Goal: Task Accomplishment & Management: Manage account settings

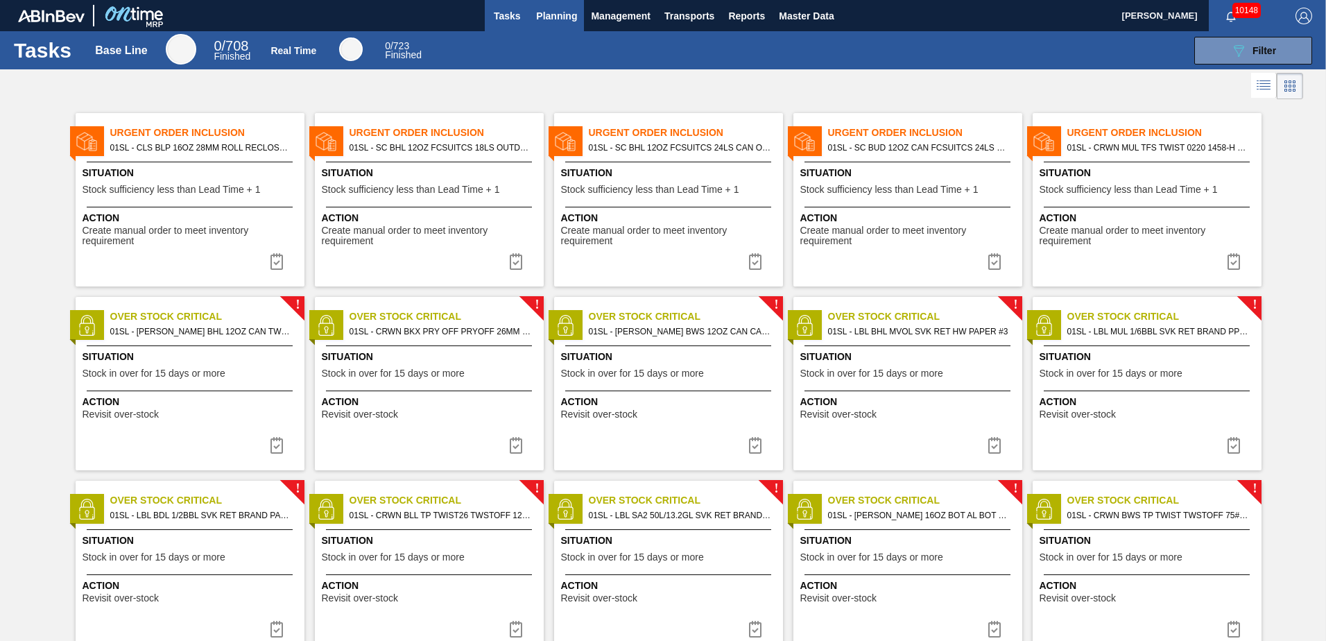
click at [568, 8] on span "Planning" at bounding box center [556, 16] width 41 height 17
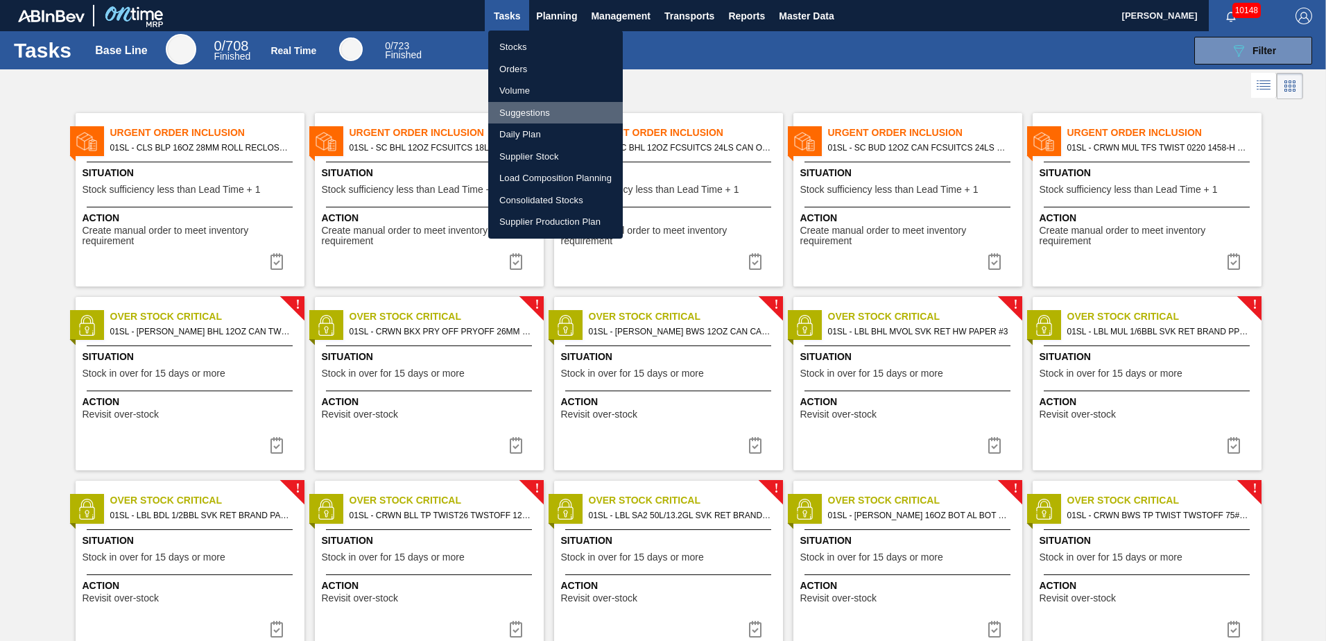
click at [529, 113] on li "Suggestions" at bounding box center [555, 113] width 135 height 22
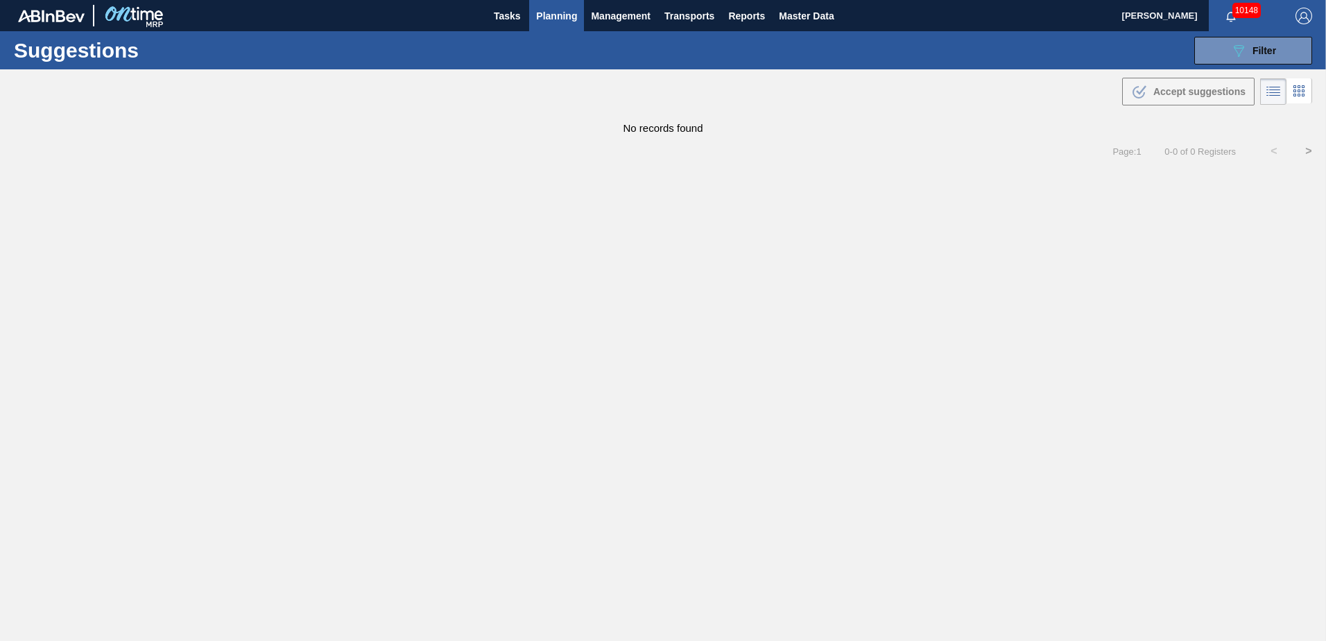
type from "[DATE]"
type to "[DATE]"
click at [1233, 45] on icon "089F7B8B-B2A5-4AFE-B5C0-19BA573D28AC" at bounding box center [1239, 50] width 17 height 17
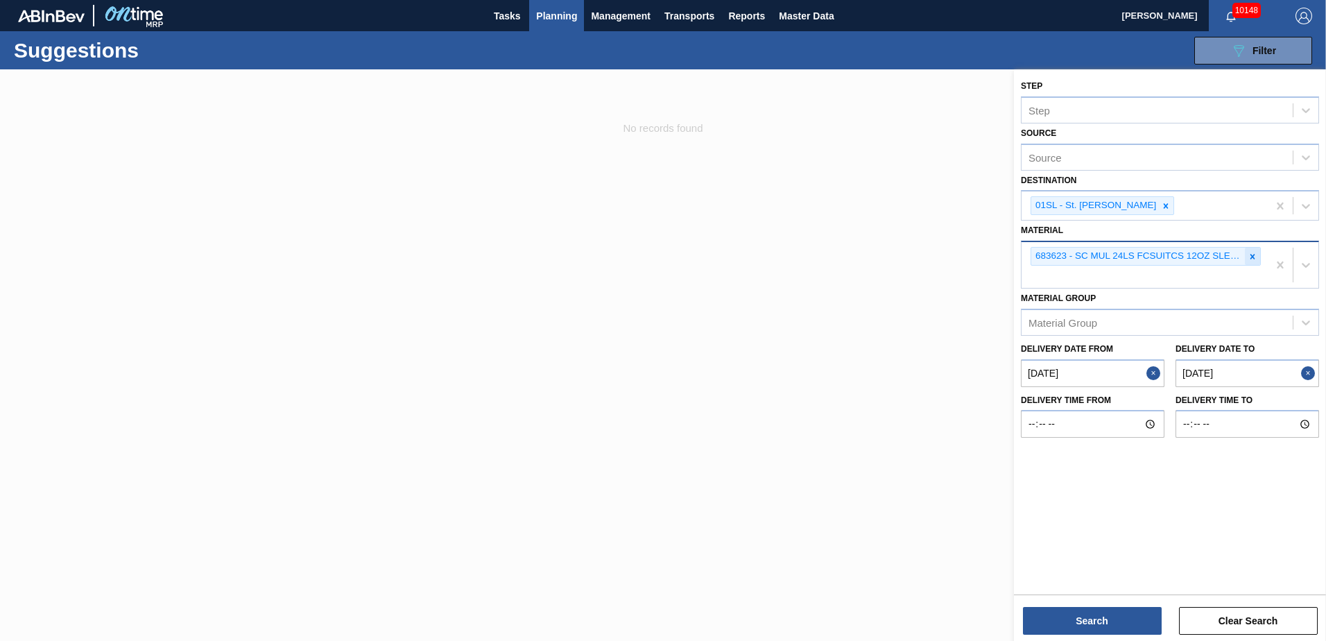
click at [1256, 257] on icon at bounding box center [1253, 257] width 10 height 10
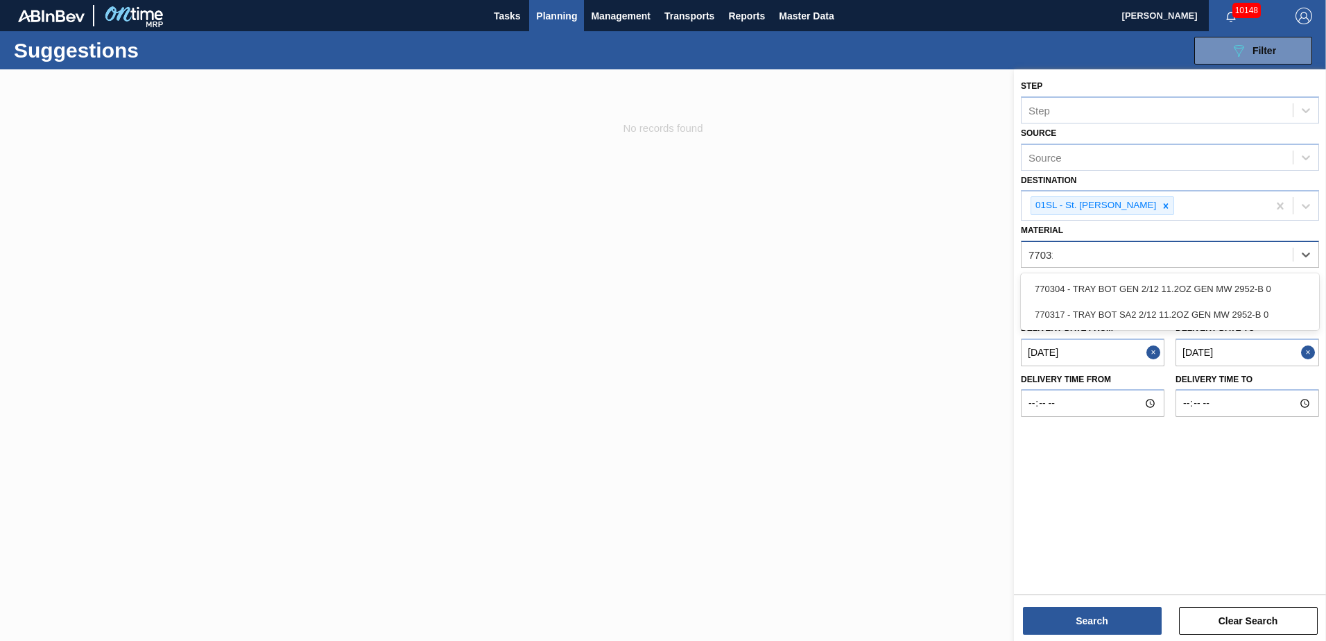
type input "770317"
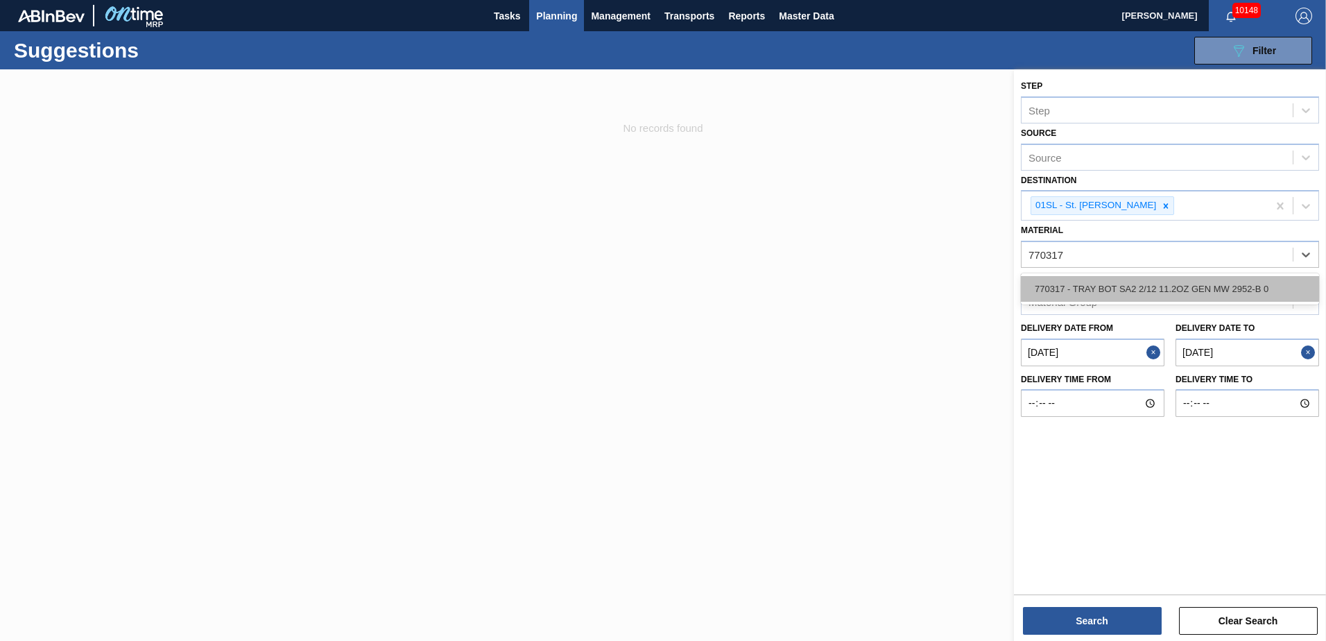
click at [1225, 288] on div "770317 - TRAY BOT SA2 2/12 11.2OZ GEN MW 2952-B 0" at bounding box center [1170, 289] width 298 height 26
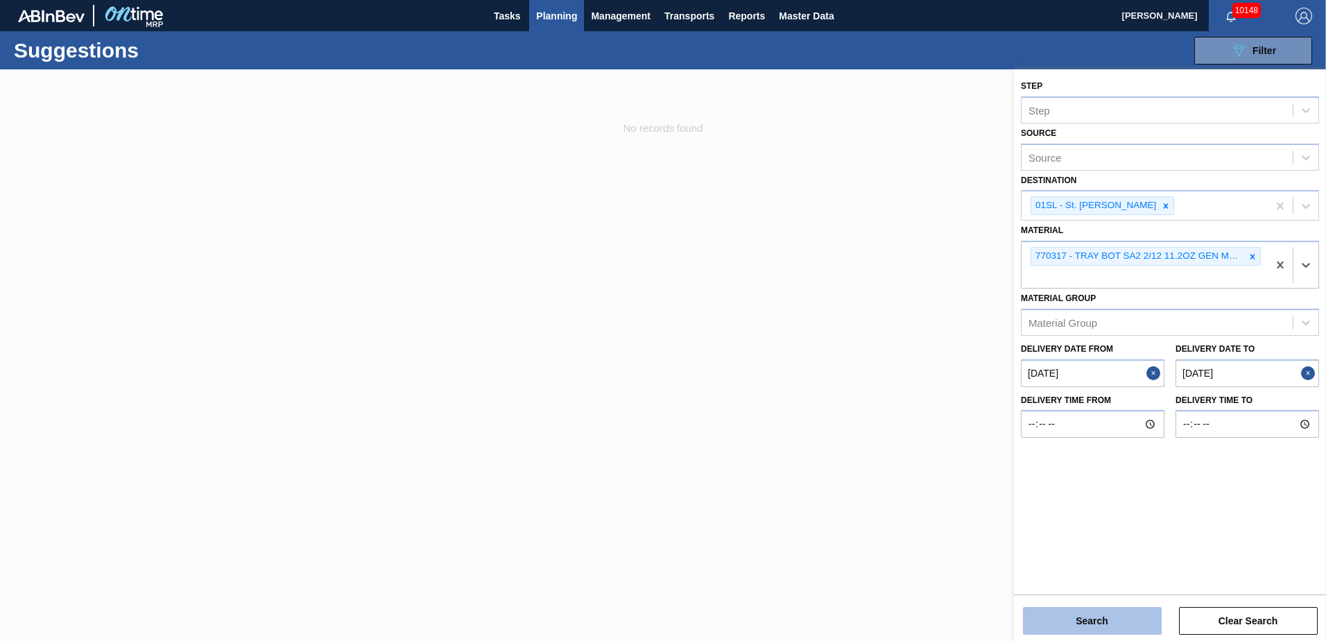
click at [1070, 622] on button "Search" at bounding box center [1092, 621] width 139 height 28
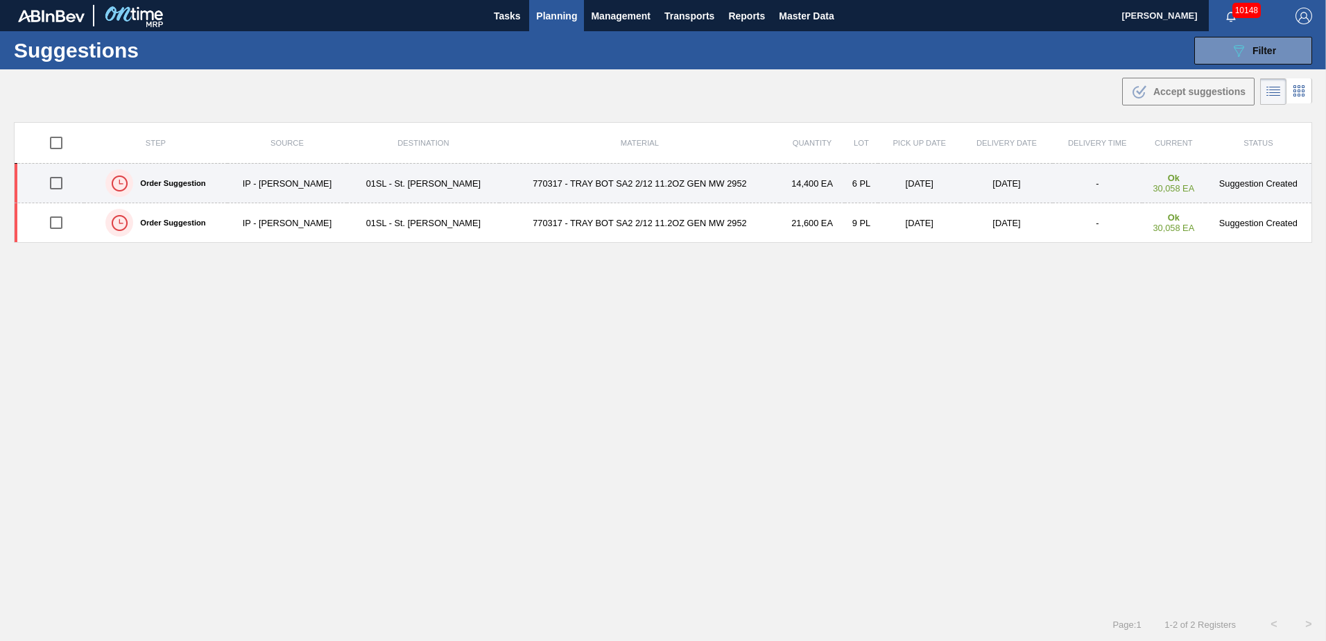
click at [56, 185] on input "checkbox" at bounding box center [56, 183] width 29 height 29
checkbox input "true"
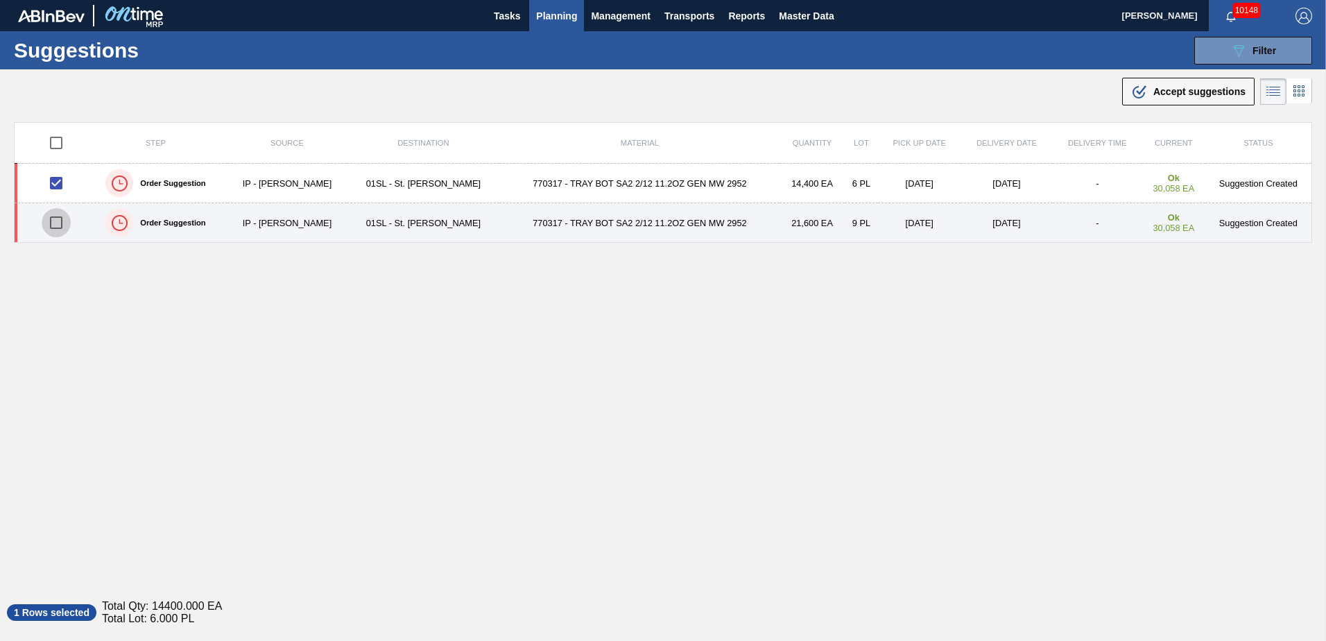
click at [52, 224] on input "checkbox" at bounding box center [56, 222] width 29 height 29
checkbox input "true"
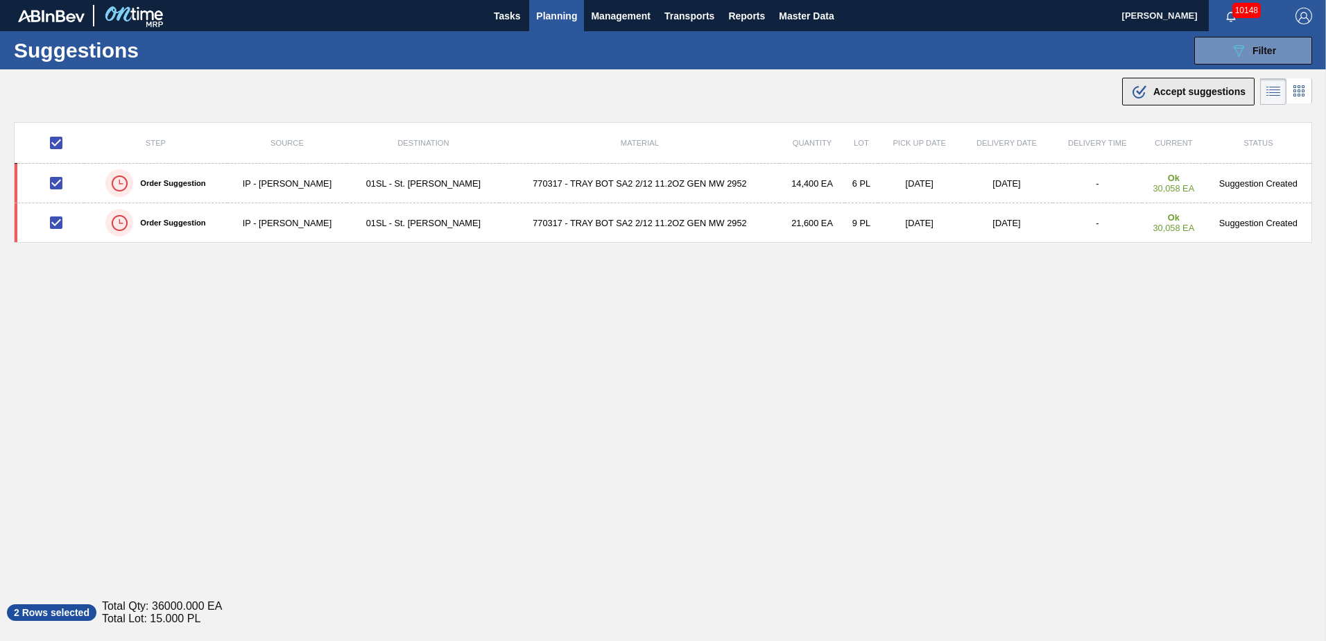
click at [1180, 92] on span "Accept suggestions" at bounding box center [1200, 91] width 92 height 11
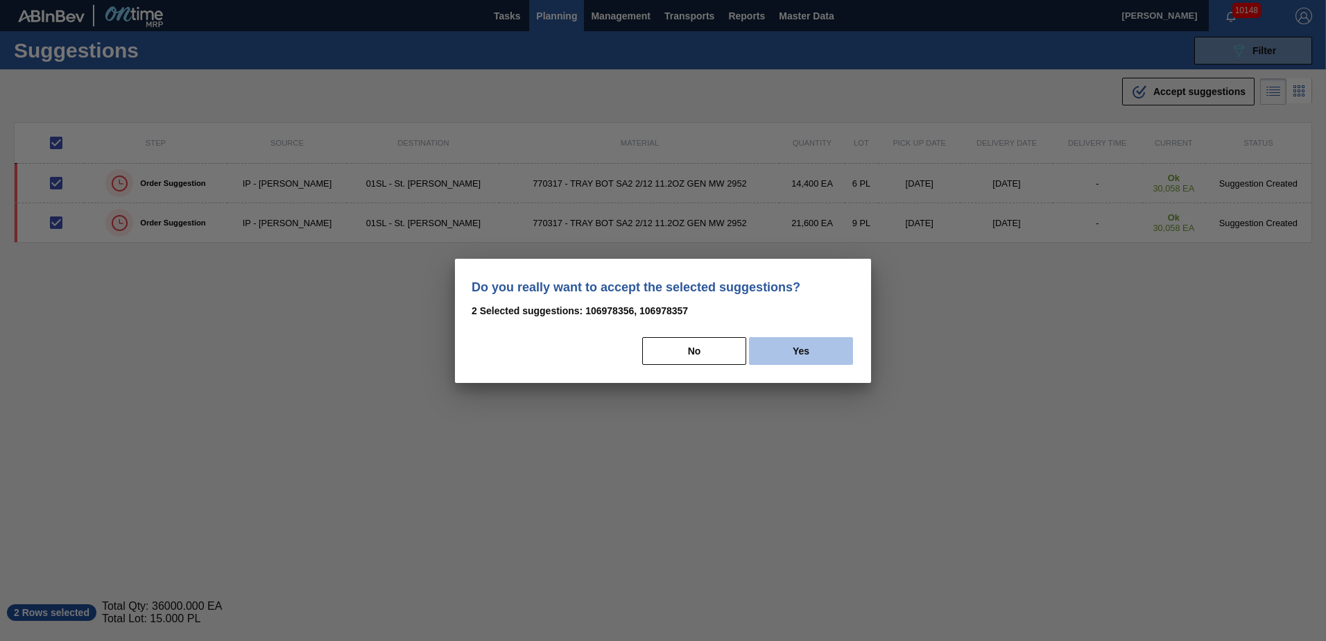
click at [777, 354] on button "Yes" at bounding box center [801, 351] width 104 height 28
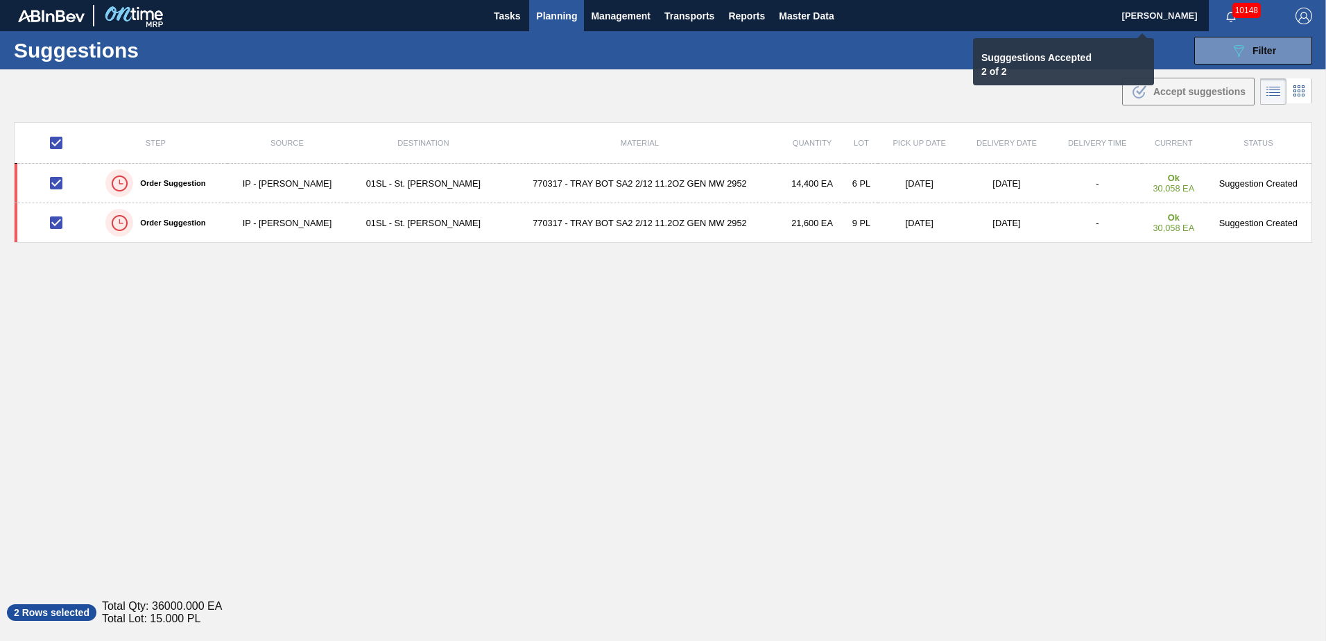
checkbox input "false"
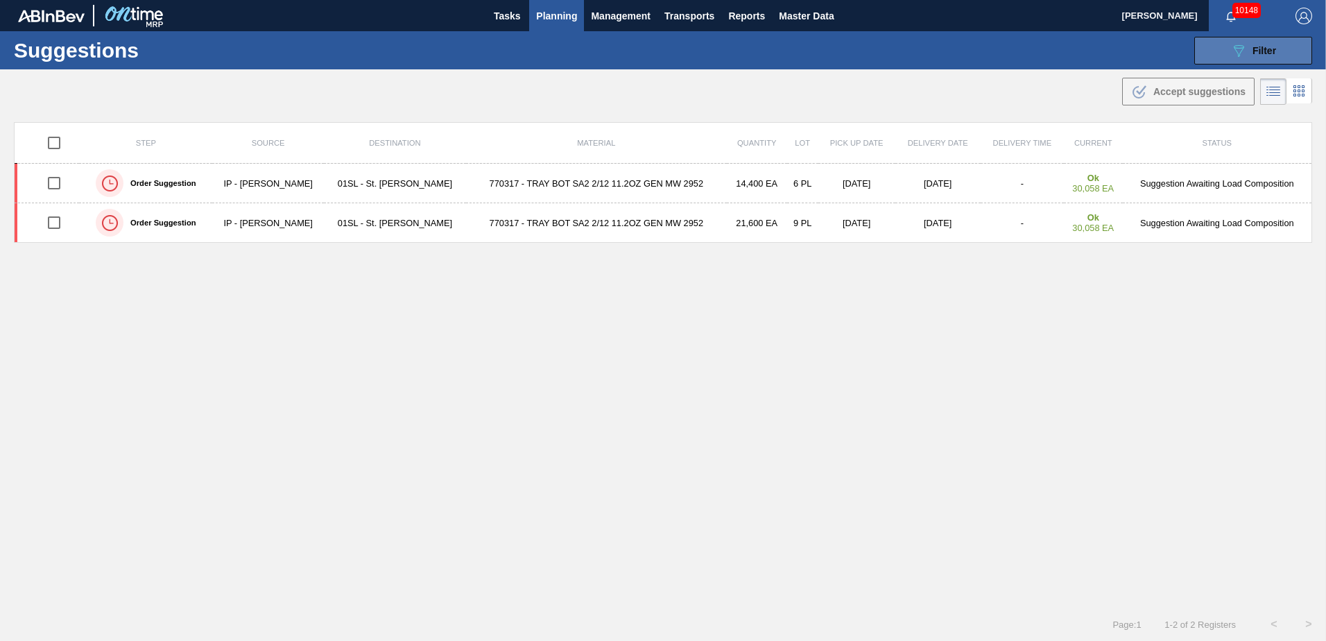
click at [1250, 56] on div "089F7B8B-B2A5-4AFE-B5C0-19BA573D28AC Filter" at bounding box center [1254, 50] width 46 height 17
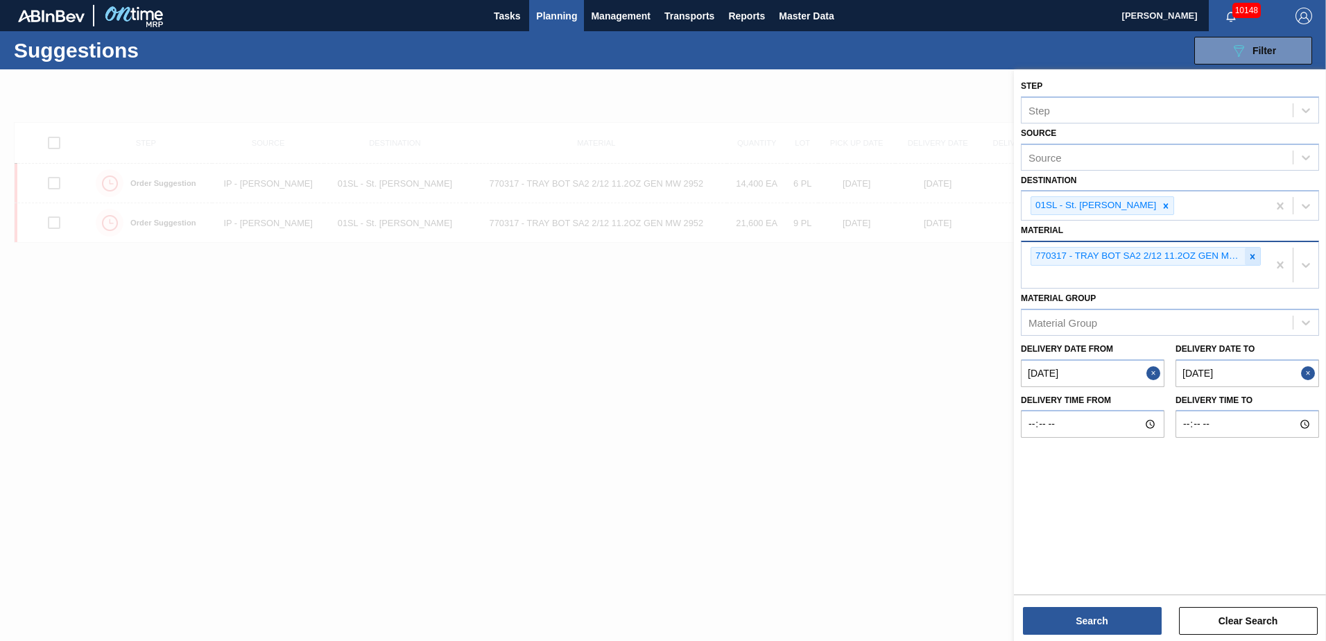
click at [1251, 254] on icon at bounding box center [1253, 257] width 10 height 10
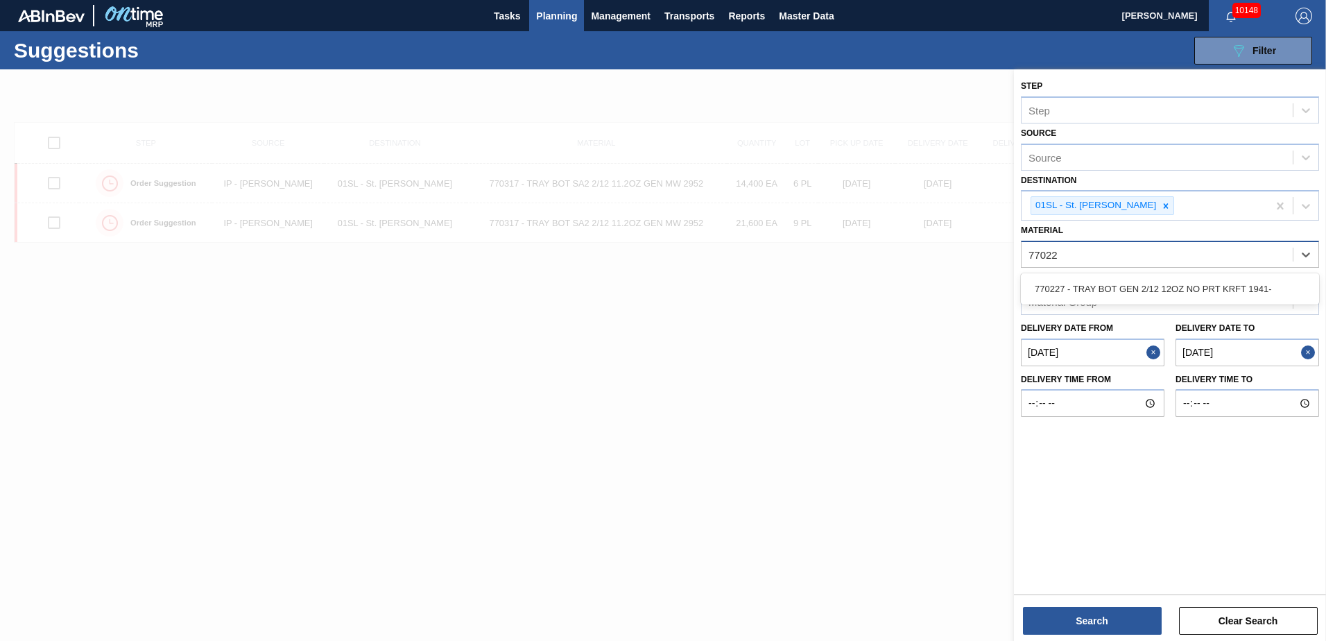
type input "770227"
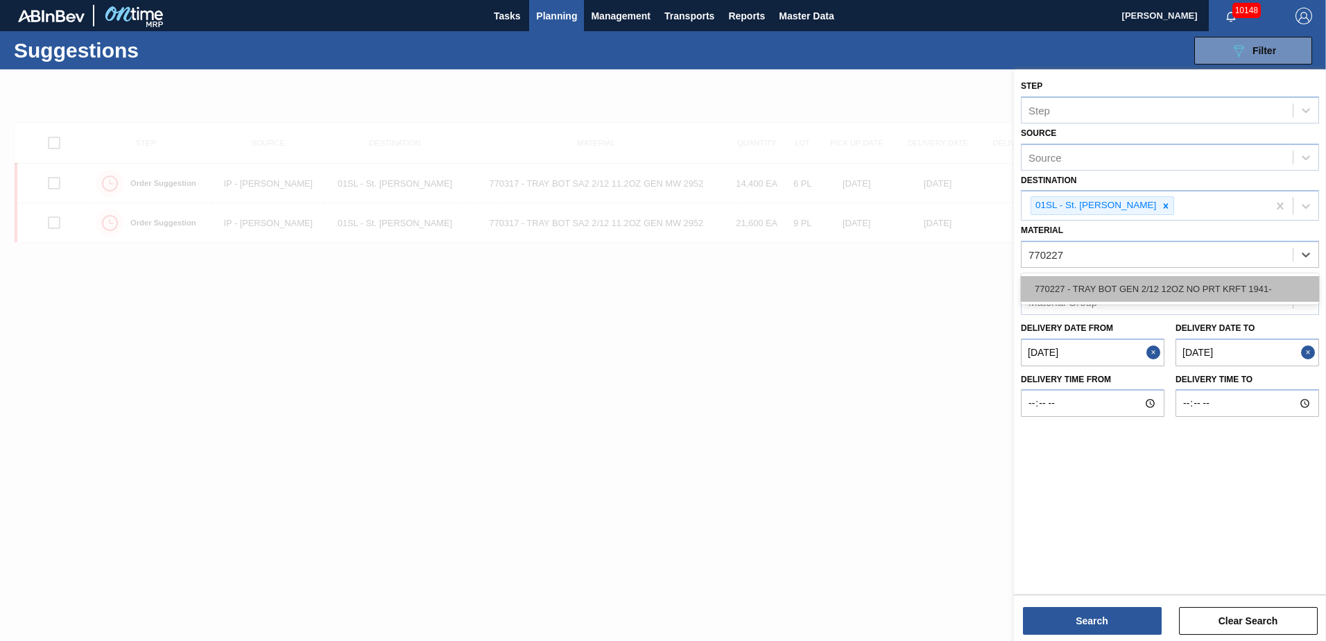
click at [1227, 281] on div "770227 - TRAY BOT GEN 2/12 12OZ NO PRT KRFT 1941-" at bounding box center [1170, 289] width 298 height 26
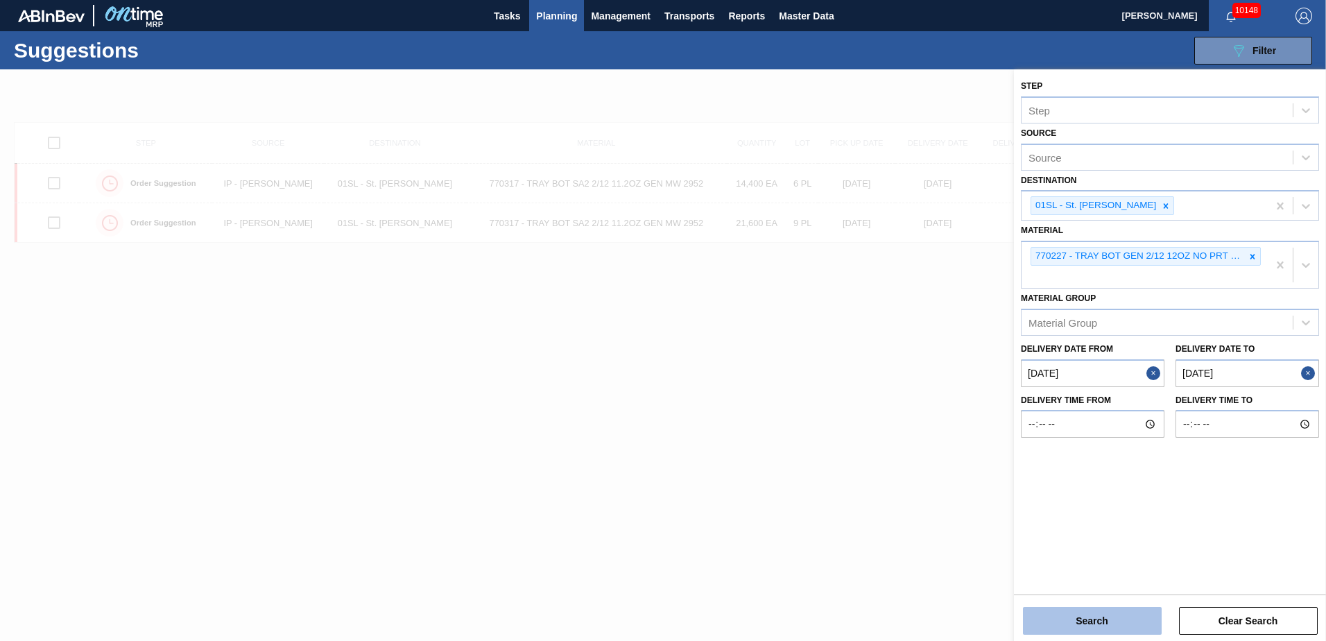
click at [1097, 618] on button "Search" at bounding box center [1092, 621] width 139 height 28
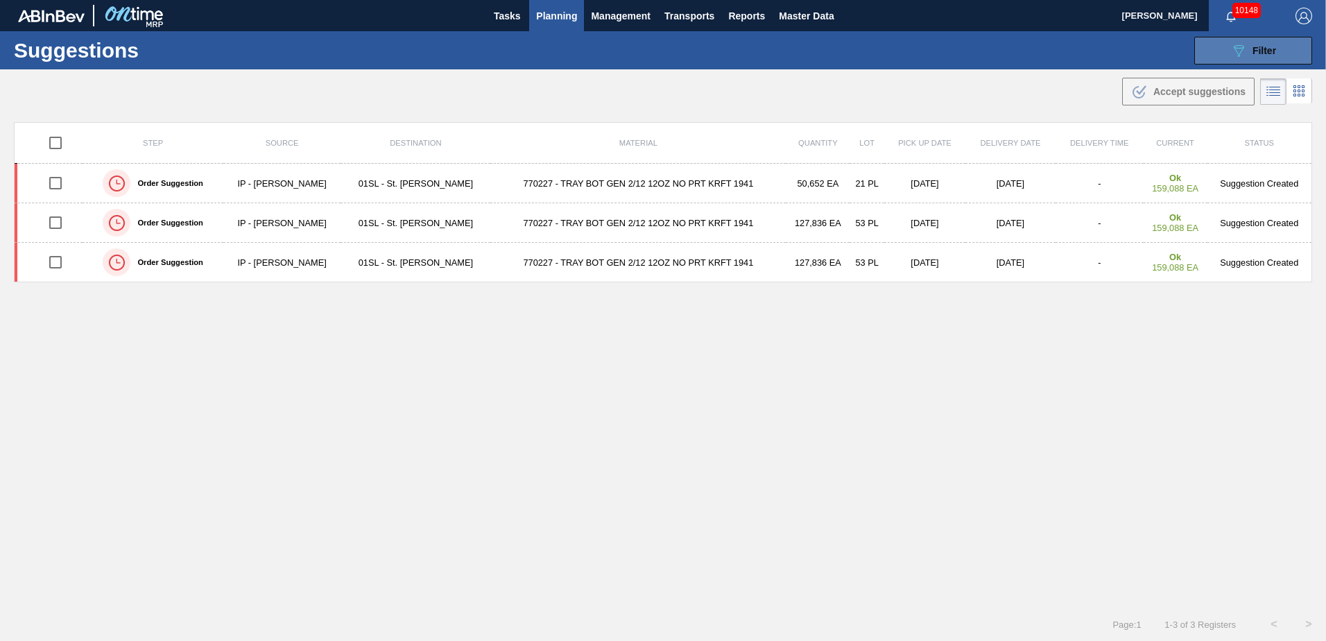
click at [1270, 45] on span "Filter" at bounding box center [1265, 50] width 24 height 11
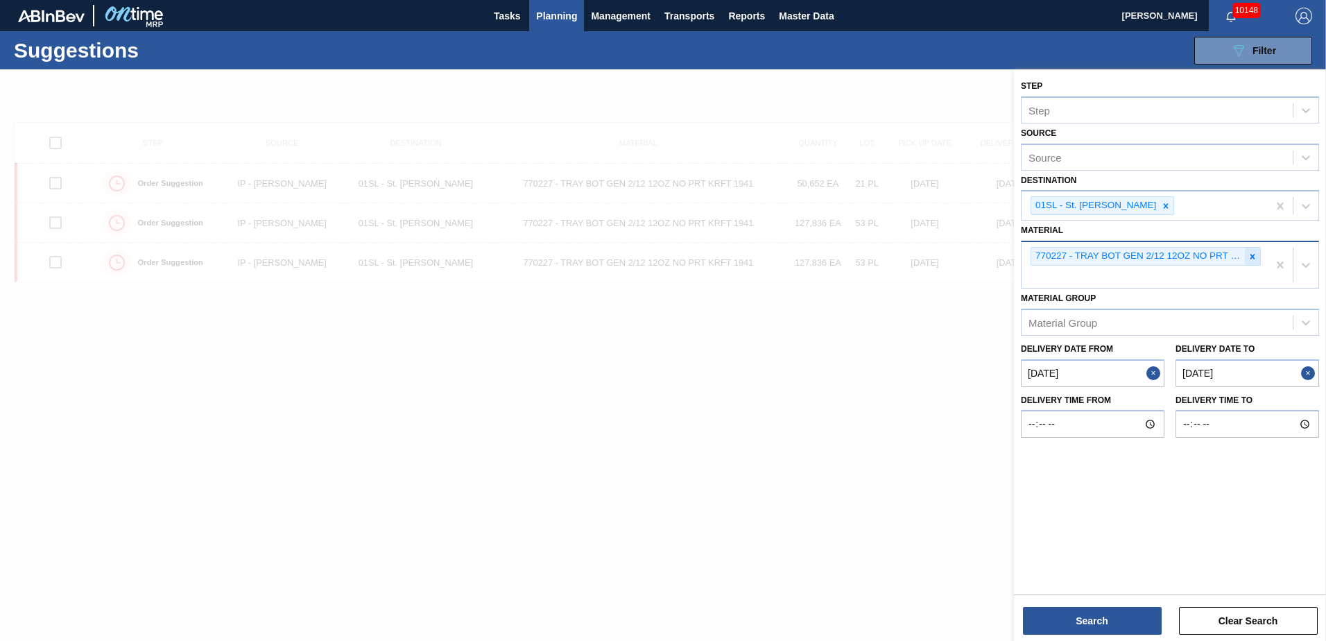
click at [1254, 256] on icon at bounding box center [1253, 256] width 5 height 5
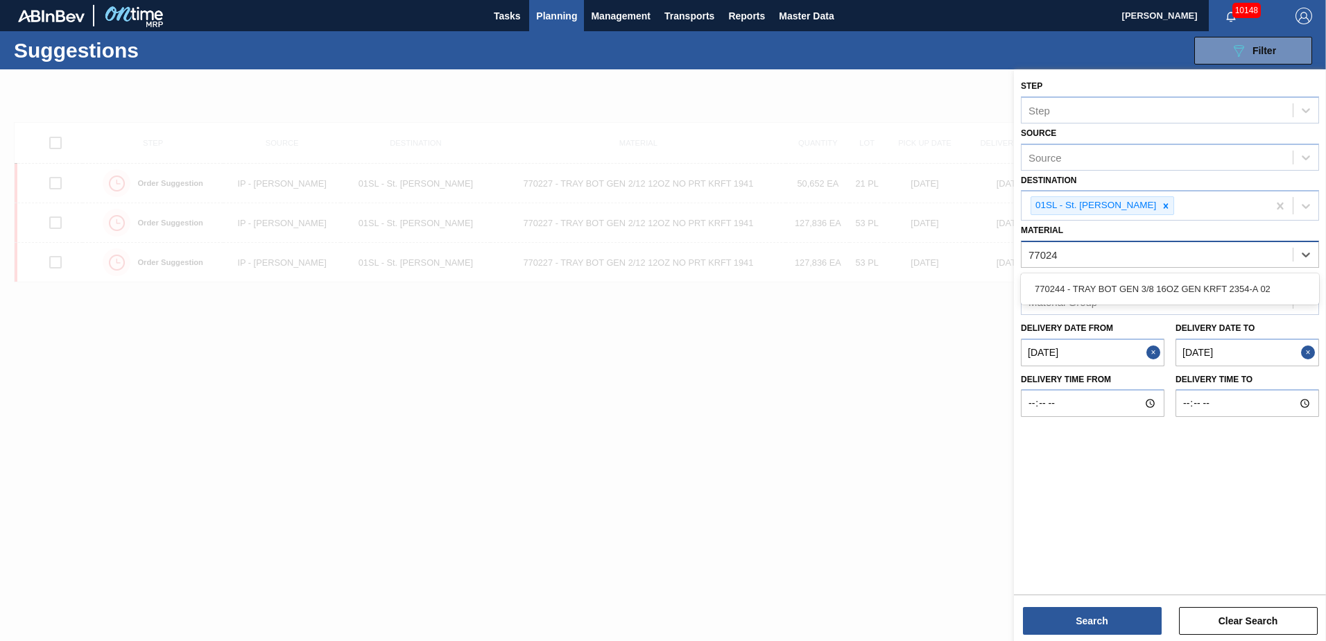
type input "770244"
click at [1242, 281] on div "770244 - TRAY BOT GEN 3/8 16OZ GEN KRFT 2354-A 02" at bounding box center [1170, 289] width 298 height 26
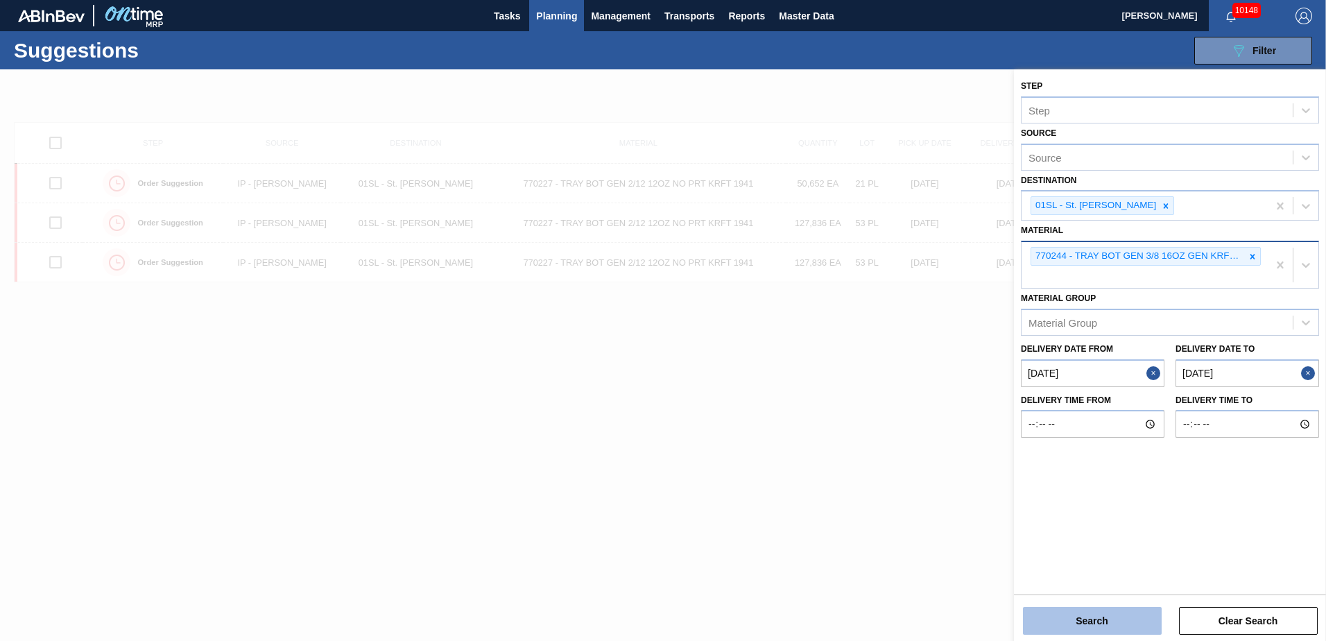
click at [1104, 629] on button "Search" at bounding box center [1092, 621] width 139 height 28
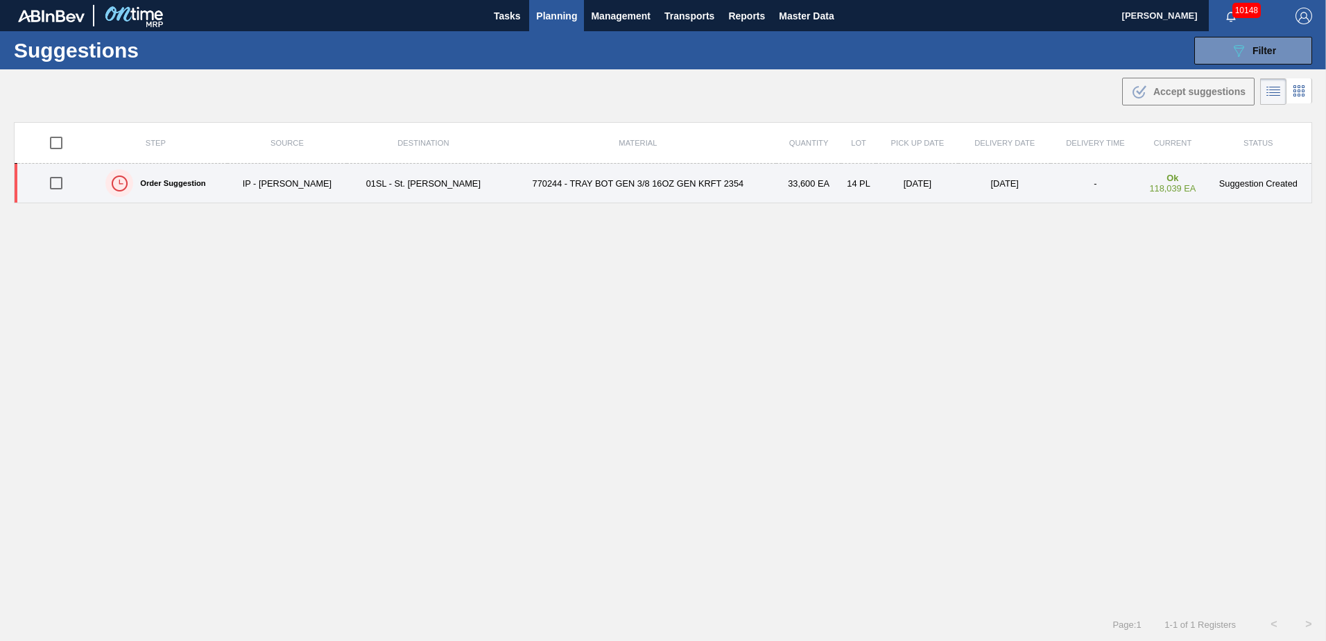
click at [58, 183] on input "checkbox" at bounding box center [56, 183] width 29 height 29
checkbox input "true"
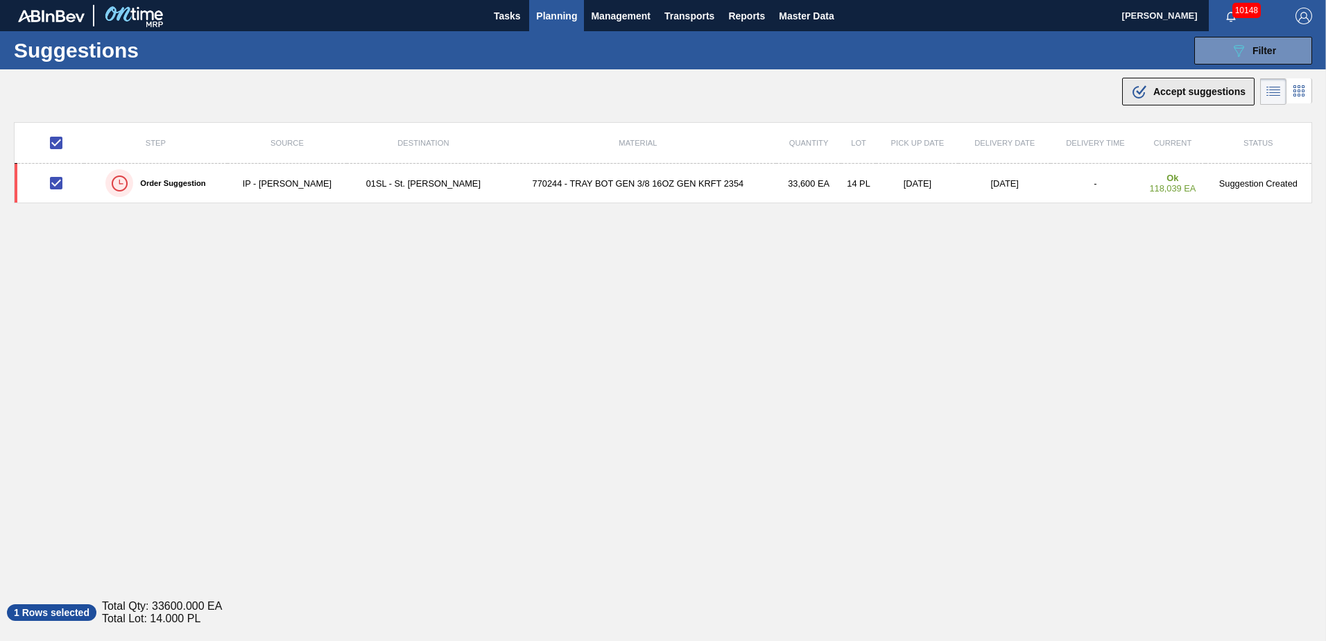
click at [1196, 105] on div ".b{fill:var(--color-action-default)} Accept suggestions" at bounding box center [663, 88] width 1326 height 39
click at [1188, 100] on button ".b{fill:var(--color-action-default)} Accept suggestions" at bounding box center [1189, 92] width 133 height 28
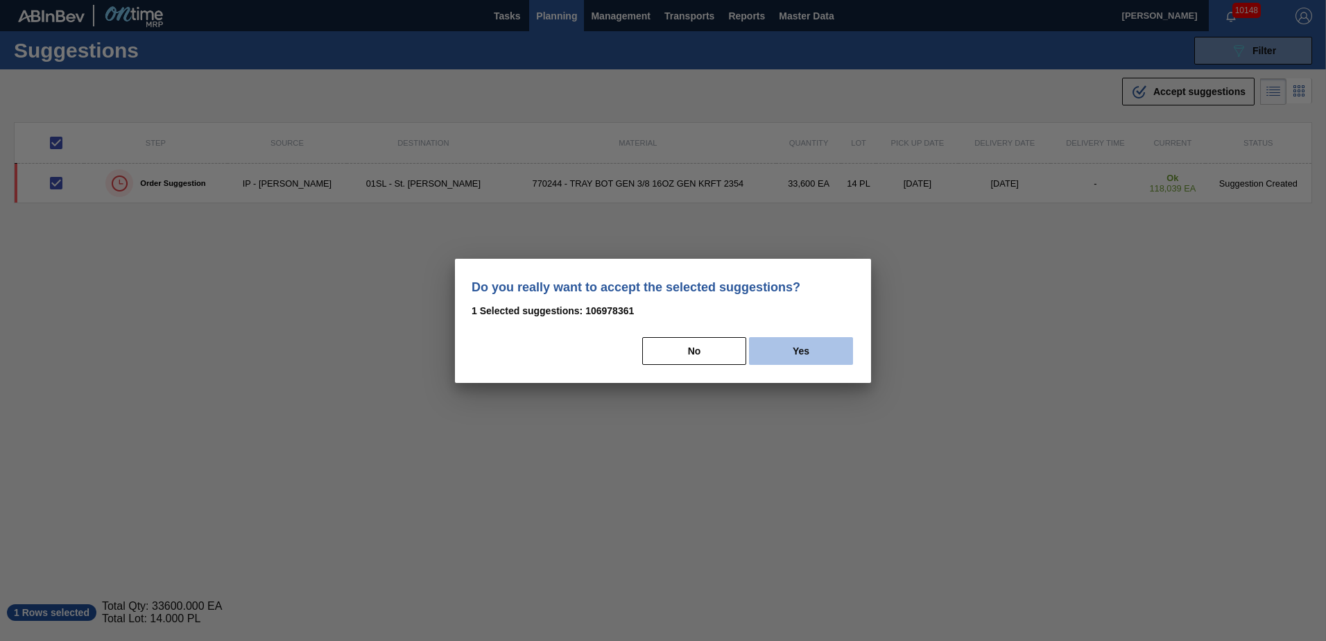
click at [828, 339] on button "Yes" at bounding box center [801, 351] width 104 height 28
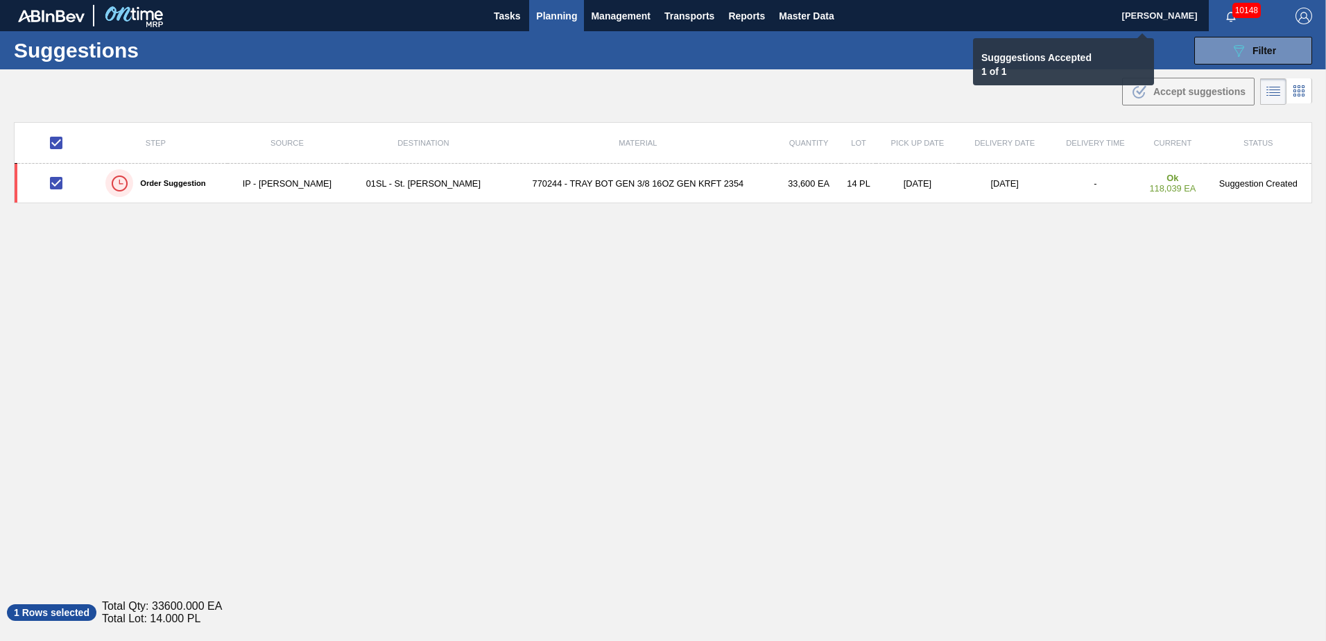
checkbox input "false"
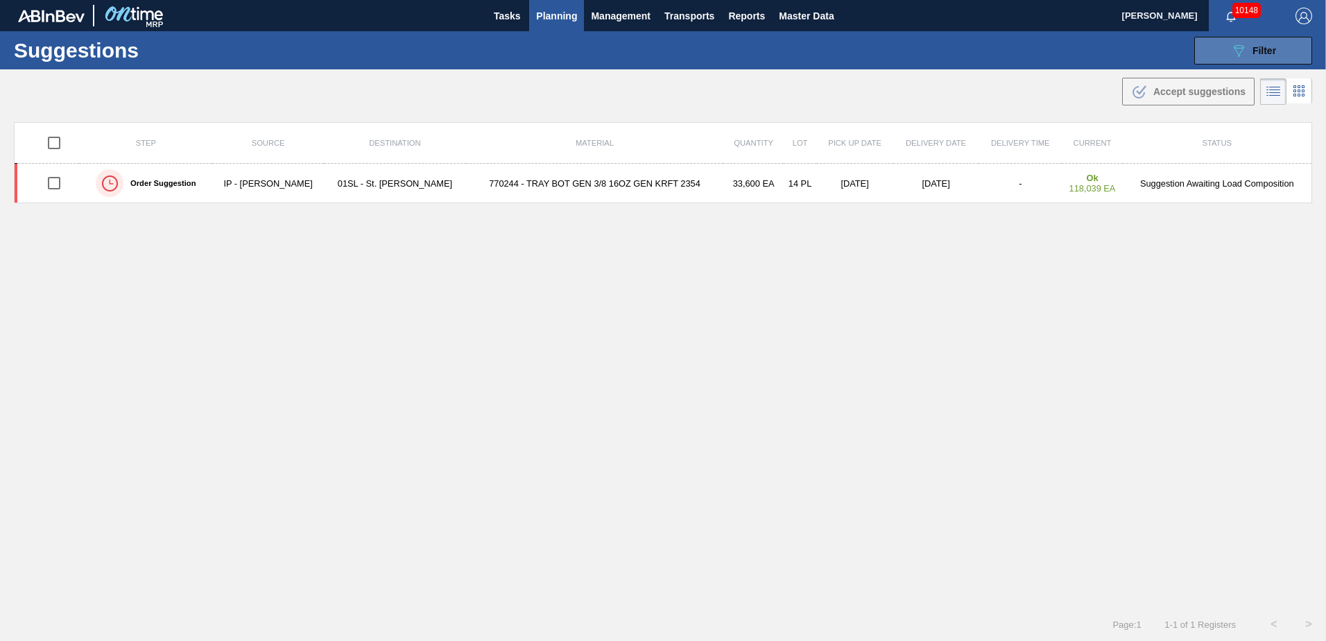
click at [1256, 43] on div "089F7B8B-B2A5-4AFE-B5C0-19BA573D28AC Filter" at bounding box center [1254, 50] width 46 height 17
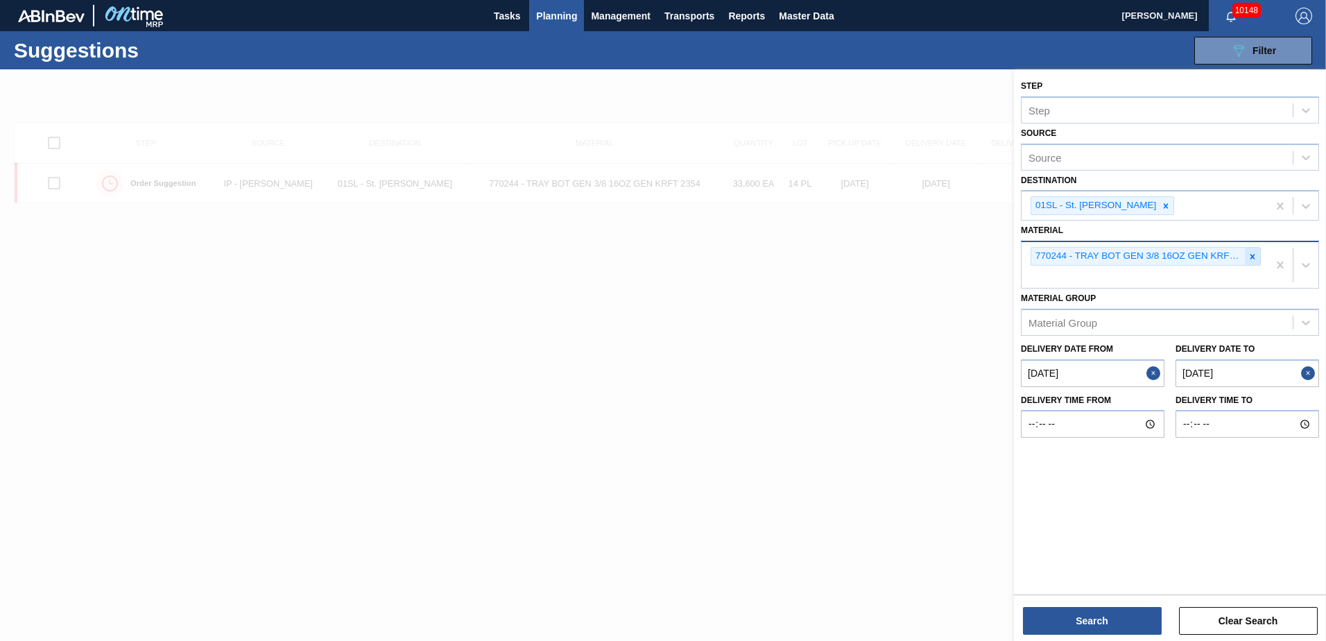
click at [1249, 259] on icon at bounding box center [1253, 257] width 10 height 10
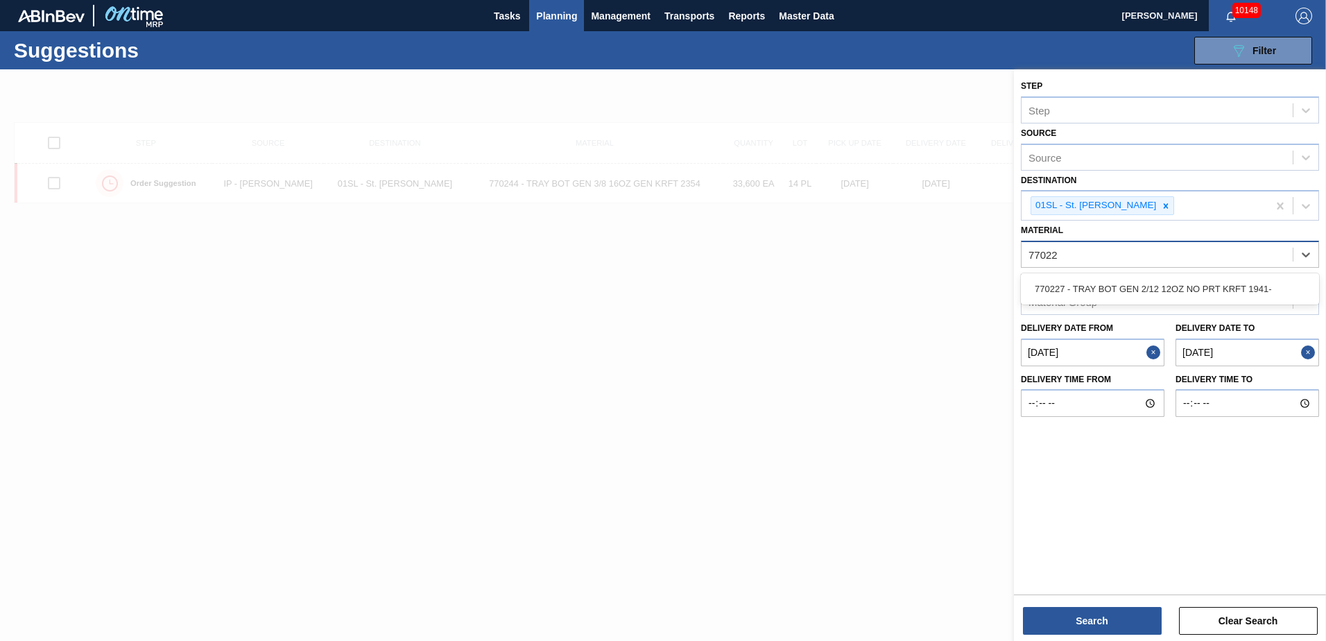
type input "770227"
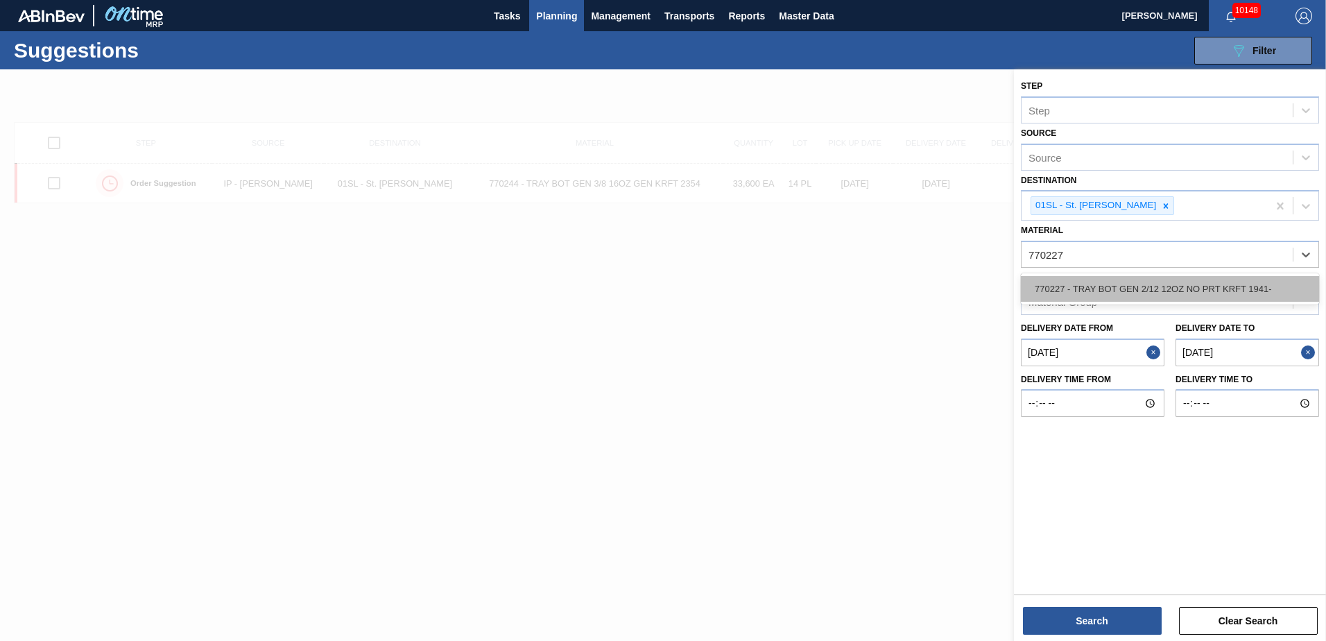
click at [1227, 282] on div "770227 - TRAY BOT GEN 2/12 12OZ NO PRT KRFT 1941-" at bounding box center [1170, 289] width 298 height 26
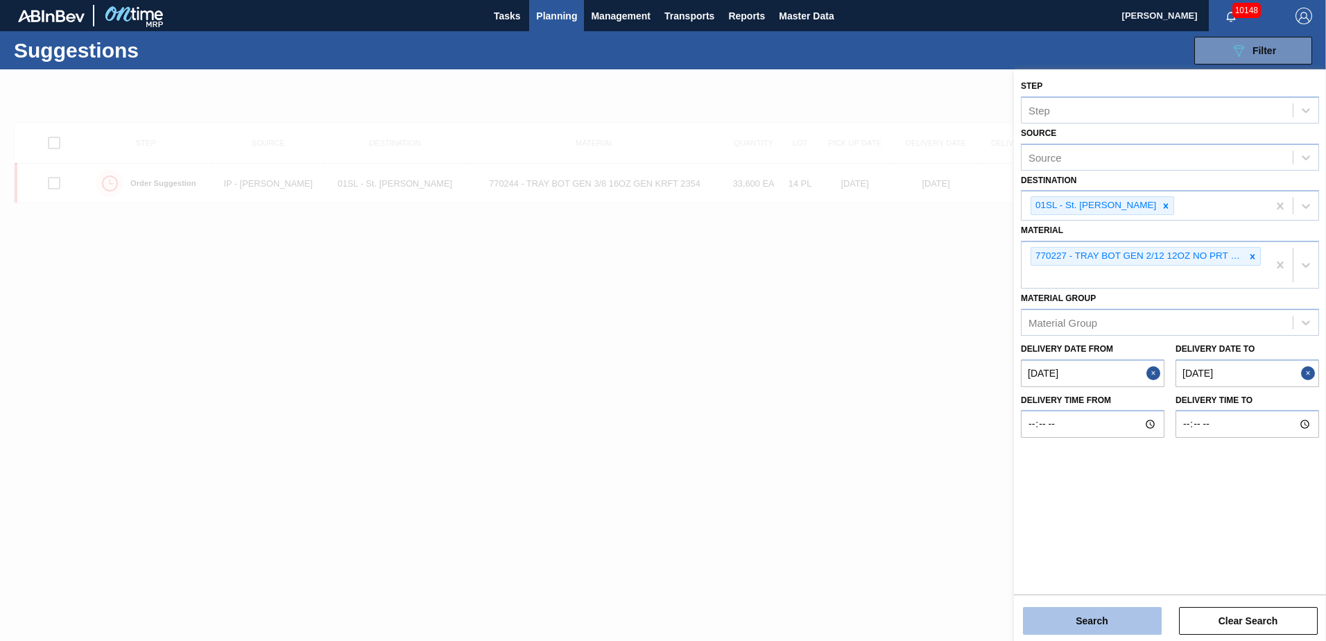
click at [1092, 615] on button "Search" at bounding box center [1092, 621] width 139 height 28
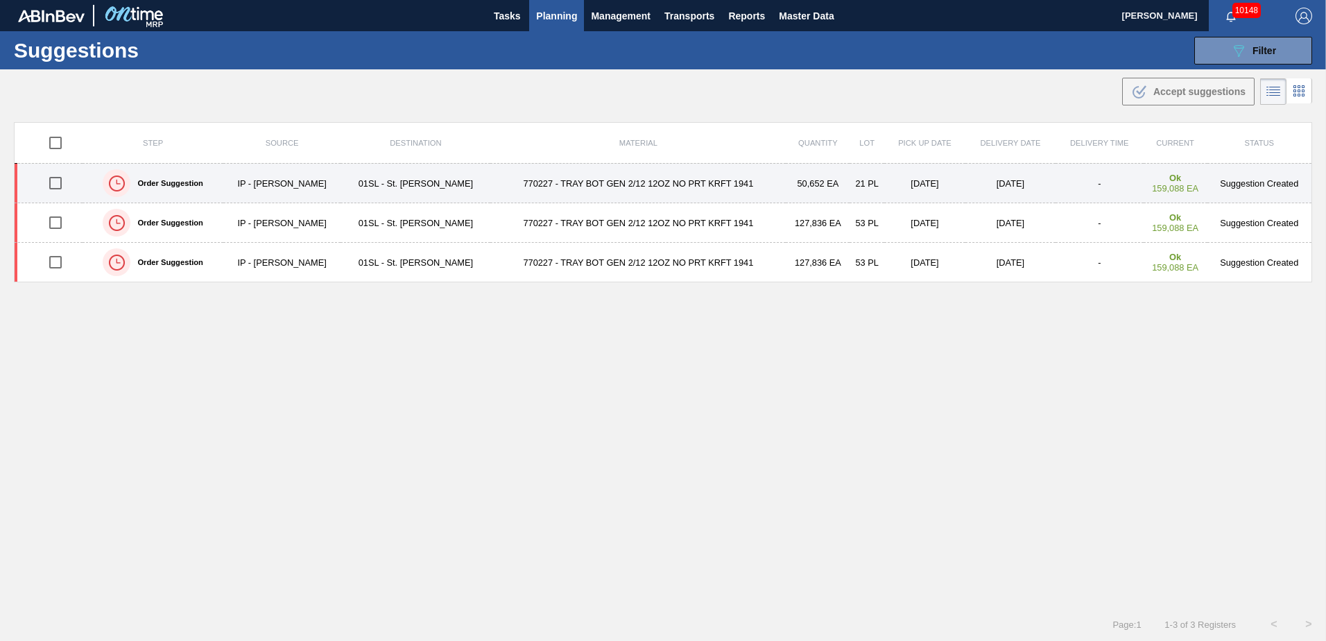
click at [54, 185] on input "checkbox" at bounding box center [55, 183] width 29 height 29
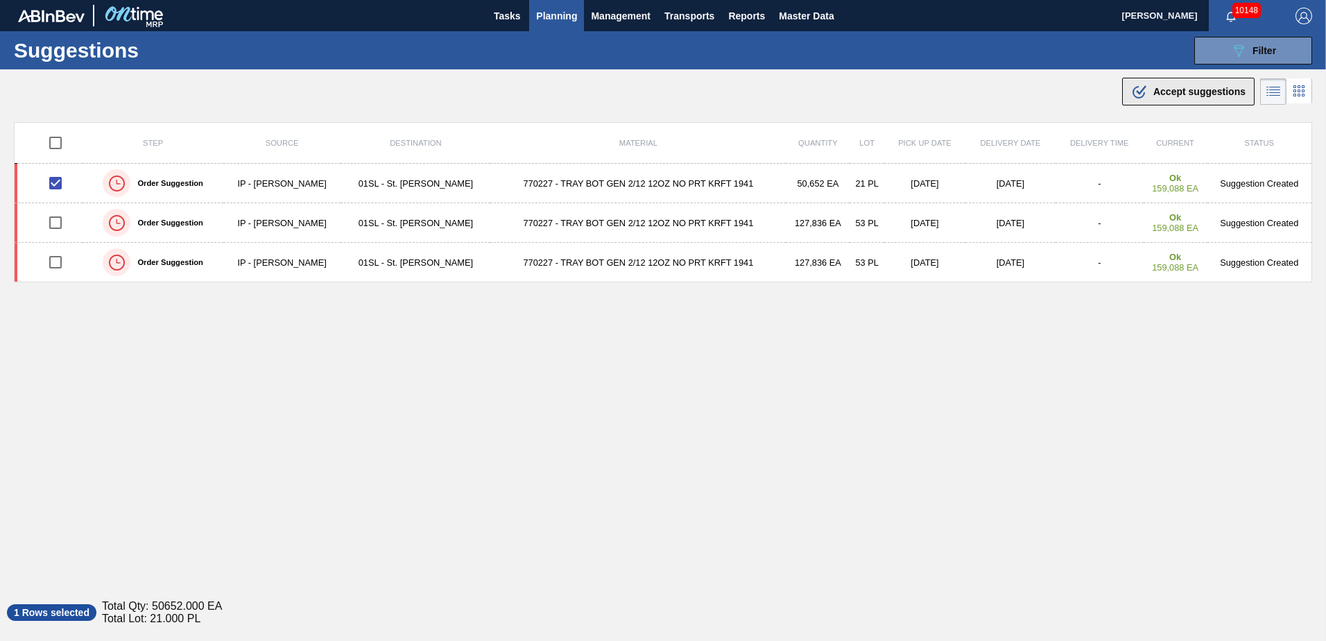
click at [1142, 94] on icon at bounding box center [1139, 92] width 12 height 12
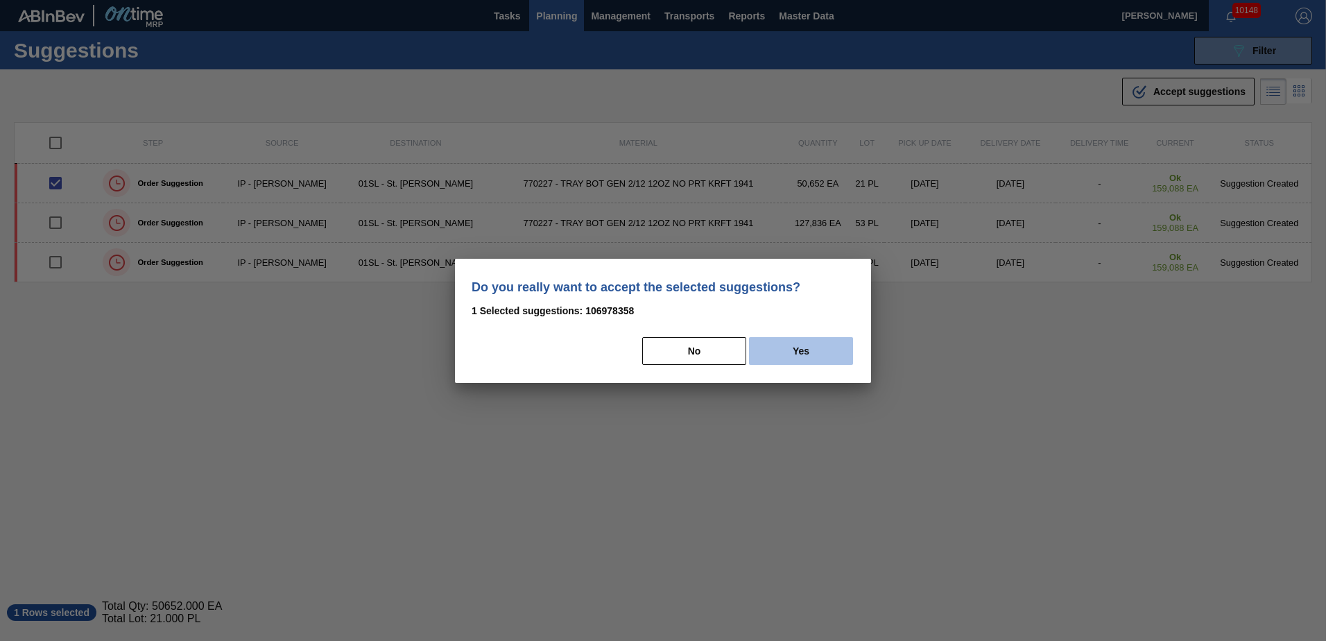
click at [795, 355] on button "Yes" at bounding box center [801, 351] width 104 height 28
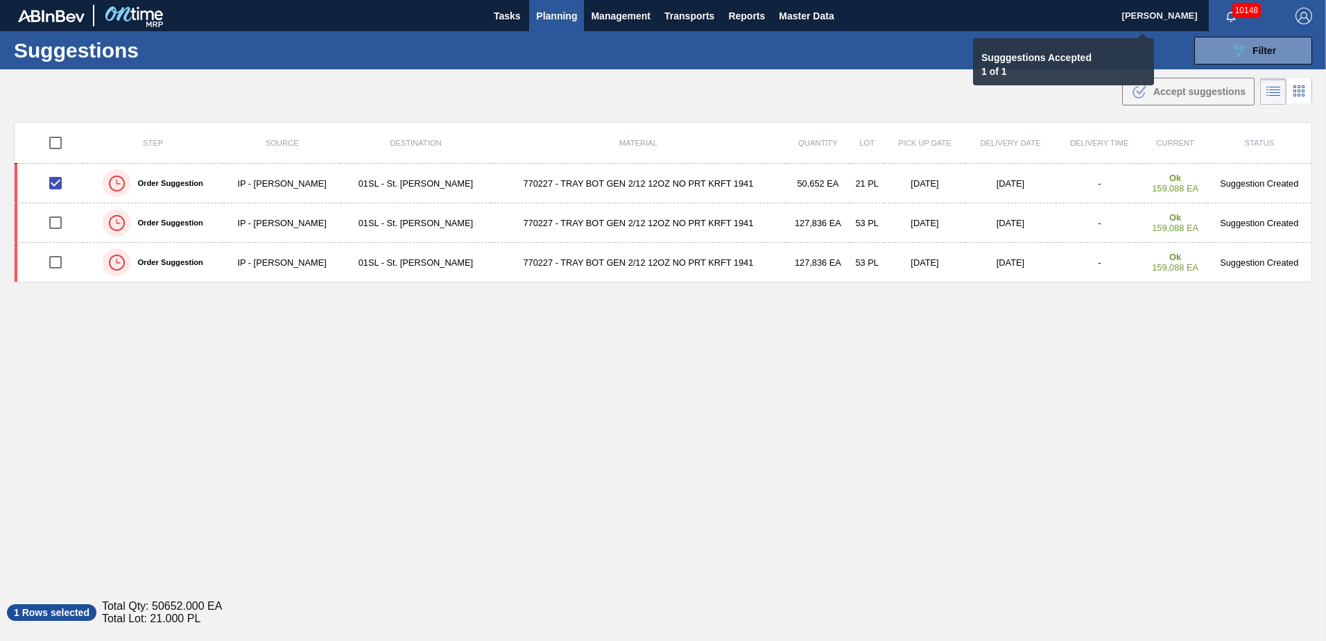
checkbox input "false"
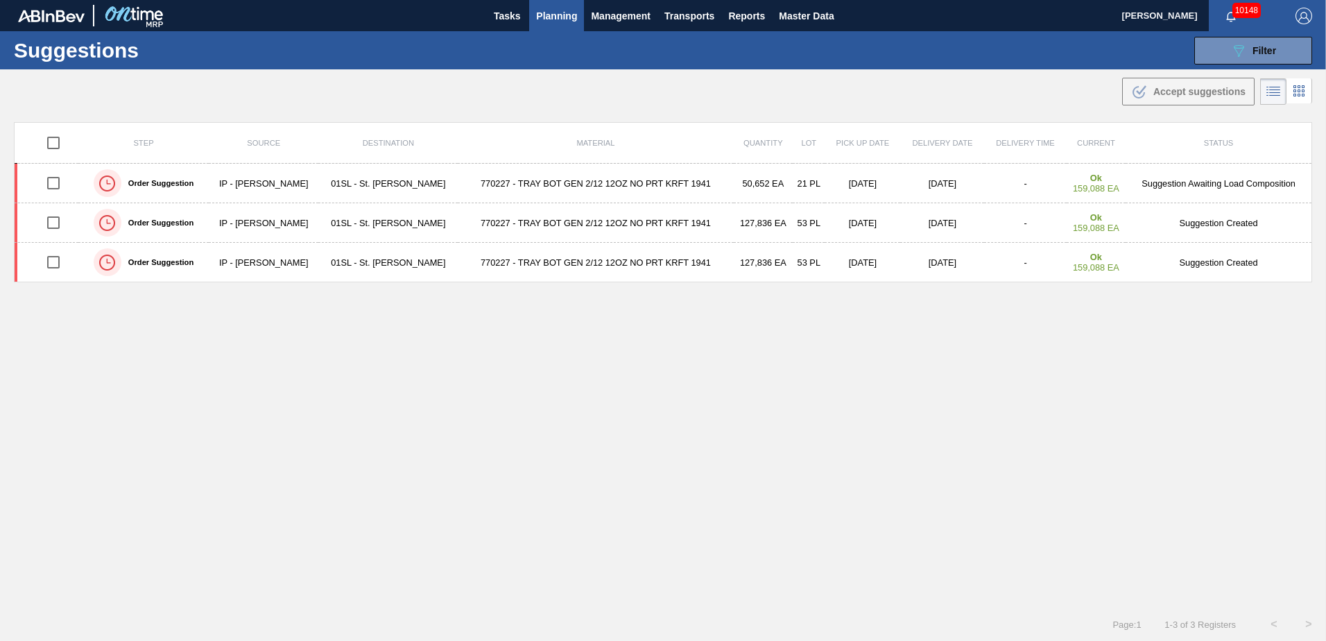
click at [549, 6] on button "Planning" at bounding box center [556, 15] width 55 height 31
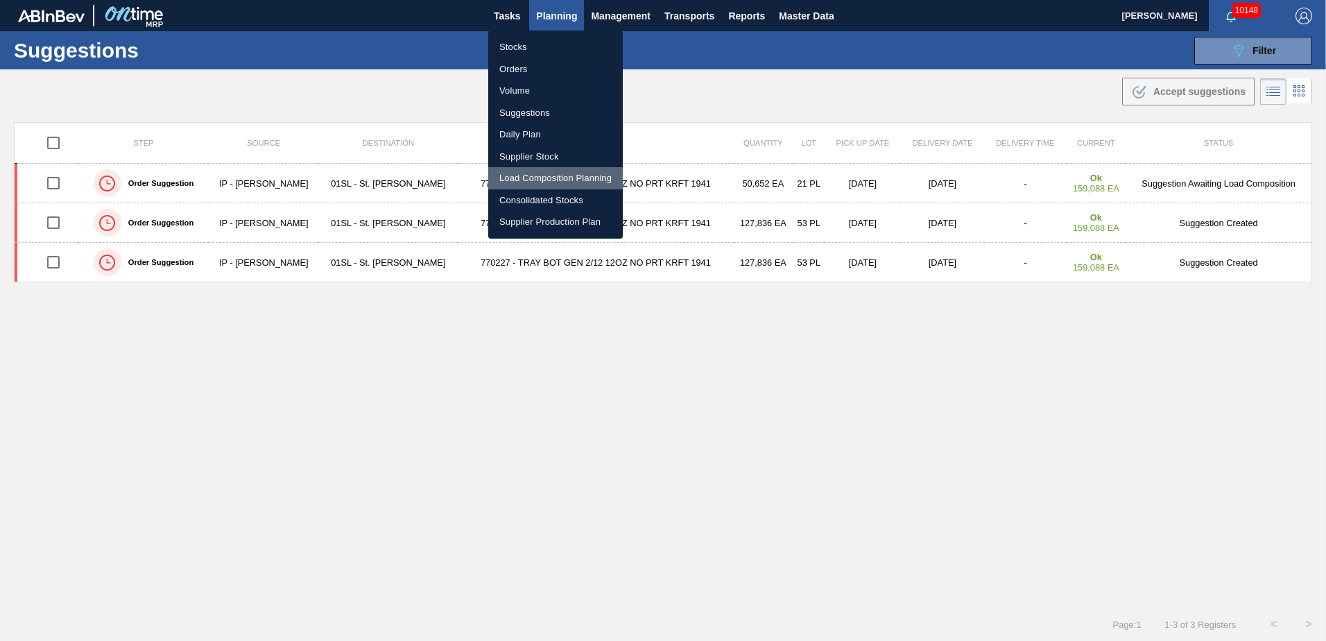
click at [528, 169] on li "Load Composition Planning" at bounding box center [555, 178] width 135 height 22
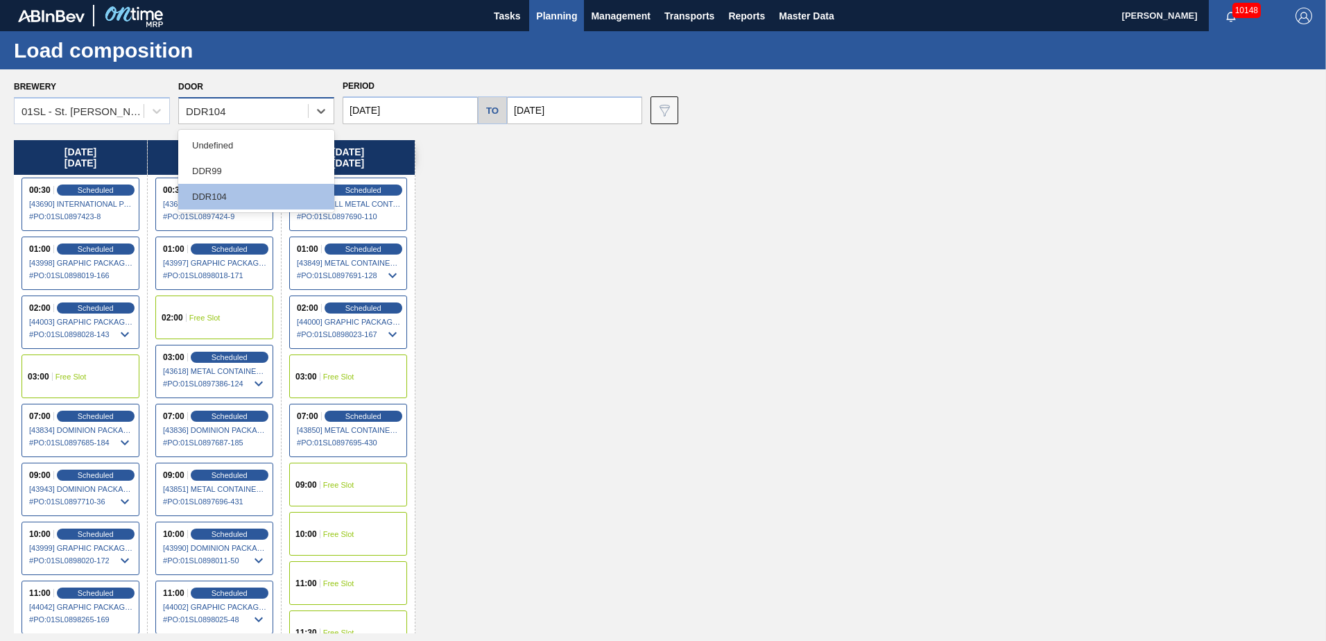
click at [278, 117] on div "DDR104" at bounding box center [243, 111] width 129 height 20
click at [258, 162] on div "DDR99" at bounding box center [256, 171] width 156 height 26
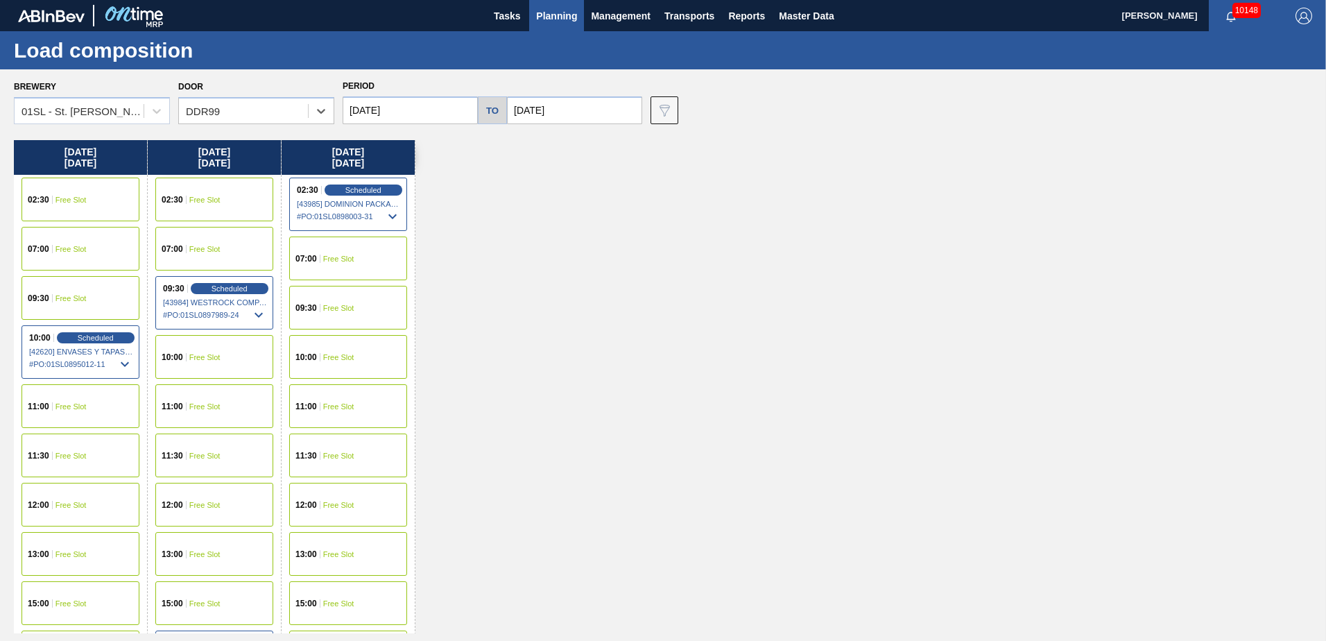
click at [574, 109] on input "[DATE]" at bounding box center [574, 110] width 135 height 28
click at [631, 277] on div "31" at bounding box center [635, 277] width 19 height 19
type input "[DATE]"
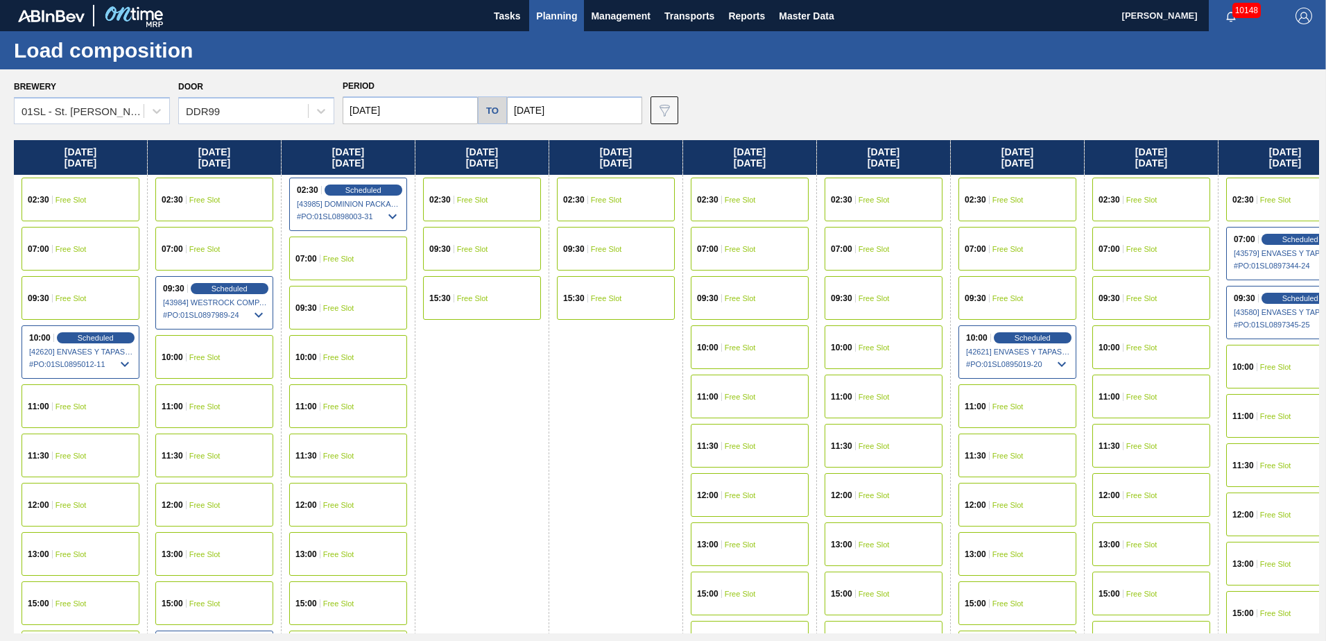
click at [425, 114] on input "[DATE]" at bounding box center [410, 110] width 135 height 28
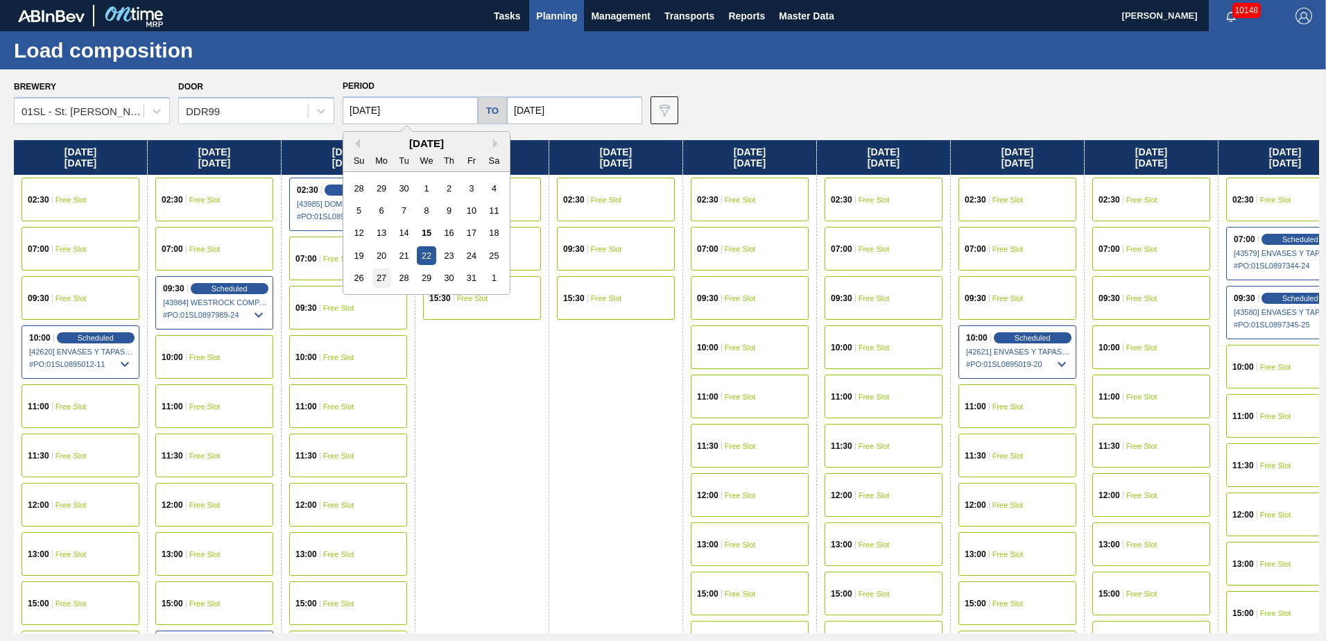
click at [383, 275] on div "27" at bounding box center [382, 277] width 19 height 19
type input "[DATE]"
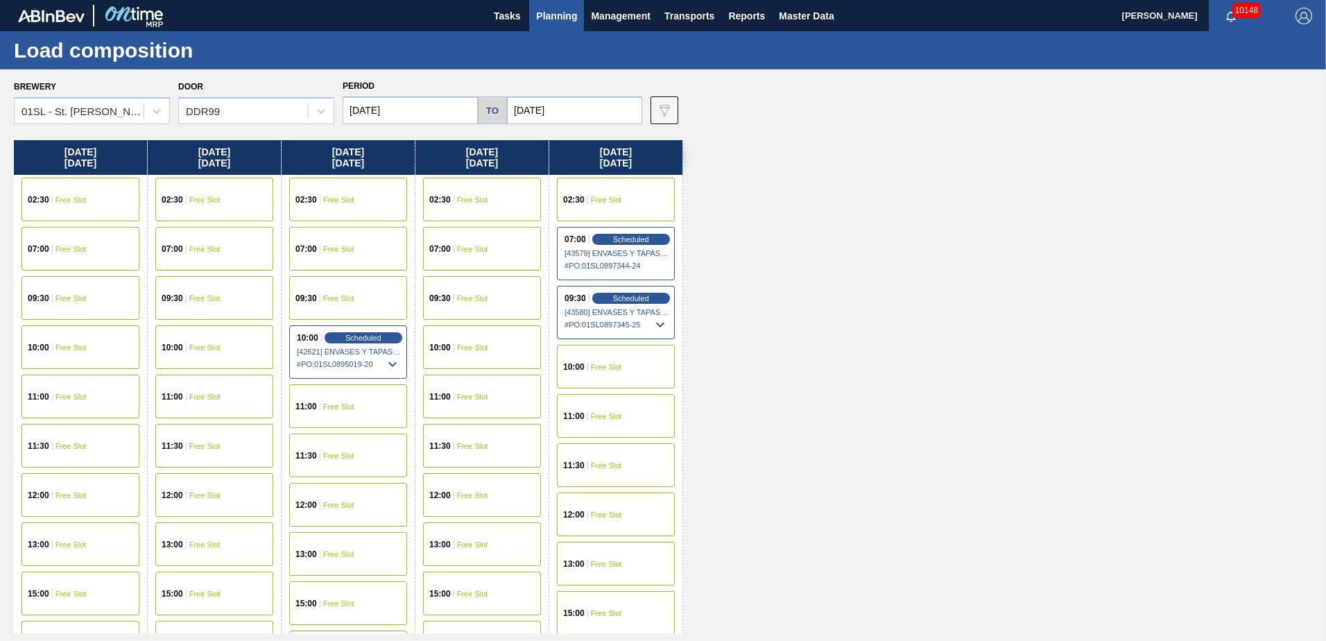
click at [80, 205] on div "02:30 Free Slot" at bounding box center [81, 200] width 118 height 44
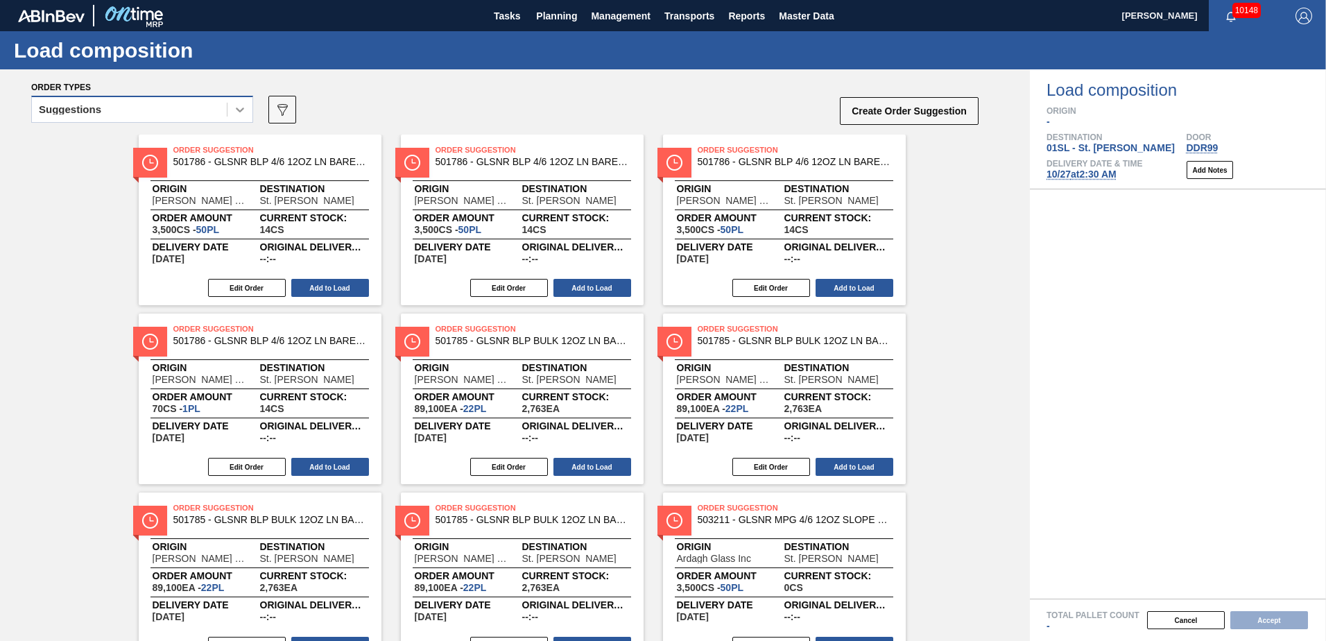
click at [237, 114] on icon at bounding box center [240, 110] width 14 height 14
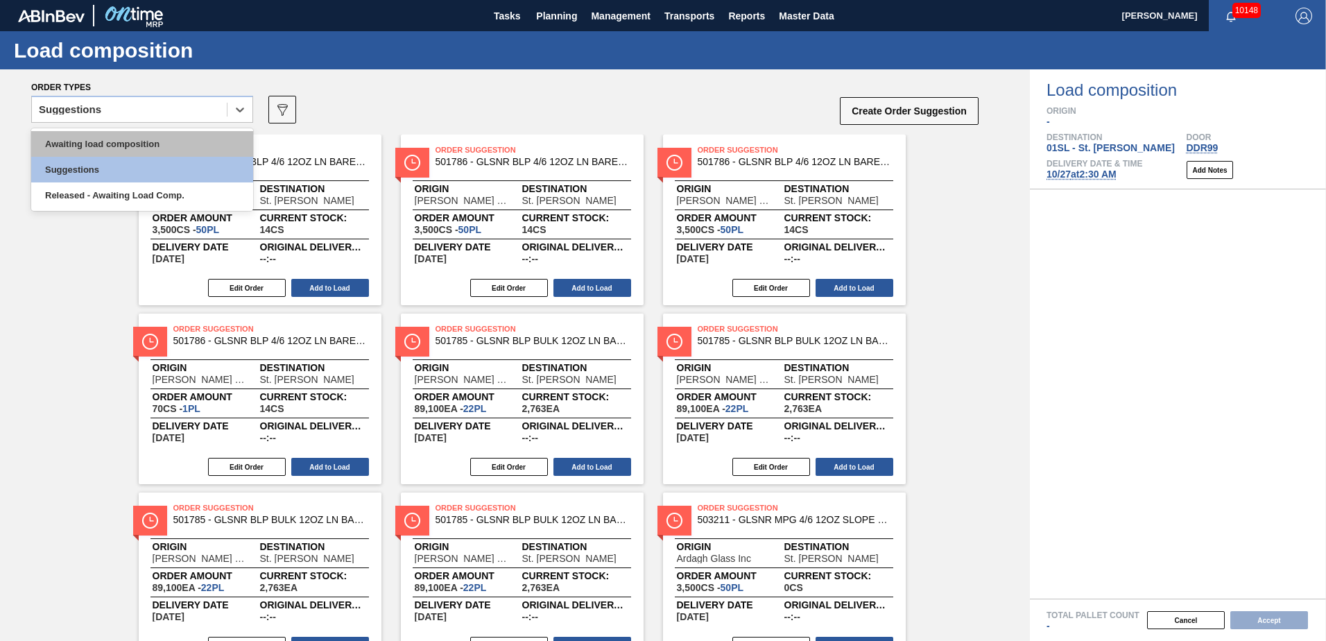
click at [182, 140] on div "Awaiting load composition" at bounding box center [142, 144] width 222 height 26
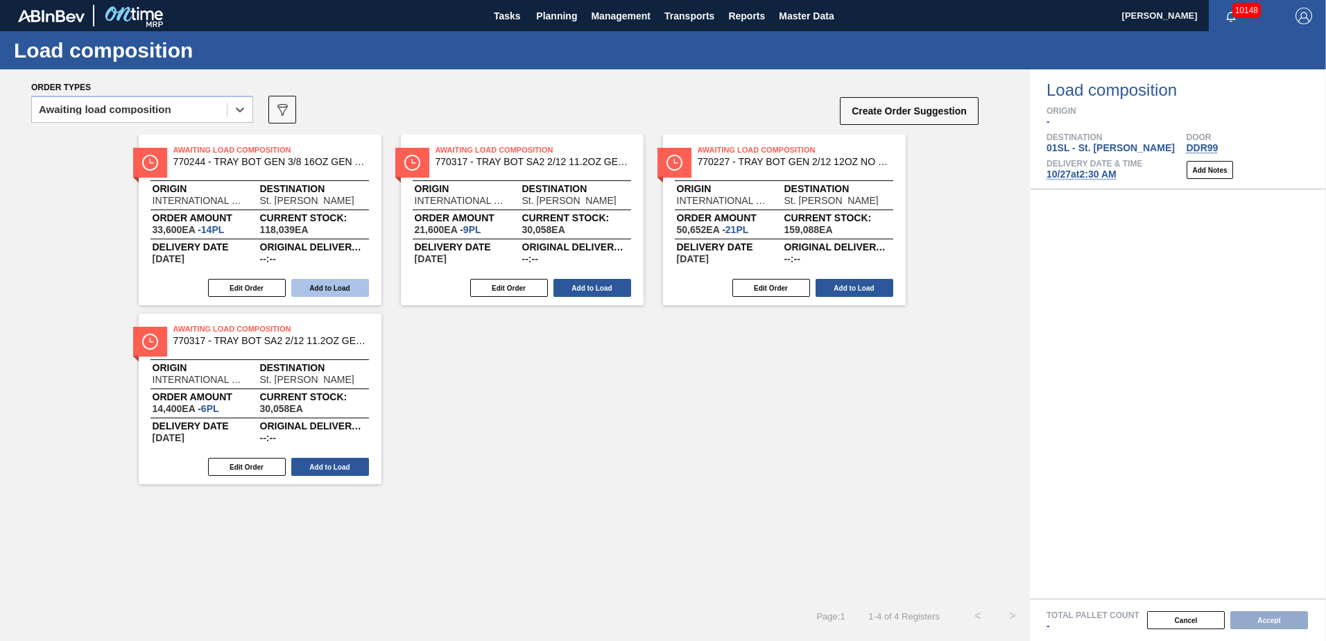
click at [313, 283] on button "Add to Load" at bounding box center [330, 288] width 78 height 18
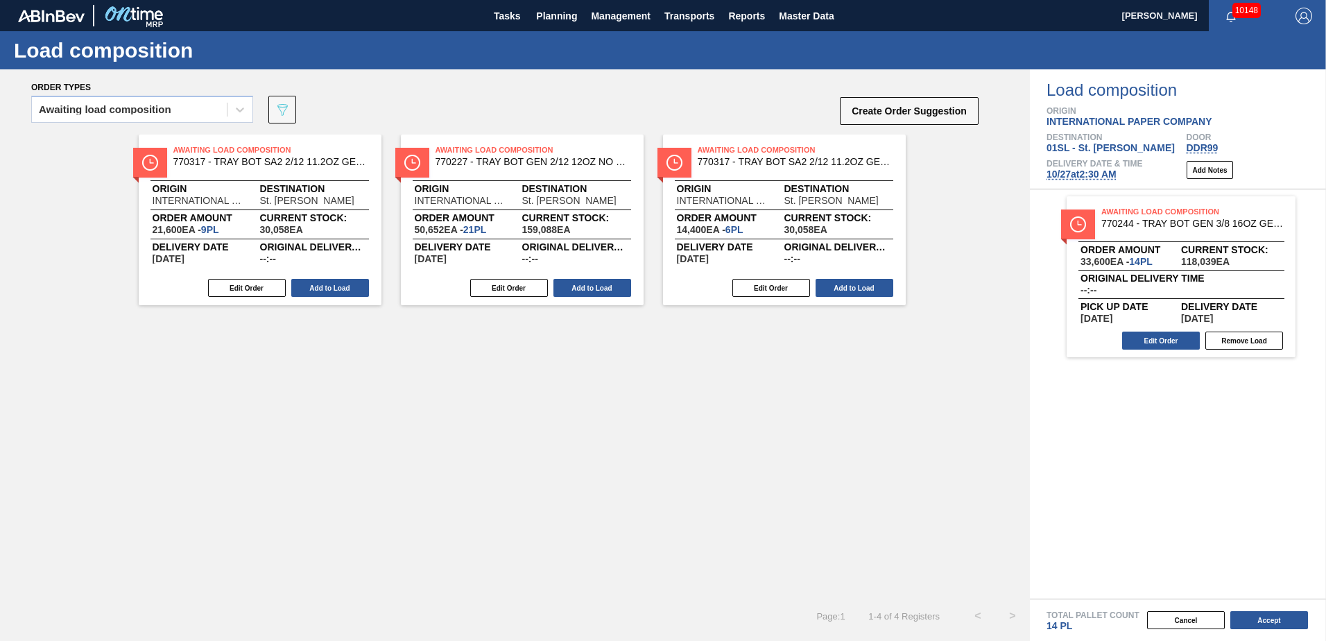
click at [311, 288] on button "Add to Load" at bounding box center [330, 288] width 78 height 18
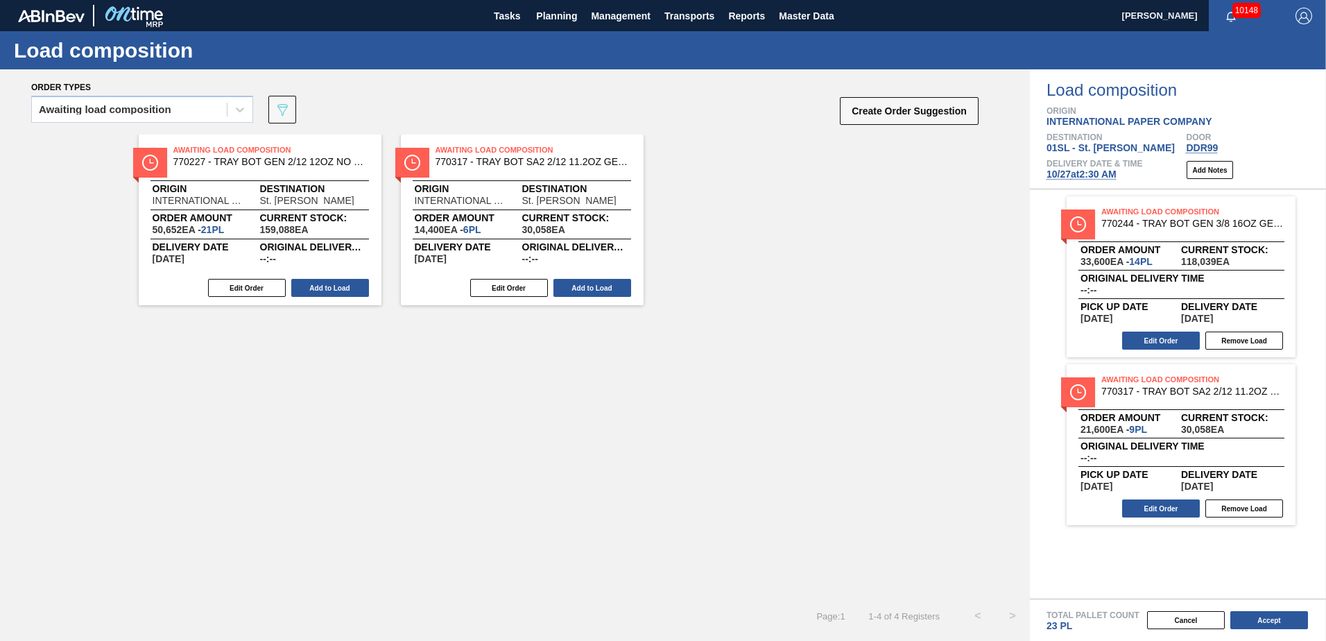
click at [311, 288] on button "Add to Load" at bounding box center [330, 288] width 78 height 18
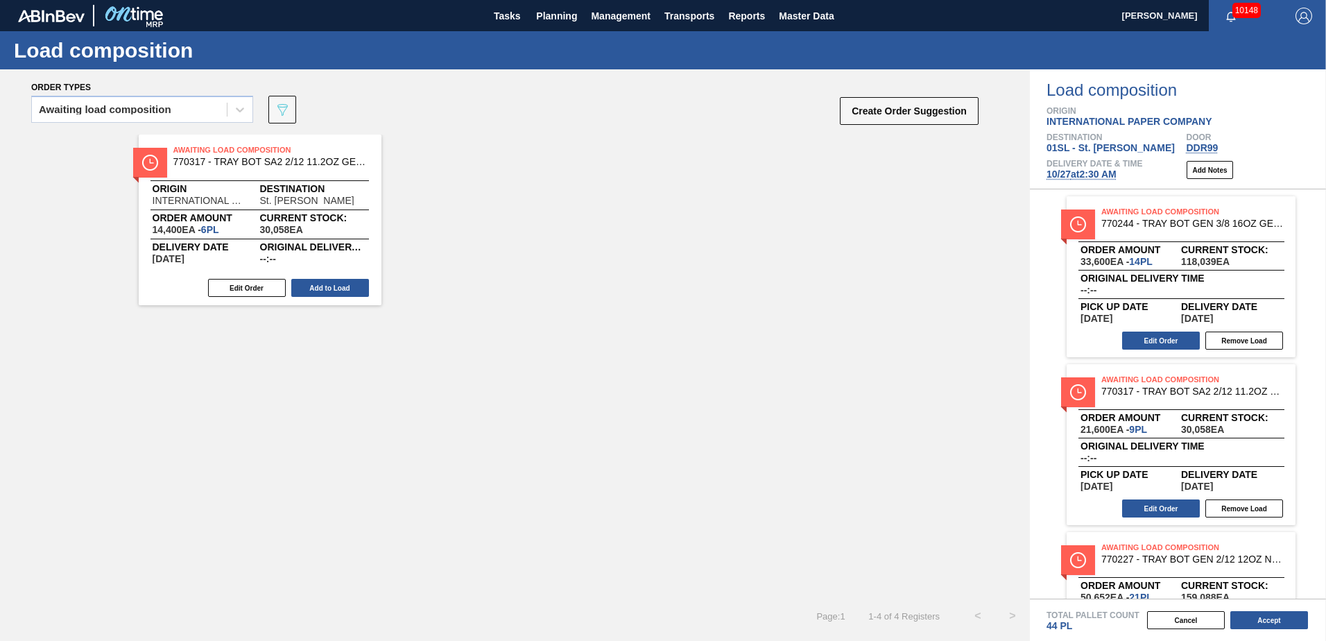
click at [311, 288] on button "Add to Load" at bounding box center [330, 288] width 78 height 18
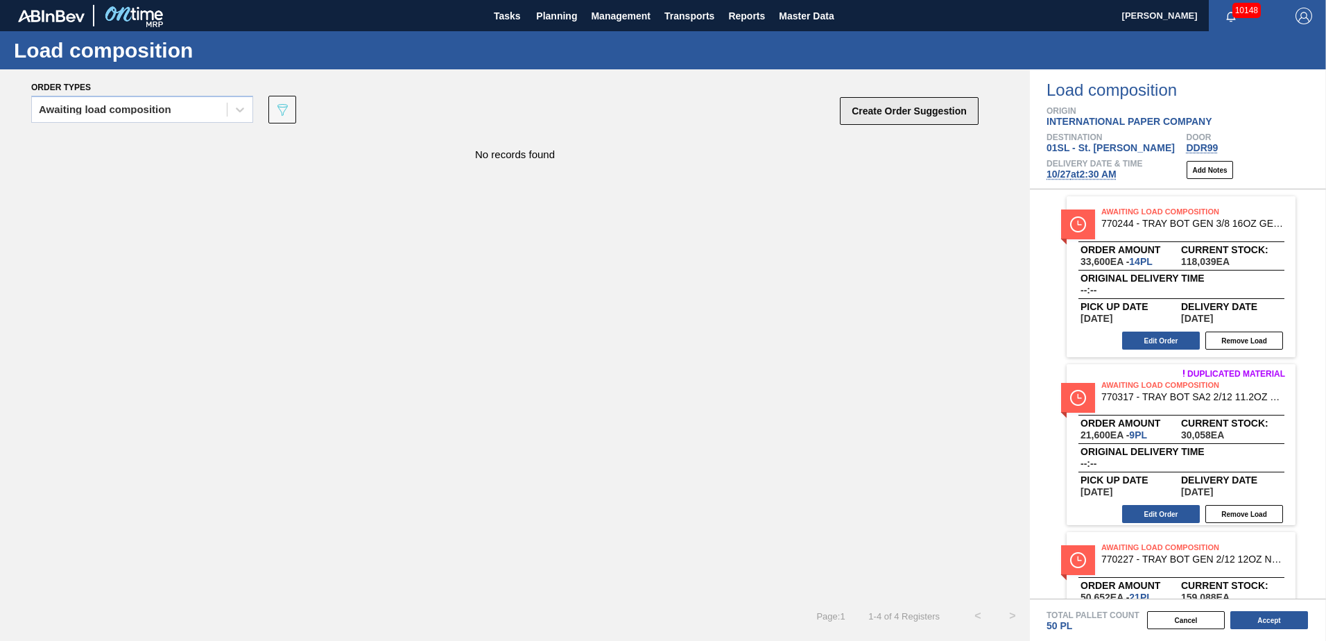
click at [864, 110] on button "Create Order Suggestion" at bounding box center [909, 111] width 139 height 28
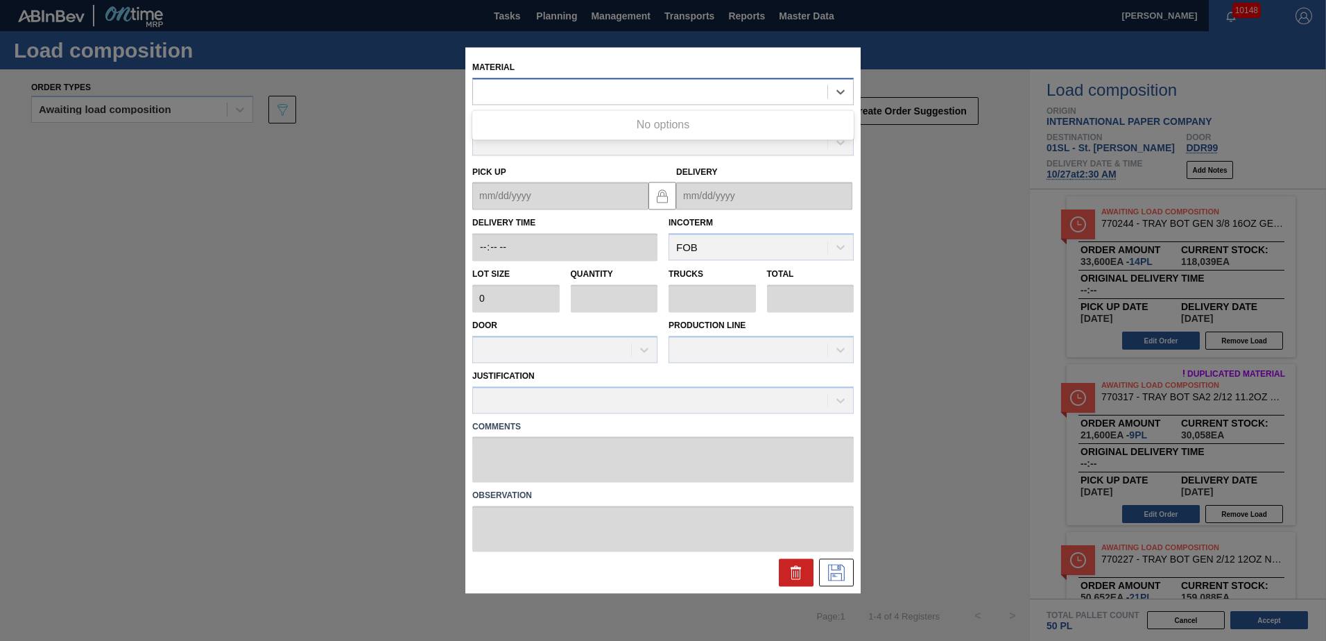
click at [692, 96] on div at bounding box center [650, 92] width 355 height 20
type input "770227"
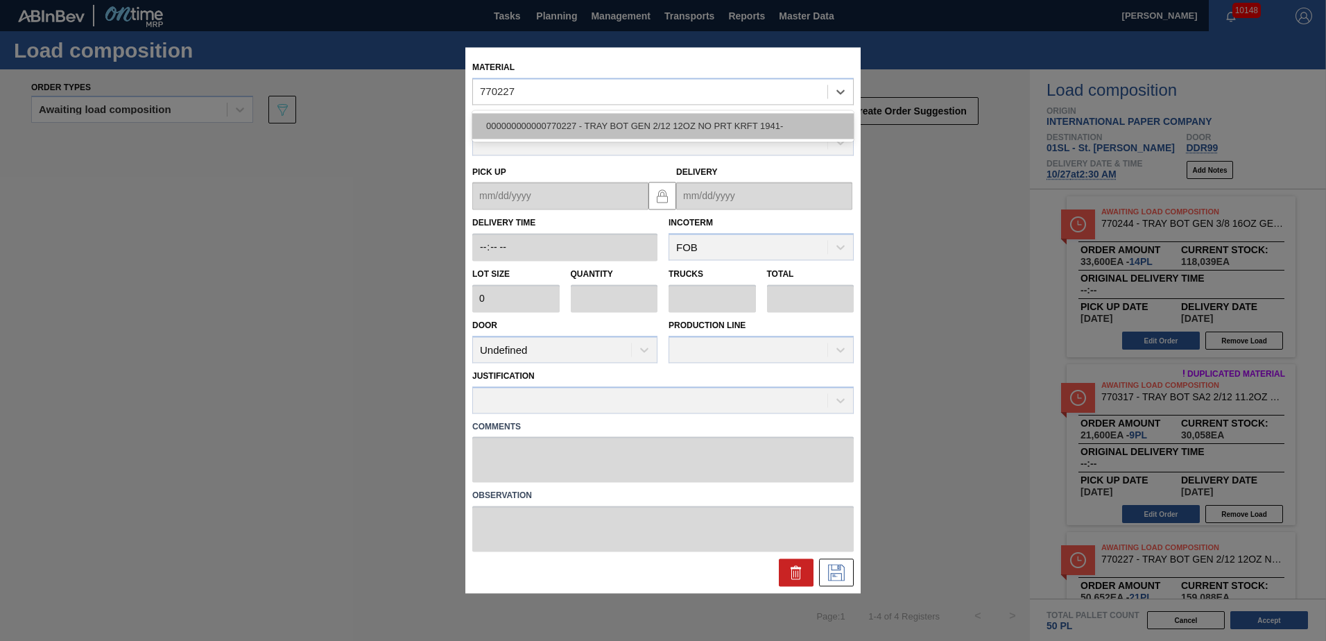
click at [692, 117] on div "000000000000770227 - TRAY BOT GEN 2/12 12OZ NO PRT KRFT 1941-" at bounding box center [663, 126] width 382 height 26
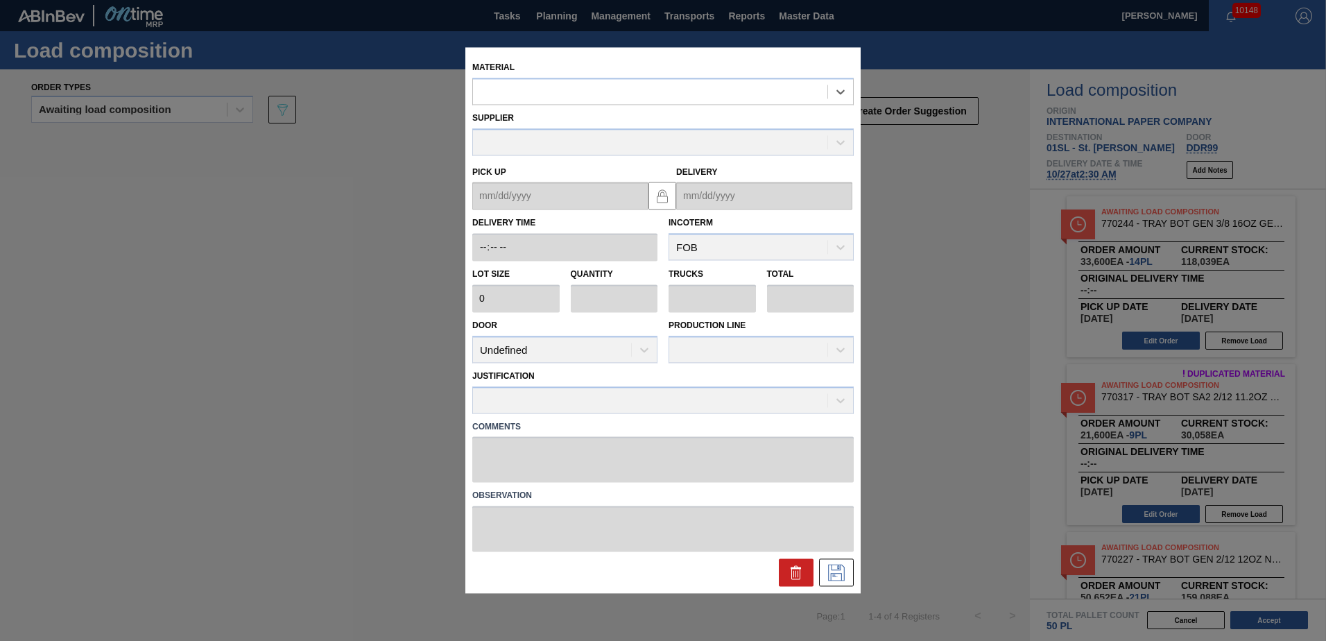
type input "2,412"
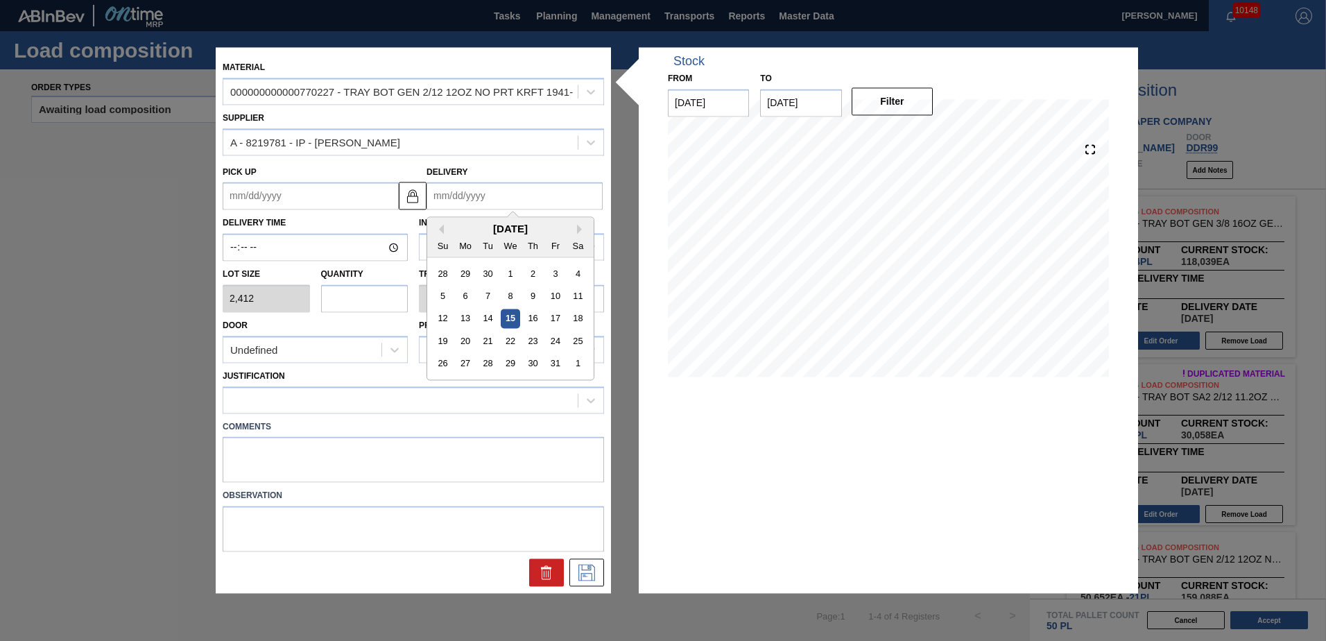
click at [497, 194] on input "Delivery" at bounding box center [515, 196] width 176 height 28
click at [468, 364] on div "27" at bounding box center [465, 364] width 19 height 19
type up "[DATE]"
type input "[DATE]"
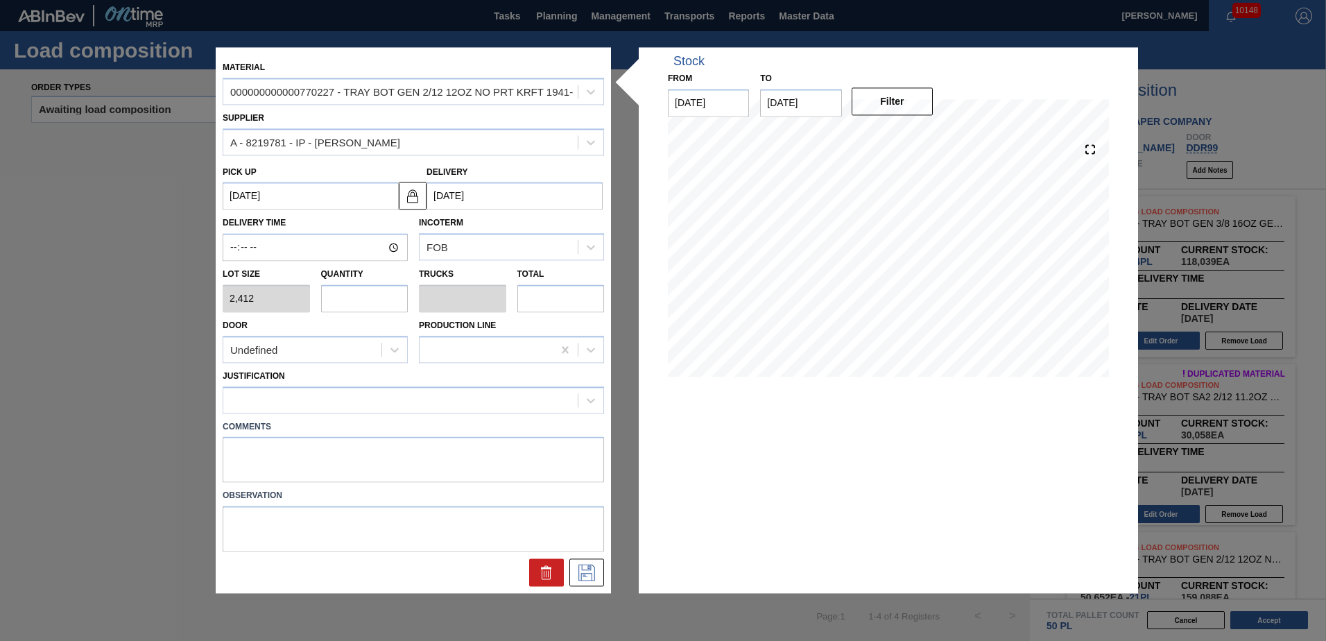
click at [372, 298] on input "text" at bounding box center [364, 298] width 87 height 28
type input "1"
type input "0.017"
type input "2,412"
type input "10"
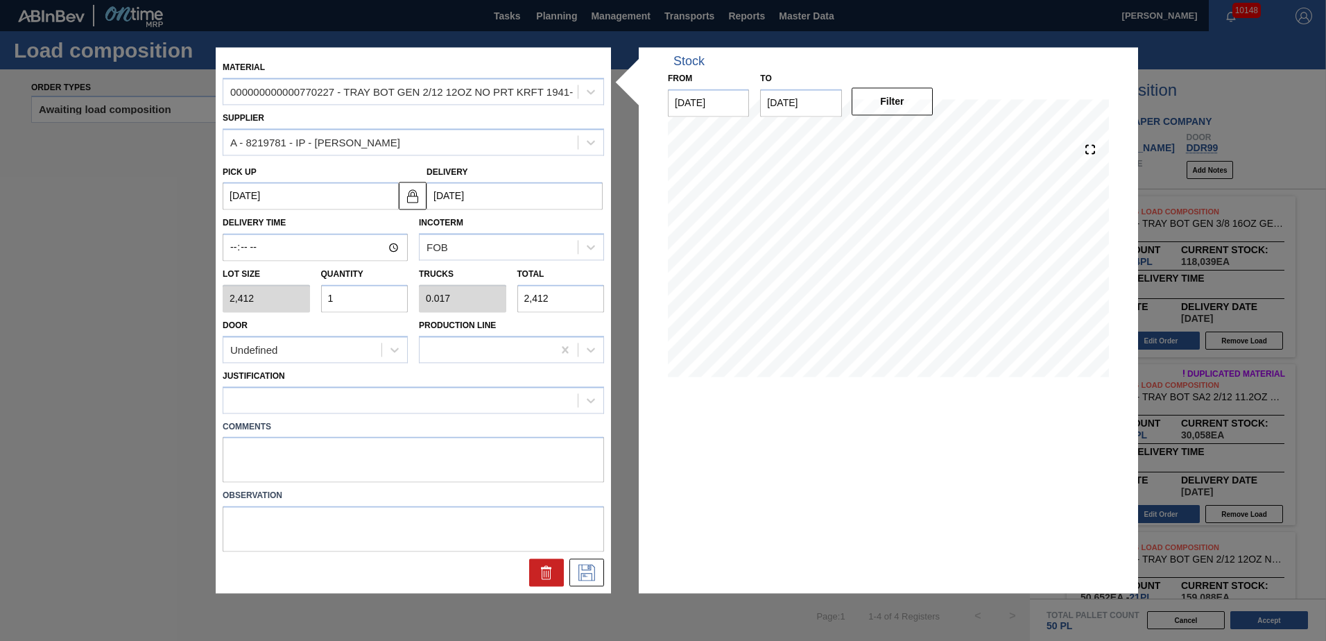
type input "0.167"
type input "24,120"
type input "10"
click at [302, 348] on div "Undefined" at bounding box center [302, 350] width 158 height 20
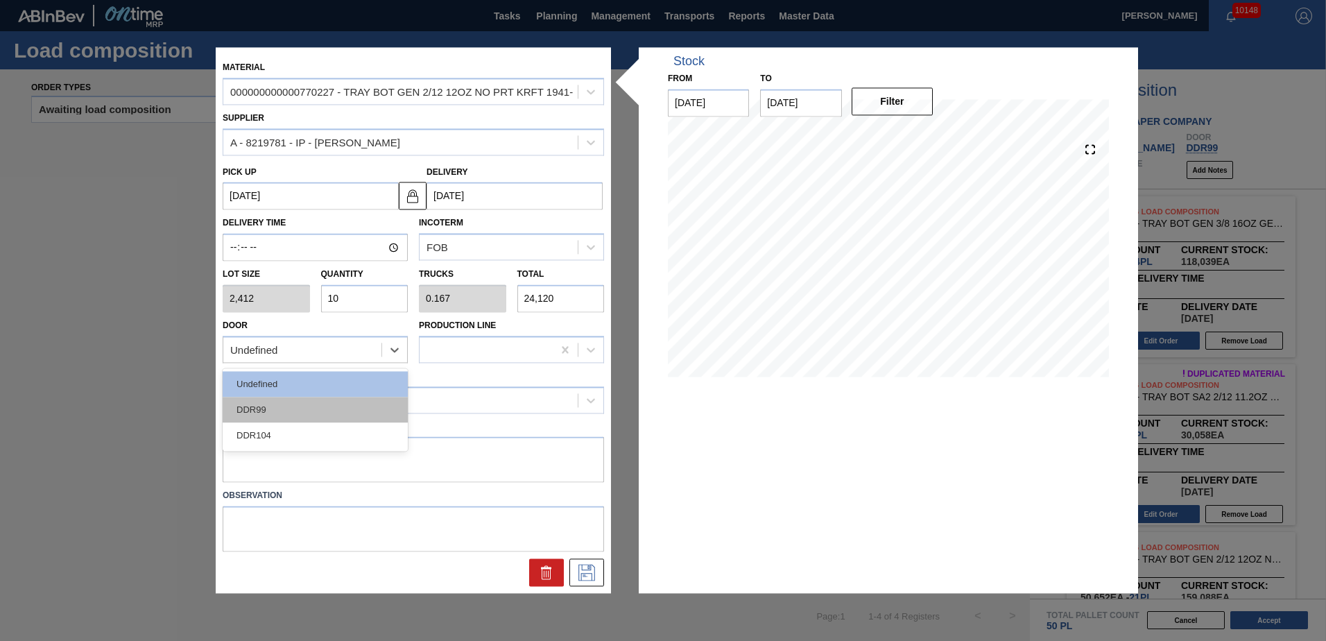
click at [298, 411] on div "DDR99" at bounding box center [315, 410] width 185 height 26
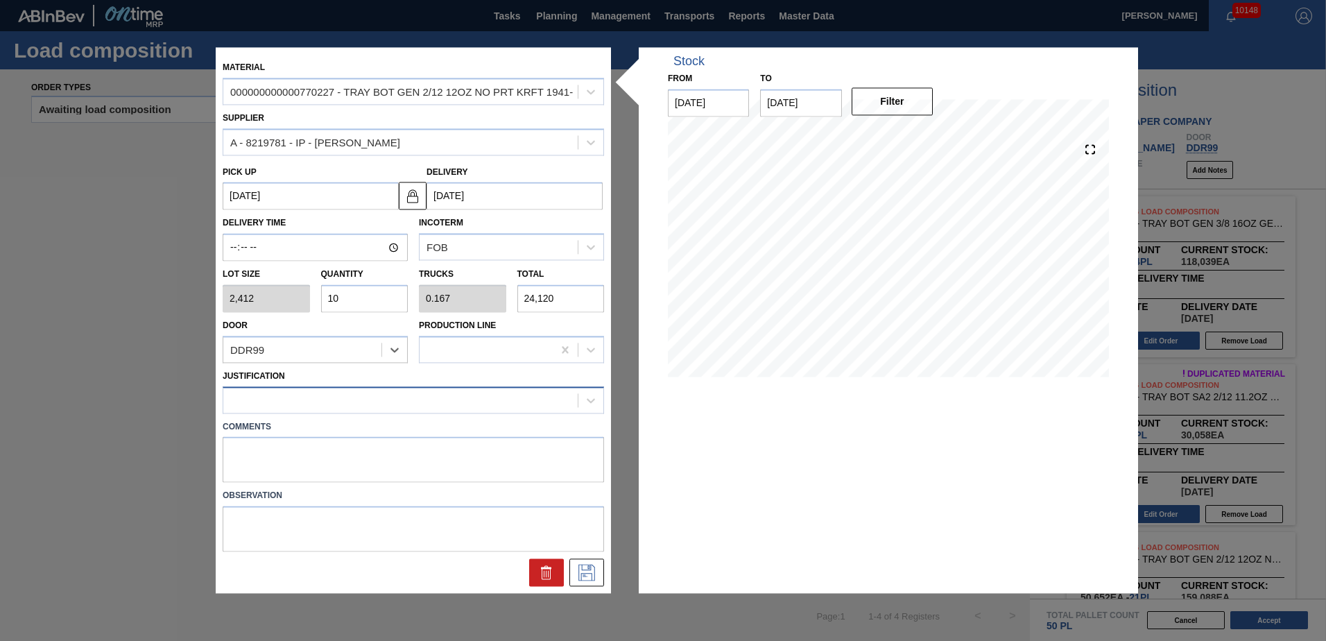
click at [308, 394] on div at bounding box center [400, 400] width 355 height 20
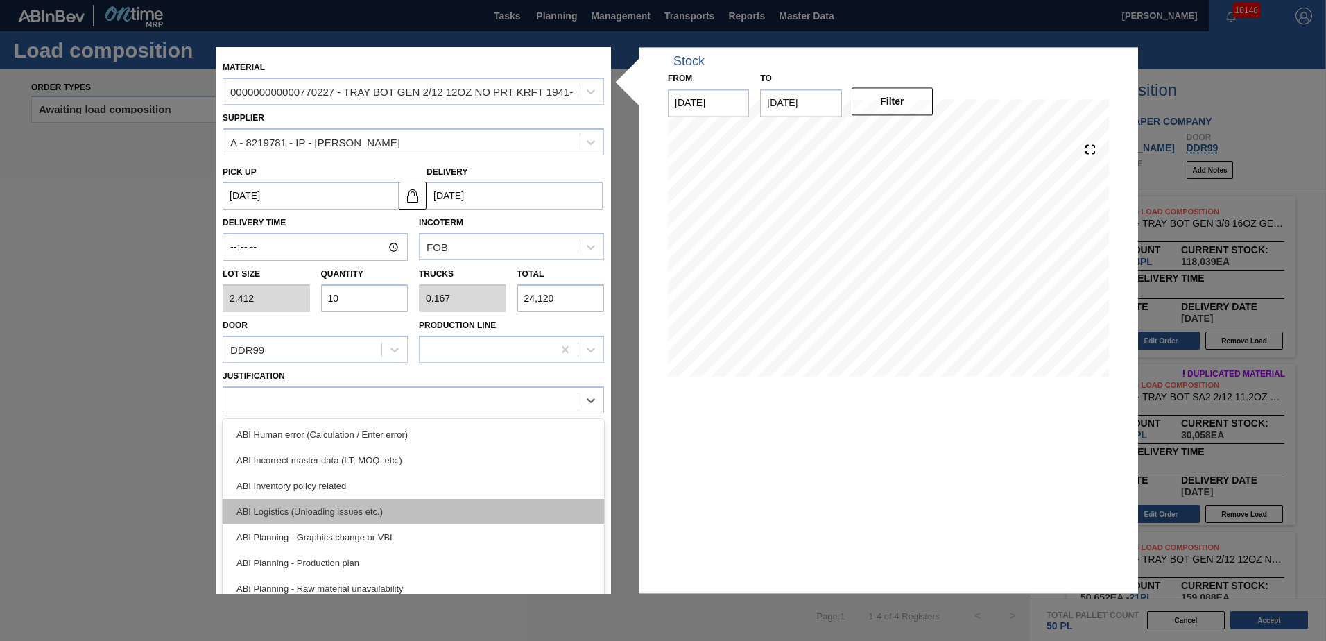
scroll to position [139, 0]
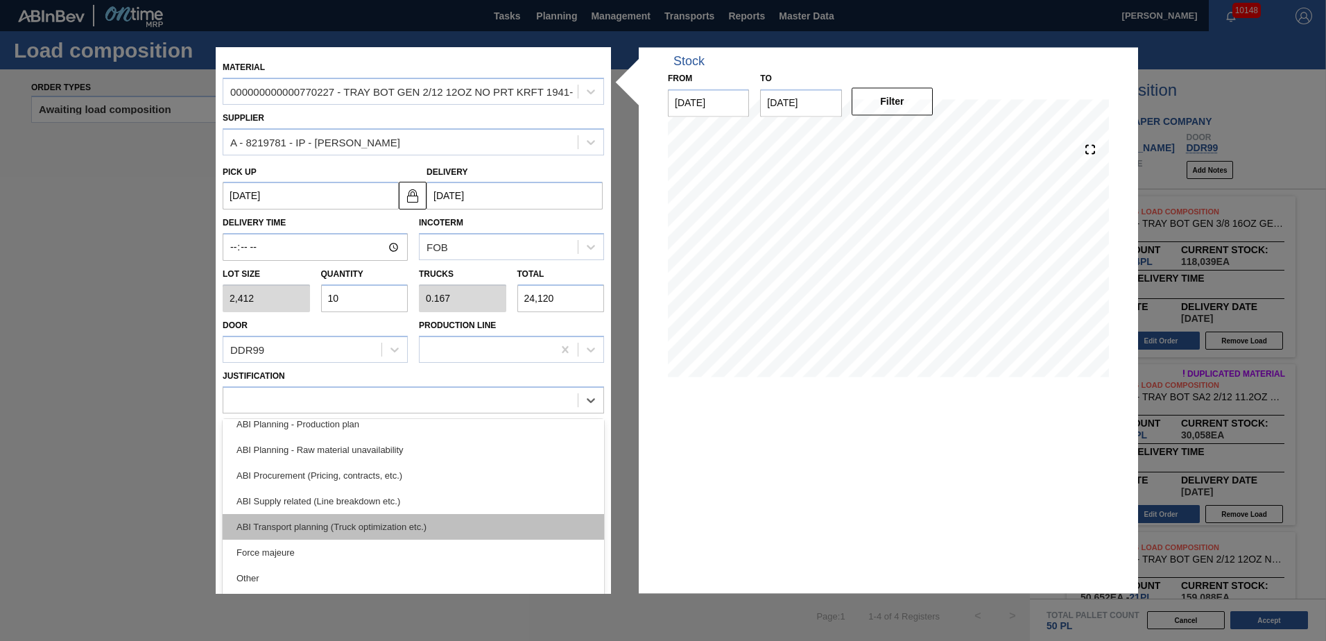
click at [373, 530] on div "ABI Transport planning (Truck optimization etc.)" at bounding box center [414, 527] width 382 height 26
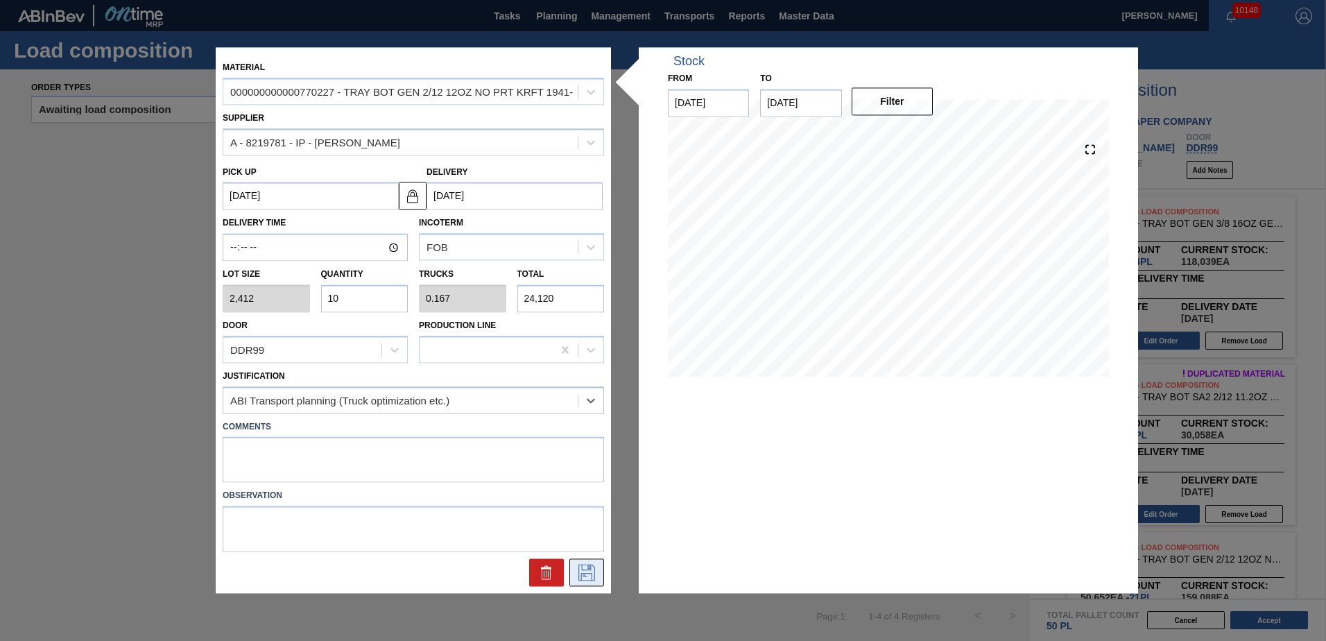
click at [584, 583] on button at bounding box center [587, 573] width 35 height 28
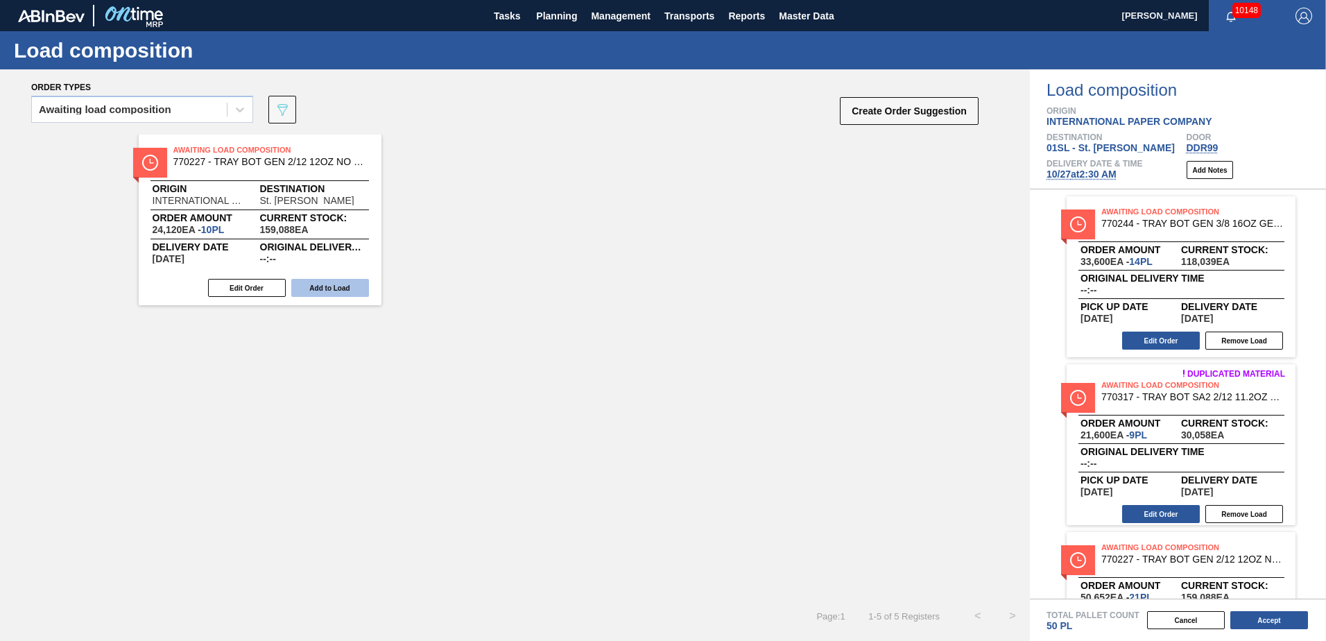
click at [337, 291] on button "Add to Load" at bounding box center [330, 288] width 78 height 18
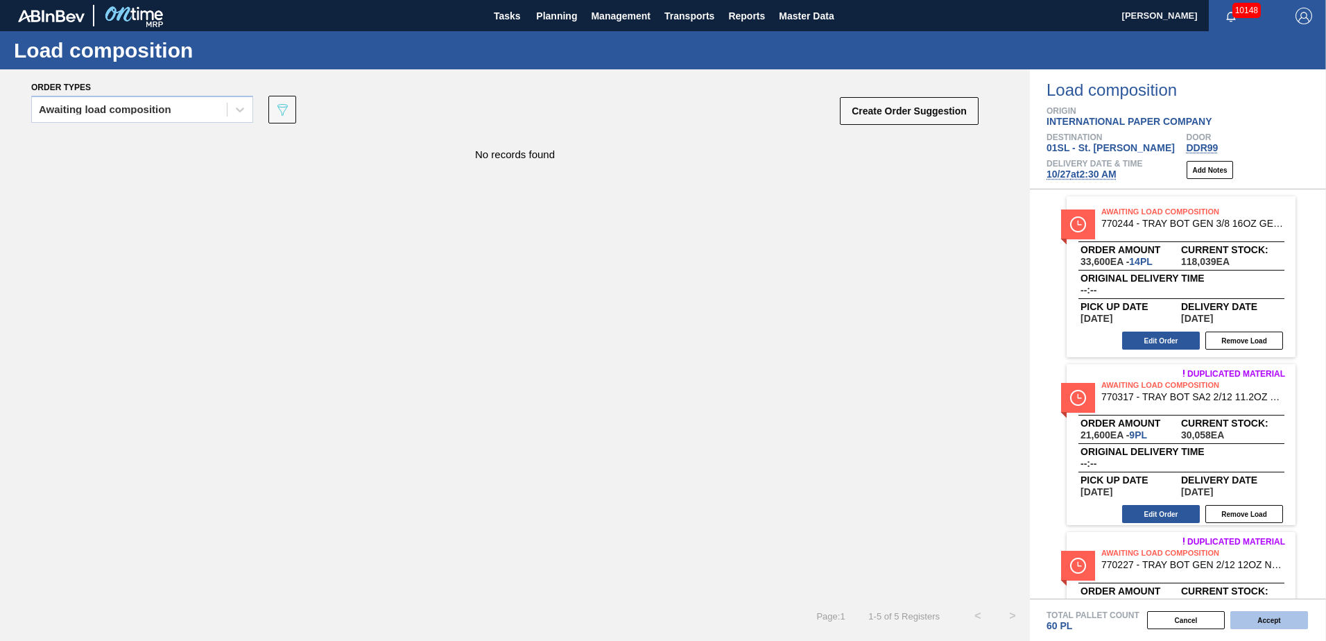
click at [1270, 614] on button "Accept" at bounding box center [1270, 620] width 78 height 18
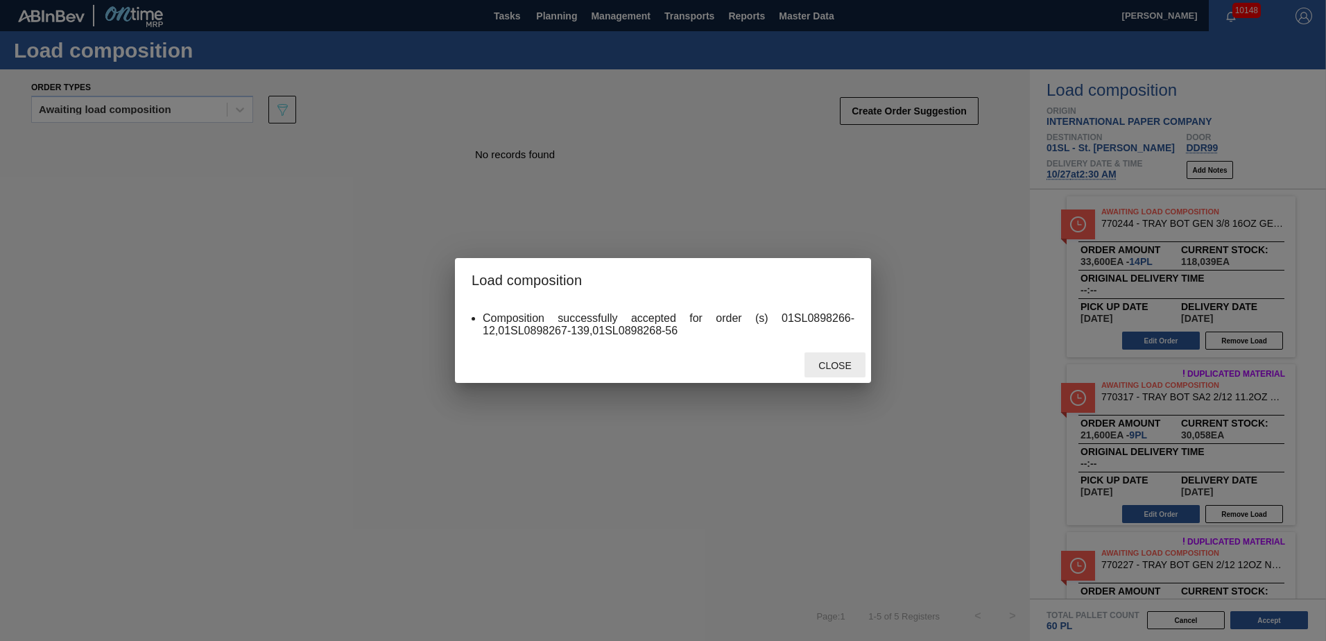
click at [810, 366] on span "Close" at bounding box center [835, 365] width 55 height 11
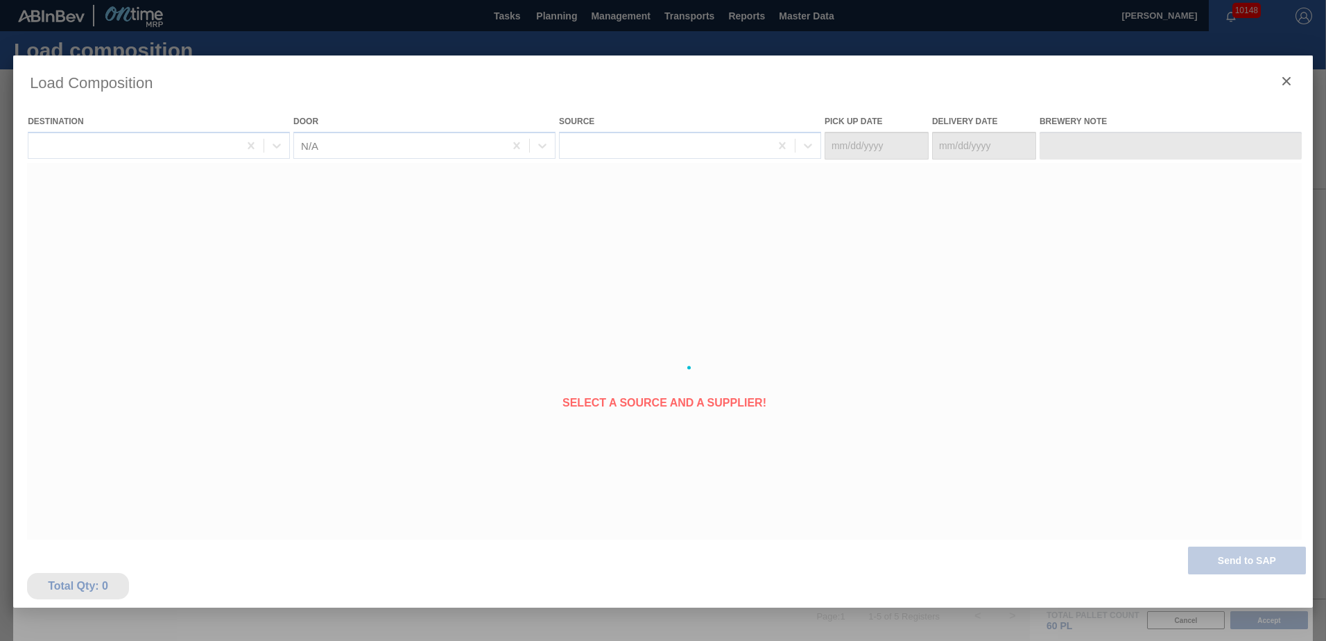
type Date "[DATE]"
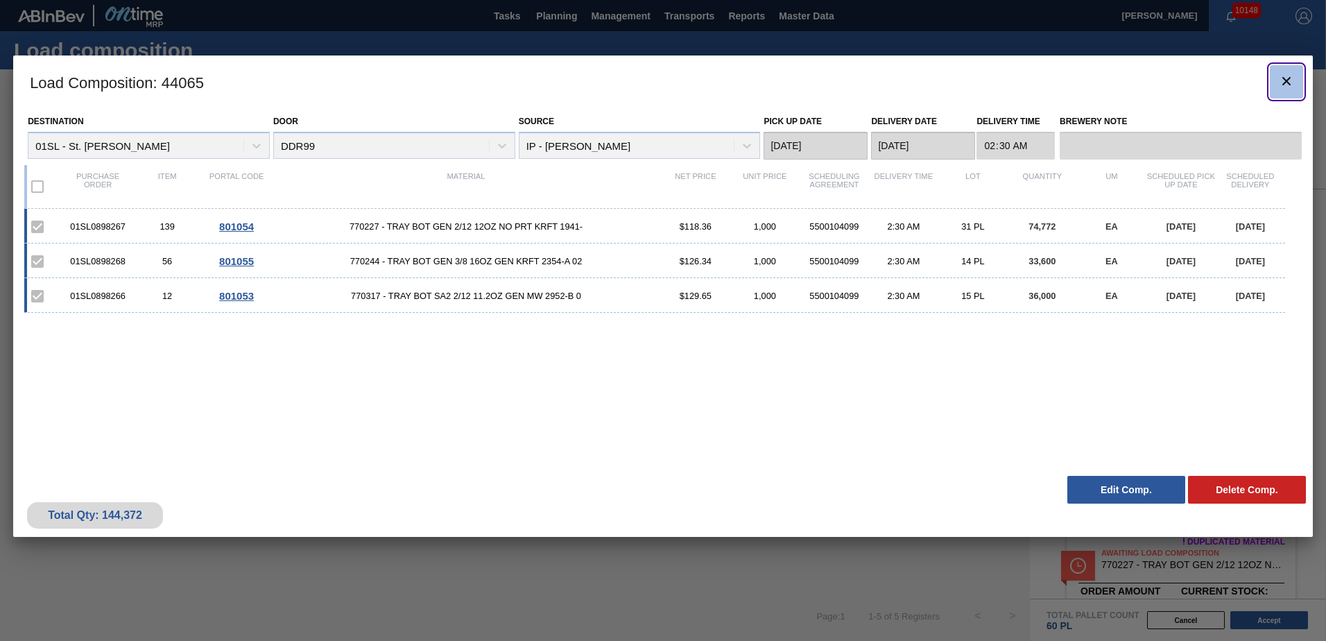
click at [1292, 80] on icon "botão de ícone" at bounding box center [1287, 81] width 17 height 17
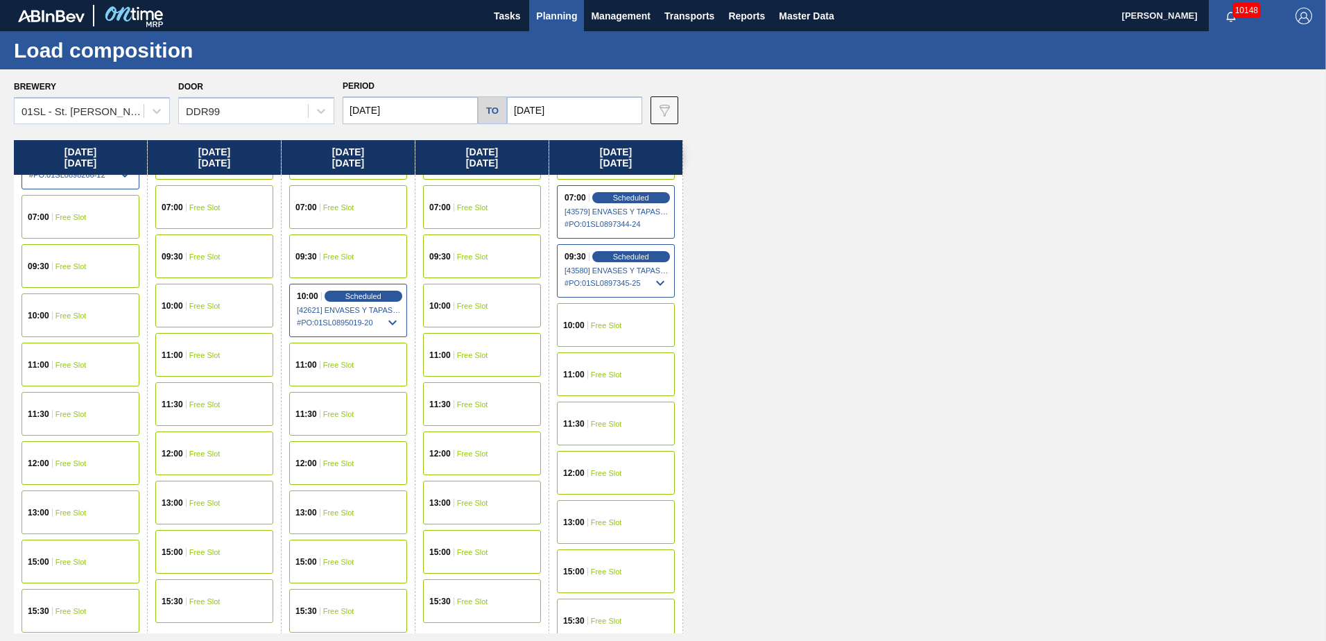
scroll to position [53, 0]
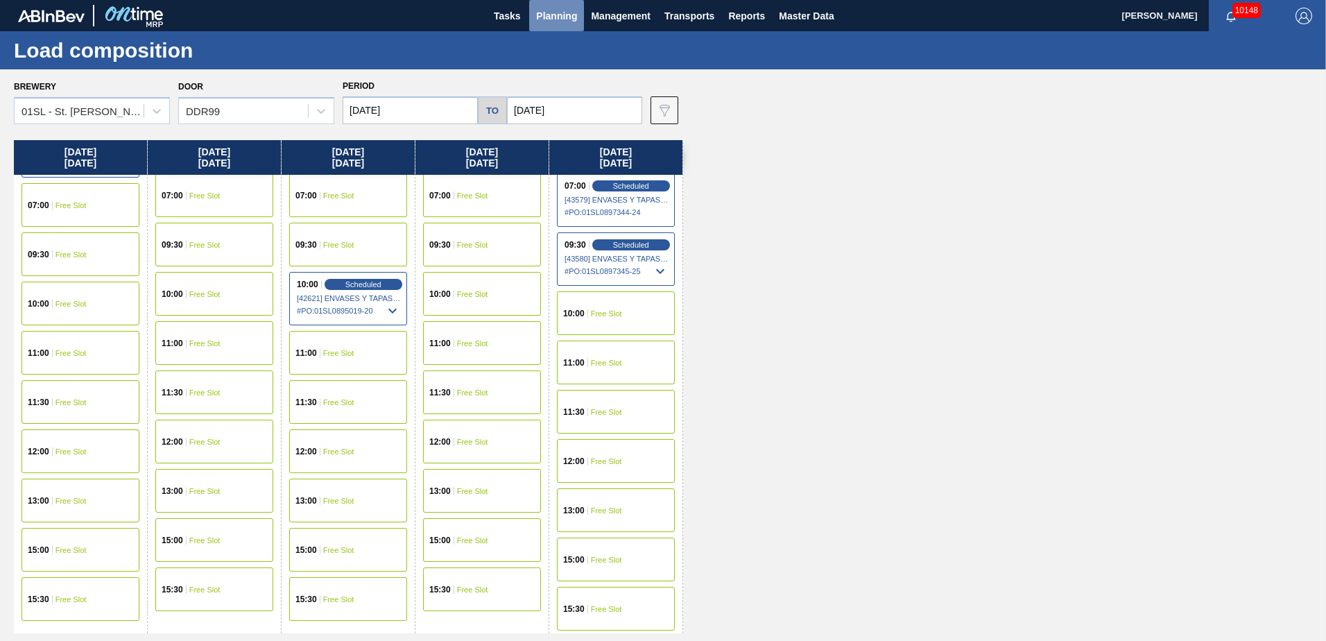
click at [565, 24] on span "Planning" at bounding box center [556, 16] width 41 height 17
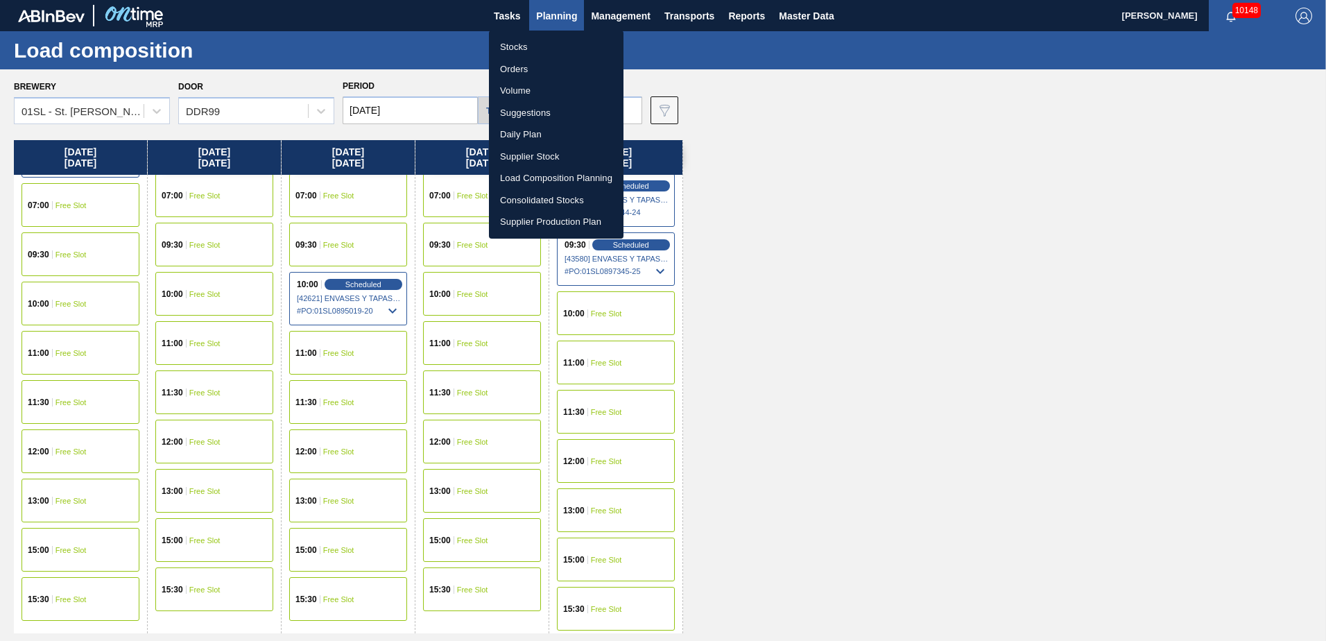
drag, startPoint x: 539, startPoint y: 110, endPoint x: 588, endPoint y: 305, distance: 200.9
click at [539, 110] on li "Suggestions" at bounding box center [556, 113] width 135 height 22
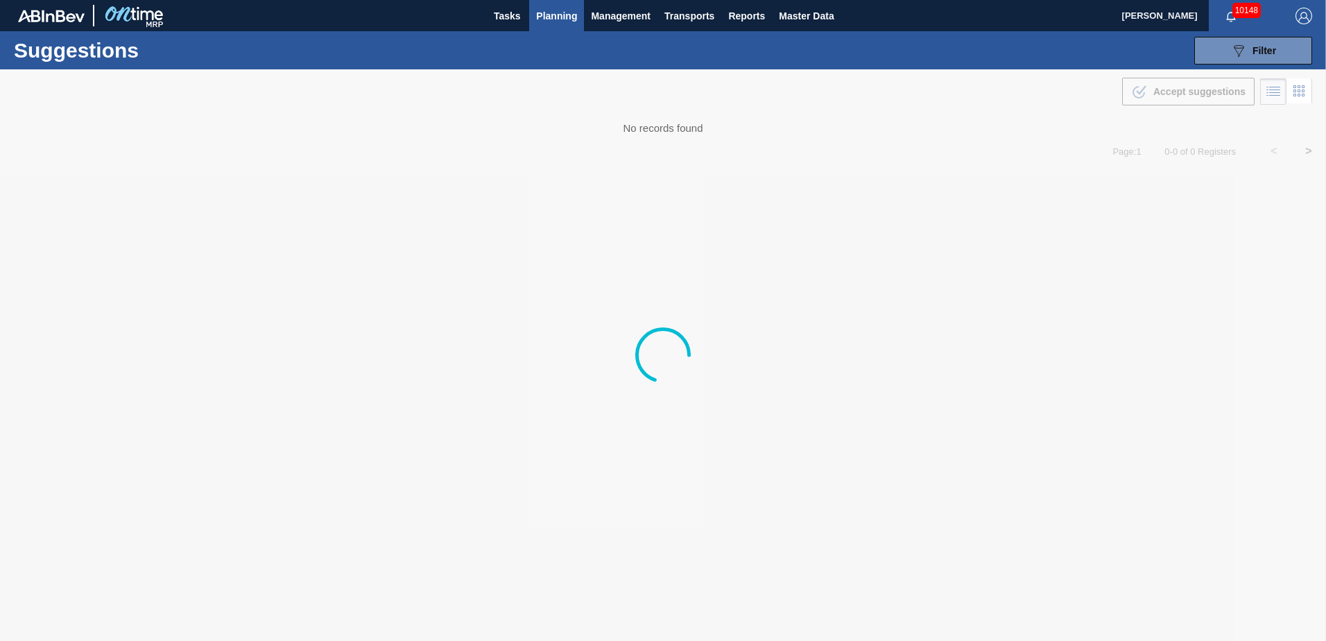
type from "[DATE]"
type to "[DATE]"
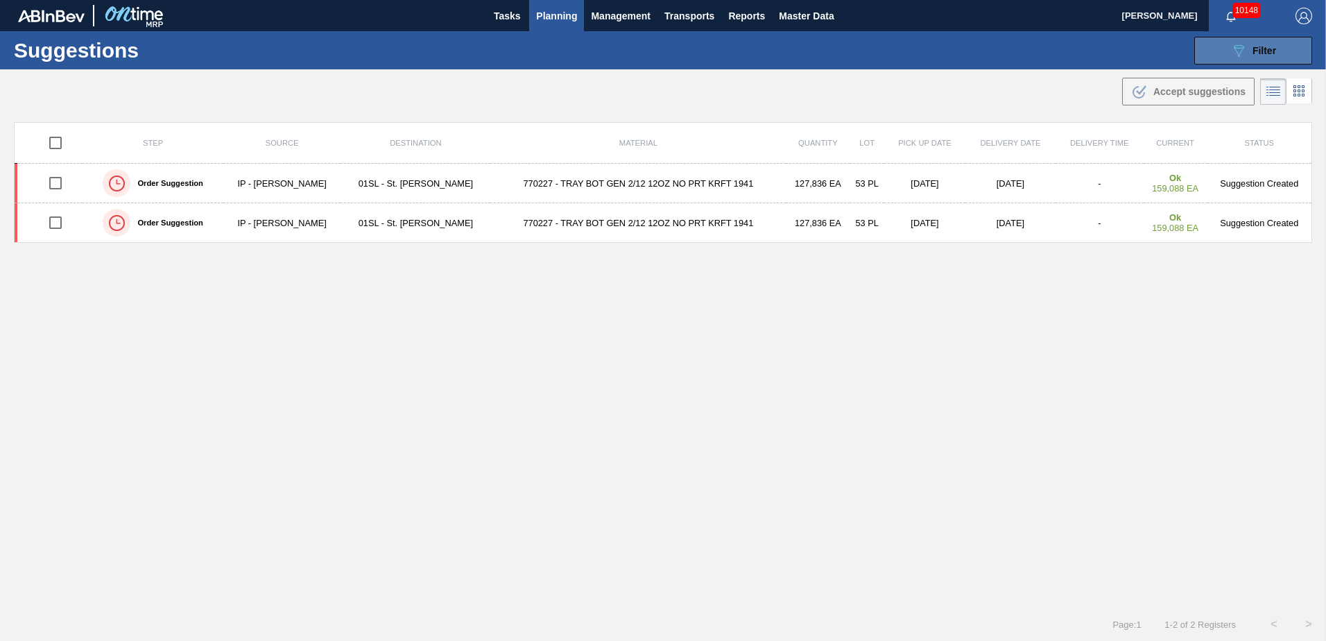
click at [1265, 62] on button "089F7B8B-B2A5-4AFE-B5C0-19BA573D28AC Filter" at bounding box center [1254, 51] width 118 height 28
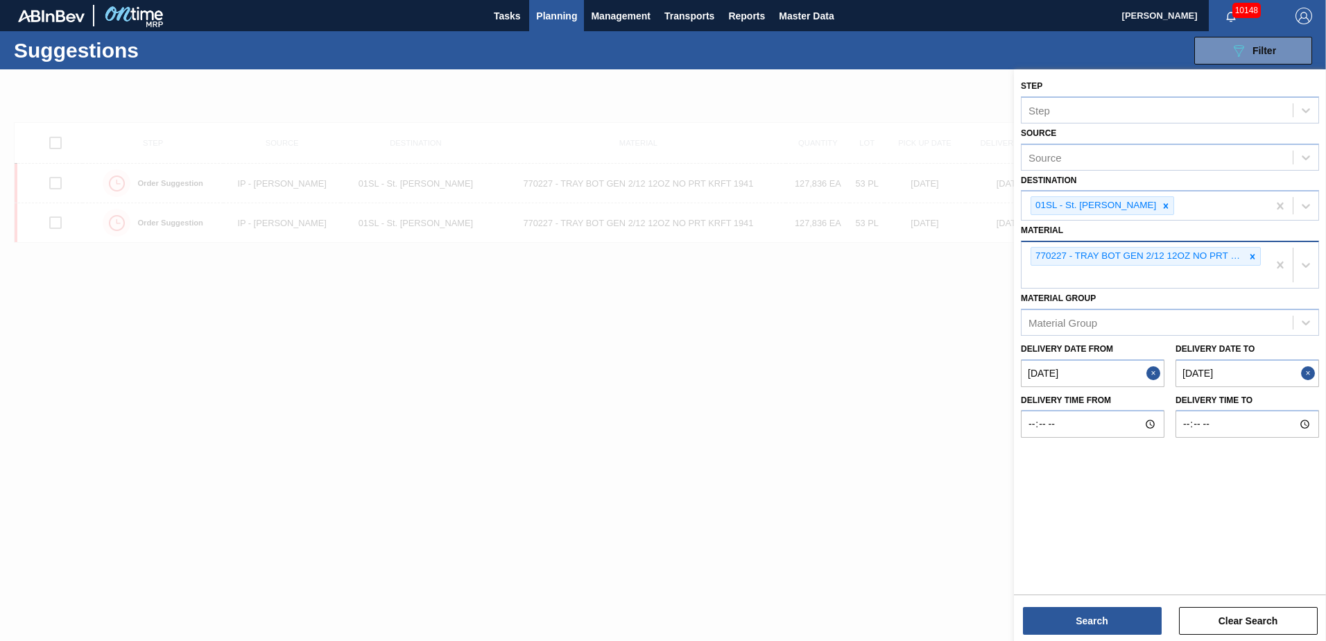
click at [1253, 259] on icon at bounding box center [1253, 257] width 10 height 10
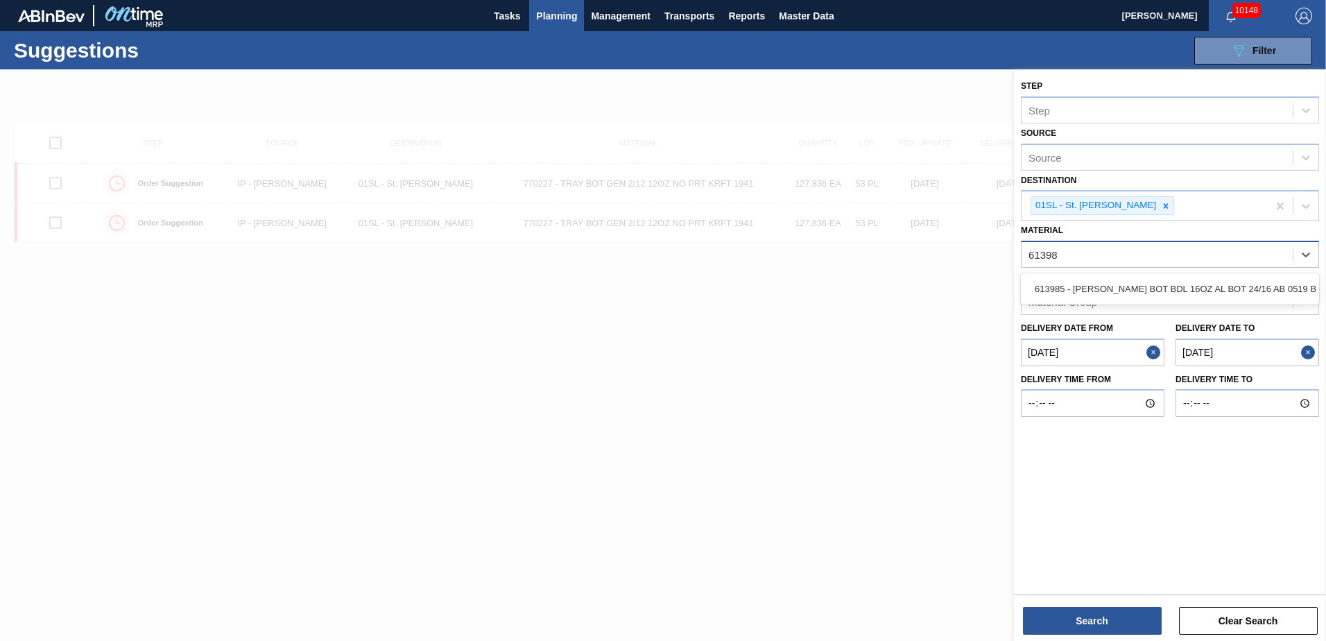
type input "613985"
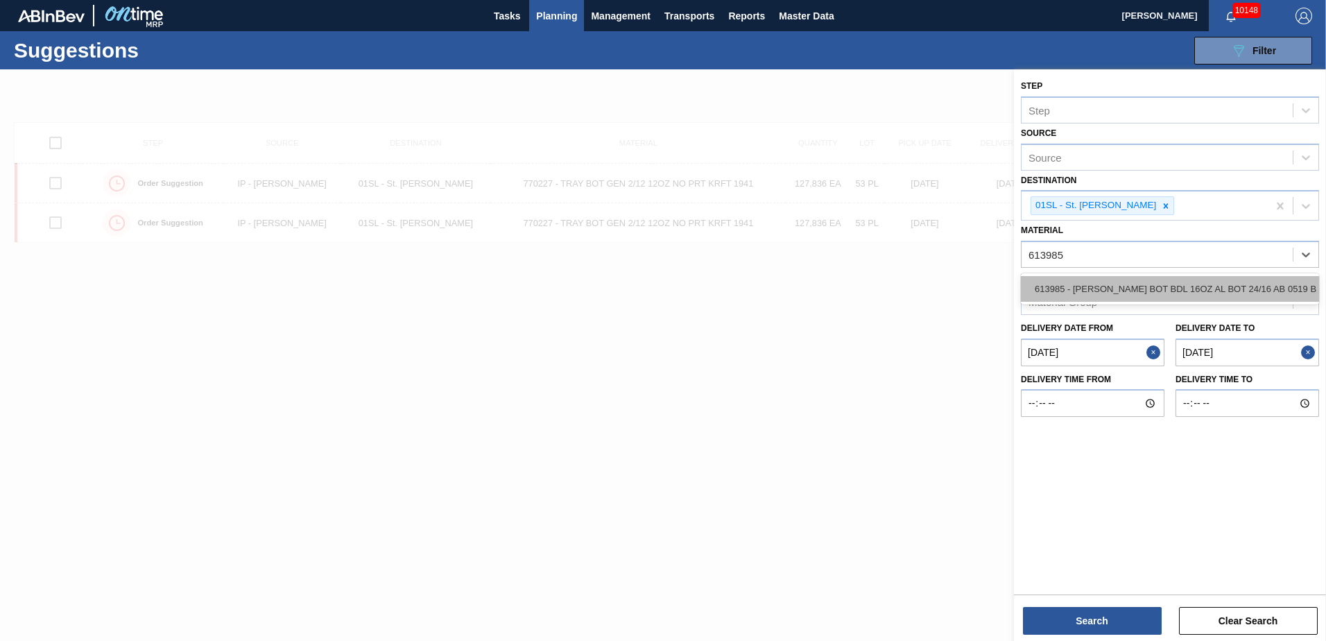
click at [1234, 293] on div "613985 - [PERSON_NAME] BOT BDL 16OZ AL BOT 24/16 AB 0519 B" at bounding box center [1170, 289] width 298 height 26
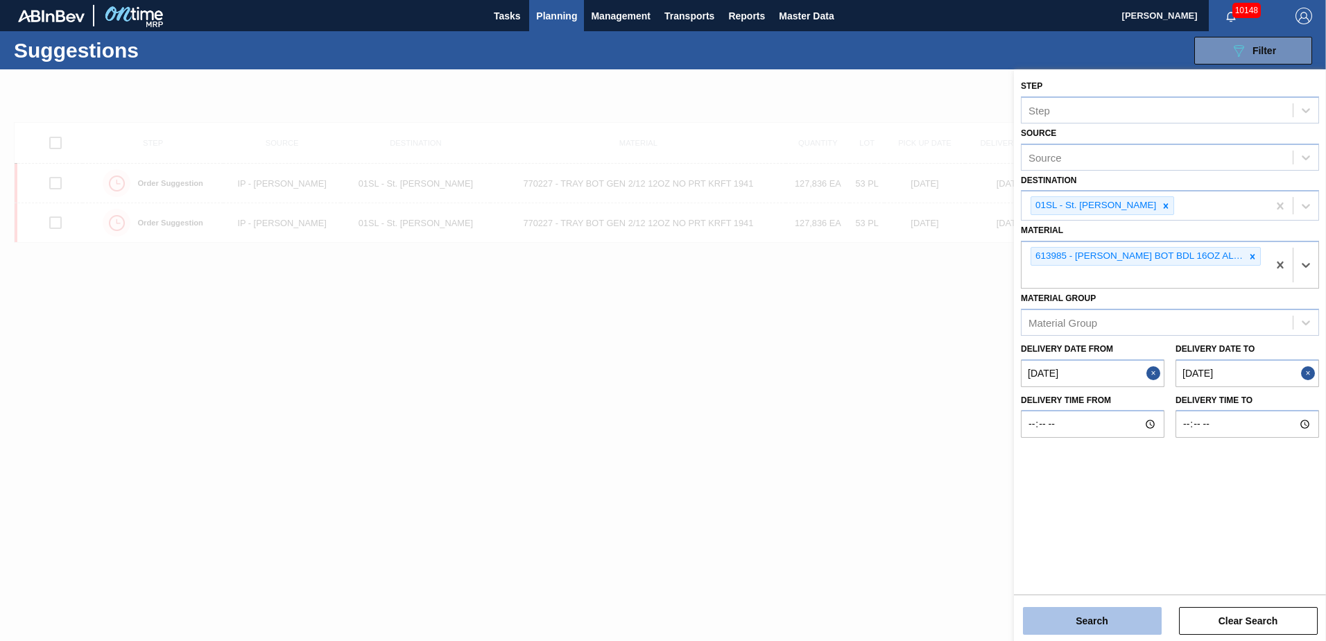
click at [1109, 626] on button "Search" at bounding box center [1092, 621] width 139 height 28
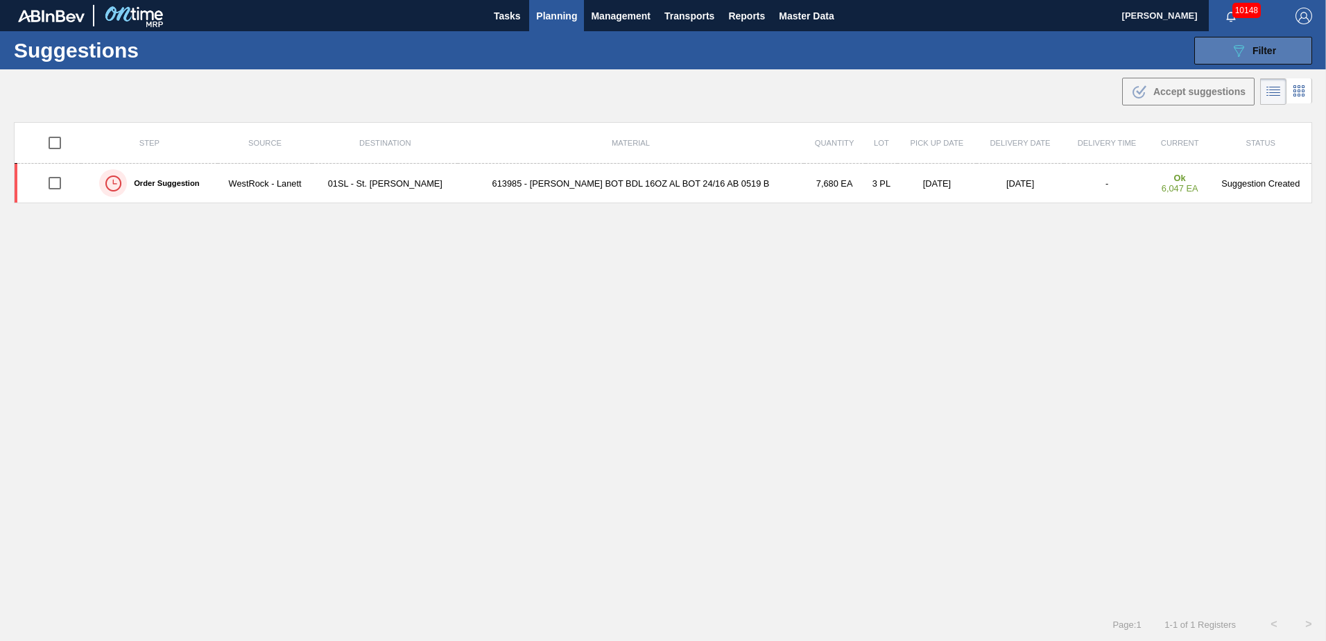
click at [1239, 58] on icon "089F7B8B-B2A5-4AFE-B5C0-19BA573D28AC" at bounding box center [1239, 50] width 17 height 17
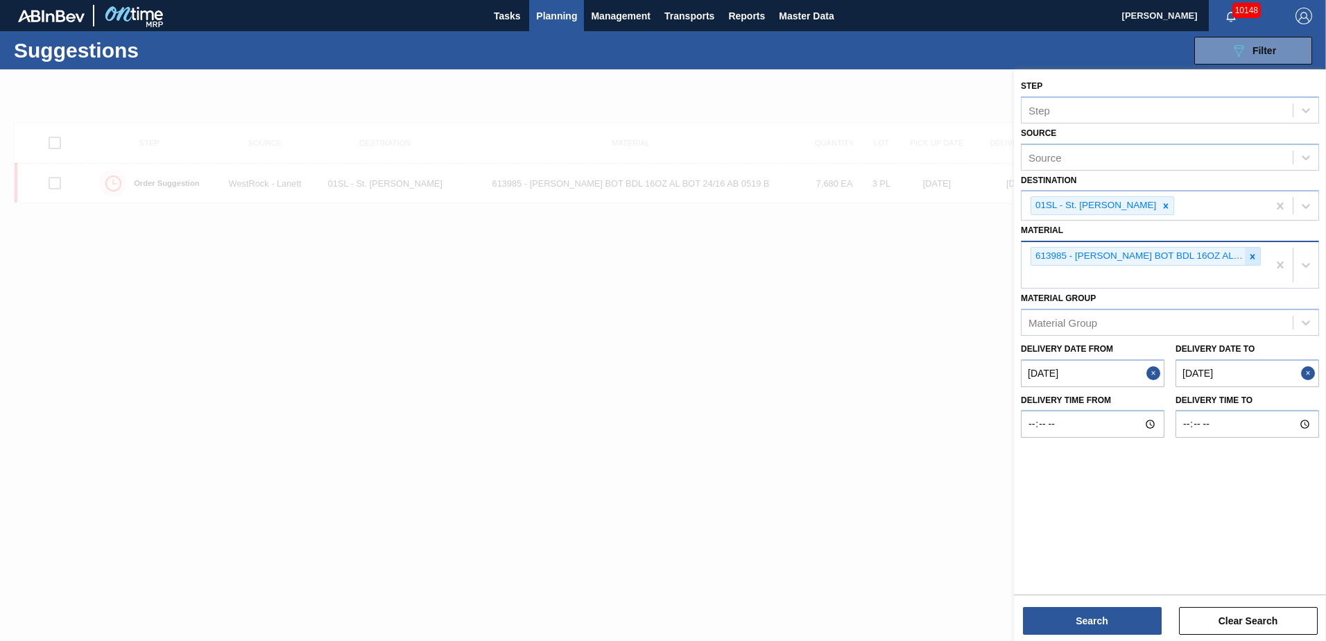
click at [1254, 258] on icon at bounding box center [1253, 256] width 5 height 5
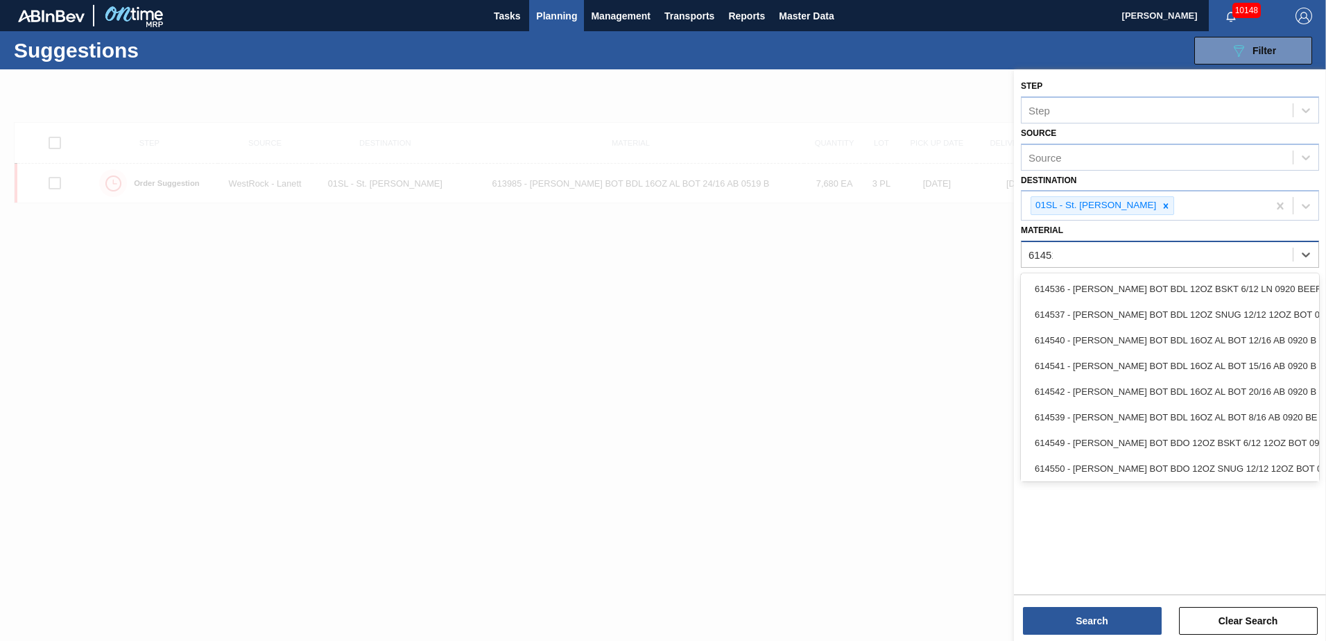
type input "614518"
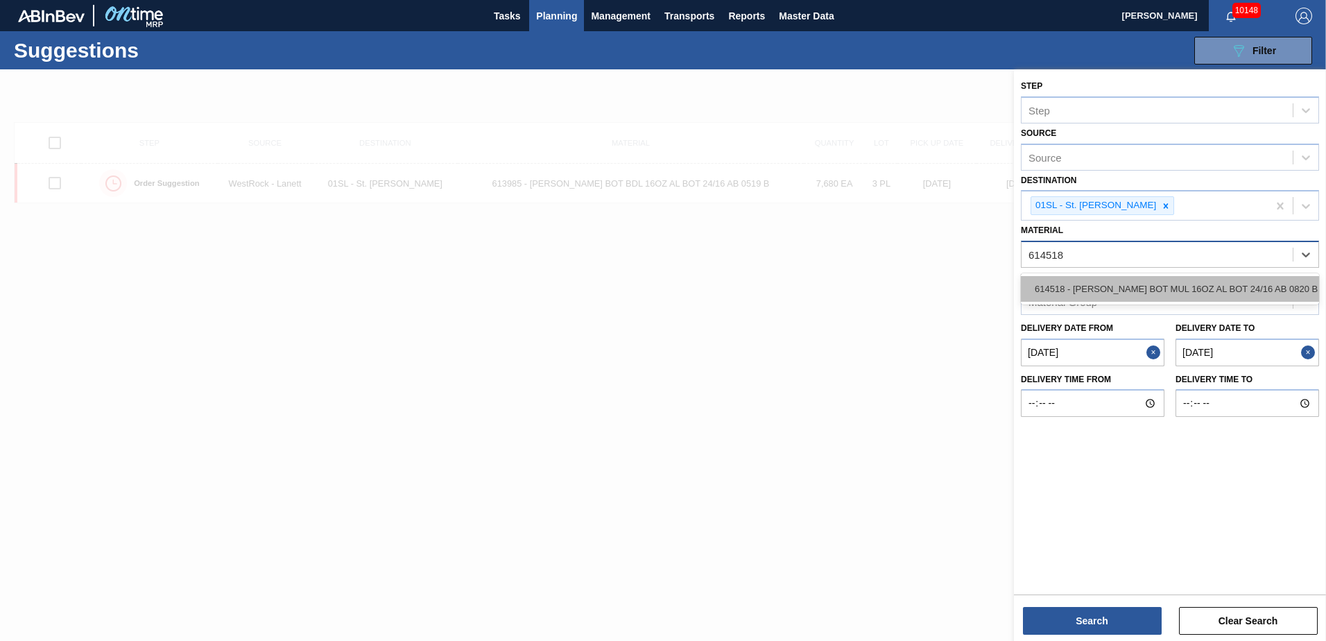
click at [1172, 288] on div "614518 - [PERSON_NAME] BOT MUL 16OZ AL BOT 24/16 AB 0820 B" at bounding box center [1170, 289] width 298 height 26
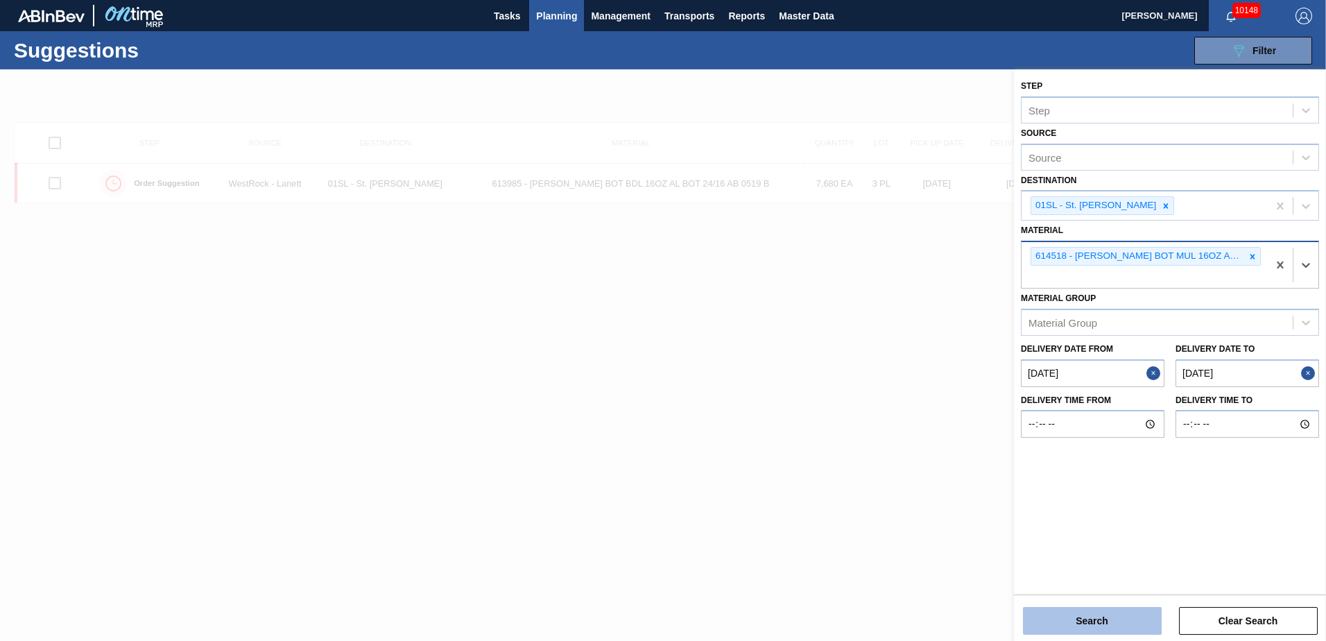
click at [1088, 616] on button "Search" at bounding box center [1092, 621] width 139 height 28
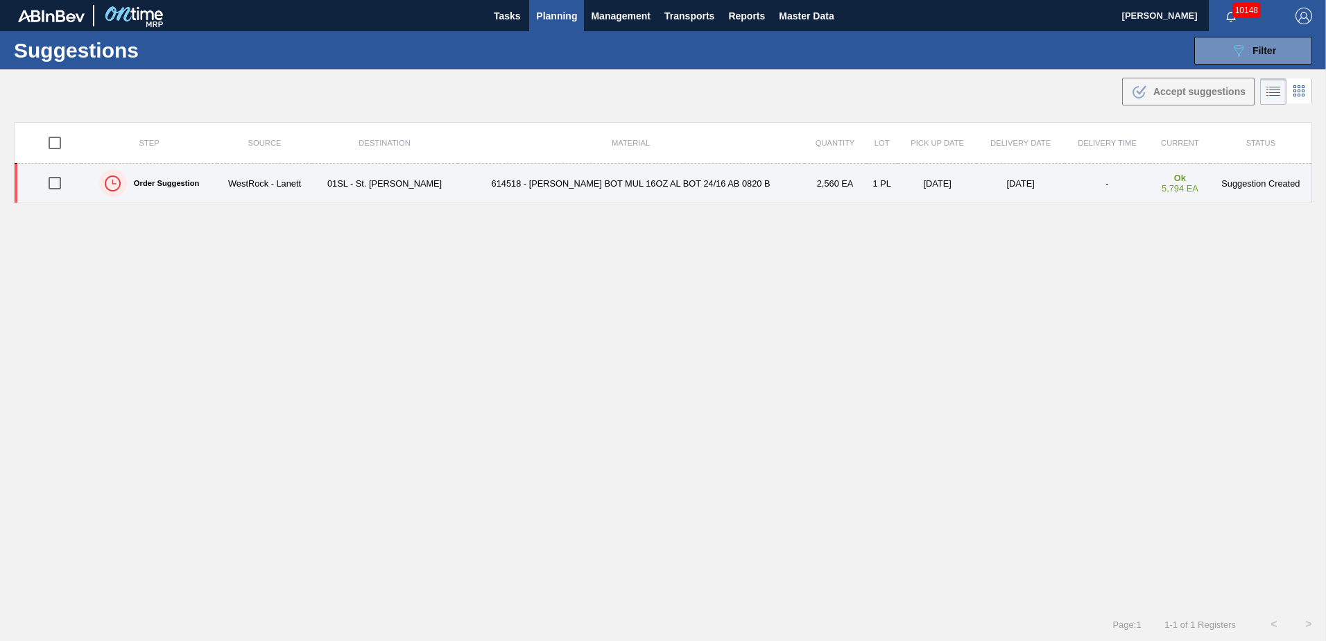
click at [54, 184] on input "checkbox" at bounding box center [54, 183] width 29 height 29
checkbox input "true"
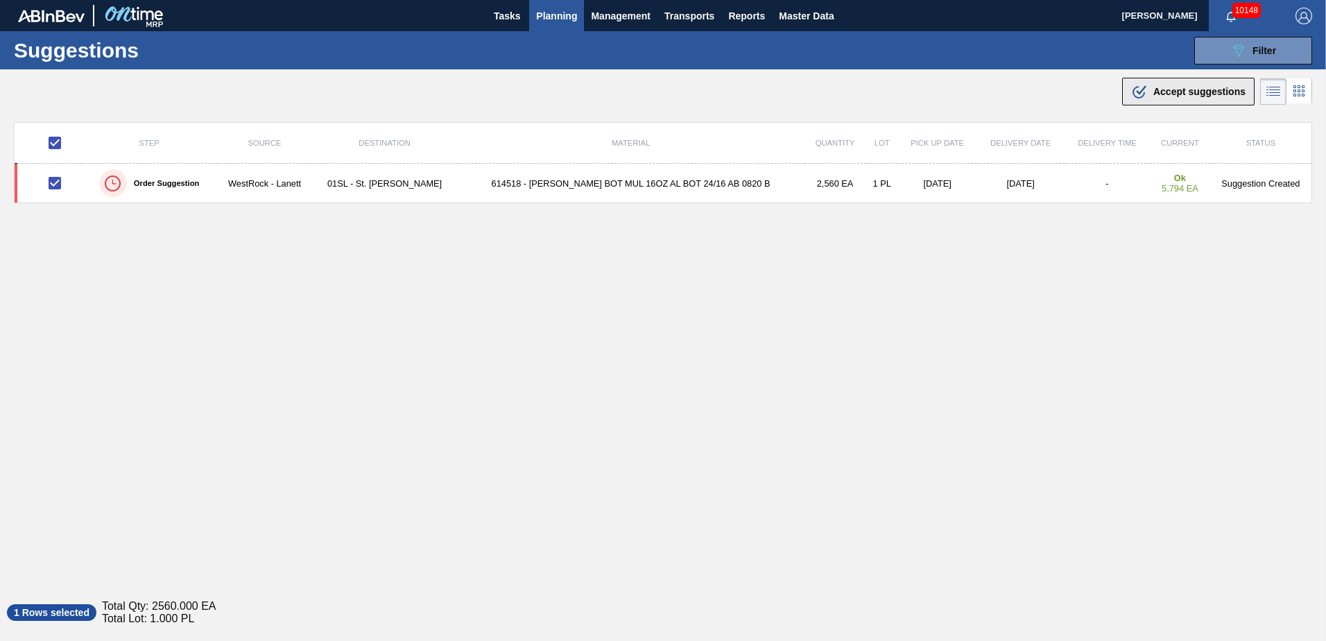
click at [1174, 88] on span "Accept suggestions" at bounding box center [1200, 91] width 92 height 11
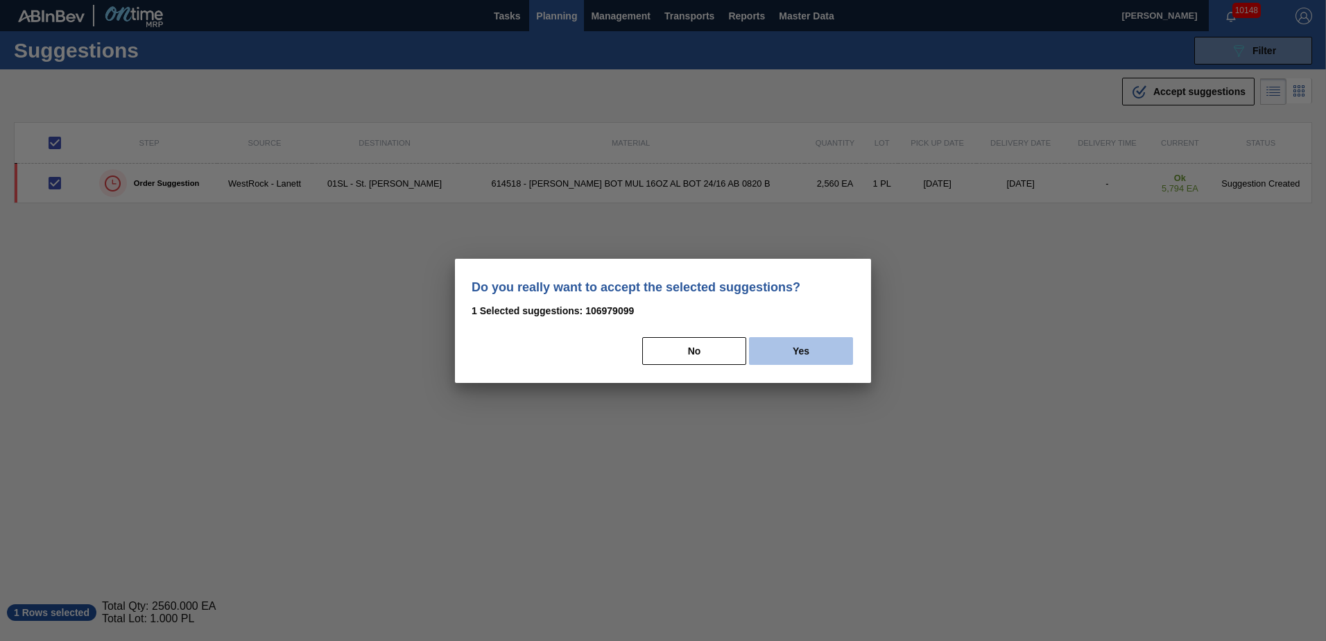
click at [836, 346] on button "Yes" at bounding box center [801, 351] width 104 height 28
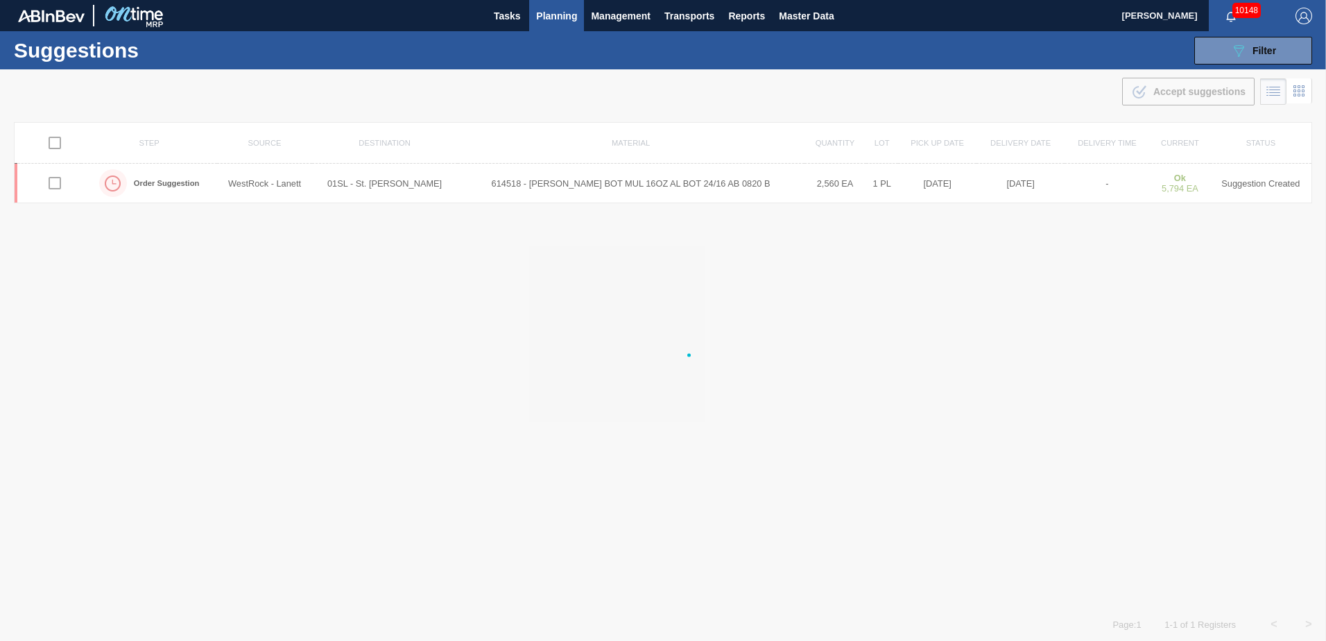
checkbox input "false"
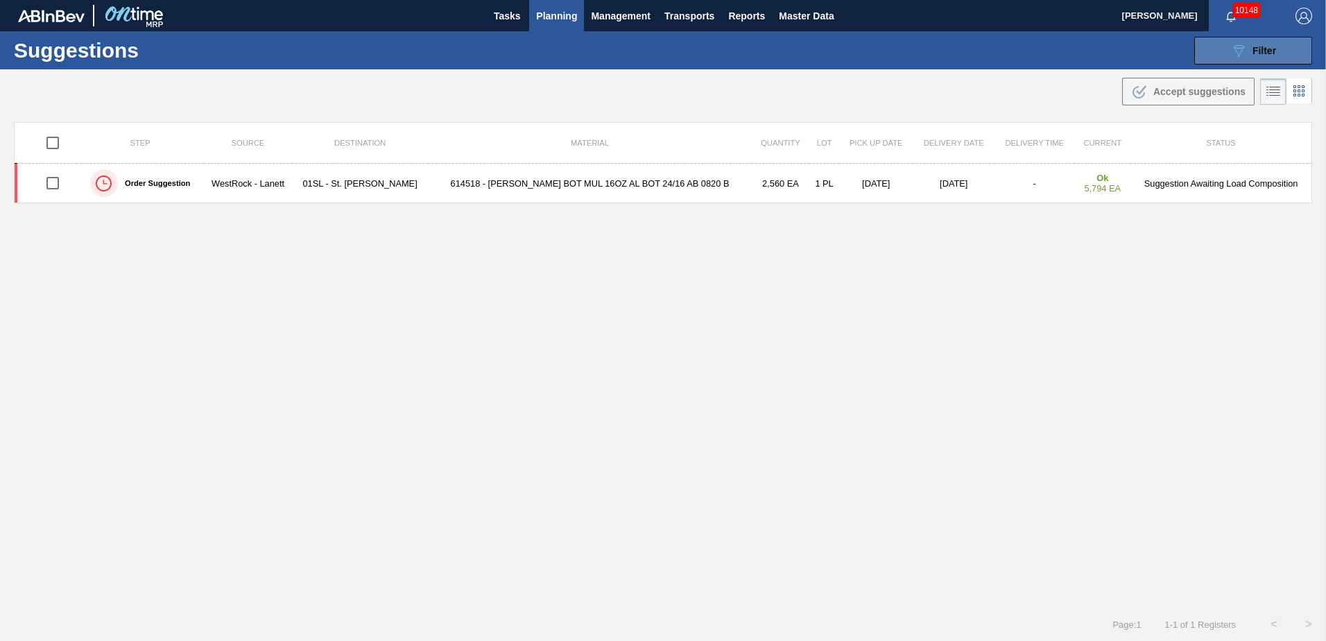
click at [1223, 46] on button "089F7B8B-B2A5-4AFE-B5C0-19BA573D28AC Filter" at bounding box center [1254, 51] width 118 height 28
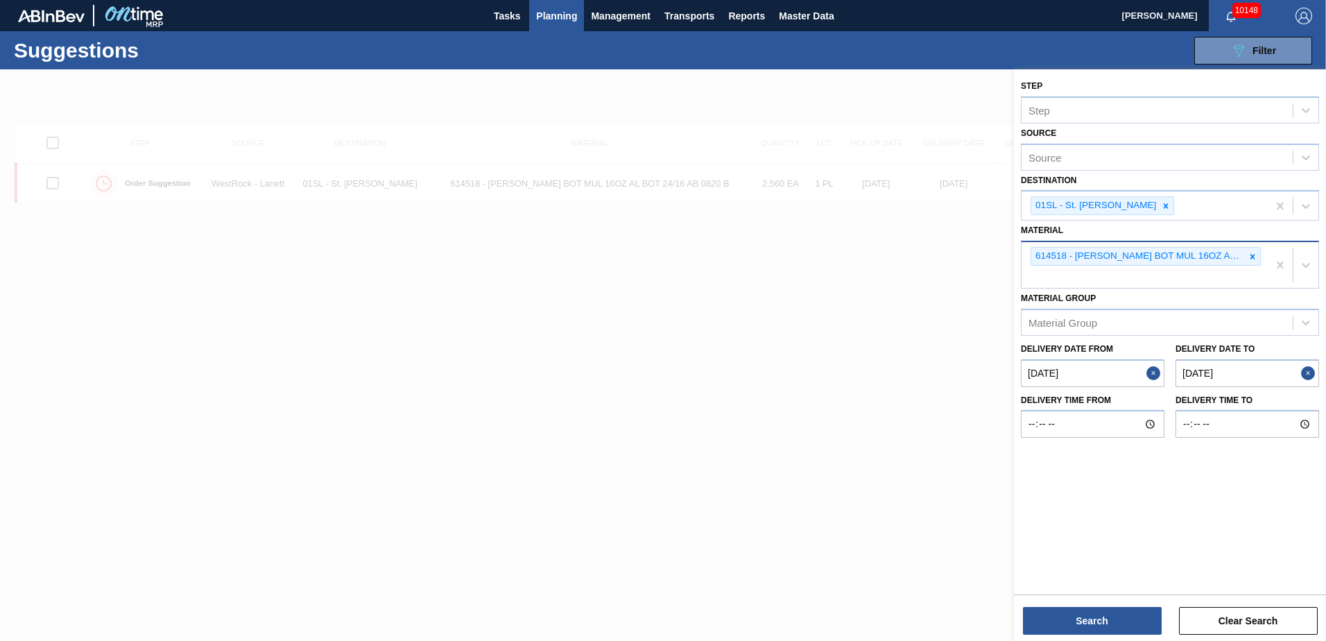
click at [1254, 259] on icon at bounding box center [1253, 256] width 5 height 5
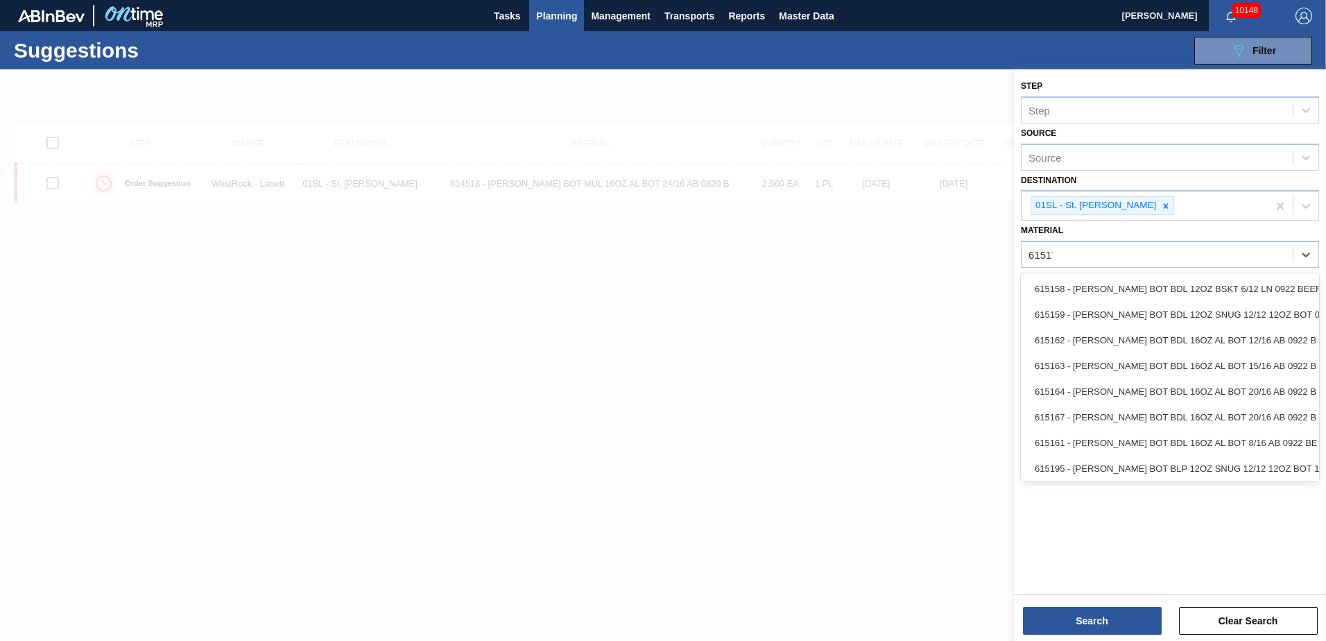
type input "615177"
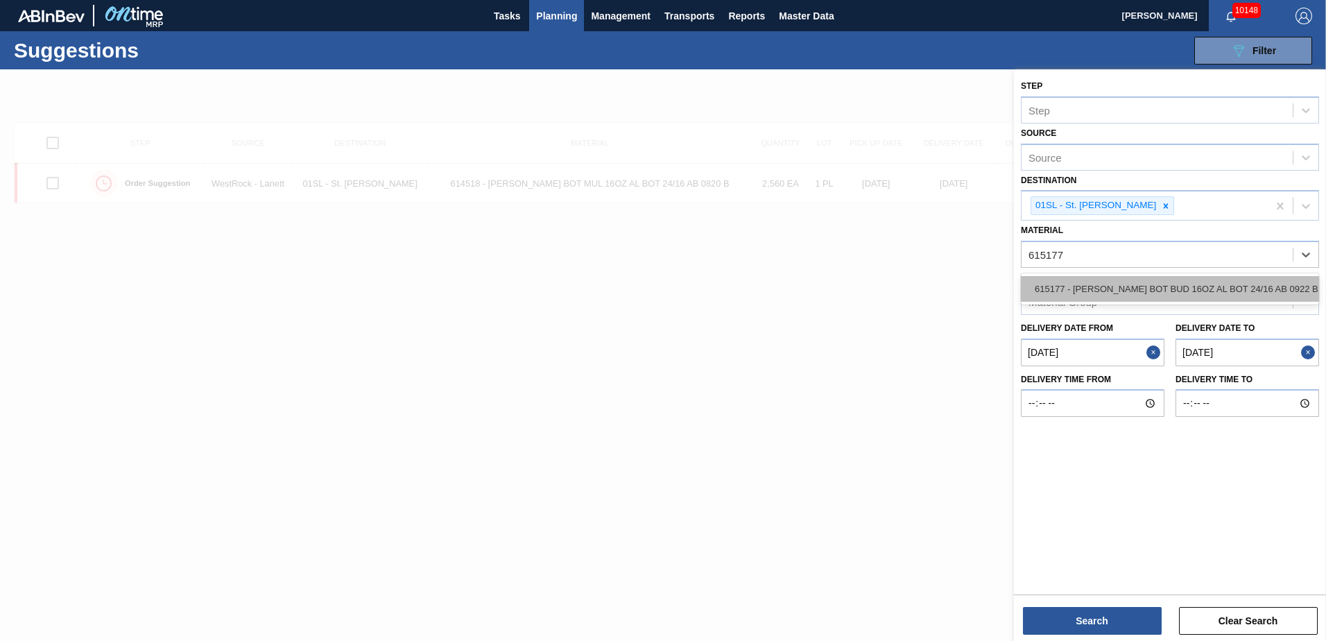
click at [1204, 287] on div "615177 - [PERSON_NAME] BOT BUD 16OZ AL BOT 24/16 AB 0922 B" at bounding box center [1170, 289] width 298 height 26
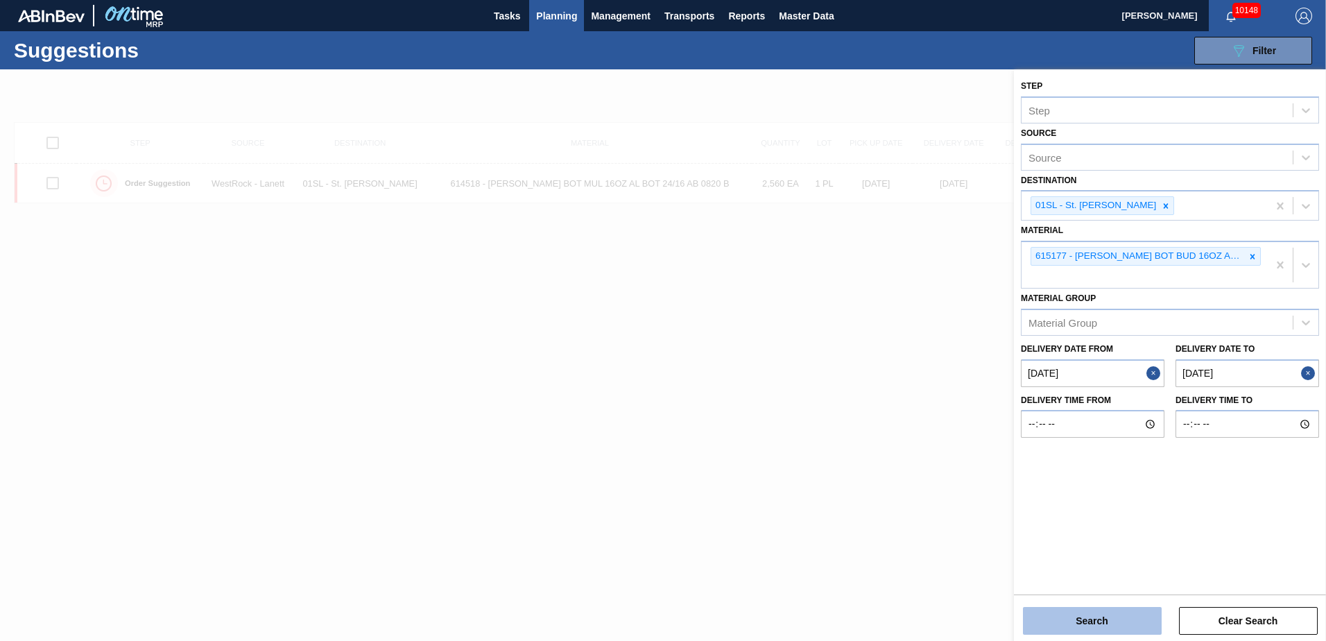
click at [1094, 624] on button "Search" at bounding box center [1092, 621] width 139 height 28
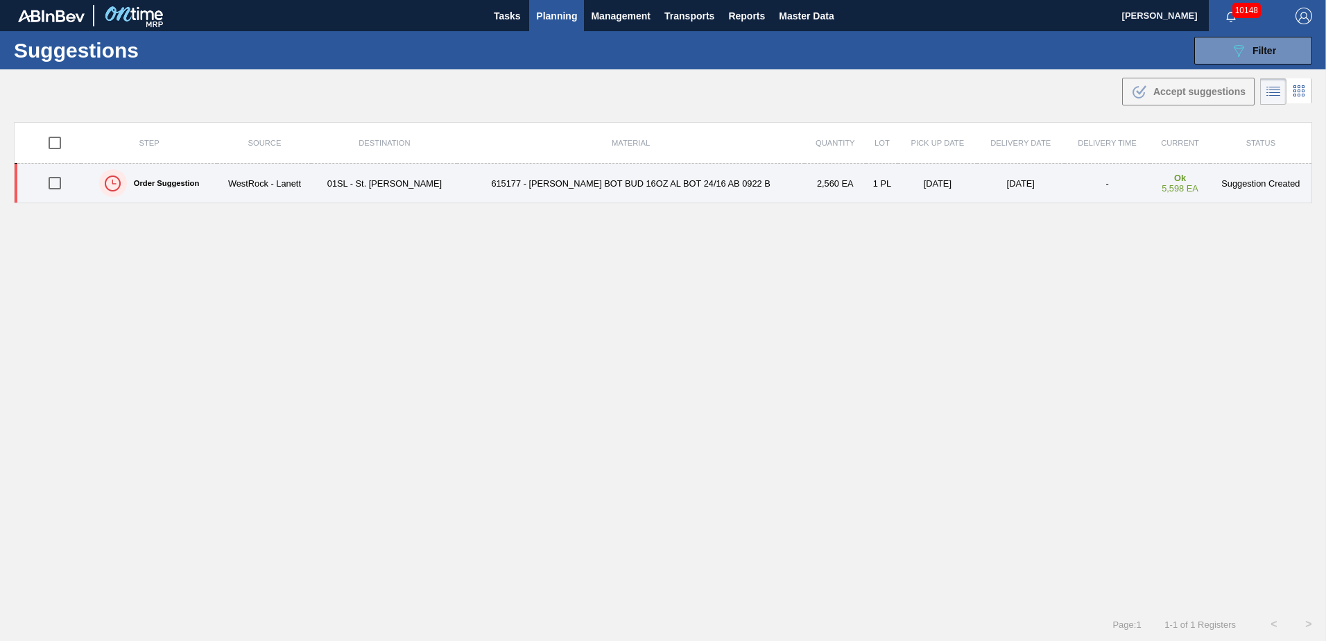
click at [60, 185] on input "checkbox" at bounding box center [54, 183] width 29 height 29
checkbox input "true"
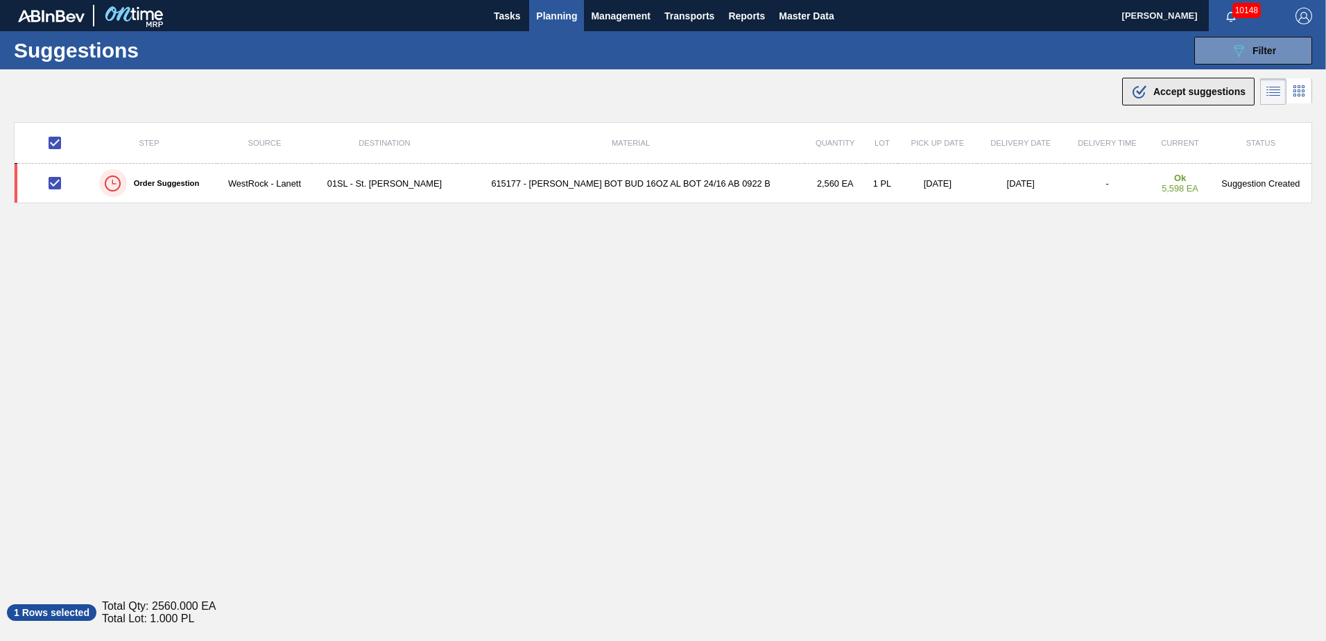
click at [1167, 94] on span "Accept suggestions" at bounding box center [1200, 91] width 92 height 11
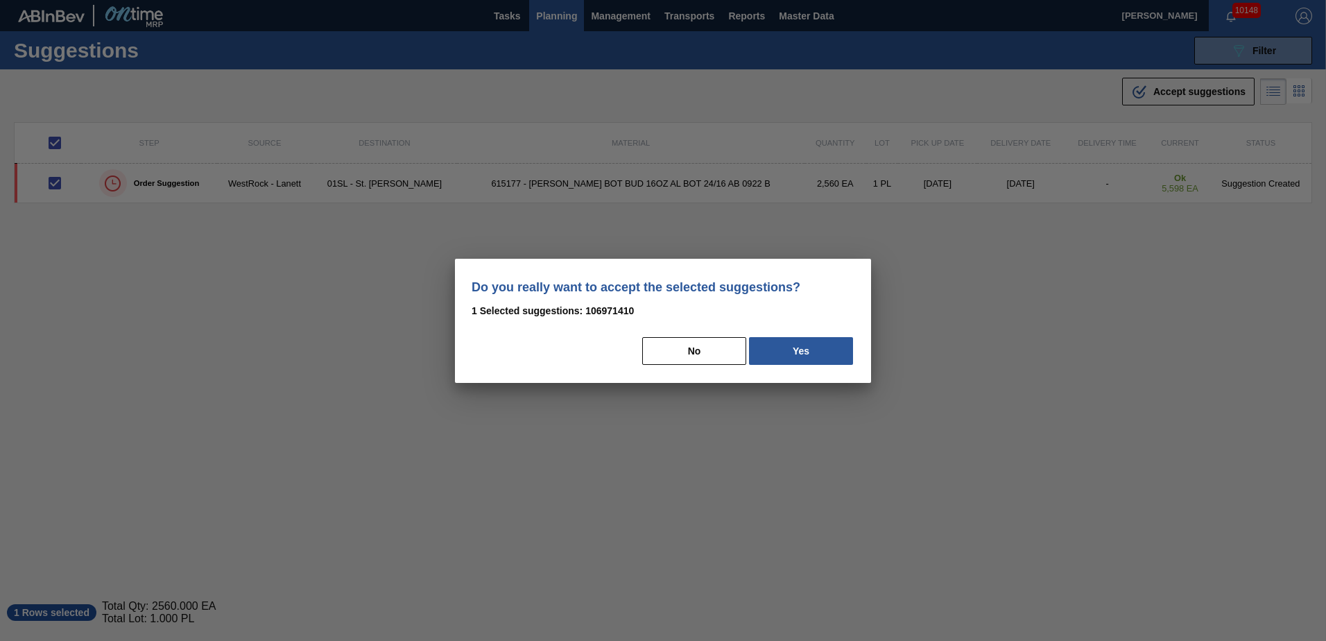
click at [821, 346] on button "Yes" at bounding box center [801, 351] width 104 height 28
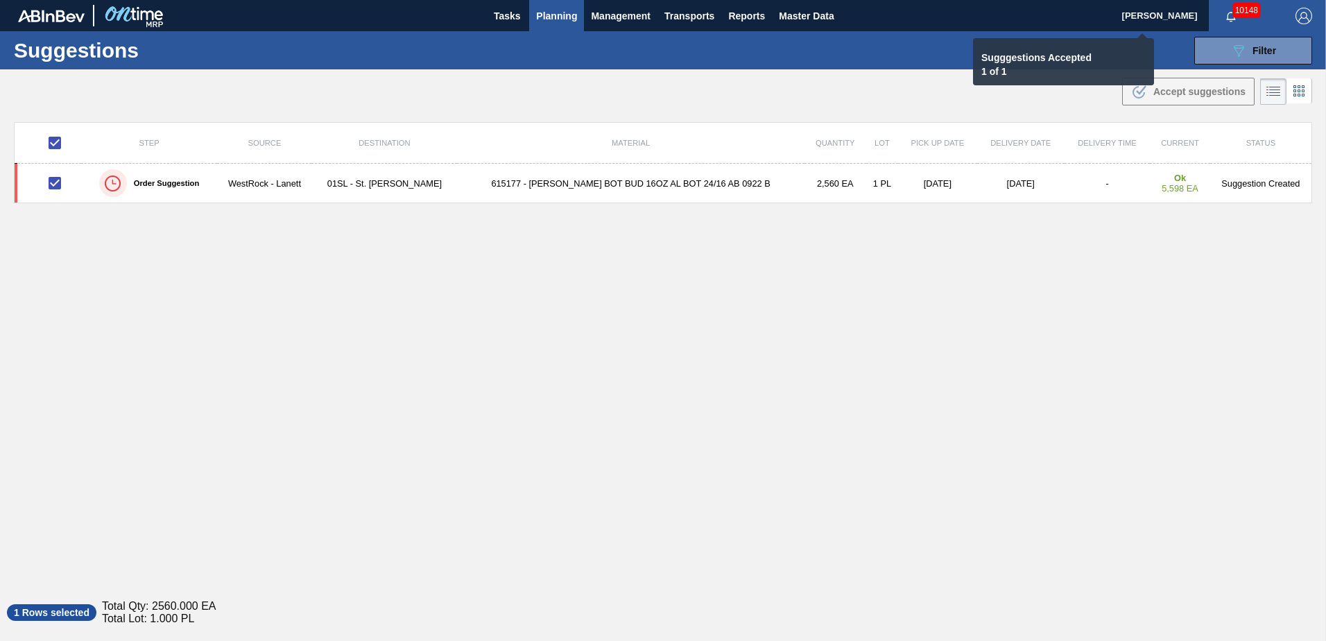
checkbox input "false"
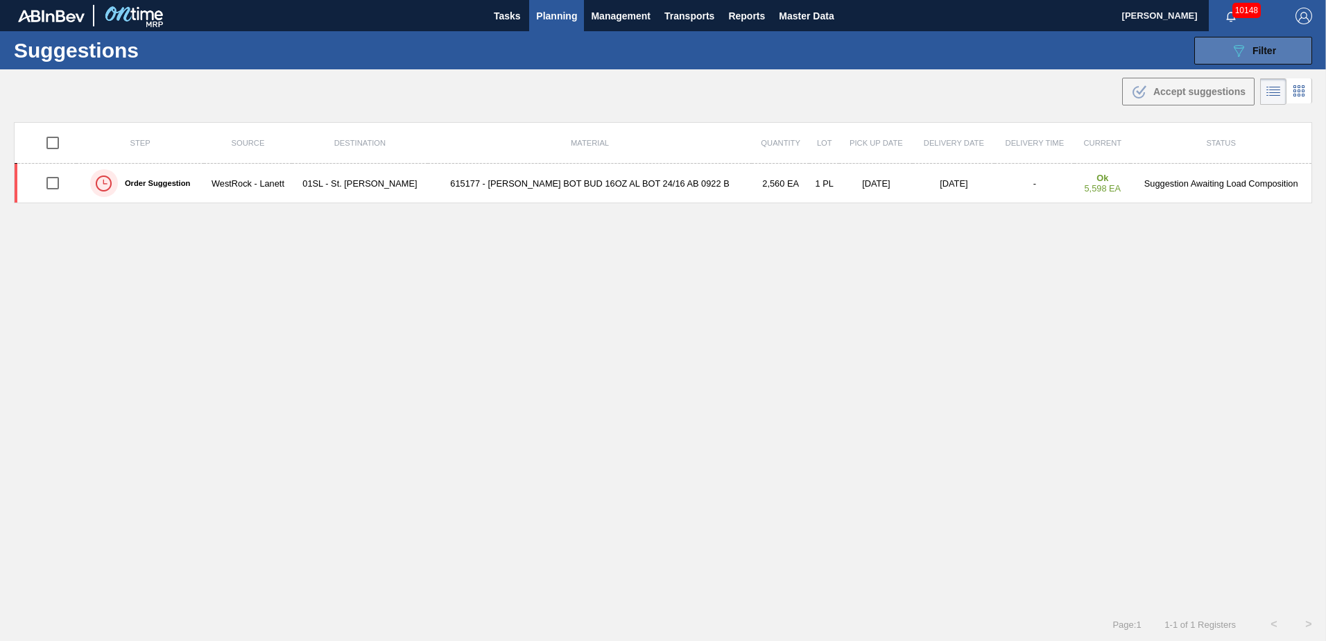
click at [1269, 48] on span "Filter" at bounding box center [1265, 50] width 24 height 11
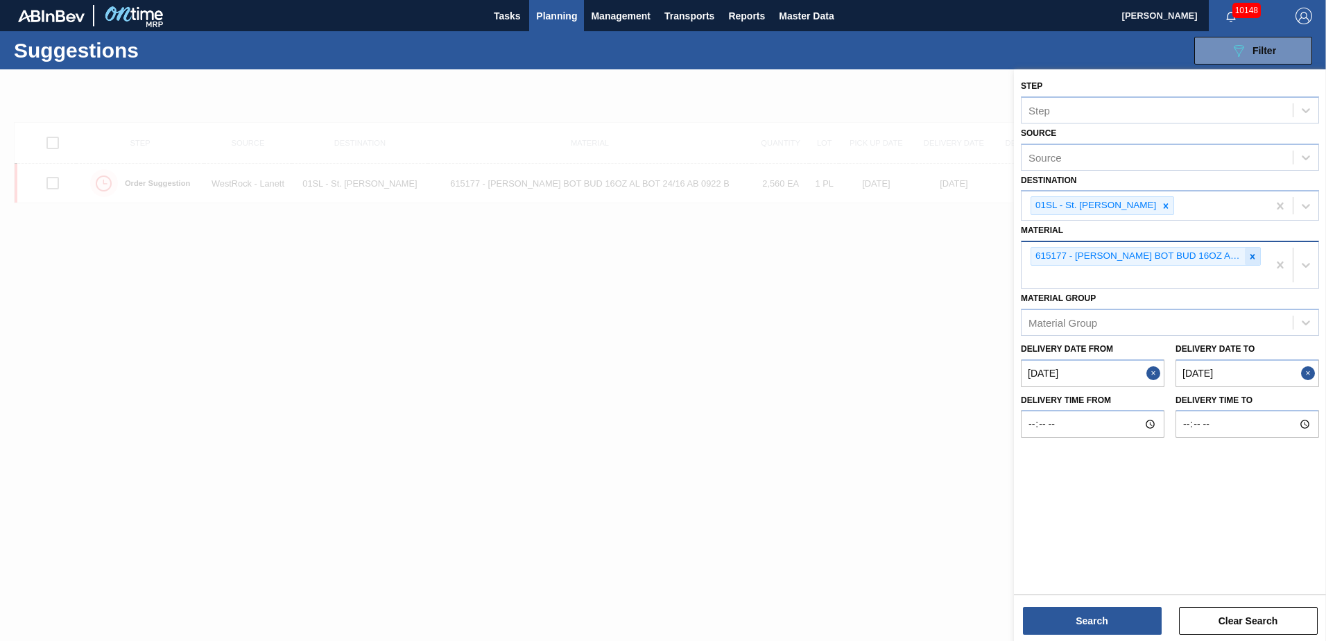
click at [1251, 257] on icon at bounding box center [1253, 257] width 10 height 10
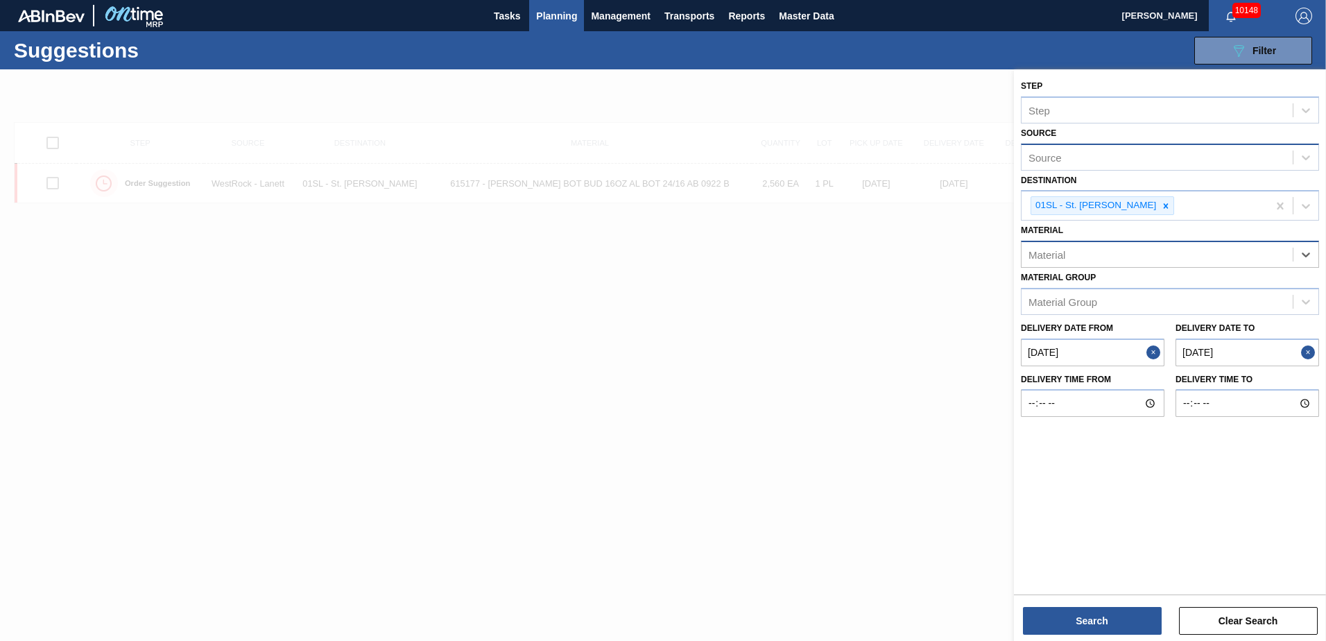
click at [1187, 148] on div "Source" at bounding box center [1157, 157] width 271 height 20
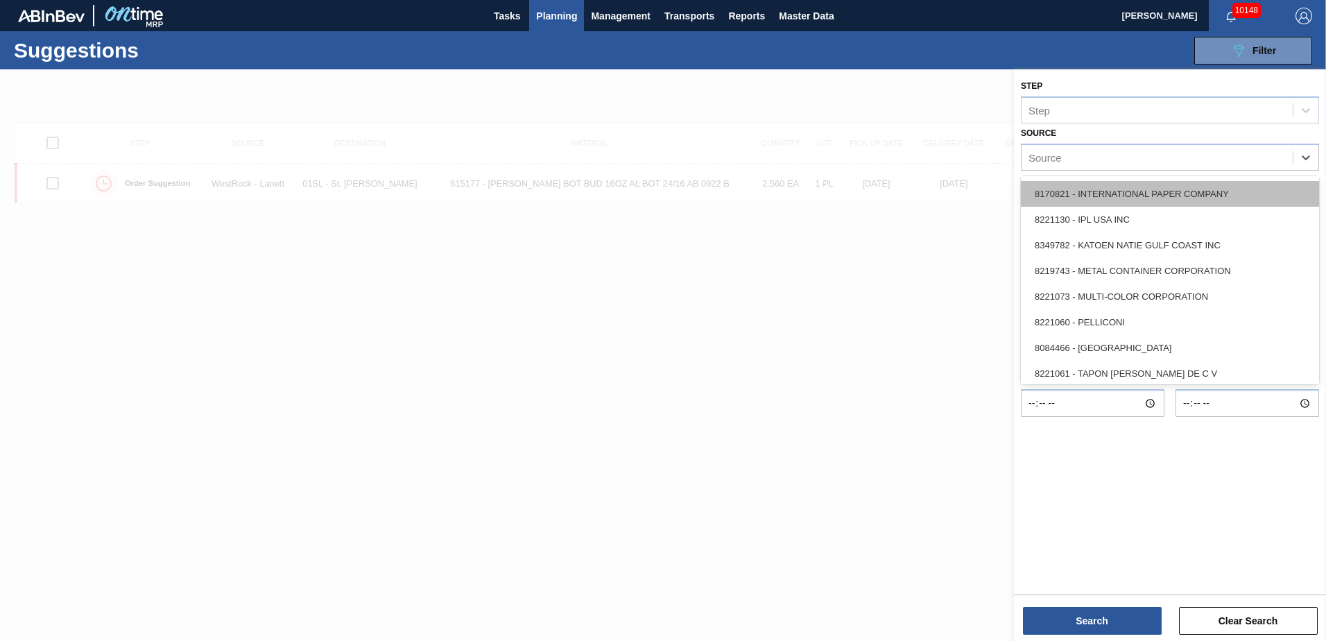
scroll to position [542, 0]
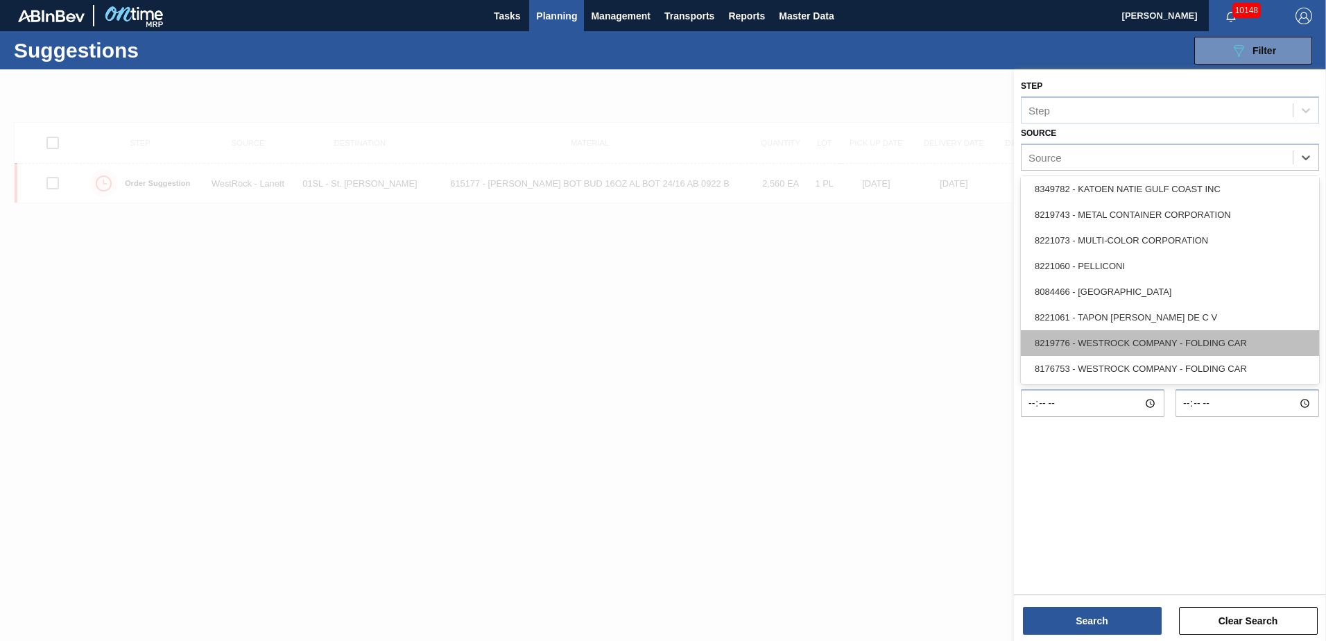
click at [1164, 336] on div "8219776 - WESTROCK COMPANY - FOLDING CAR" at bounding box center [1170, 343] width 298 height 26
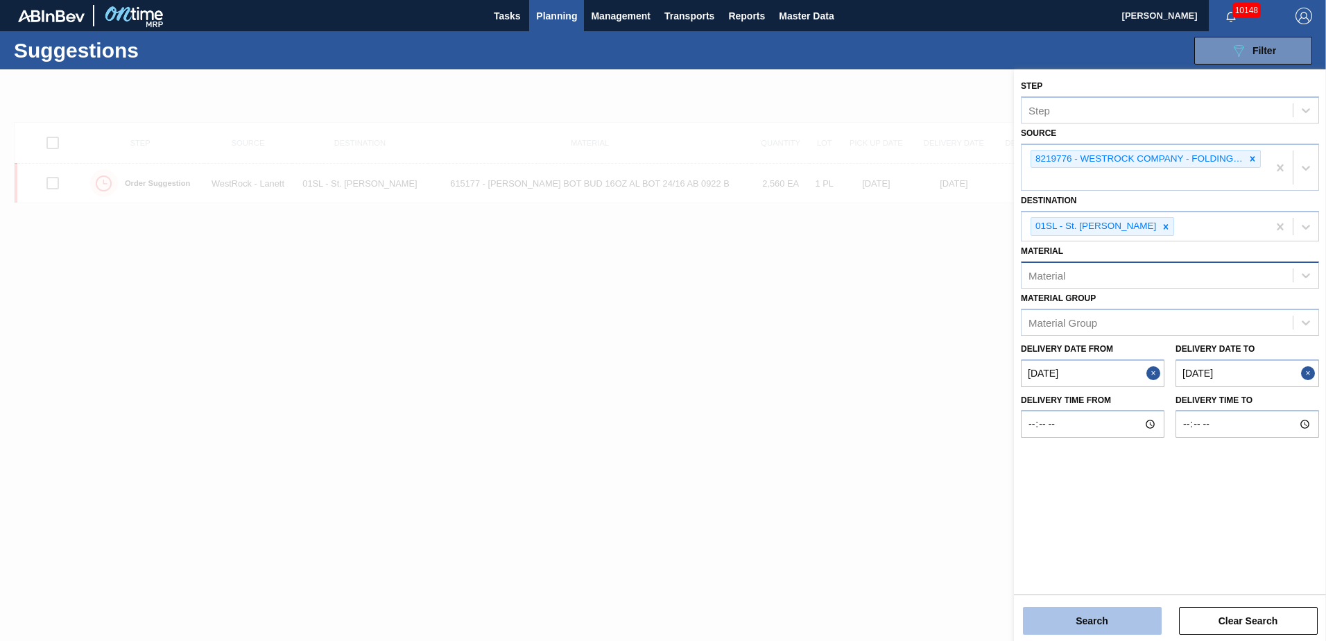
click at [1094, 629] on button "Search" at bounding box center [1092, 621] width 139 height 28
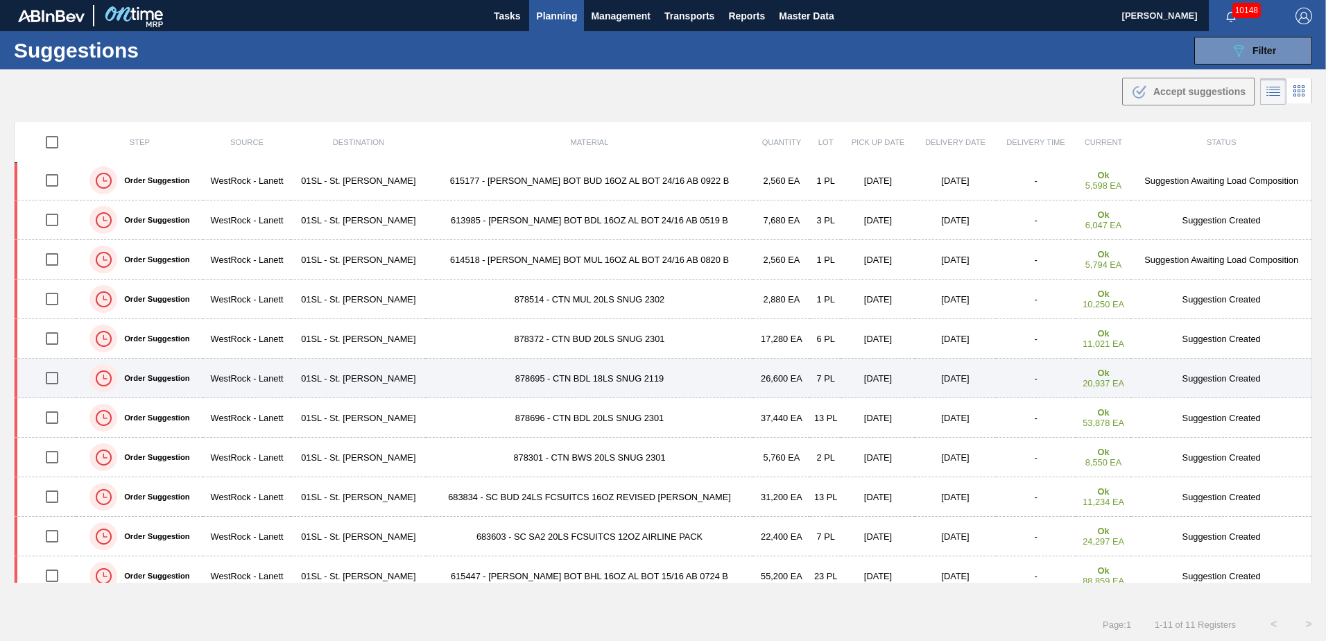
scroll to position [0, 0]
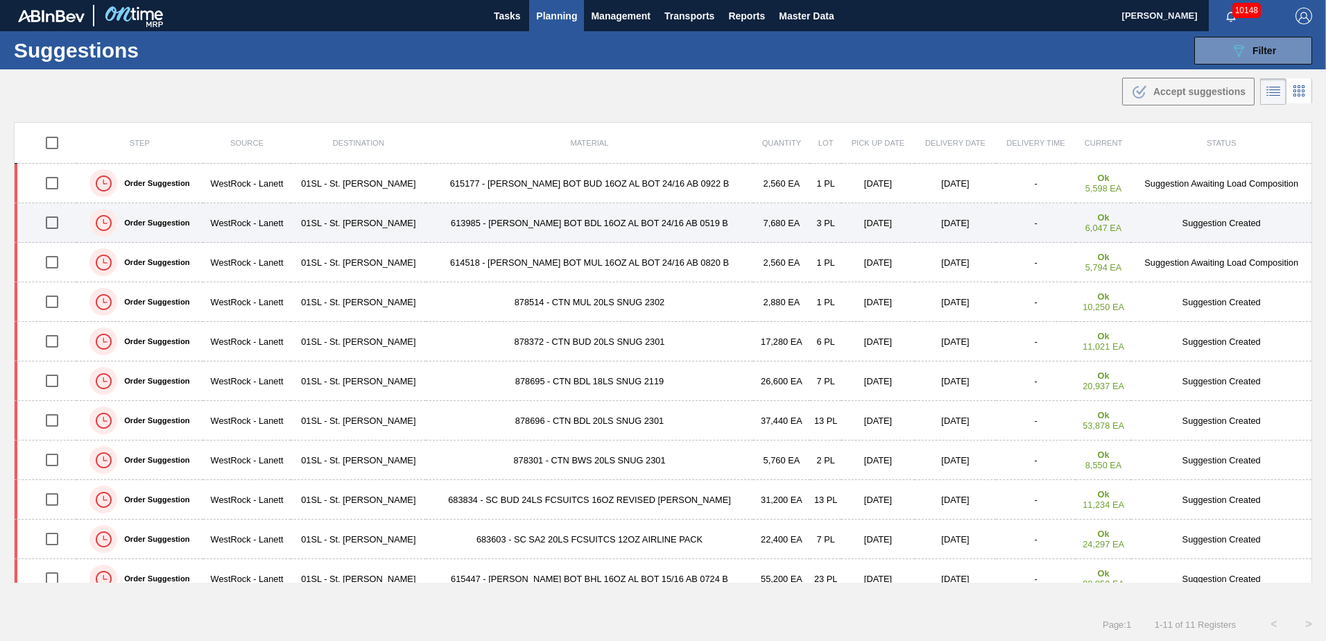
drag, startPoint x: 53, startPoint y: 218, endPoint x: 84, endPoint y: 212, distance: 31.2
click at [53, 218] on input "checkbox" at bounding box center [51, 222] width 29 height 29
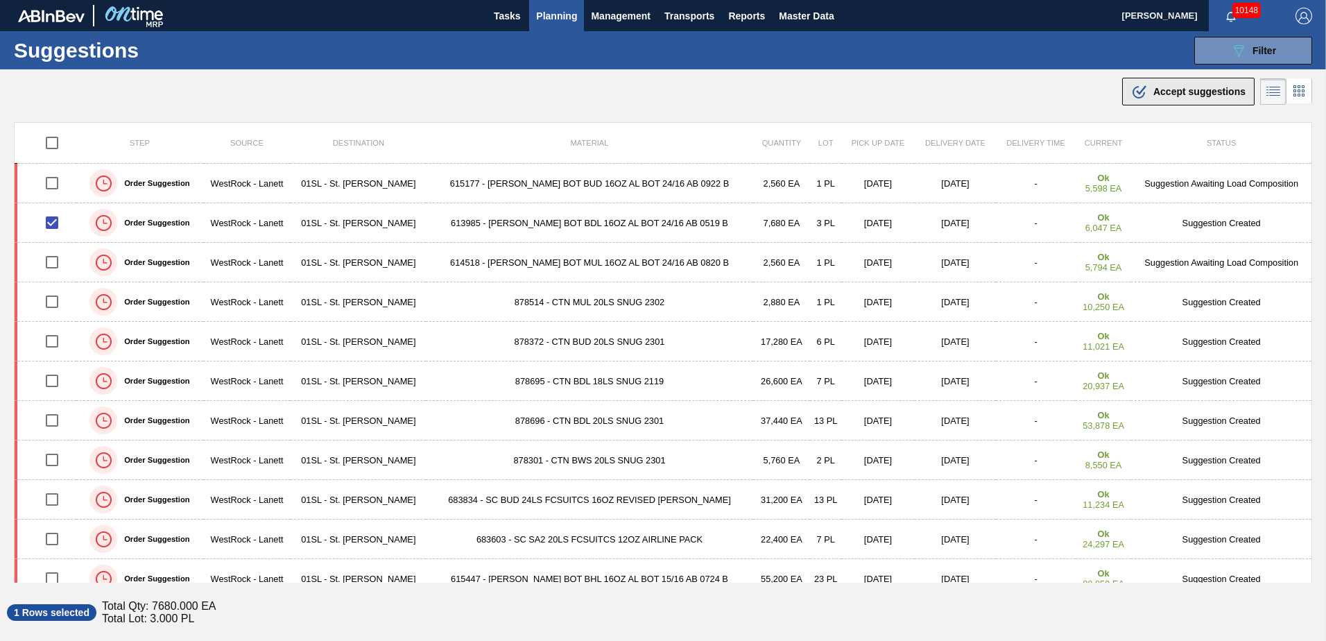
click at [1175, 103] on button ".b{fill:var(--color-action-default)} Accept suggestions" at bounding box center [1189, 92] width 133 height 28
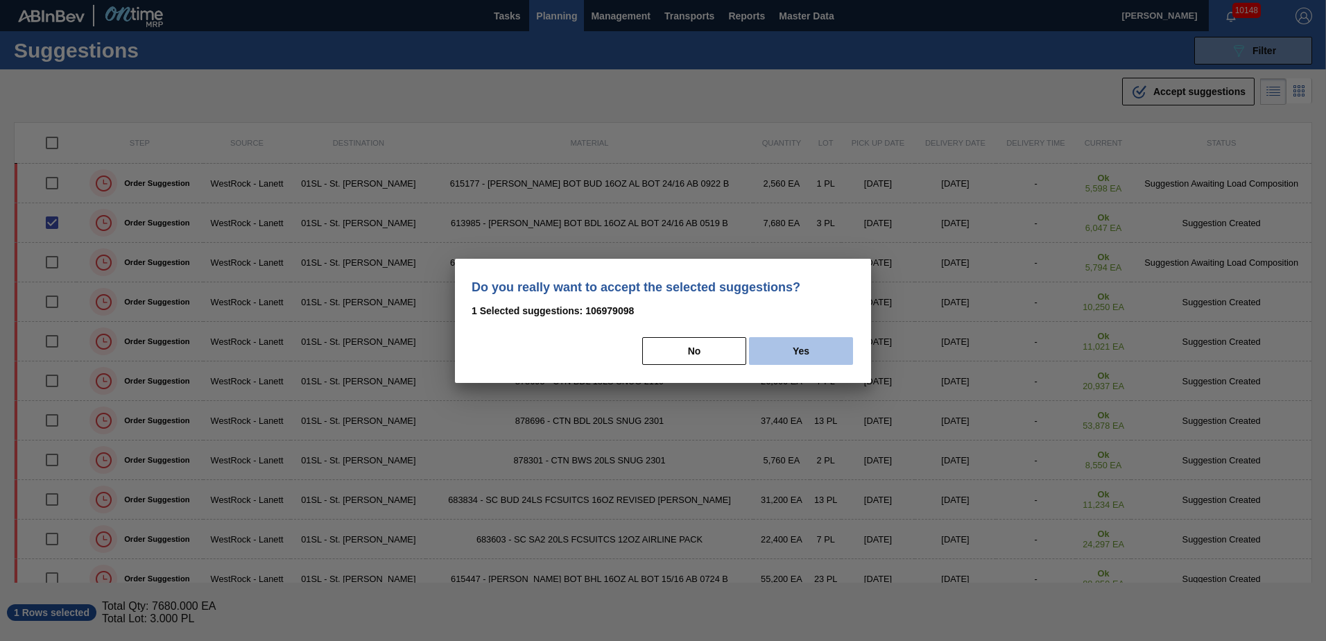
click at [828, 348] on button "Yes" at bounding box center [801, 351] width 104 height 28
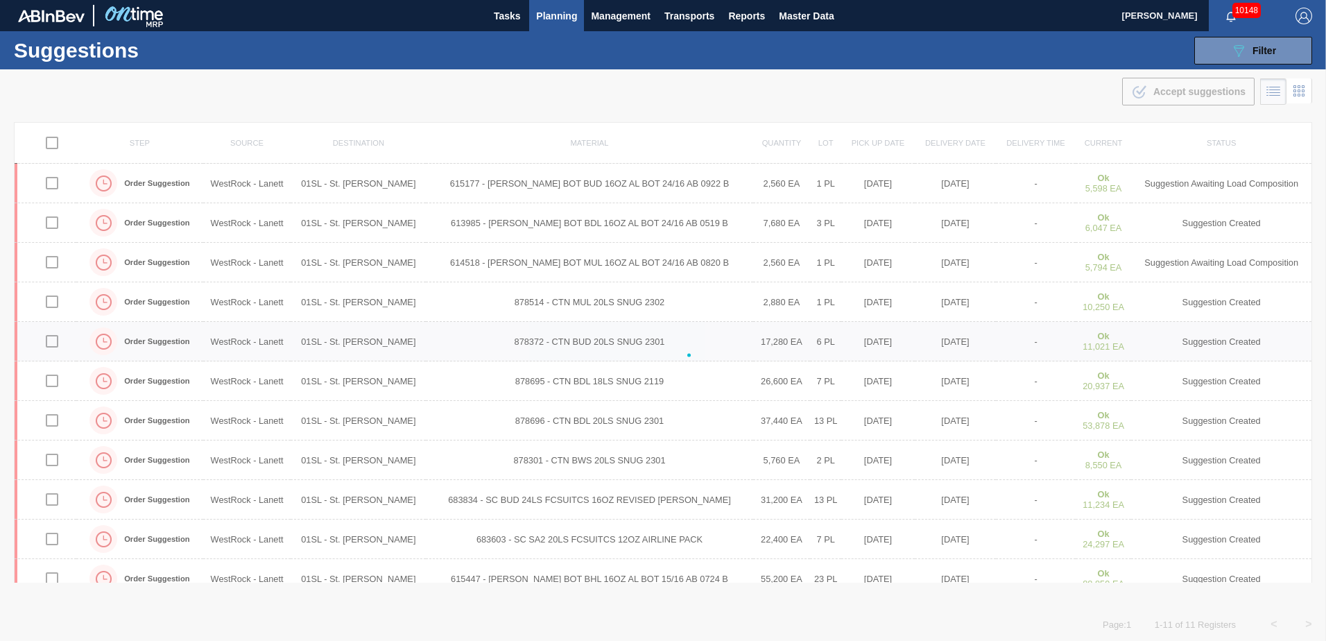
checkbox input "false"
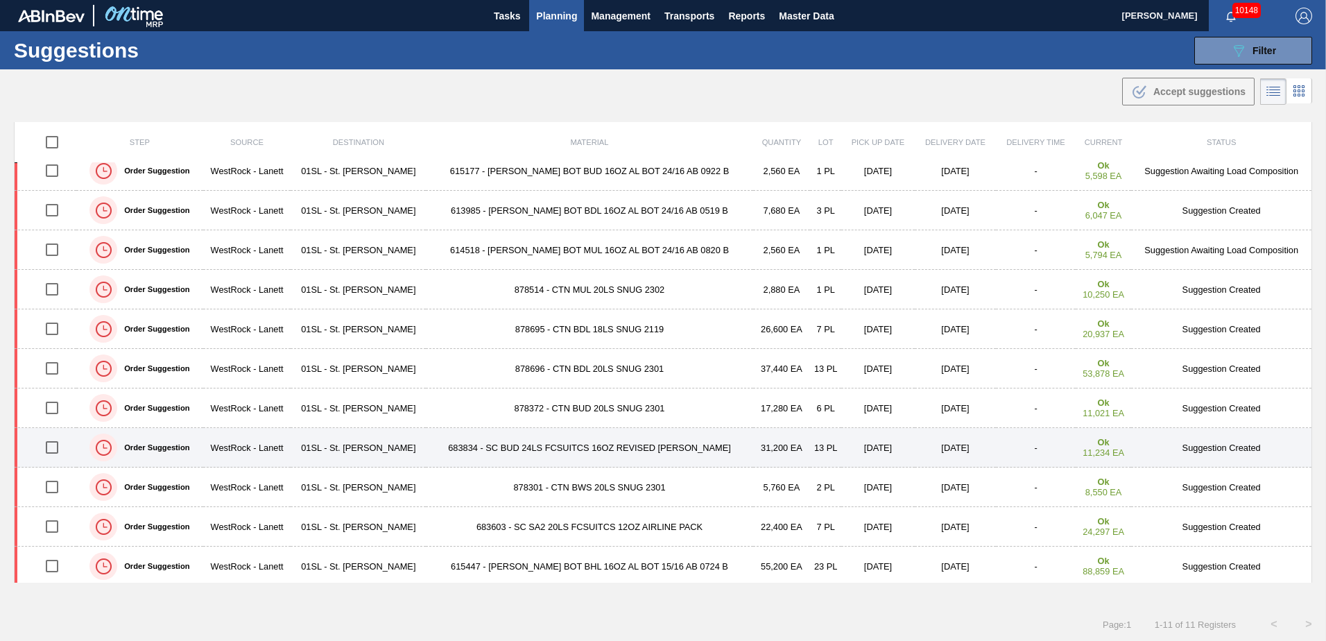
scroll to position [16, 0]
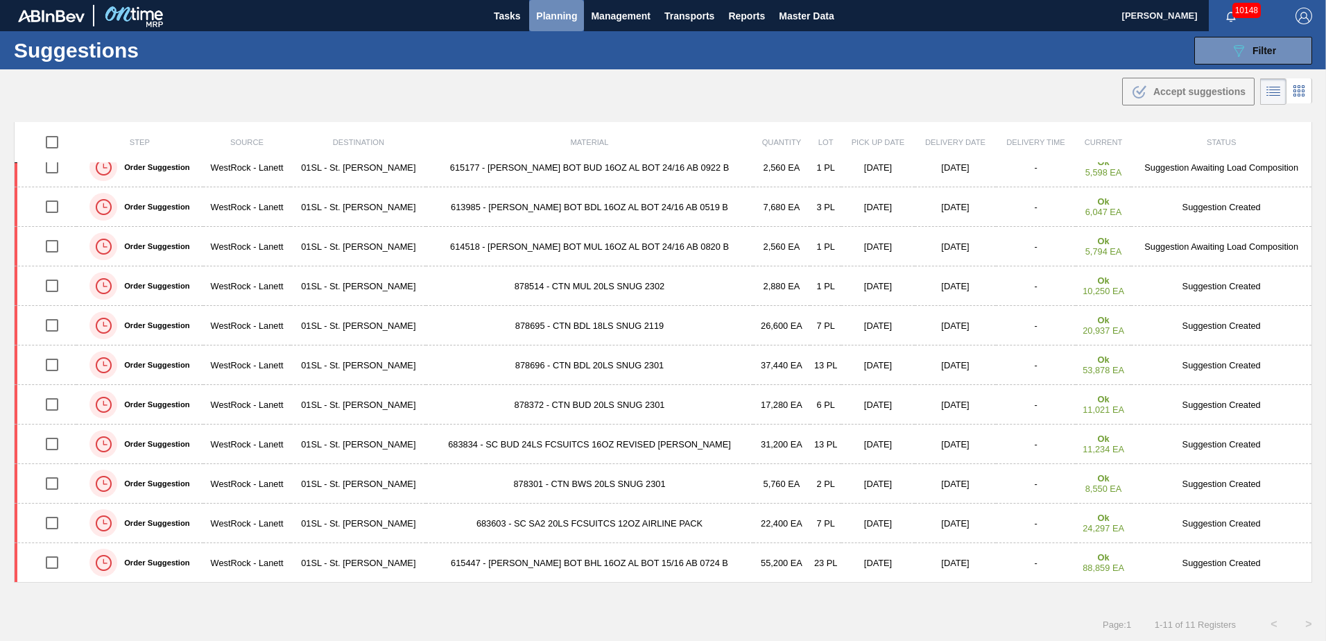
click at [563, 28] on button "Planning" at bounding box center [556, 15] width 55 height 31
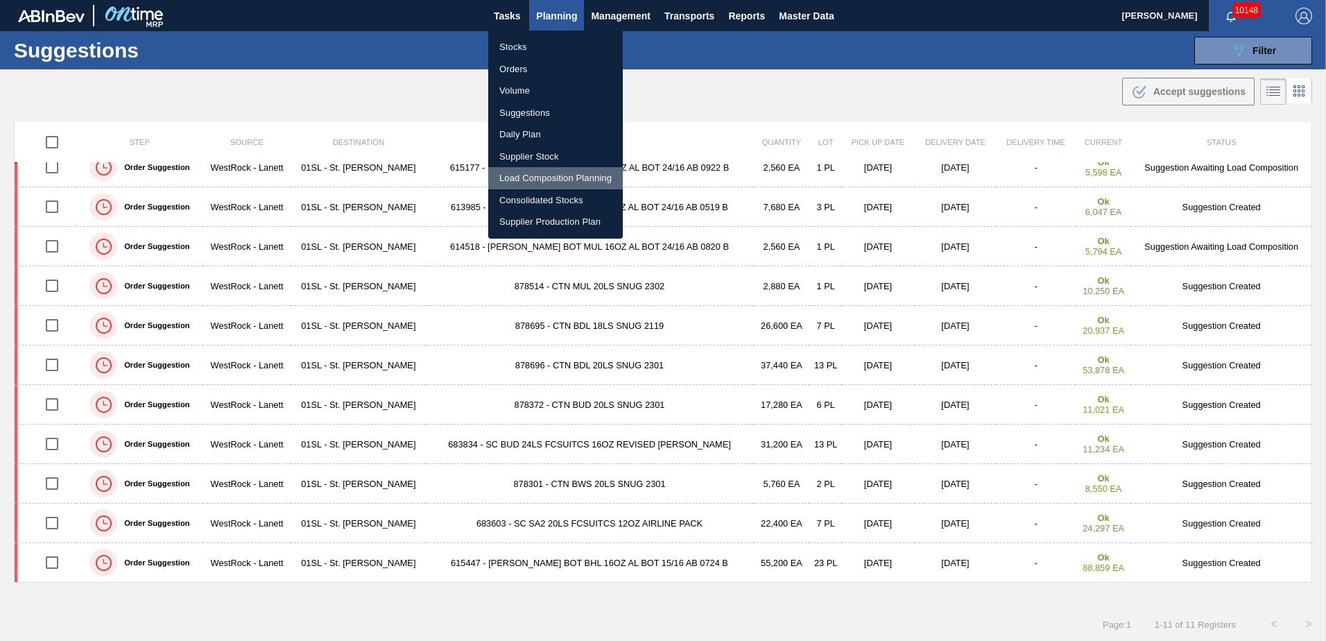
click at [524, 182] on li "Load Composition Planning" at bounding box center [555, 178] width 135 height 22
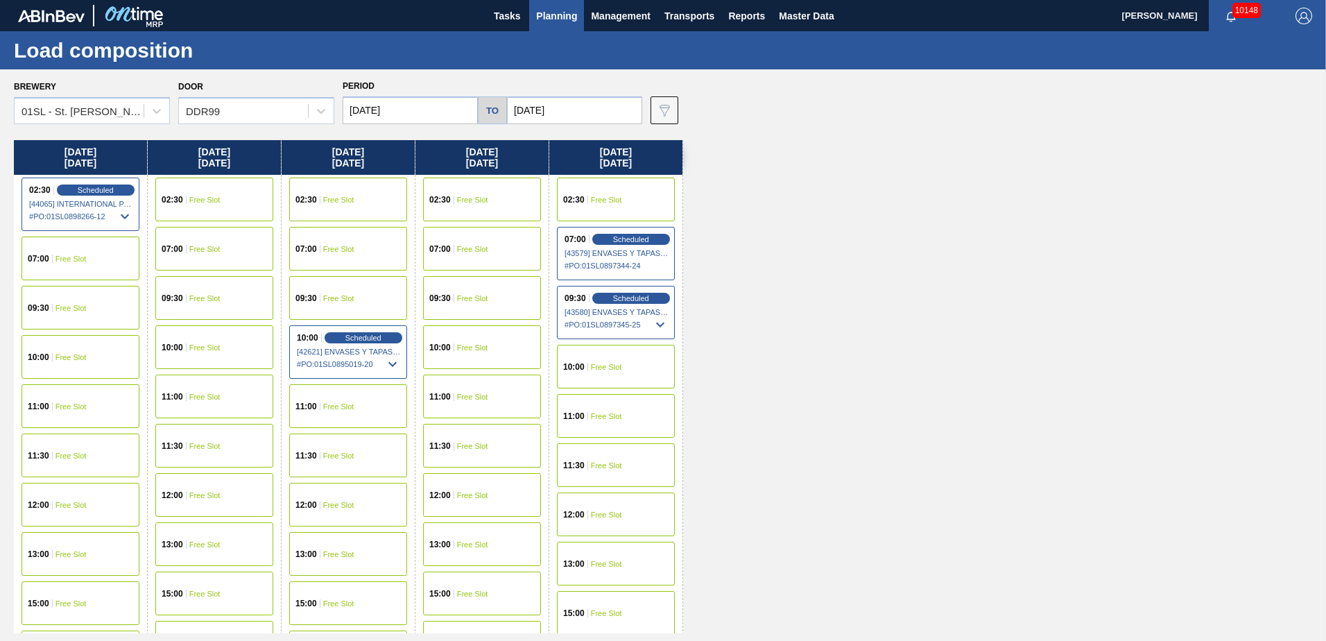
click at [84, 304] on span "Free Slot" at bounding box center [71, 308] width 31 height 8
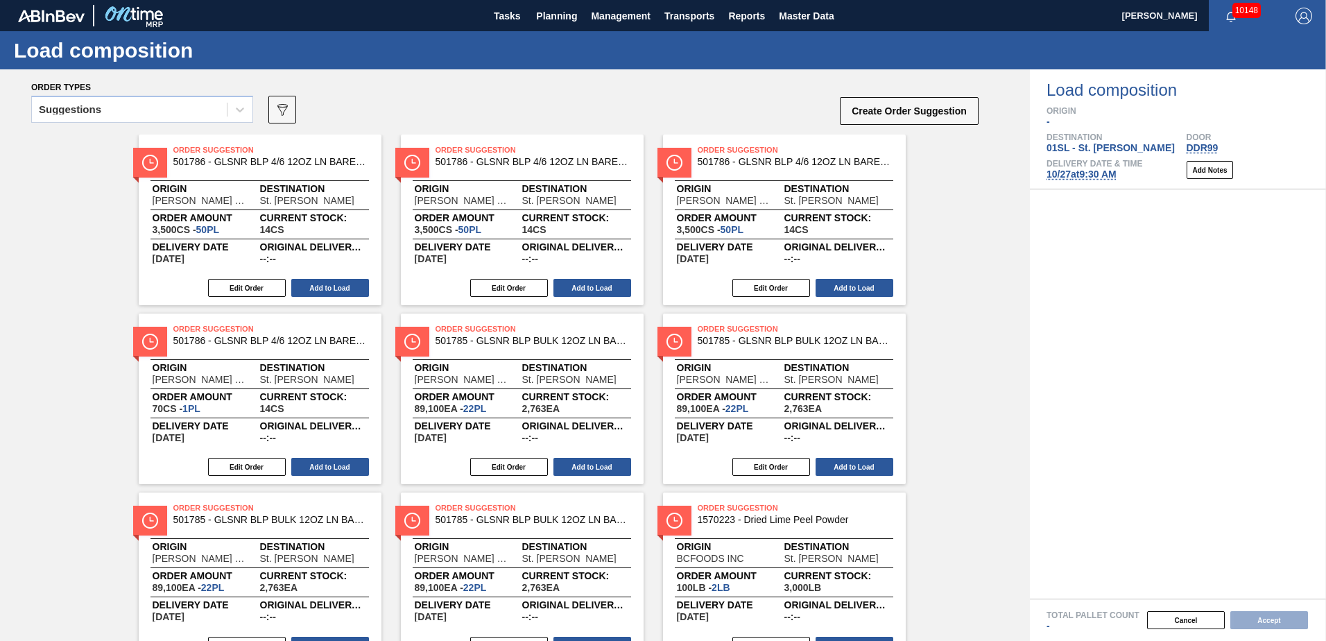
click at [238, 110] on icon at bounding box center [240, 110] width 8 height 5
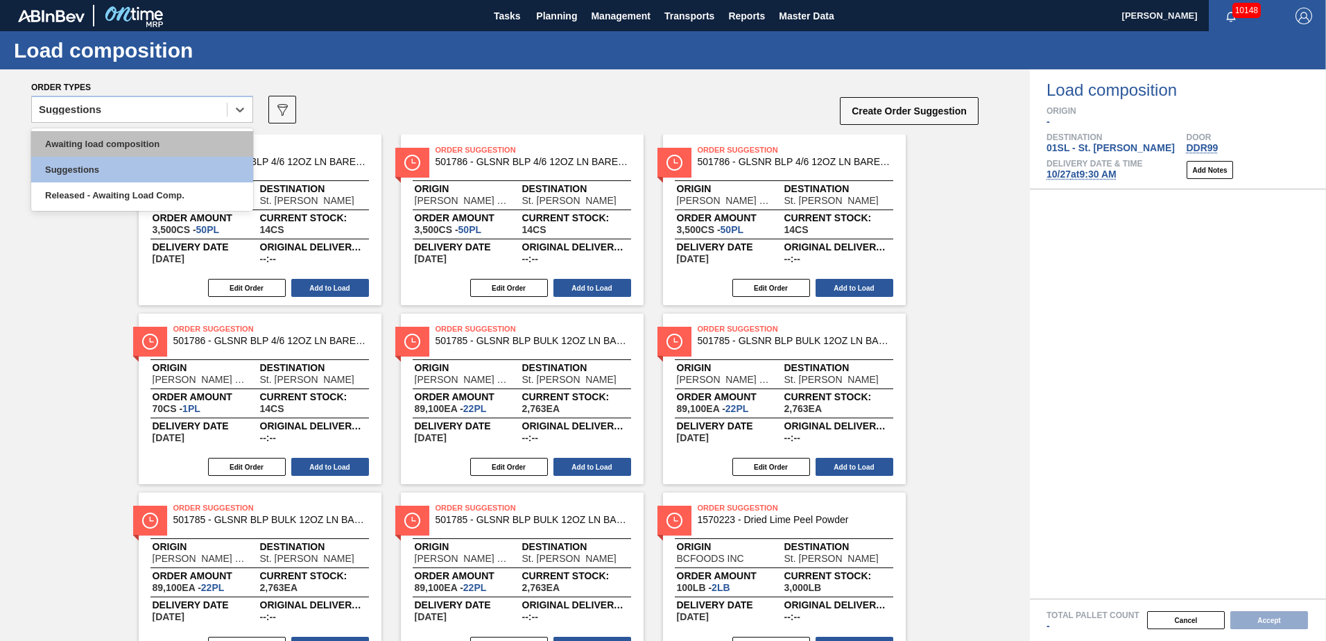
click at [162, 140] on div "Awaiting load composition" at bounding box center [142, 144] width 222 height 26
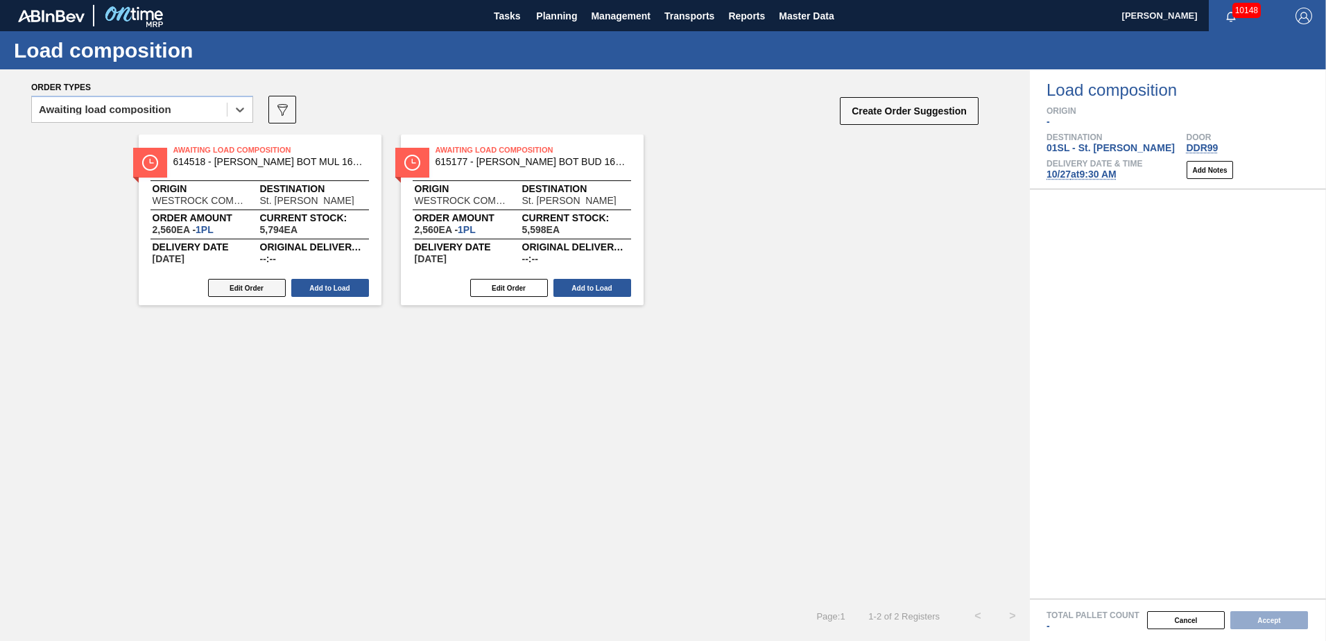
click at [259, 284] on button "Edit Order" at bounding box center [247, 288] width 78 height 18
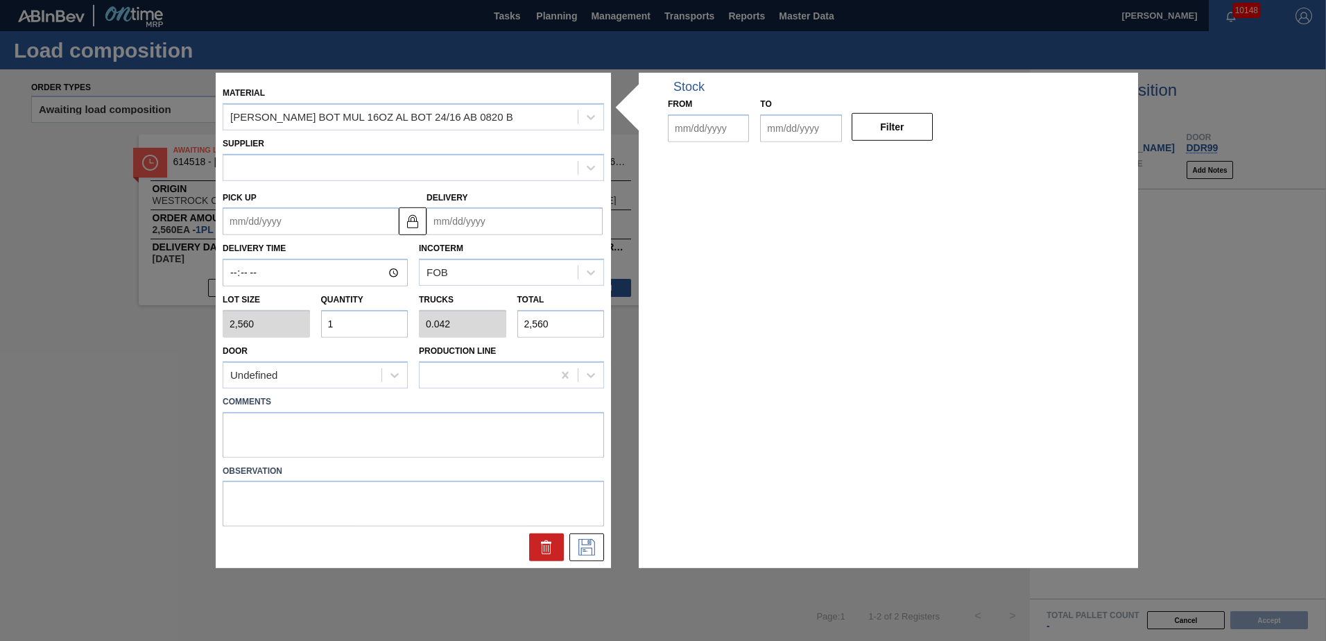
type input "2,560"
type input "1"
type input "0.042"
type input "2,560"
type up "[DATE]"
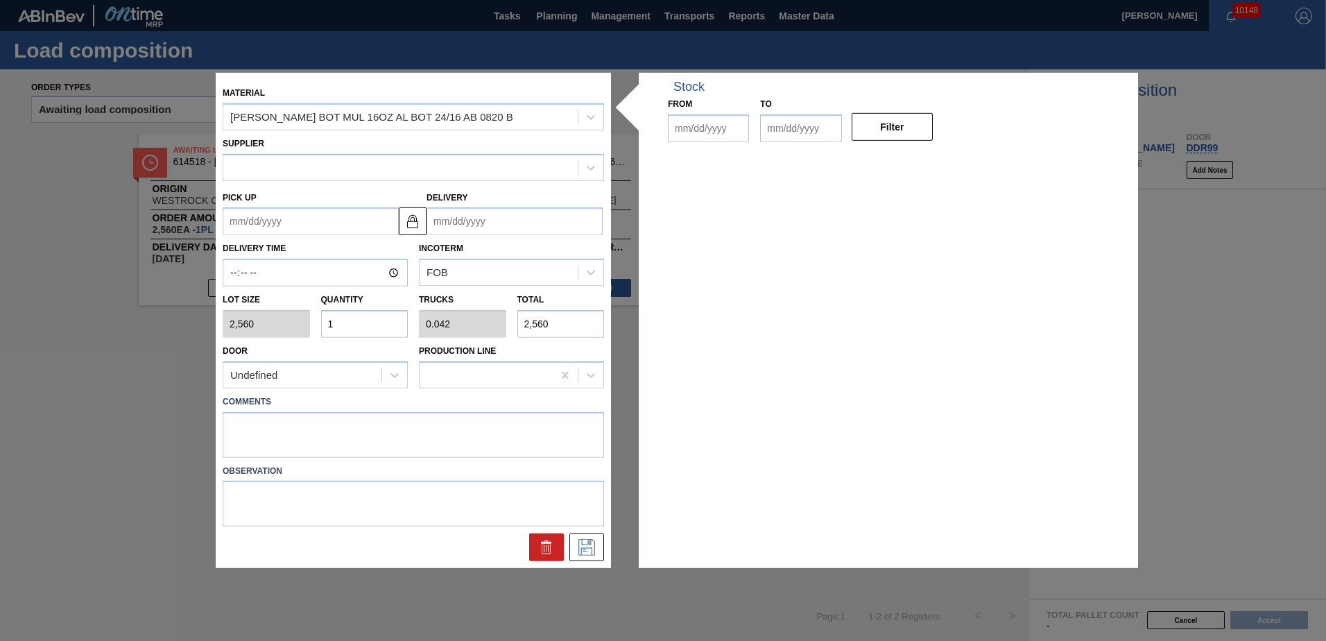
type input "[DATE]"
click at [266, 422] on textarea at bounding box center [414, 434] width 382 height 46
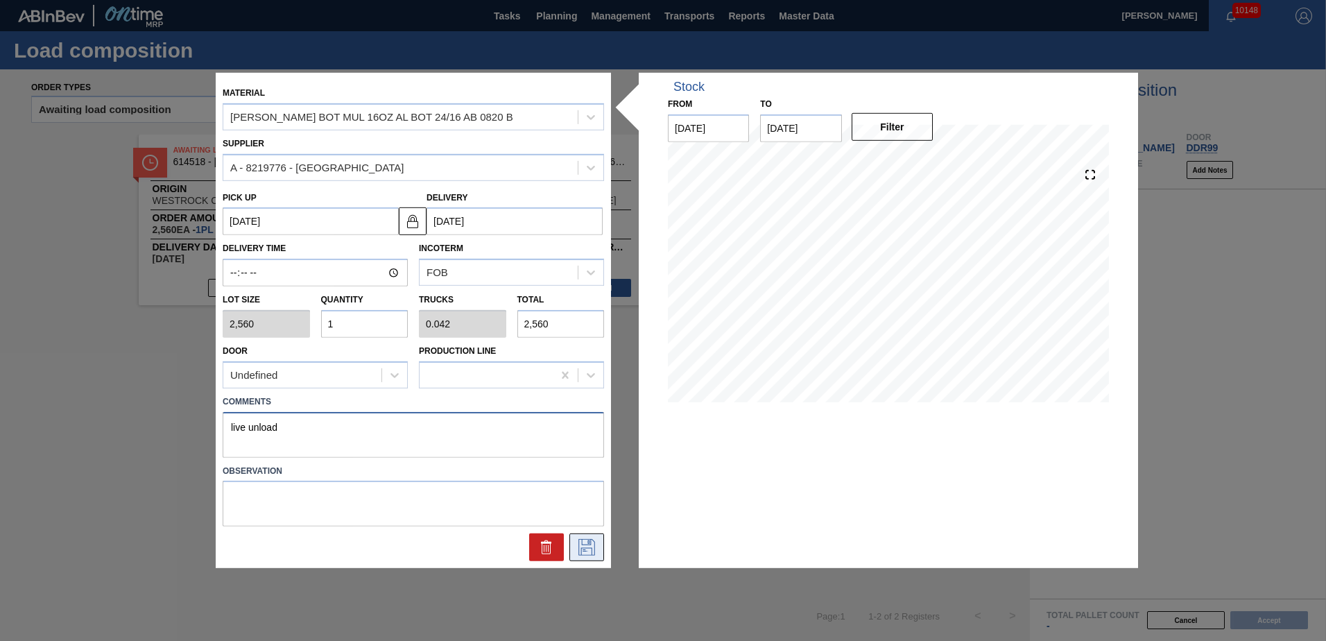
type textarea "live unload"
click at [582, 552] on icon at bounding box center [587, 547] width 22 height 17
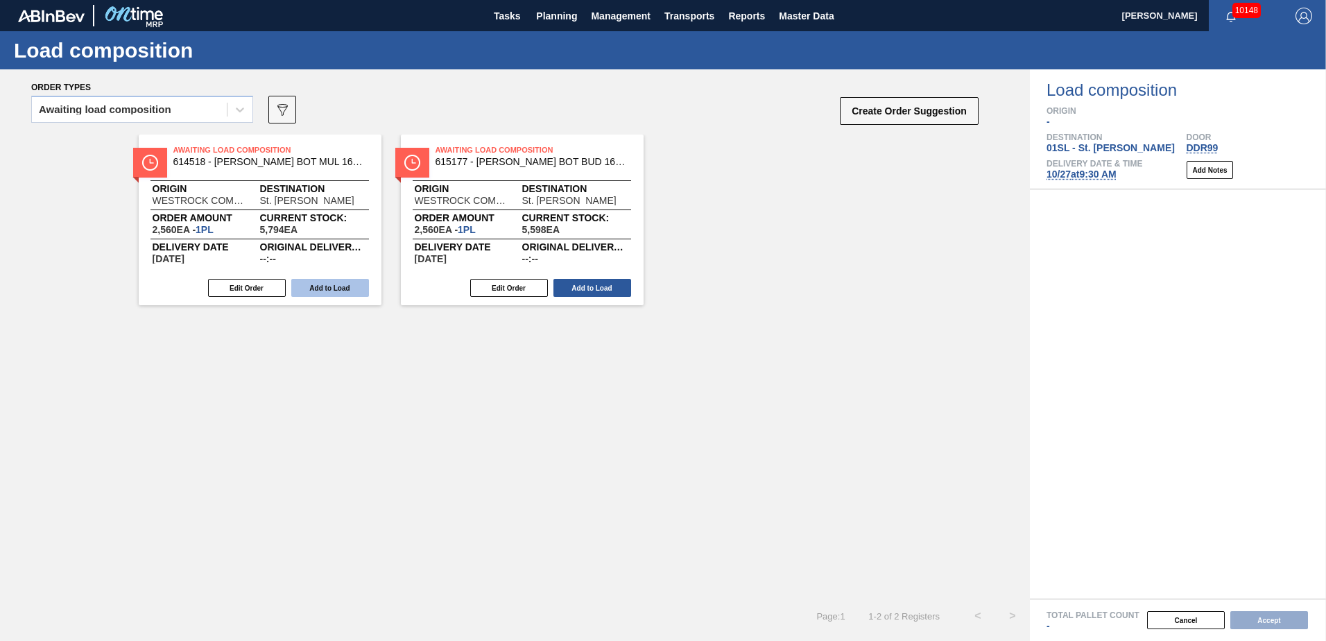
click at [333, 293] on button "Add to Load" at bounding box center [330, 288] width 78 height 18
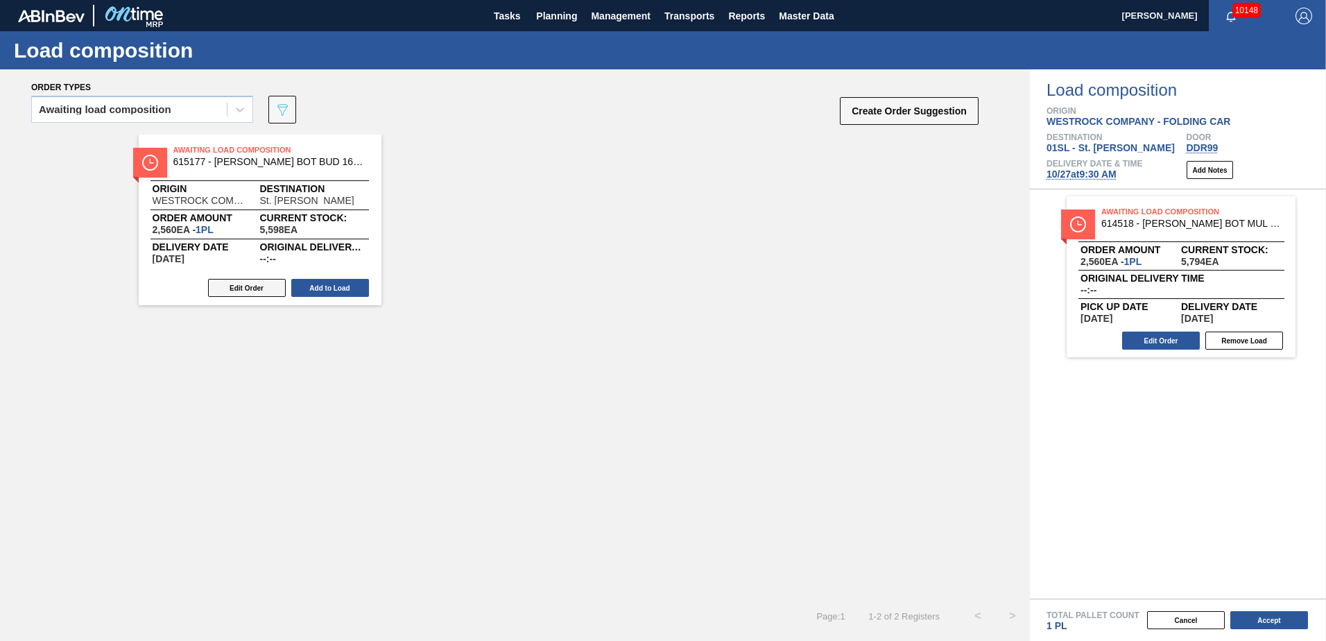
click at [244, 289] on button "Edit Order" at bounding box center [247, 288] width 78 height 18
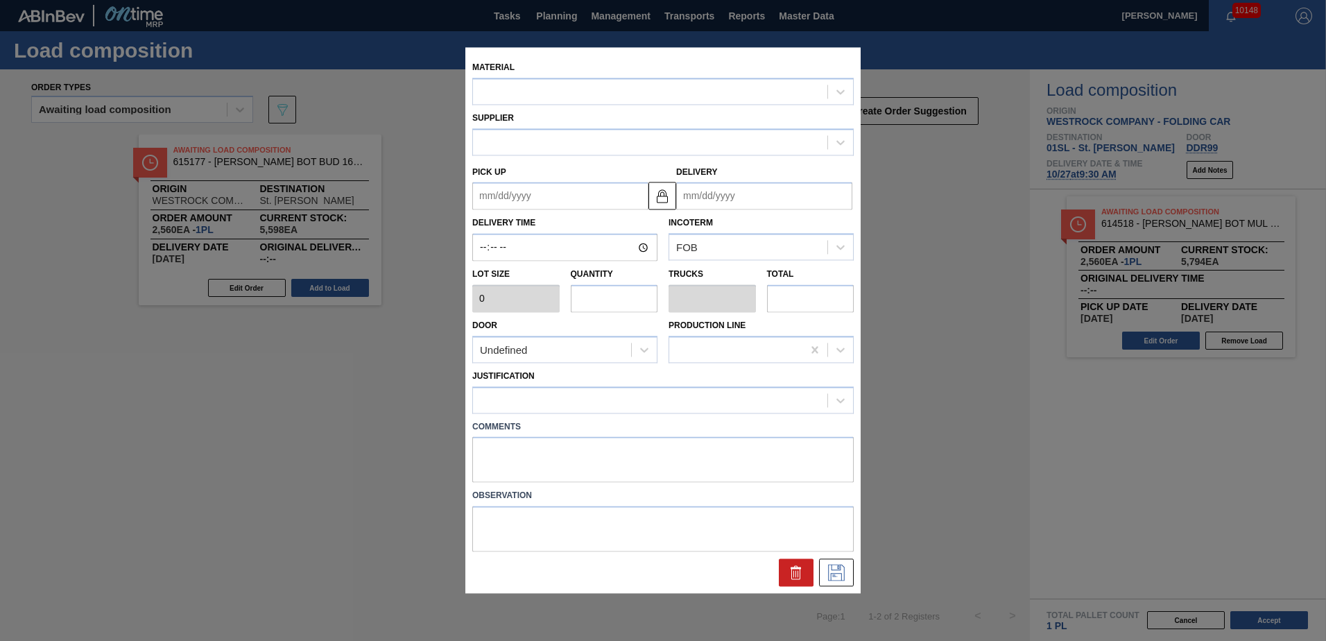
type input "2,560"
type input "1"
type input "0.042"
type input "2,560"
type up "[DATE]"
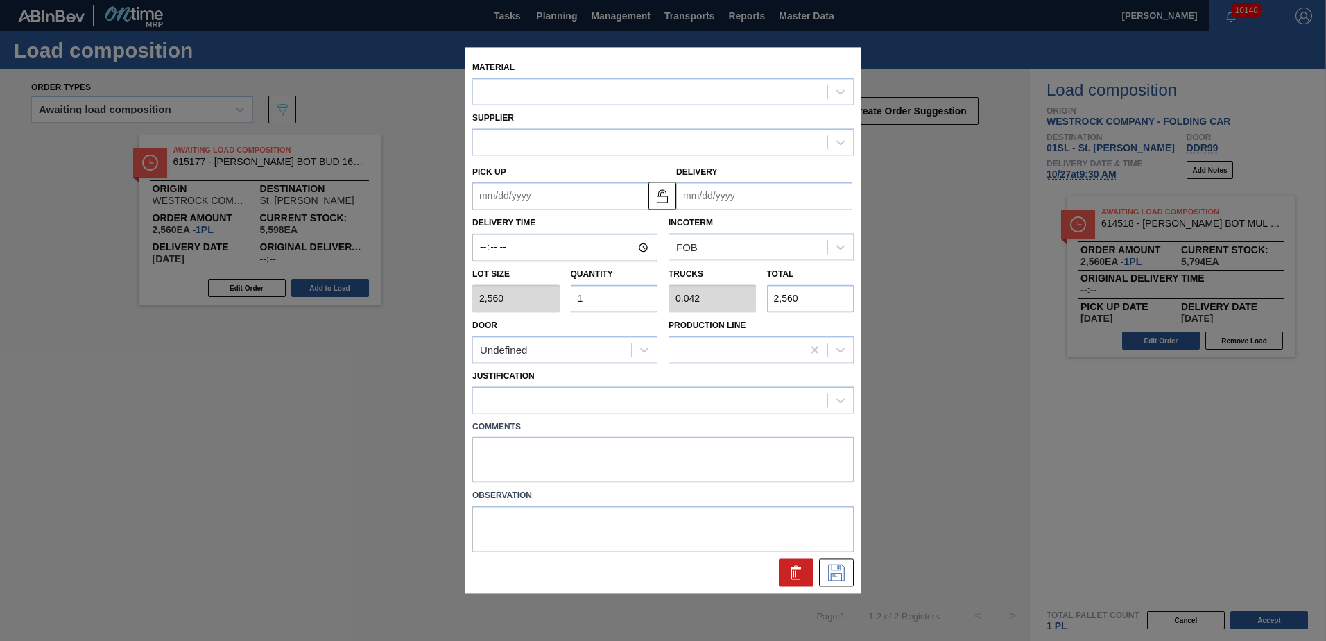
type input "[DATE]"
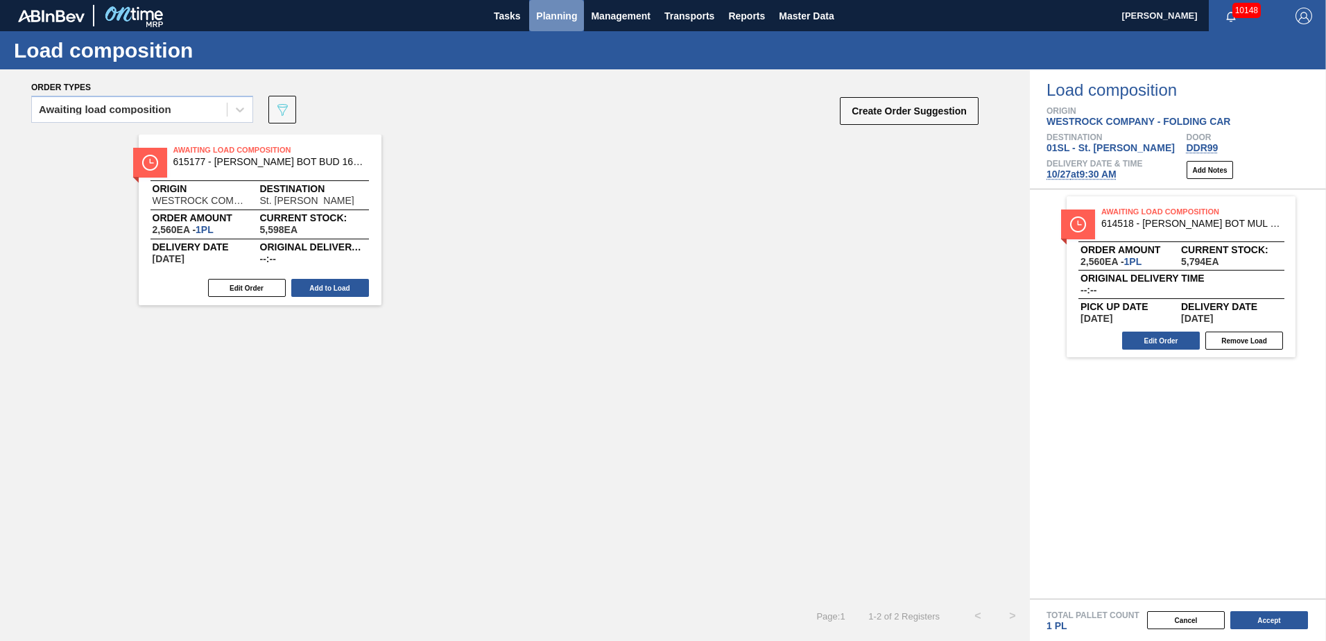
click at [547, 11] on span "Planning" at bounding box center [556, 16] width 41 height 17
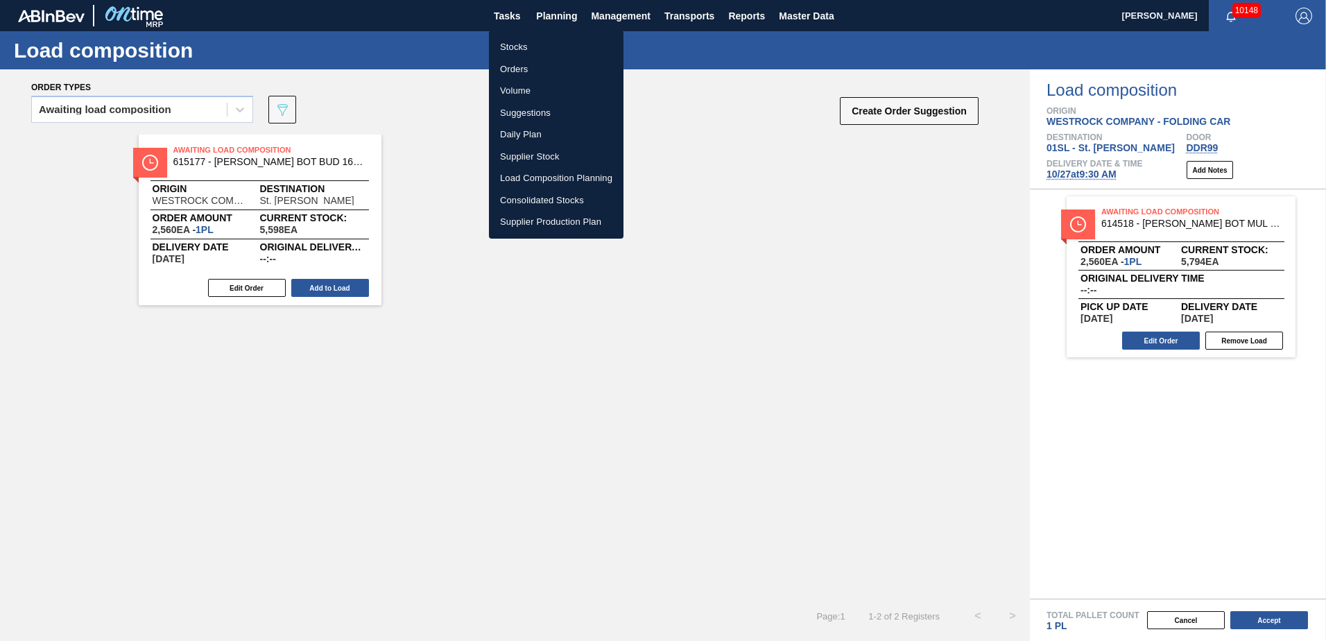
click at [518, 108] on li "Suggestions" at bounding box center [556, 113] width 135 height 22
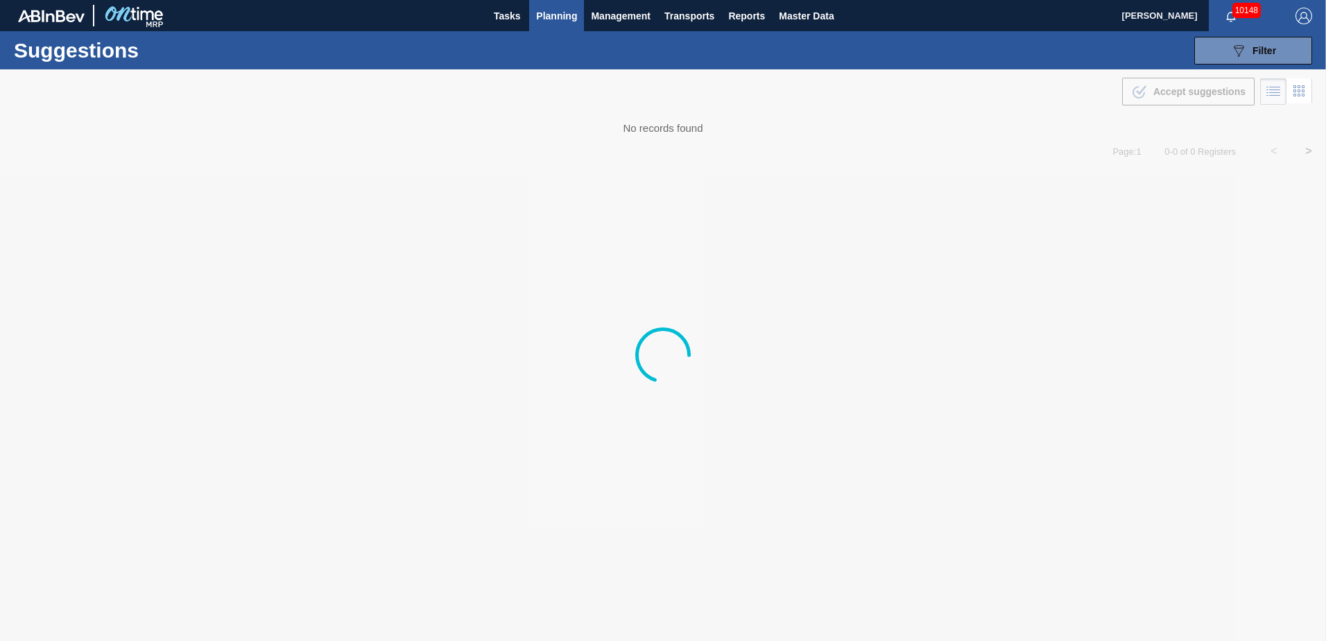
type from "[DATE]"
type to "[DATE]"
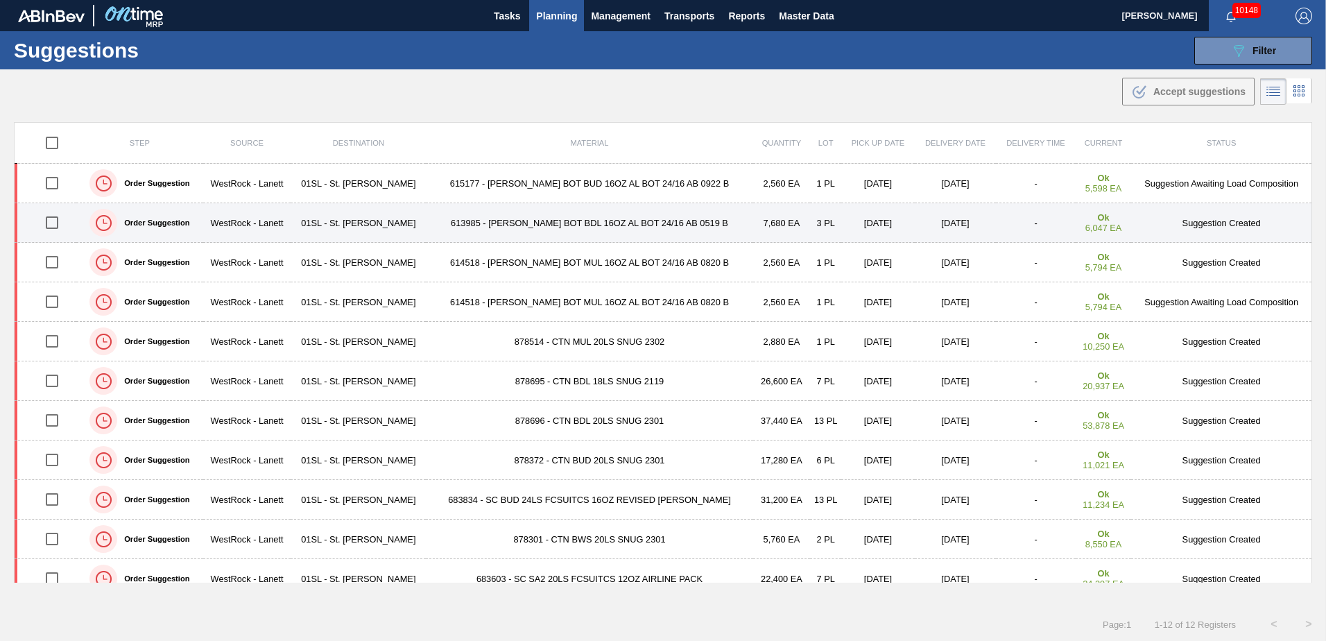
drag, startPoint x: 51, startPoint y: 225, endPoint x: 230, endPoint y: 224, distance: 179.7
click at [51, 225] on input "checkbox" at bounding box center [51, 222] width 29 height 29
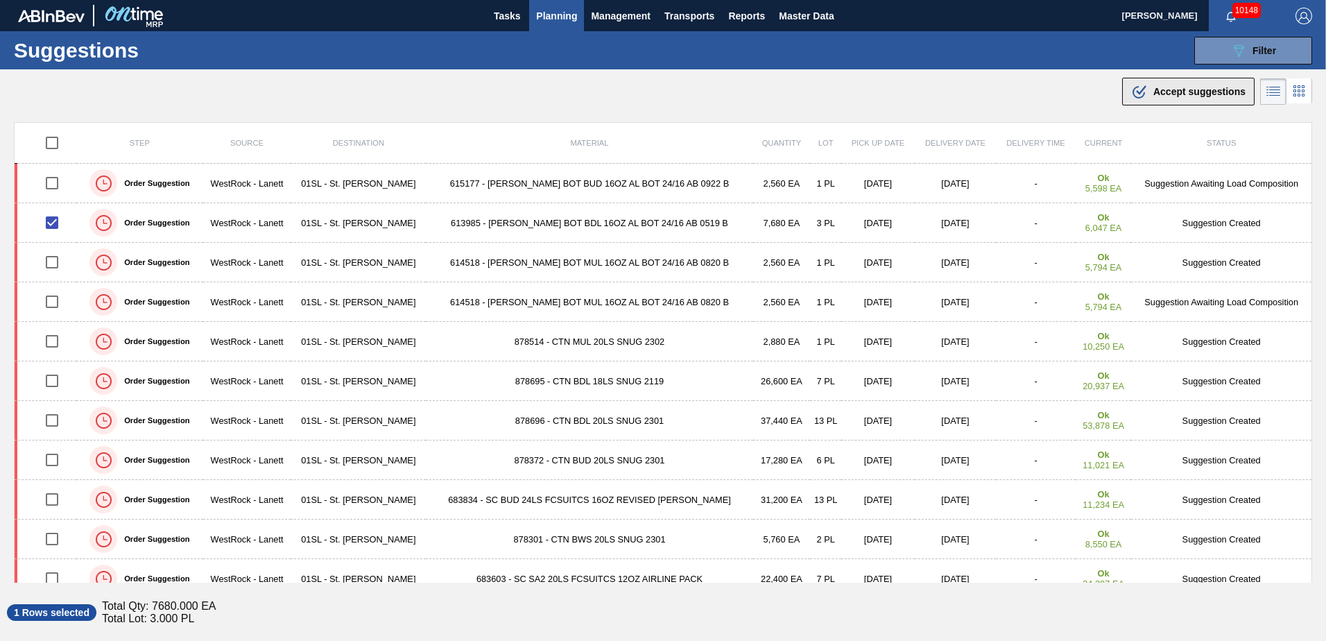
click at [1158, 89] on span "Accept suggestions" at bounding box center [1200, 91] width 92 height 11
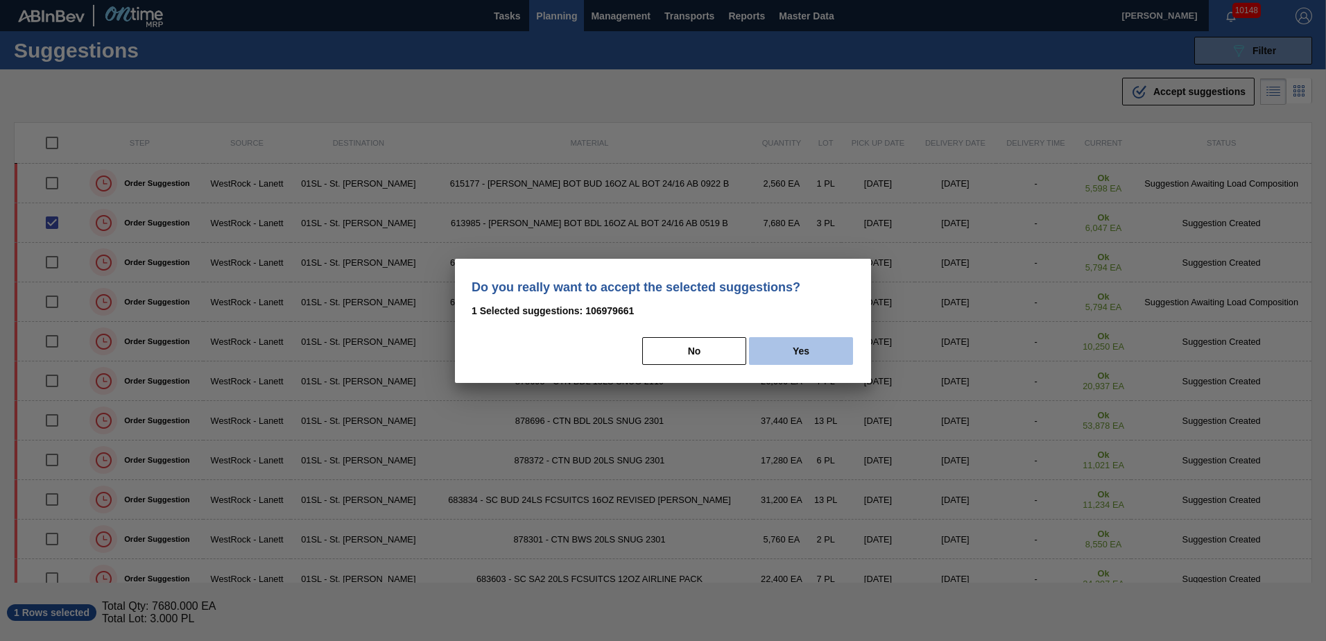
click at [788, 340] on button "Yes" at bounding box center [801, 351] width 104 height 28
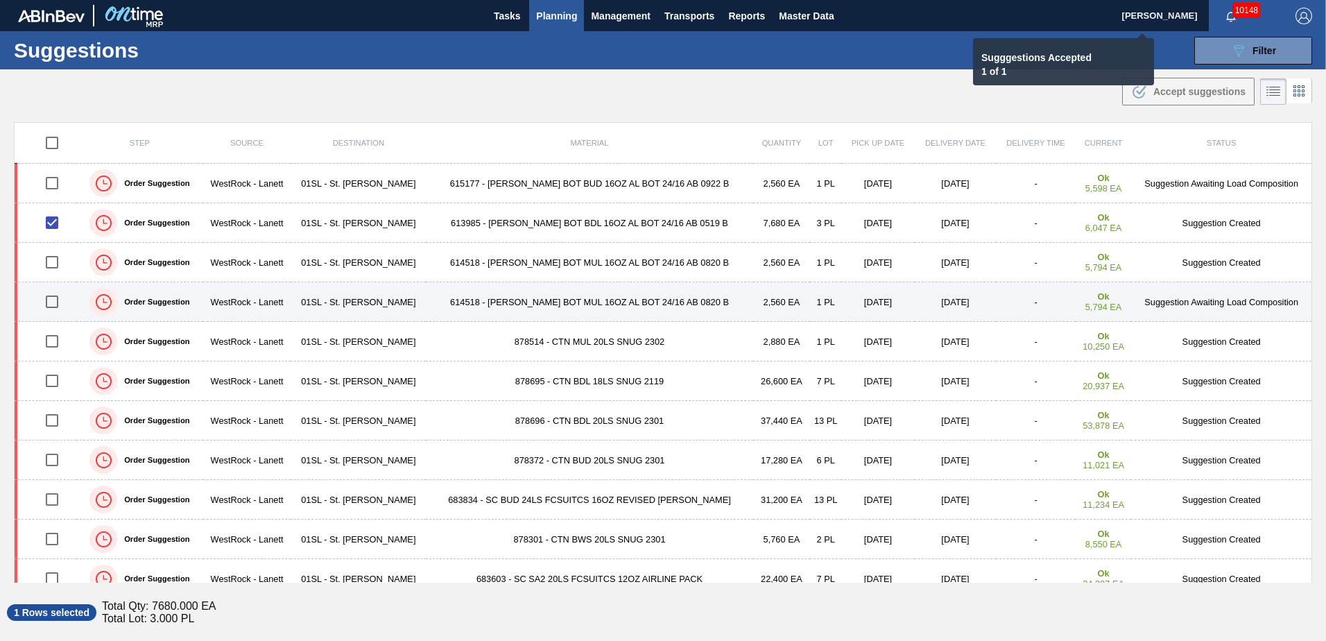
checkbox input "false"
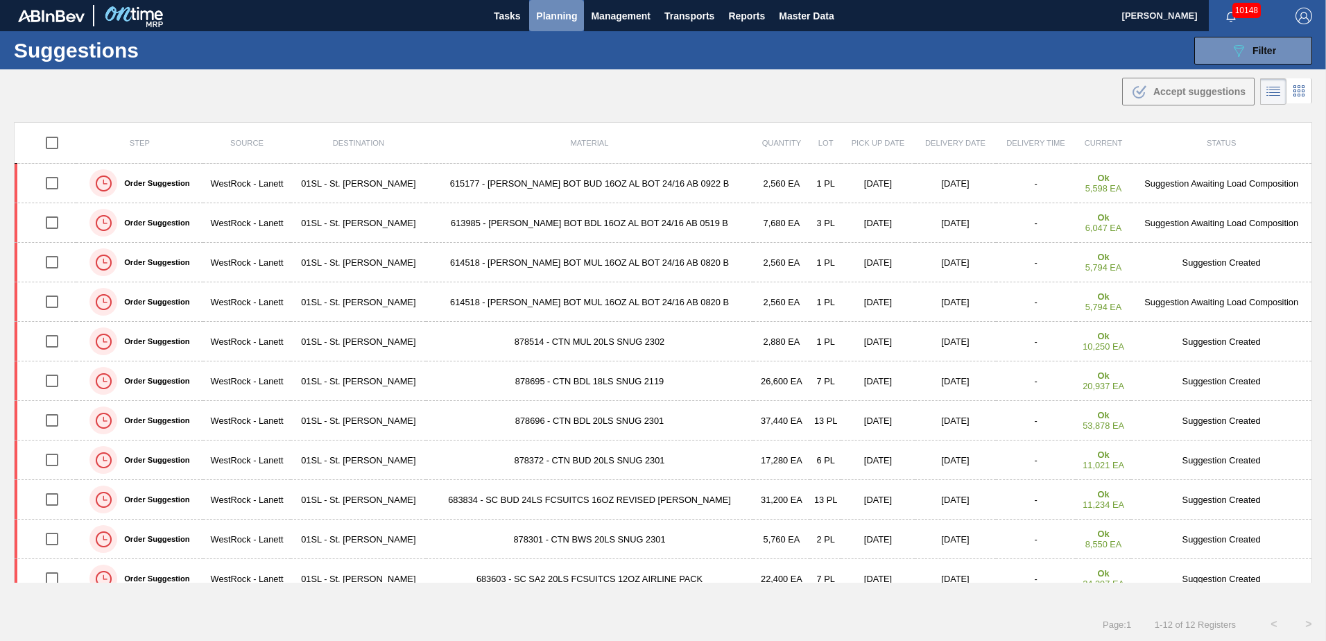
click at [574, 17] on span "Planning" at bounding box center [556, 16] width 41 height 17
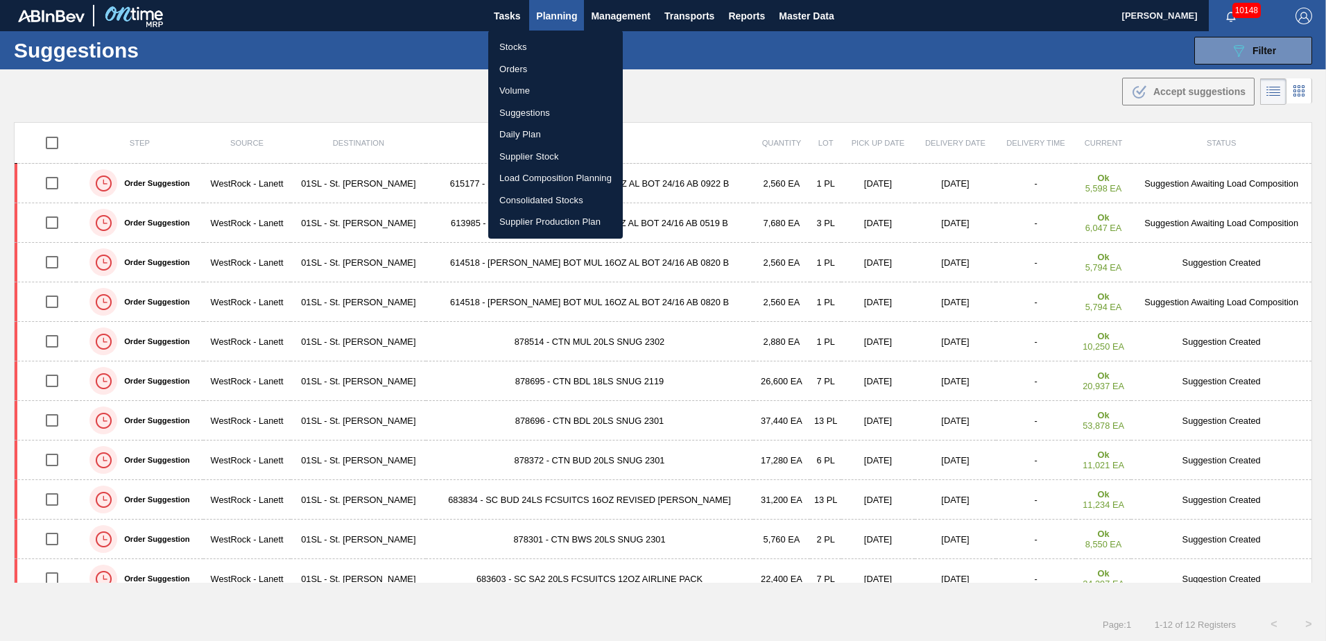
click at [553, 172] on li "Load Composition Planning" at bounding box center [555, 178] width 135 height 22
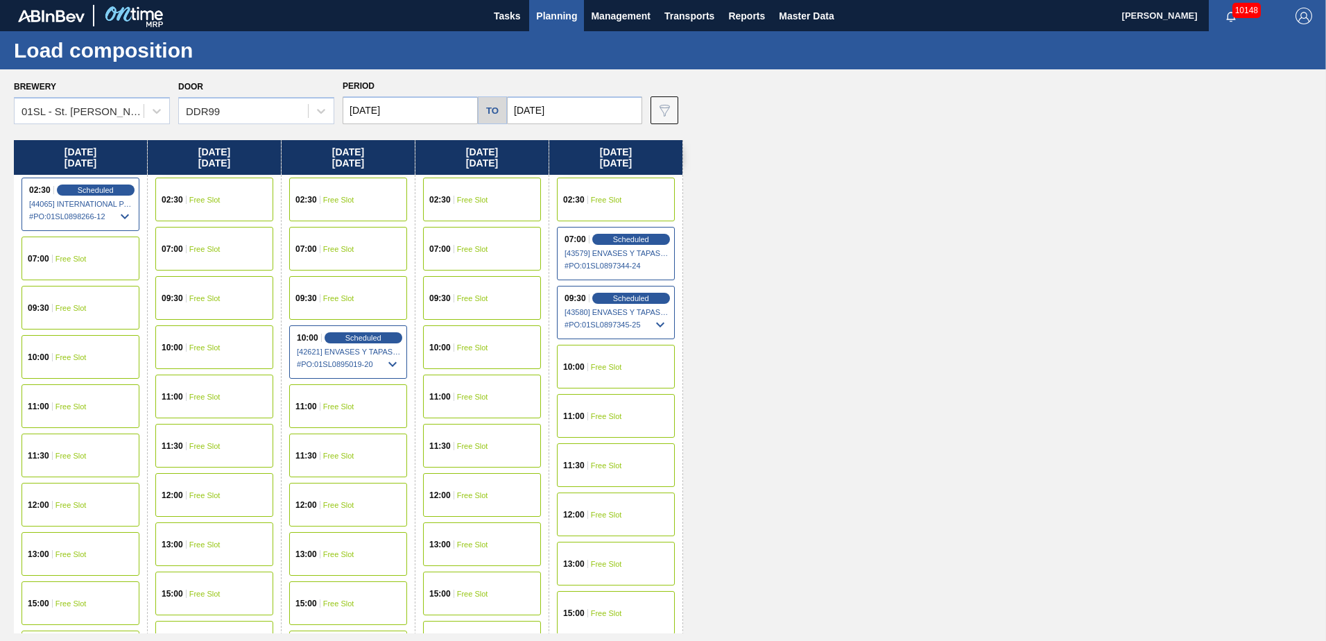
click at [72, 312] on div "09:30 Free Slot" at bounding box center [81, 308] width 118 height 44
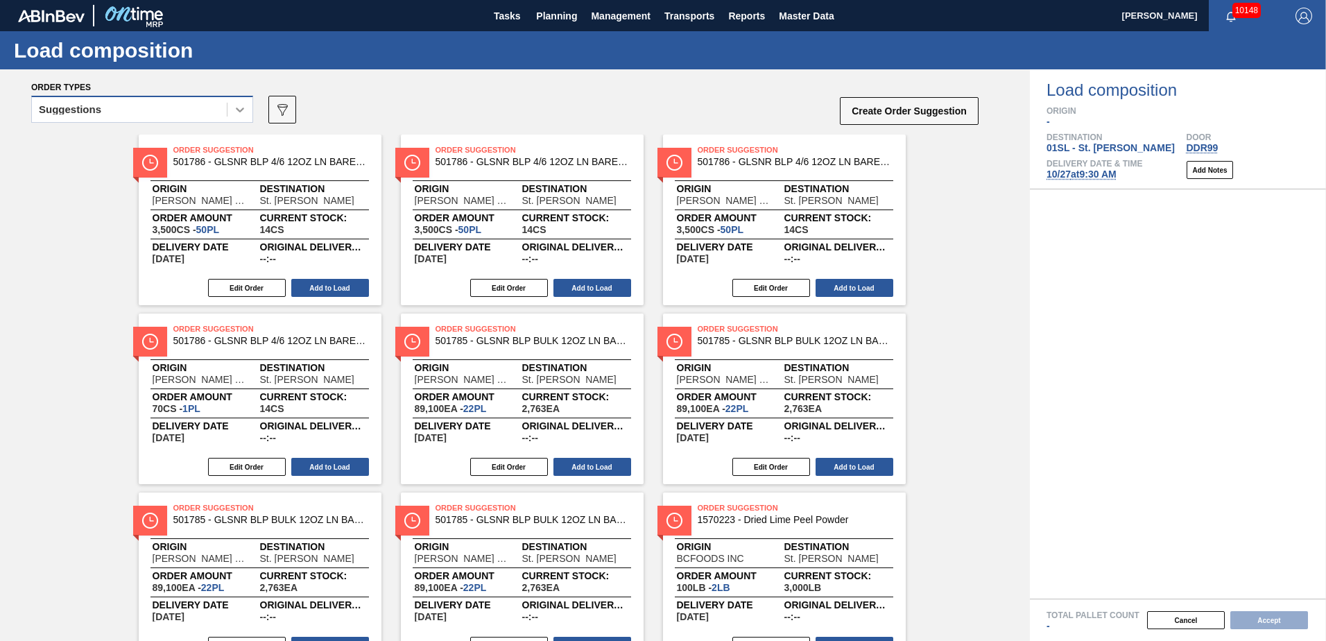
click at [232, 112] on div at bounding box center [240, 109] width 25 height 25
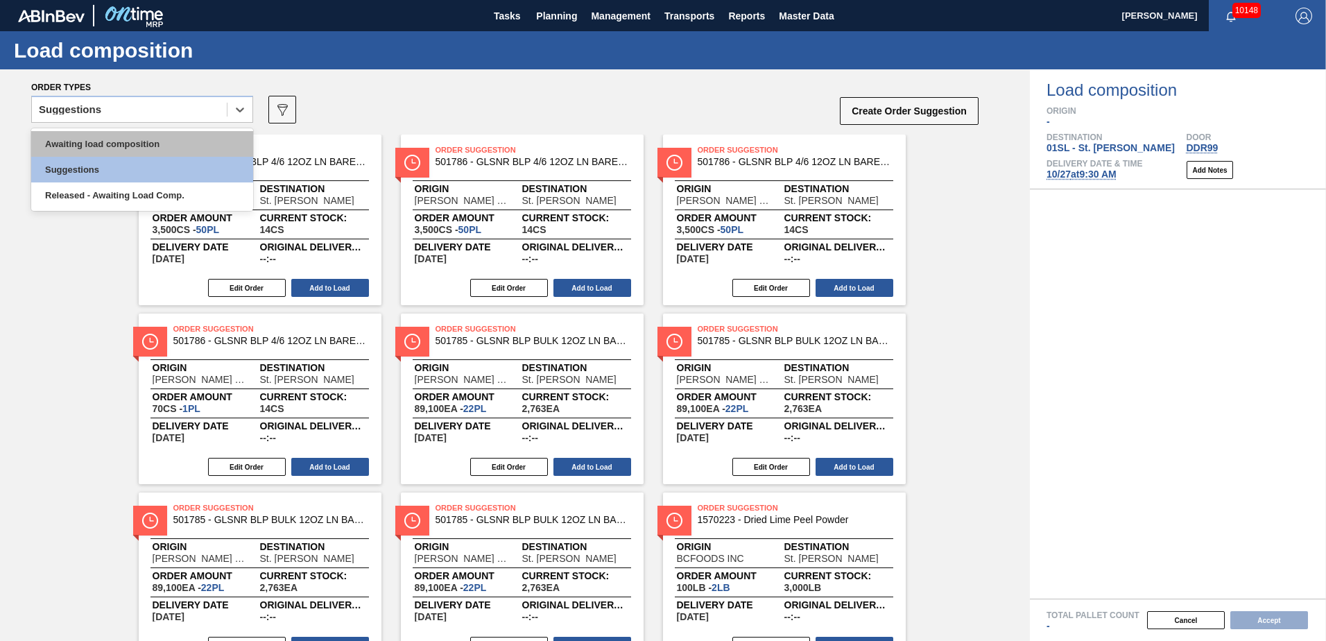
click at [173, 134] on div "Awaiting load composition" at bounding box center [142, 144] width 222 height 26
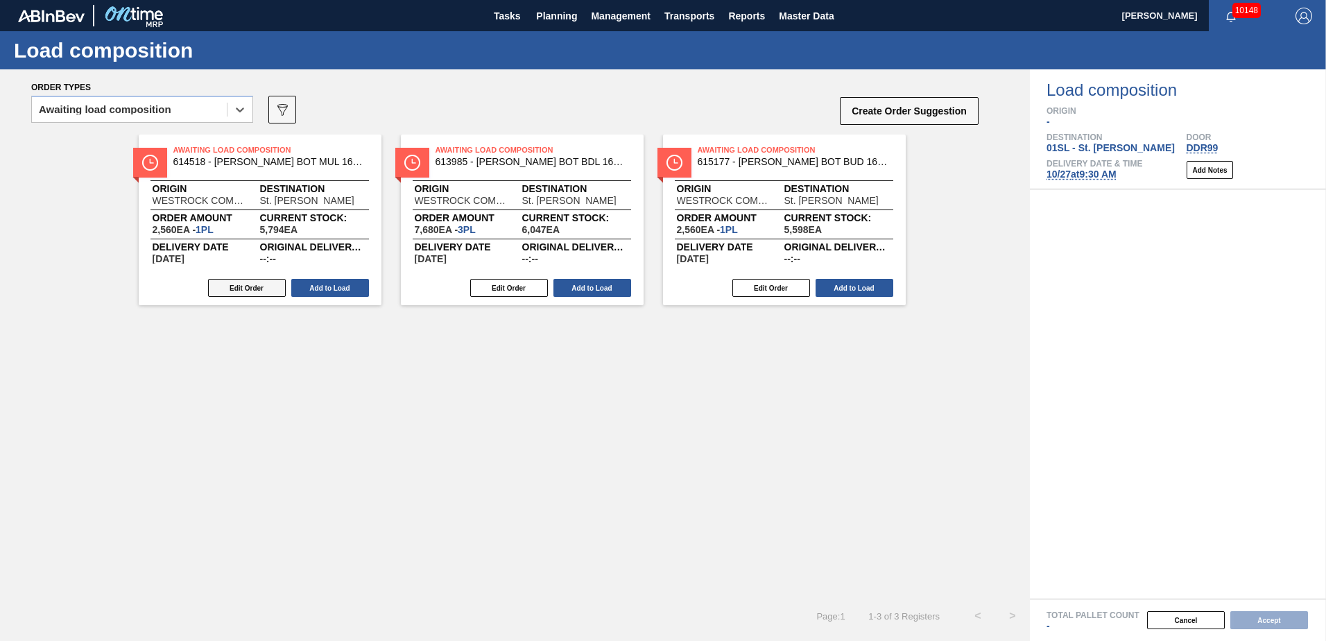
click at [262, 296] on button "Edit Order" at bounding box center [247, 288] width 78 height 18
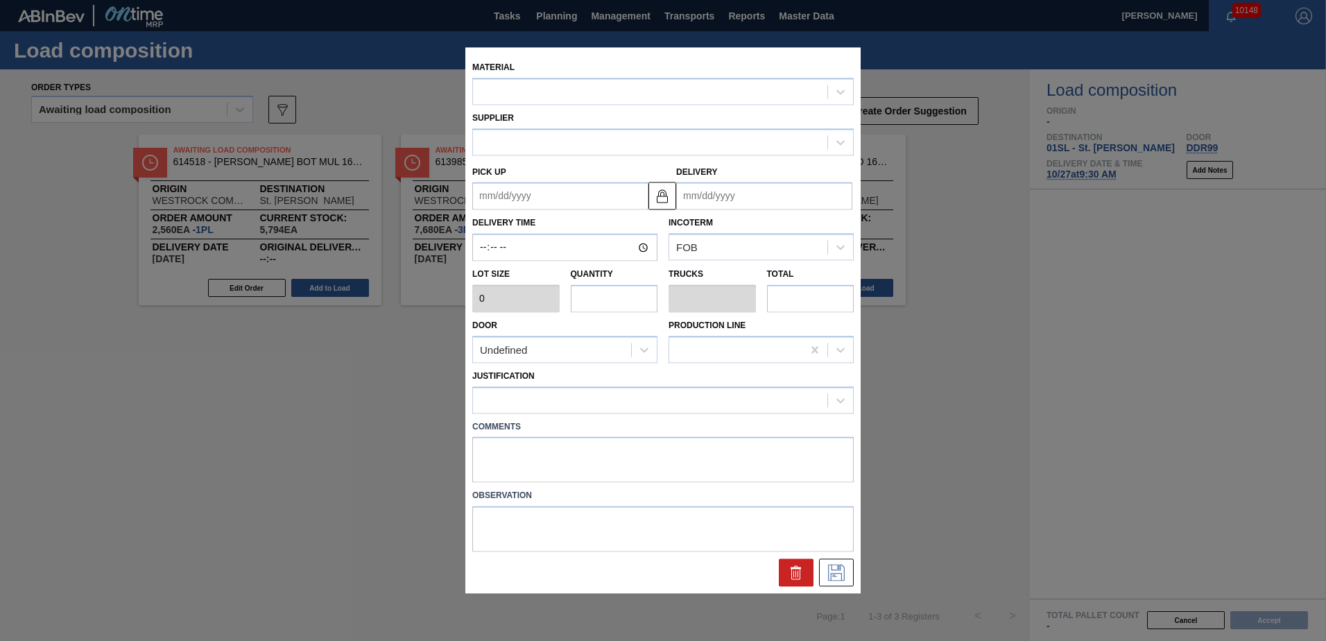
type input "2,560"
type input "1"
type input "0.042"
type input "2,560"
type textarea "live unload"
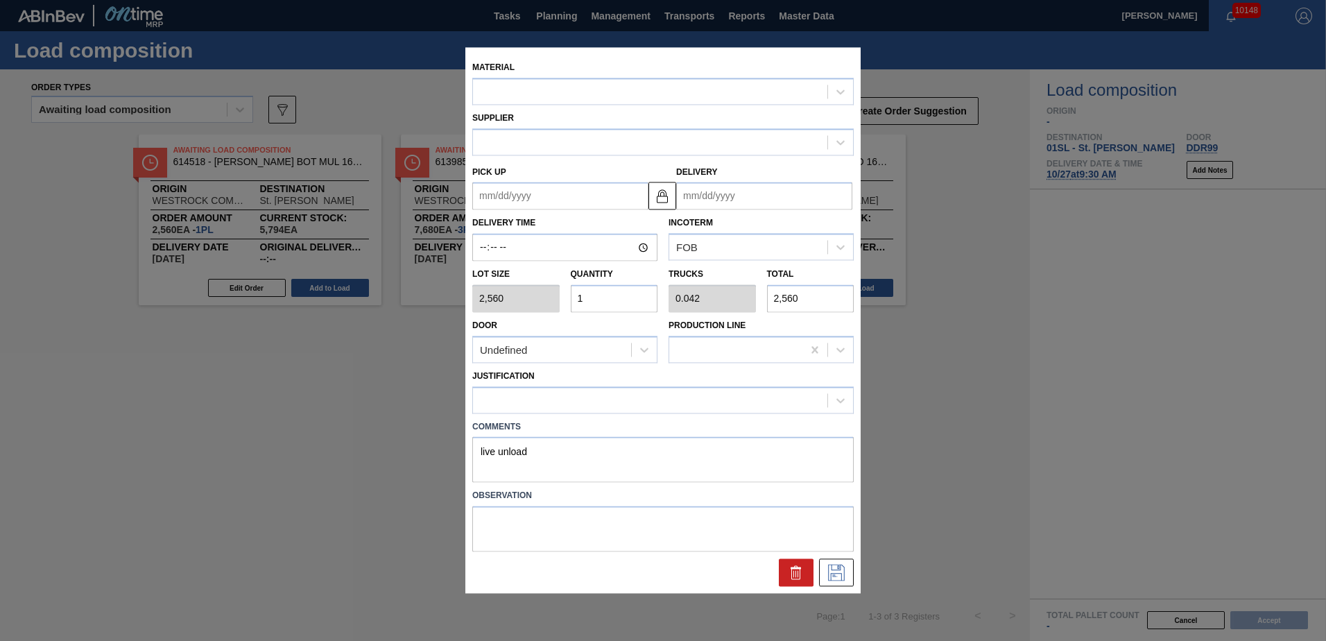
type up "[DATE]"
type input "[DATE]"
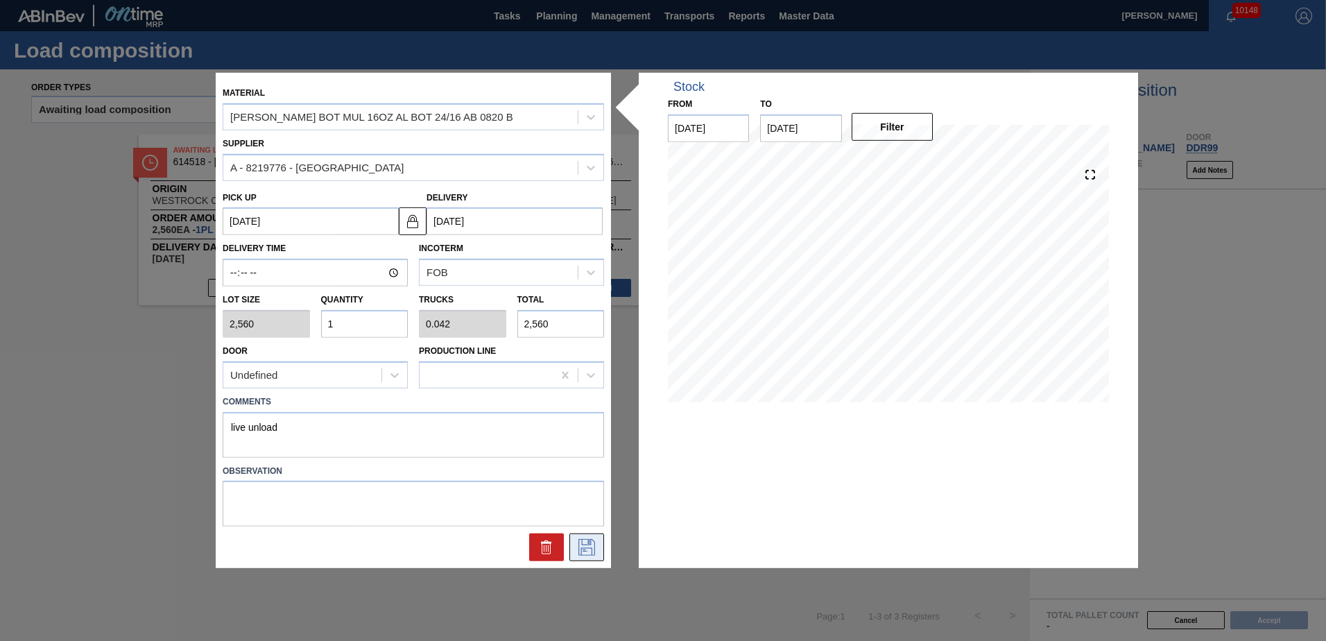
click at [594, 555] on icon at bounding box center [587, 547] width 22 height 17
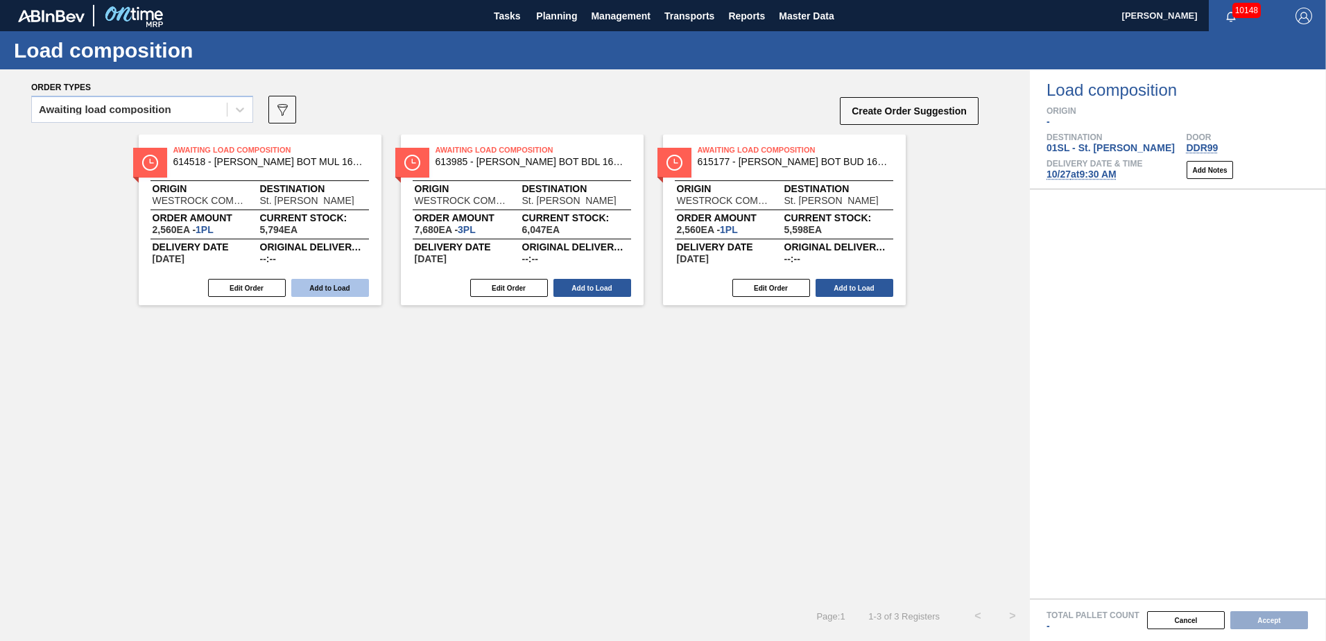
click at [348, 289] on button "Add to Load" at bounding box center [330, 288] width 78 height 18
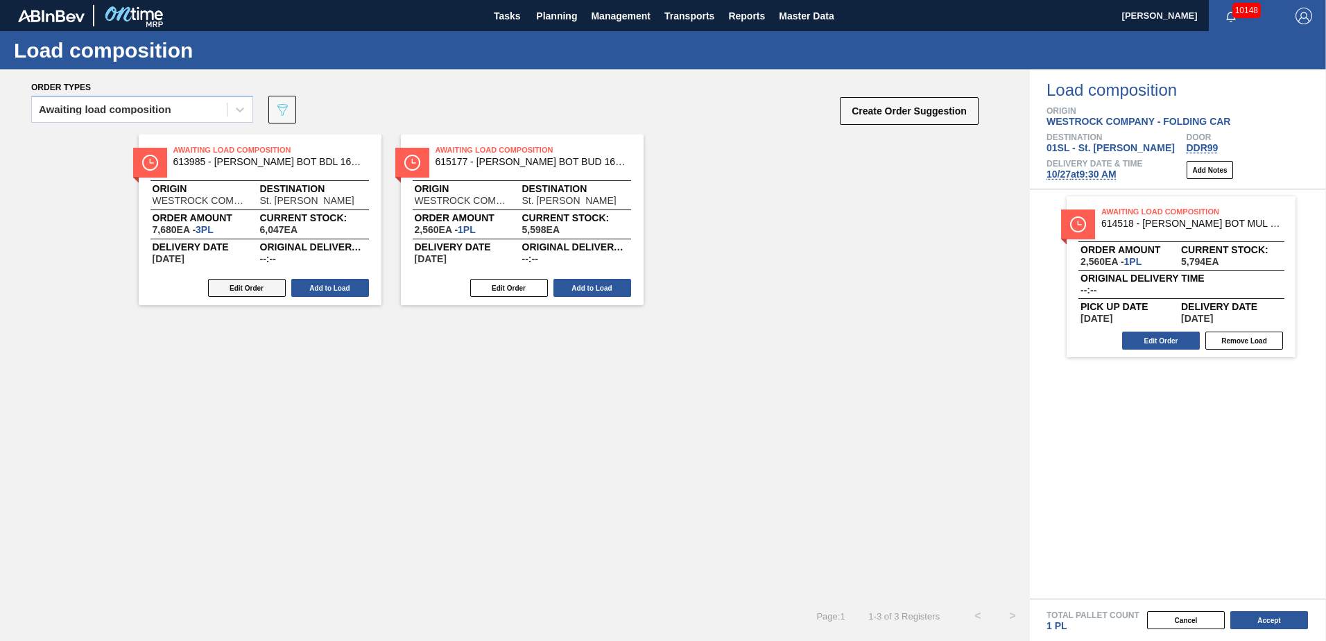
click at [247, 289] on button "Edit Order" at bounding box center [247, 288] width 78 height 18
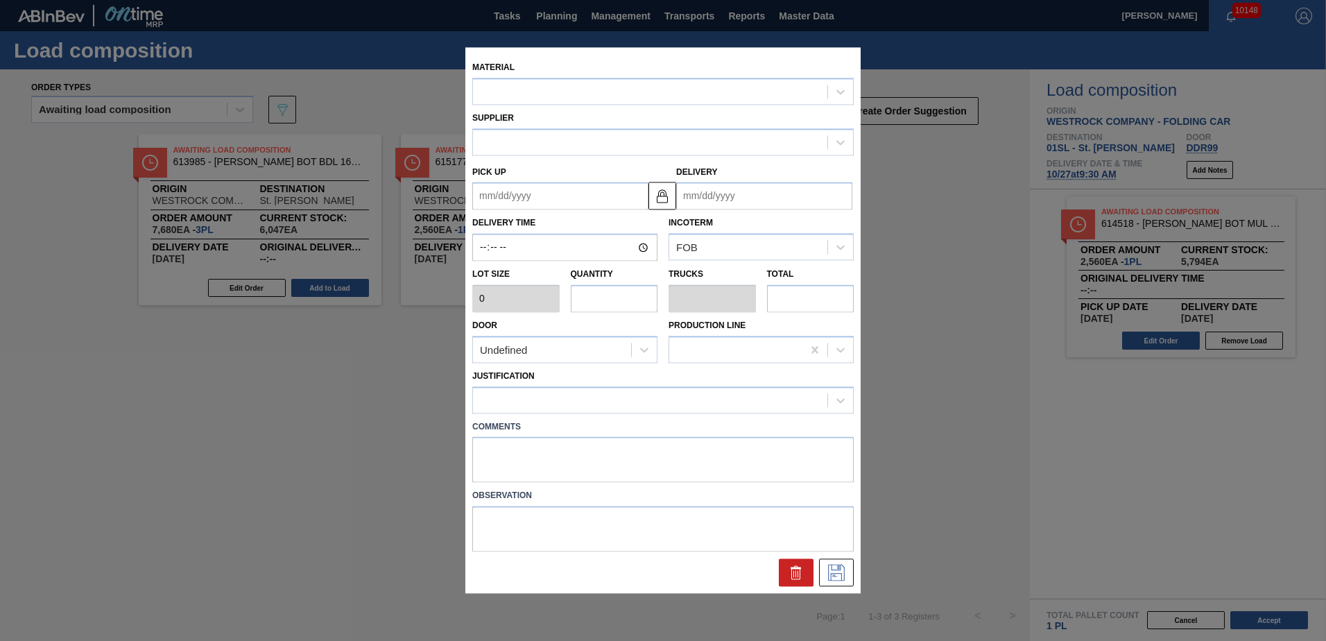
type up "[DATE]"
type input "[DATE]"
type input "2,560"
type input "3"
type input "0.125"
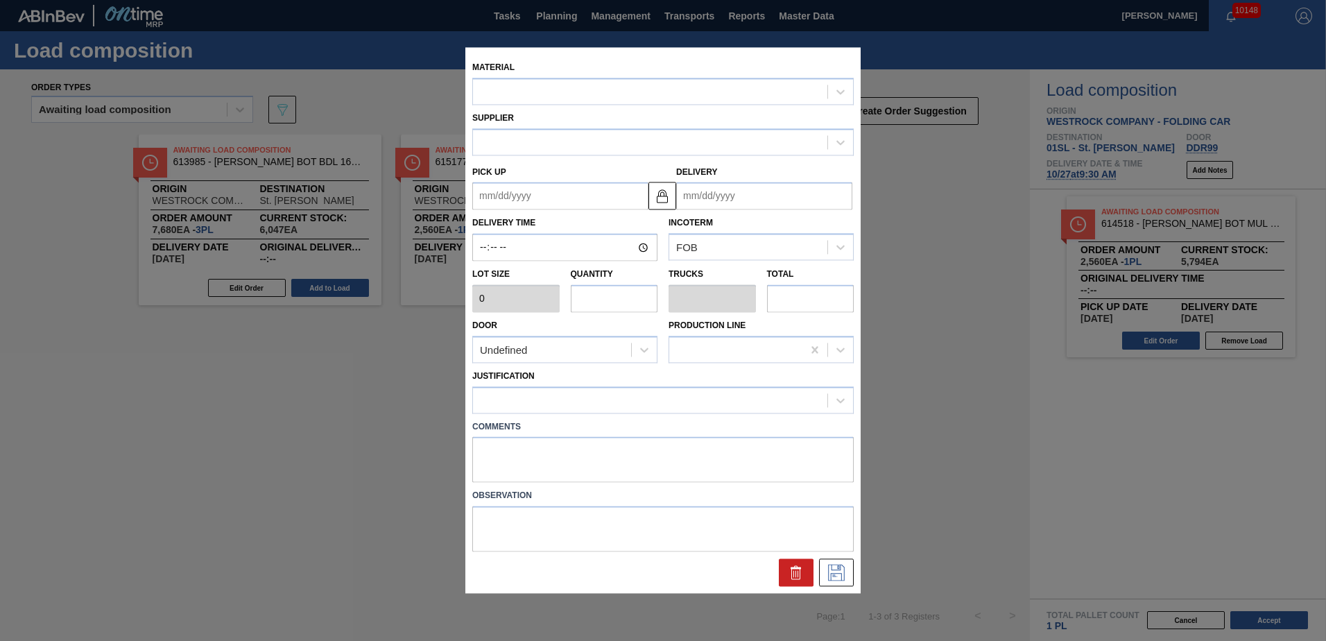
type input "7,680"
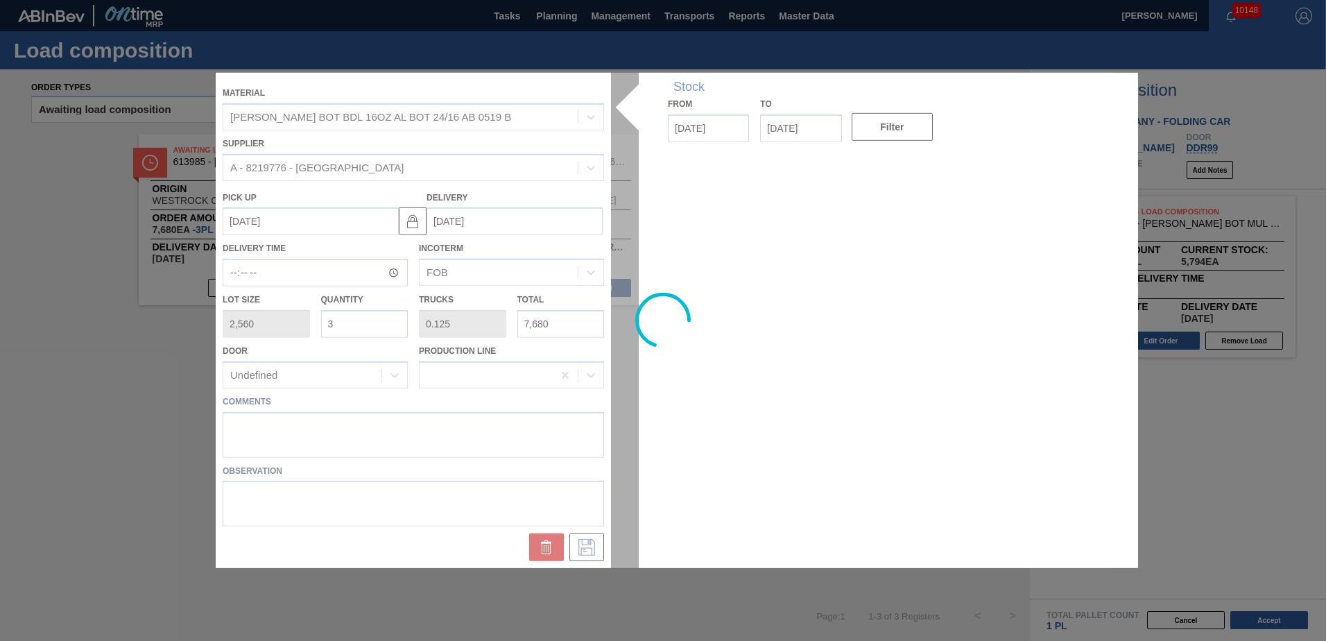
click at [316, 423] on div at bounding box center [663, 320] width 895 height 495
click at [244, 422] on div at bounding box center [663, 320] width 895 height 495
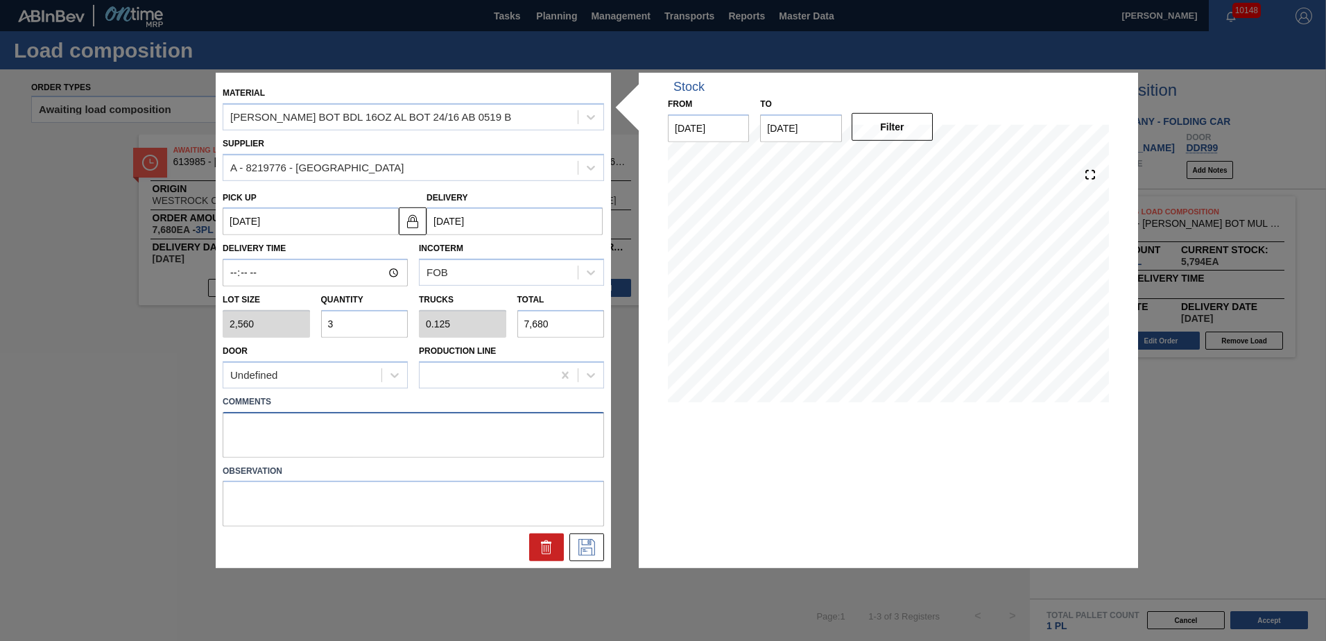
click at [260, 425] on textarea at bounding box center [414, 434] width 382 height 46
type textarea "l"
type textarea "Live unload"
click at [586, 547] on icon at bounding box center [587, 547] width 22 height 17
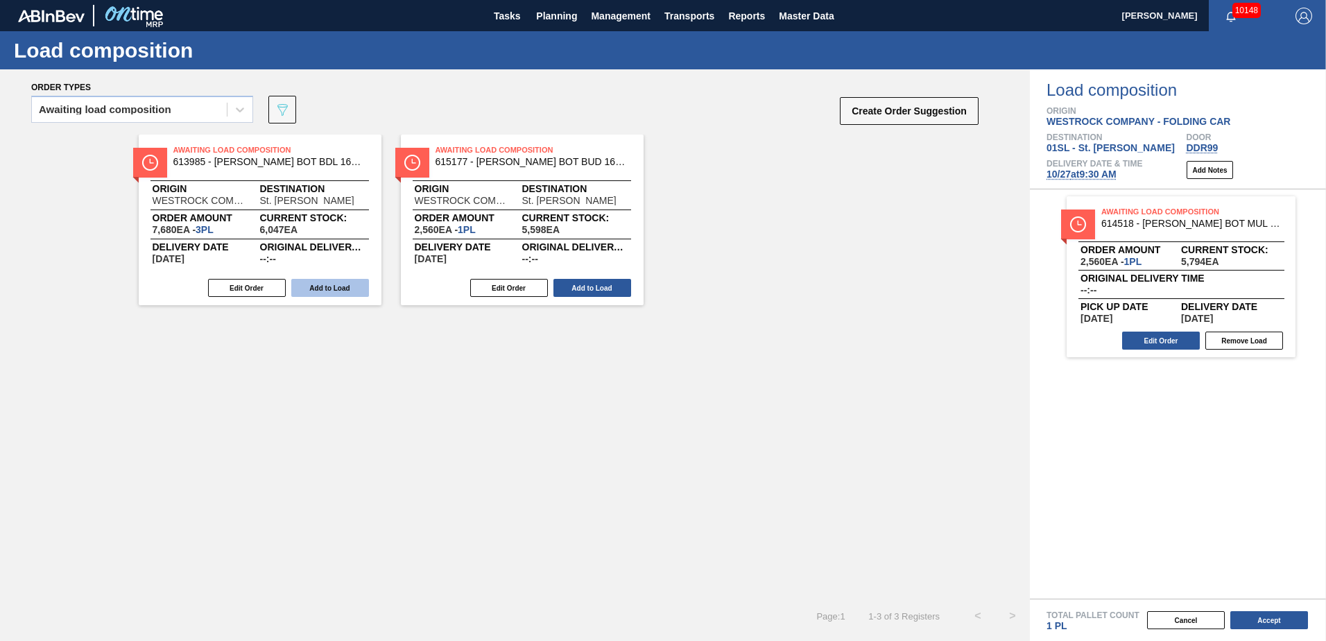
click at [318, 294] on button "Add to Load" at bounding box center [330, 288] width 78 height 18
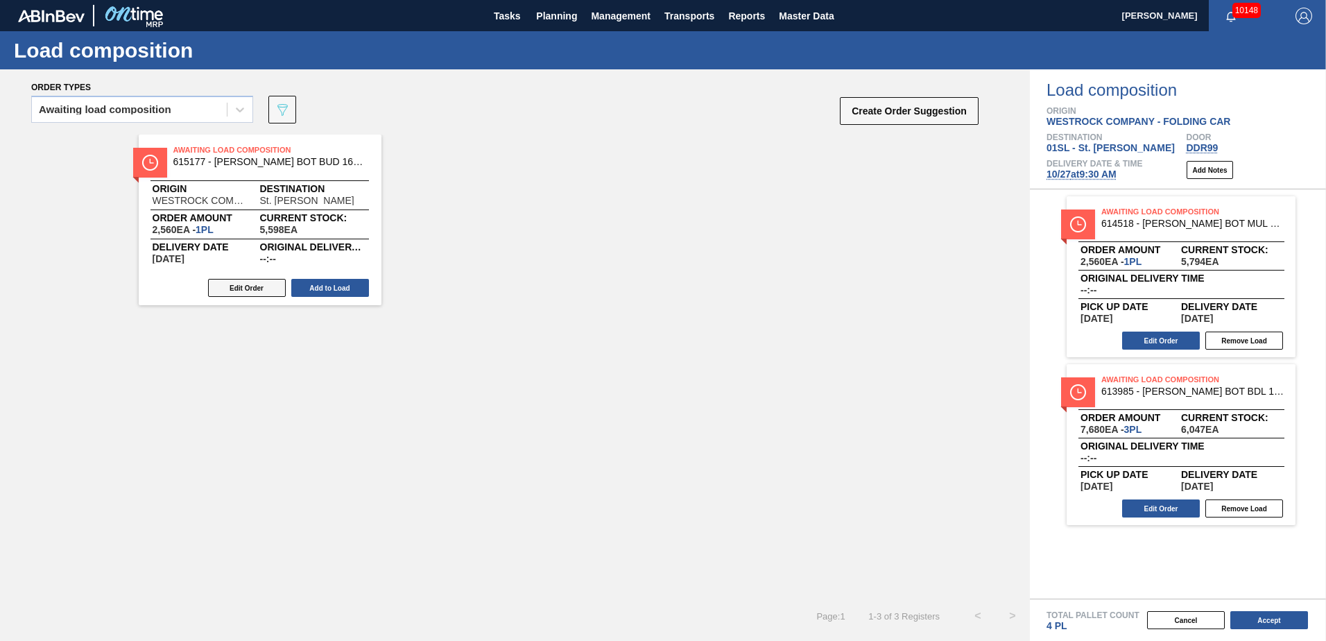
click at [245, 287] on button "Edit Order" at bounding box center [247, 288] width 78 height 18
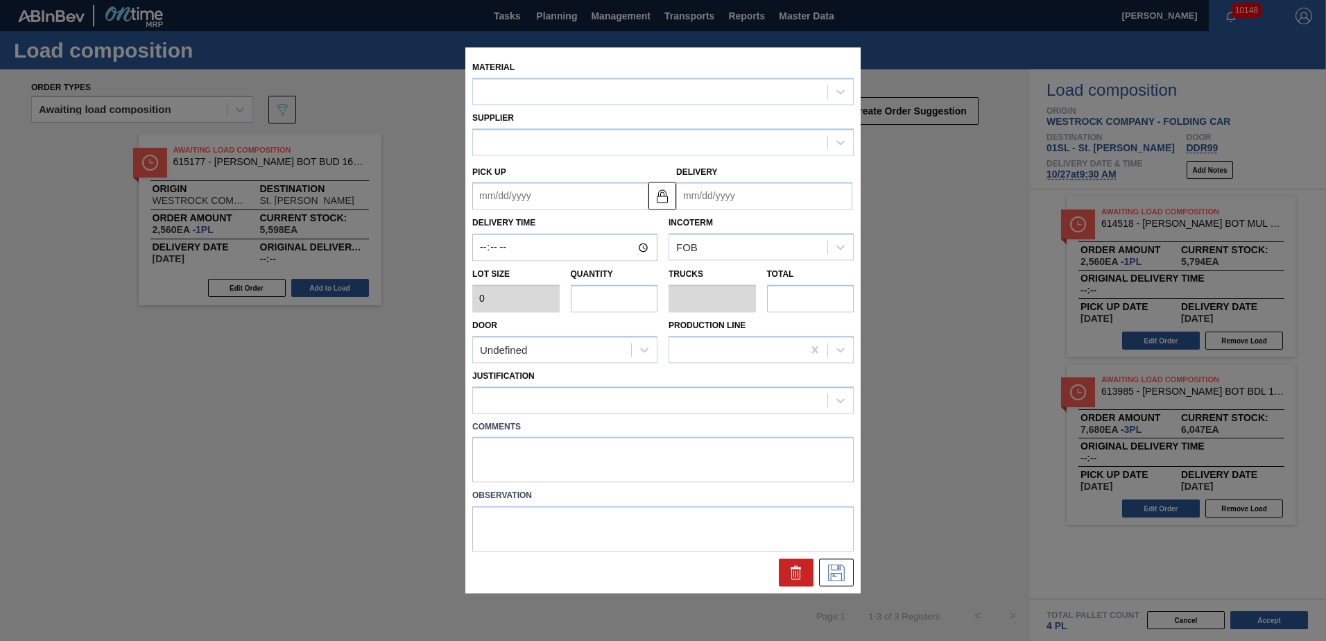
type input "2,560"
type input "1"
type input "0.042"
type input "2,560"
type up "[DATE]"
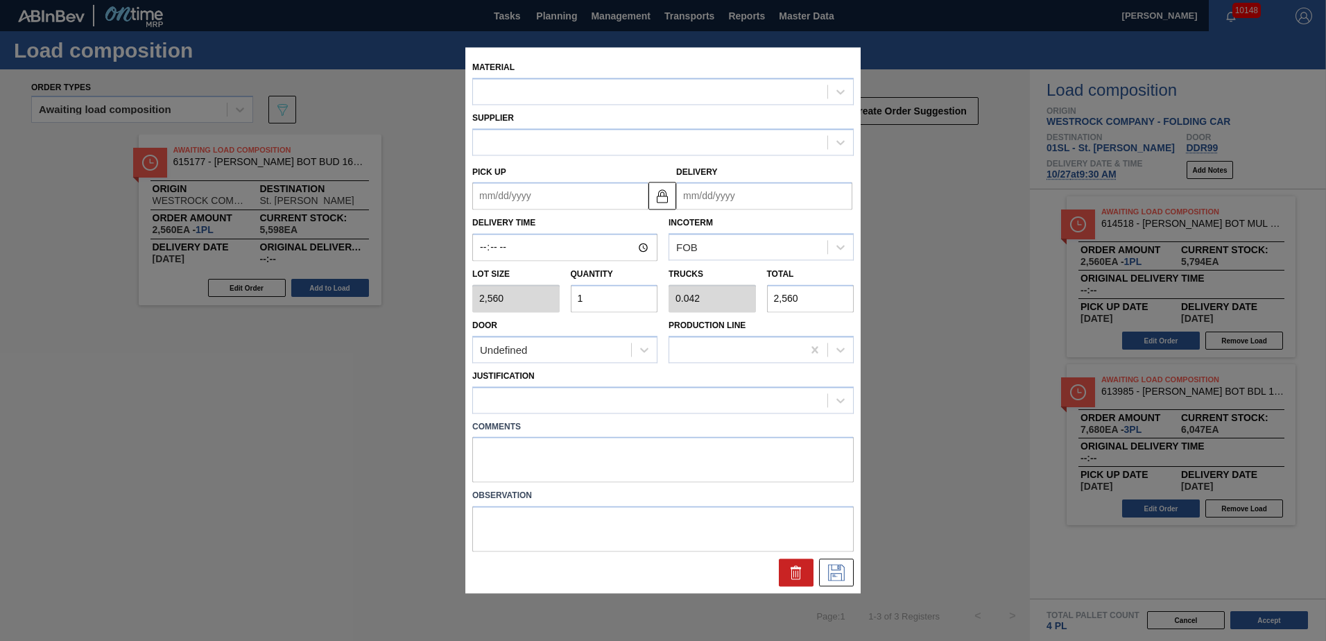
type input "[DATE]"
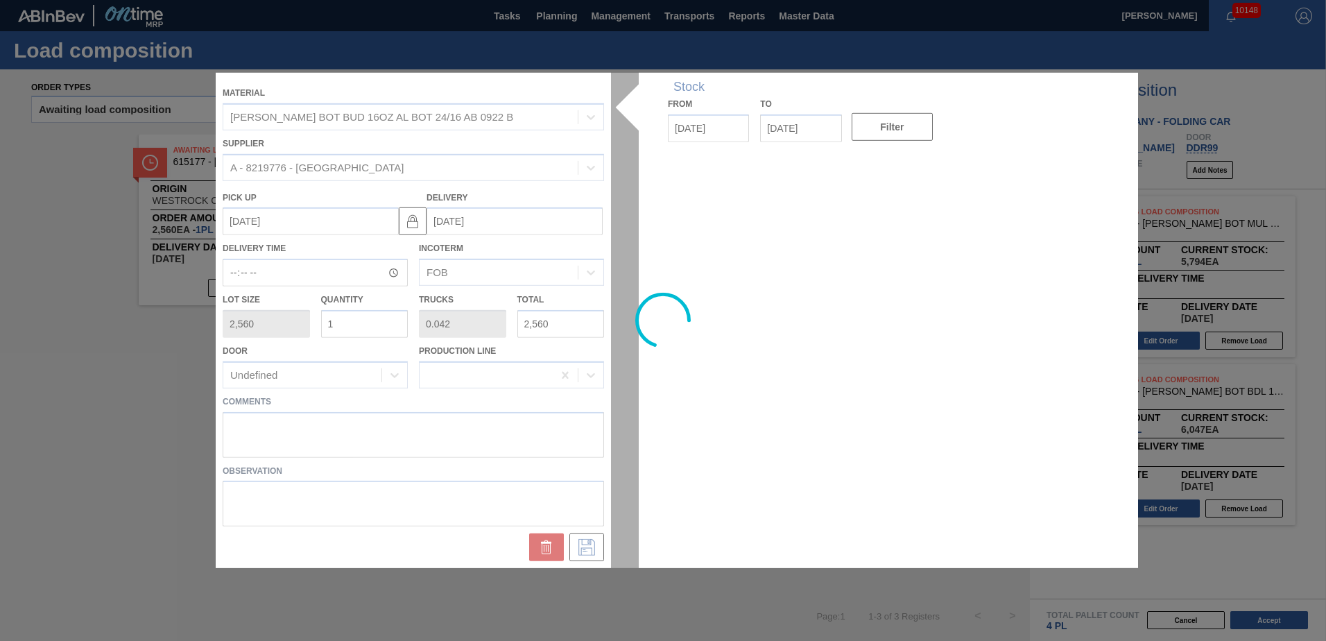
click at [254, 425] on div at bounding box center [663, 320] width 895 height 495
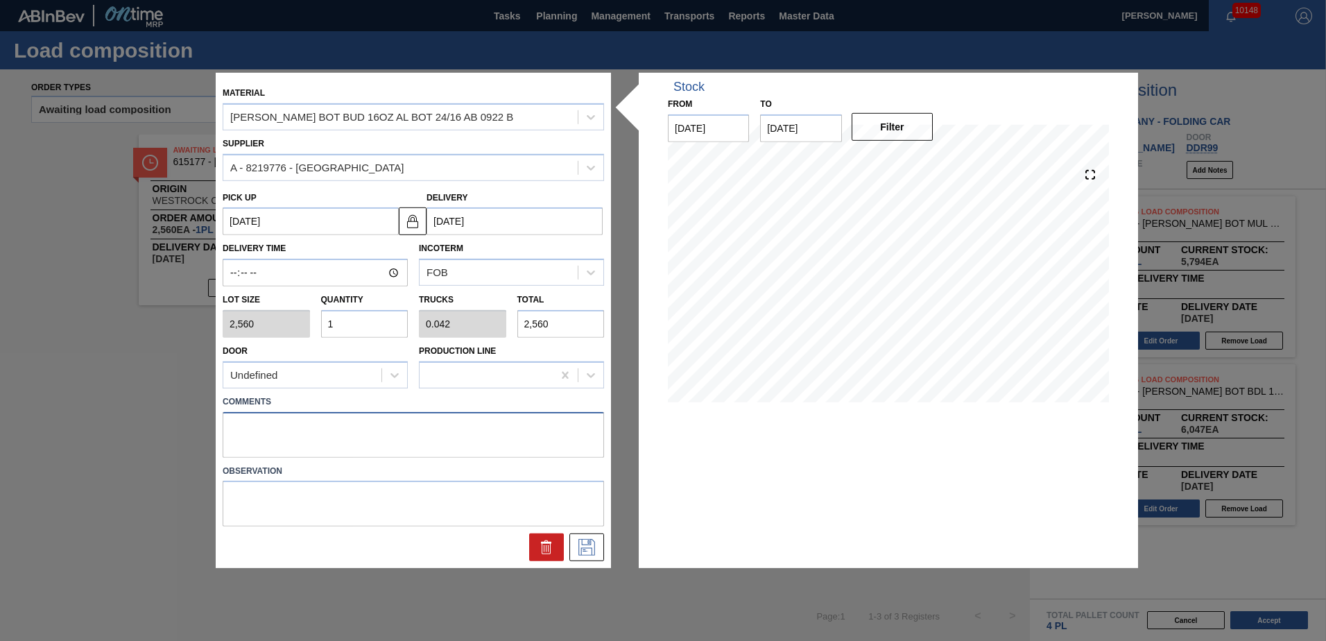
click at [302, 429] on textarea at bounding box center [414, 434] width 382 height 46
type textarea "Live unload"
click at [588, 547] on icon at bounding box center [587, 547] width 22 height 17
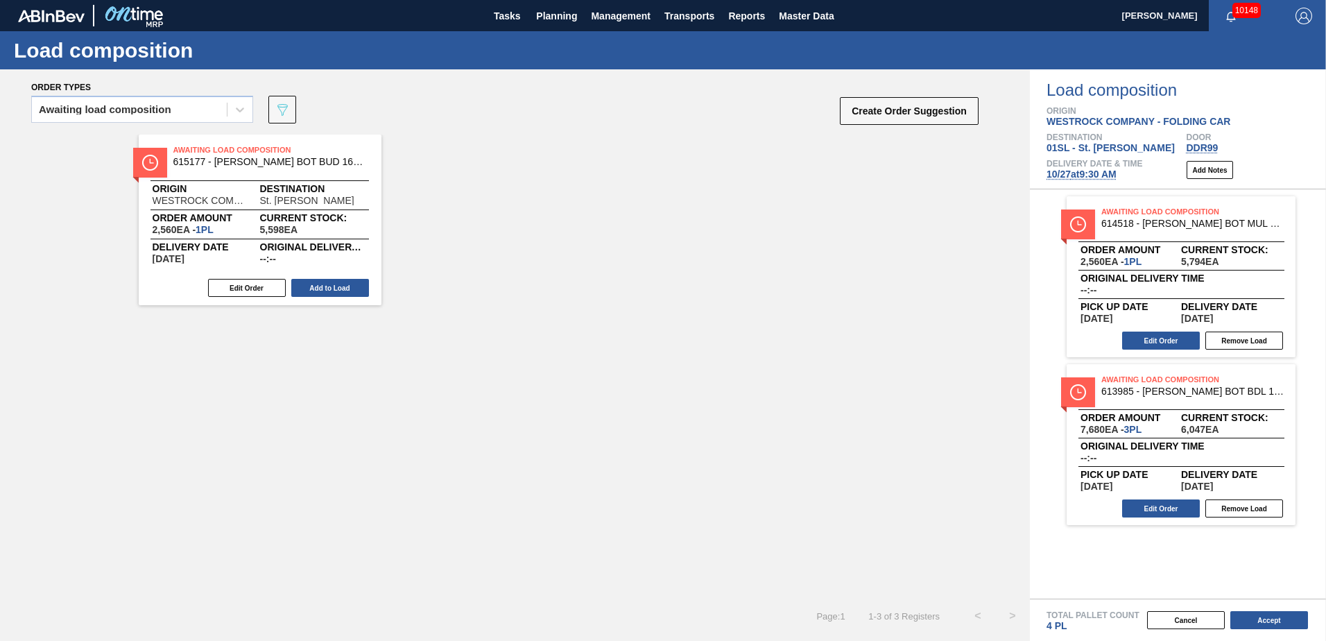
click at [331, 289] on button "Add to Load" at bounding box center [330, 288] width 78 height 18
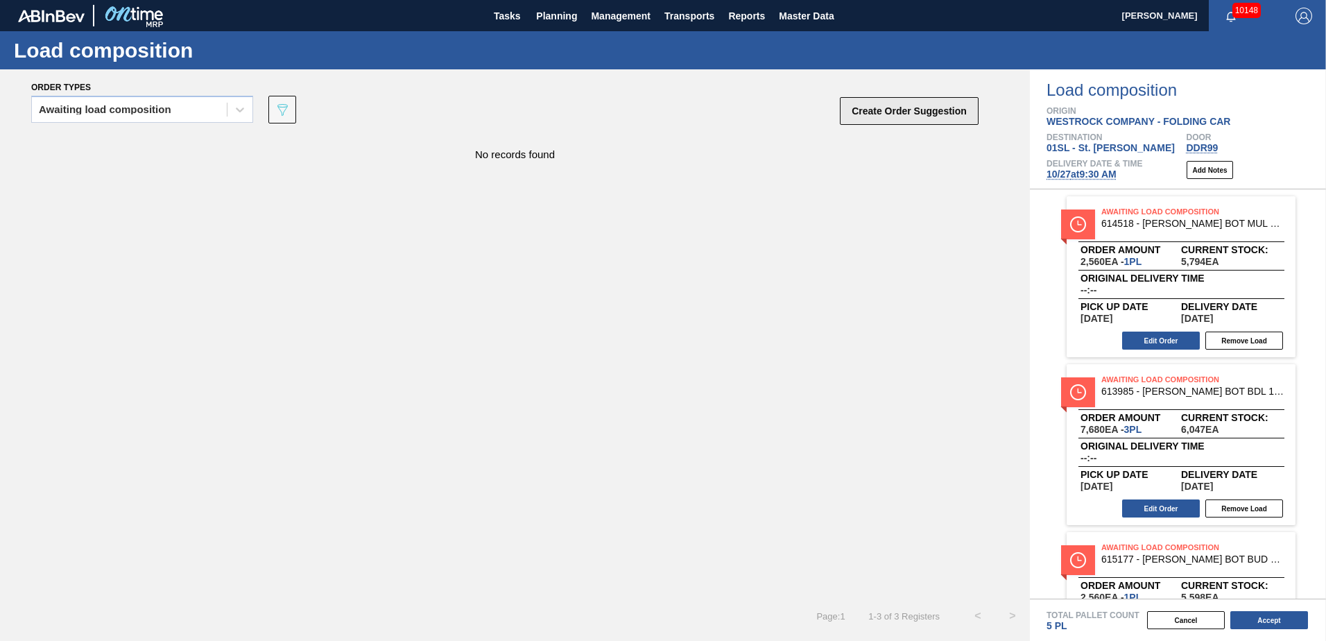
click at [904, 111] on button "Create Order Suggestion" at bounding box center [909, 111] width 139 height 28
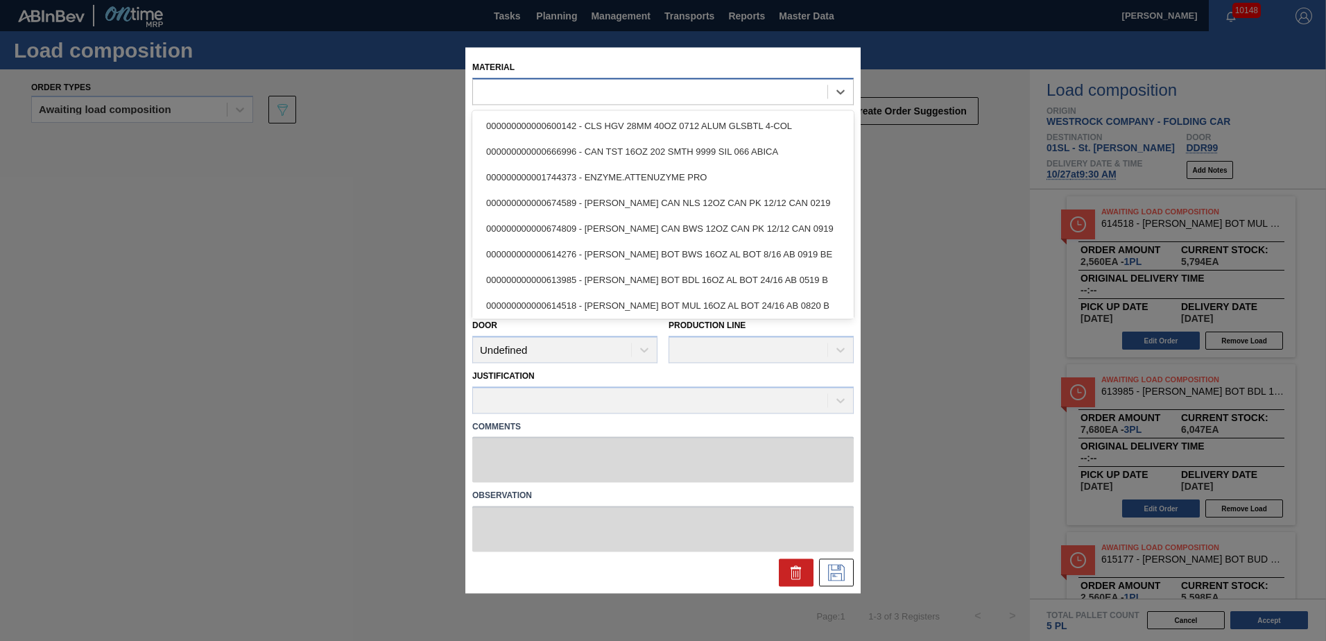
click at [676, 90] on div at bounding box center [650, 92] width 355 height 20
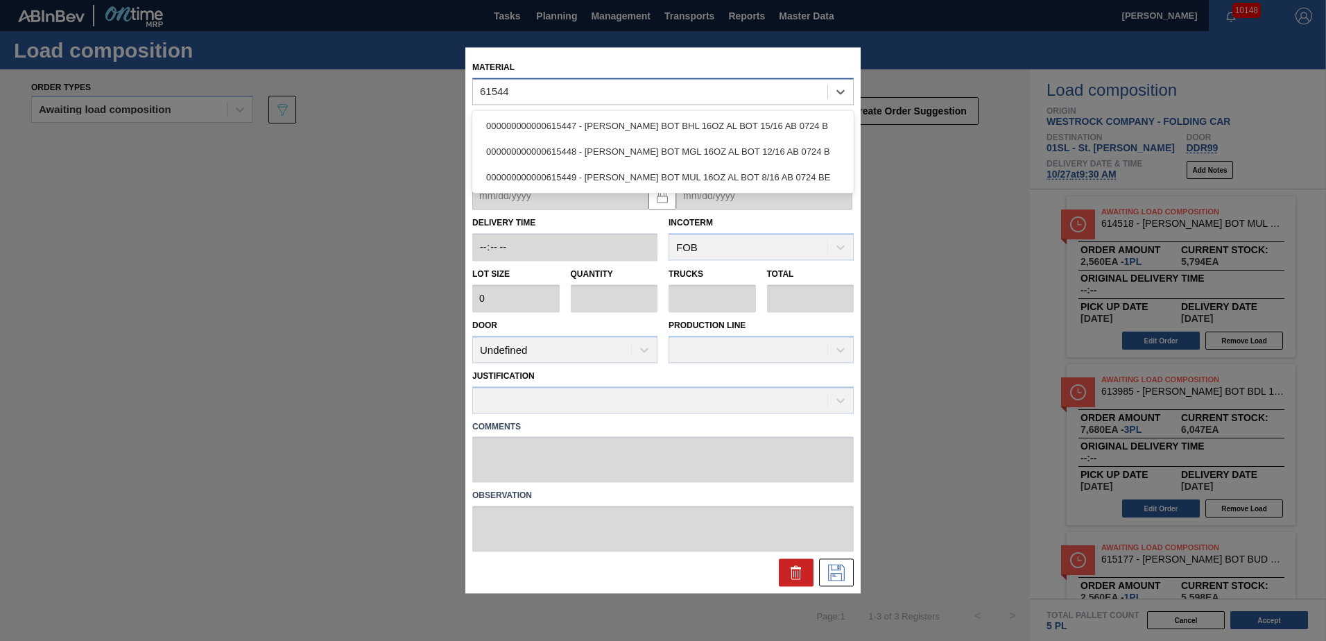
type input "615447"
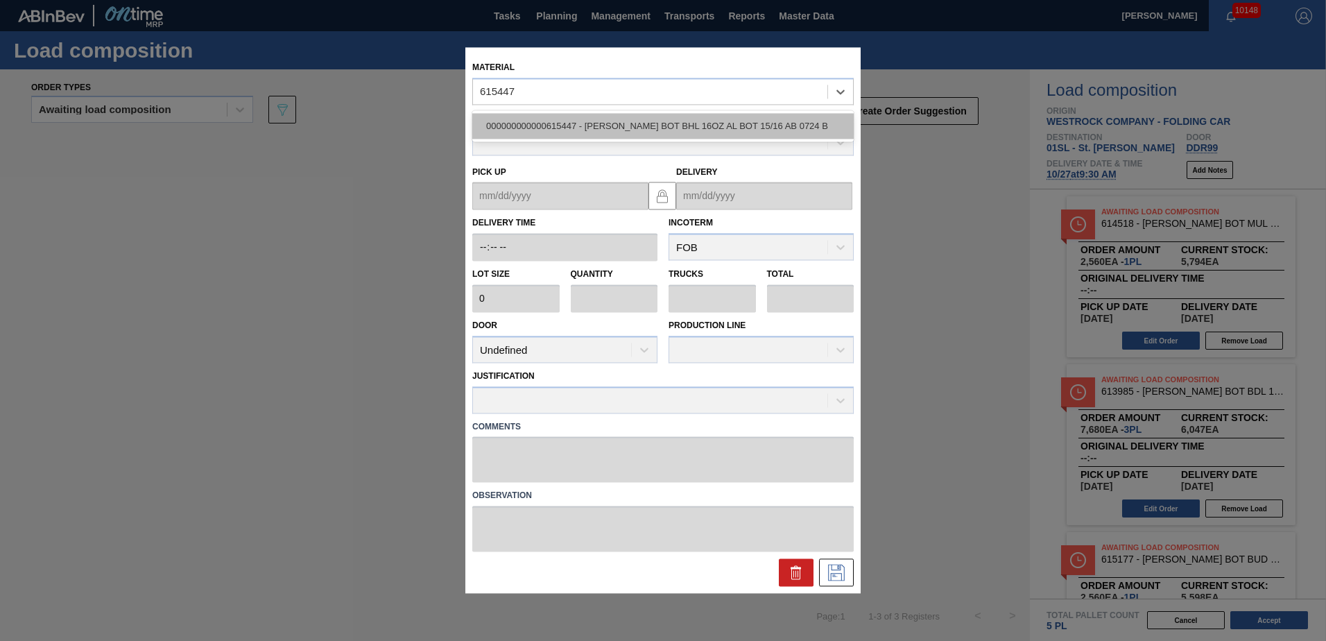
click at [663, 117] on div "000000000000615447 - [PERSON_NAME] BOT BHL 16OZ AL BOT 15/16 AB 0724 B" at bounding box center [663, 126] width 382 height 26
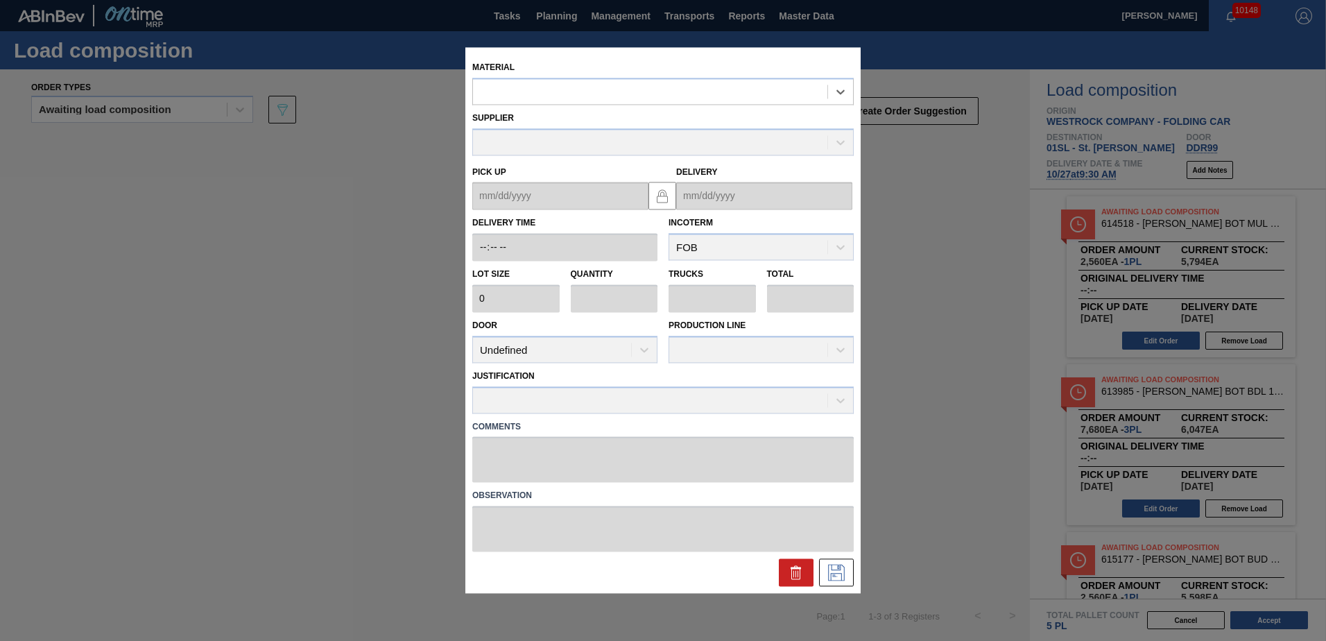
type input "2,400"
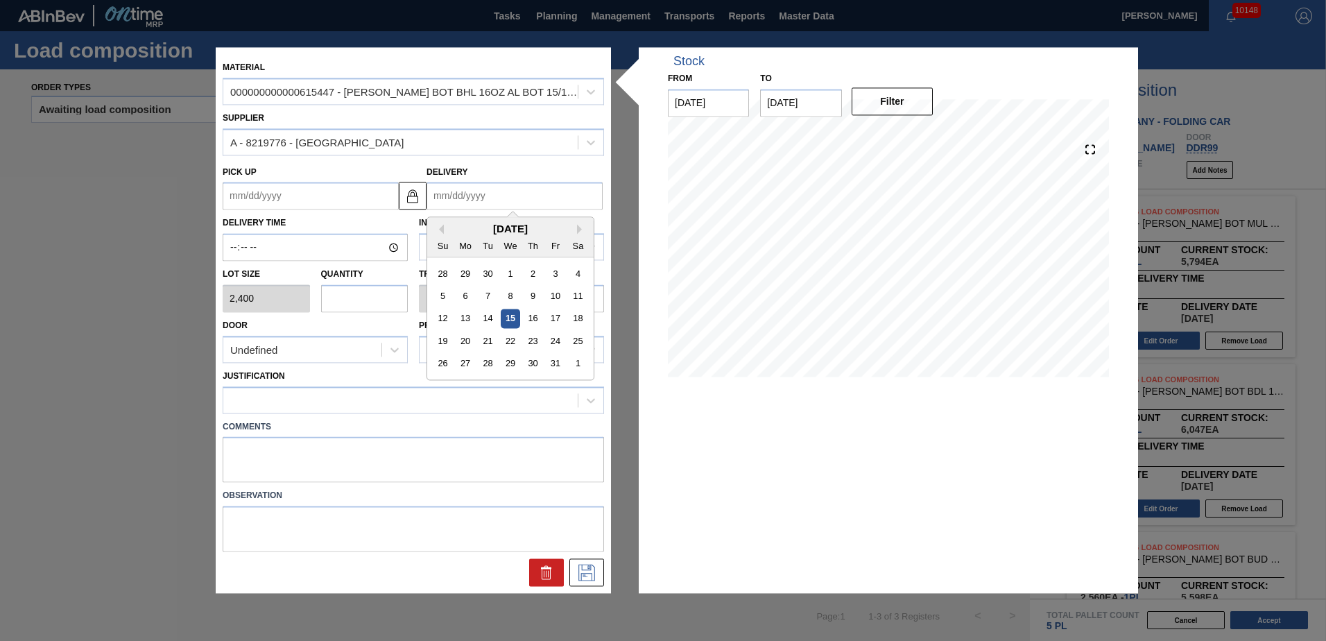
click at [478, 191] on input "Delivery" at bounding box center [515, 196] width 176 height 28
click at [472, 360] on div "27" at bounding box center [465, 364] width 19 height 19
type up "[DATE]"
type input "[DATE]"
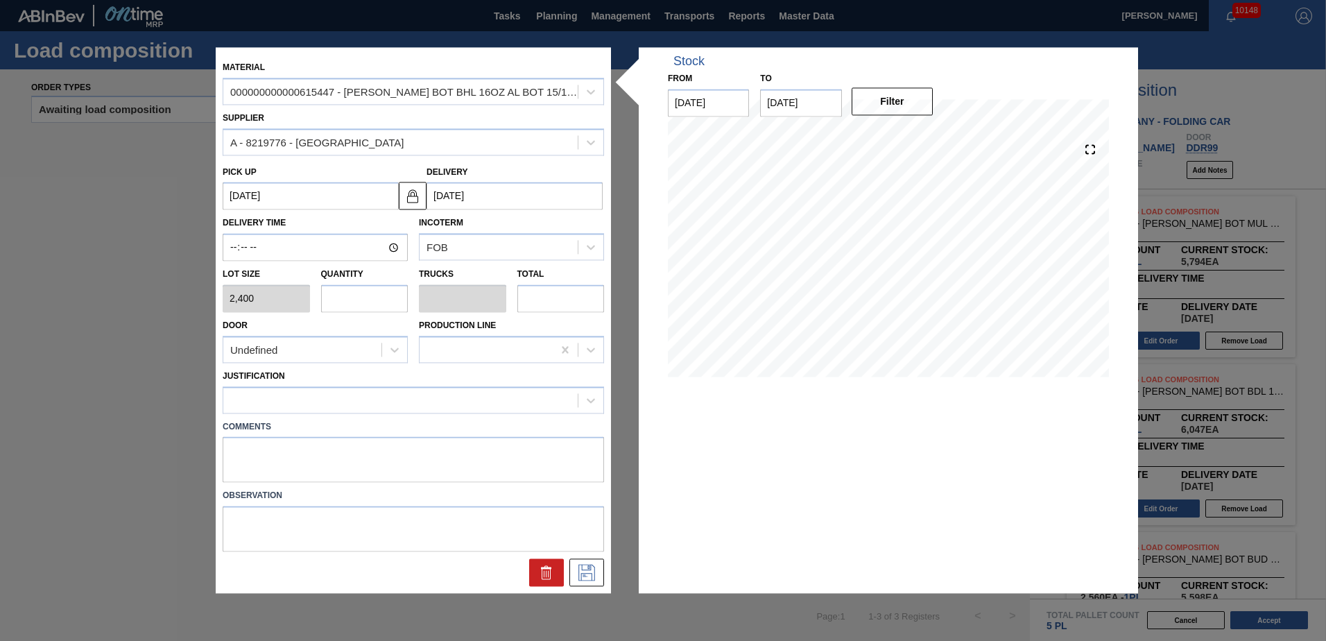
click at [364, 296] on input "text" at bounding box center [364, 298] width 87 height 28
type input "1"
type input "0.038"
type input "2,400"
type input "19"
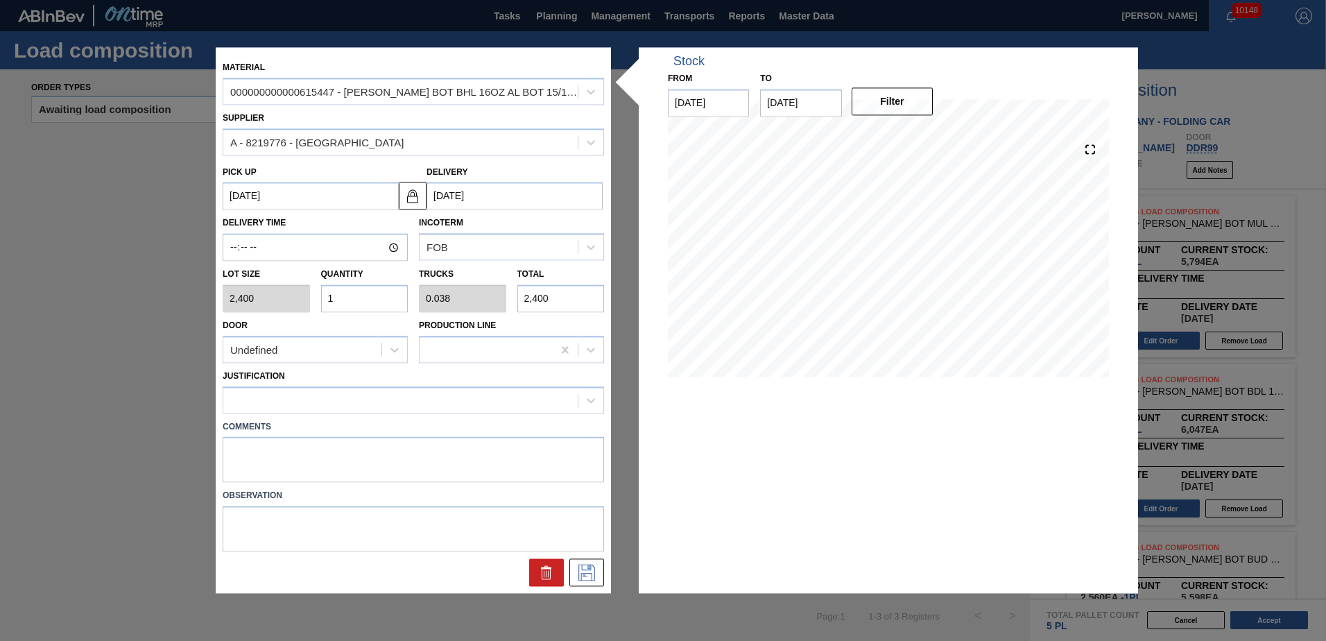
type input "0.731"
type input "45,600"
type input "19"
click at [356, 357] on div "Undefined" at bounding box center [302, 350] width 158 height 20
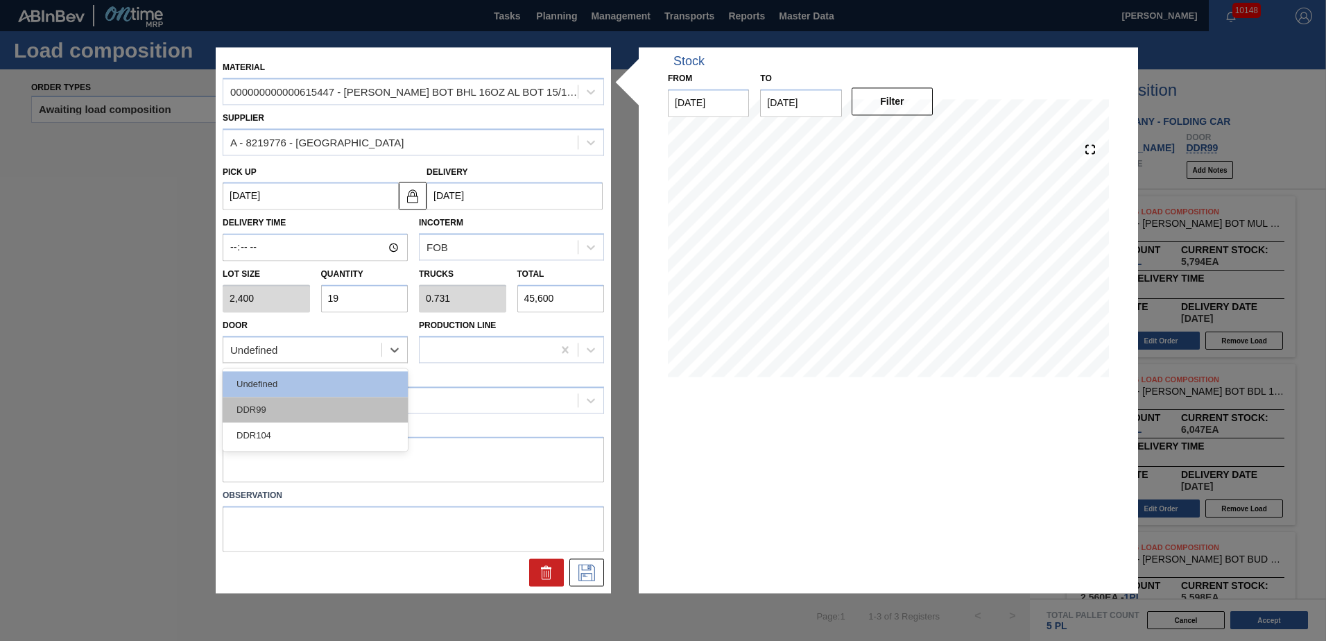
click at [305, 407] on div "DDR99" at bounding box center [315, 410] width 185 height 26
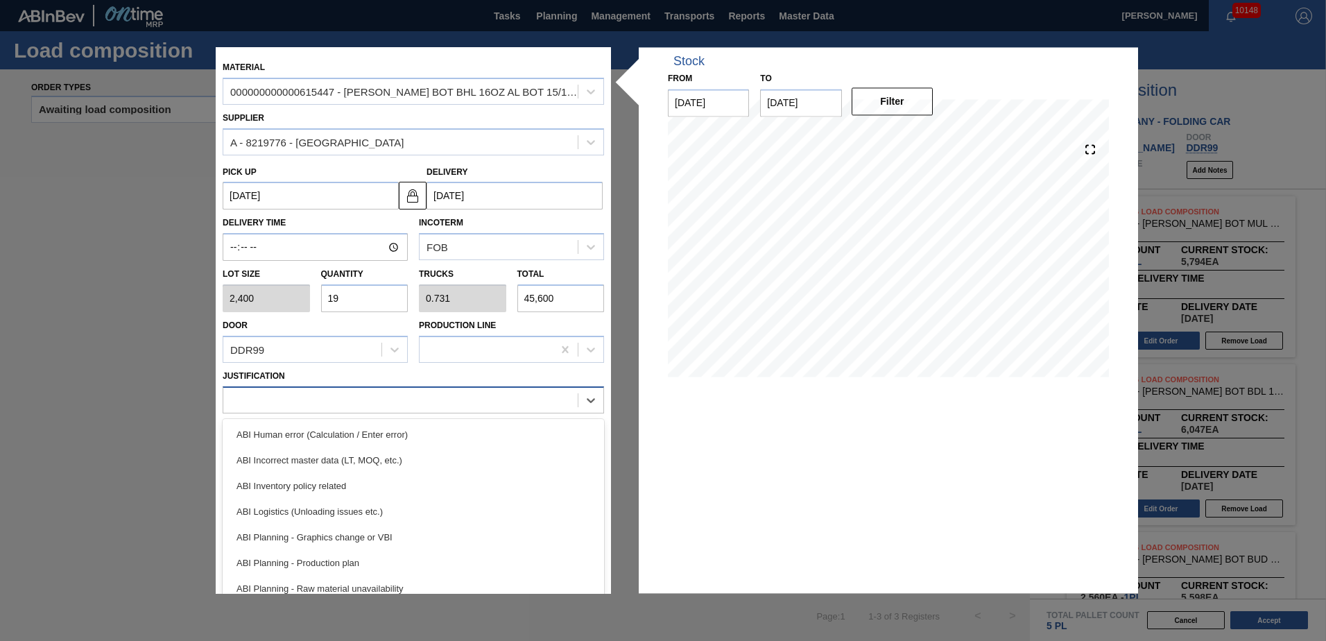
click at [313, 398] on div at bounding box center [400, 400] width 355 height 20
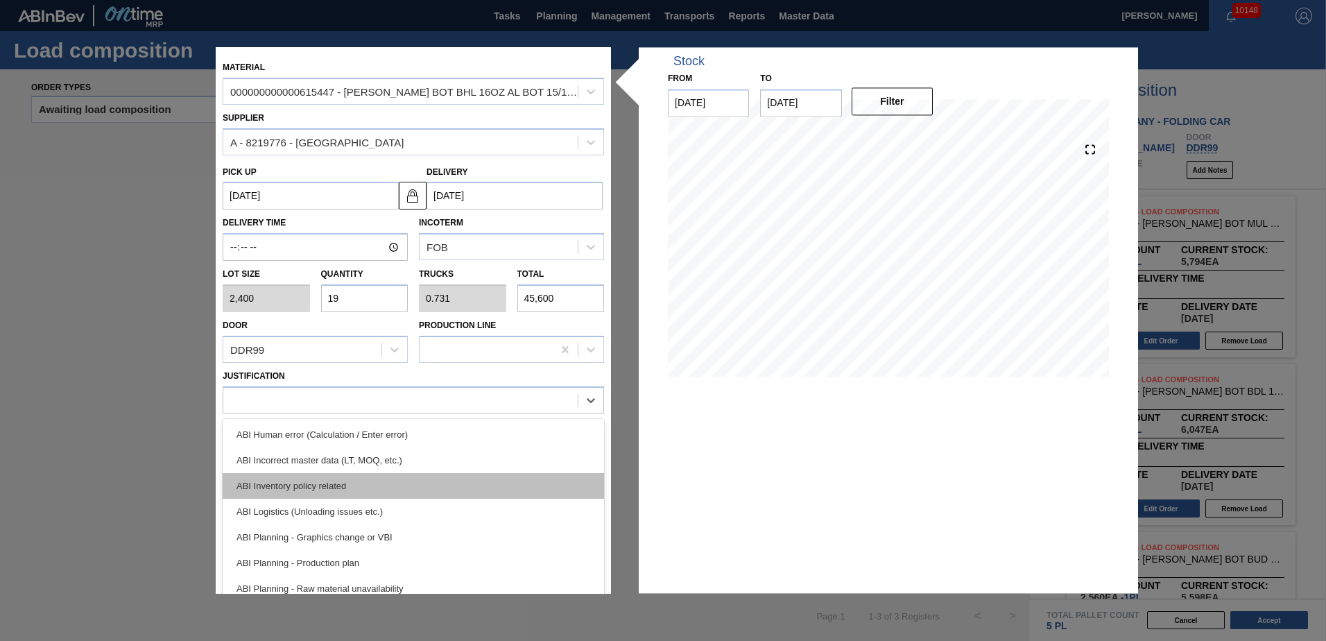
scroll to position [208, 0]
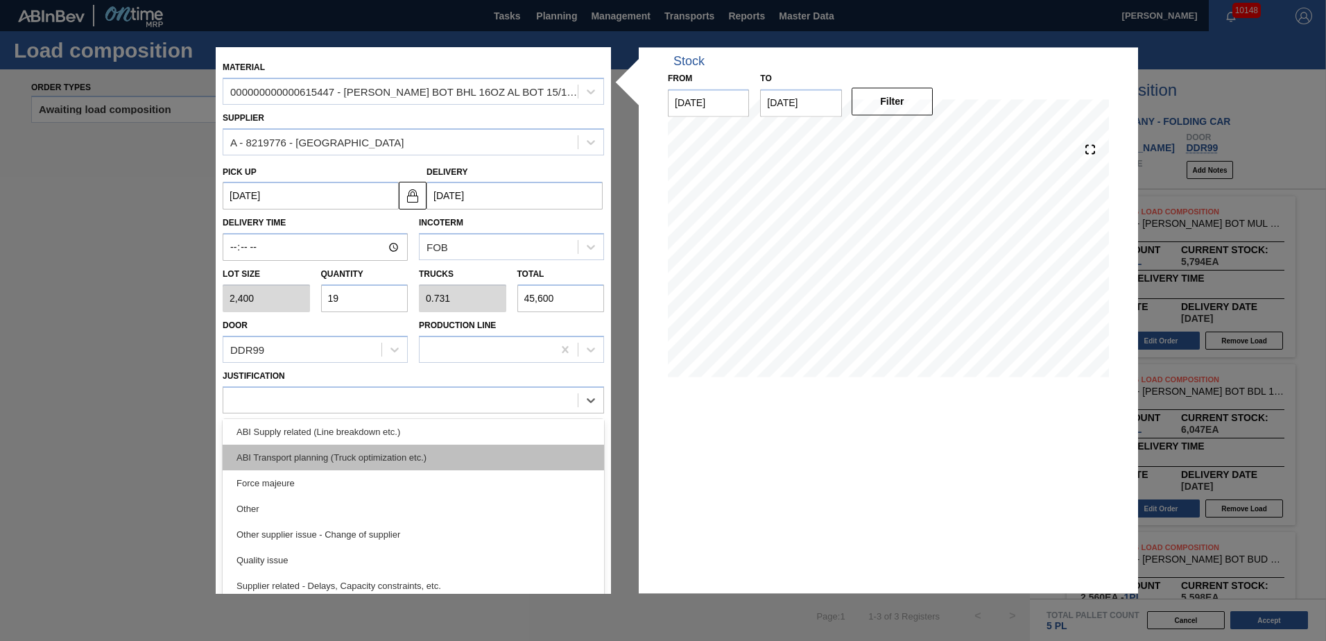
click at [372, 459] on div "ABI Transport planning (Truck optimization etc.)" at bounding box center [414, 458] width 382 height 26
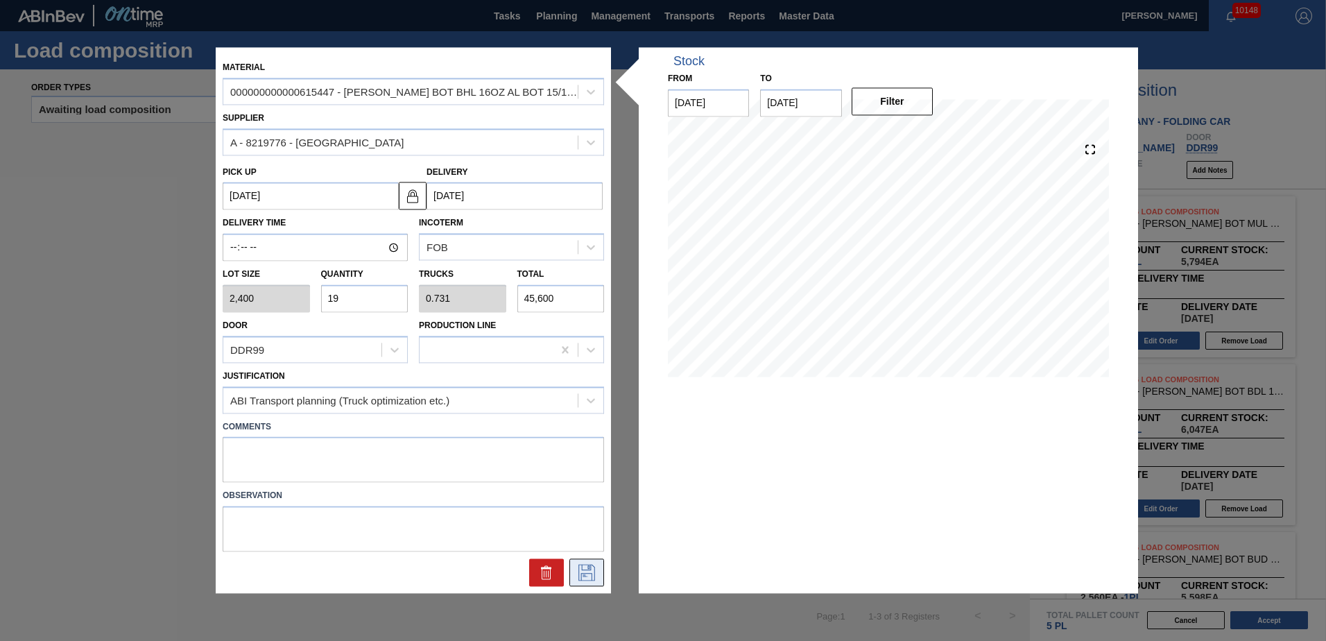
click at [583, 572] on icon at bounding box center [587, 573] width 22 height 17
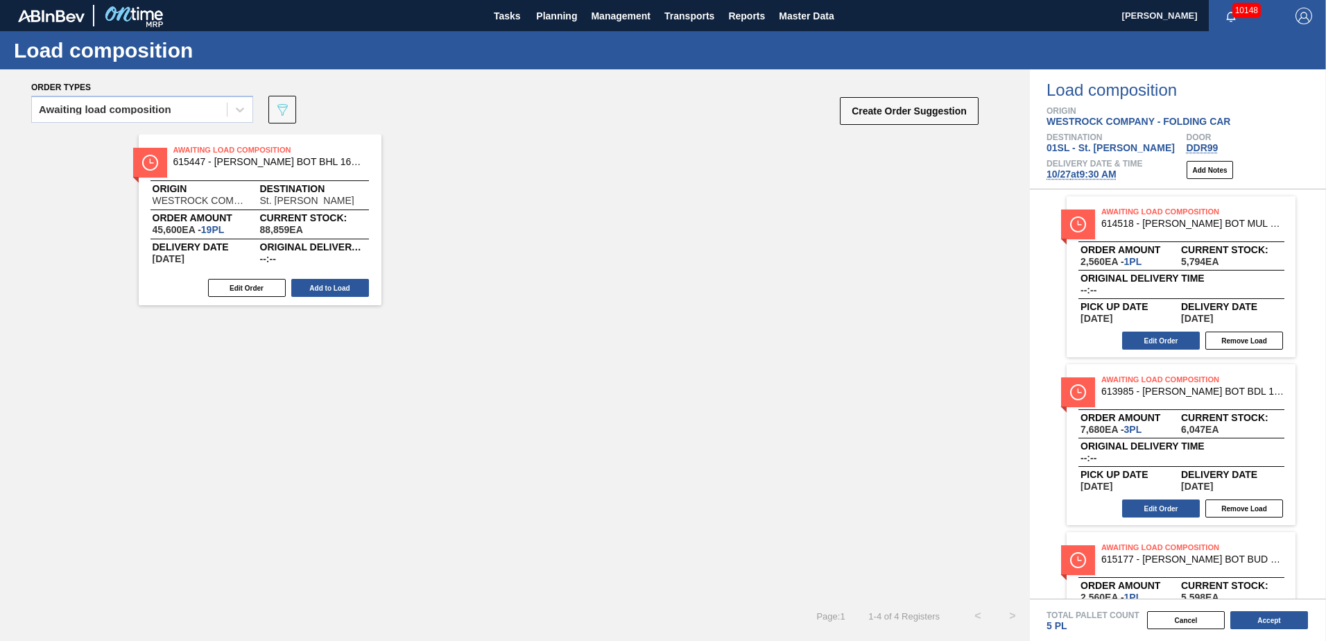
click at [255, 276] on div "Awaiting Load Composition 615447 - [PERSON_NAME] BOT BHL 16OZ AL BOT 15/16 AB 0…" at bounding box center [260, 220] width 243 height 171
click at [250, 284] on button "Edit Order" at bounding box center [247, 288] width 78 height 18
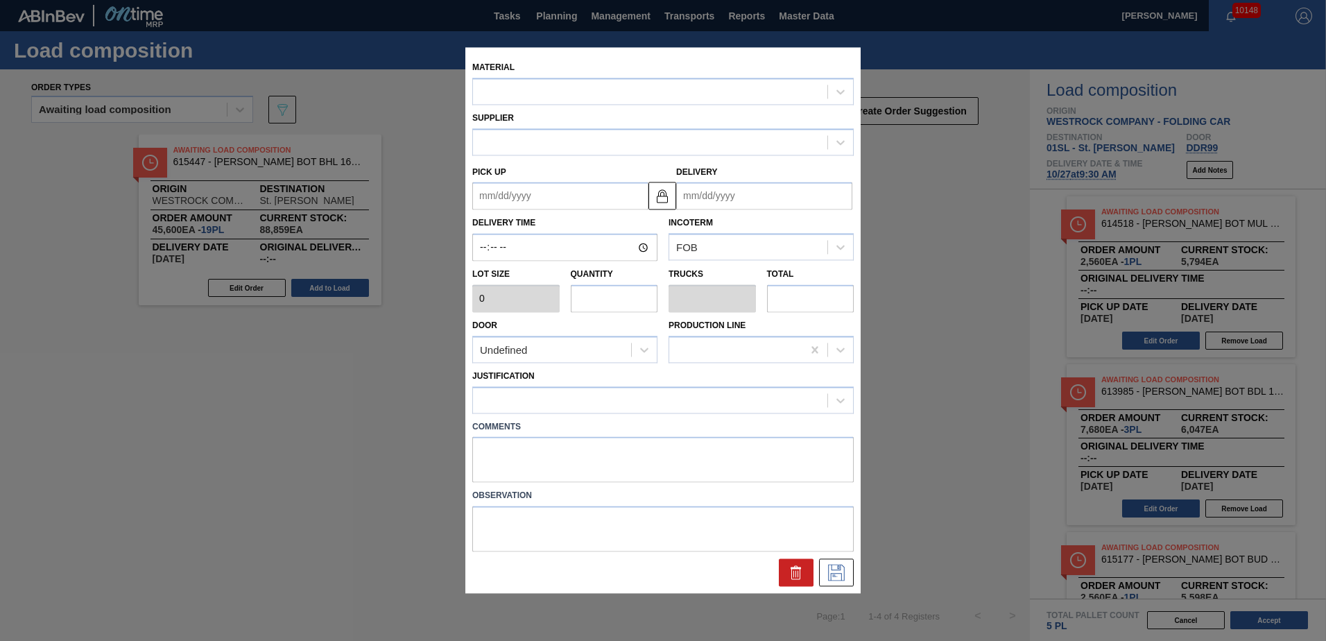
type up "[DATE]"
type input "[DATE]"
type input "2,400"
type input "19"
type input "0.731"
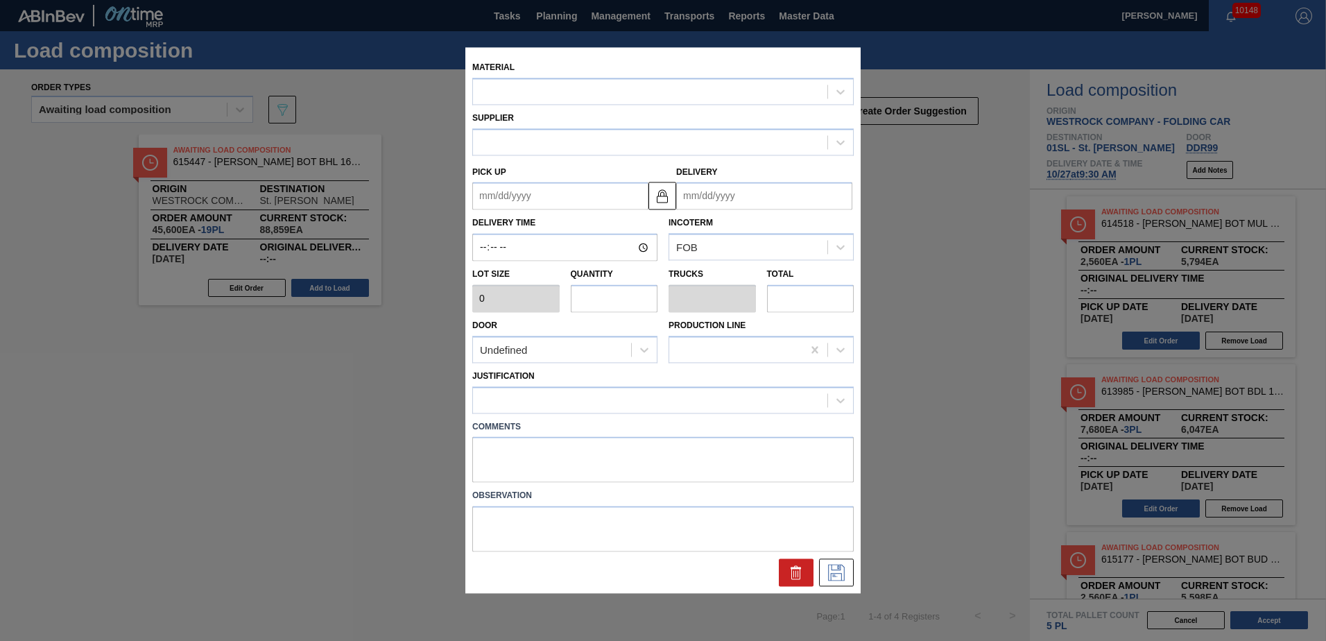
type input "45,600"
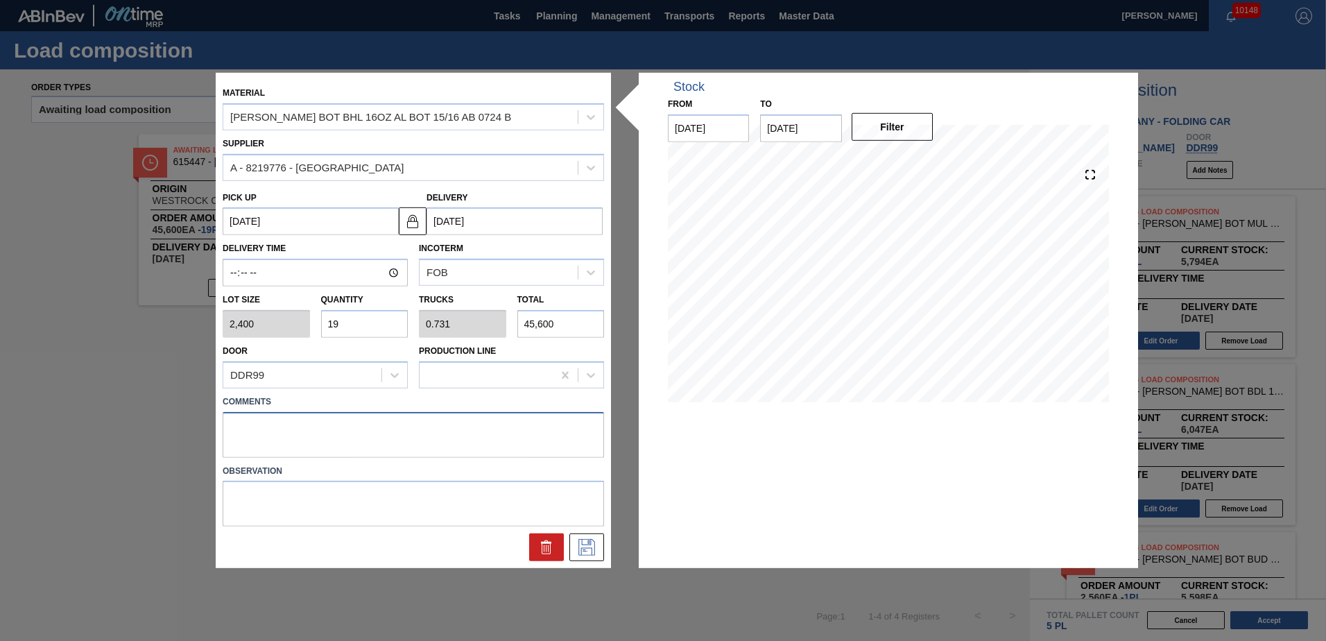
click at [260, 425] on textarea at bounding box center [414, 434] width 382 height 46
type textarea "Live unload"
click at [602, 547] on button at bounding box center [587, 548] width 35 height 28
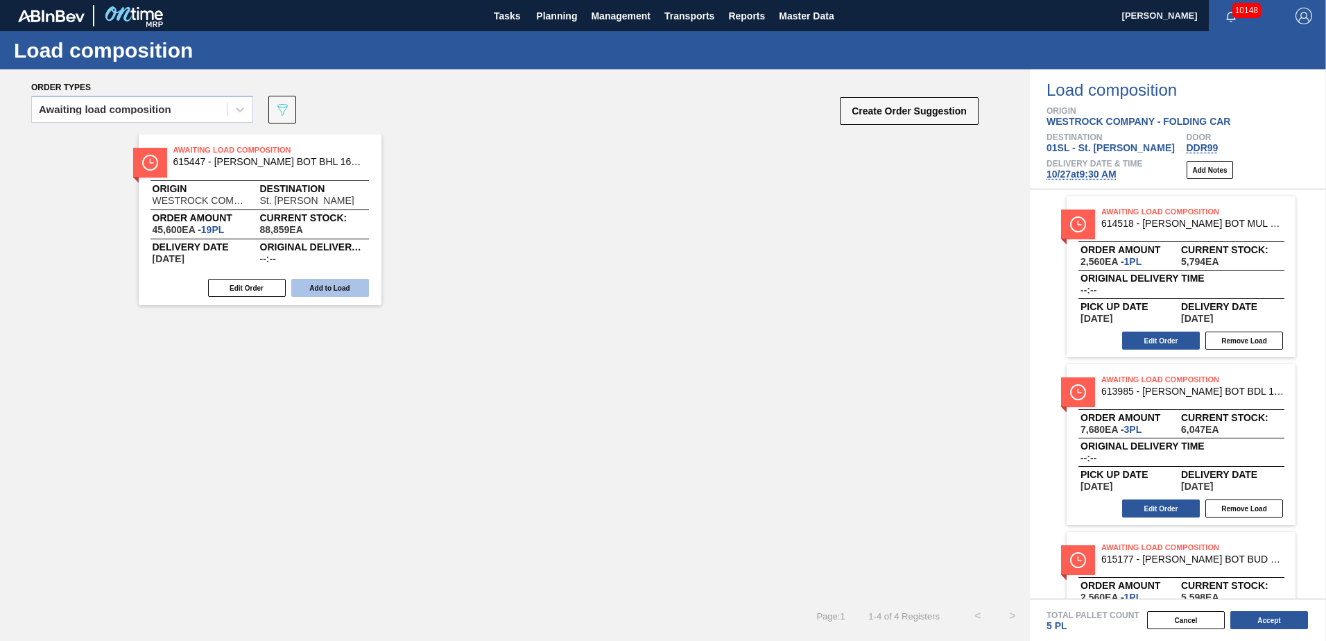
click at [357, 291] on button "Add to Load" at bounding box center [330, 288] width 78 height 18
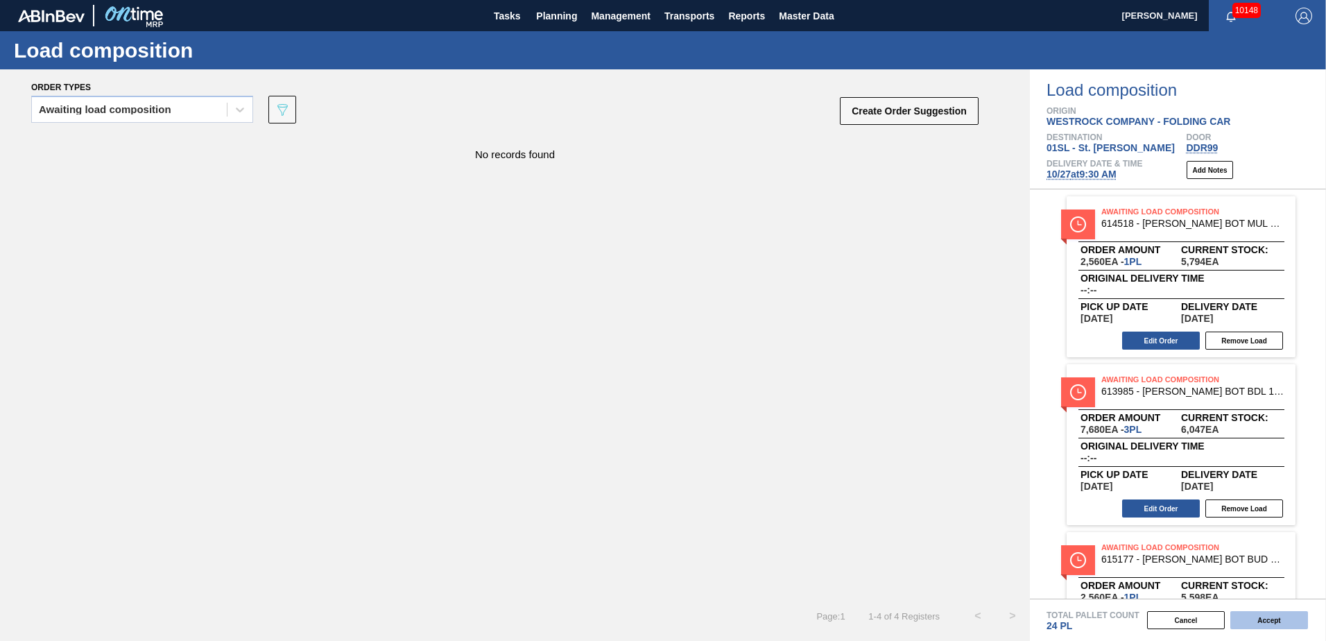
click at [1284, 613] on button "Accept" at bounding box center [1270, 620] width 78 height 18
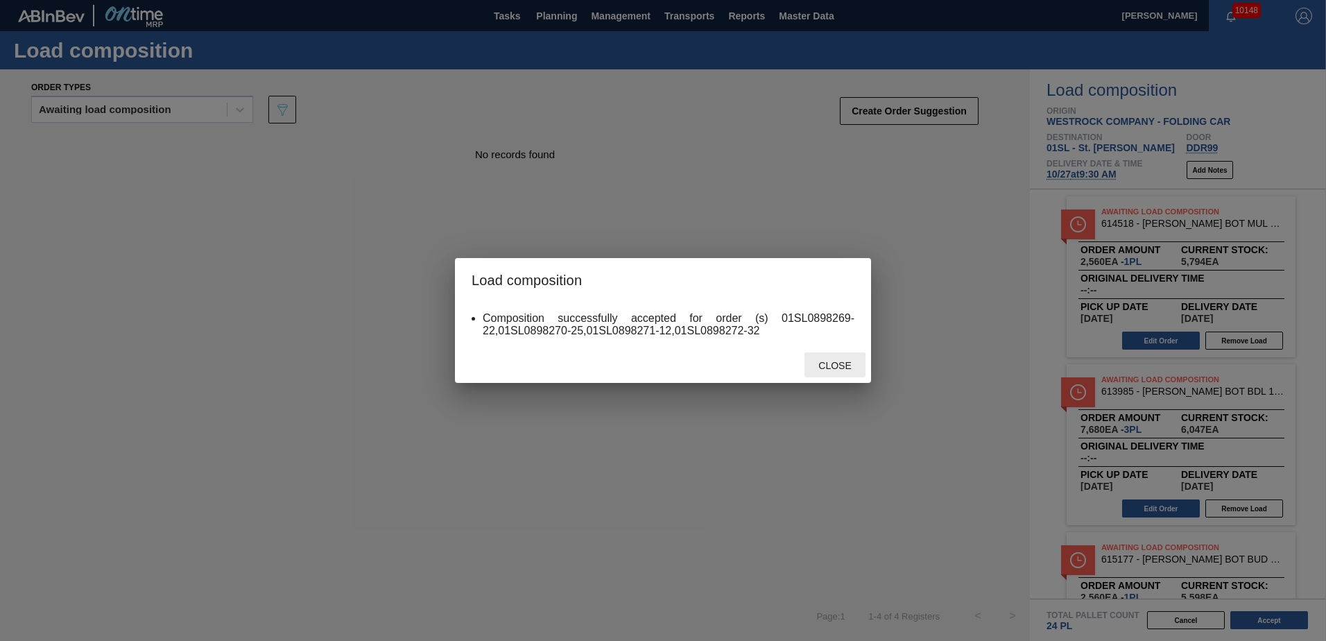
click at [850, 364] on span "Close" at bounding box center [835, 365] width 55 height 11
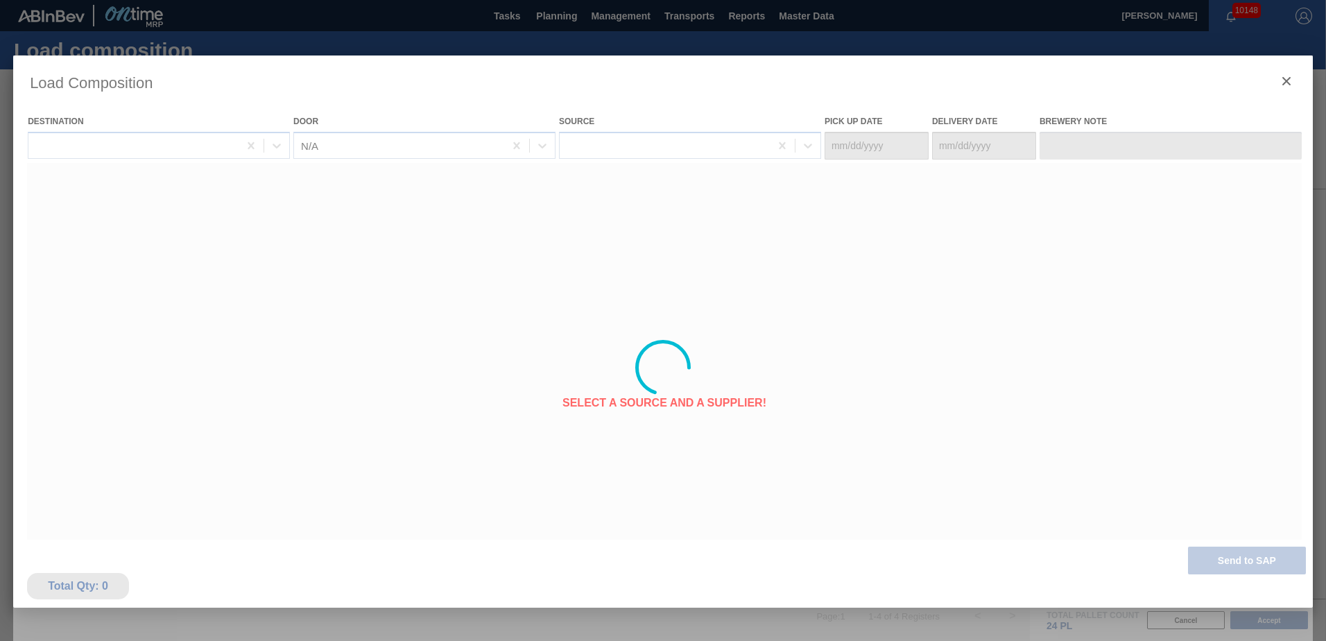
type Date "[DATE]"
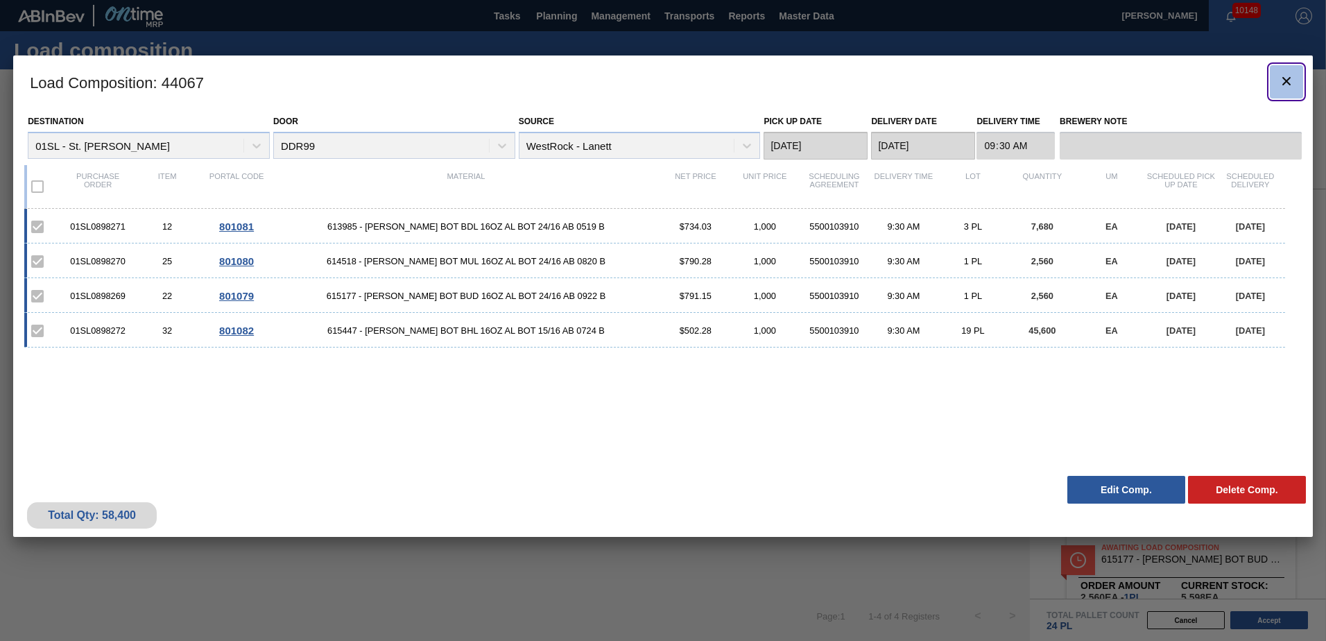
click at [1277, 83] on button "botão de ícone" at bounding box center [1286, 81] width 33 height 33
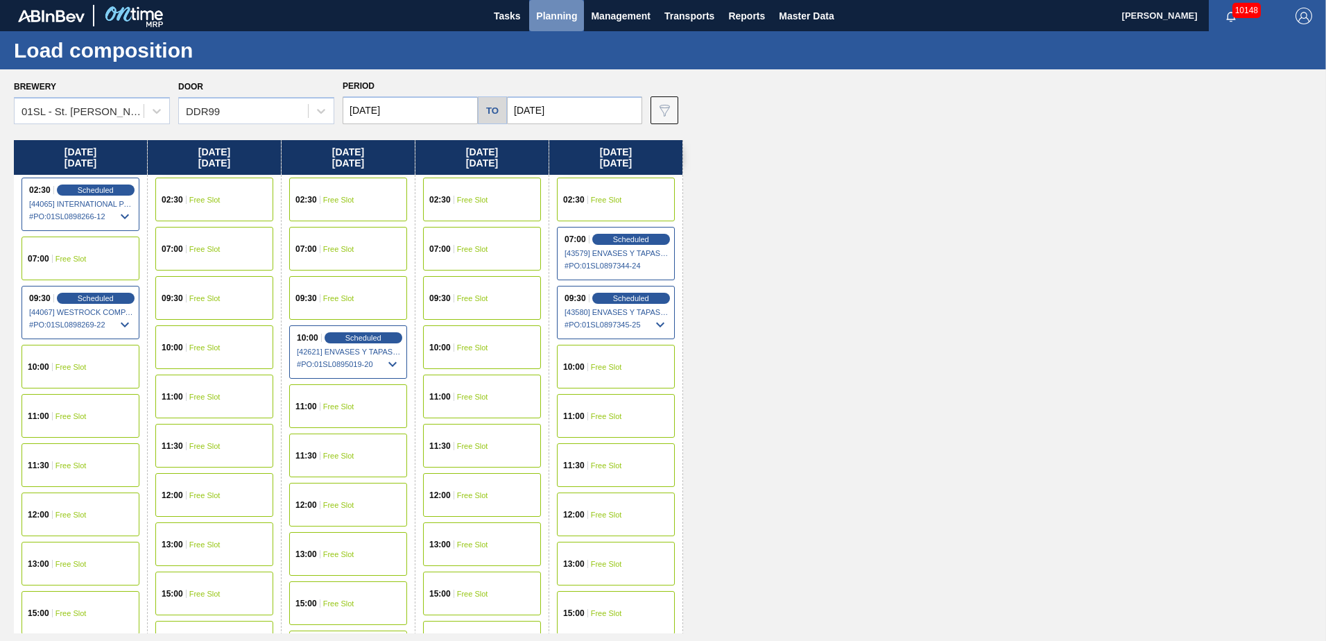
click at [558, 23] on span "Planning" at bounding box center [556, 16] width 41 height 17
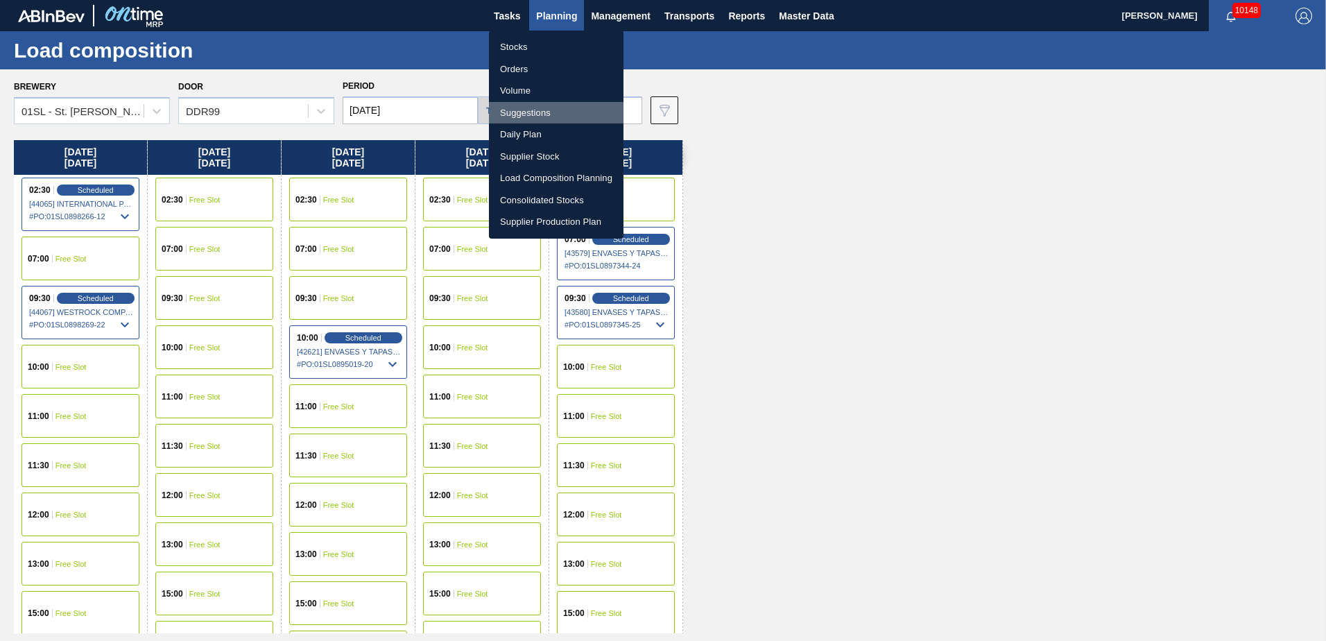
click at [540, 115] on li "Suggestions" at bounding box center [556, 113] width 135 height 22
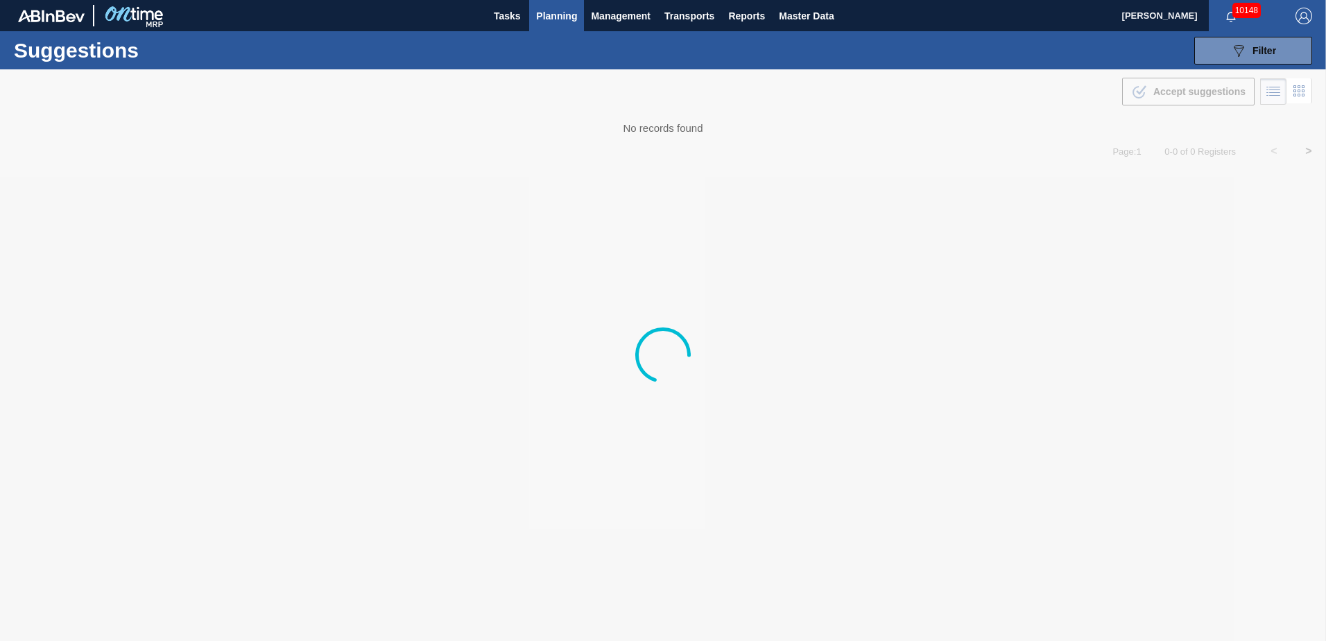
type from "[DATE]"
type to "[DATE]"
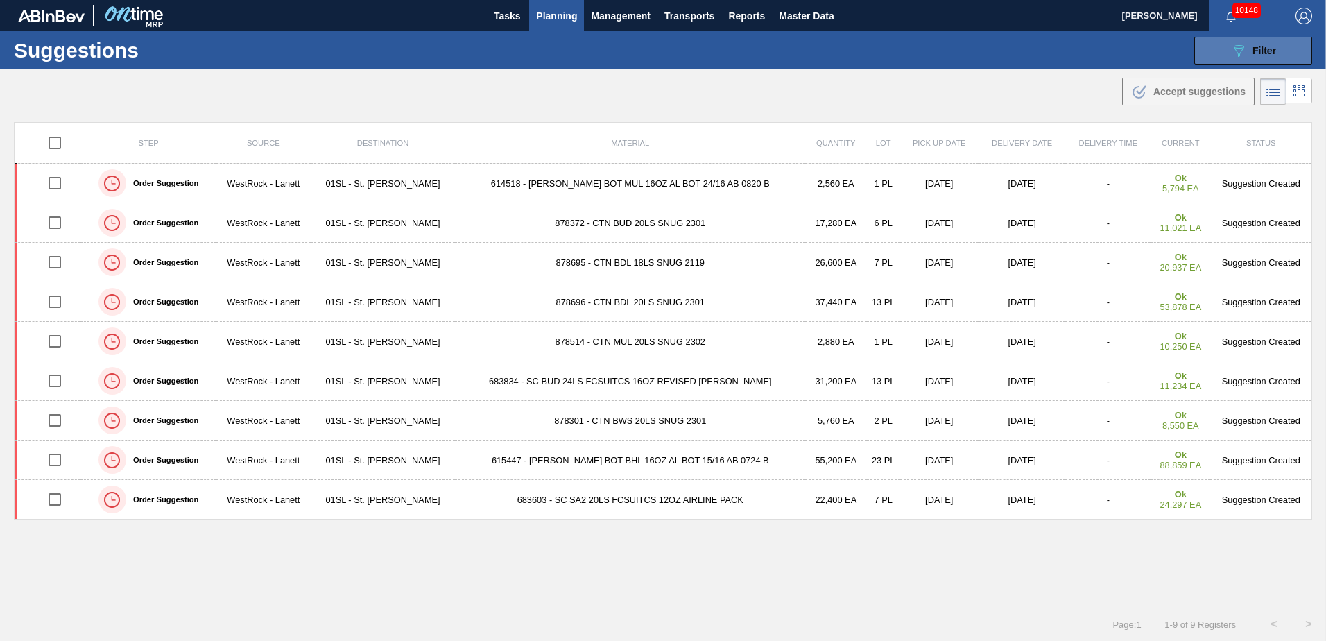
click at [1238, 62] on button "089F7B8B-B2A5-4AFE-B5C0-19BA573D28AC Filter" at bounding box center [1254, 51] width 118 height 28
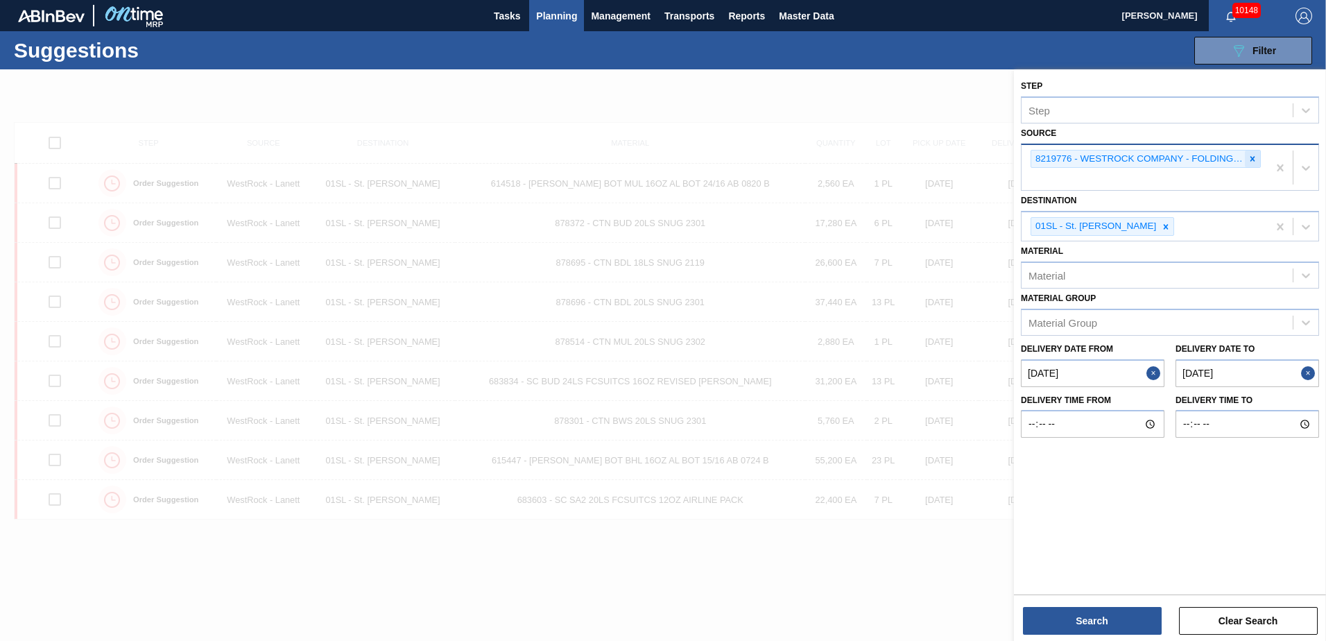
click at [1247, 157] on div at bounding box center [1252, 159] width 15 height 17
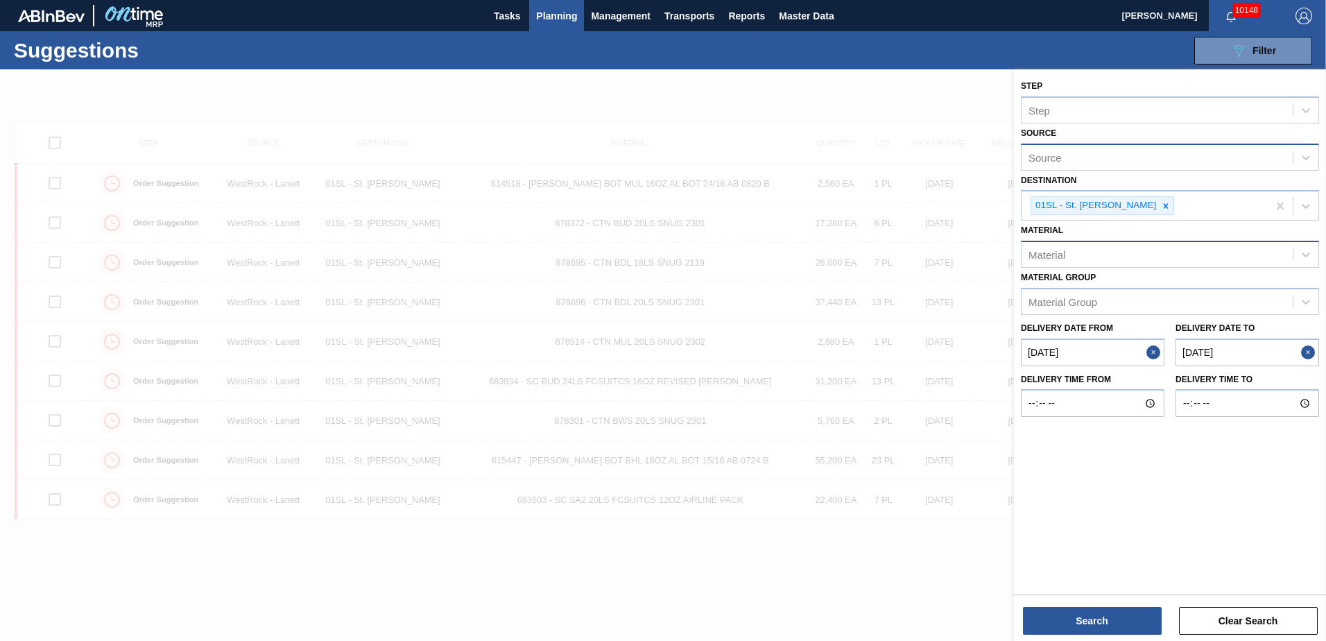
drag, startPoint x: 1080, startPoint y: 259, endPoint x: 1116, endPoint y: 265, distance: 35.8
click at [1086, 259] on div "Material" at bounding box center [1157, 255] width 271 height 20
type input "615513"
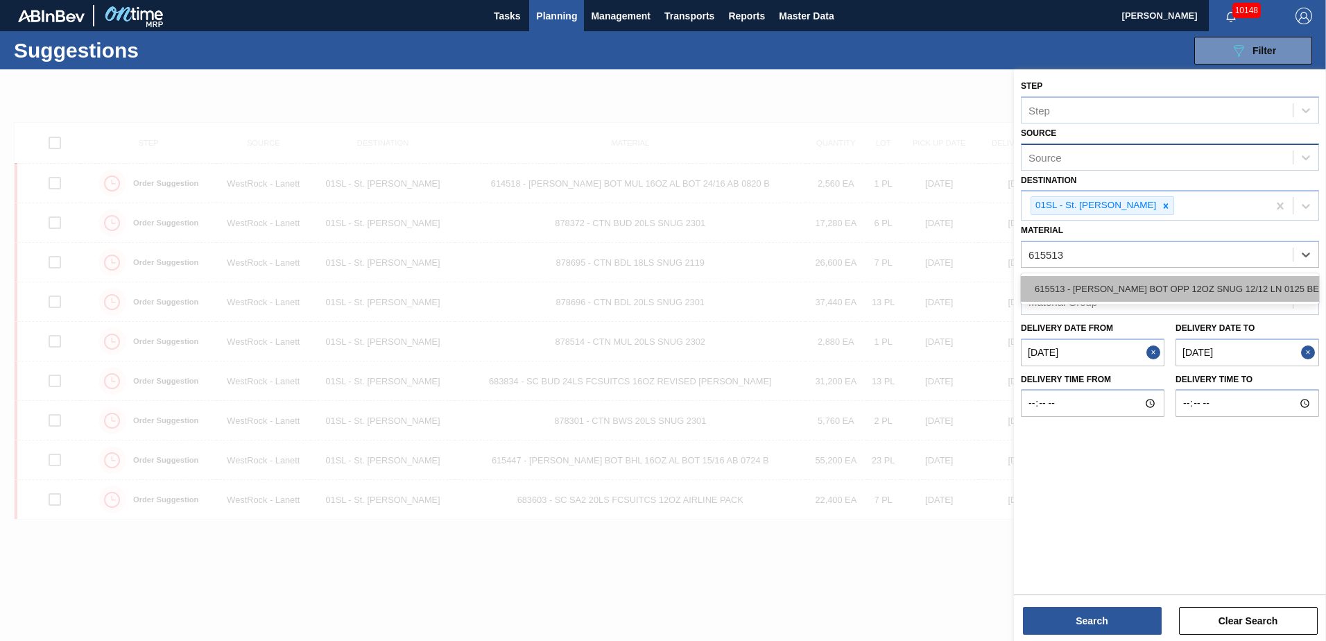
click at [1153, 294] on div "615513 - [PERSON_NAME] BOT OPP 12OZ SNUG 12/12 LN 0125 BEE" at bounding box center [1170, 289] width 298 height 26
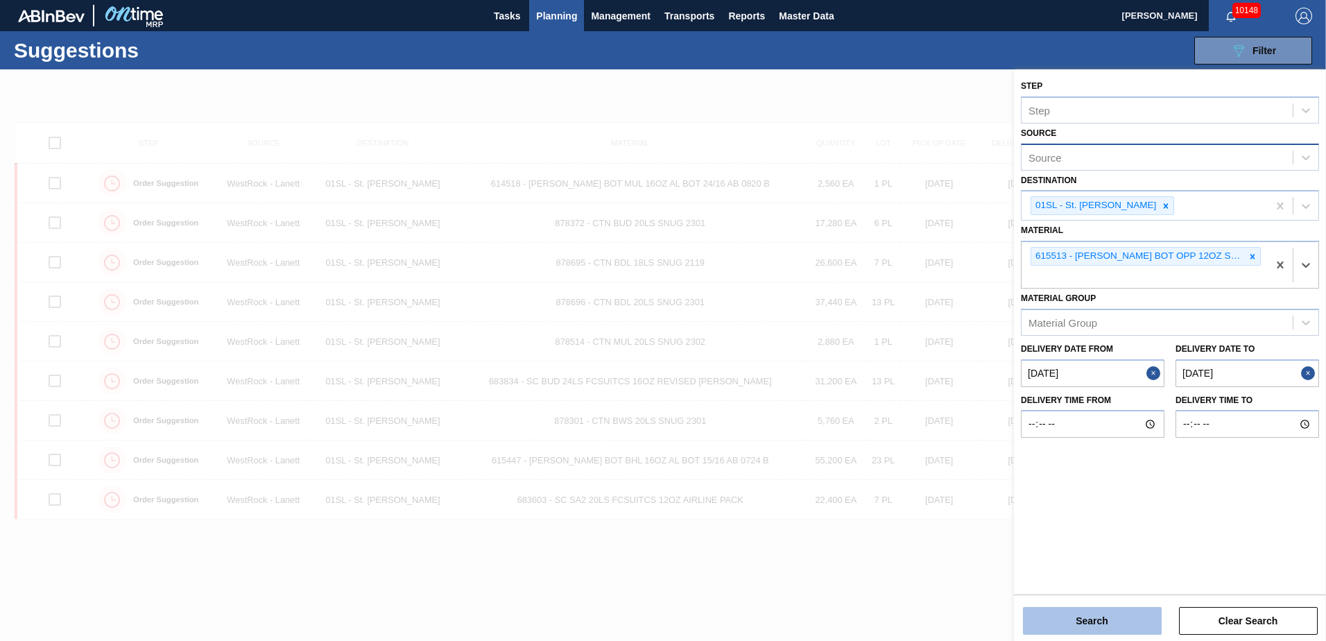
click at [1109, 622] on button "Search" at bounding box center [1092, 621] width 139 height 28
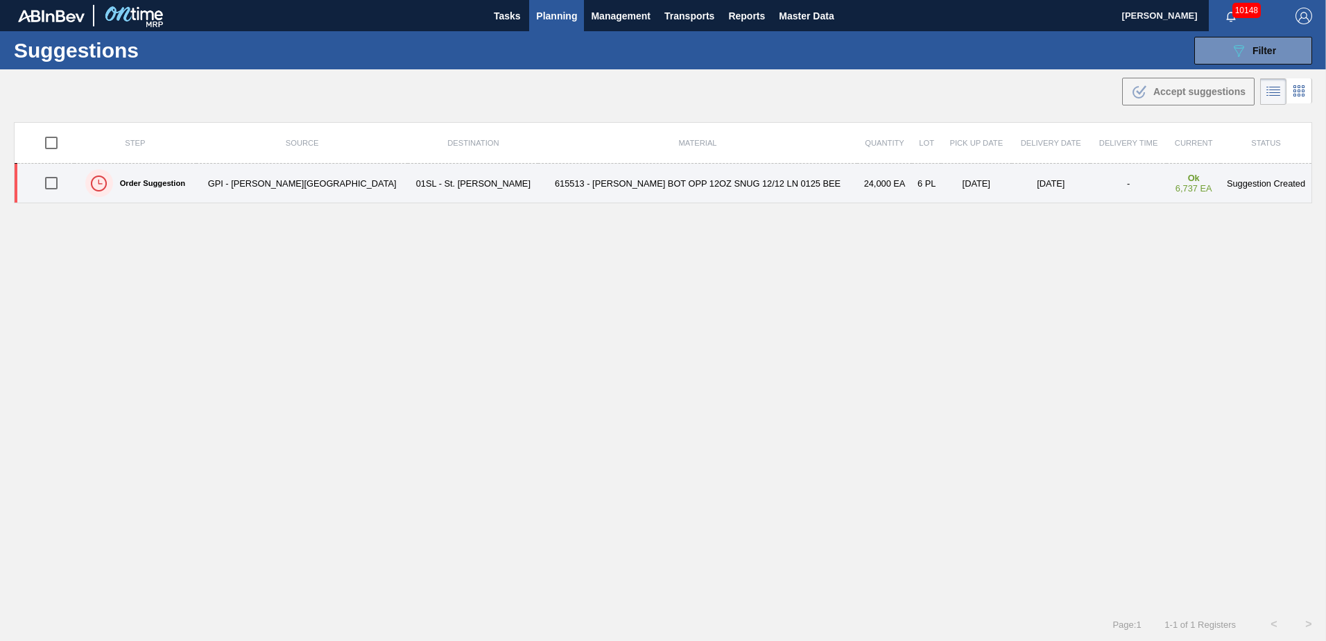
click at [50, 187] on input "checkbox" at bounding box center [51, 183] width 29 height 29
checkbox input "true"
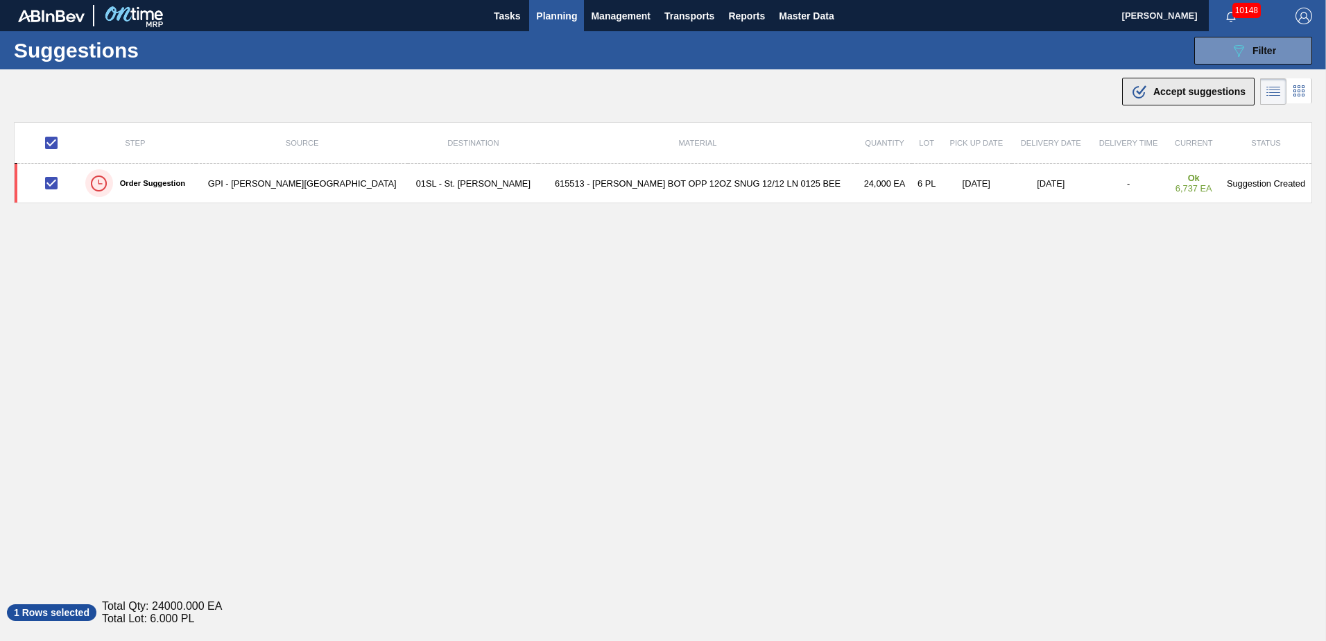
click at [1147, 92] on div ".b{fill:var(--color-action-default)} Accept suggestions" at bounding box center [1189, 91] width 114 height 17
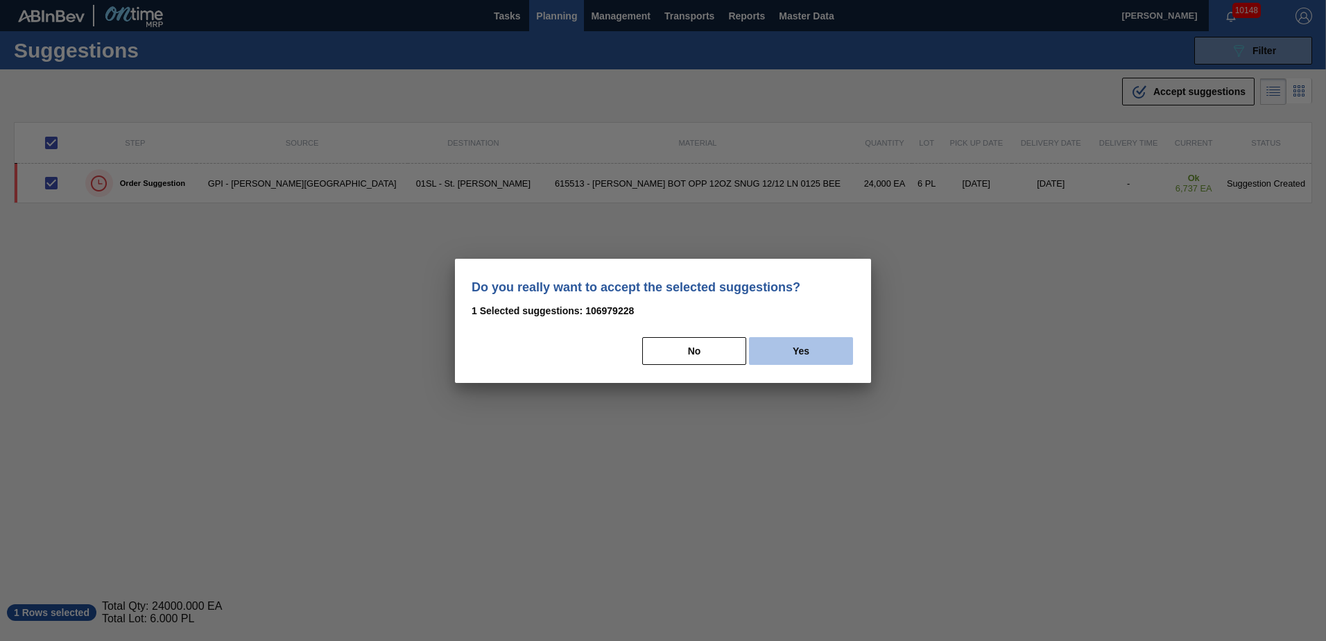
click at [808, 357] on button "Yes" at bounding box center [801, 351] width 104 height 28
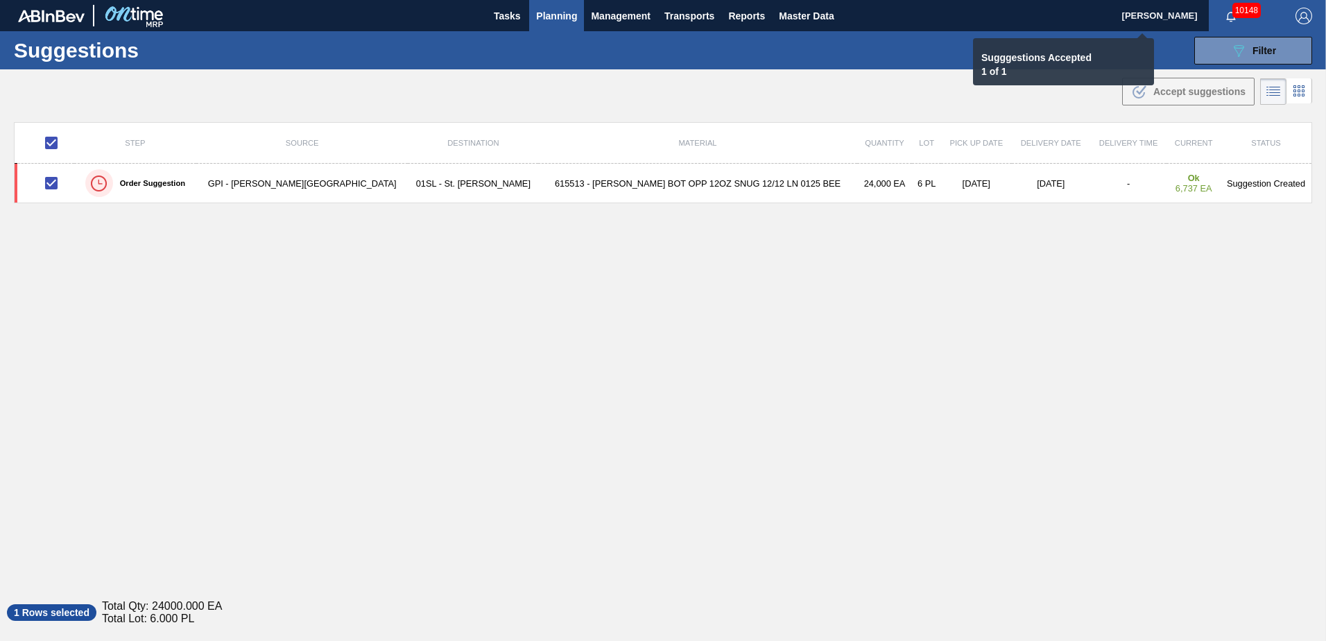
checkbox input "false"
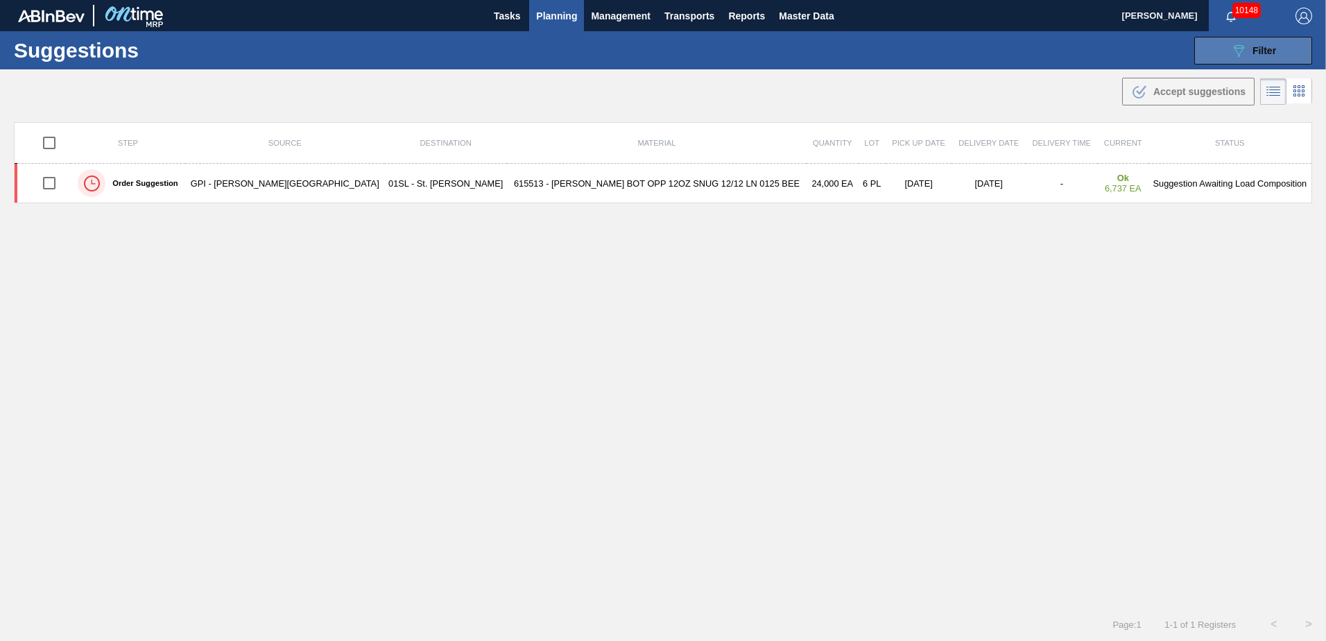
click at [1261, 49] on span "Filter" at bounding box center [1265, 50] width 24 height 11
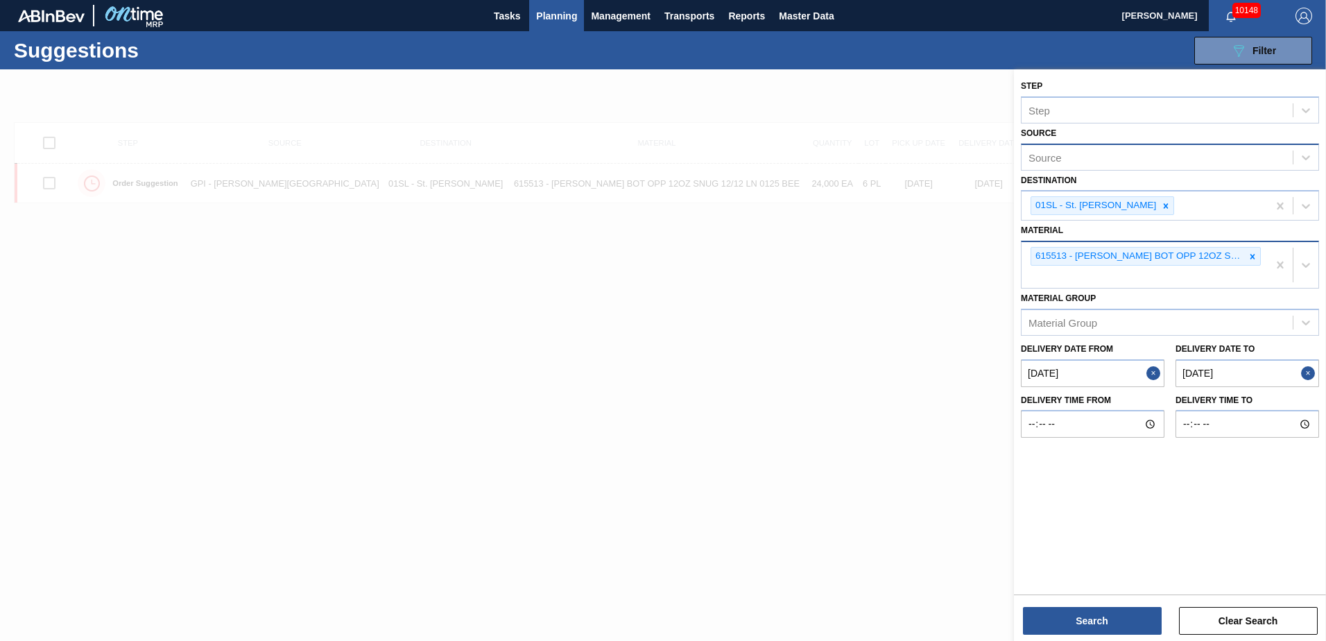
click at [1256, 259] on icon at bounding box center [1253, 257] width 10 height 10
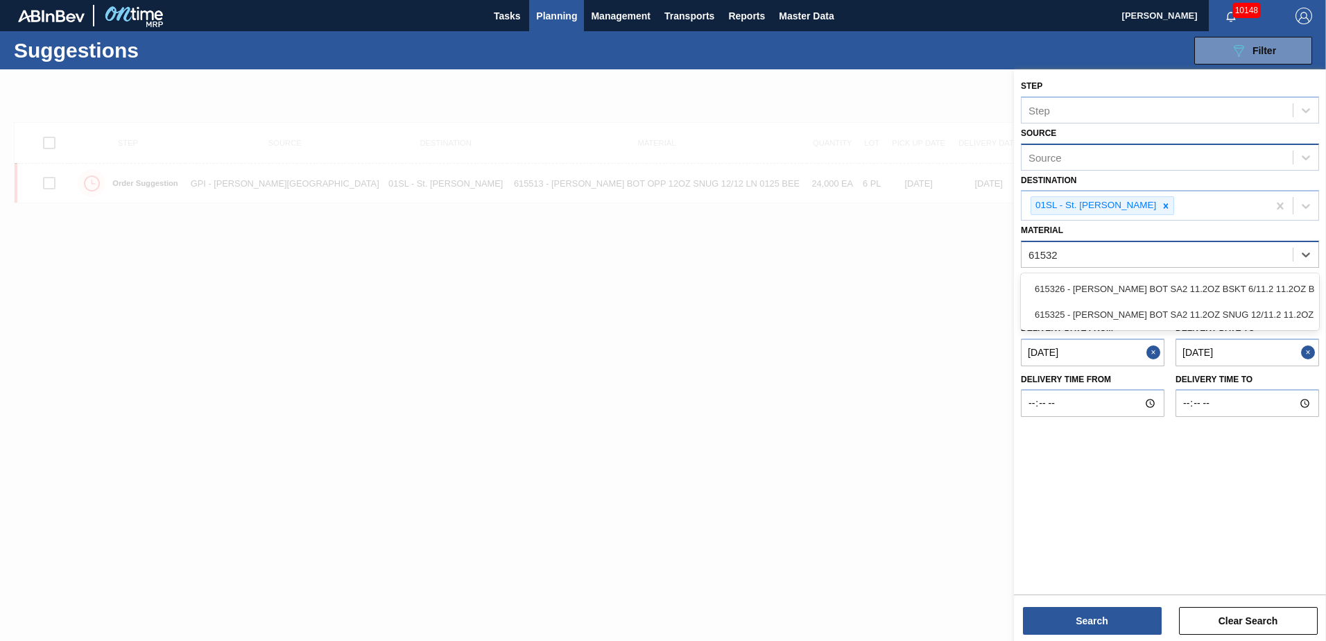
type input "615325"
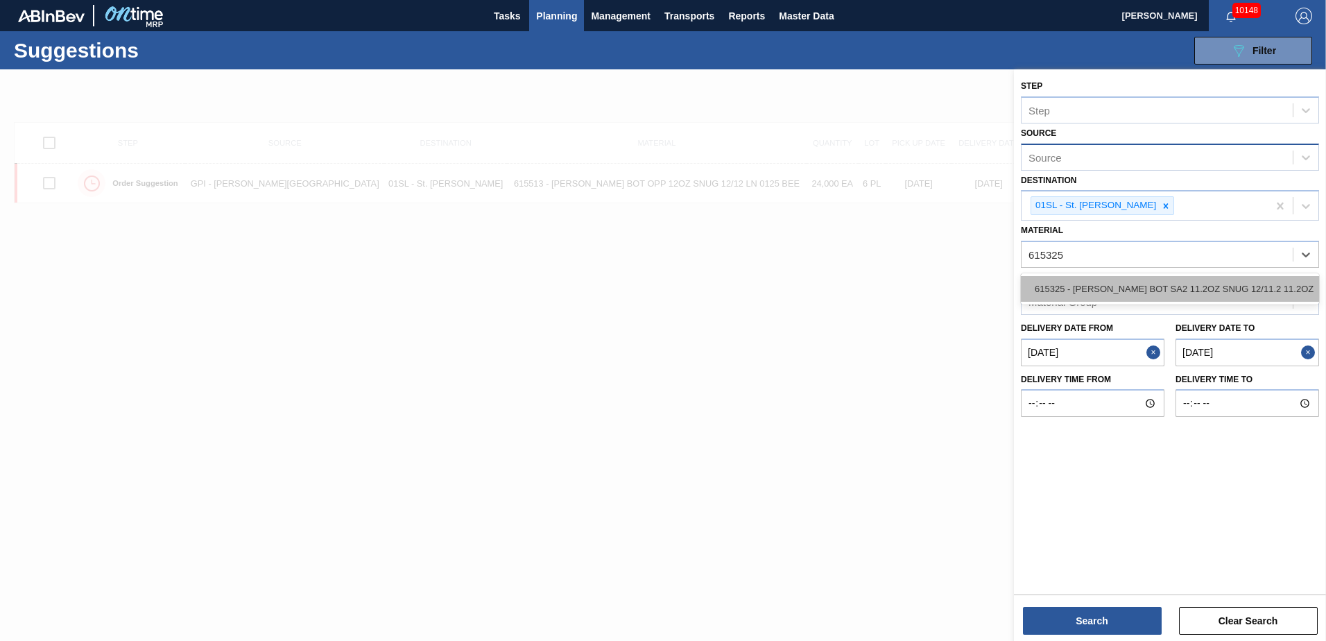
click at [1247, 293] on div "615325 - [PERSON_NAME] BOT SA2 11.2OZ SNUG 12/11.2 11.2OZ" at bounding box center [1170, 289] width 298 height 26
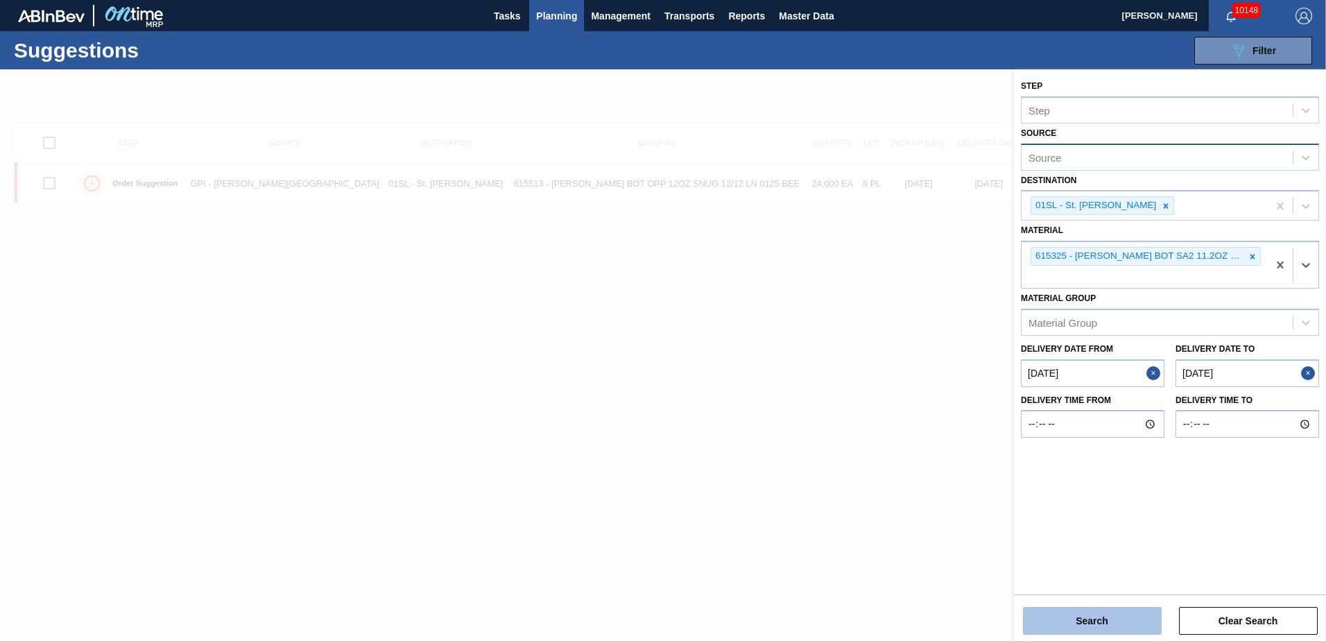
click at [1110, 624] on button "Search" at bounding box center [1092, 621] width 139 height 28
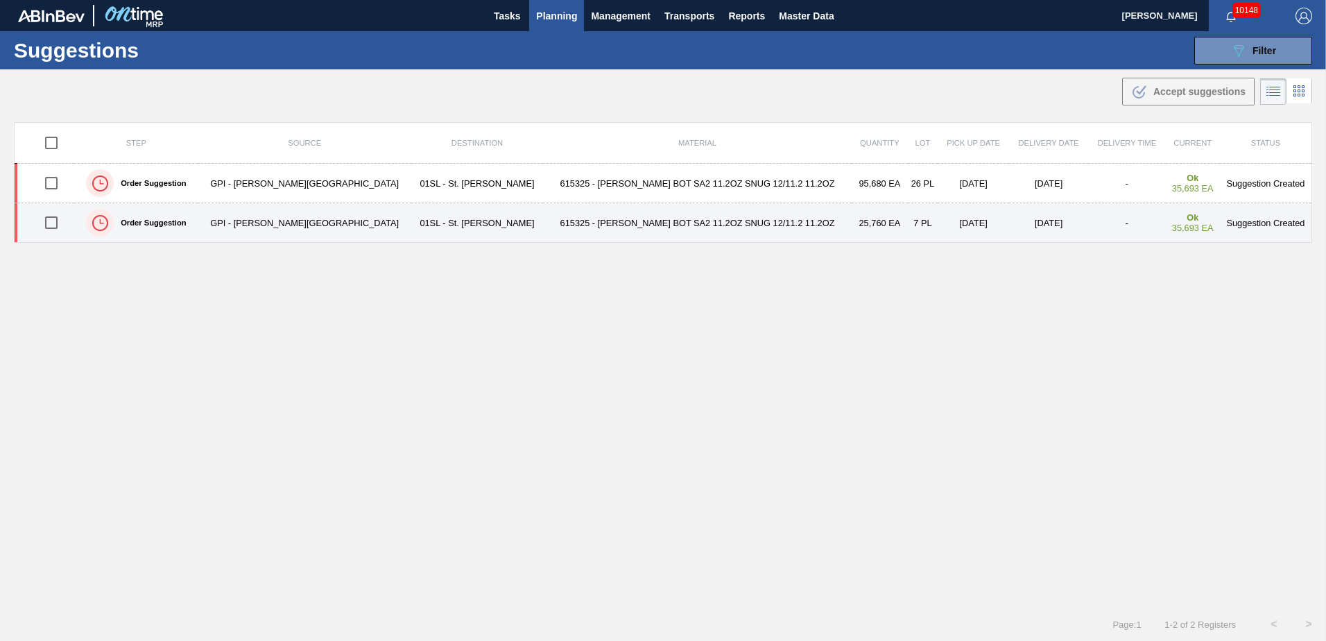
click at [64, 221] on input "checkbox" at bounding box center [51, 222] width 29 height 29
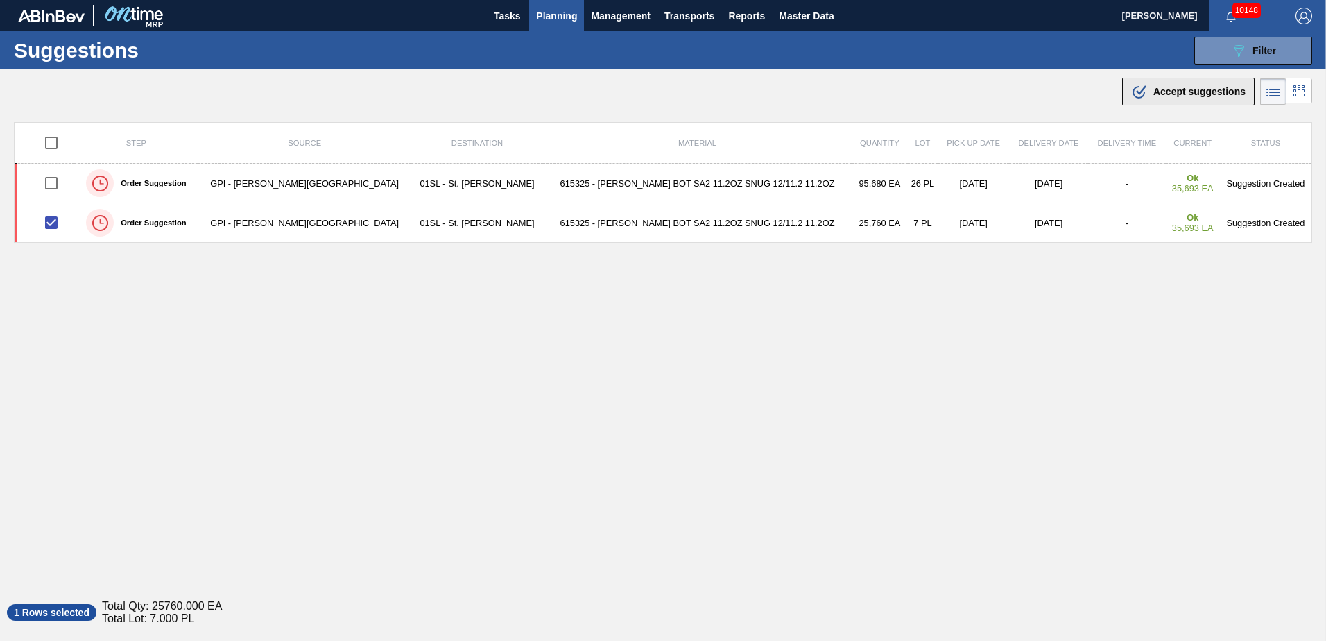
click at [1184, 83] on button ".b{fill:var(--color-action-default)} Accept suggestions" at bounding box center [1189, 92] width 133 height 28
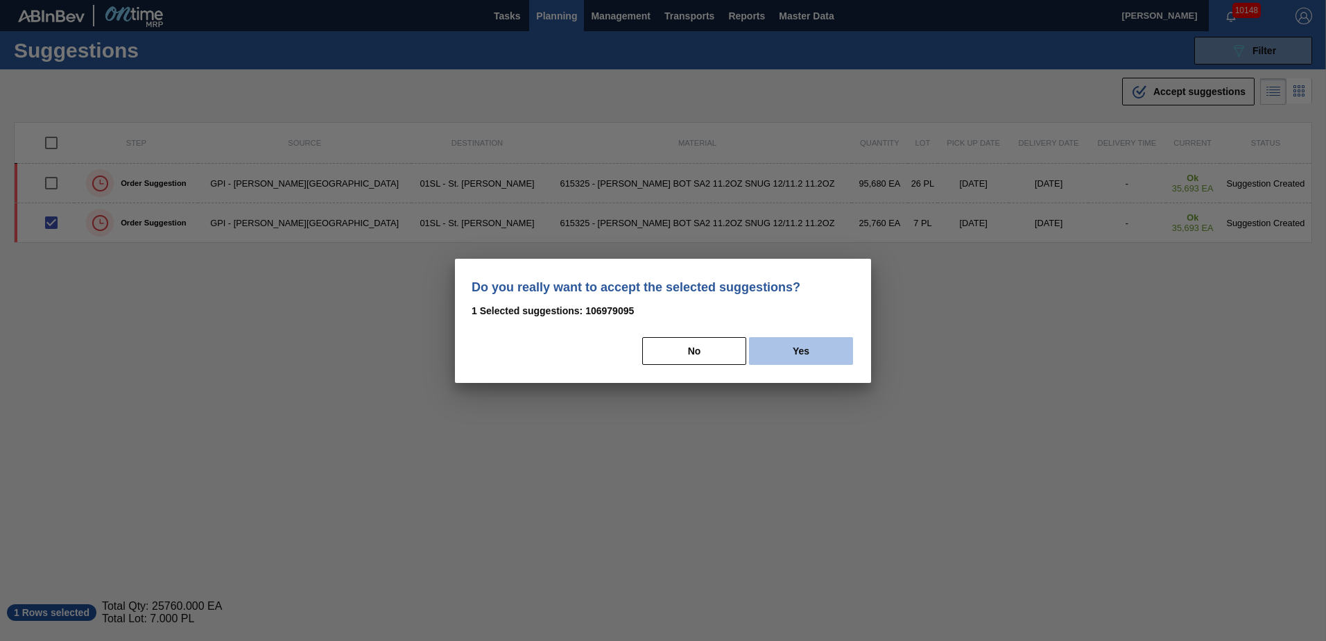
click at [821, 350] on button "Yes" at bounding box center [801, 351] width 104 height 28
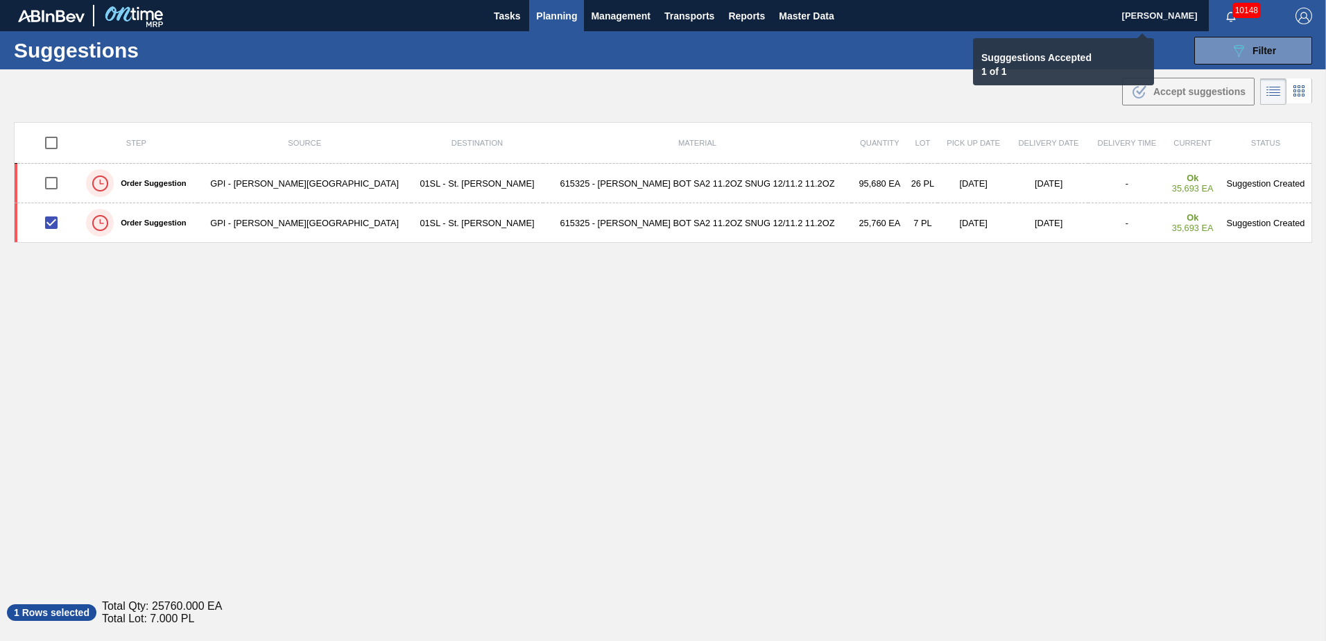
checkbox input "false"
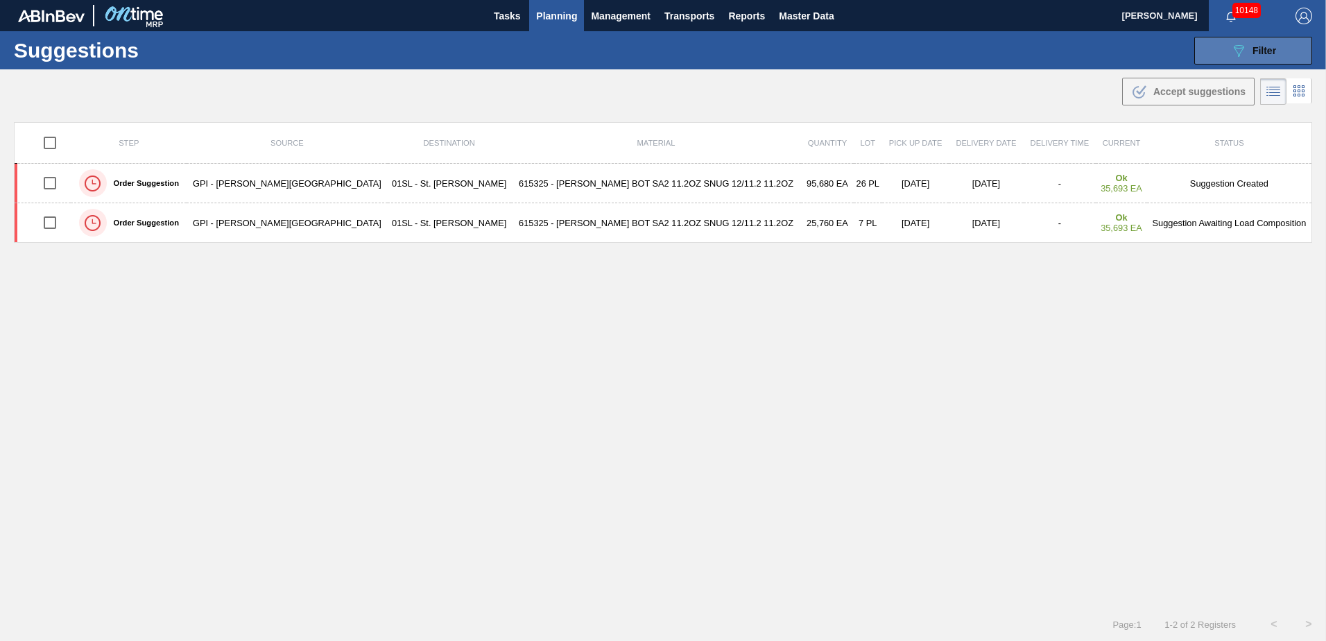
click at [1263, 44] on div "089F7B8B-B2A5-4AFE-B5C0-19BA573D28AC Filter" at bounding box center [1254, 50] width 46 height 17
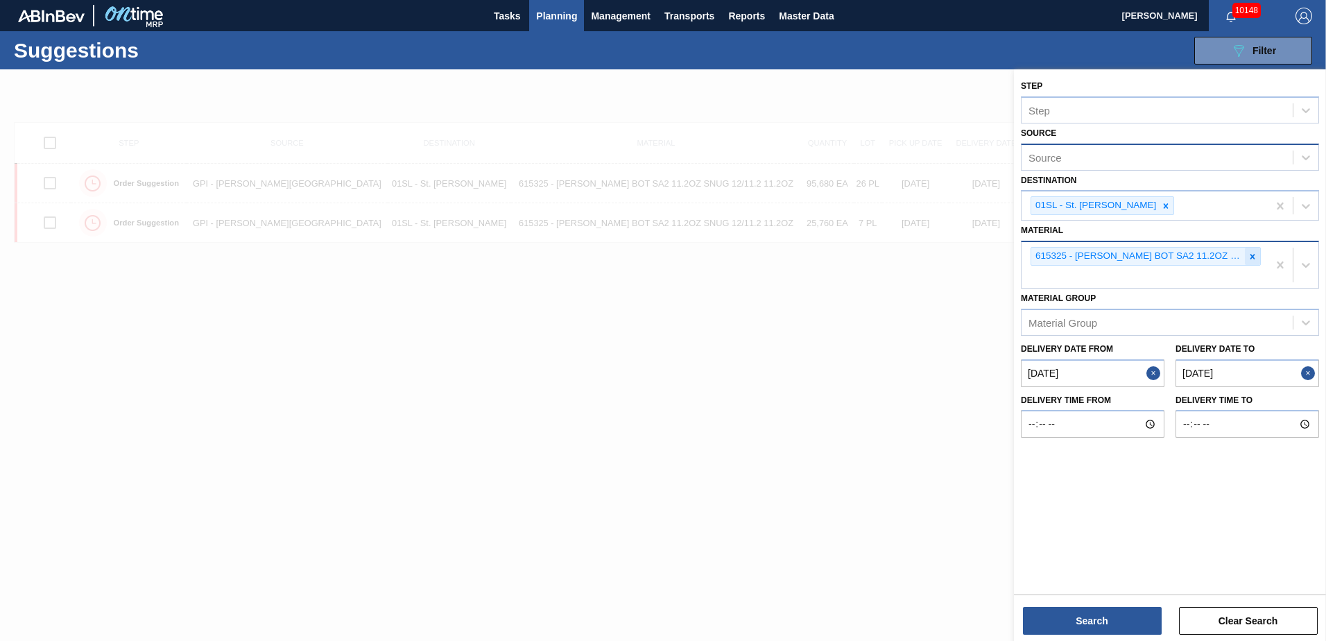
click at [1252, 253] on icon at bounding box center [1253, 257] width 10 height 10
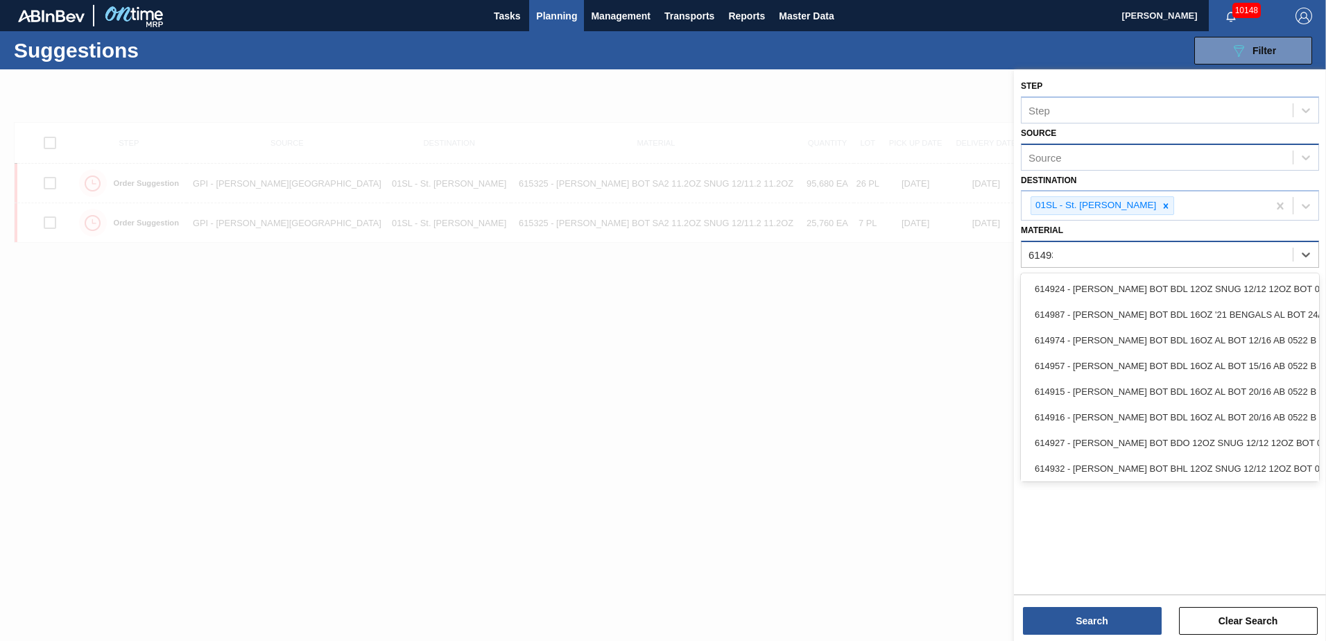
type input "614939"
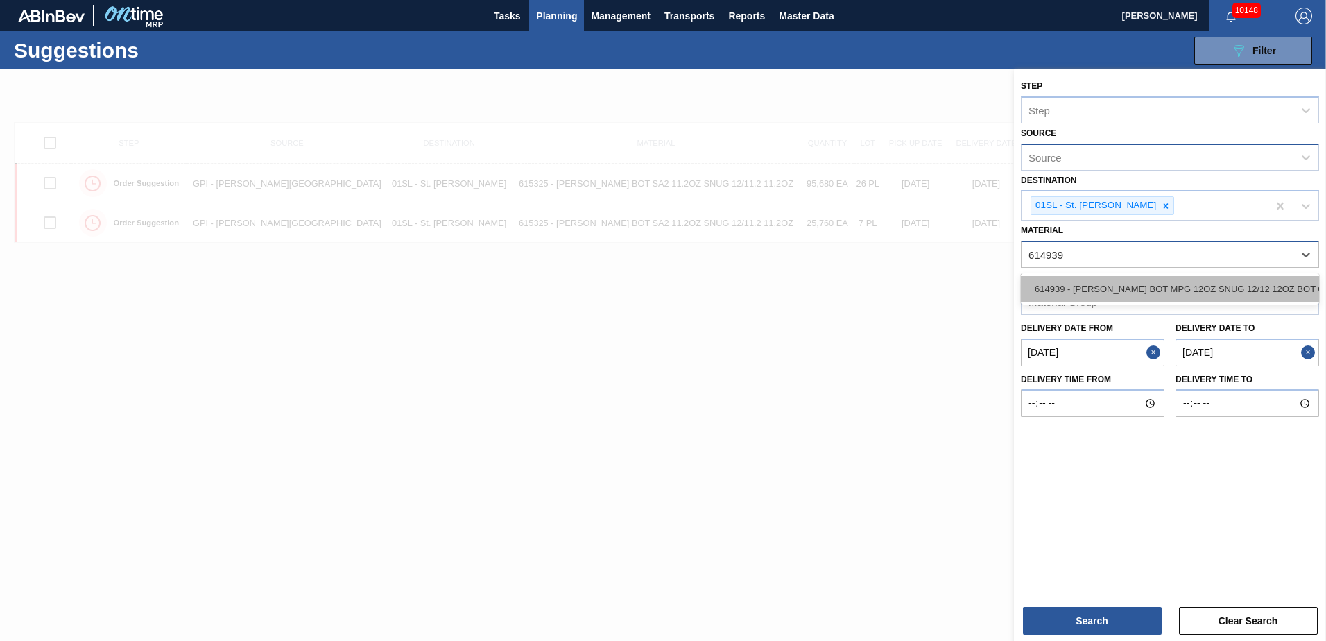
click at [1207, 293] on div "614939 - [PERSON_NAME] BOT MPG 12OZ SNUG 12/12 12OZ BOT 05" at bounding box center [1170, 289] width 298 height 26
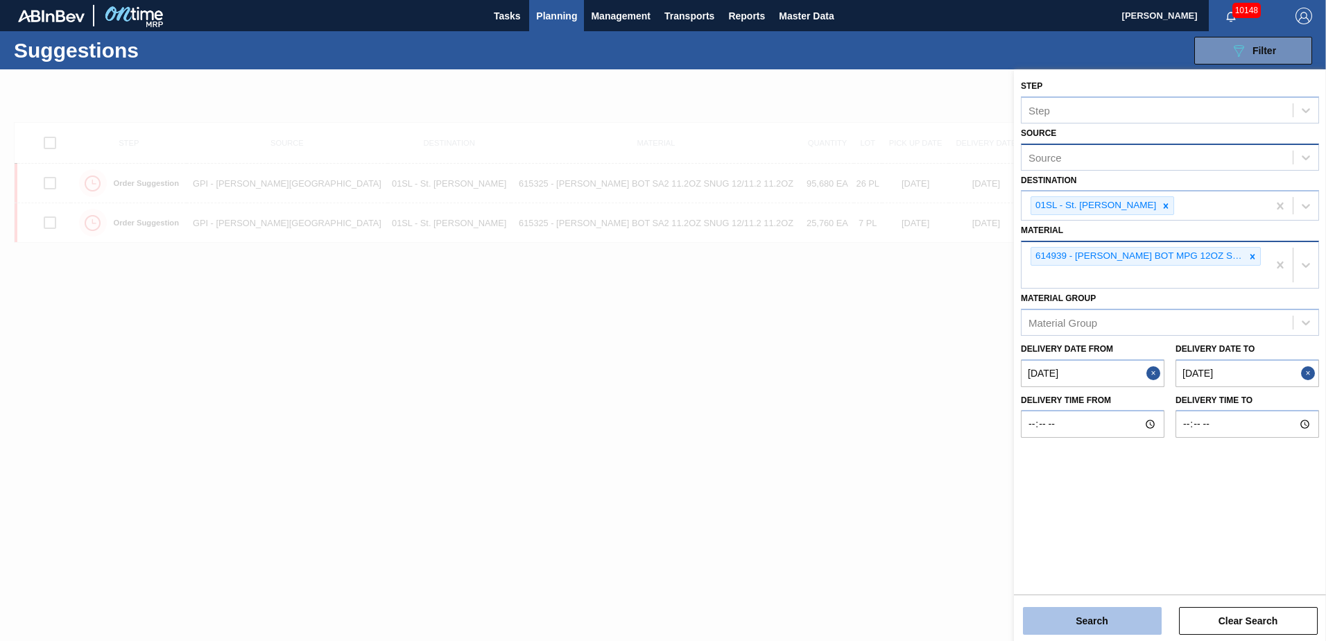
click at [1116, 613] on button "Search" at bounding box center [1092, 621] width 139 height 28
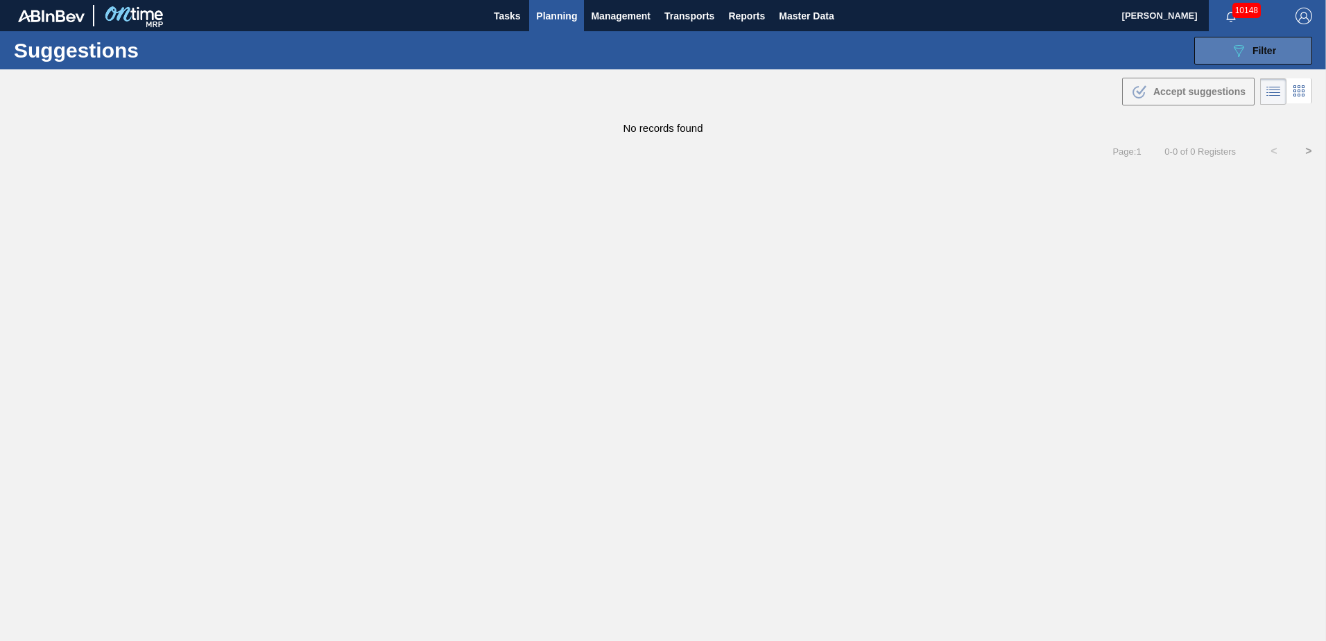
click at [1245, 59] on button "089F7B8B-B2A5-4AFE-B5C0-19BA573D28AC Filter" at bounding box center [1254, 51] width 118 height 28
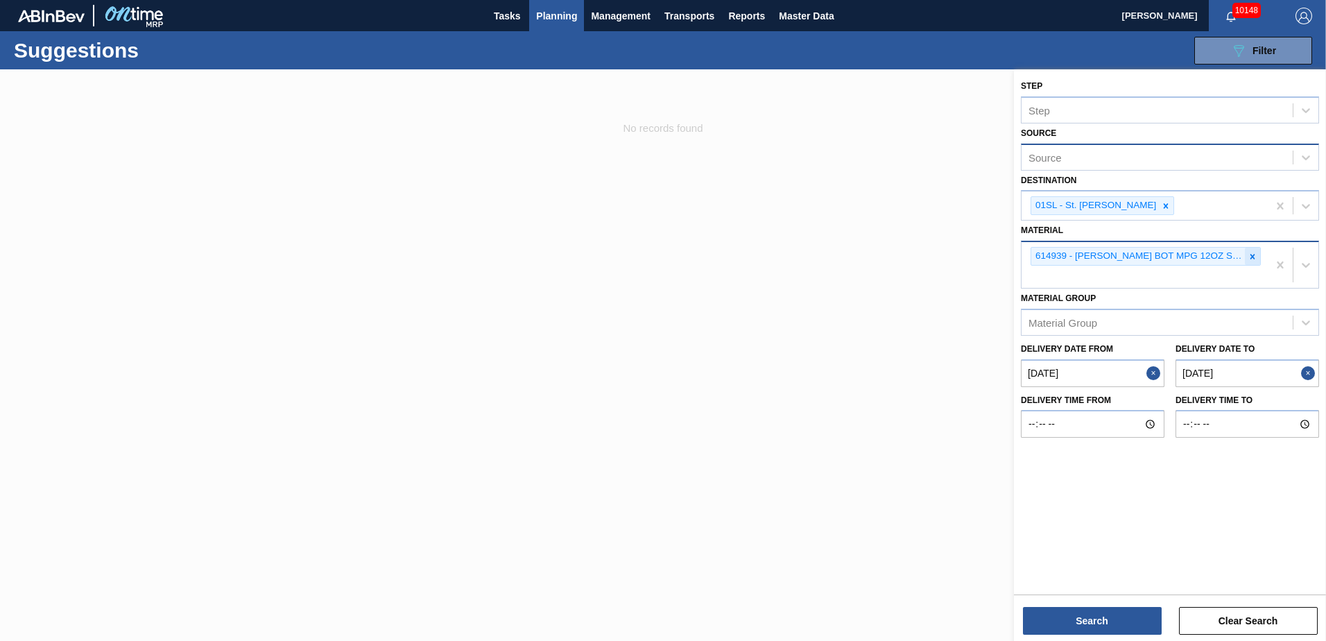
click at [1249, 257] on icon at bounding box center [1253, 257] width 10 height 10
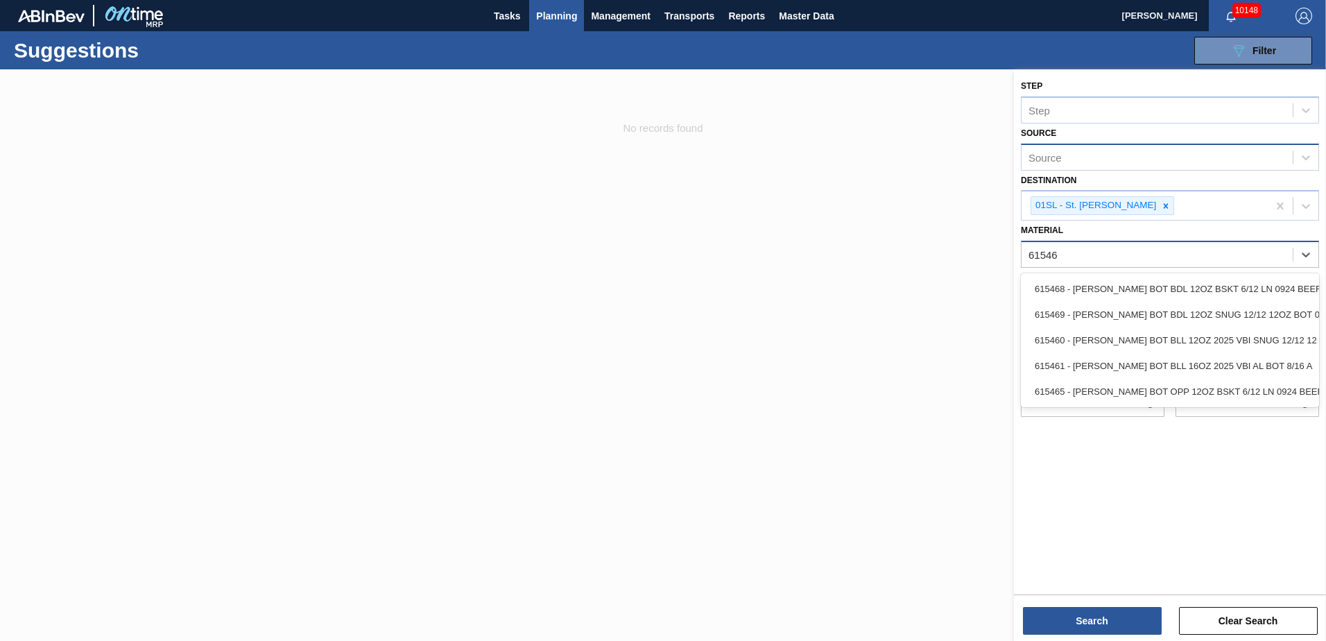
type input "615469"
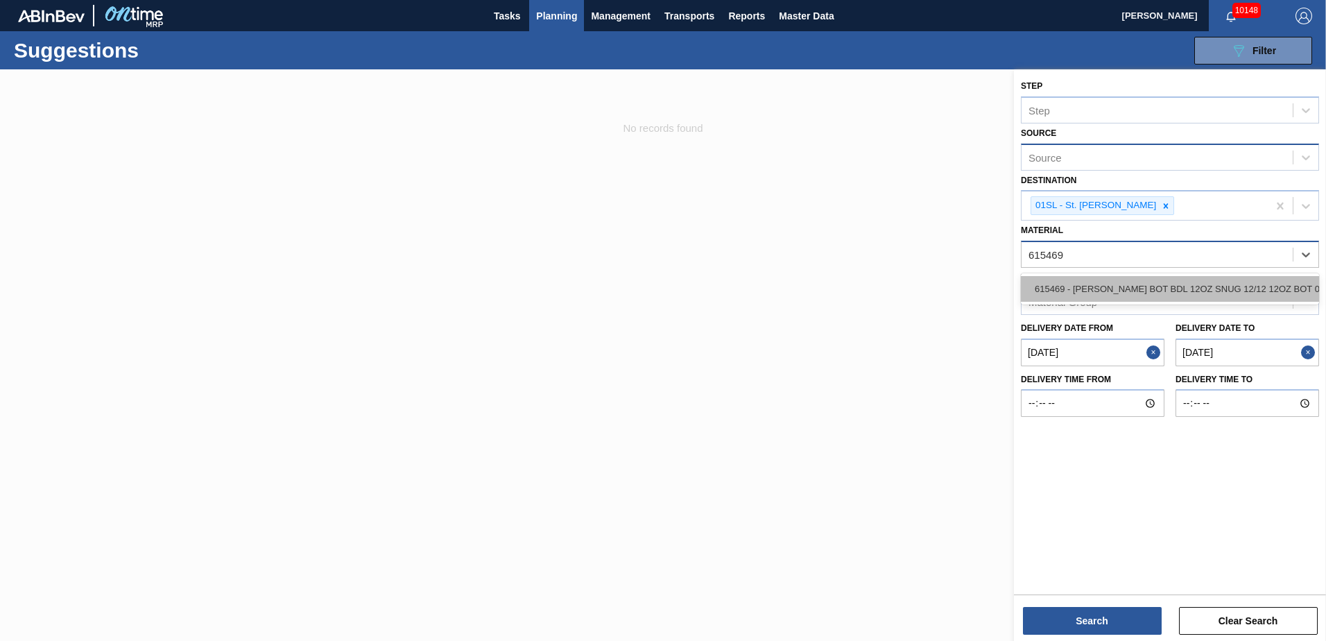
click at [1249, 289] on div "615469 - [PERSON_NAME] BOT BDL 12OZ SNUG 12/12 12OZ BOT 09" at bounding box center [1170, 289] width 298 height 26
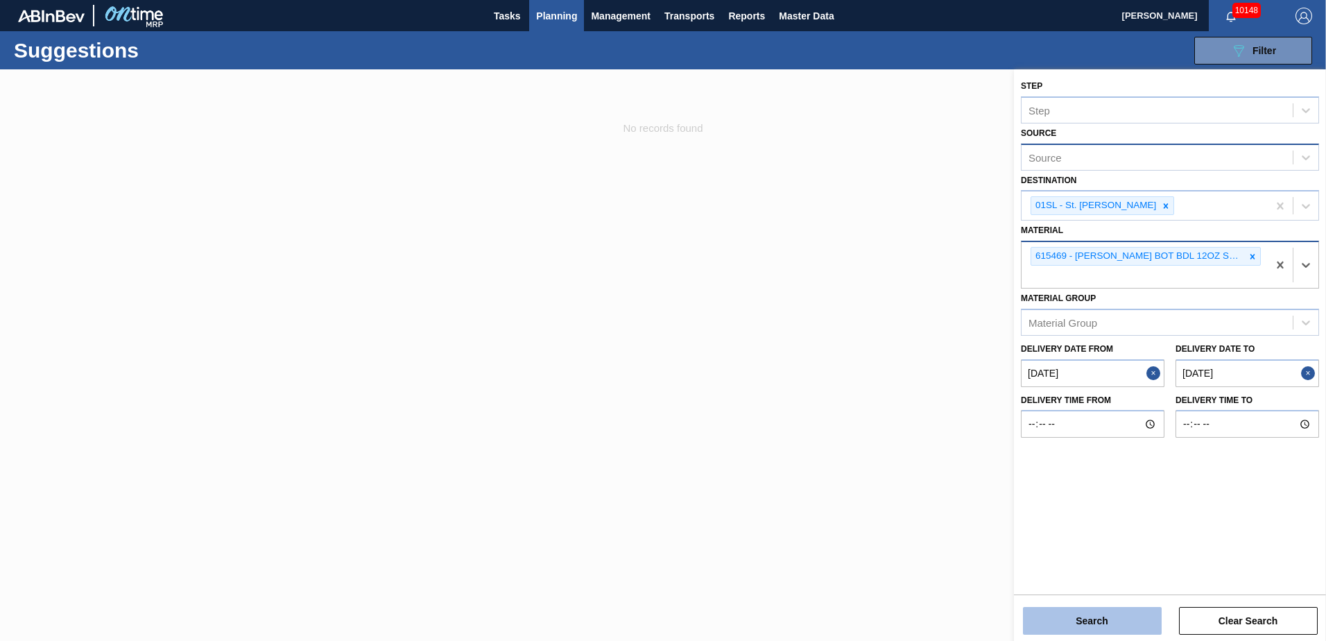
click at [1066, 621] on button "Search" at bounding box center [1092, 621] width 139 height 28
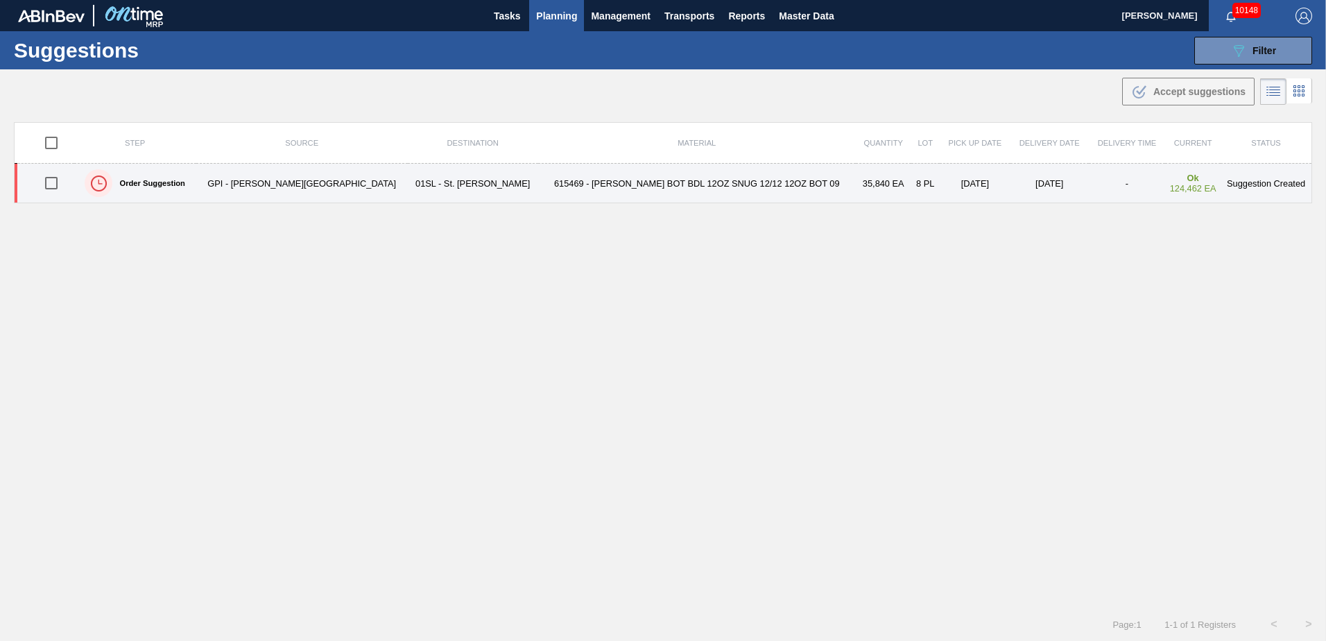
click at [53, 180] on input "checkbox" at bounding box center [51, 183] width 29 height 29
checkbox input "true"
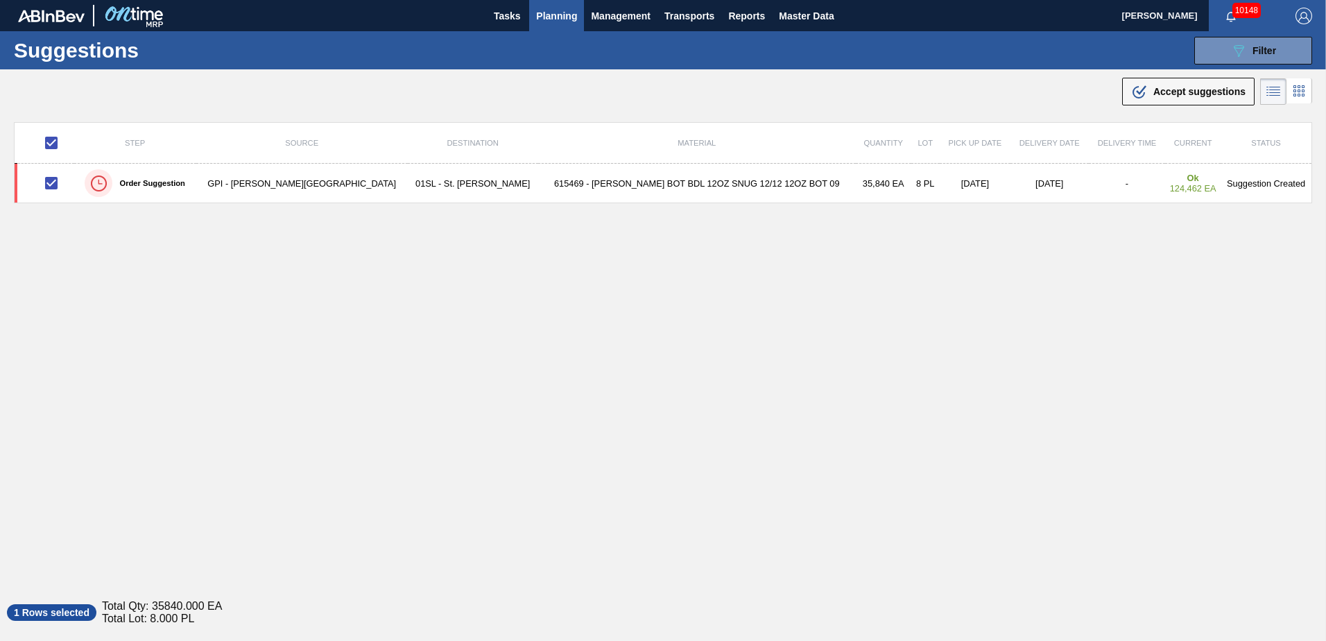
drag, startPoint x: 1154, startPoint y: 87, endPoint x: 1080, endPoint y: 157, distance: 101.6
click at [1154, 87] on span "Accept suggestions" at bounding box center [1200, 91] width 92 height 11
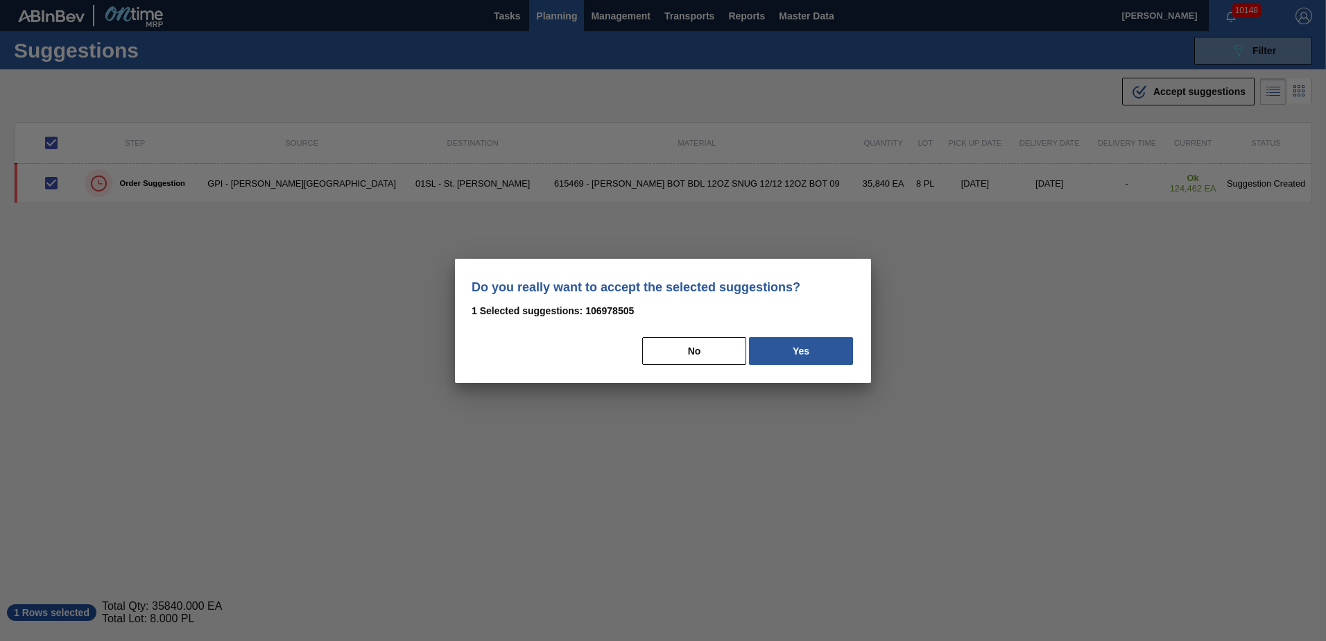
drag, startPoint x: 831, startPoint y: 348, endPoint x: 1308, endPoint y: 365, distance: 477.6
click at [833, 348] on button "Yes" at bounding box center [801, 351] width 104 height 28
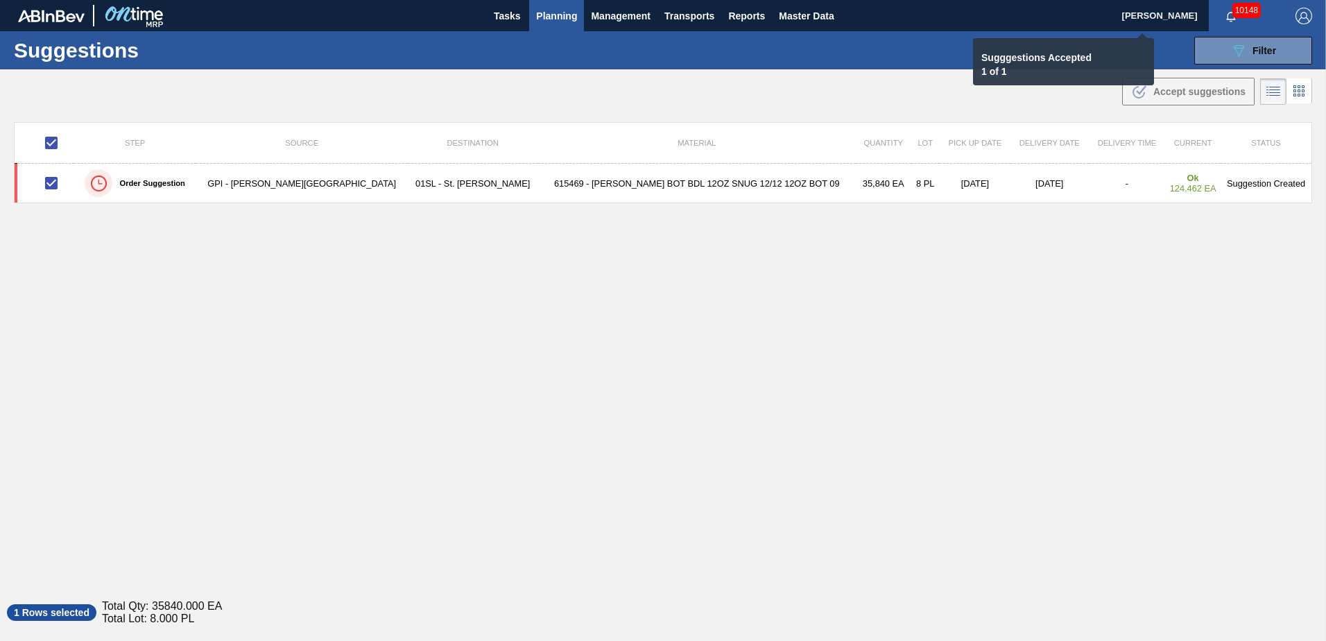
checkbox input "false"
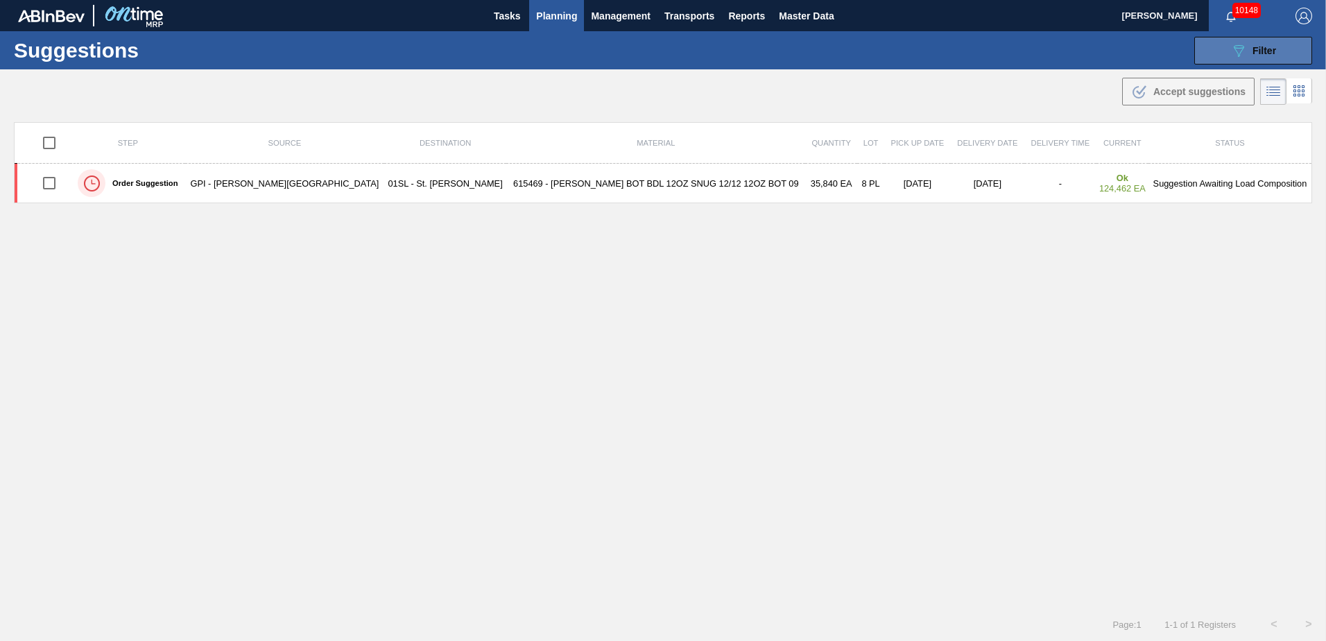
click at [1252, 59] on button "089F7B8B-B2A5-4AFE-B5C0-19BA573D28AC Filter" at bounding box center [1254, 51] width 118 height 28
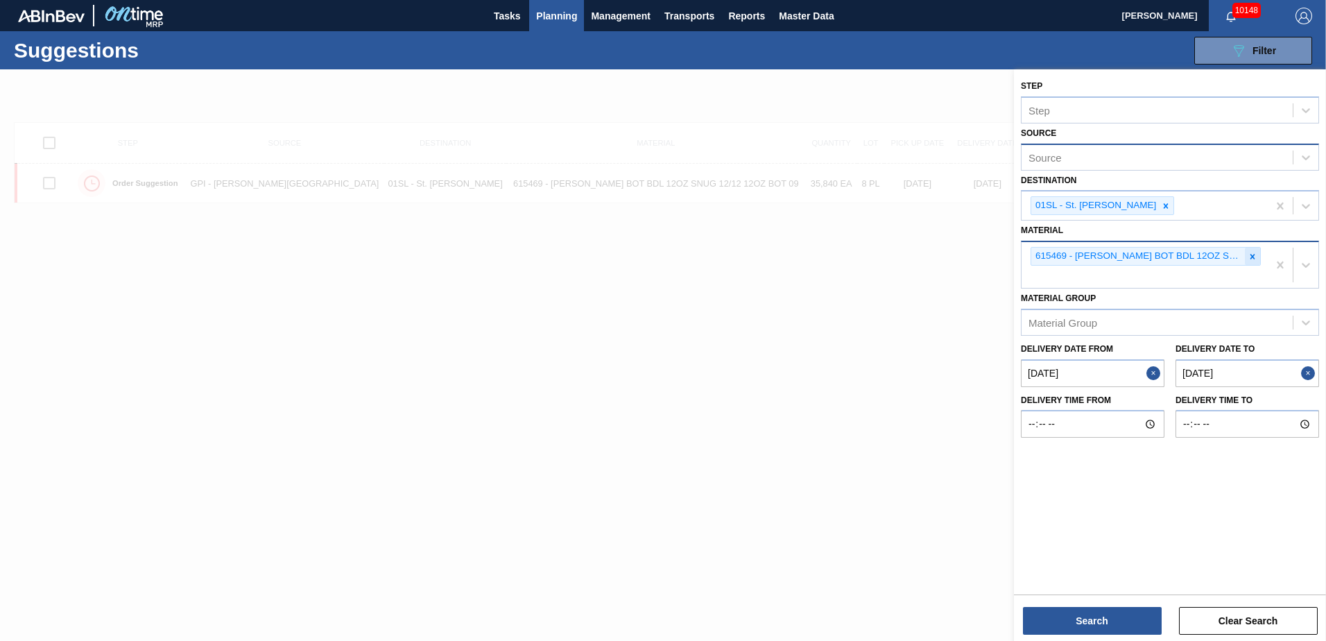
click at [1254, 254] on icon at bounding box center [1253, 257] width 10 height 10
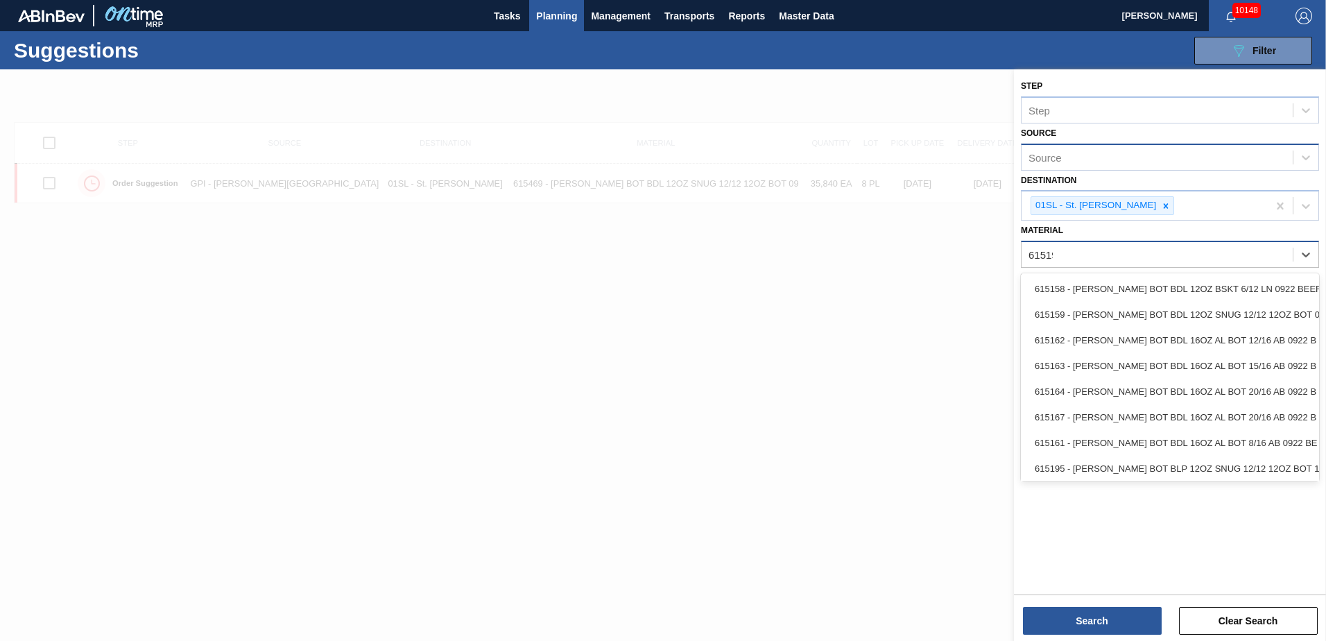
type input "615195"
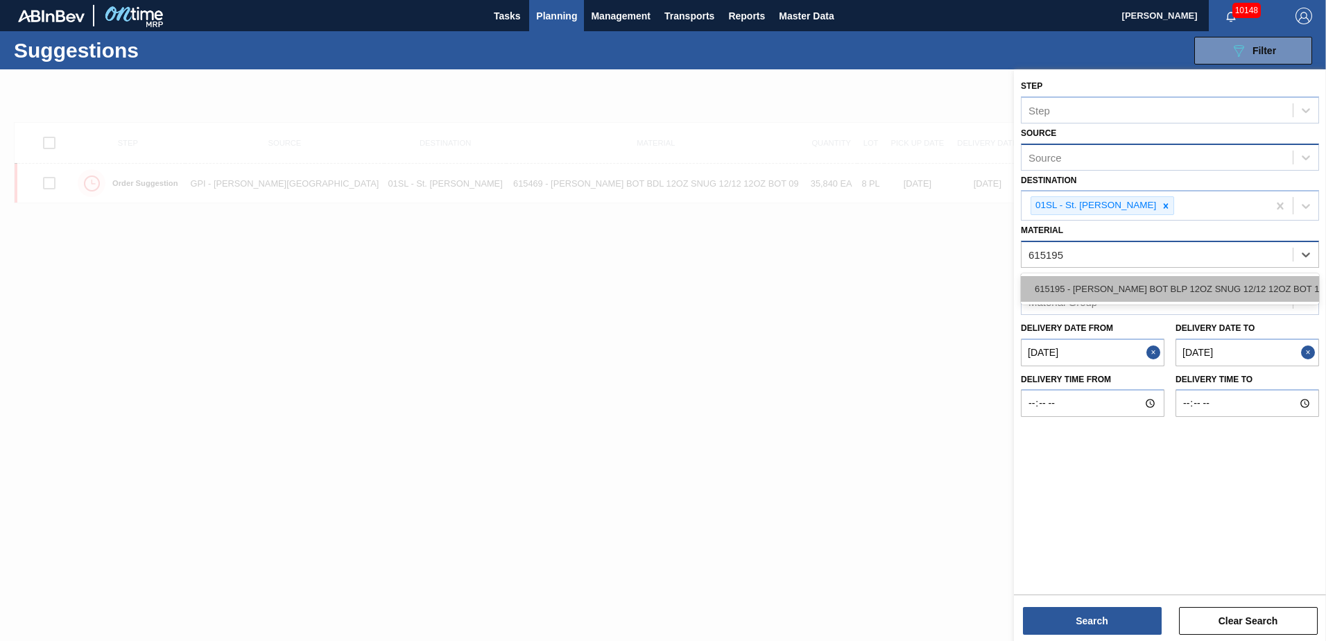
click at [1240, 280] on div "615195 - [PERSON_NAME] BOT BLP 12OZ SNUG 12/12 12OZ BOT 11" at bounding box center [1170, 289] width 298 height 26
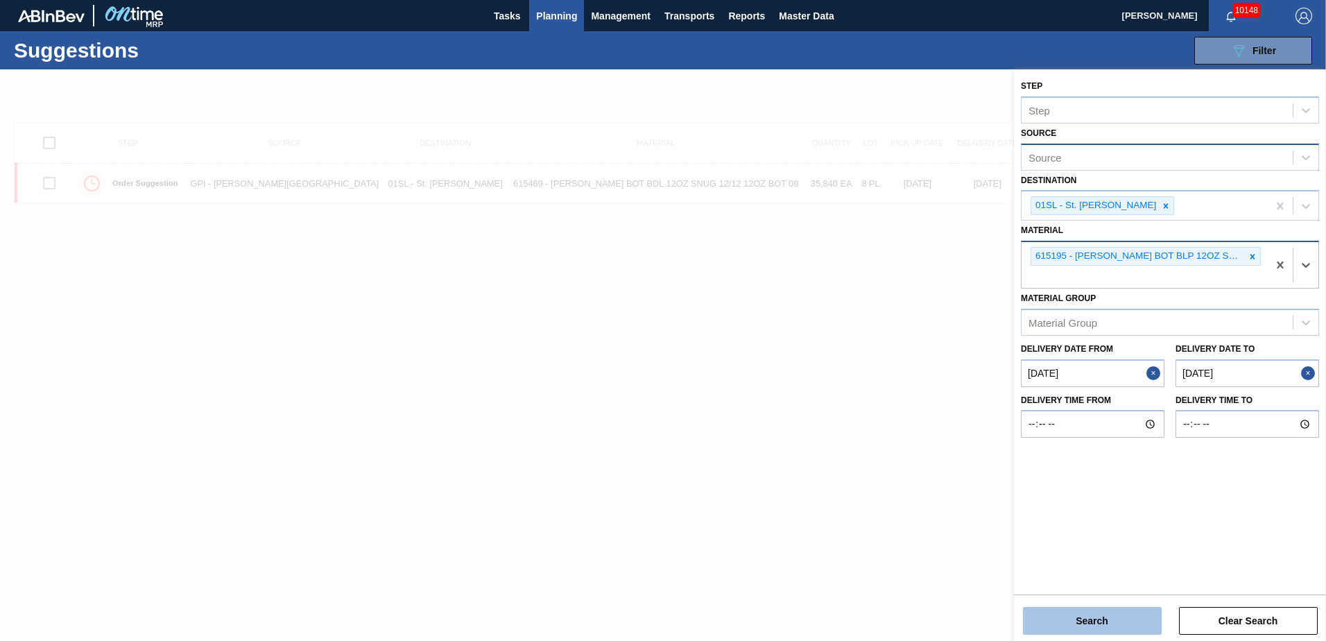
click at [1105, 617] on button "Search" at bounding box center [1092, 621] width 139 height 28
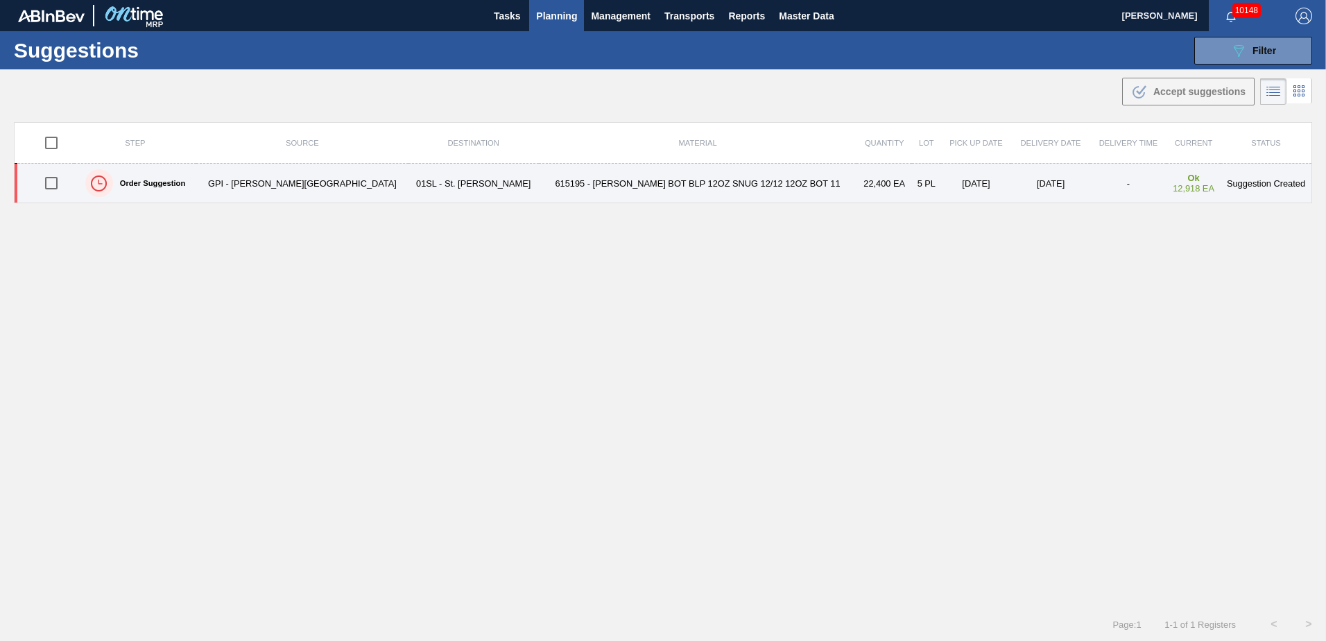
click at [57, 185] on input "checkbox" at bounding box center [51, 183] width 29 height 29
checkbox input "true"
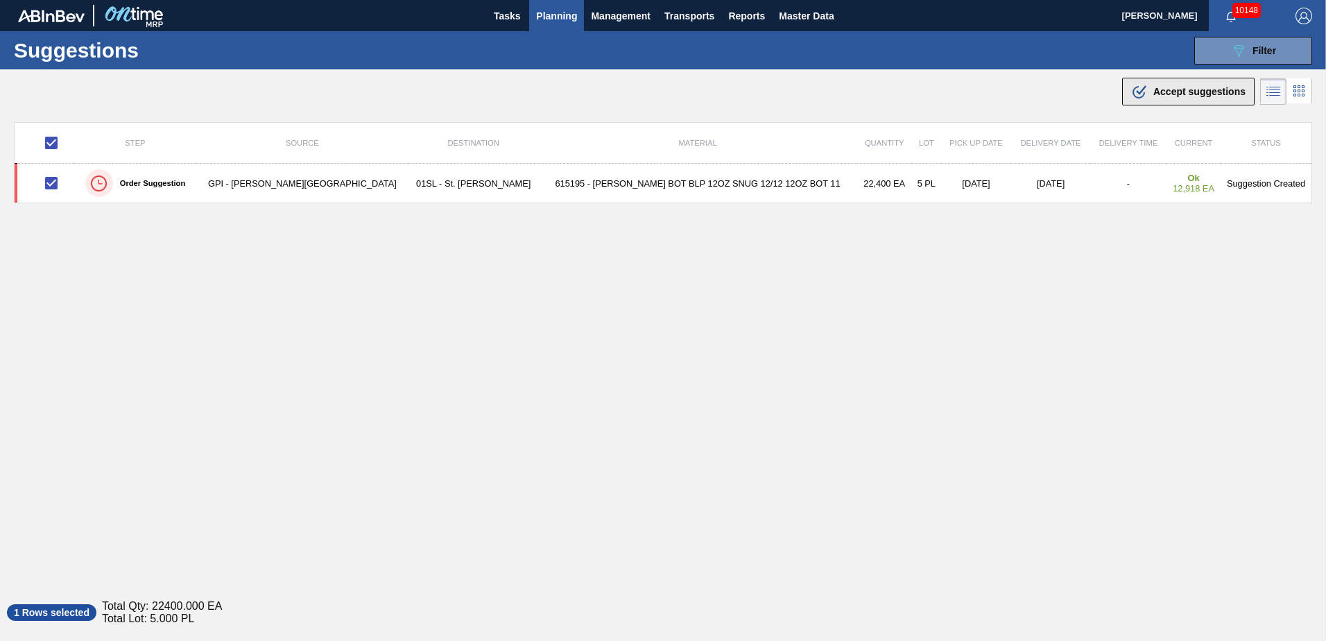
click at [1156, 93] on span "Accept suggestions" at bounding box center [1200, 91] width 92 height 11
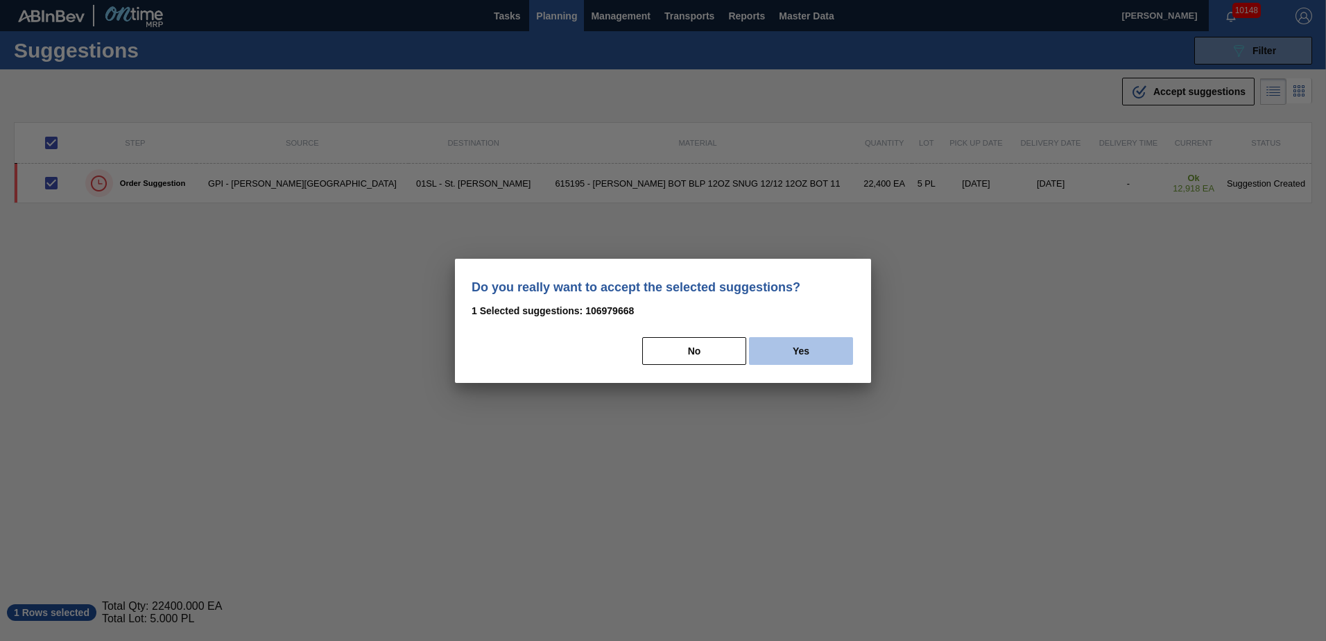
click at [823, 349] on button "Yes" at bounding box center [801, 351] width 104 height 28
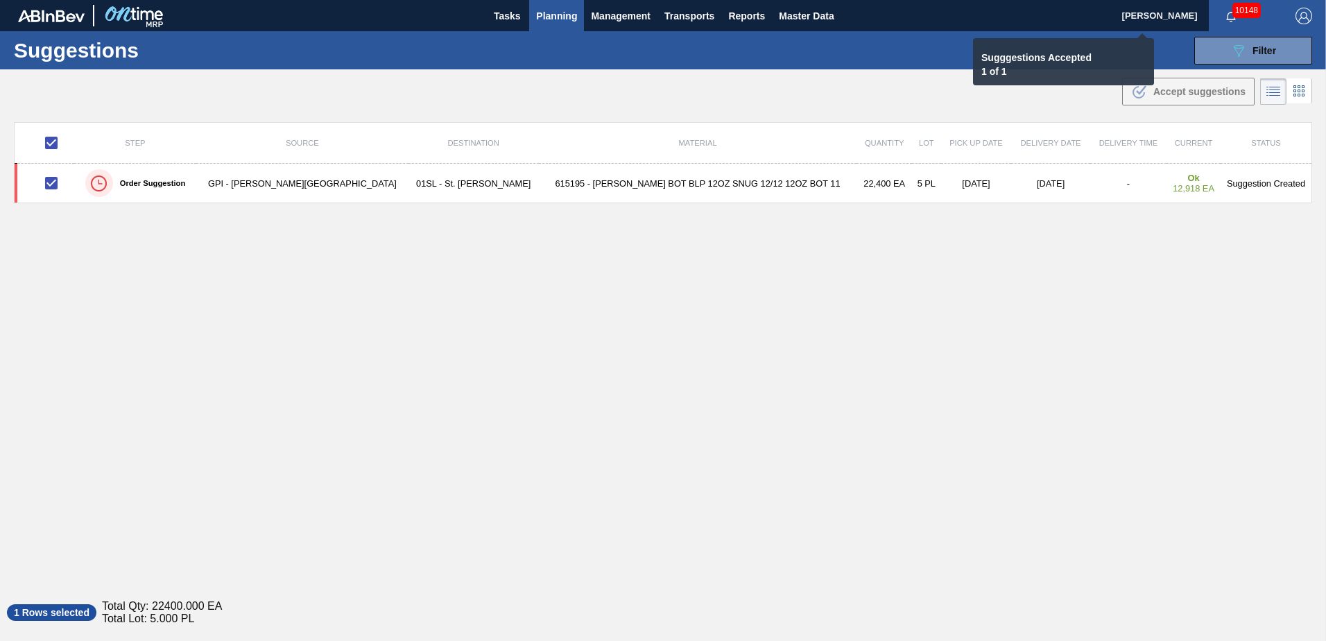
checkbox input "false"
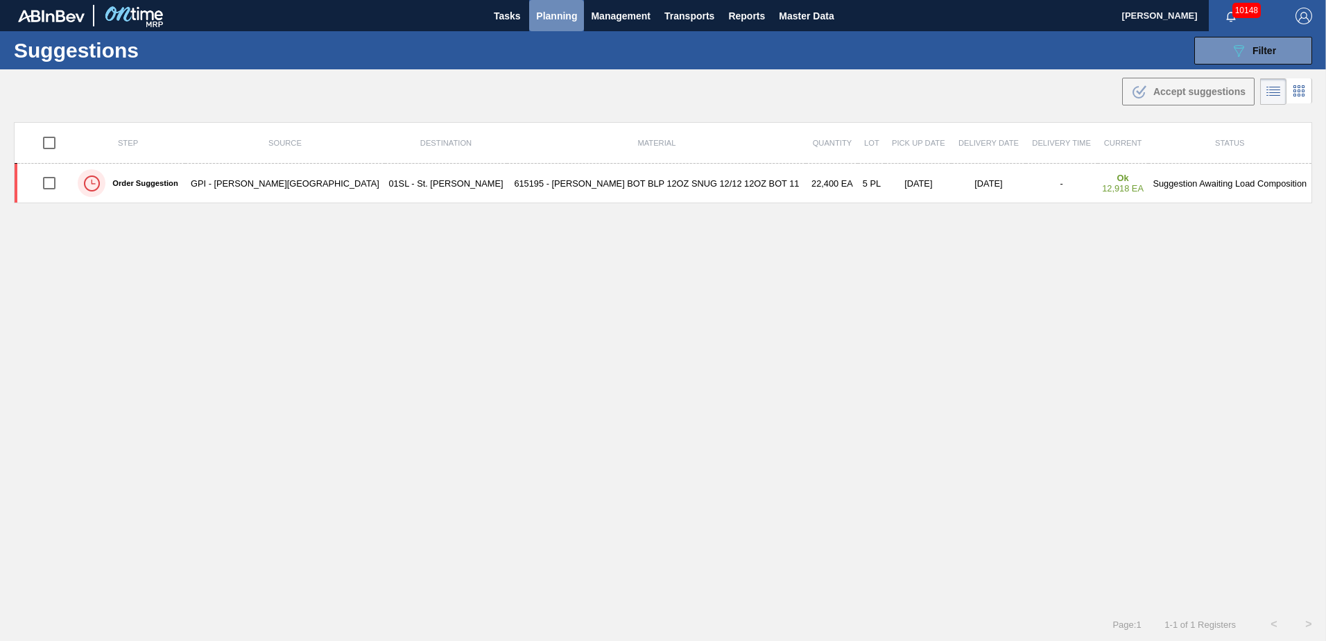
click at [559, 16] on span "Planning" at bounding box center [556, 16] width 41 height 17
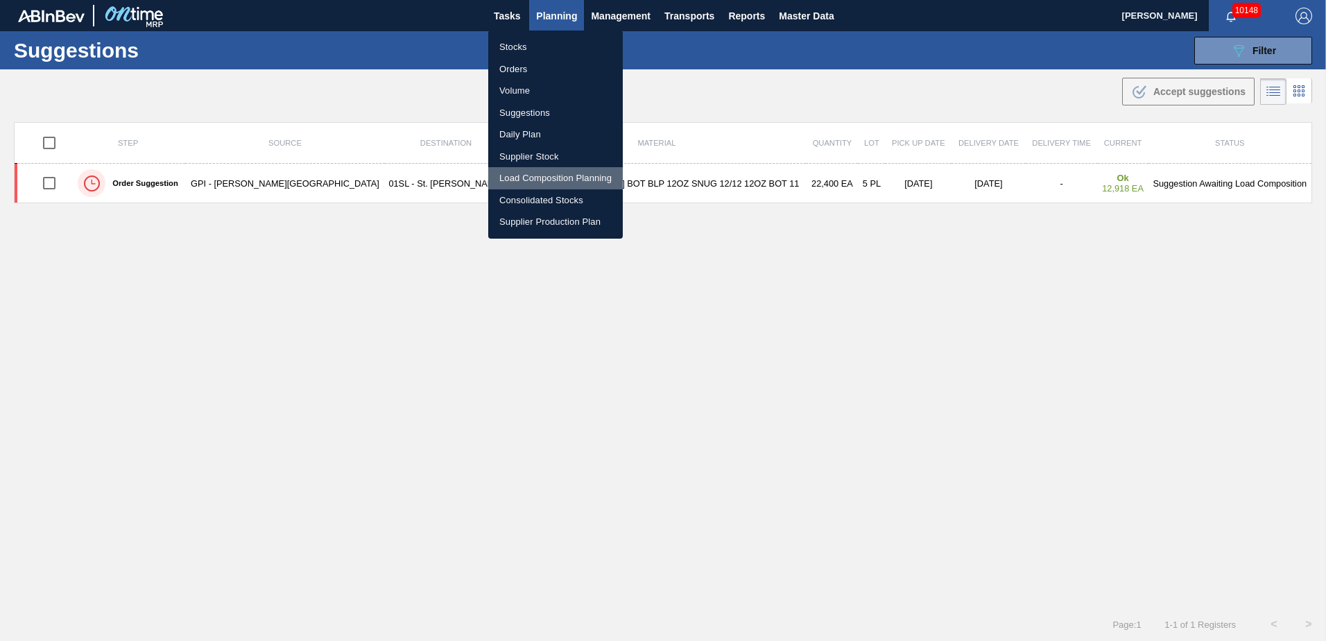
click at [538, 175] on li "Load Composition Planning" at bounding box center [555, 178] width 135 height 22
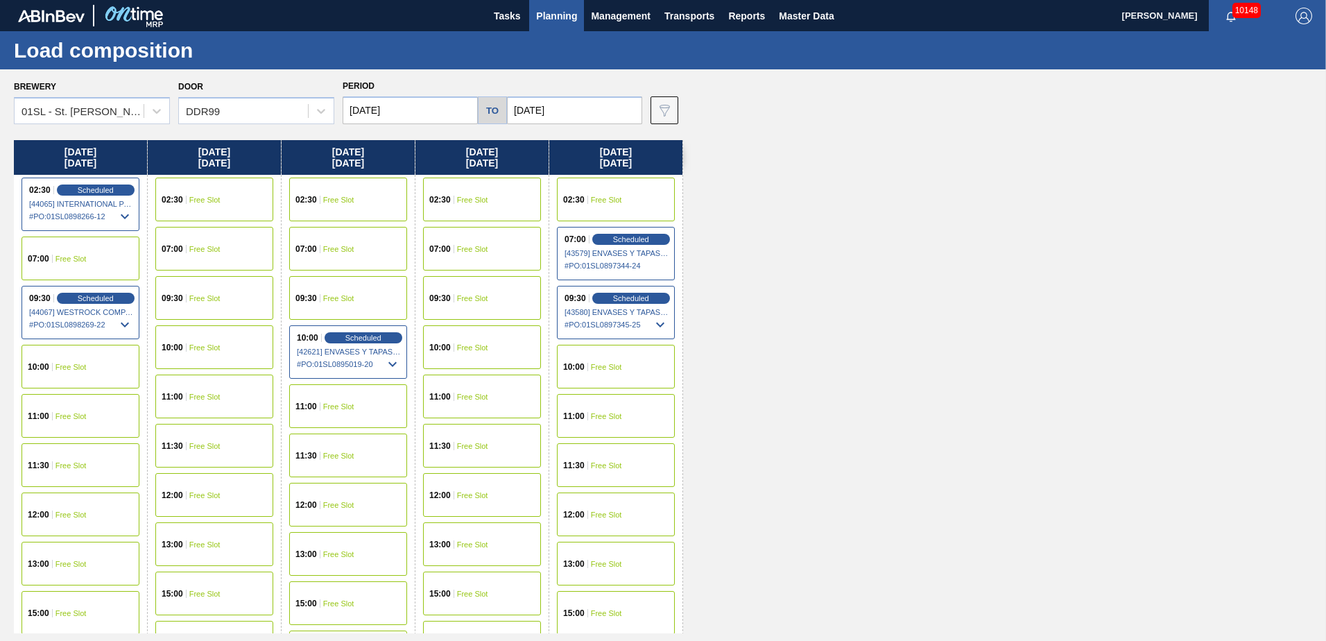
scroll to position [53, 0]
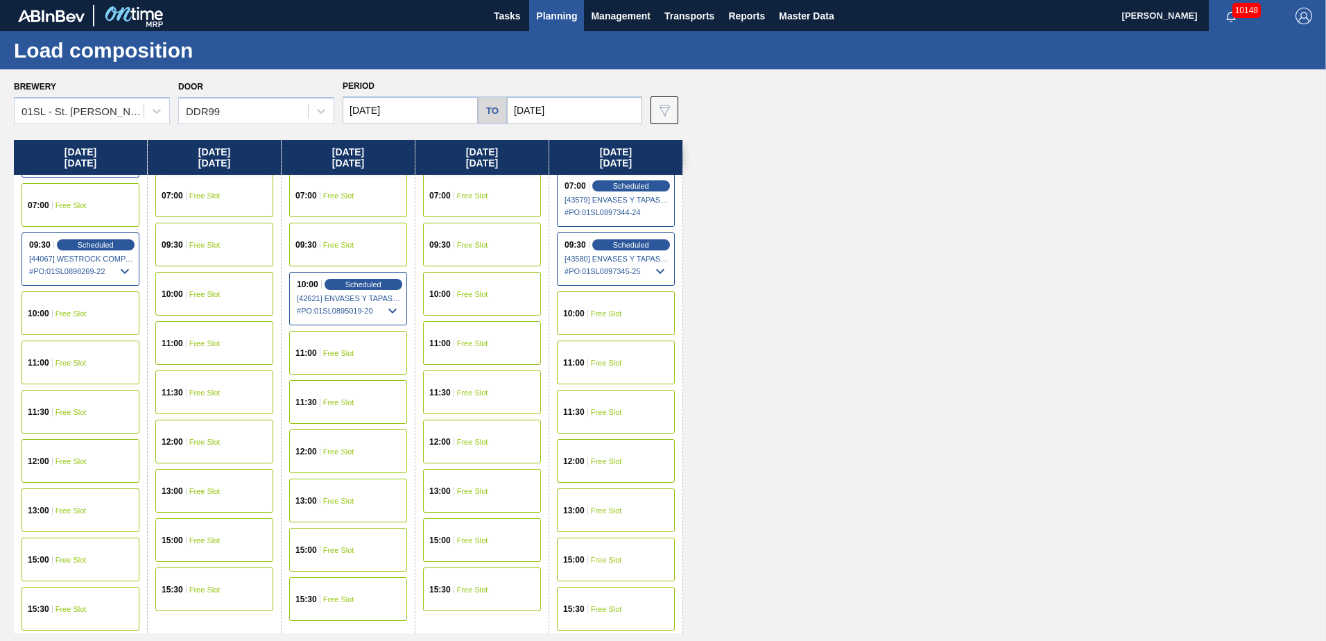
click at [212, 581] on div "15:30 Free Slot" at bounding box center [214, 589] width 118 height 44
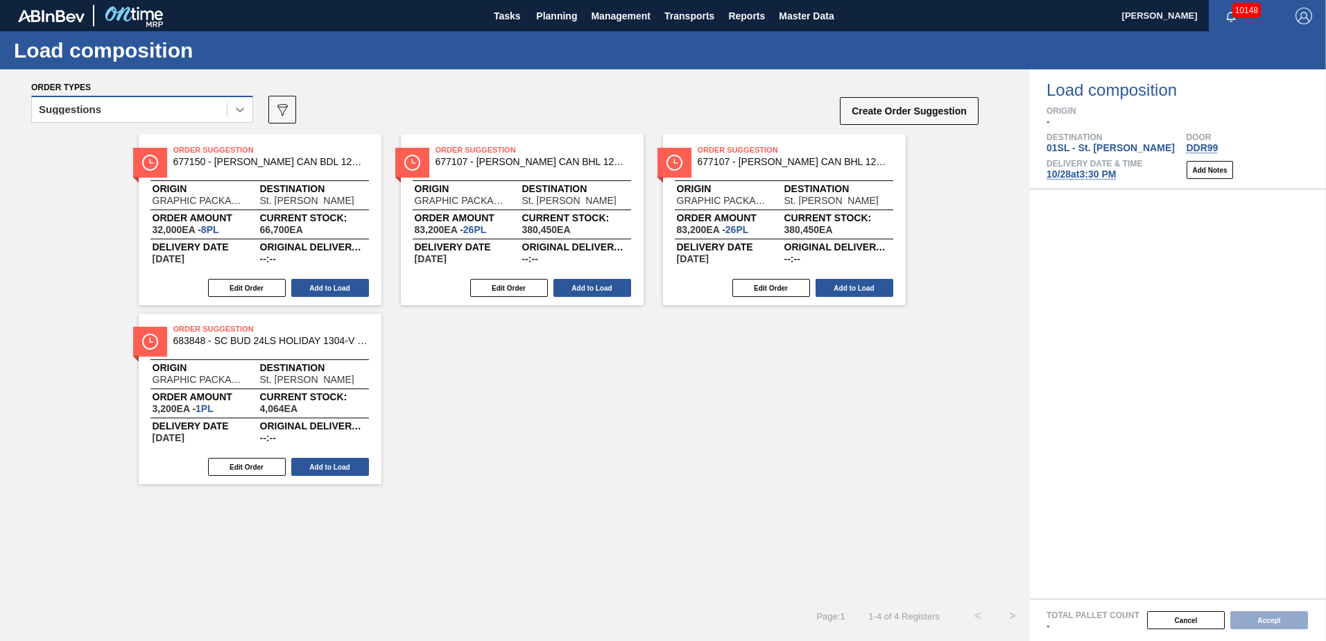
click at [243, 111] on icon at bounding box center [240, 110] width 14 height 14
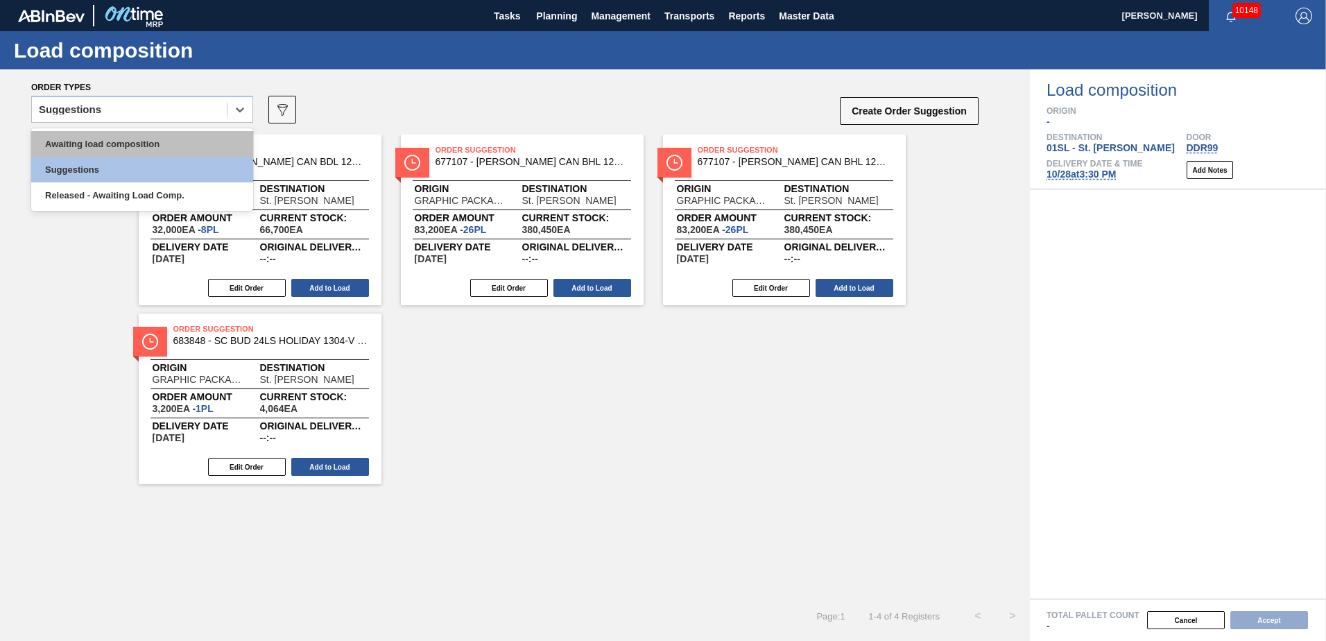
click at [173, 142] on div "Awaiting load composition" at bounding box center [142, 144] width 222 height 26
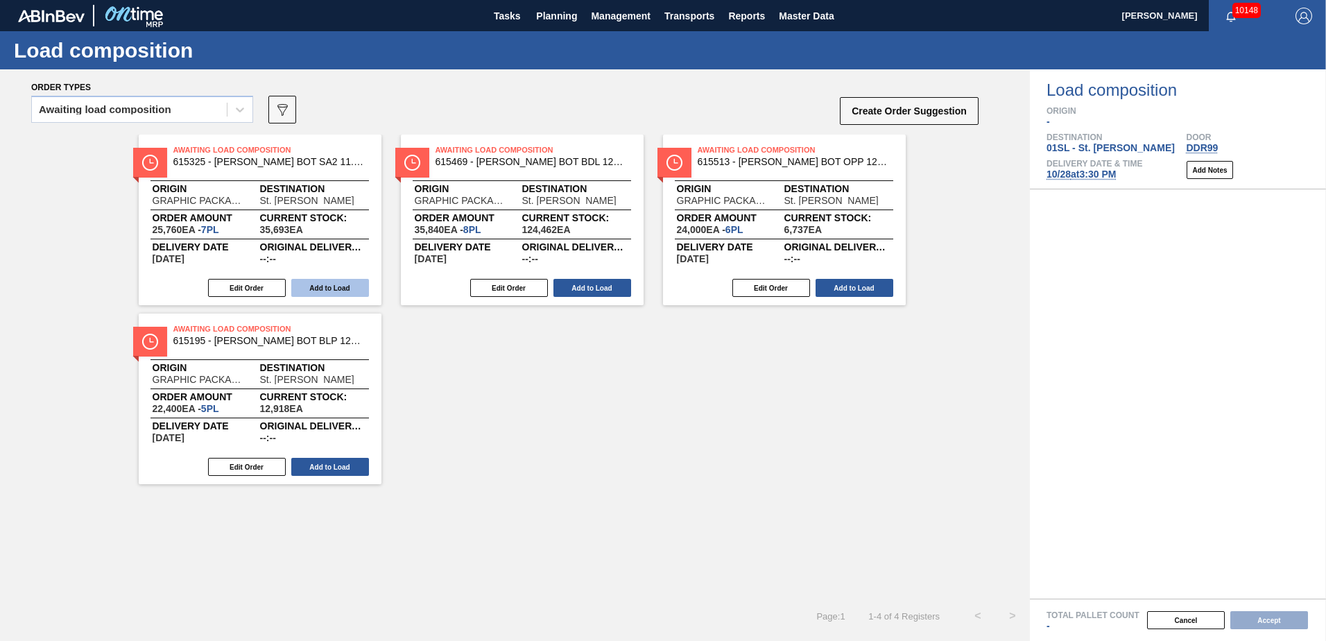
click at [331, 284] on button "Add to Load" at bounding box center [330, 288] width 78 height 18
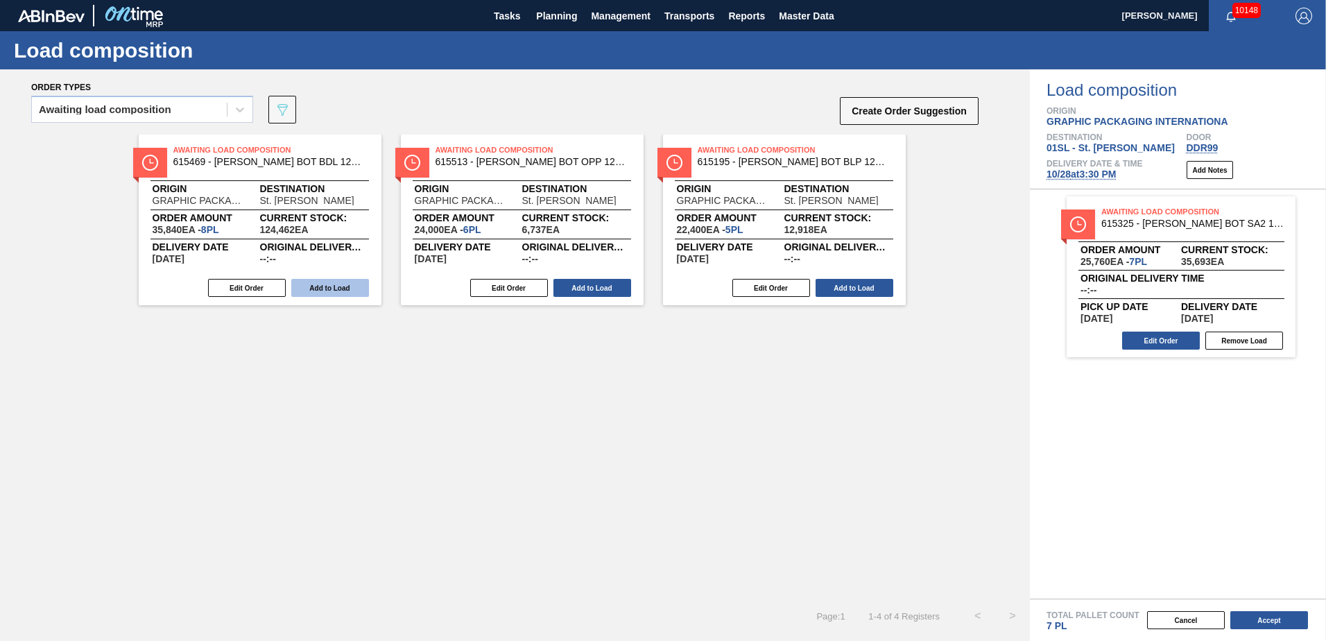
click at [317, 290] on button "Add to Load" at bounding box center [330, 288] width 78 height 18
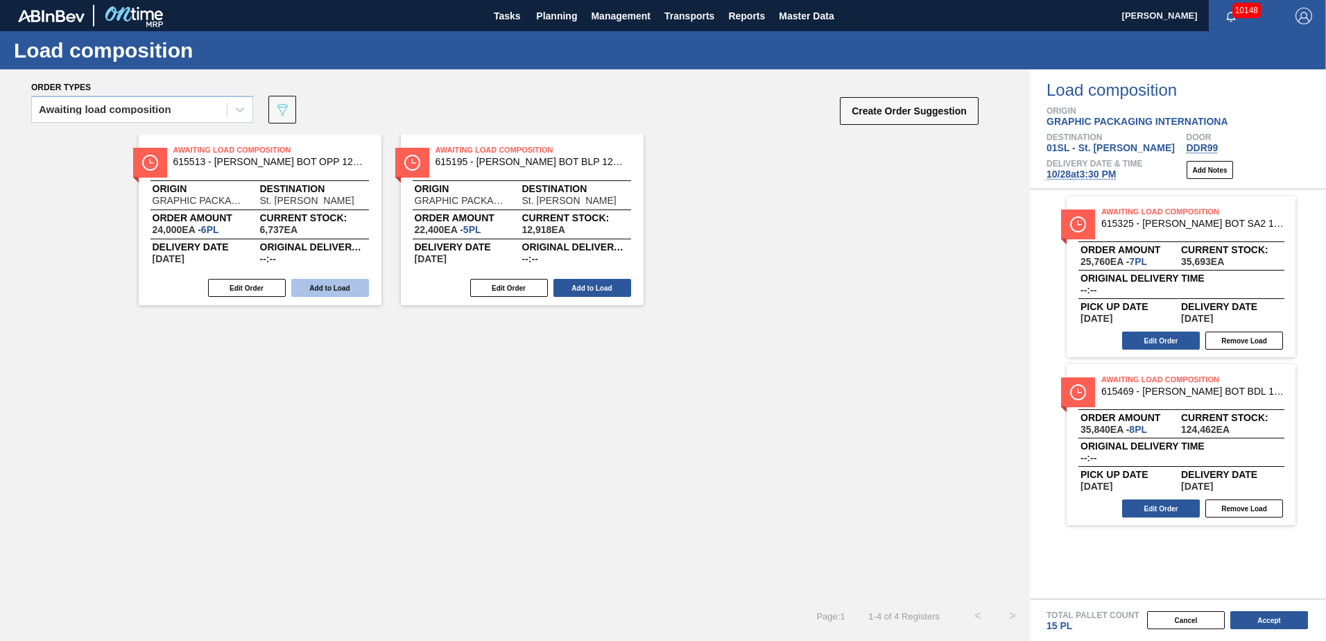
click at [317, 291] on button "Add to Load" at bounding box center [330, 288] width 78 height 18
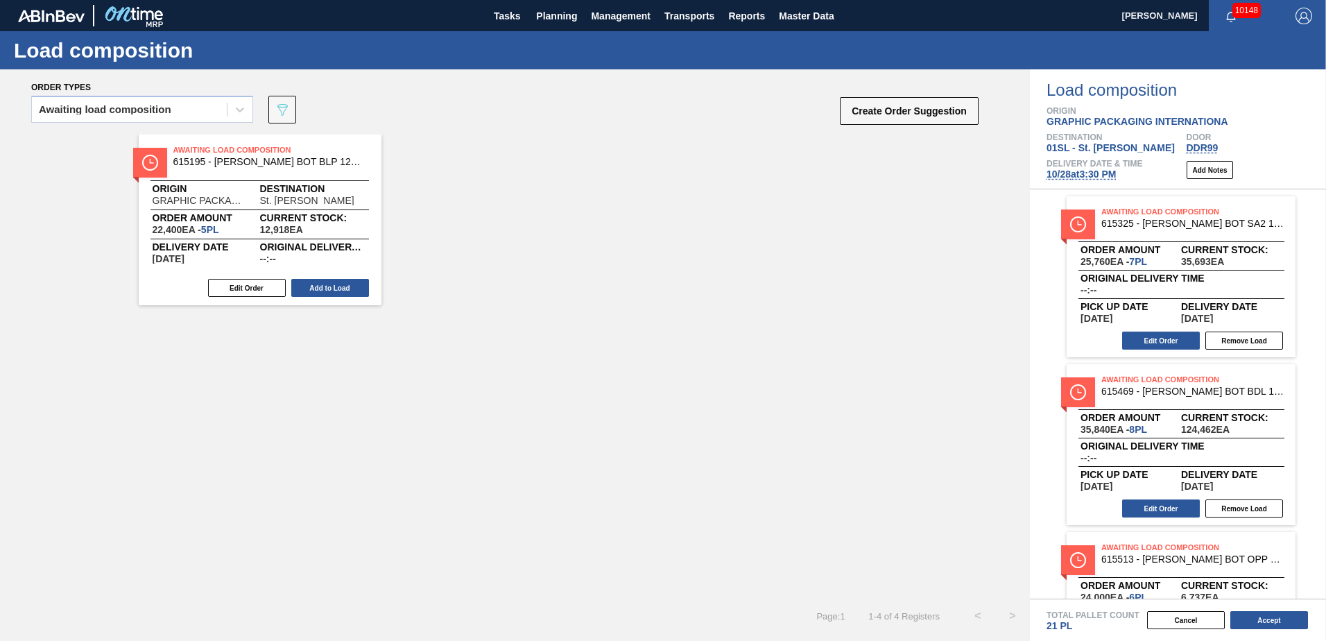
click at [317, 291] on button "Add to Load" at bounding box center [330, 288] width 78 height 18
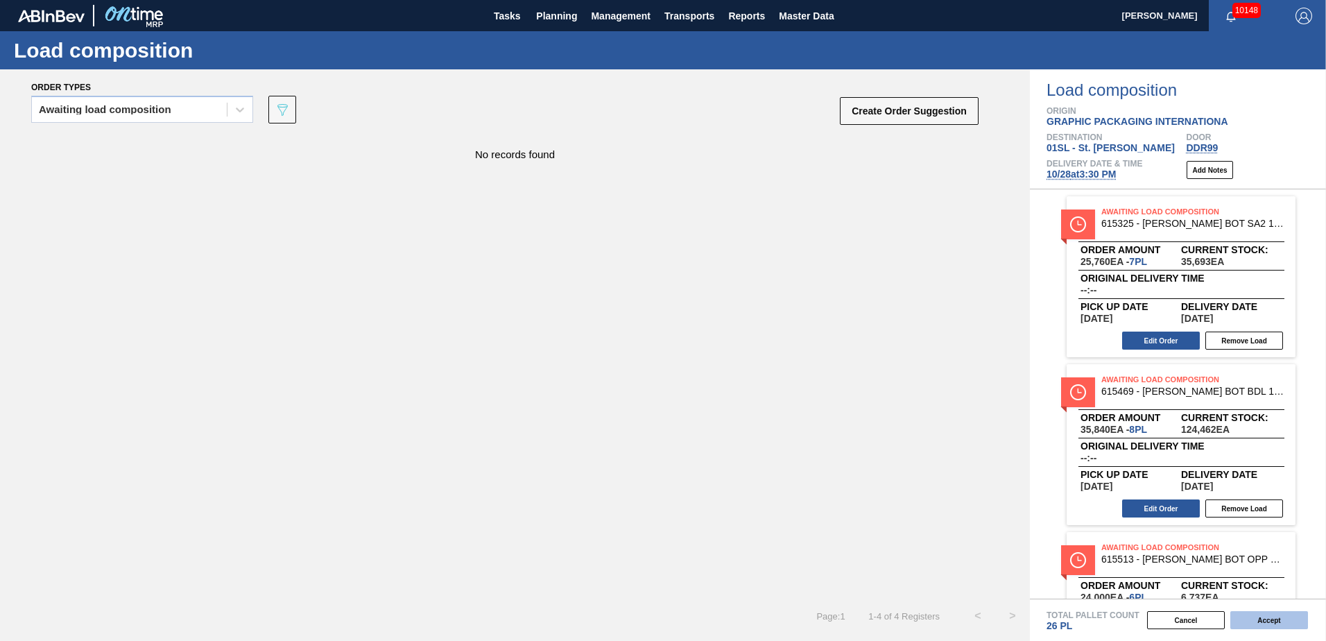
click at [1256, 624] on button "Accept" at bounding box center [1270, 620] width 78 height 18
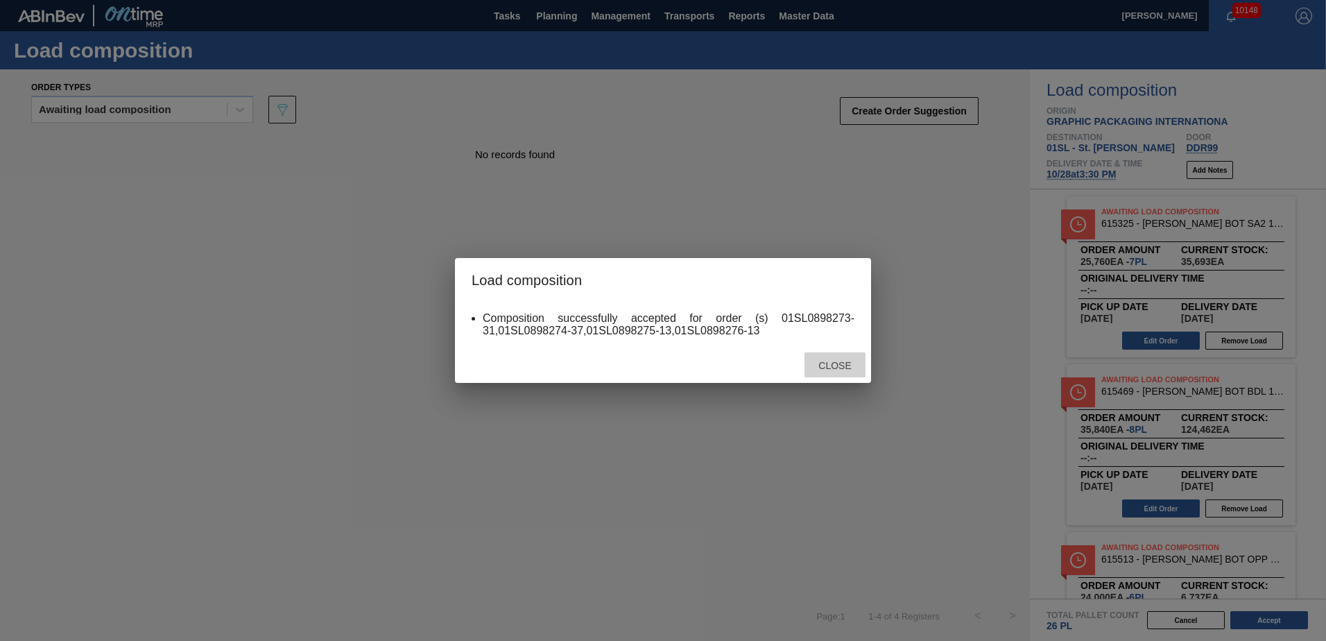
click at [841, 371] on div "Close" at bounding box center [835, 365] width 61 height 26
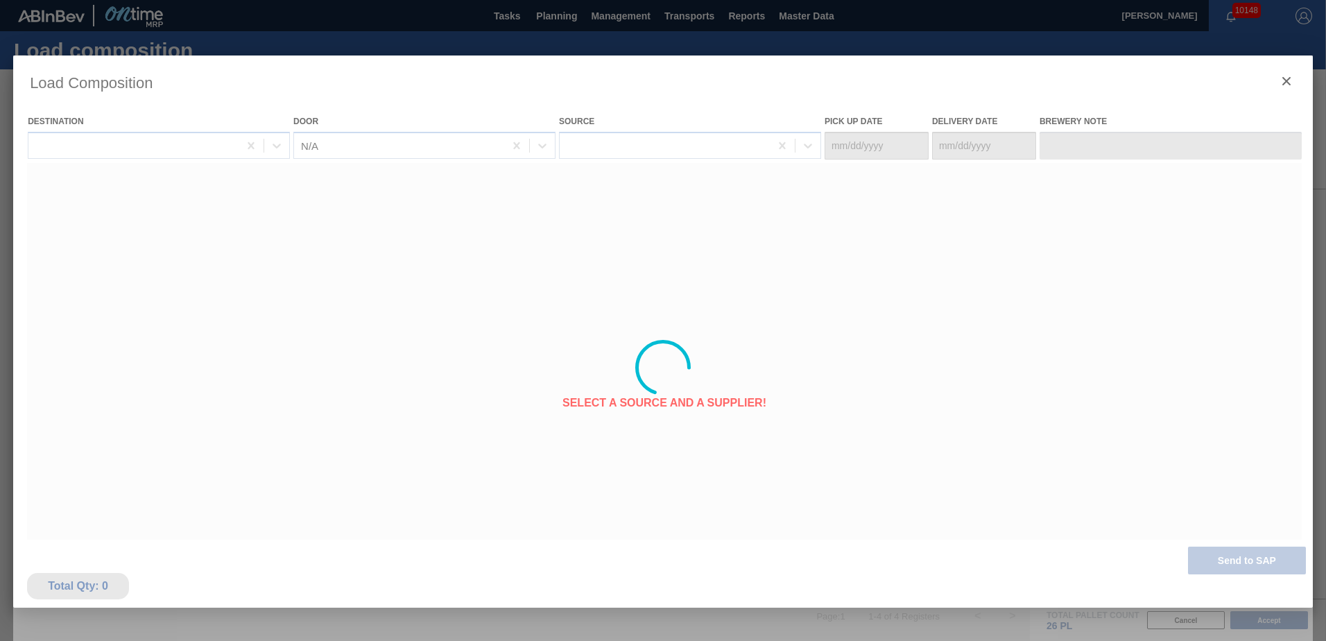
type Date "[DATE]"
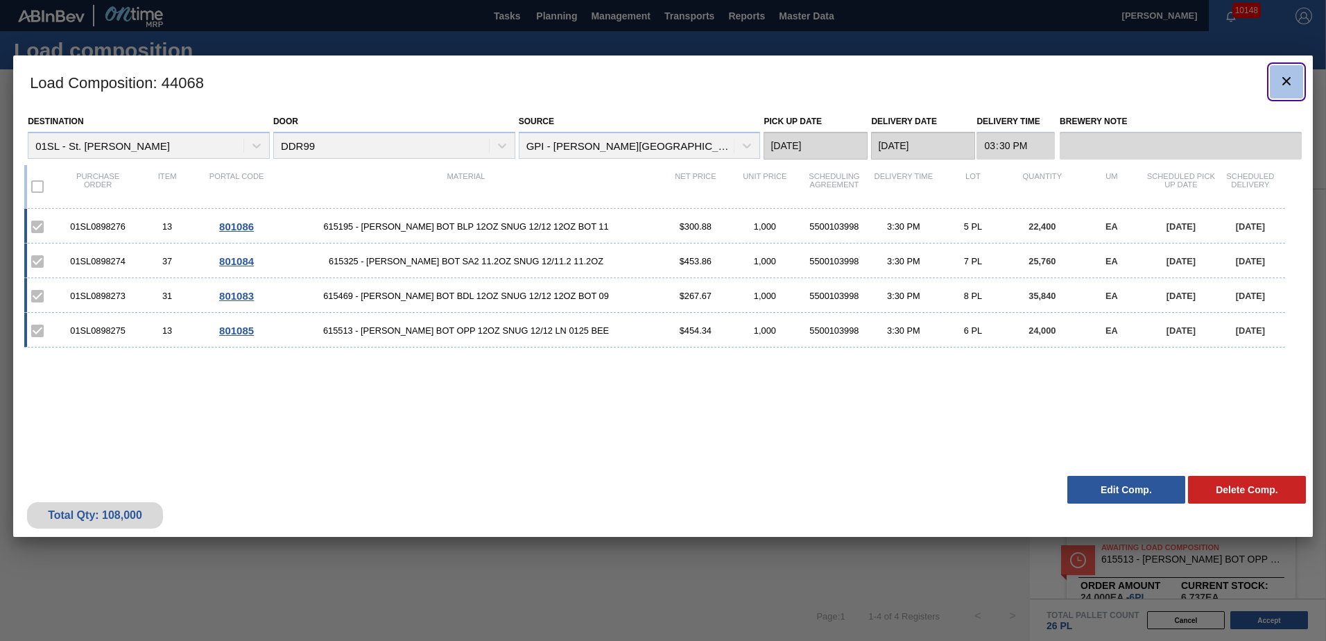
click at [1279, 78] on icon "botão de ícone" at bounding box center [1287, 81] width 17 height 17
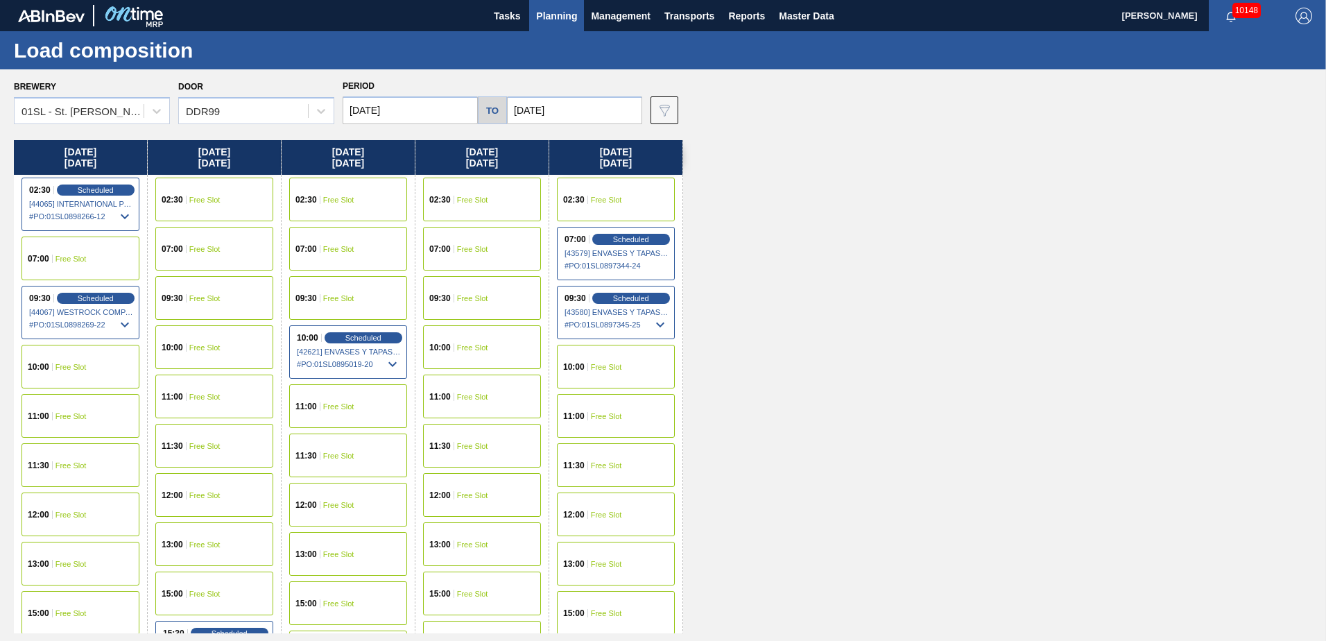
click at [551, 8] on span "Planning" at bounding box center [556, 16] width 41 height 17
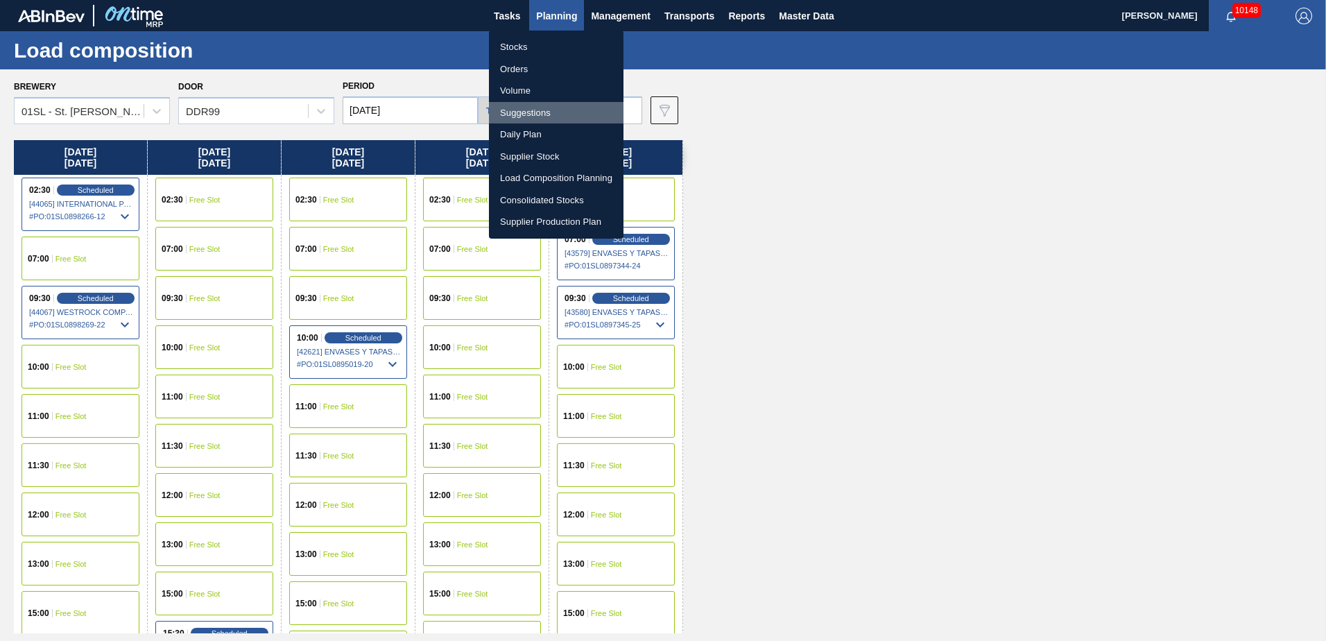
click at [543, 112] on li "Suggestions" at bounding box center [556, 113] width 135 height 22
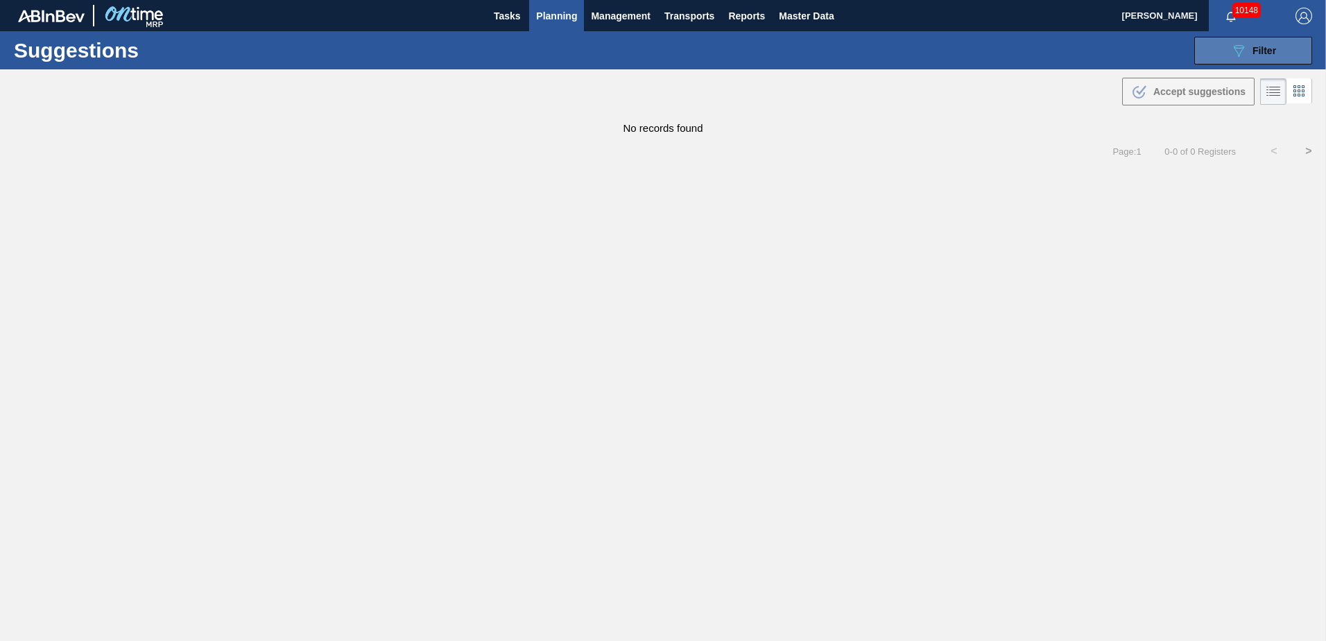
type from "[DATE]"
type to "[DATE]"
click at [1272, 48] on span "Filter" at bounding box center [1265, 50] width 24 height 11
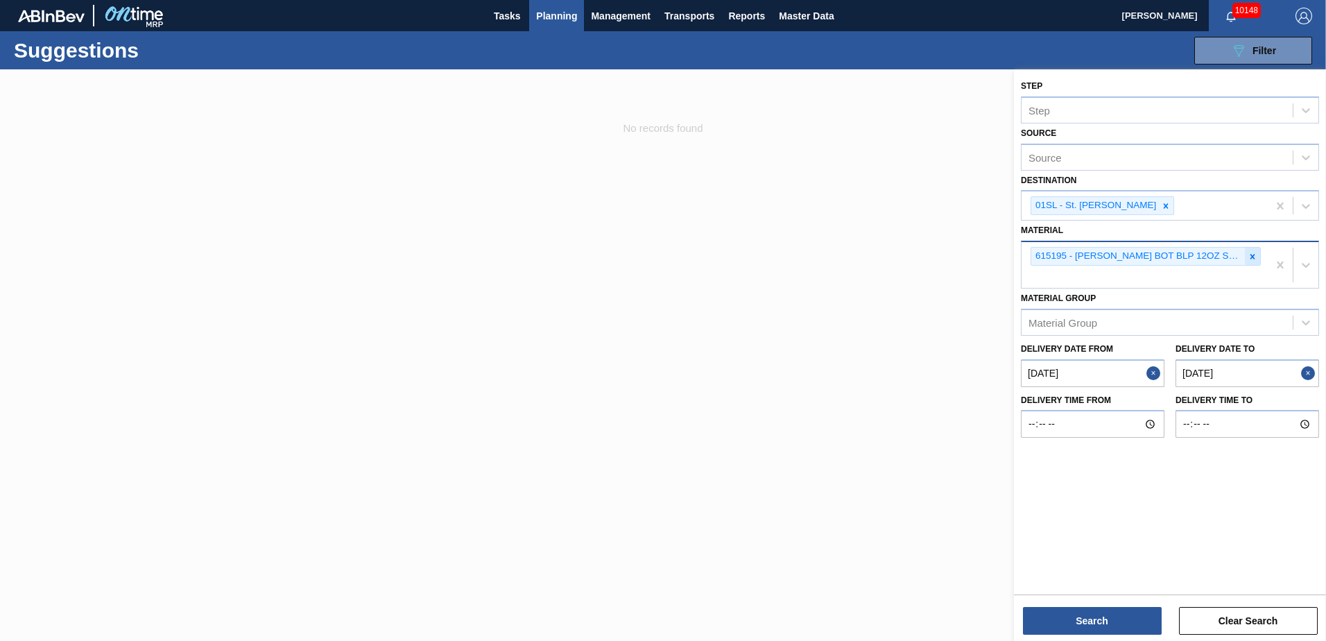
click at [1252, 257] on icon at bounding box center [1253, 256] width 5 height 5
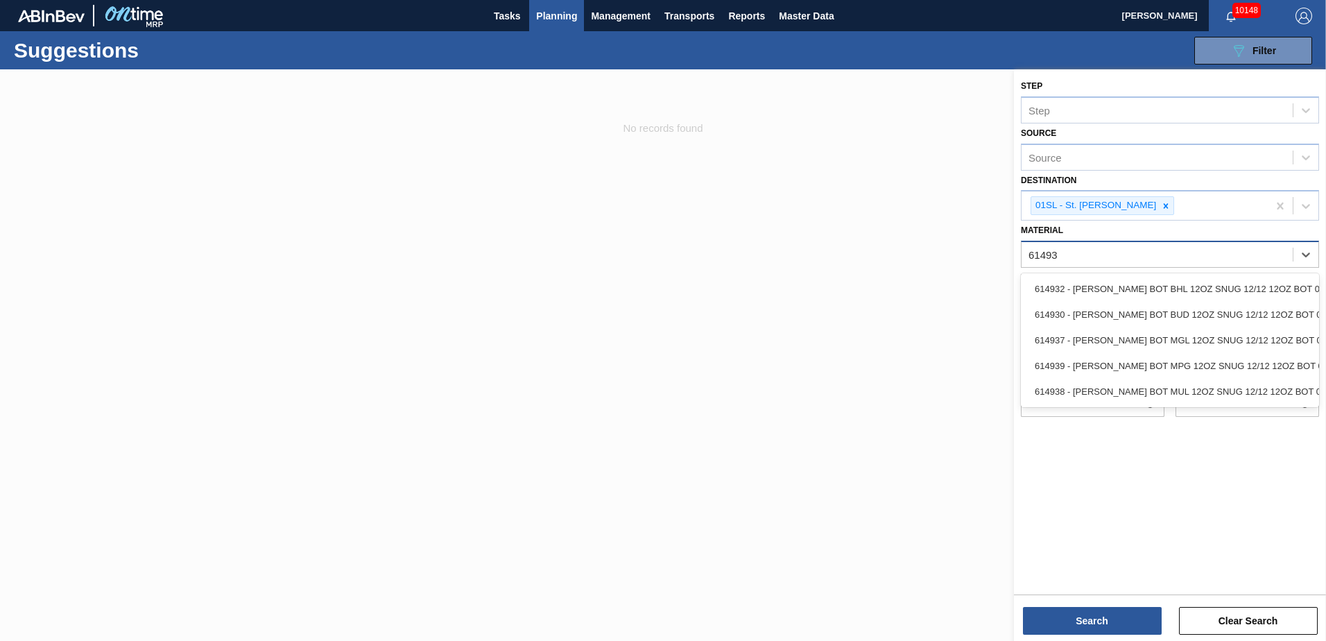
type input "614939"
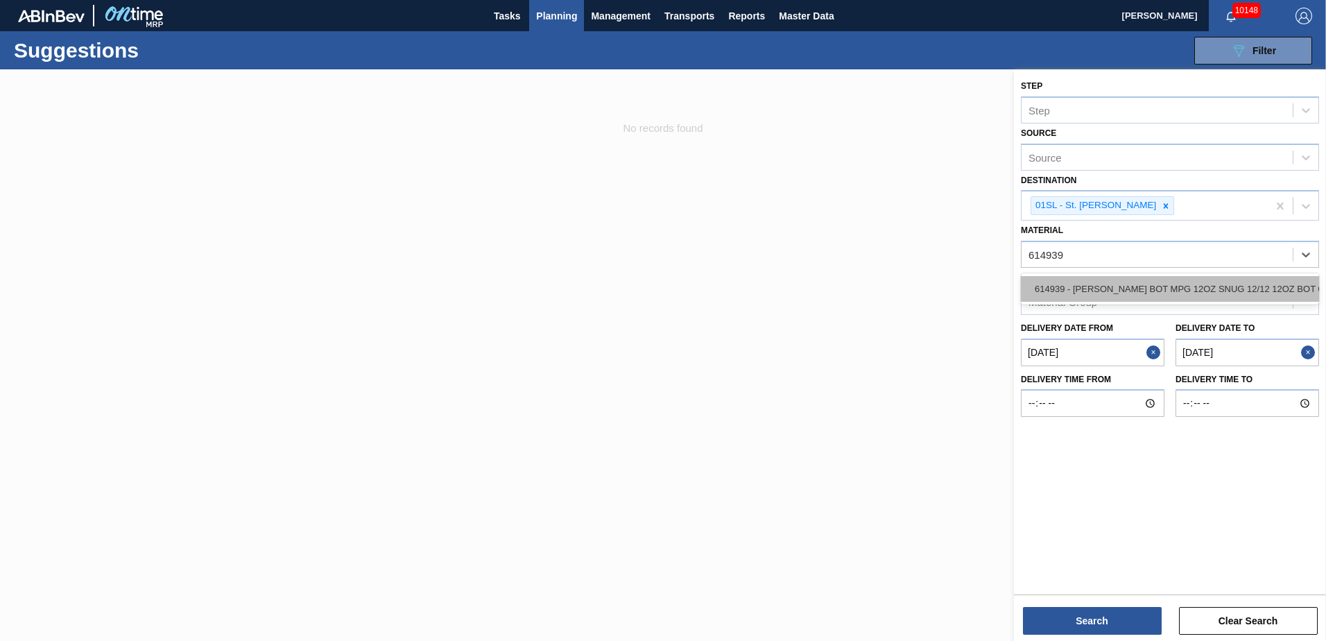
click at [1207, 291] on div "614939 - [PERSON_NAME] BOT MPG 12OZ SNUG 12/12 12OZ BOT 05" at bounding box center [1170, 289] width 298 height 26
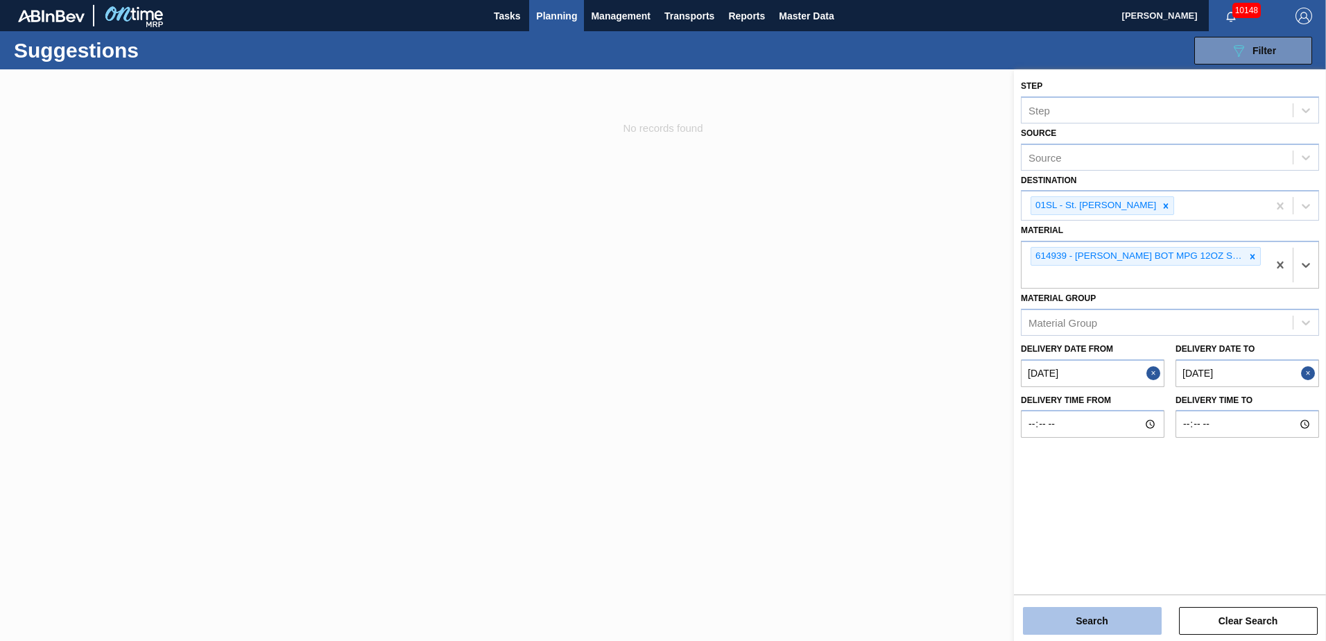
click at [1068, 619] on button "Search" at bounding box center [1092, 621] width 139 height 28
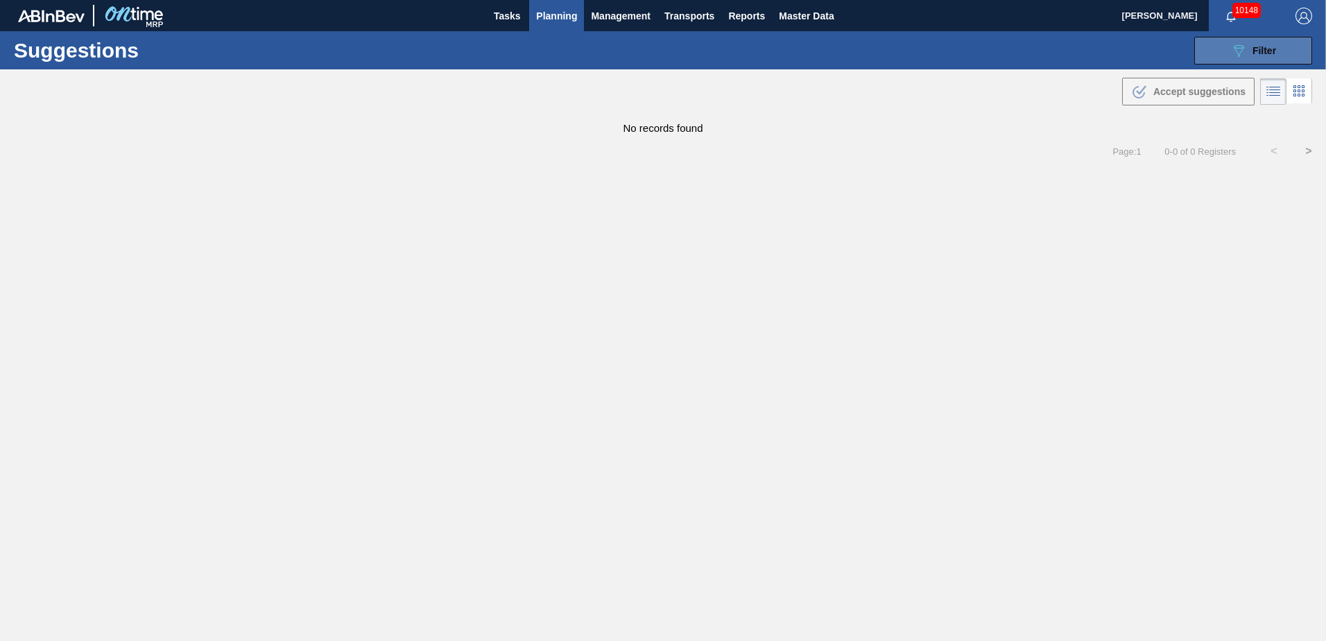
click at [1235, 52] on icon "089F7B8B-B2A5-4AFE-B5C0-19BA573D28AC" at bounding box center [1239, 50] width 17 height 17
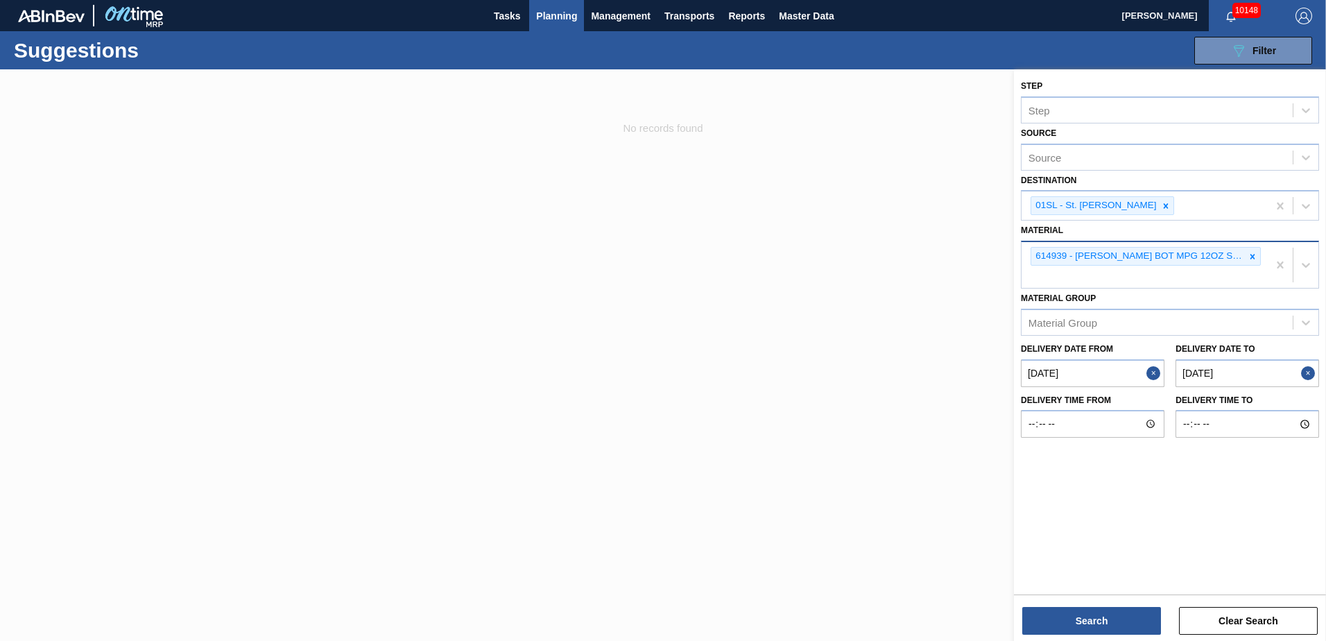
click at [1252, 259] on icon at bounding box center [1253, 257] width 10 height 10
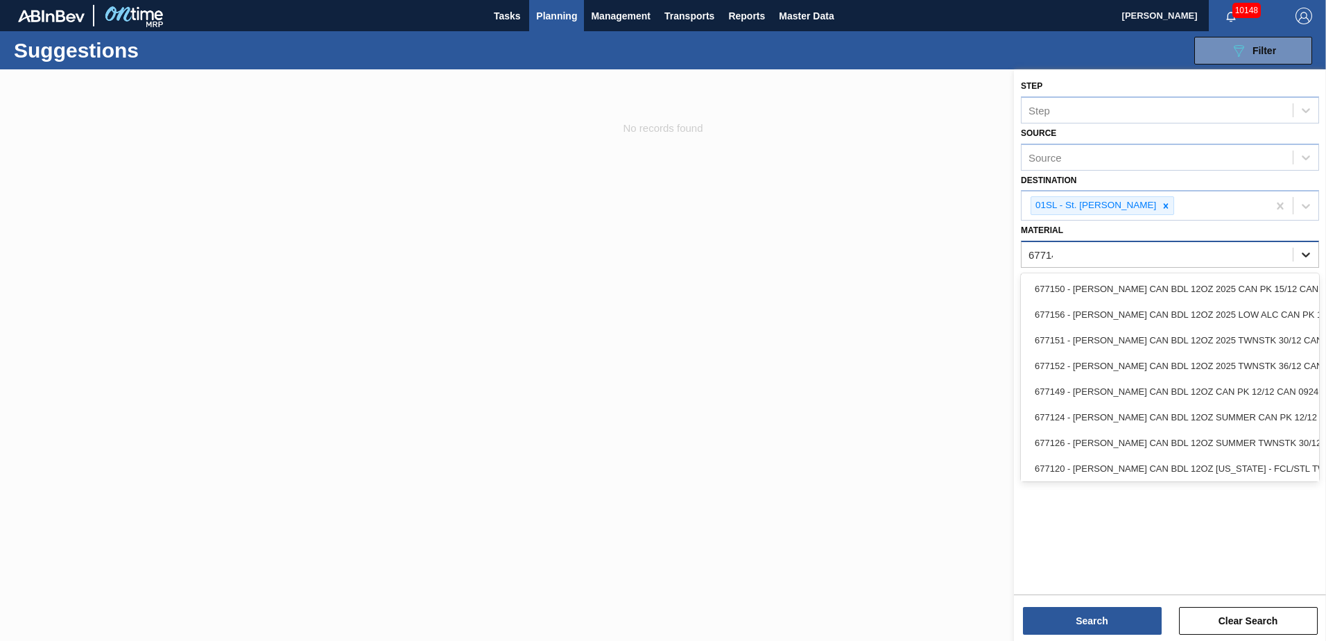
type input "677149"
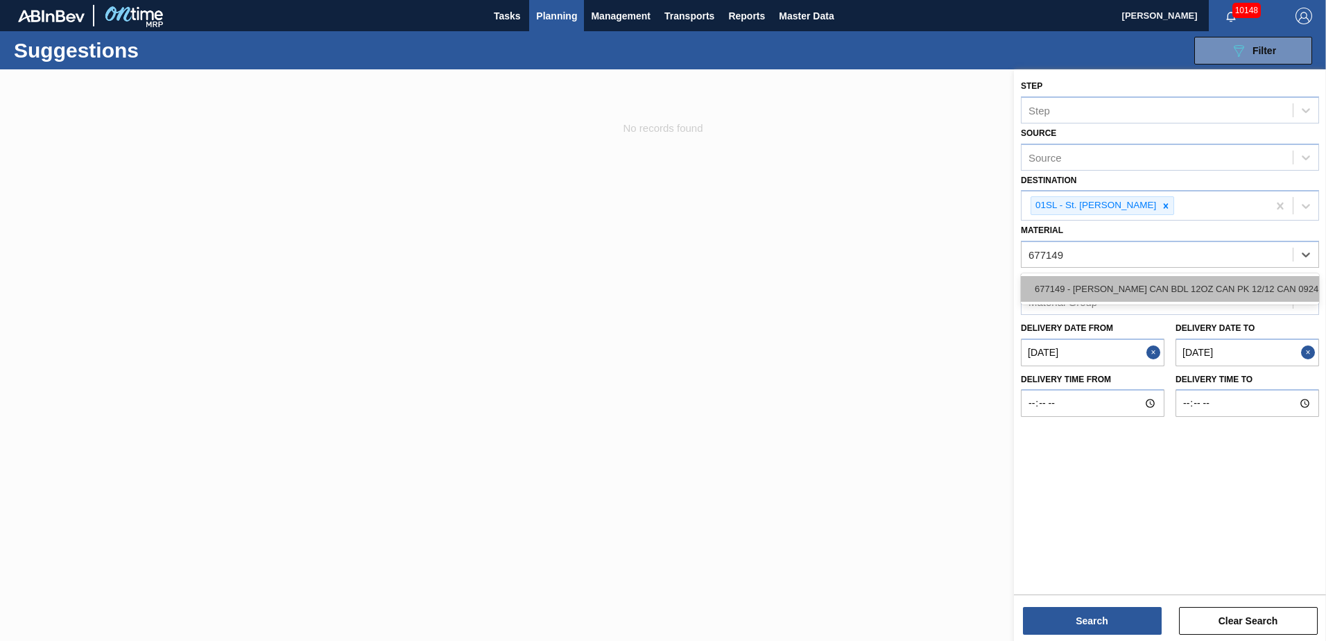
click at [1218, 287] on div "677149 - [PERSON_NAME] CAN BDL 12OZ CAN PK 12/12 CAN 0924" at bounding box center [1170, 289] width 298 height 26
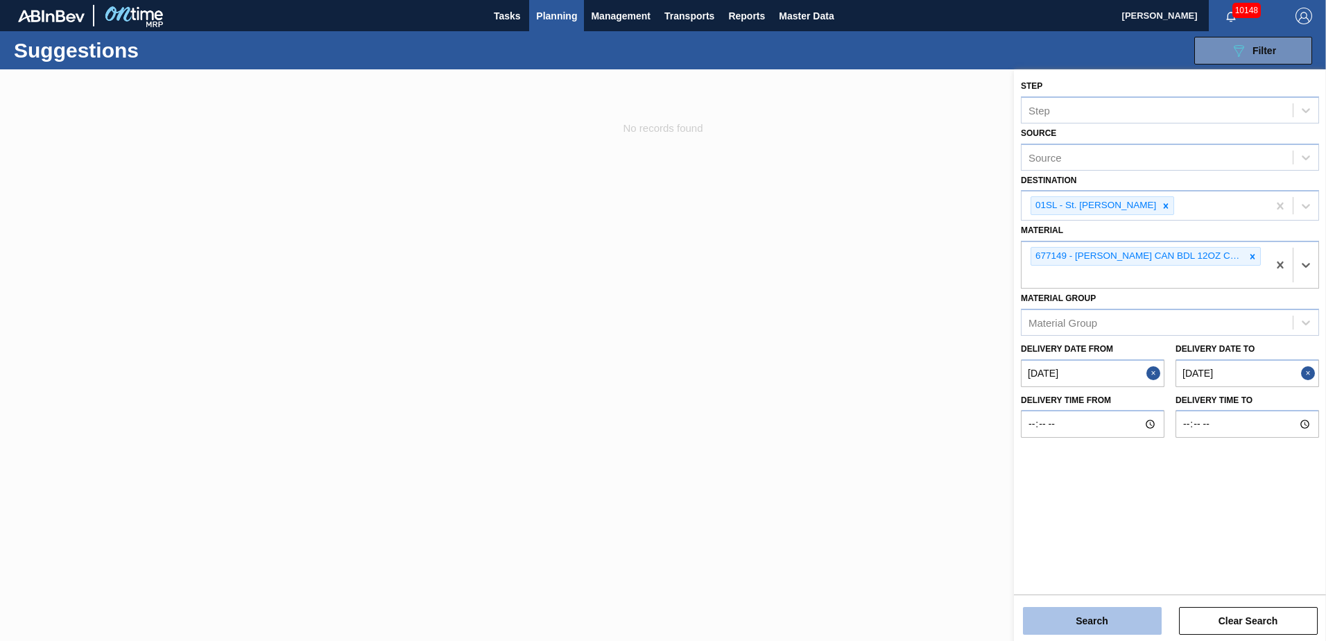
click at [1122, 620] on button "Search" at bounding box center [1092, 621] width 139 height 28
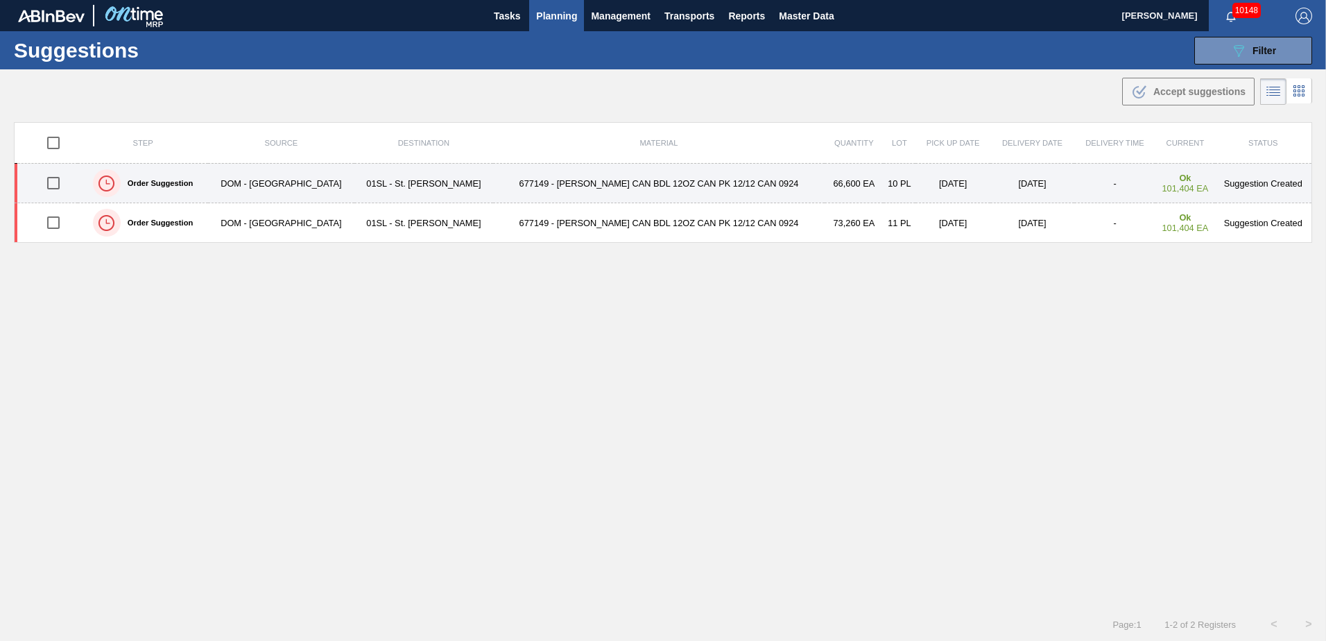
click at [58, 184] on input "checkbox" at bounding box center [53, 183] width 29 height 29
checkbox input "true"
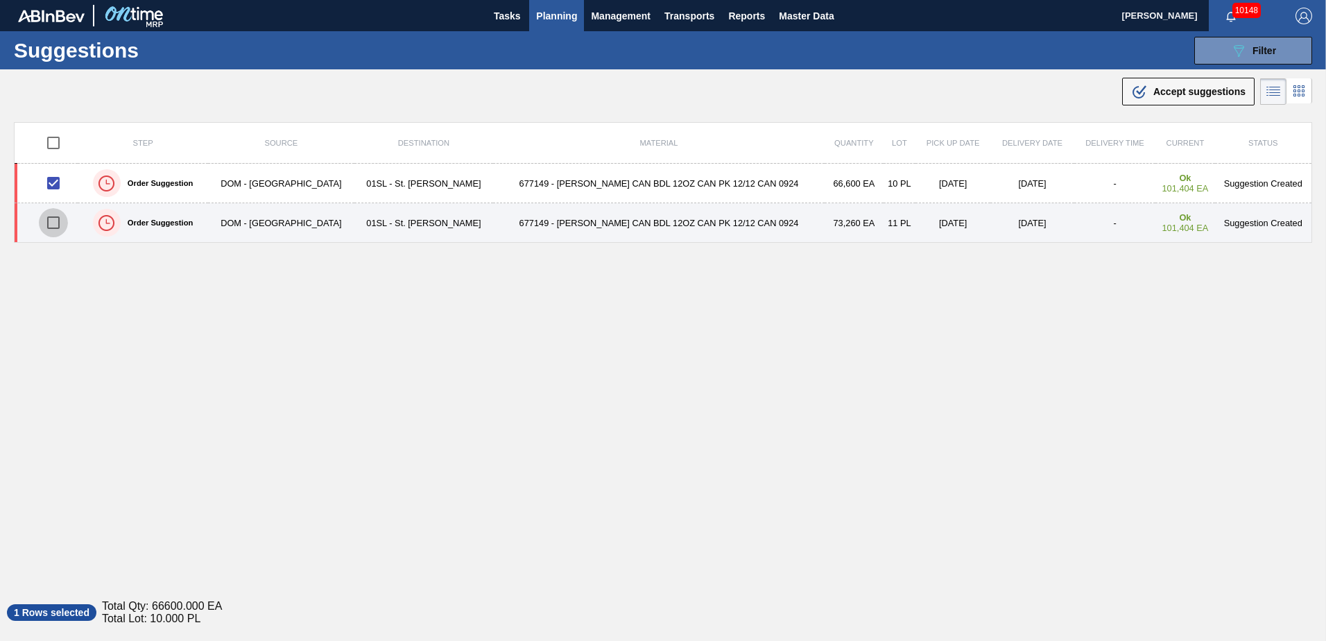
click at [58, 222] on input "checkbox" at bounding box center [53, 222] width 29 height 29
checkbox input "true"
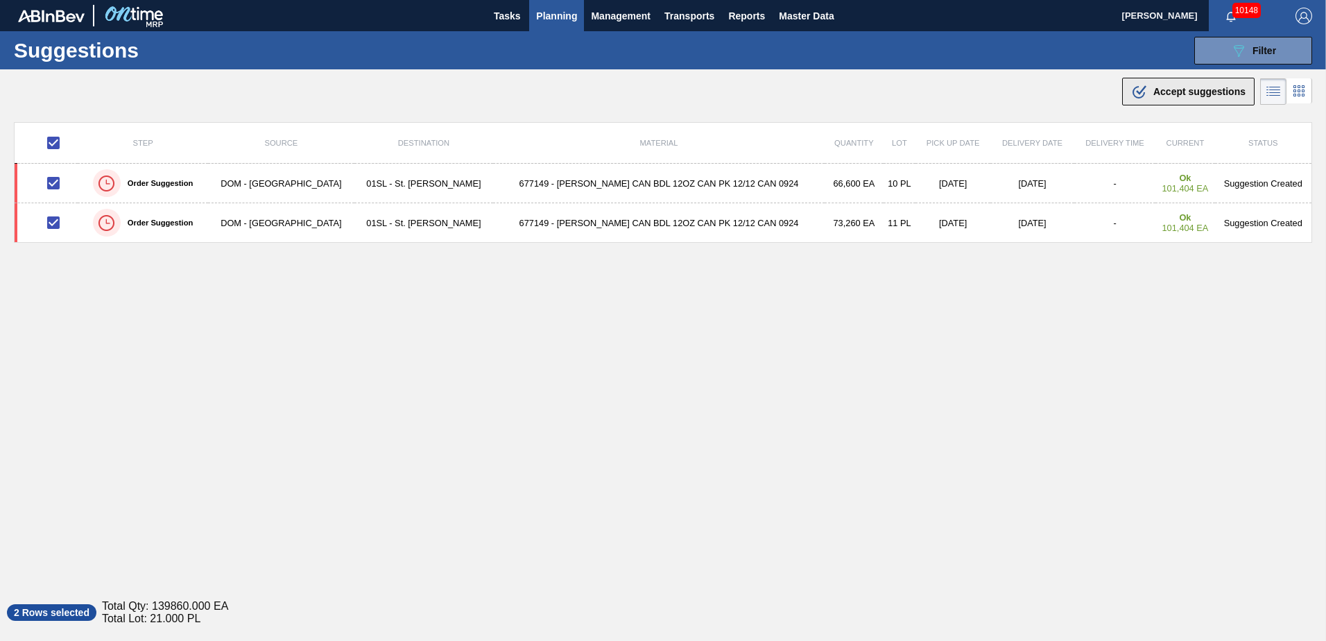
click at [1188, 92] on span "Accept suggestions" at bounding box center [1200, 91] width 92 height 11
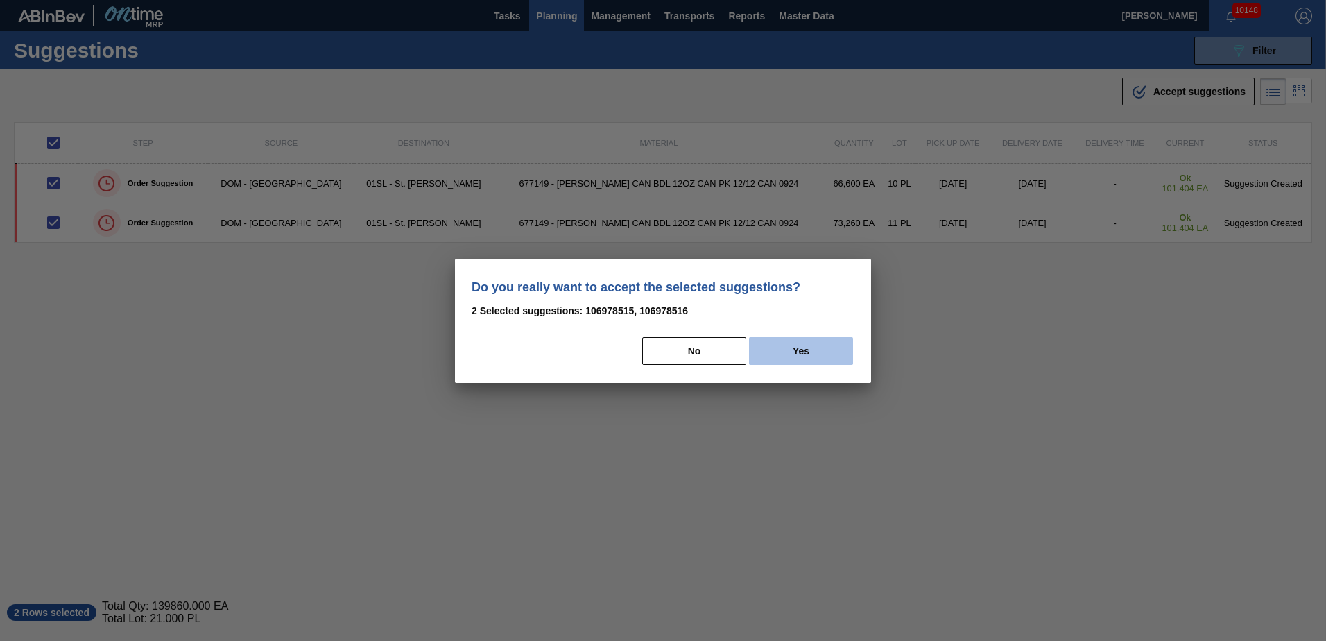
click at [795, 354] on button "Yes" at bounding box center [801, 351] width 104 height 28
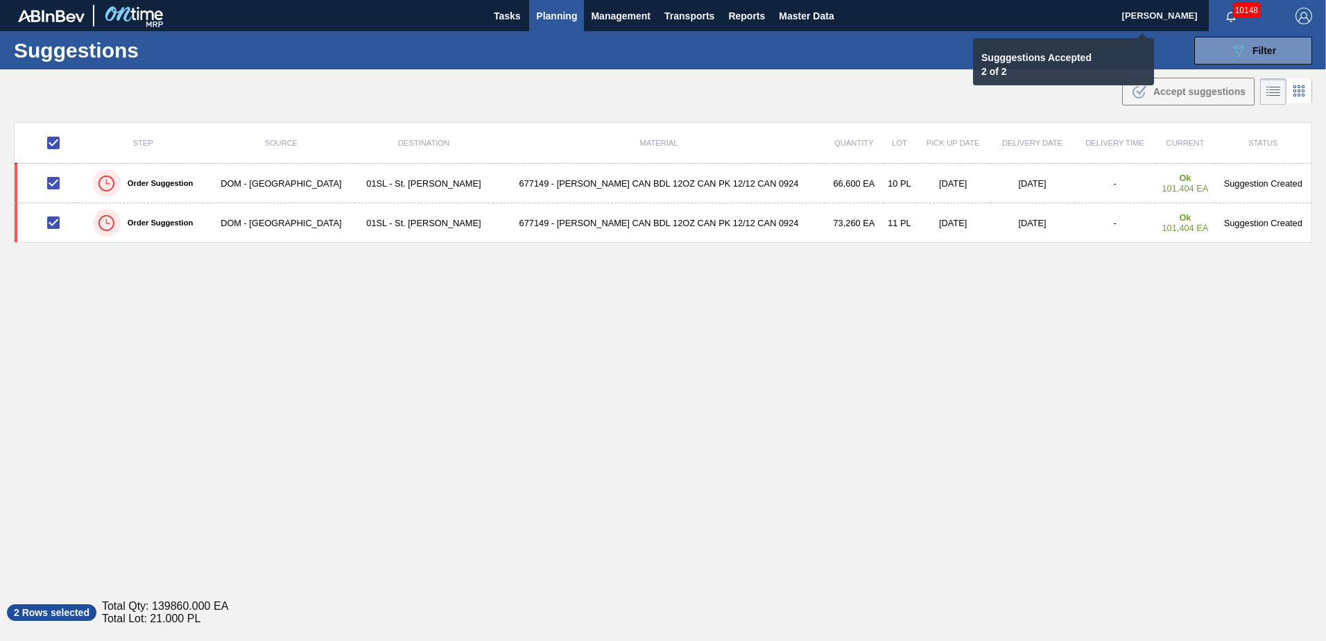
checkbox input "false"
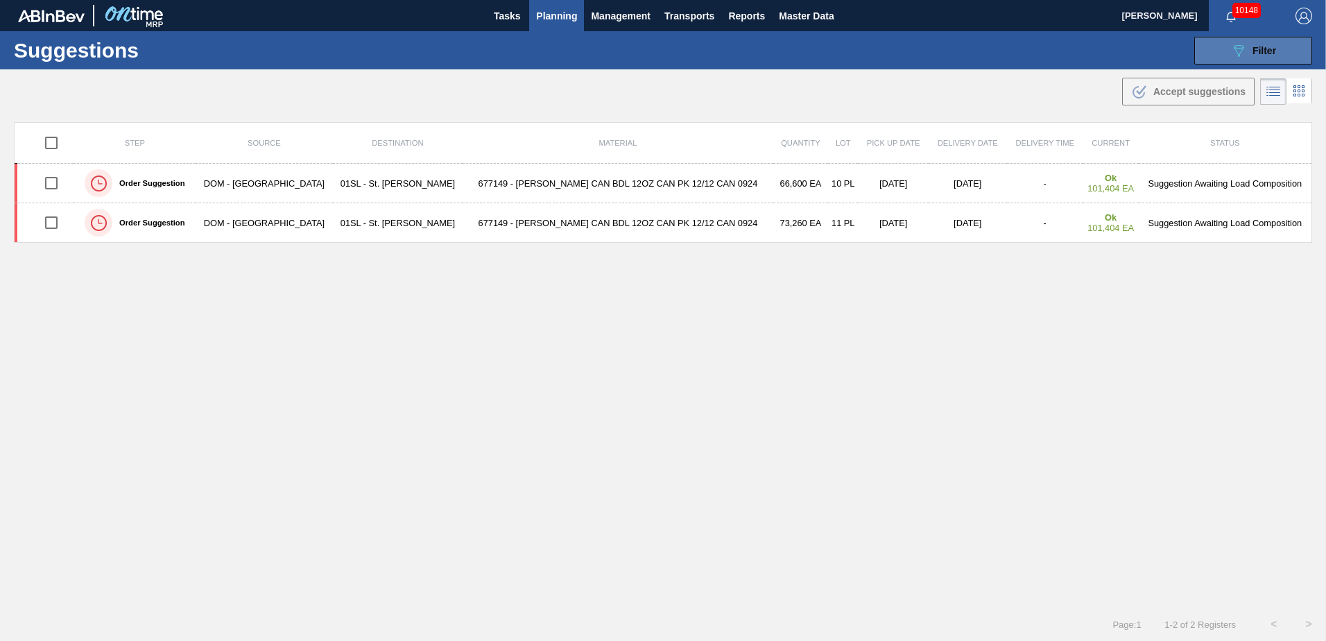
click at [1260, 60] on button "089F7B8B-B2A5-4AFE-B5C0-19BA573D28AC Filter" at bounding box center [1254, 51] width 118 height 28
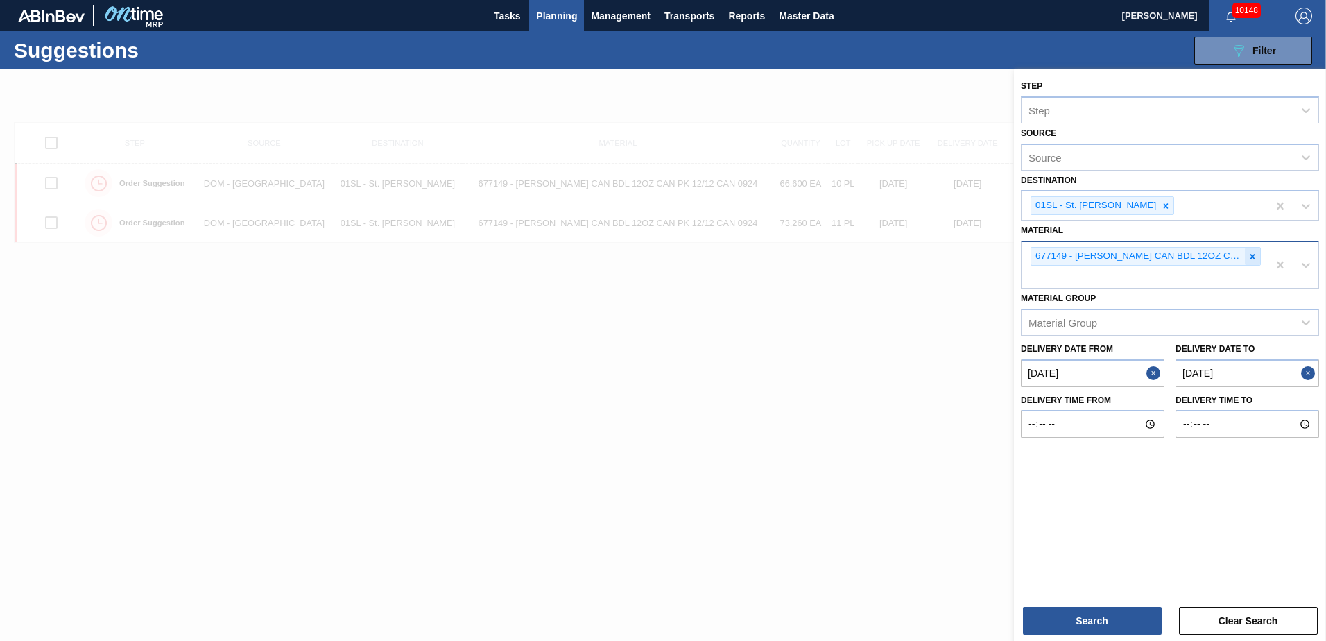
click at [1249, 255] on icon at bounding box center [1253, 257] width 10 height 10
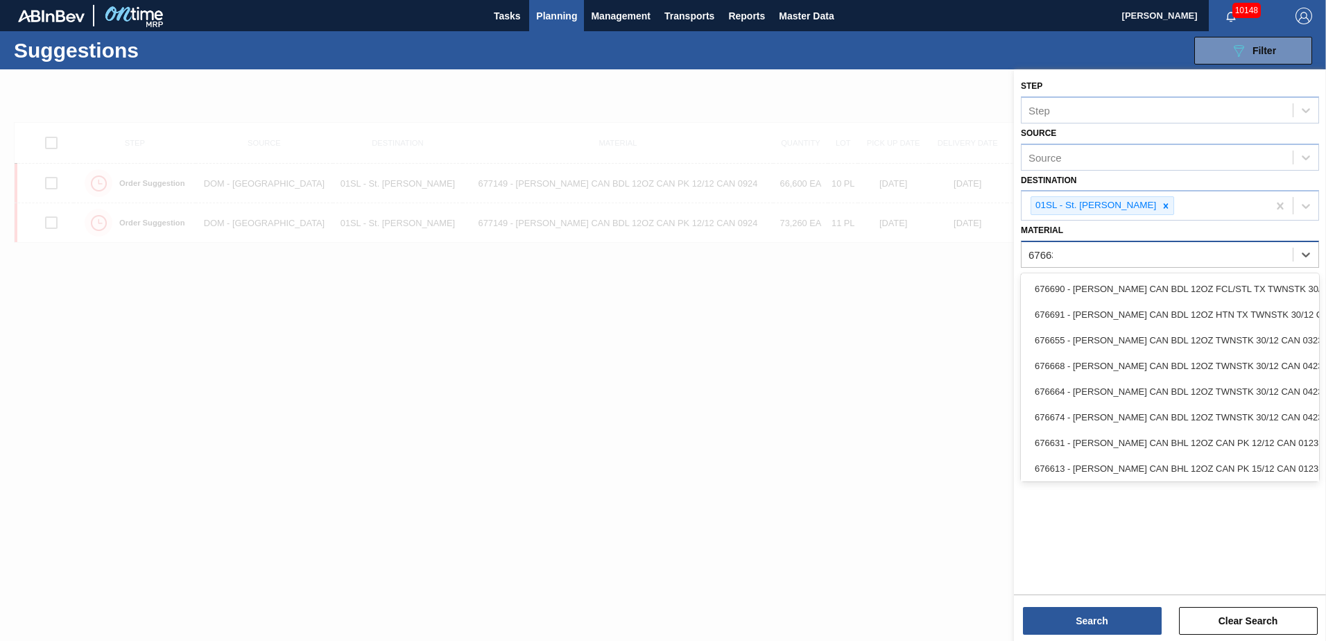
type input "676631"
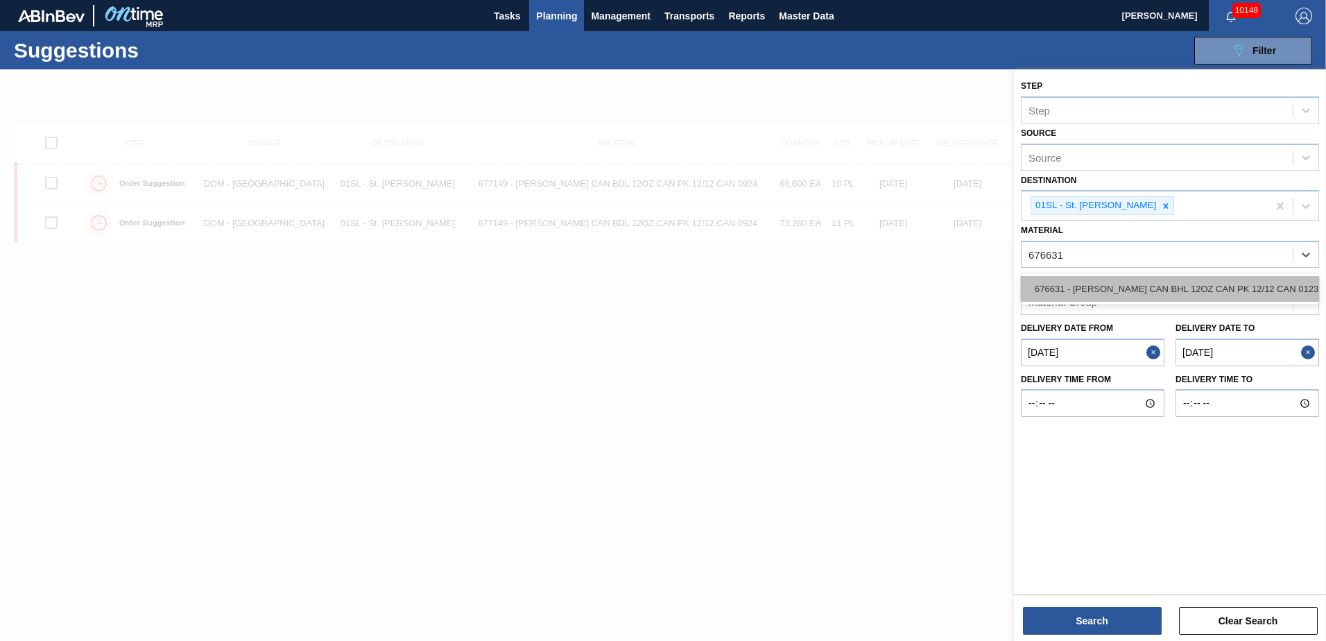
click at [1228, 286] on div "676631 - [PERSON_NAME] CAN BHL 12OZ CAN PK 12/12 CAN 0123" at bounding box center [1170, 289] width 298 height 26
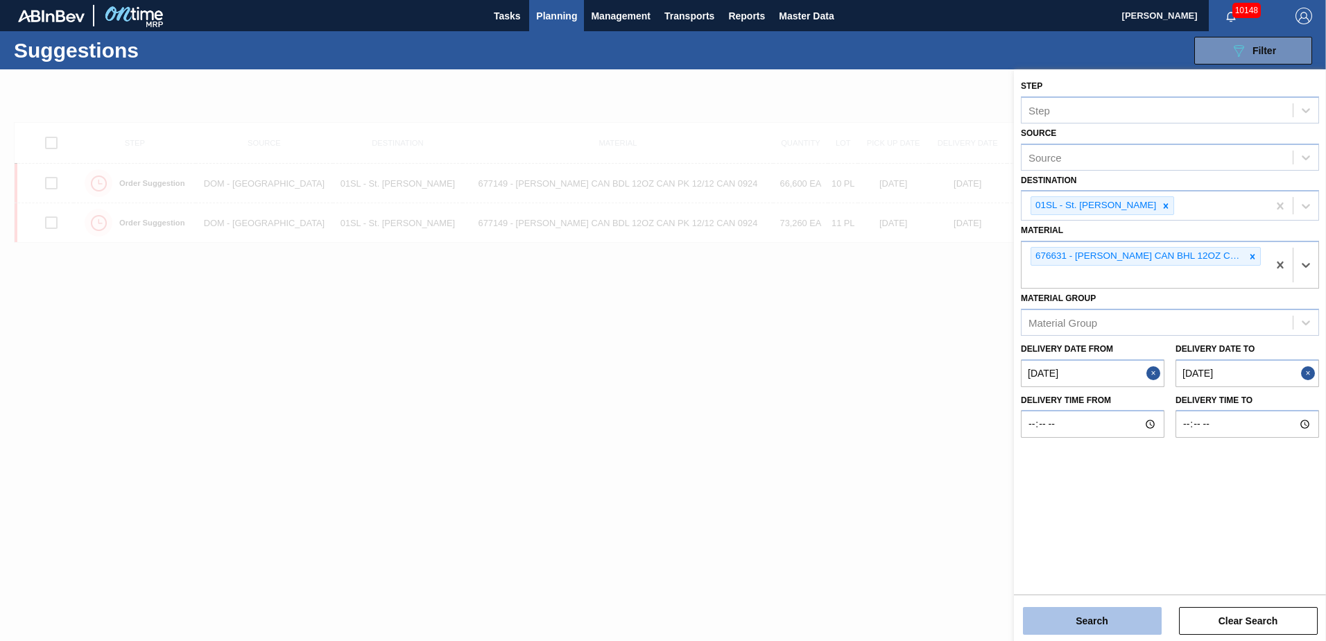
click at [1125, 619] on button "Search" at bounding box center [1092, 621] width 139 height 28
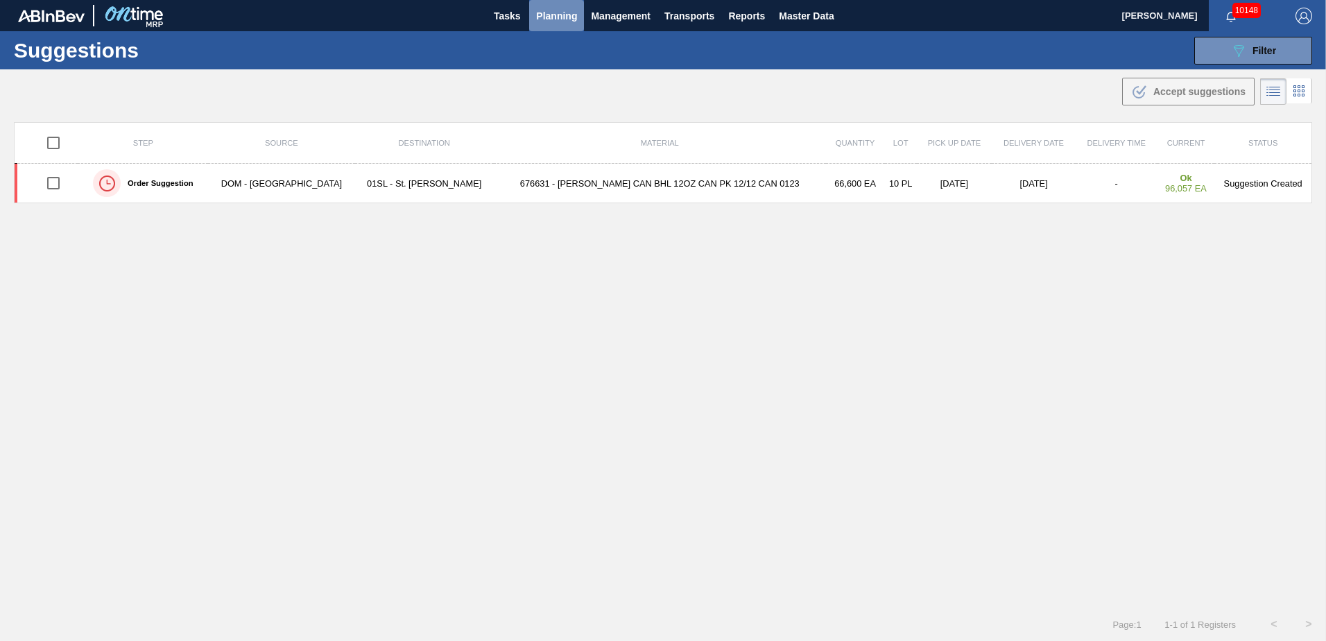
drag, startPoint x: 545, startPoint y: 17, endPoint x: 556, endPoint y: 48, distance: 33.1
click at [545, 17] on span "Planning" at bounding box center [556, 16] width 41 height 17
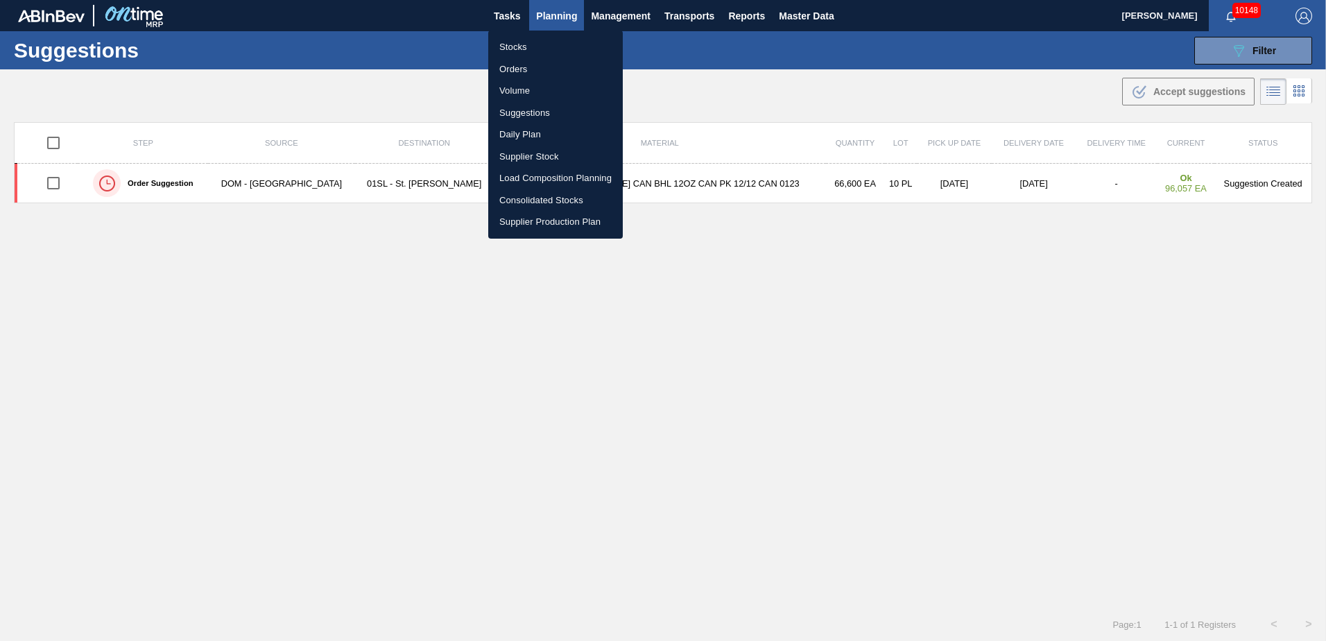
click at [531, 172] on li "Load Composition Planning" at bounding box center [555, 178] width 135 height 22
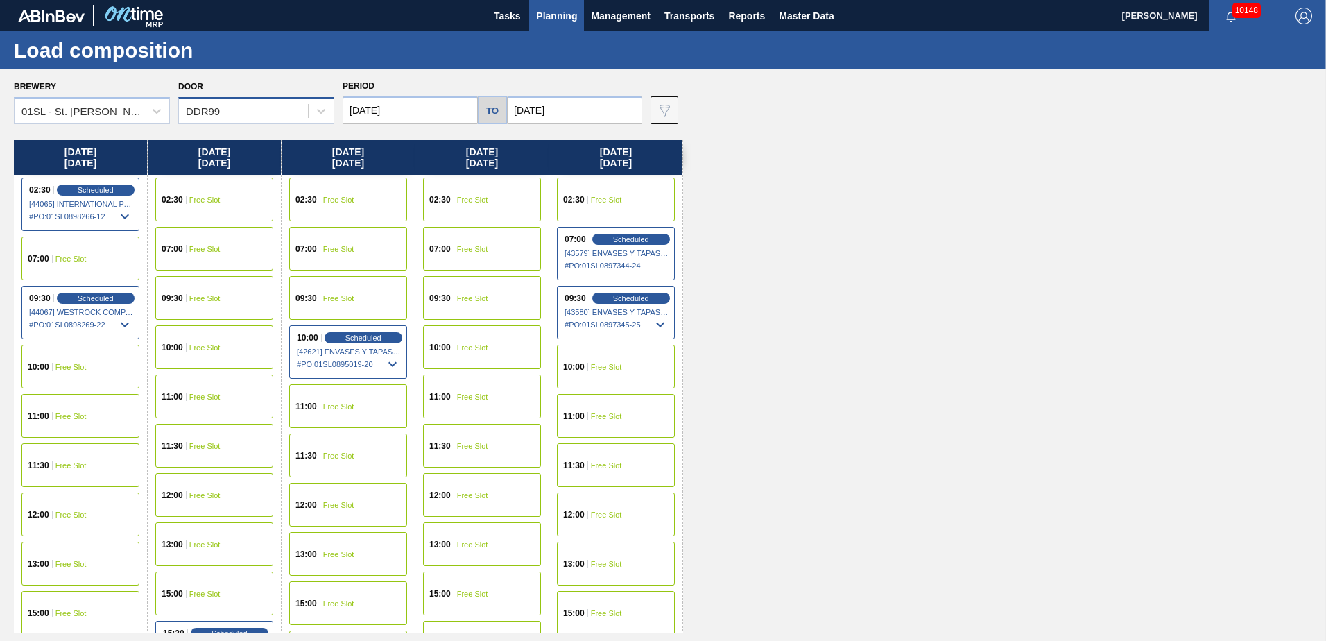
click at [296, 111] on div "DDR99" at bounding box center [243, 111] width 129 height 20
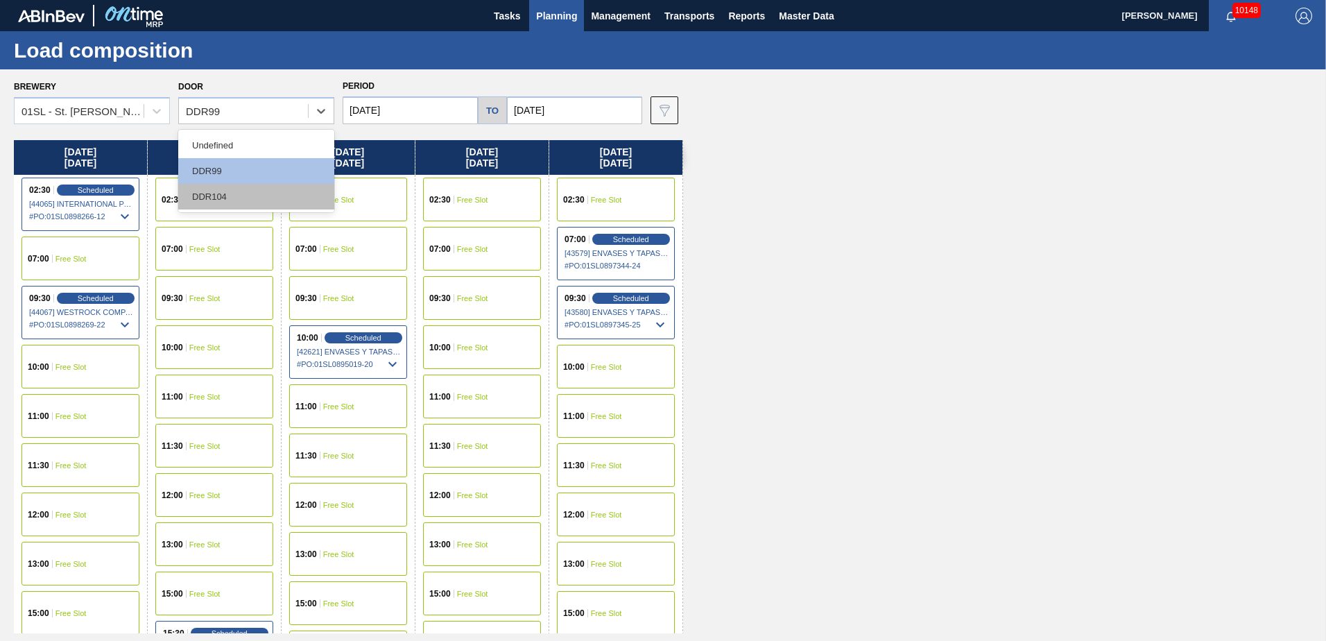
click at [227, 193] on div "DDR104" at bounding box center [256, 197] width 156 height 26
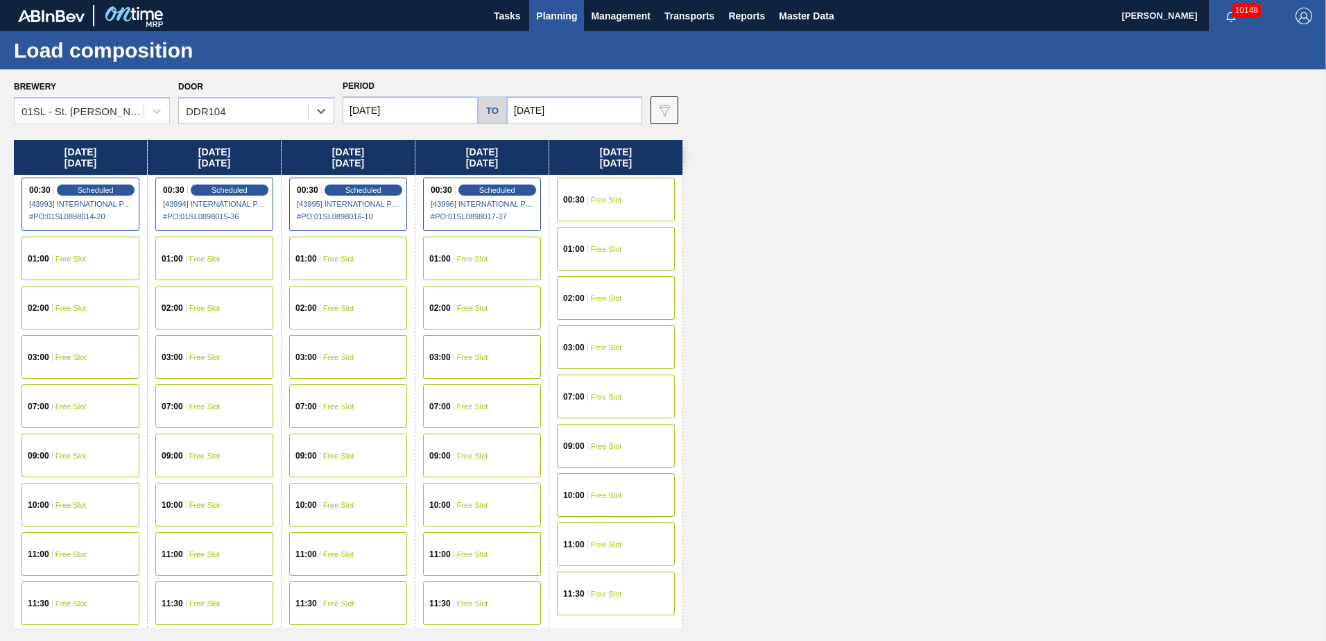
click at [65, 402] on span "Free Slot" at bounding box center [71, 406] width 31 height 8
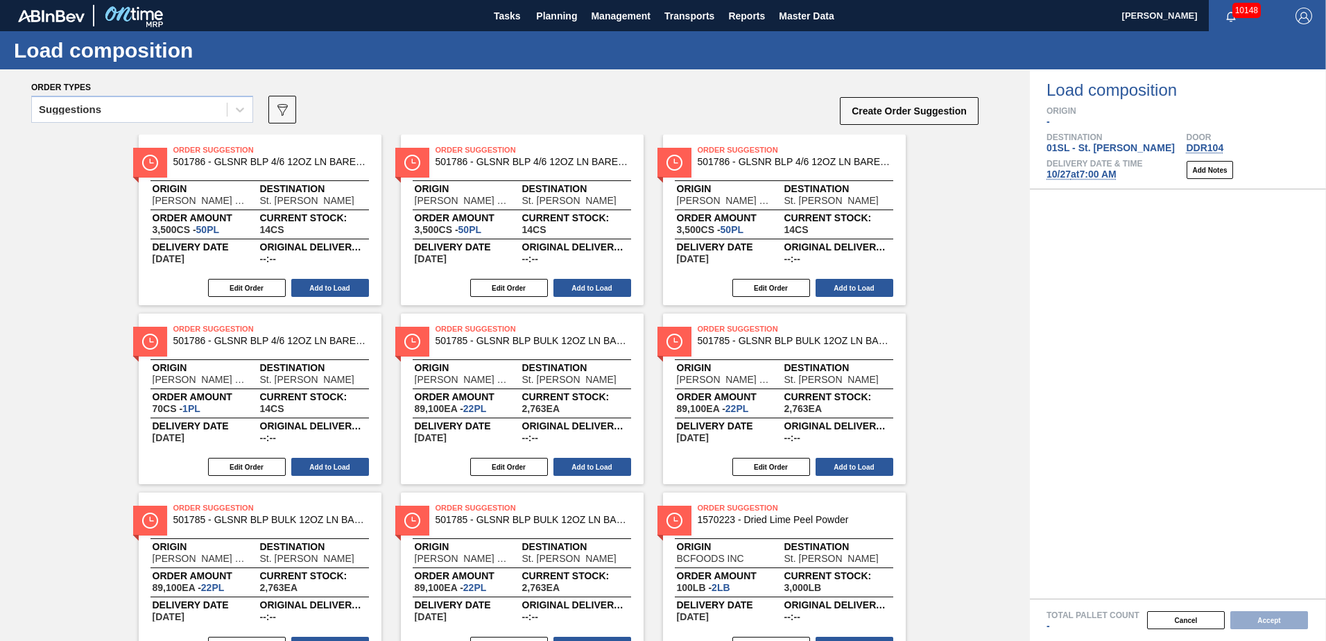
click at [242, 108] on icon at bounding box center [240, 110] width 14 height 14
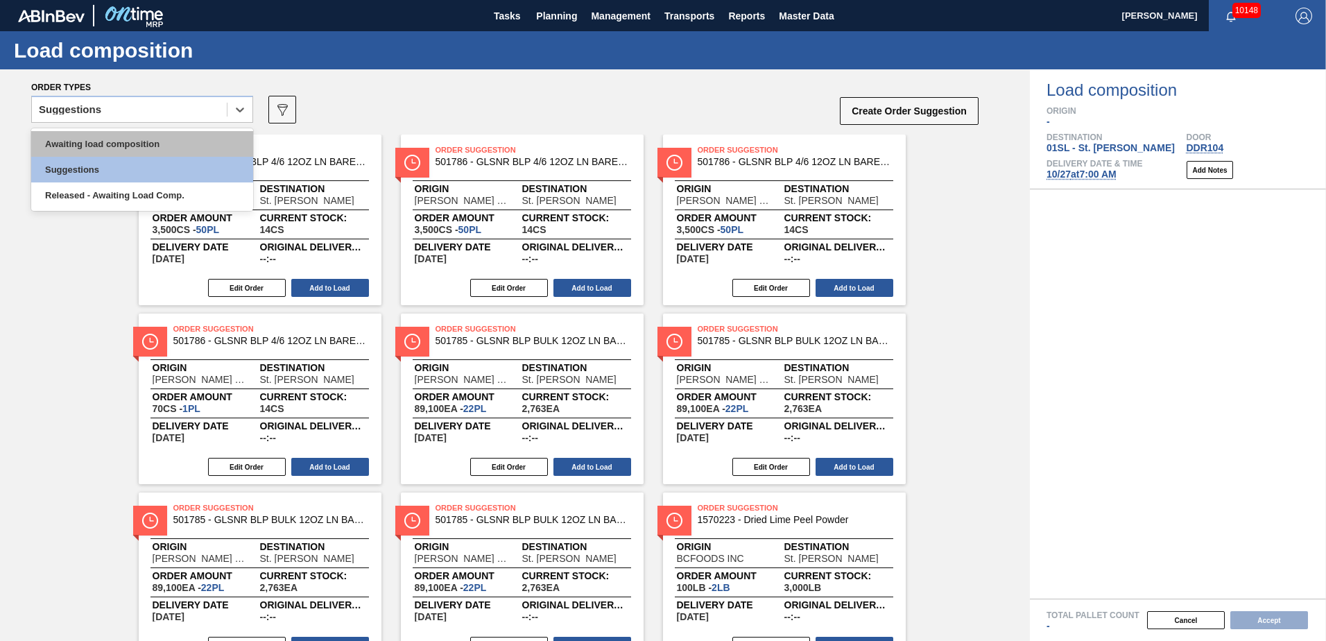
click at [160, 143] on div "Awaiting load composition" at bounding box center [142, 144] width 222 height 26
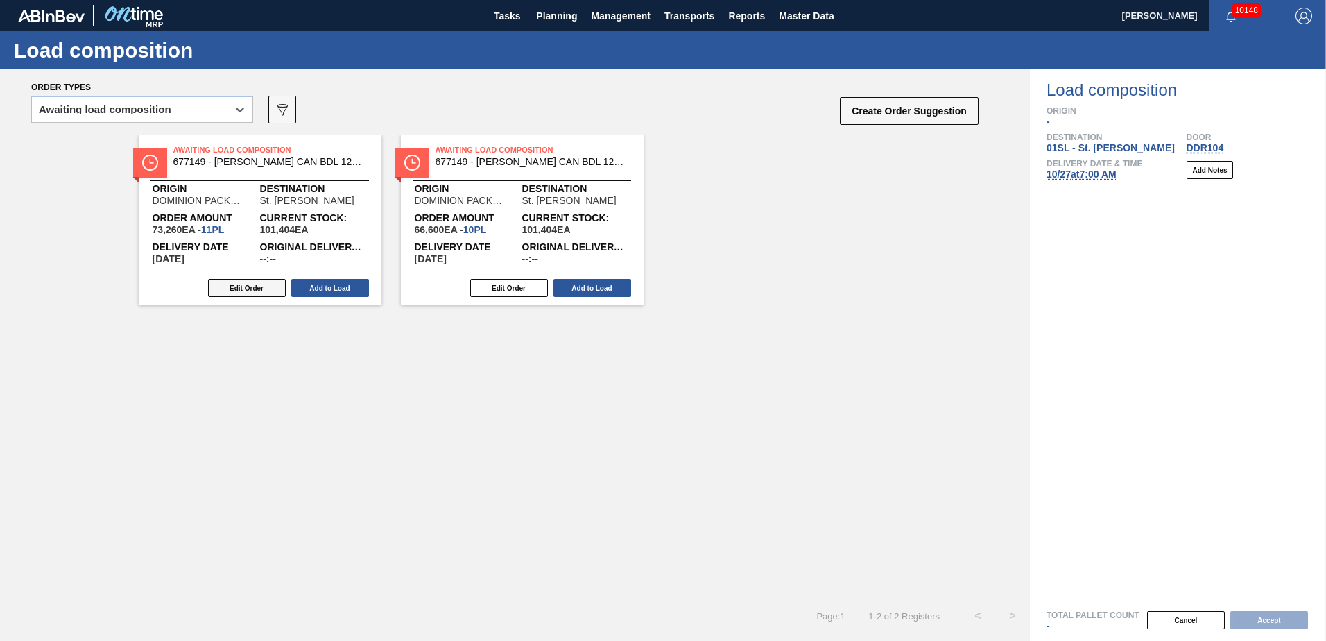
click at [255, 287] on button "Edit Order" at bounding box center [247, 288] width 78 height 18
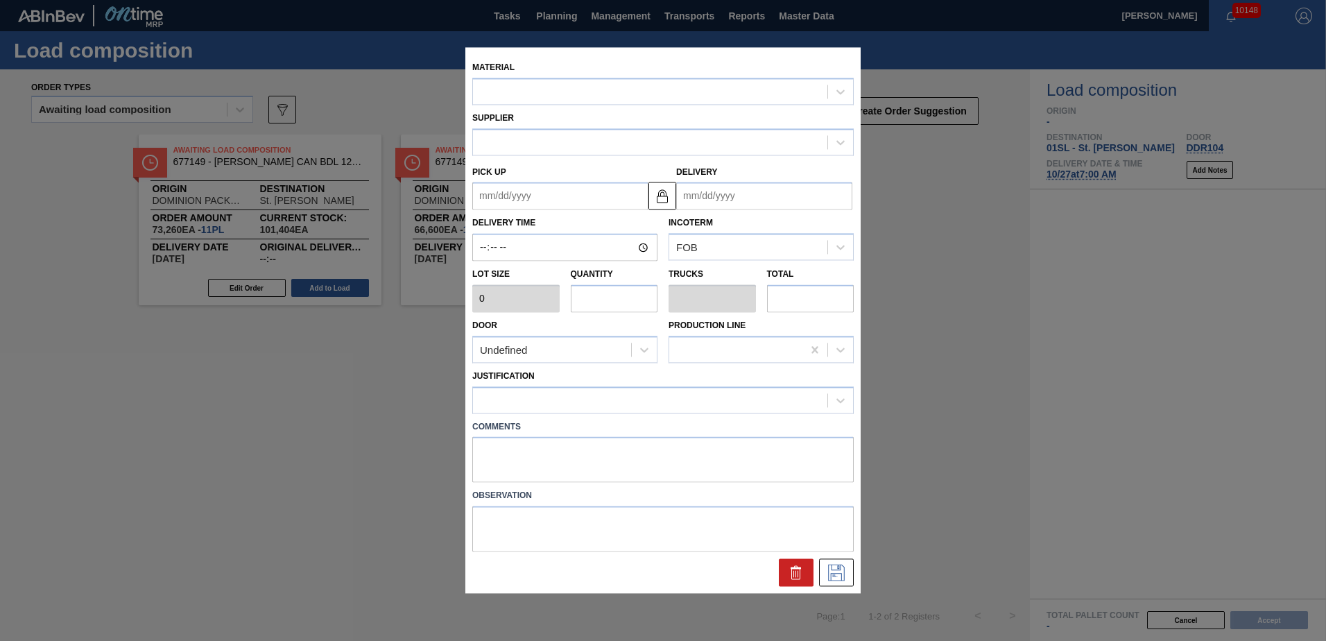
type up "[DATE]"
type input "[DATE]"
type input "6,660"
type input "11"
type input "0.423"
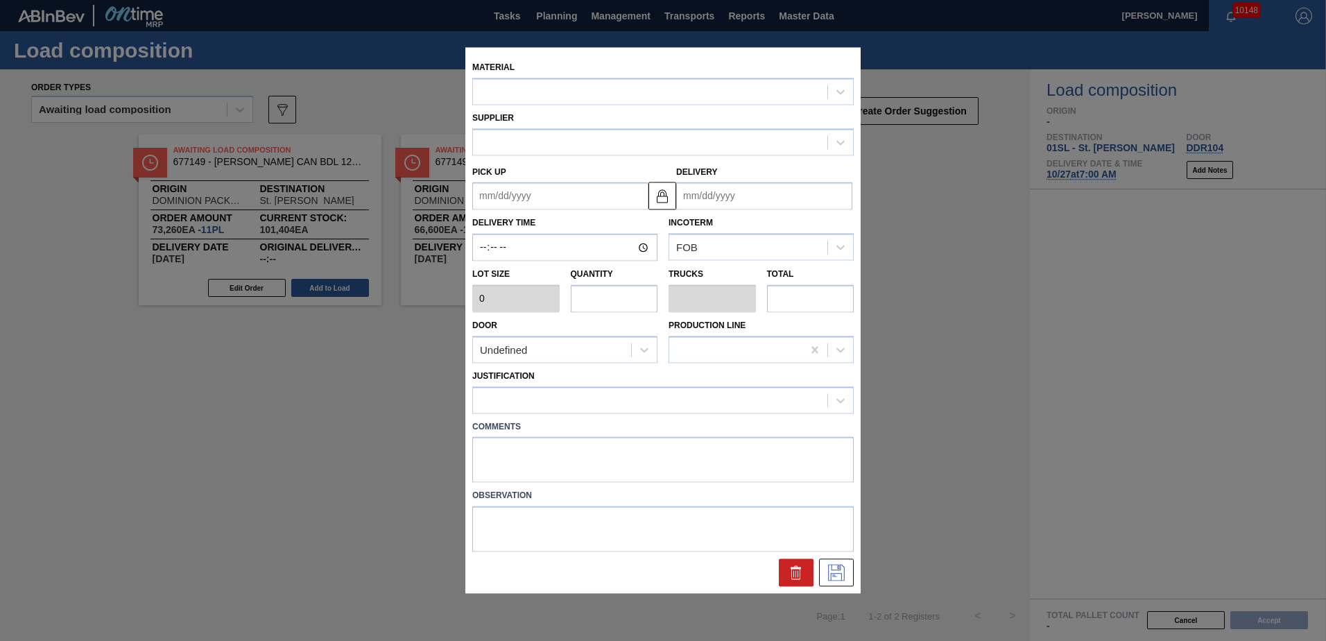
type input "73,260"
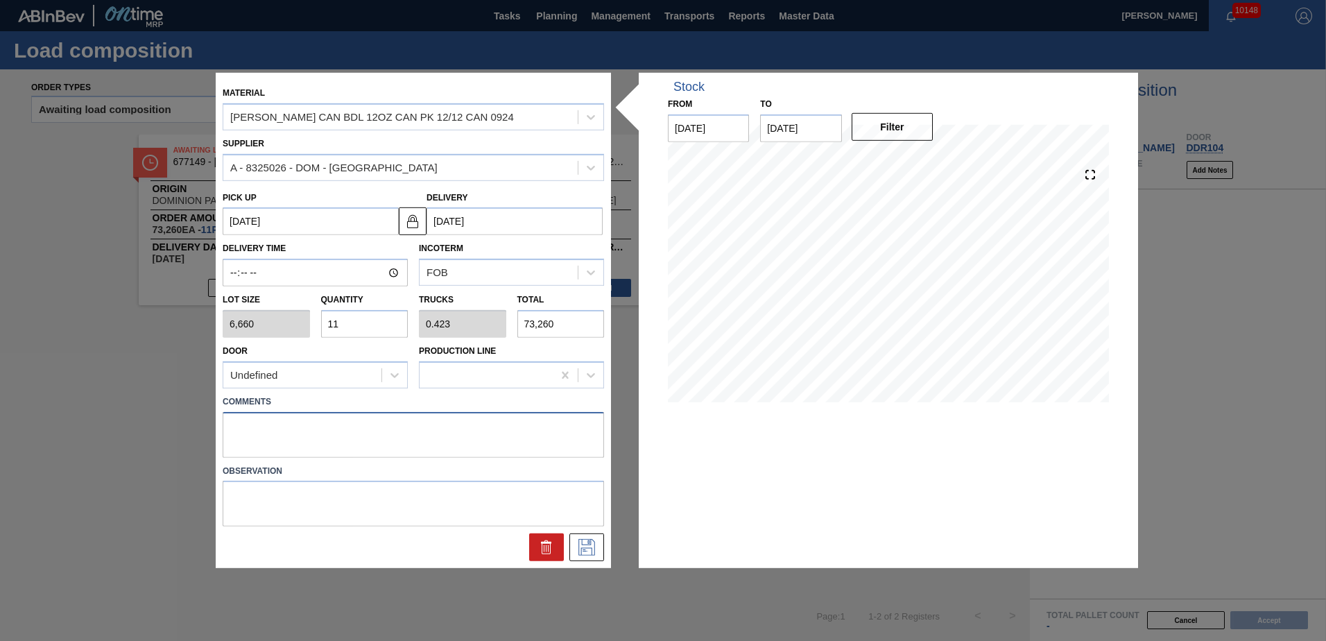
click at [271, 417] on textarea at bounding box center [414, 434] width 382 height 46
type textarea "Live unload"
click at [587, 550] on icon at bounding box center [587, 547] width 22 height 17
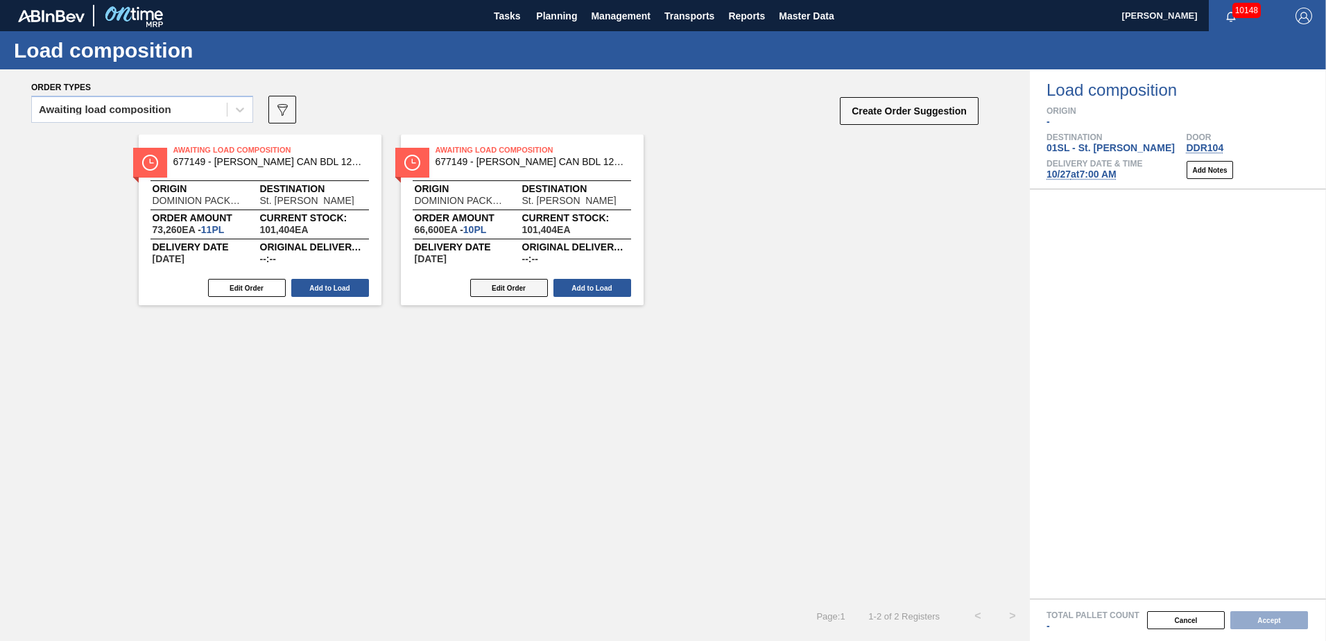
click at [503, 284] on button "Edit Order" at bounding box center [509, 288] width 78 height 18
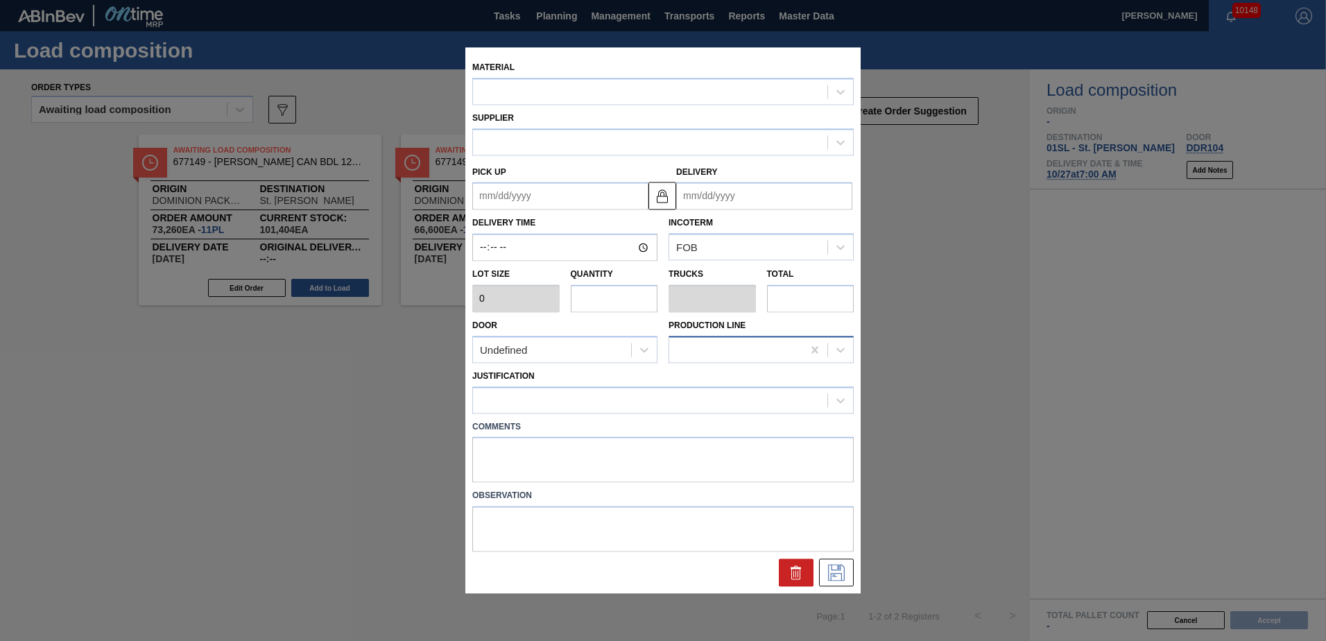
type input "6,660"
type input "10"
type input "0.385"
type input "66,600"
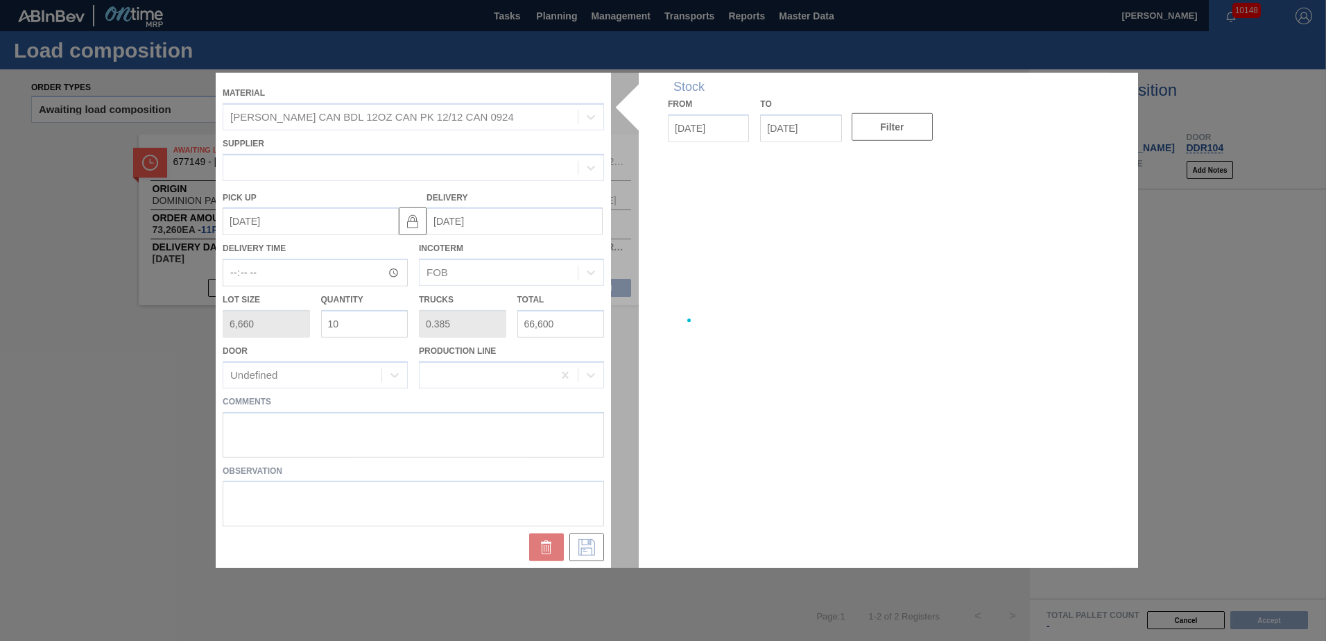
type up "[DATE]"
type input "[DATE]"
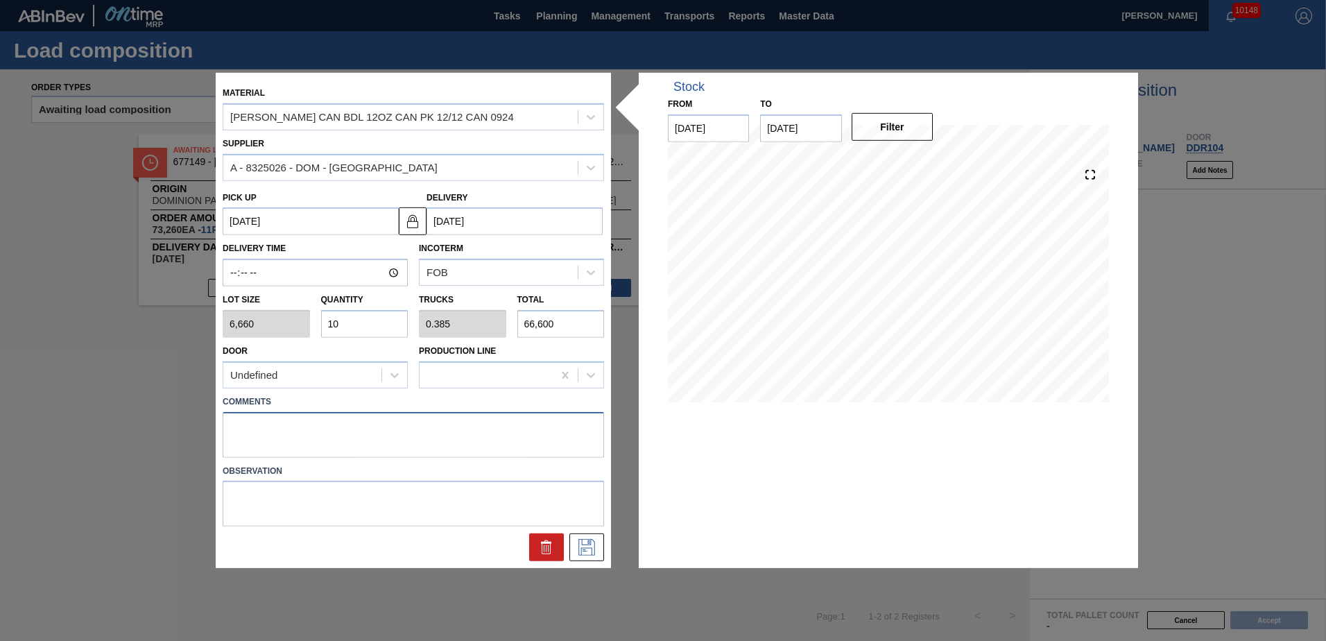
click at [241, 429] on textarea at bounding box center [414, 434] width 382 height 46
type textarea "Live unload"
click at [582, 555] on icon at bounding box center [587, 547] width 22 height 17
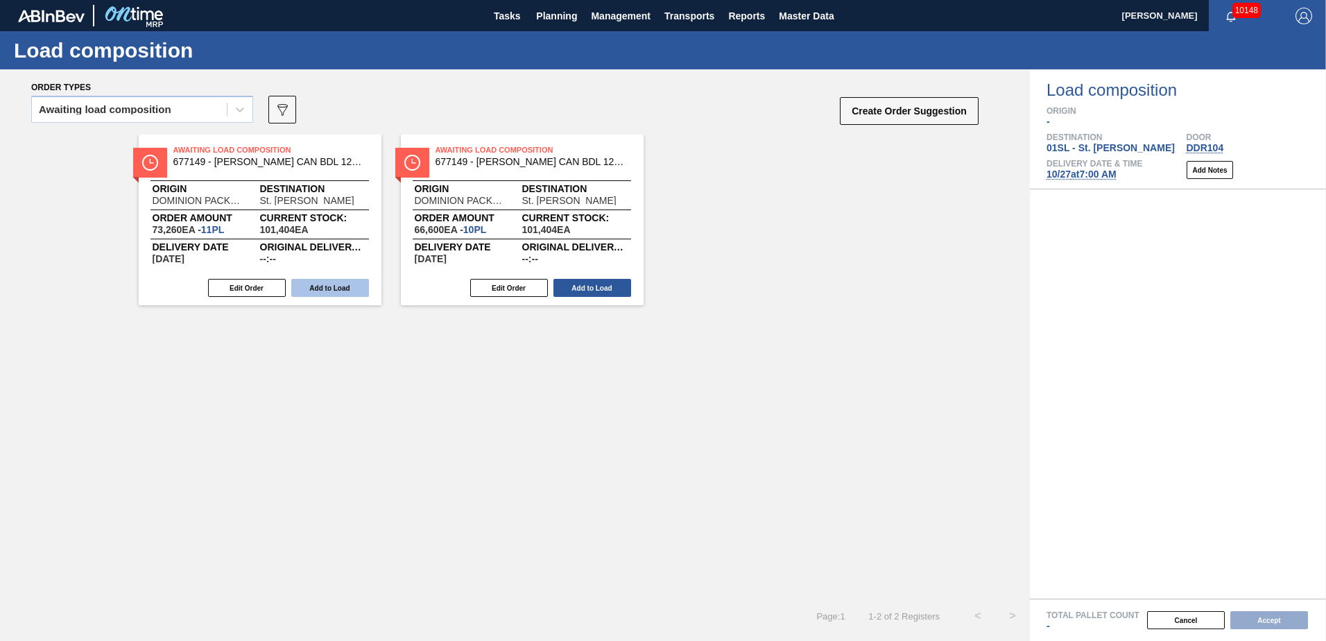
click at [336, 290] on button "Add to Load" at bounding box center [330, 288] width 78 height 18
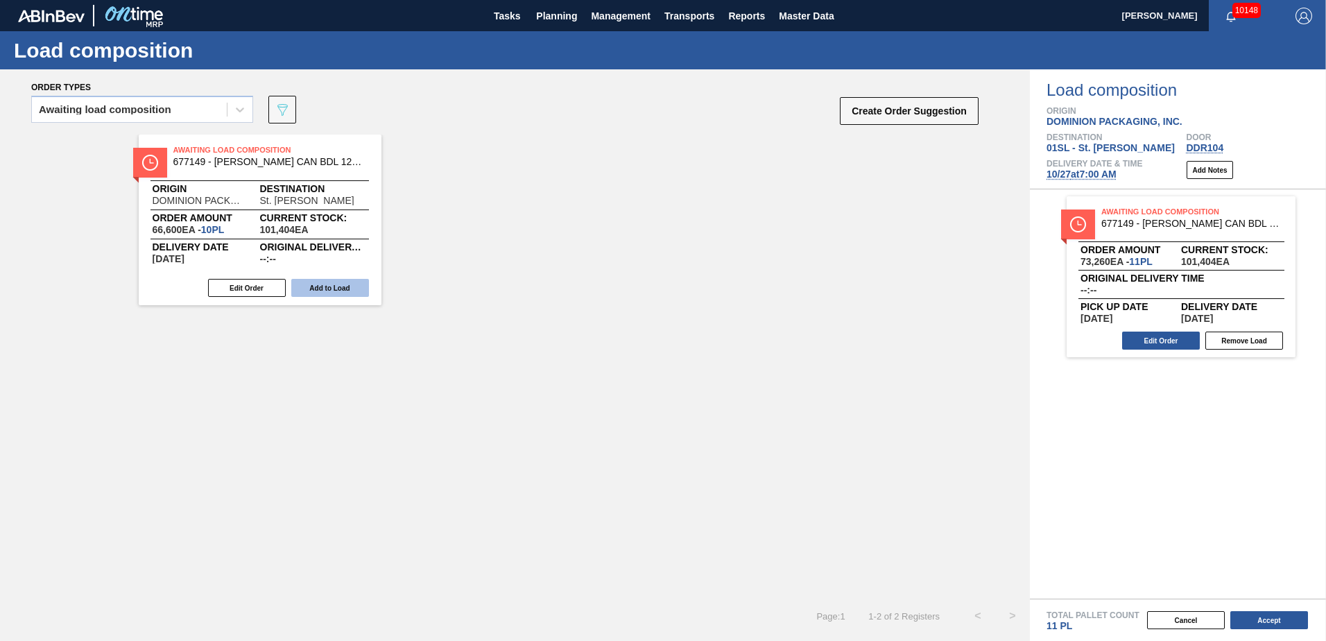
click at [327, 287] on button "Add to Load" at bounding box center [330, 288] width 78 height 18
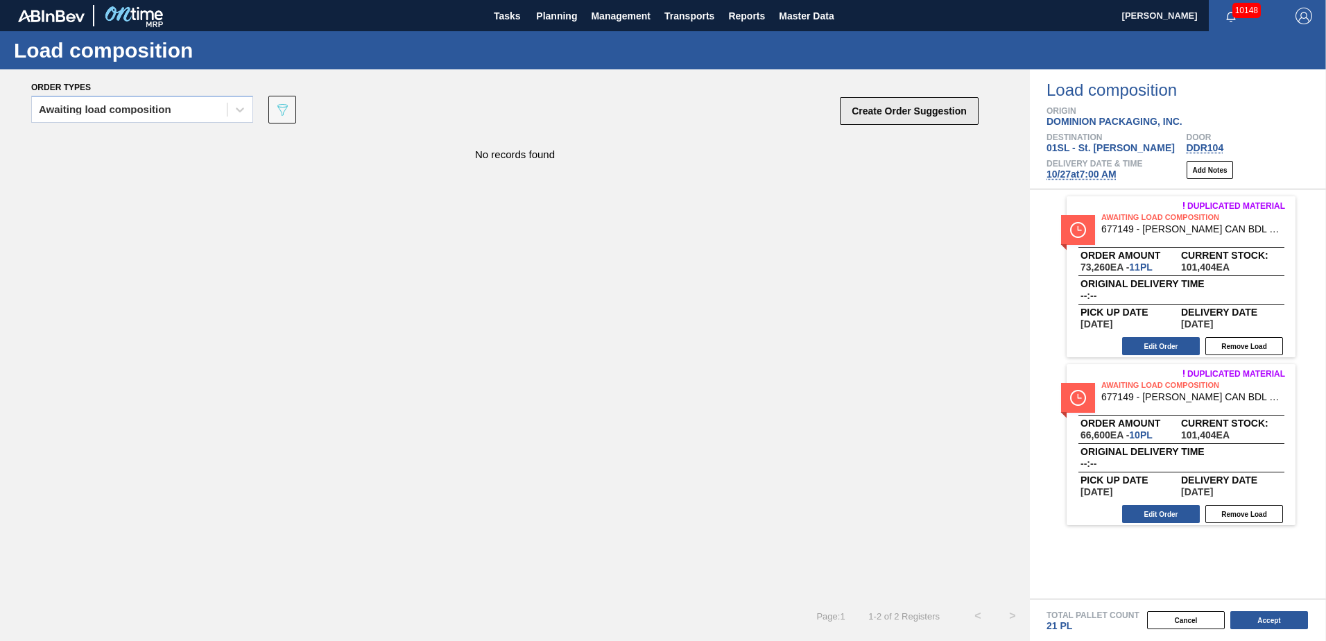
click at [856, 119] on button "Create Order Suggestion" at bounding box center [909, 111] width 139 height 28
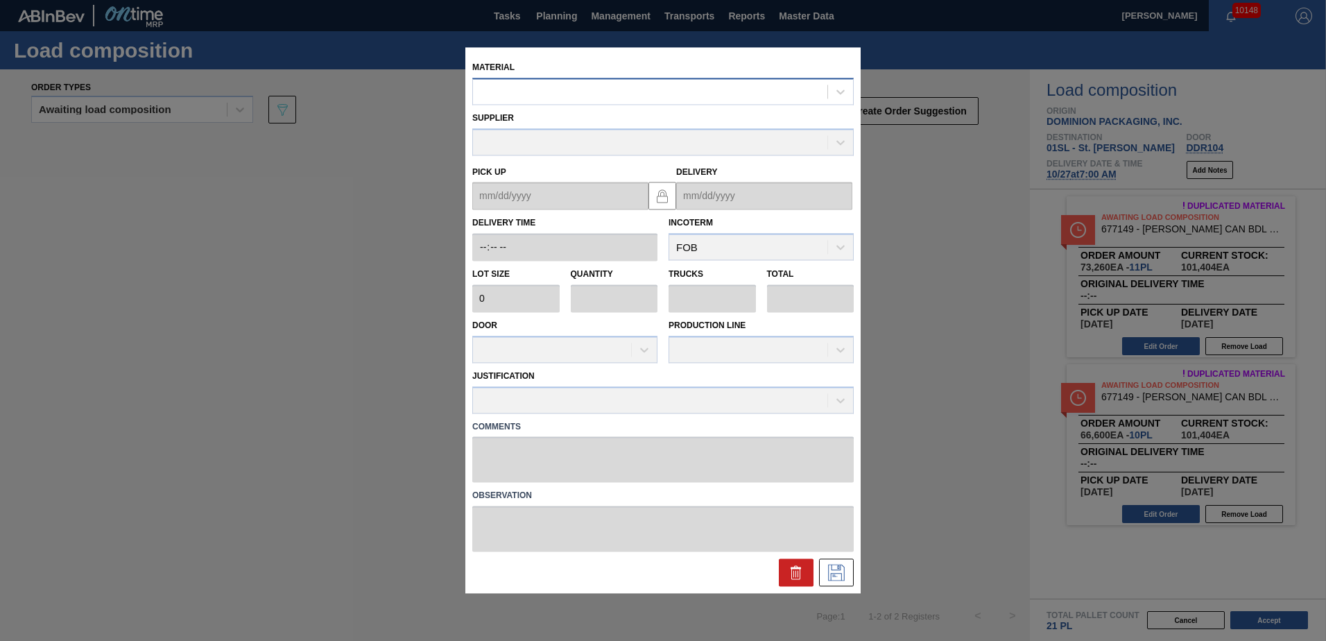
click at [621, 95] on div at bounding box center [650, 92] width 355 height 20
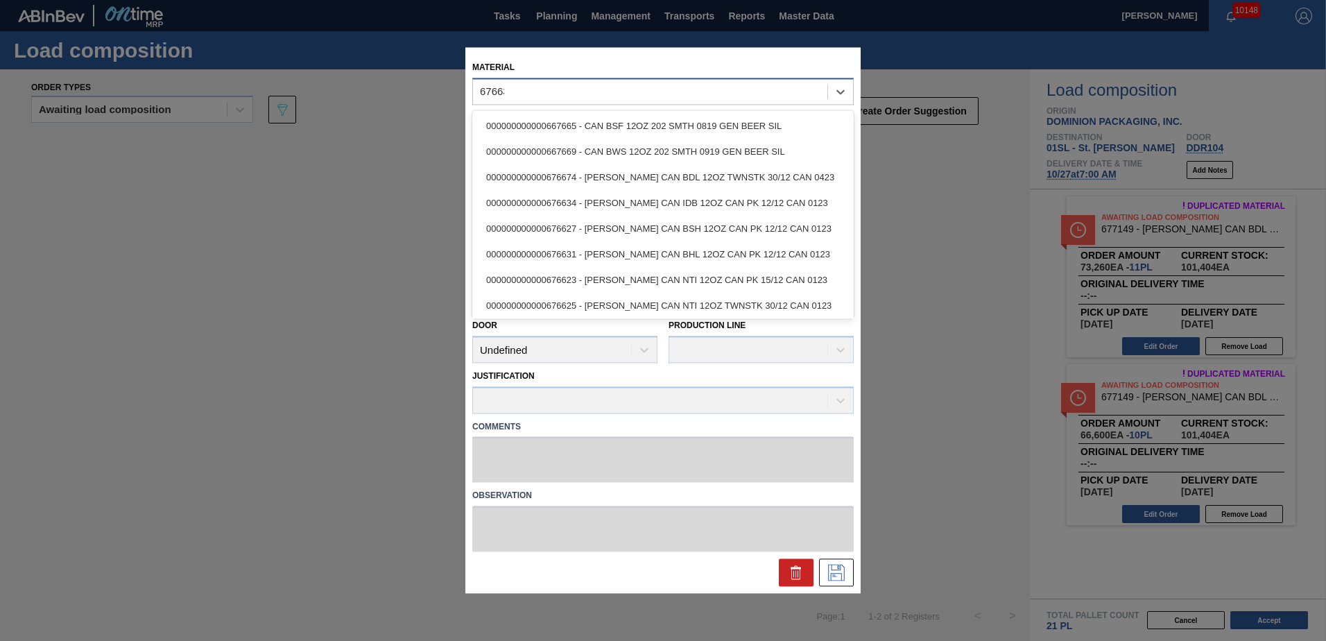
type input "676631"
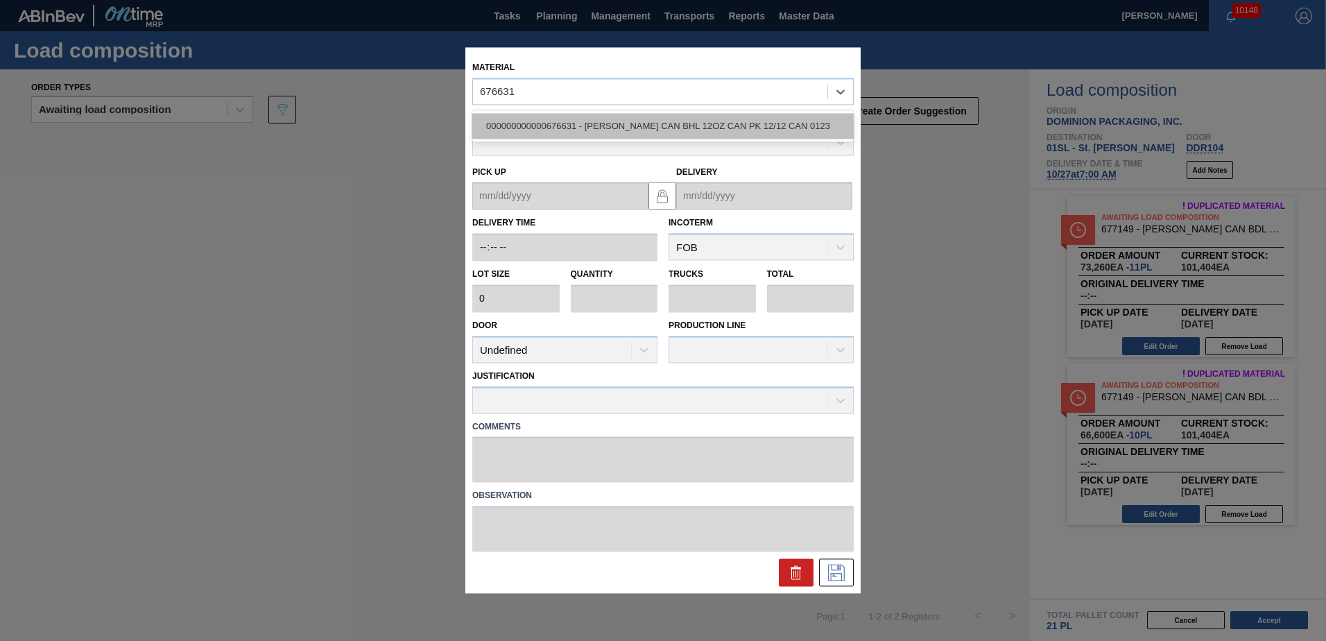
click at [642, 119] on div "000000000000676631 - [PERSON_NAME] CAN BHL 12OZ CAN PK 12/12 CAN 0123" at bounding box center [663, 126] width 382 height 26
type input "6,660"
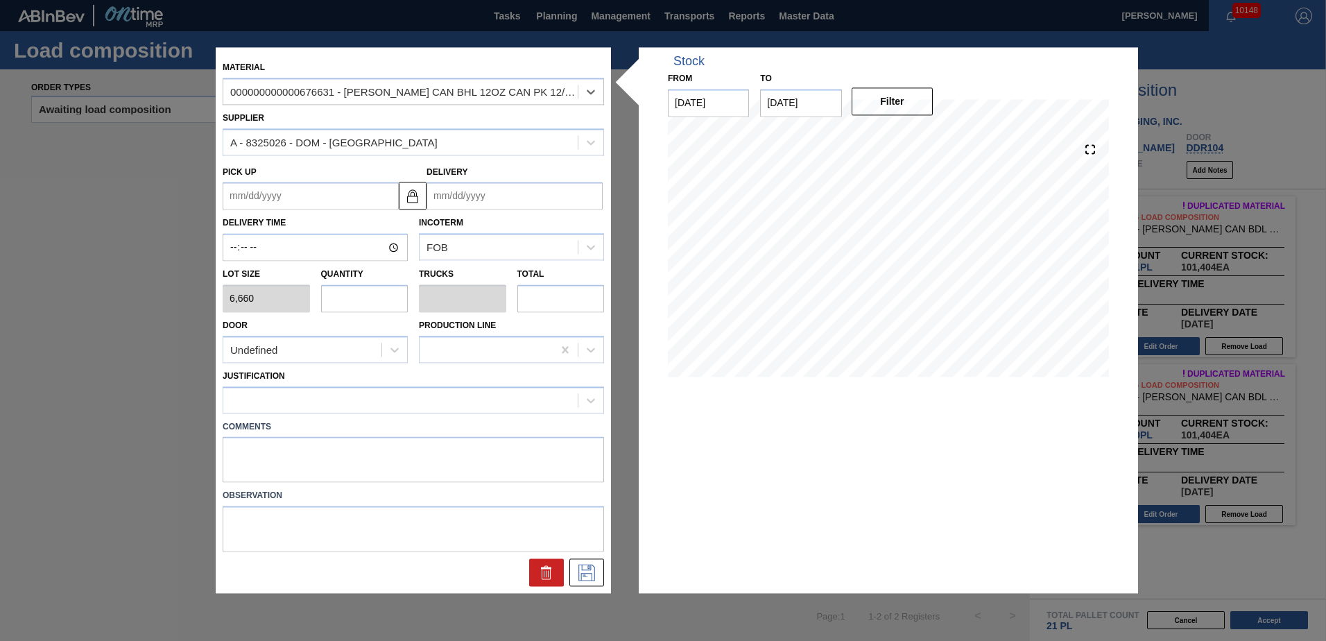
click at [501, 199] on input "Delivery" at bounding box center [515, 196] width 176 height 28
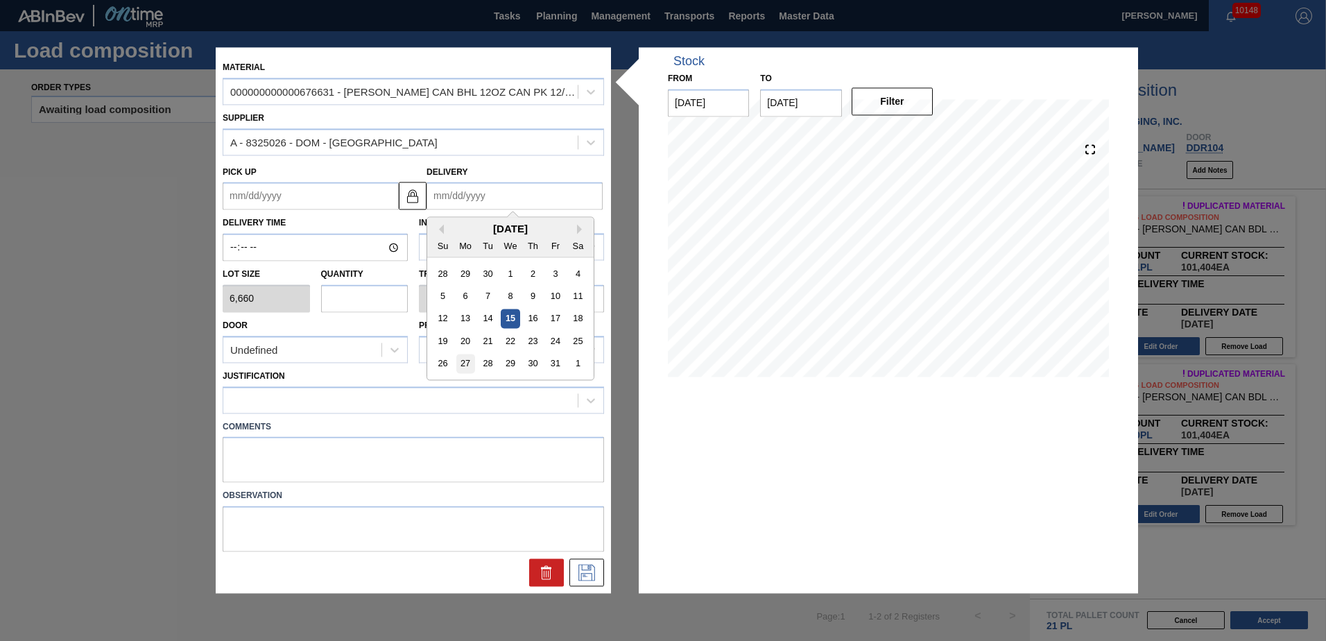
click at [471, 362] on div "27" at bounding box center [465, 364] width 19 height 19
type up "[DATE]"
type input "[DATE]"
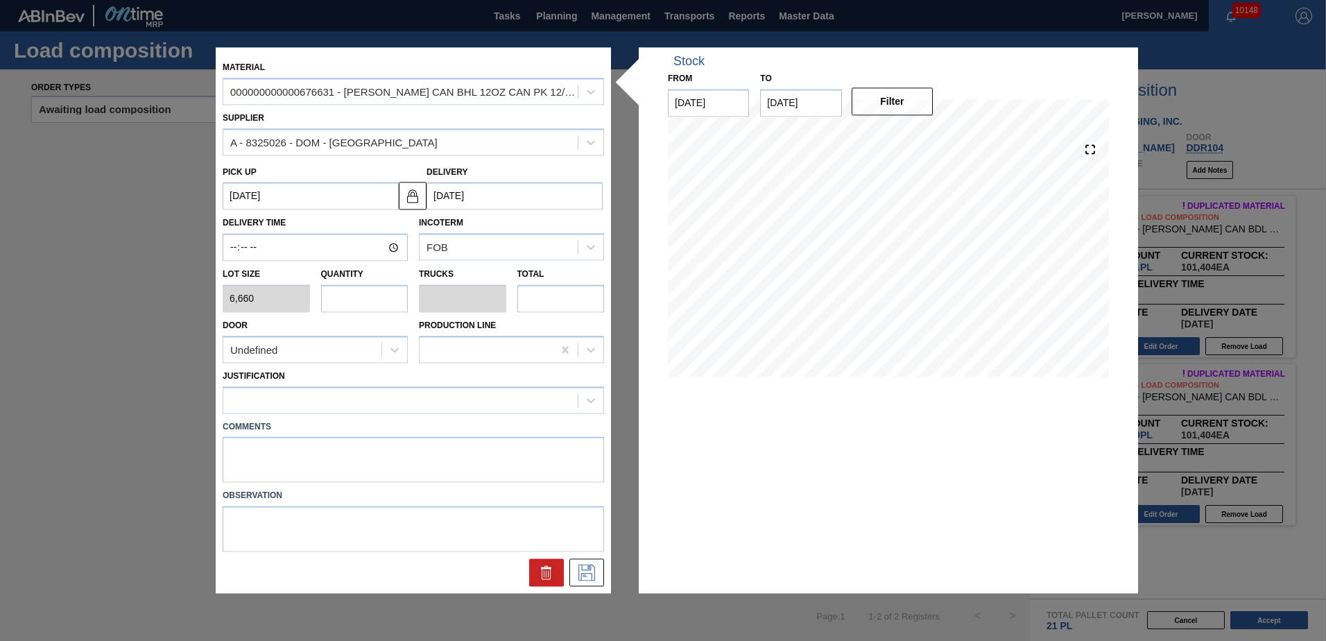
click at [350, 305] on input "text" at bounding box center [364, 298] width 87 height 28
type input "5"
type input "0.192"
type input "33,300"
type input "5"
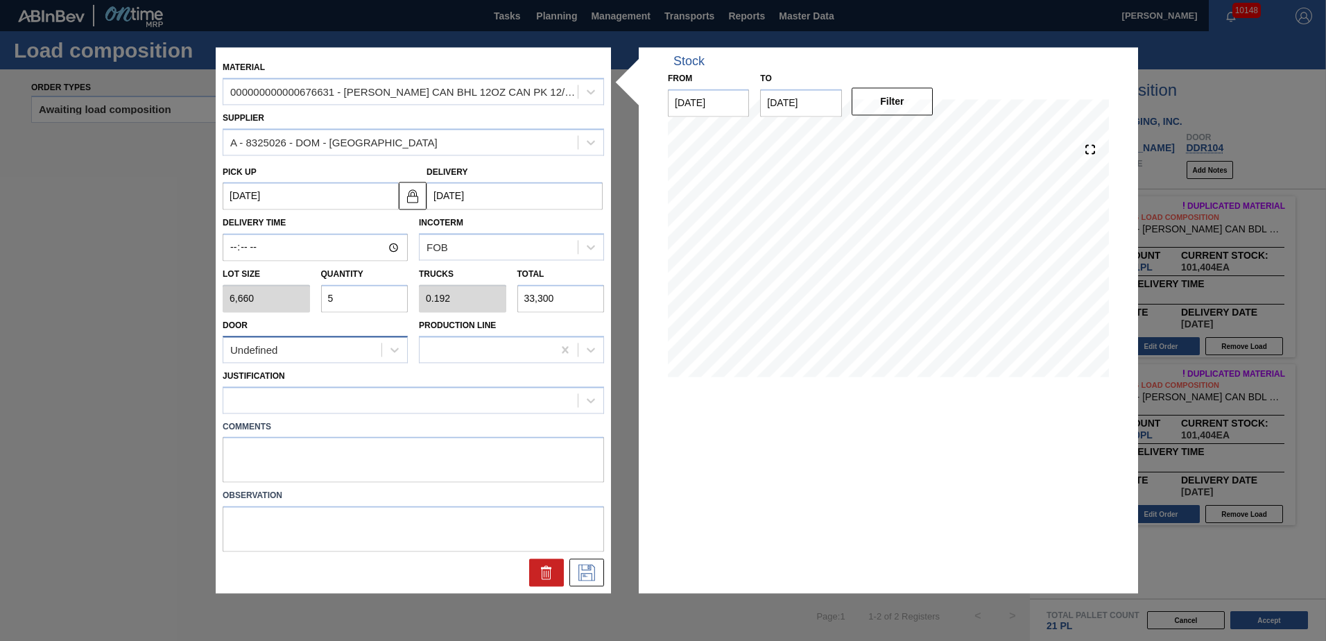
click at [318, 349] on div "Undefined" at bounding box center [302, 350] width 158 height 20
click at [301, 432] on div "DDR104" at bounding box center [315, 435] width 185 height 26
click at [312, 407] on div at bounding box center [400, 400] width 355 height 20
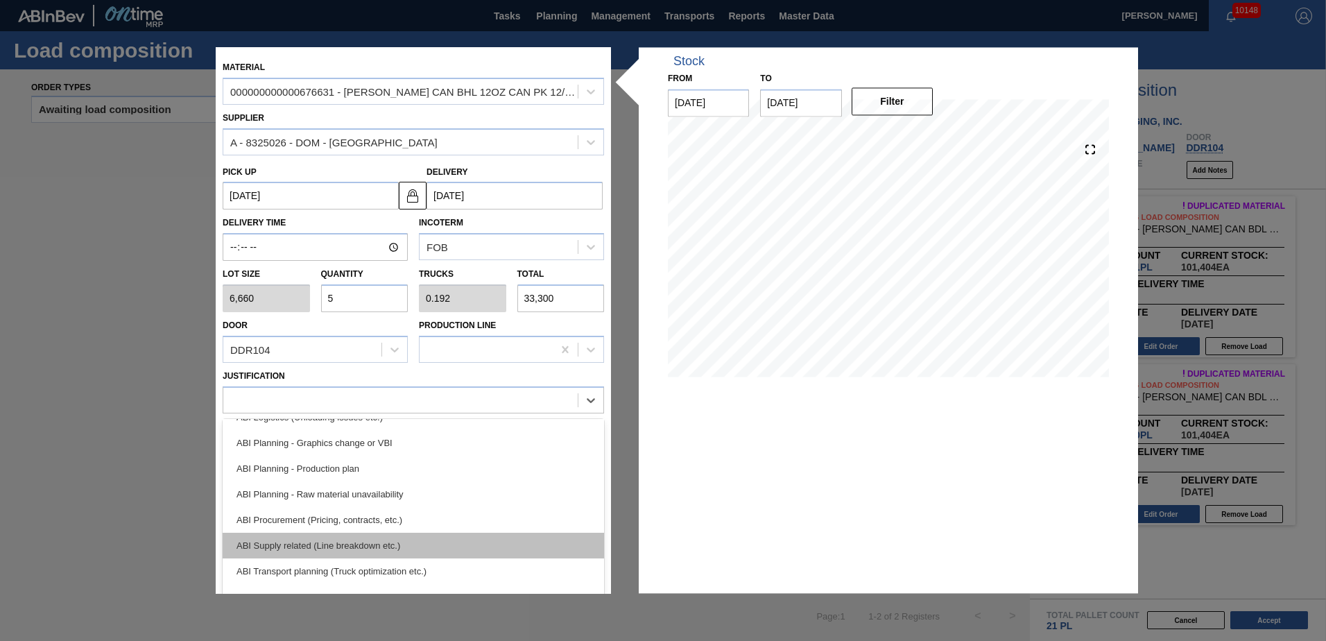
scroll to position [139, 0]
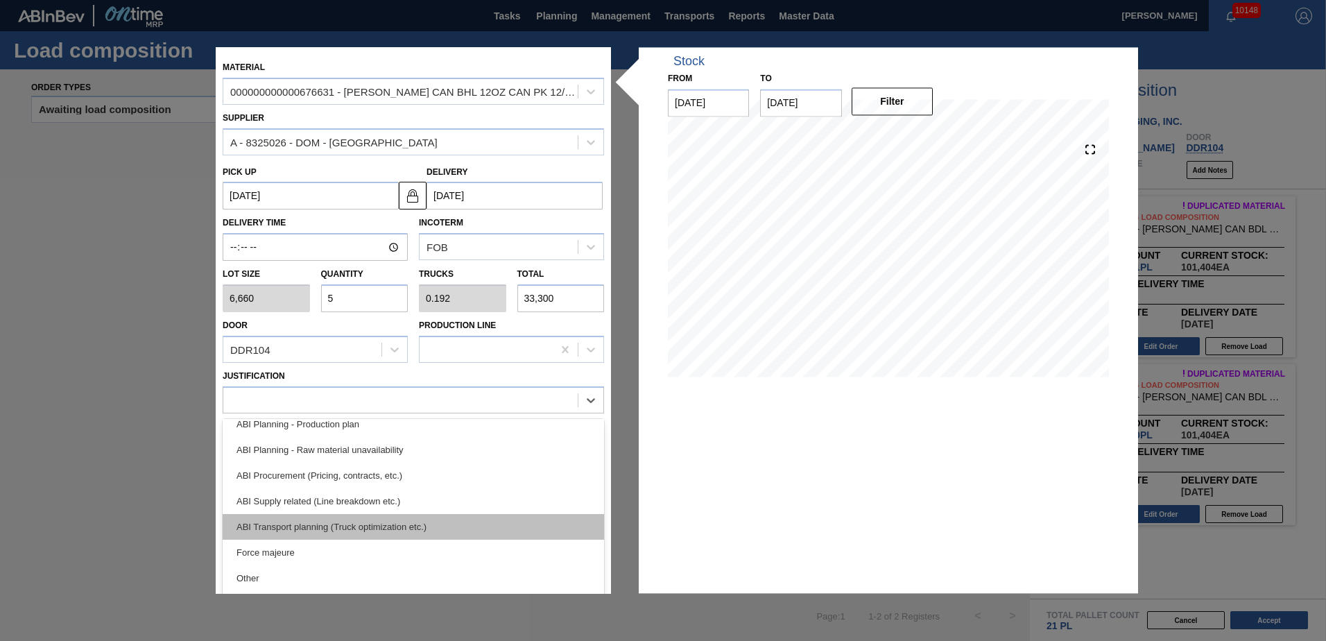
click at [359, 524] on div "ABI Transport planning (Truck optimization etc.)" at bounding box center [414, 527] width 382 height 26
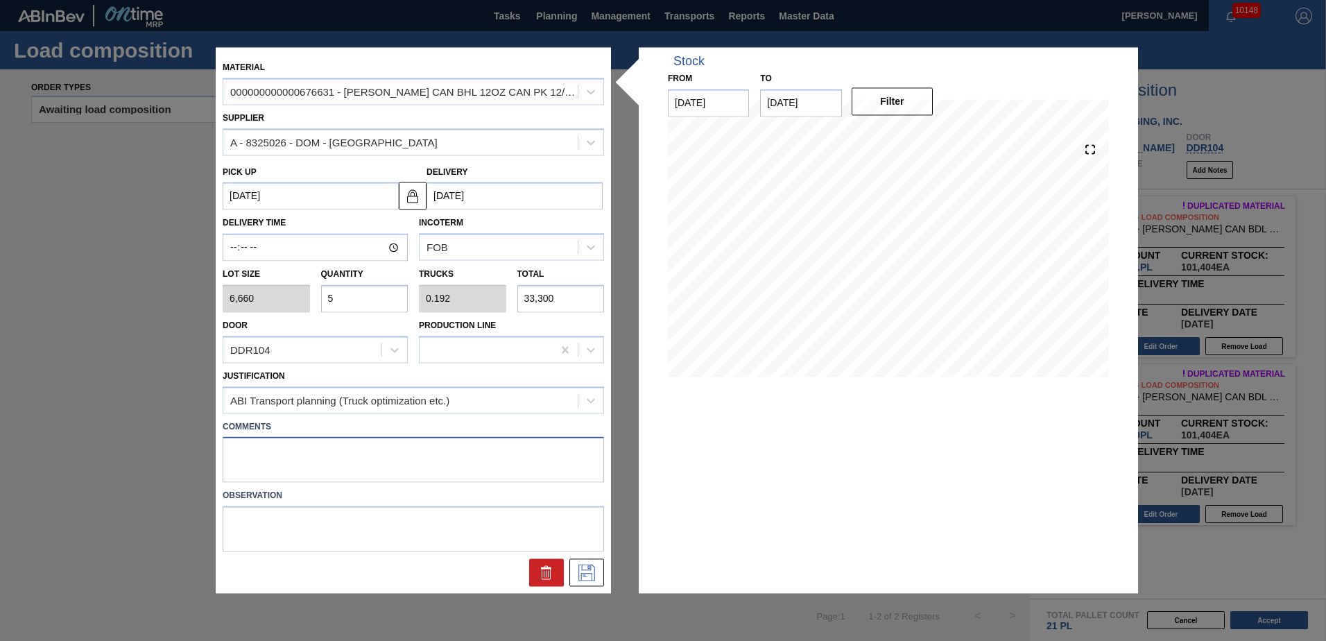
click at [248, 443] on textarea at bounding box center [414, 460] width 382 height 46
type textarea "Live unload"
click at [588, 572] on icon at bounding box center [587, 573] width 22 height 17
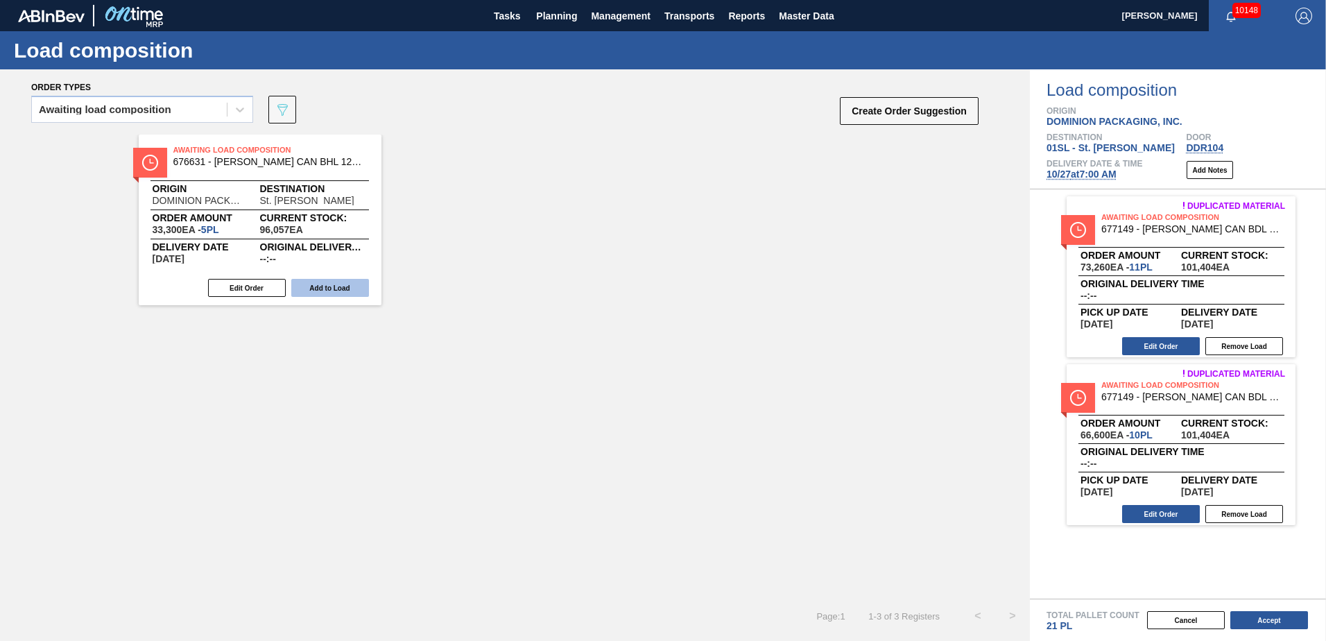
click at [336, 289] on button "Add to Load" at bounding box center [330, 288] width 78 height 18
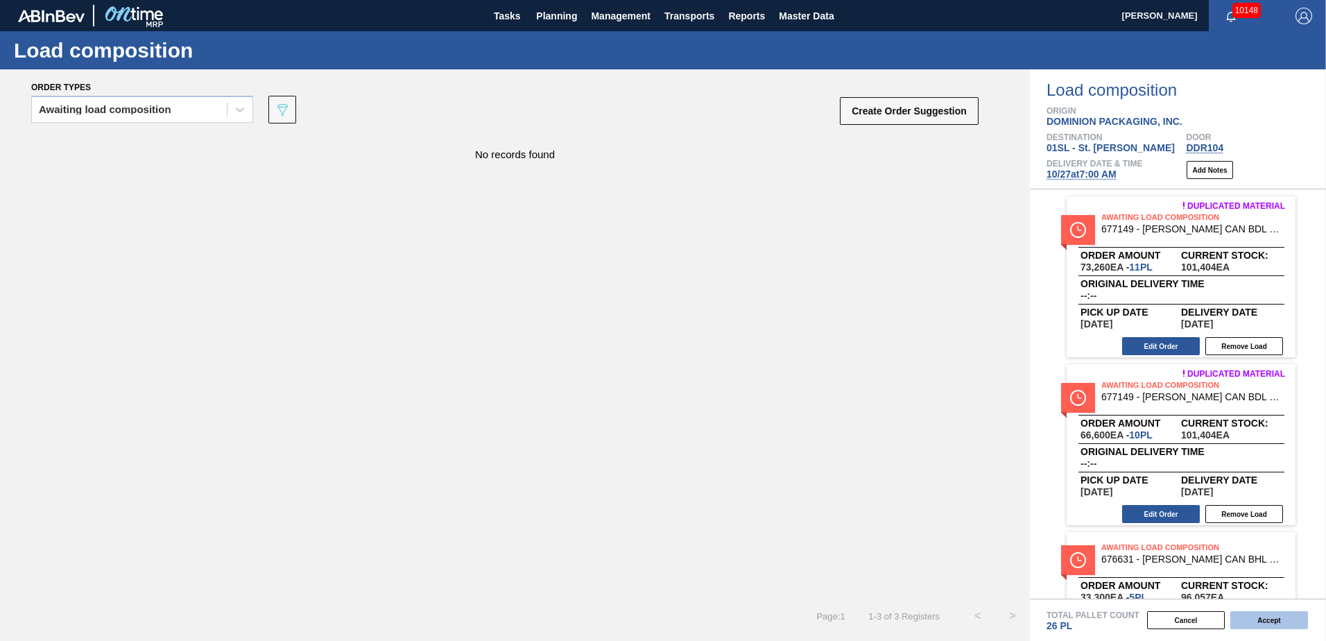
click at [1241, 614] on button "Accept" at bounding box center [1270, 620] width 78 height 18
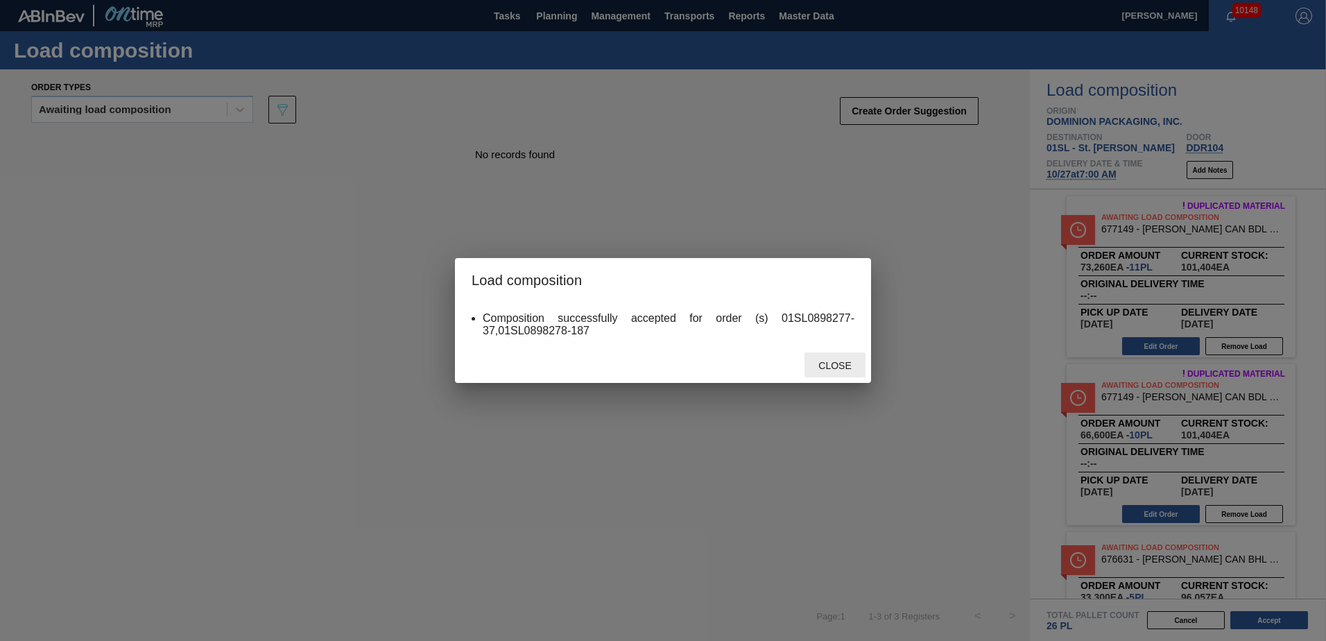
click at [851, 360] on span "Close" at bounding box center [835, 365] width 55 height 11
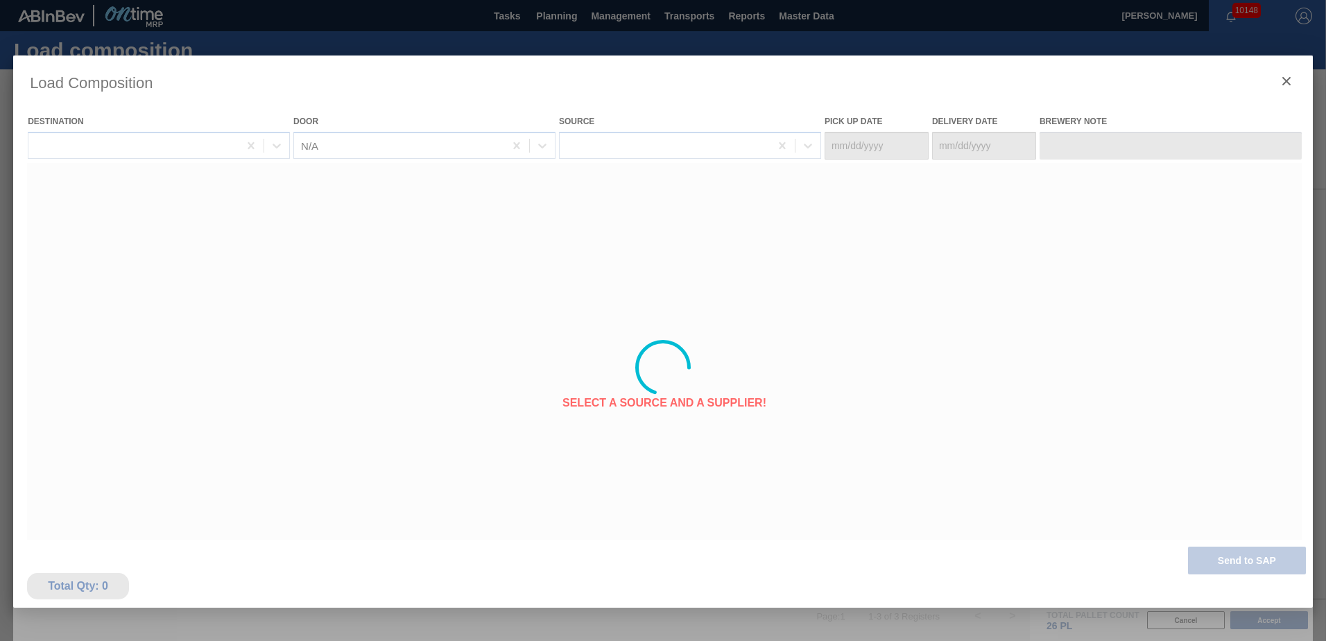
type Date "[DATE]"
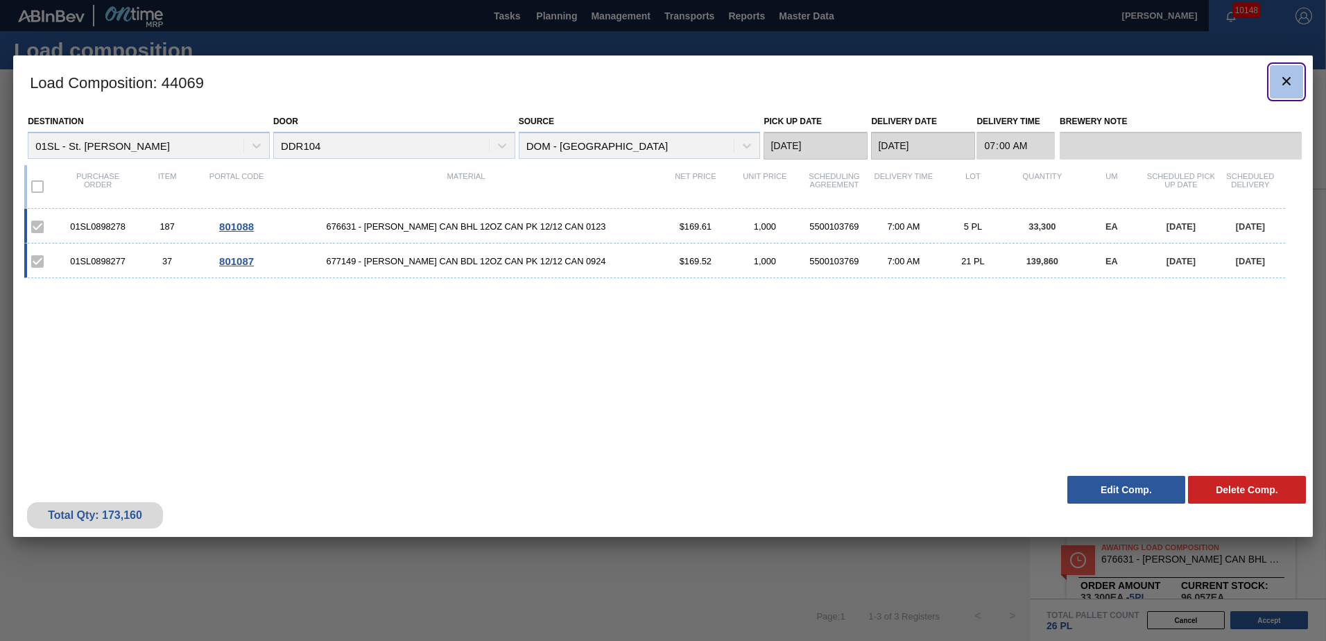
click at [1284, 80] on icon "botão de ícone" at bounding box center [1287, 81] width 17 height 17
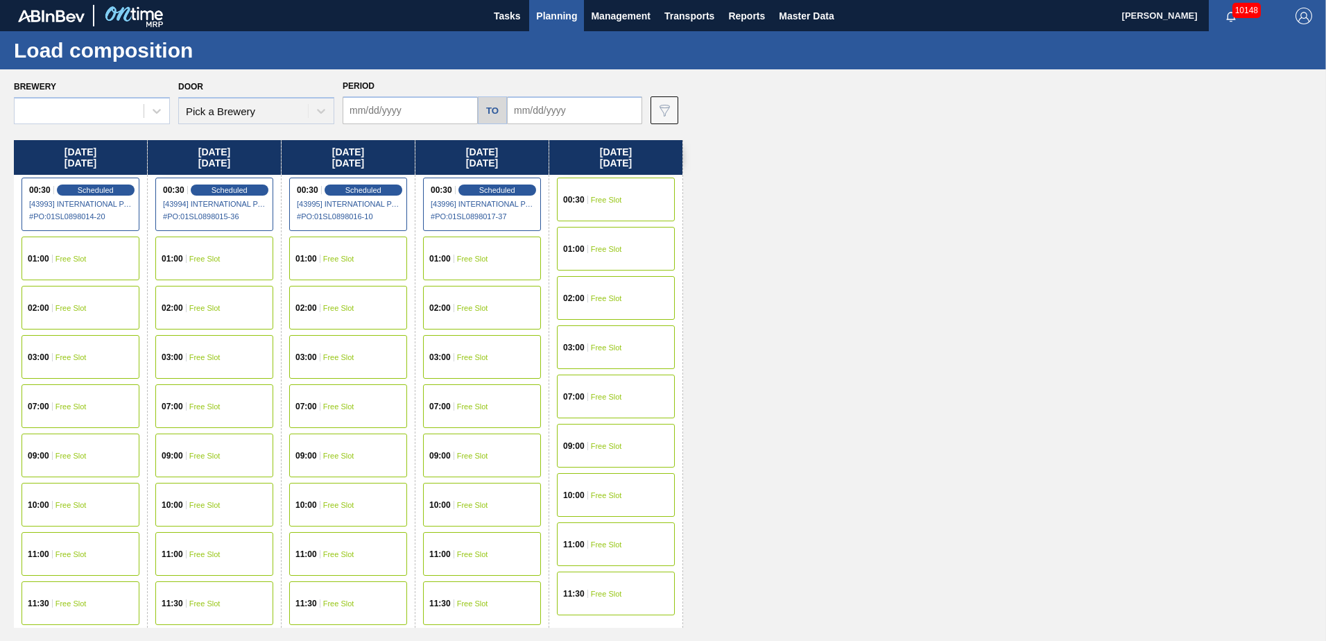
type input "[DATE]"
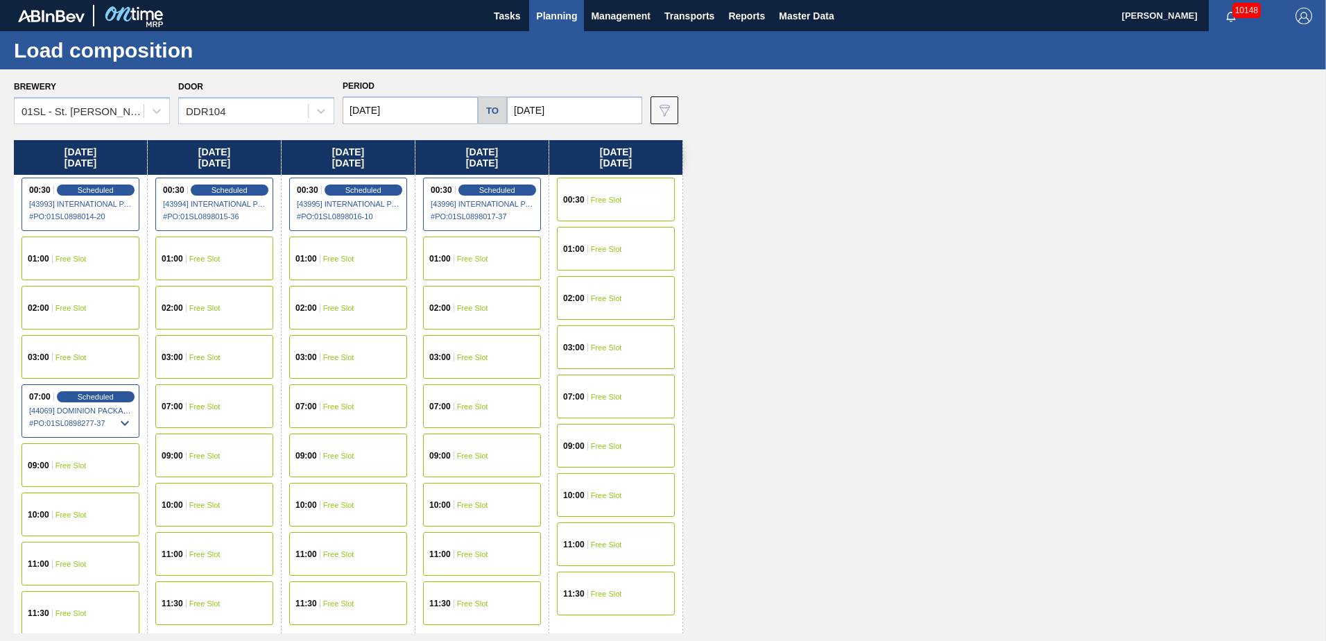
click at [536, 22] on span "Planning" at bounding box center [556, 16] width 41 height 17
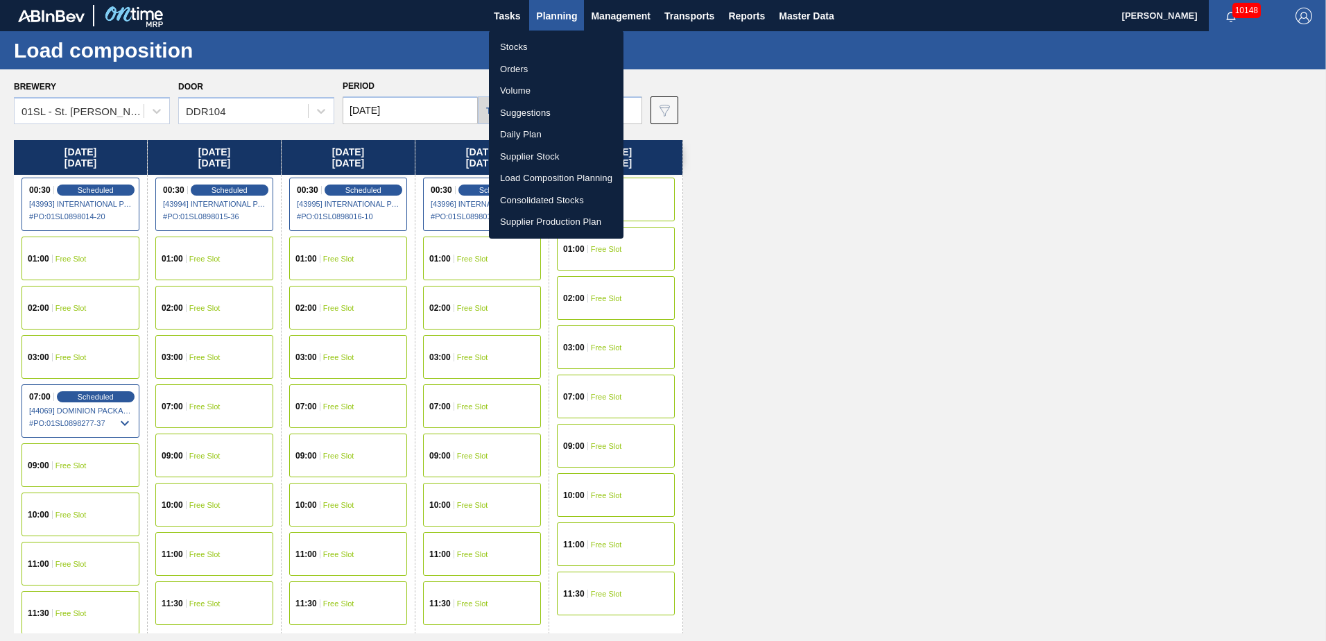
click at [551, 110] on li "Suggestions" at bounding box center [556, 113] width 135 height 22
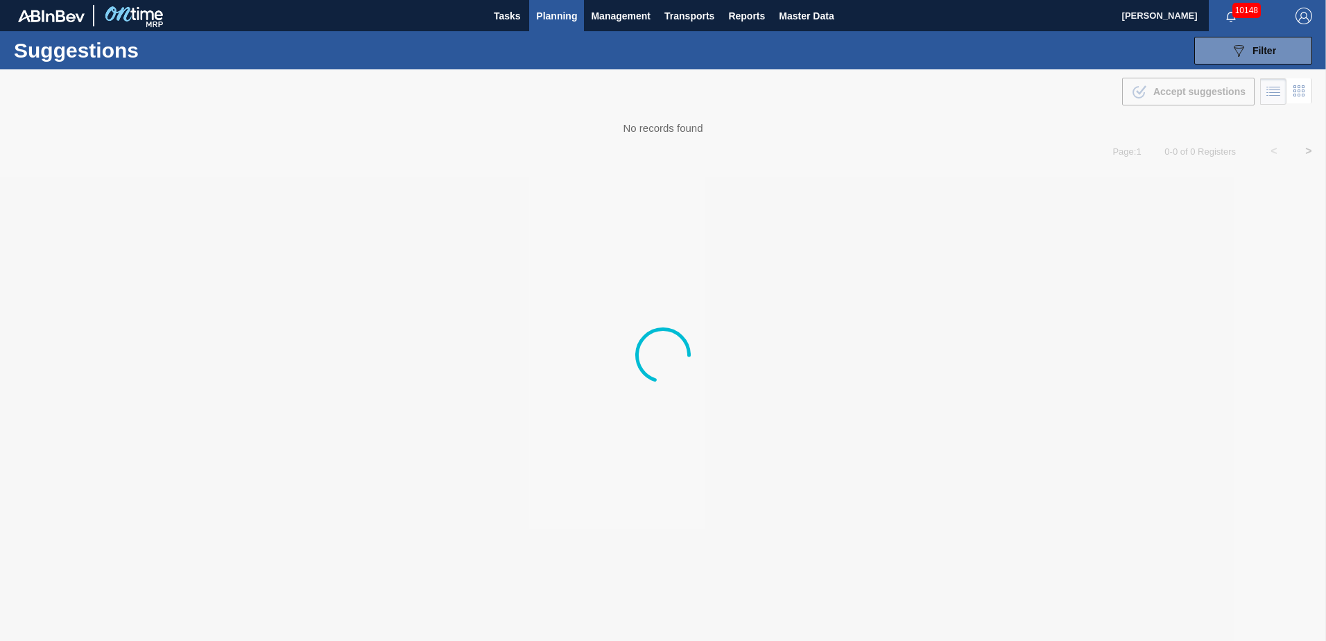
type from "[DATE]"
type to "[DATE]"
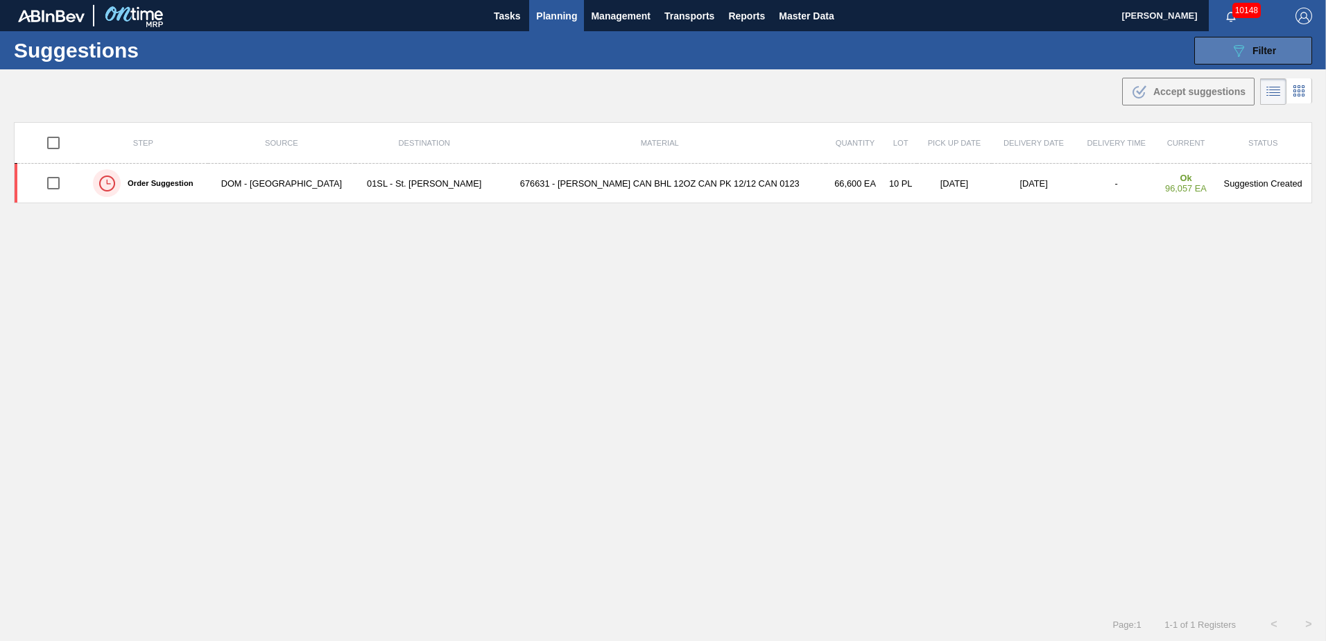
click at [1204, 62] on button "089F7B8B-B2A5-4AFE-B5C0-19BA573D28AC Filter" at bounding box center [1254, 51] width 118 height 28
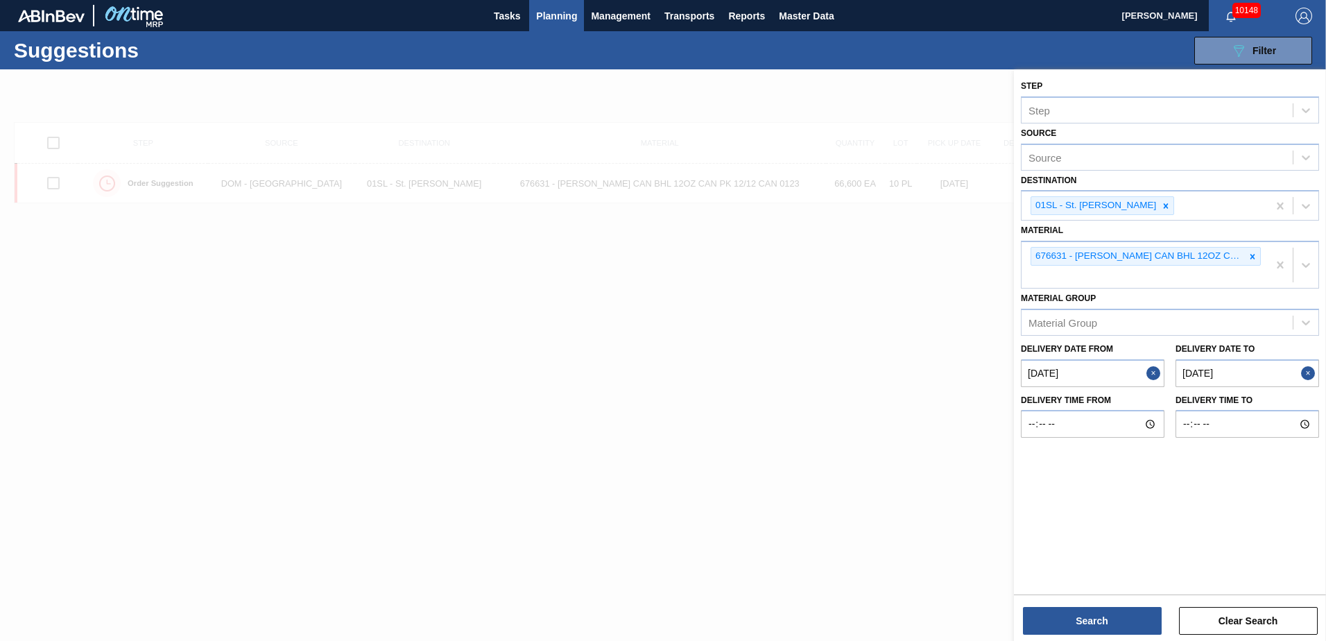
drag, startPoint x: 1252, startPoint y: 257, endPoint x: 1234, endPoint y: 286, distance: 34.3
click at [1252, 259] on icon at bounding box center [1253, 257] width 10 height 10
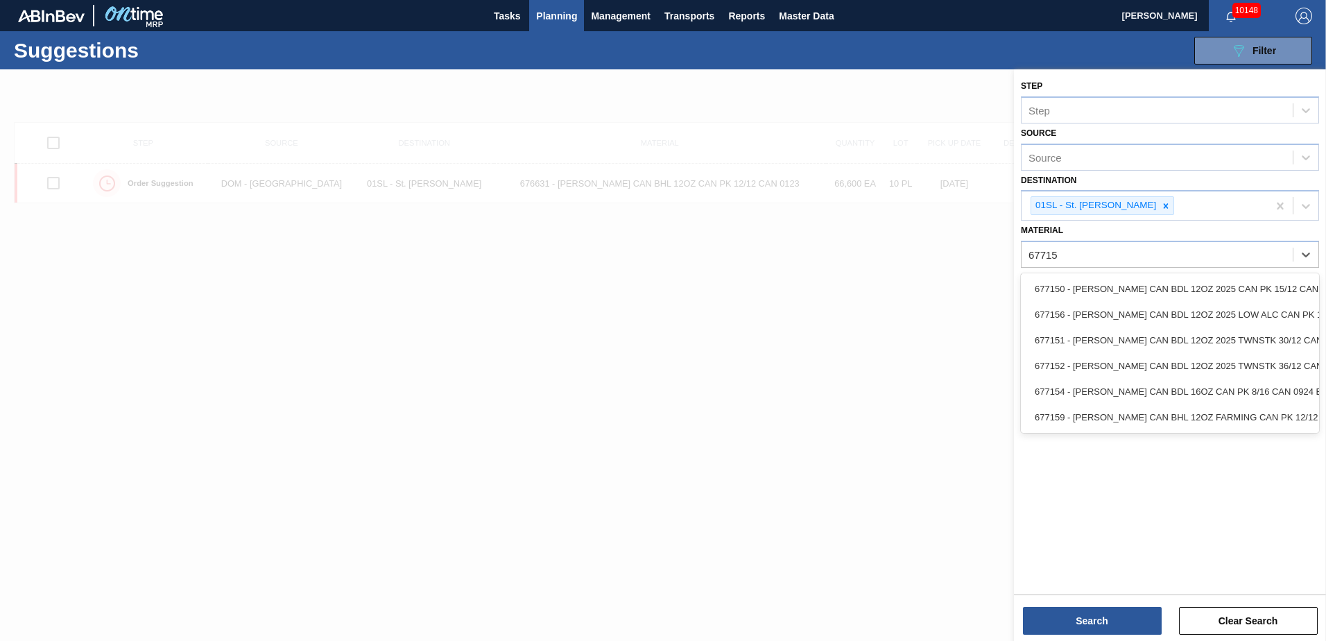
type input "677150"
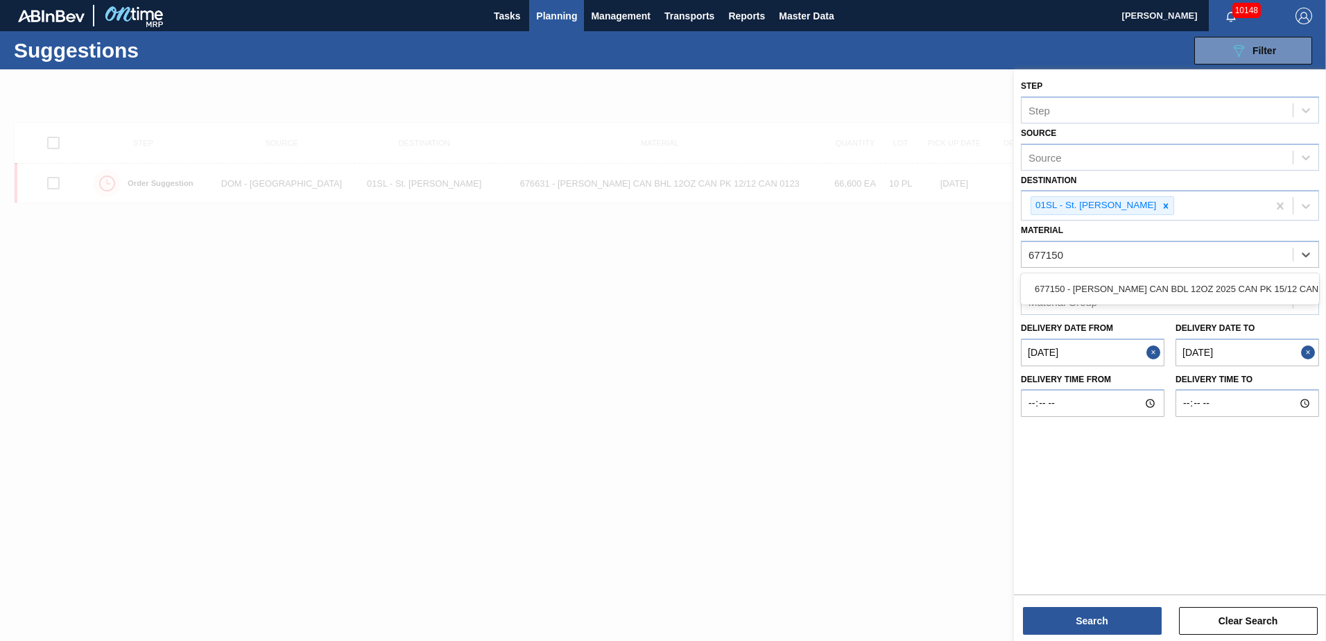
click at [1234, 286] on div "677150 - [PERSON_NAME] CAN BDL 12OZ 2025 CAN PK 15/12 CAN" at bounding box center [1170, 289] width 298 height 26
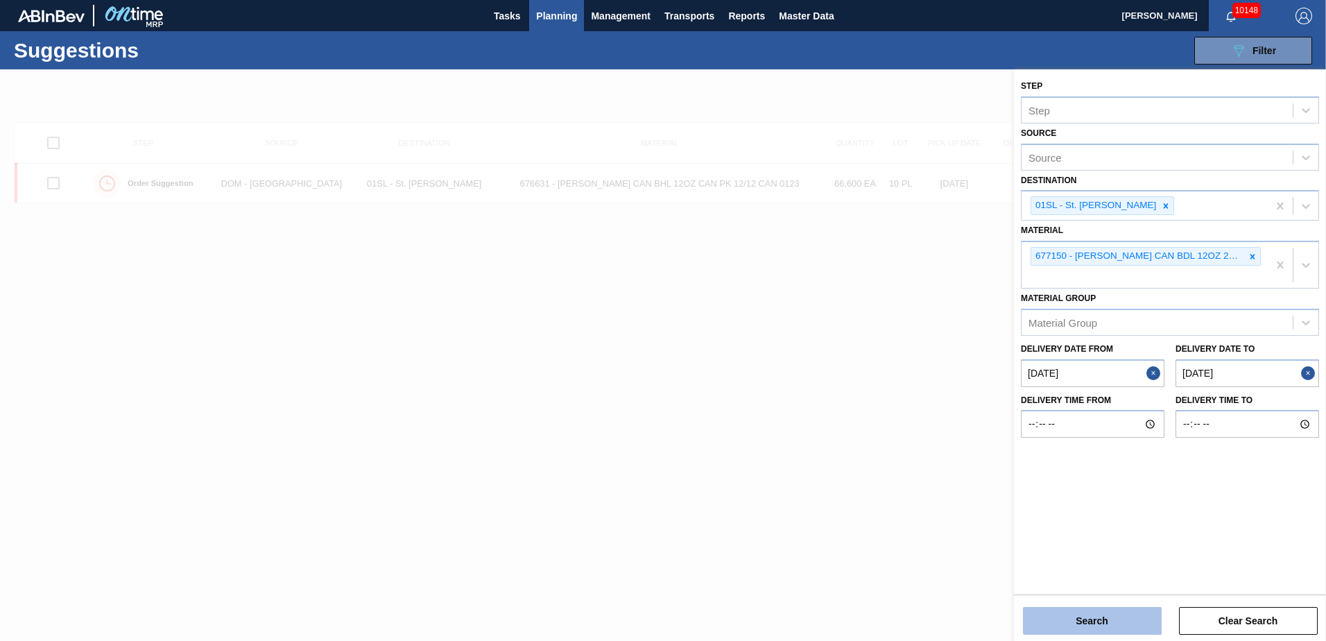
click at [1080, 626] on button "Search" at bounding box center [1092, 621] width 139 height 28
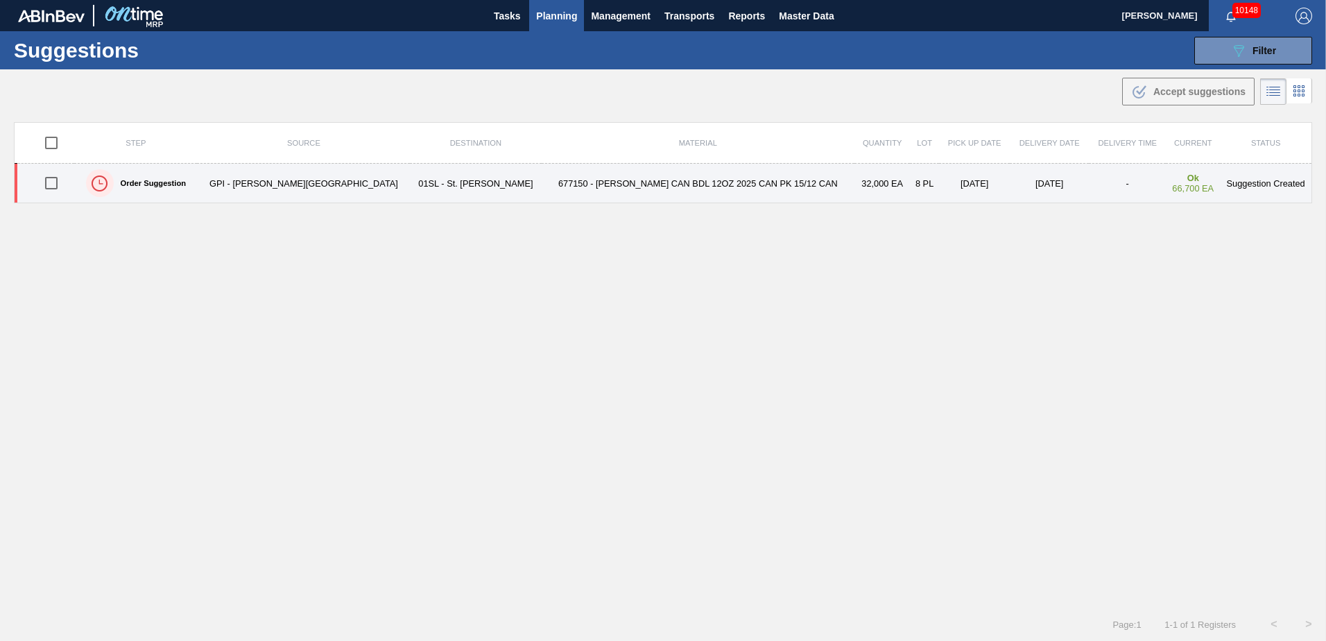
click at [54, 185] on input "checkbox" at bounding box center [51, 183] width 29 height 29
checkbox input "true"
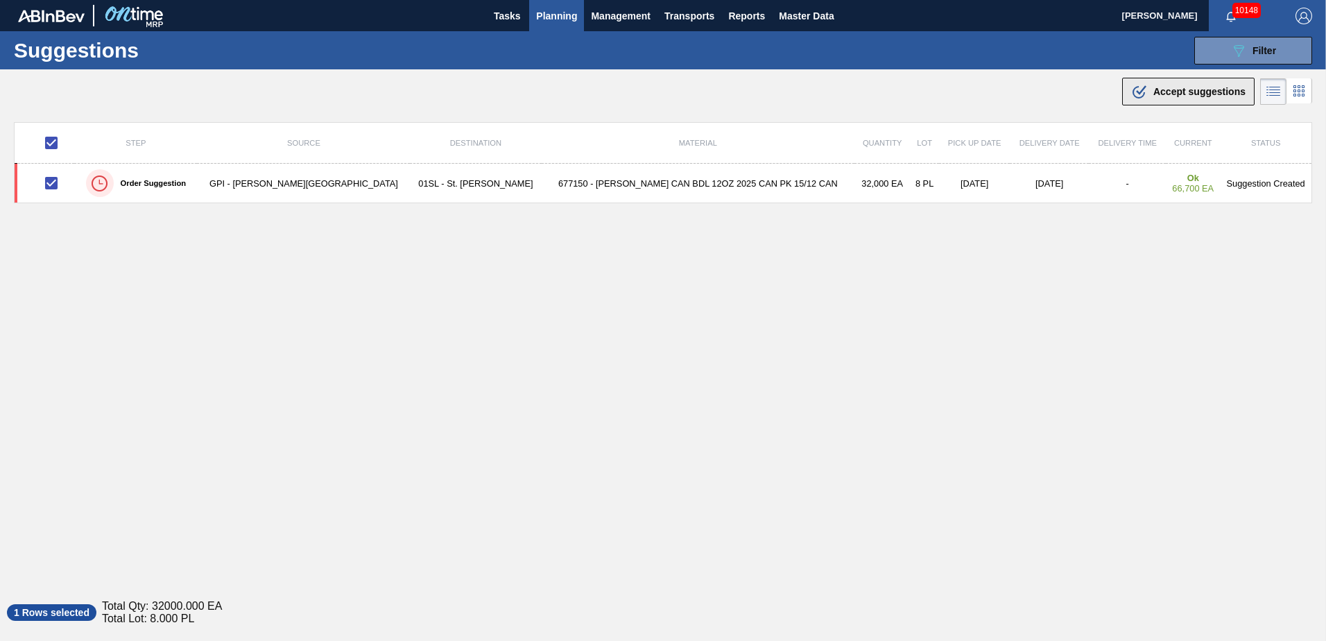
click at [1166, 89] on span "Accept suggestions" at bounding box center [1200, 91] width 92 height 11
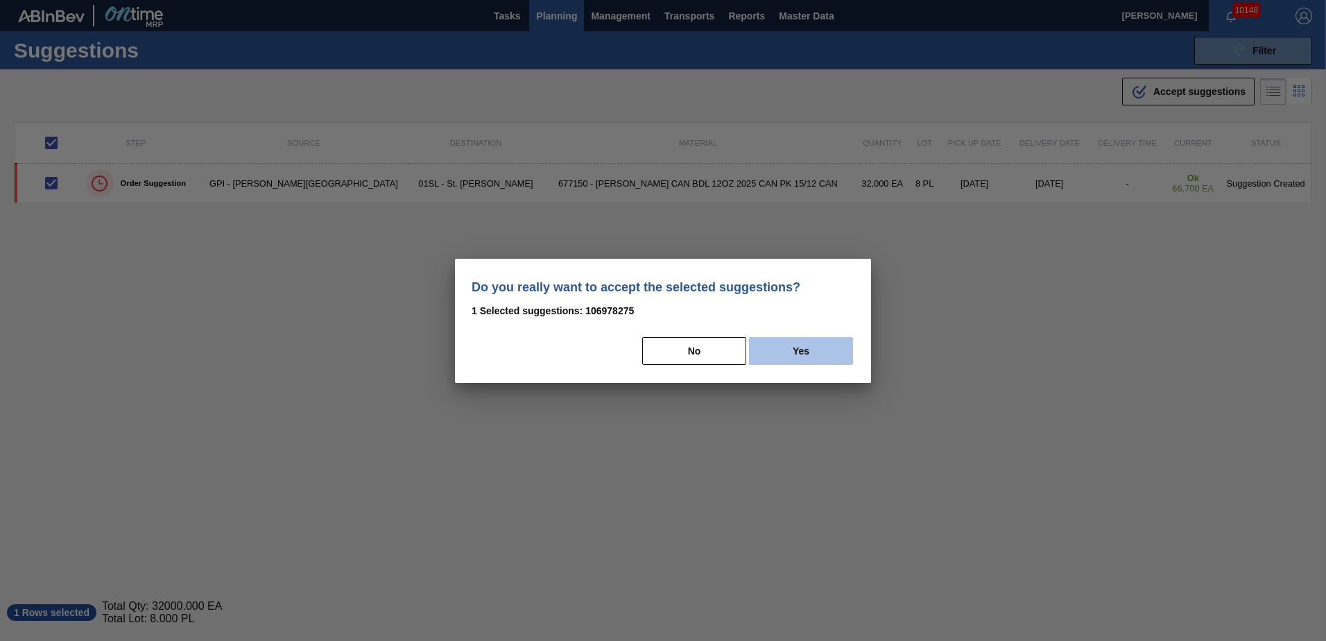
click at [810, 349] on button "Yes" at bounding box center [801, 351] width 104 height 28
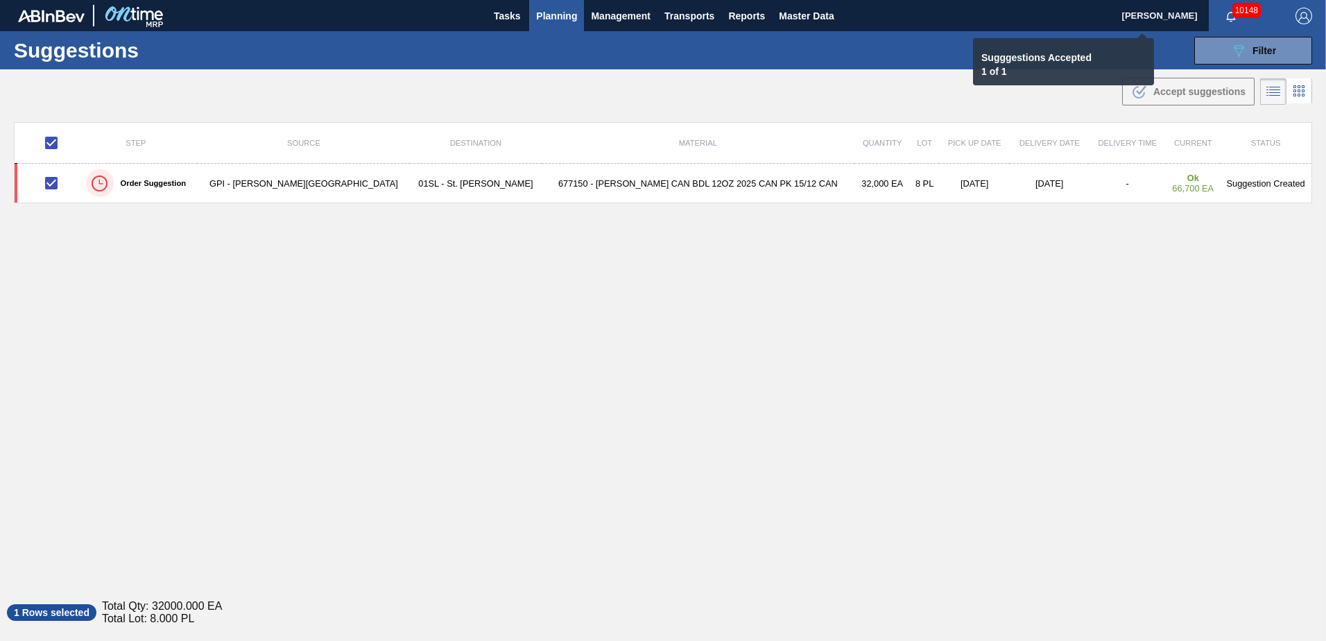
checkbox input "false"
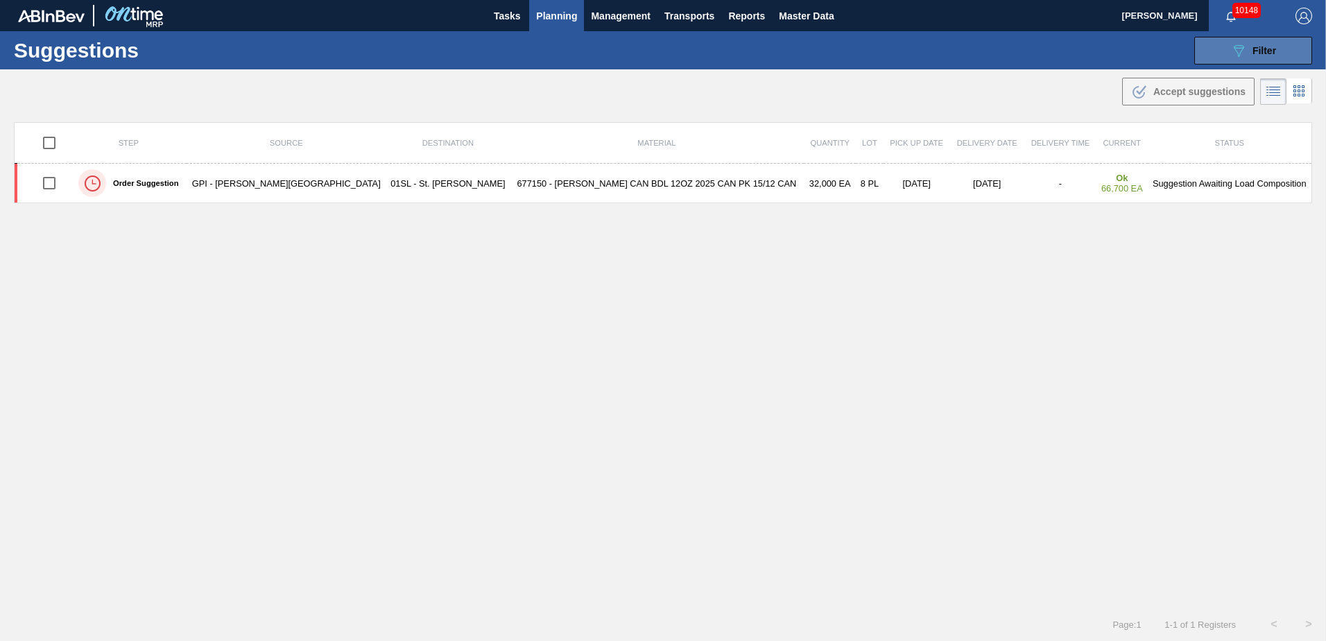
click at [1256, 46] on span "Filter" at bounding box center [1265, 50] width 24 height 11
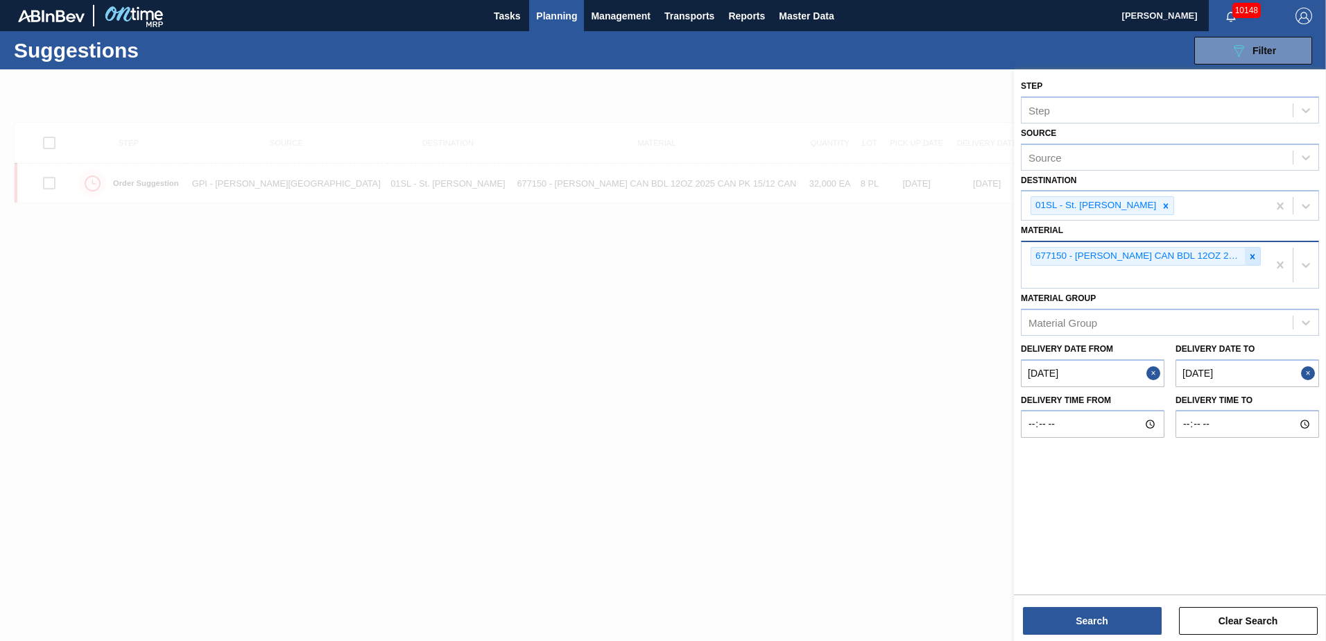
click at [1252, 255] on icon at bounding box center [1253, 256] width 5 height 5
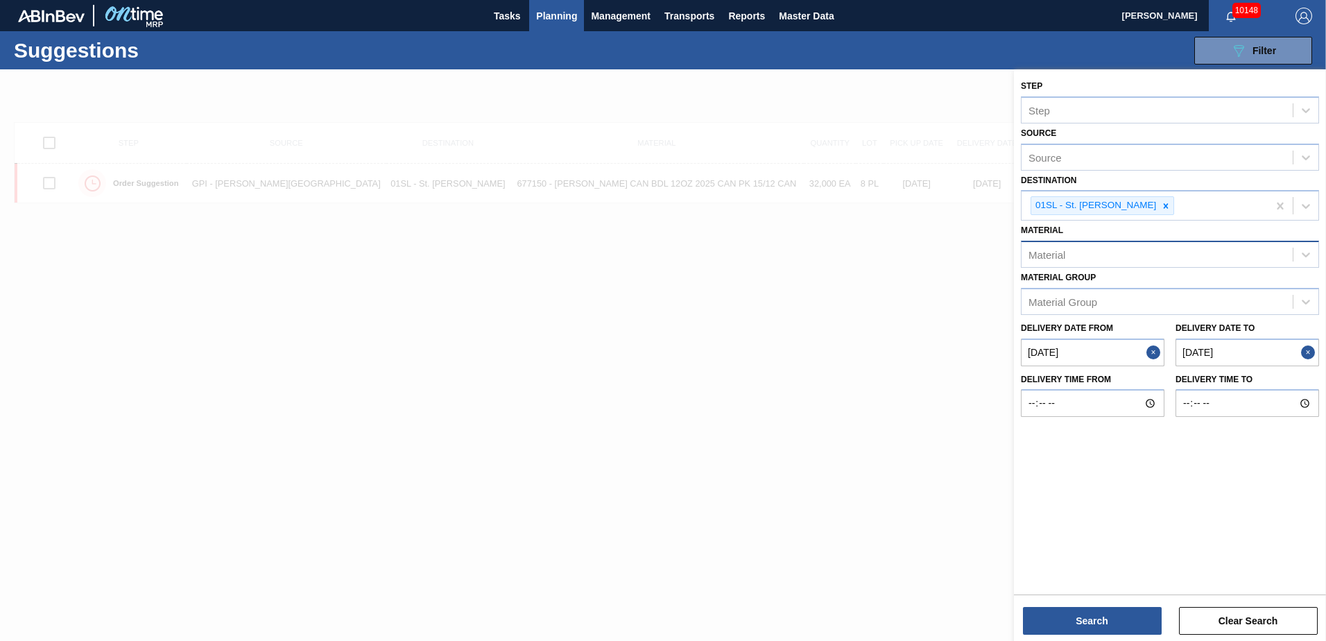
click at [1168, 250] on div "Material" at bounding box center [1157, 255] width 271 height 20
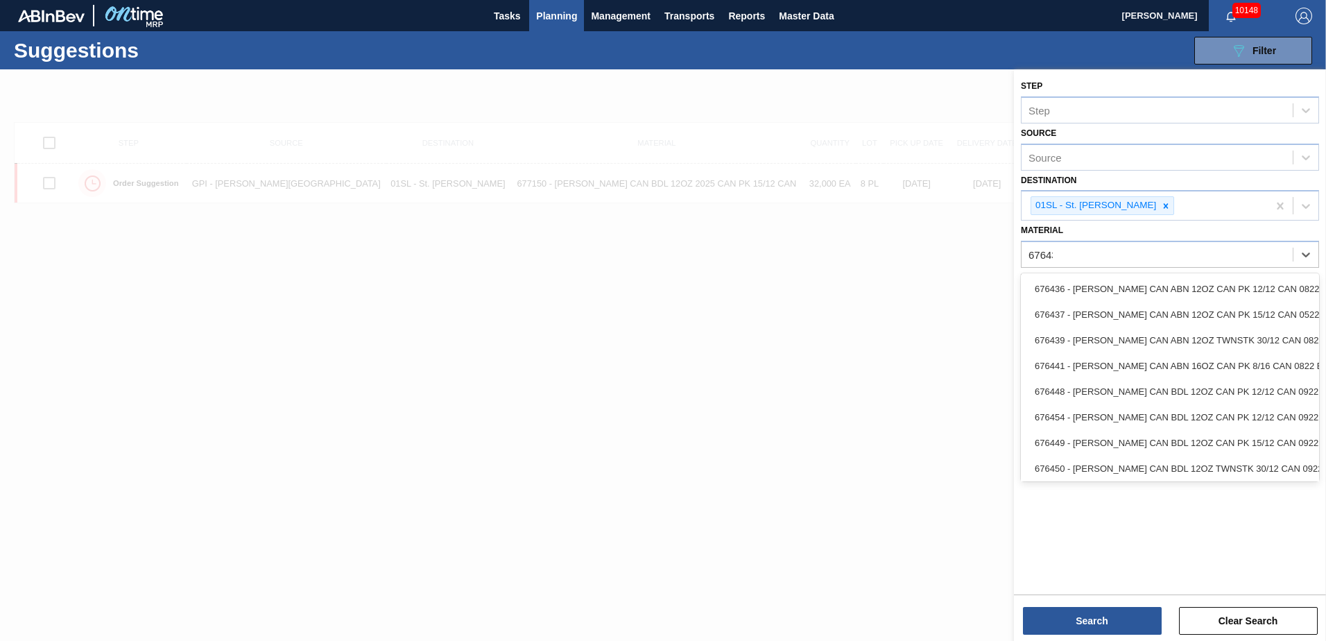
type input "676439"
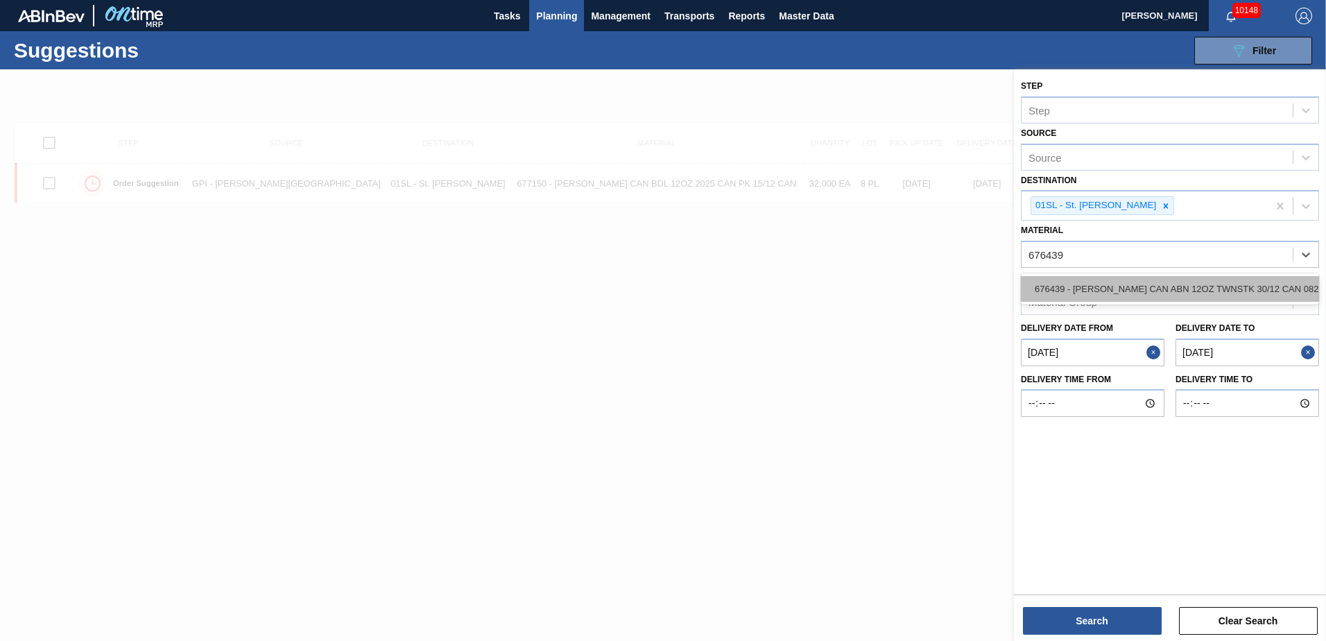
click at [1237, 290] on div "676439 - [PERSON_NAME] CAN ABN 12OZ TWNSTK 30/12 CAN 0822" at bounding box center [1170, 289] width 298 height 26
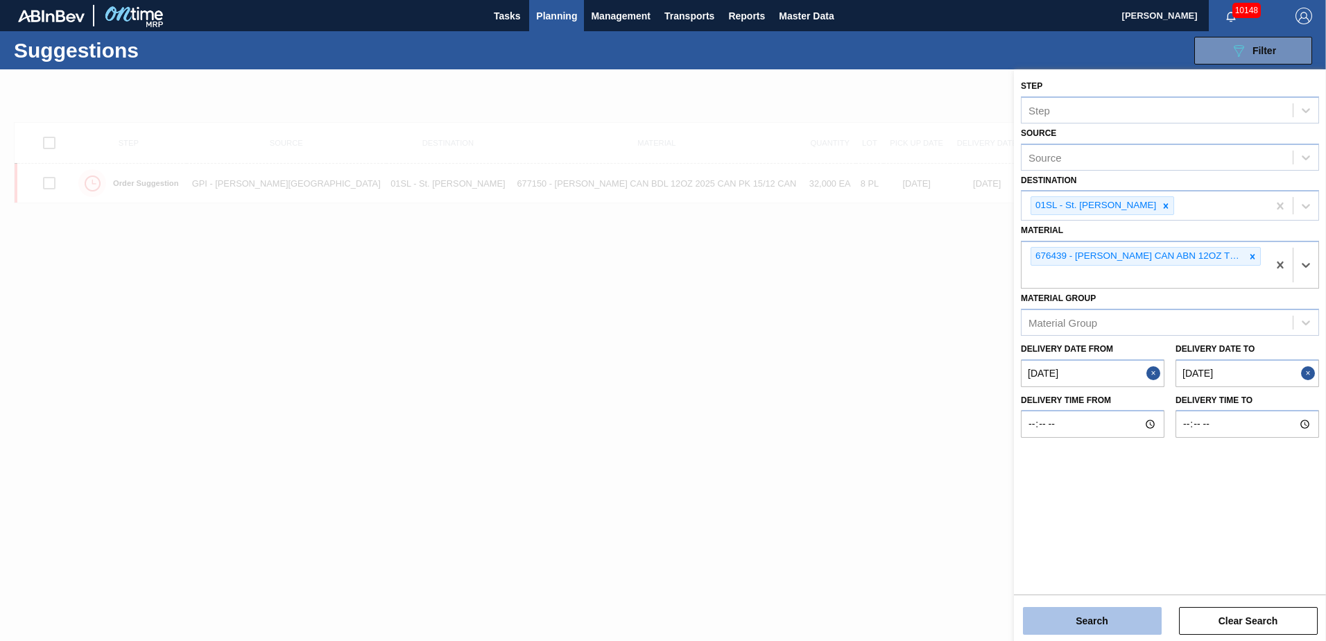
click at [1101, 620] on button "Search" at bounding box center [1092, 621] width 139 height 28
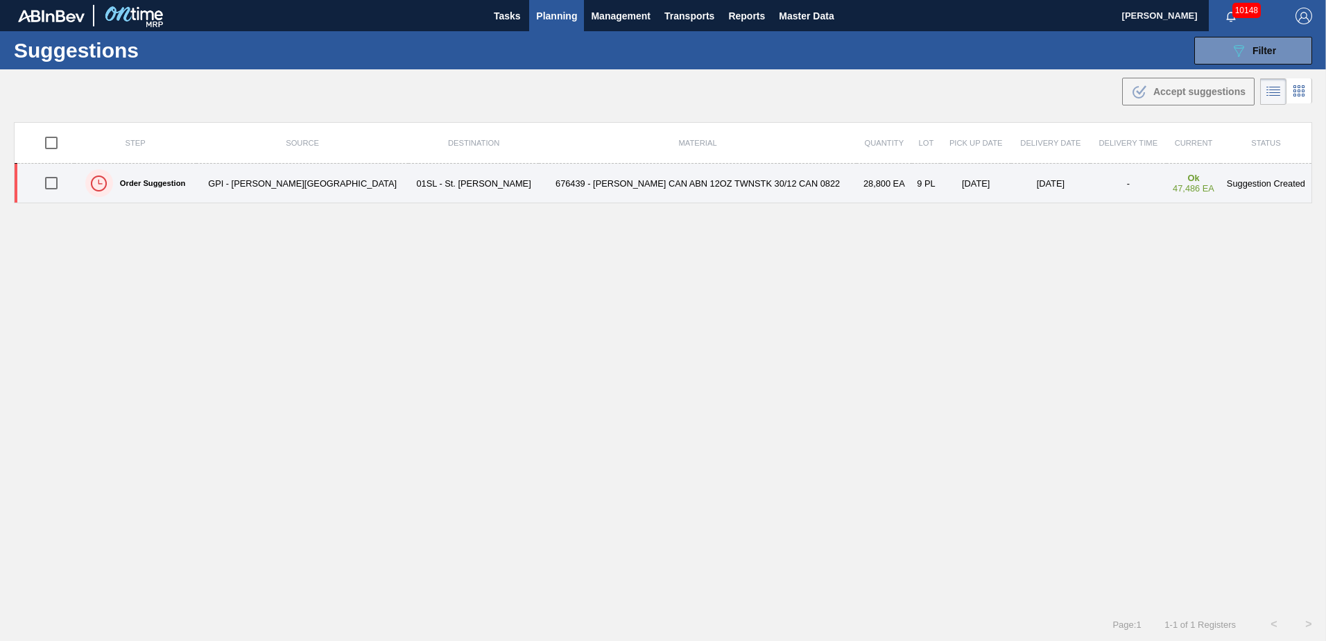
drag, startPoint x: 52, startPoint y: 184, endPoint x: 110, endPoint y: 185, distance: 58.3
click at [53, 184] on input "checkbox" at bounding box center [51, 183] width 29 height 29
checkbox input "true"
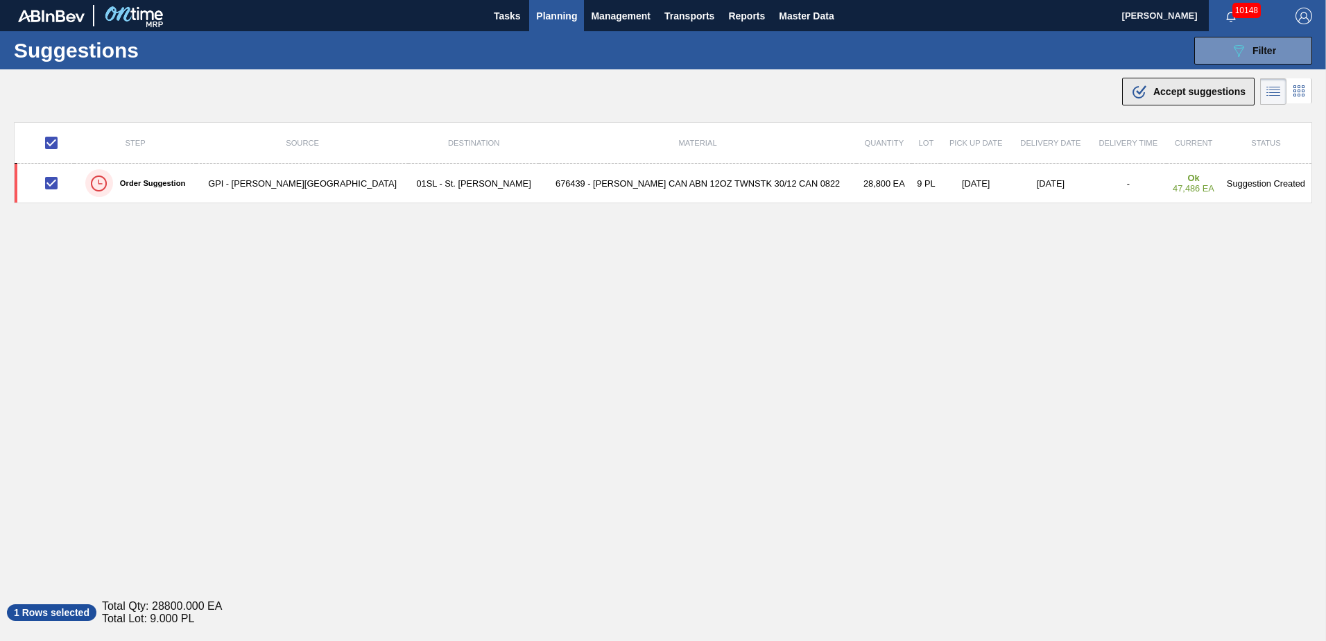
click at [1154, 99] on div ".b{fill:var(--color-action-default)} Accept suggestions" at bounding box center [1189, 91] width 114 height 17
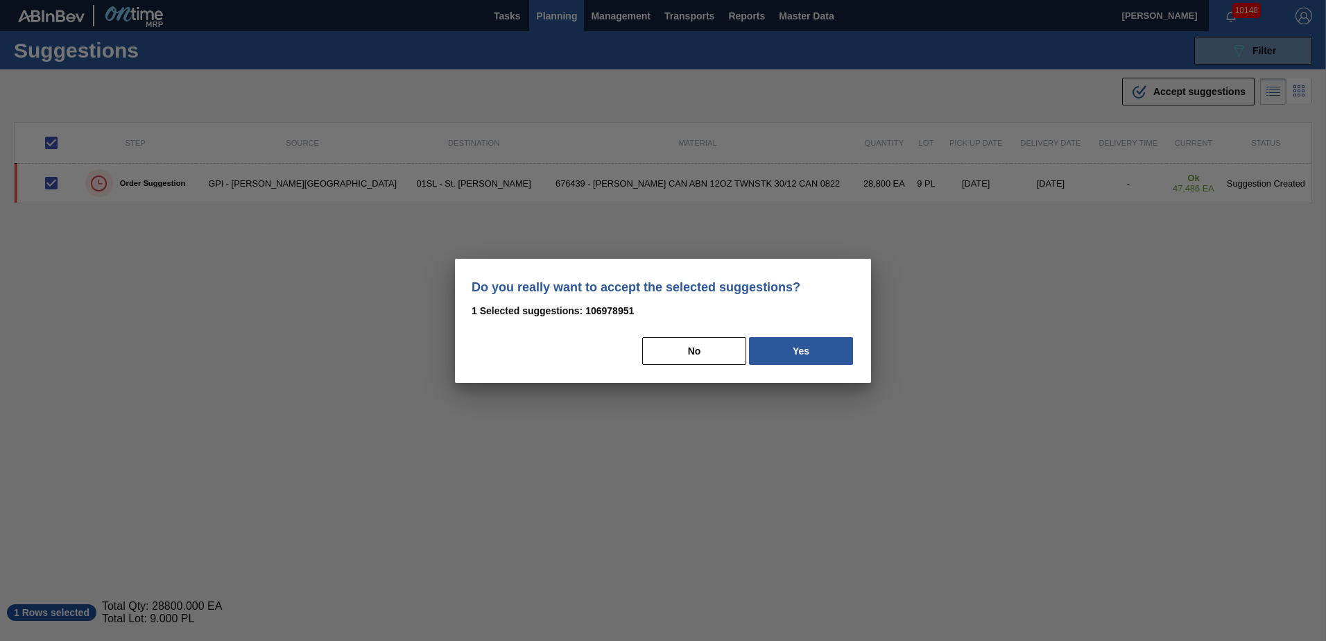
drag, startPoint x: 848, startPoint y: 345, endPoint x: 864, endPoint y: 347, distance: 16.8
click at [848, 345] on button "Yes" at bounding box center [801, 351] width 104 height 28
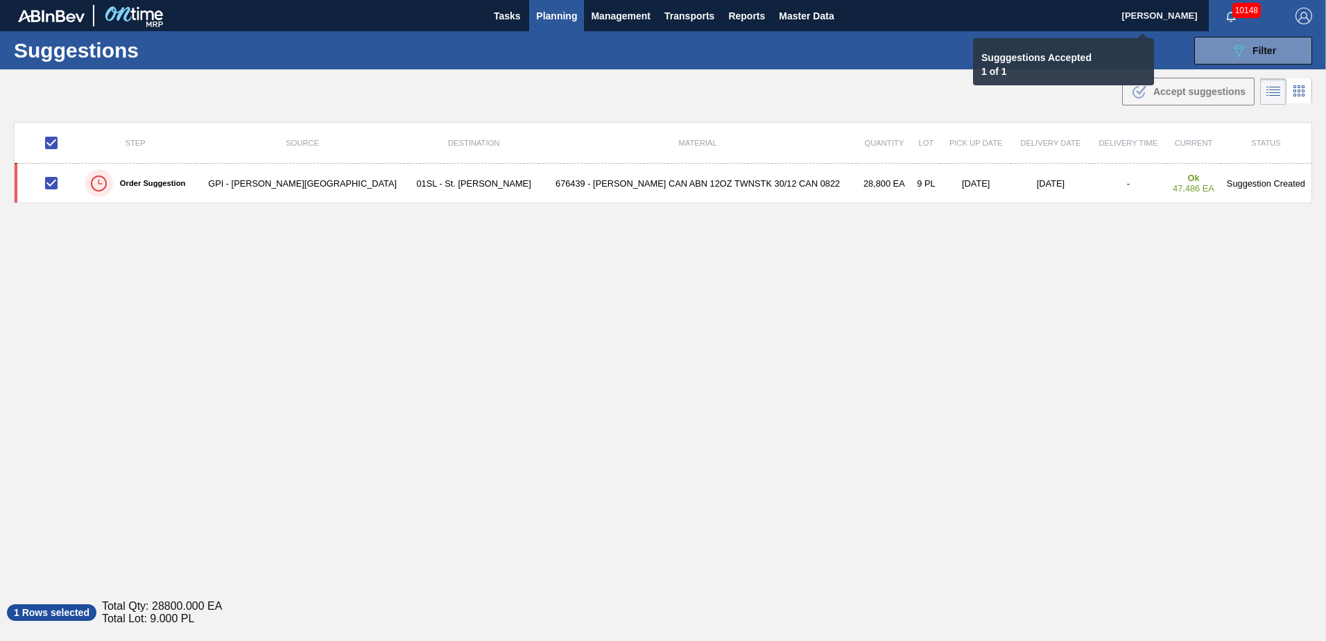
checkbox input "false"
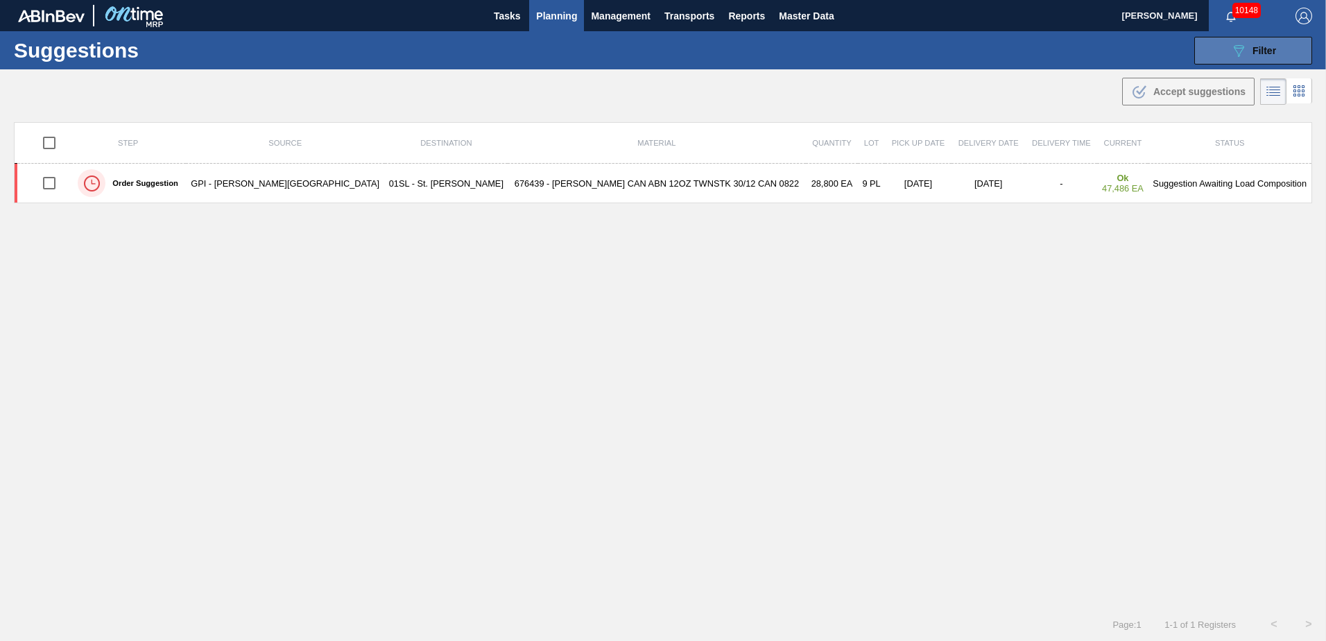
click at [1280, 44] on button "089F7B8B-B2A5-4AFE-B5C0-19BA573D28AC Filter" at bounding box center [1254, 51] width 118 height 28
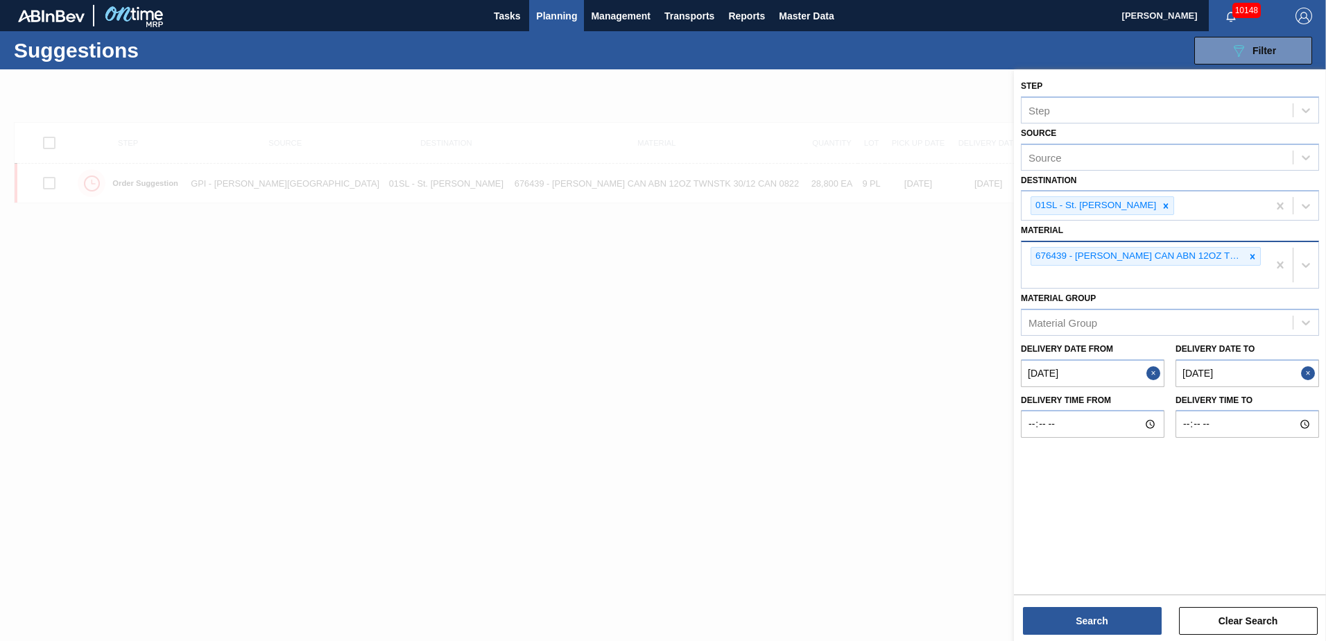
click at [1247, 257] on div at bounding box center [1252, 256] width 15 height 17
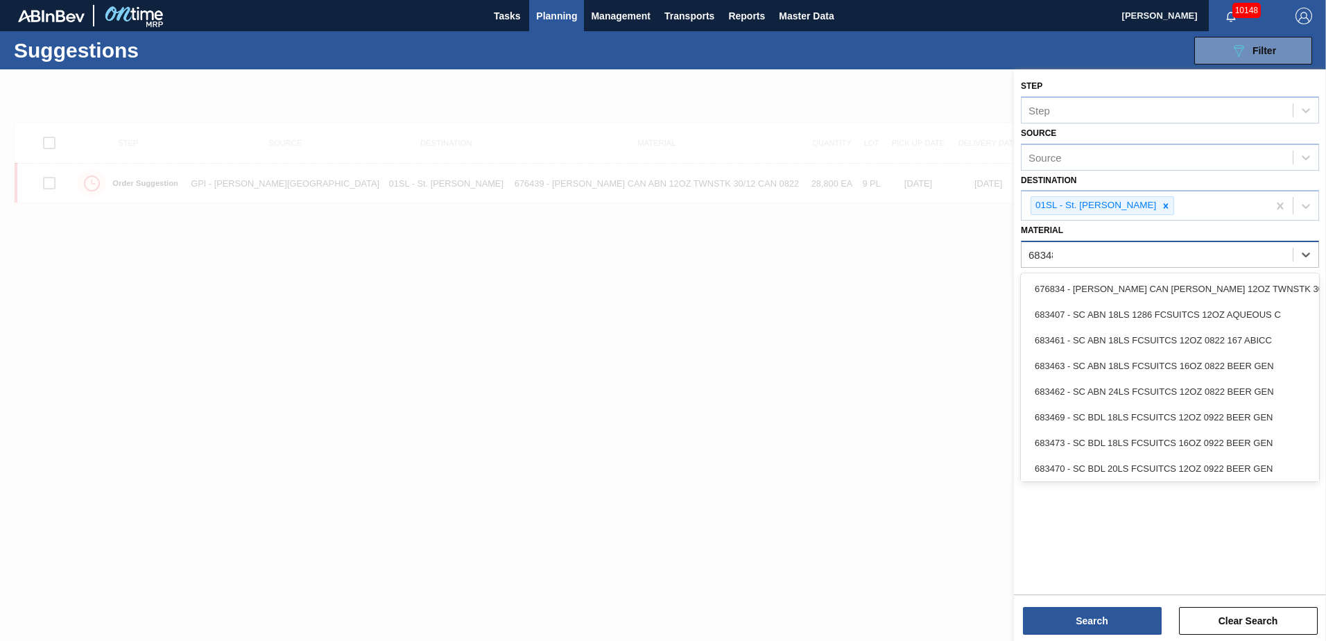
type input "683481"
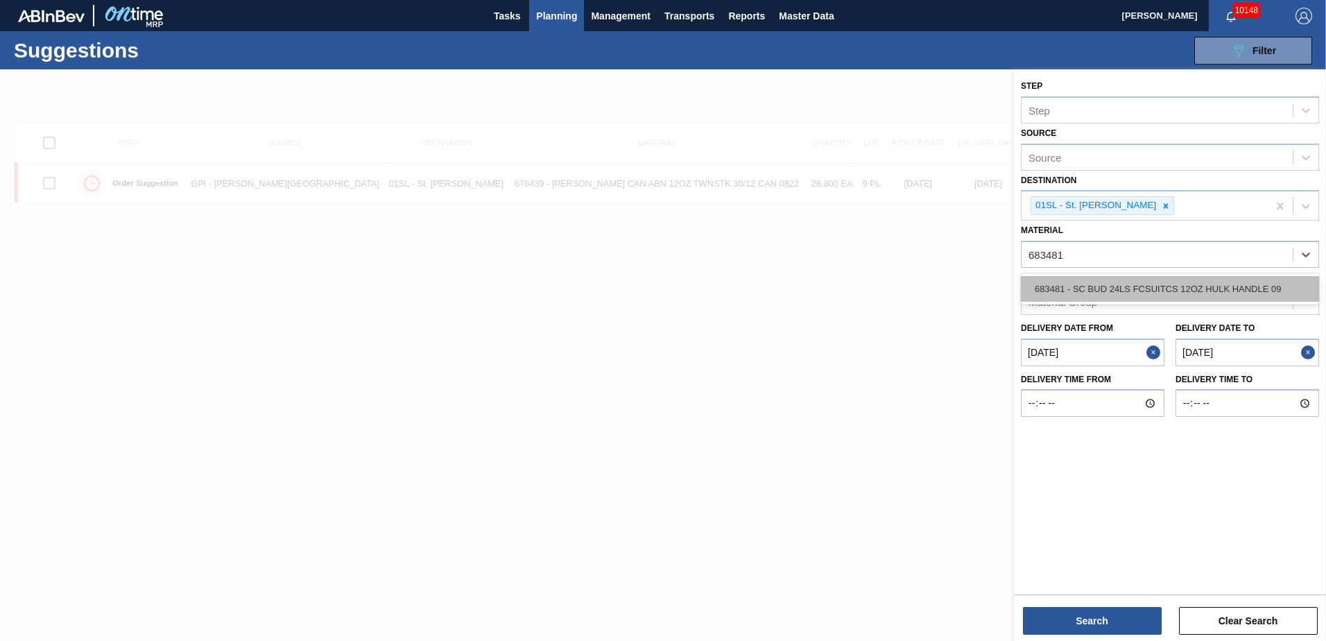
click at [1222, 289] on div "683481 - SC BUD 24LS FCSUITCS 12OZ HULK HANDLE 09" at bounding box center [1170, 289] width 298 height 26
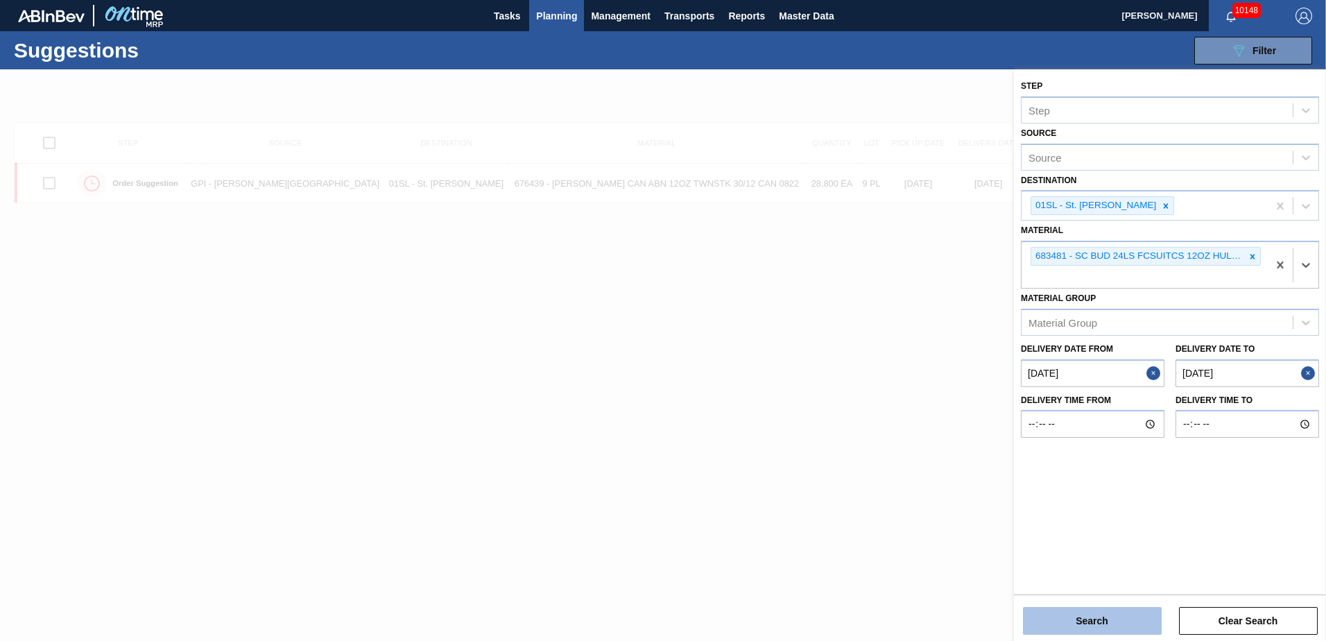
click at [1109, 614] on button "Search" at bounding box center [1092, 621] width 139 height 28
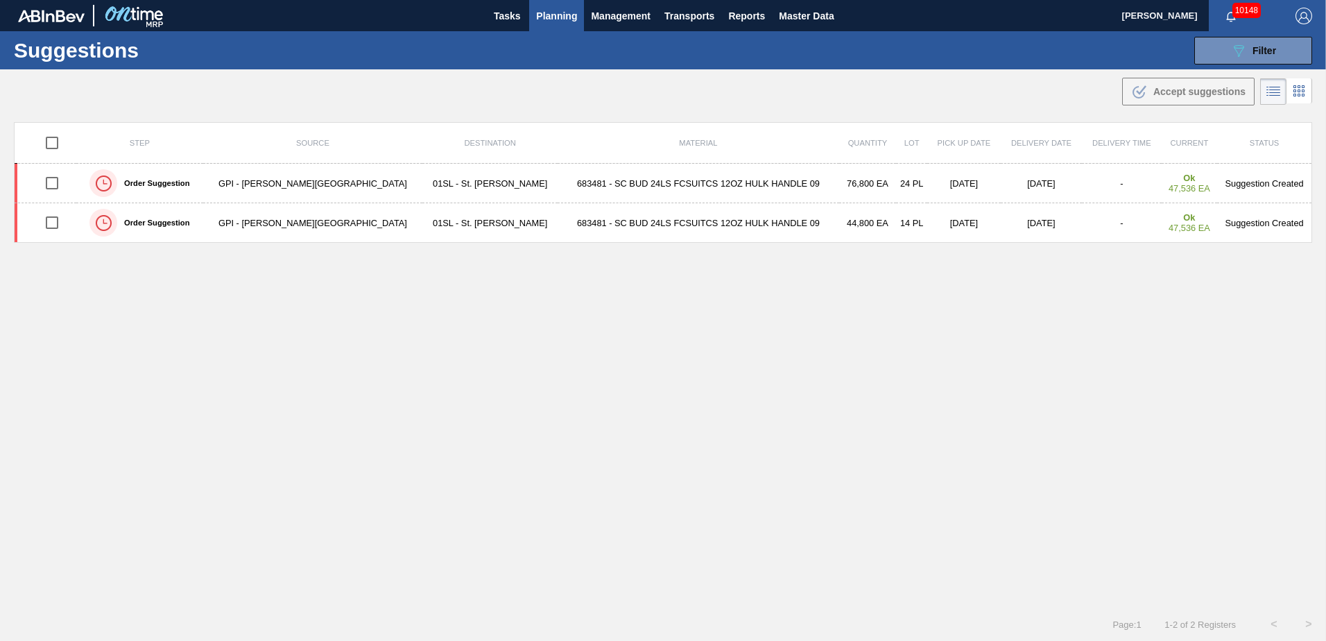
click at [550, 12] on span "Planning" at bounding box center [556, 16] width 41 height 17
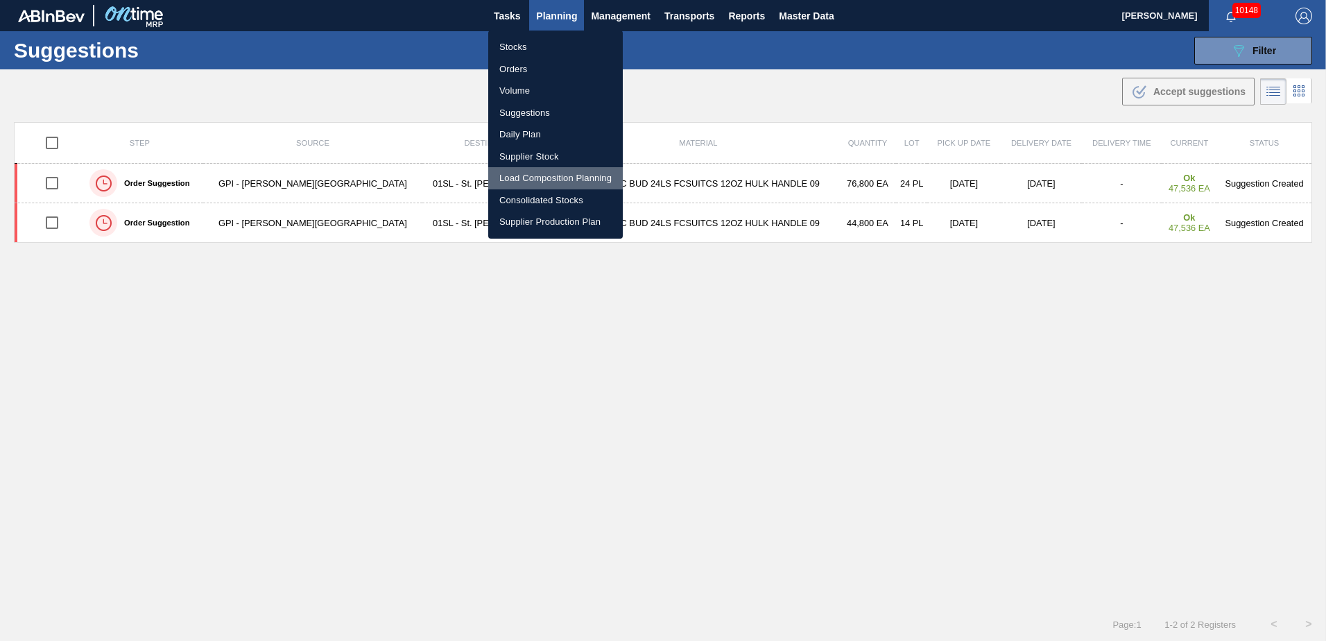
click at [529, 173] on li "Load Composition Planning" at bounding box center [555, 178] width 135 height 22
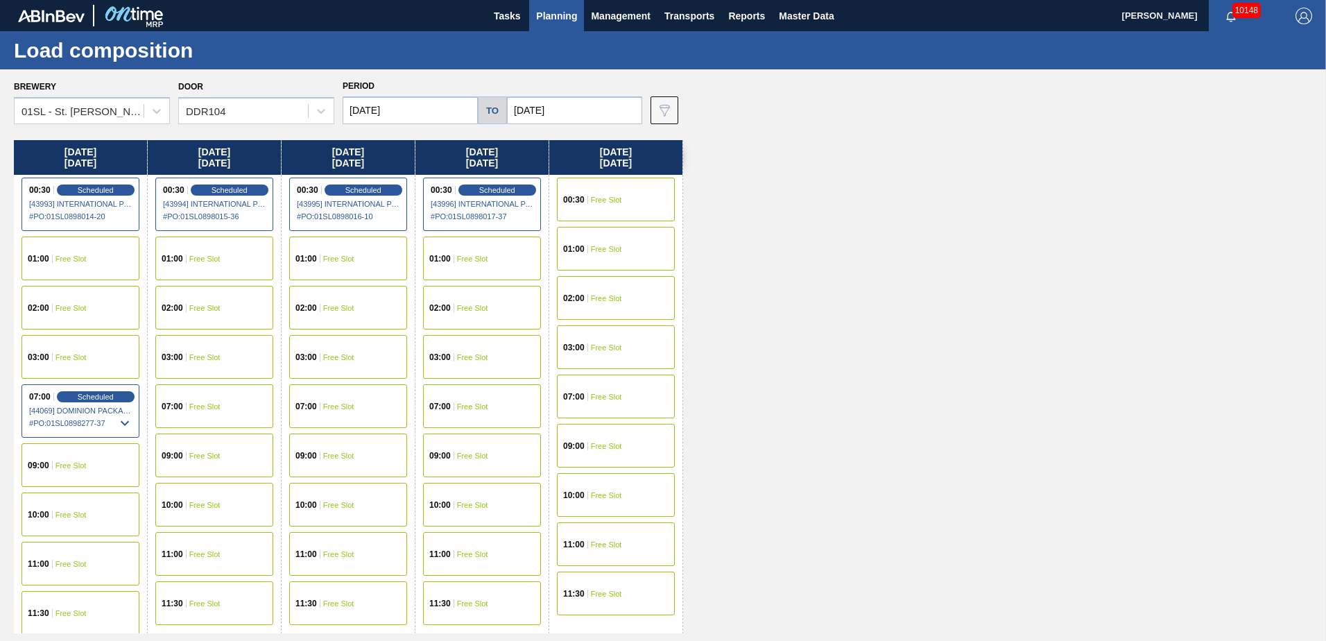
click at [51, 259] on div "01:00" at bounding box center [40, 259] width 25 height 8
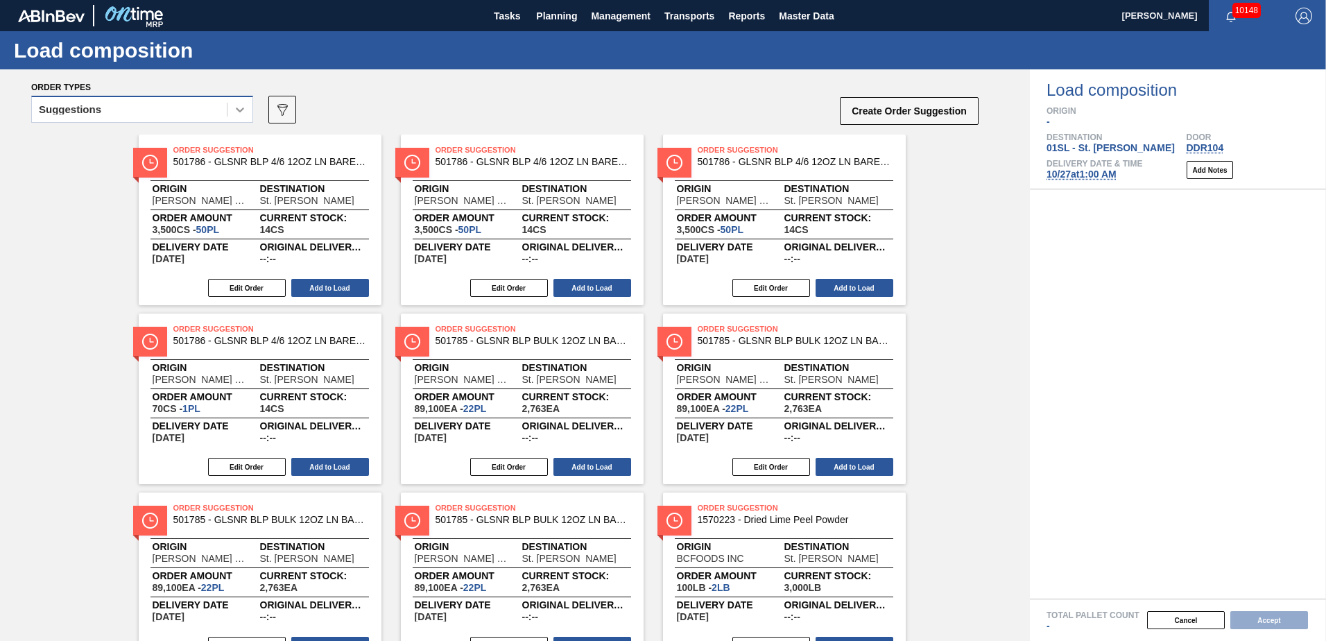
click at [237, 108] on icon at bounding box center [240, 110] width 14 height 14
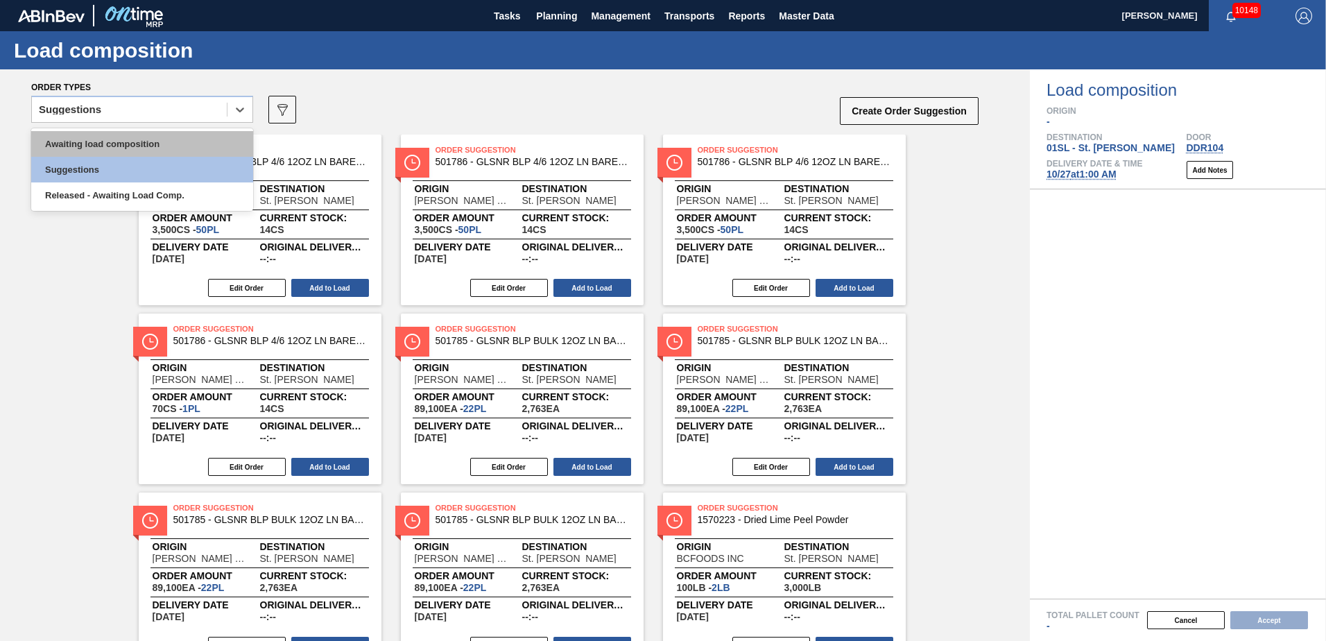
click at [171, 145] on div "Awaiting load composition" at bounding box center [142, 144] width 222 height 26
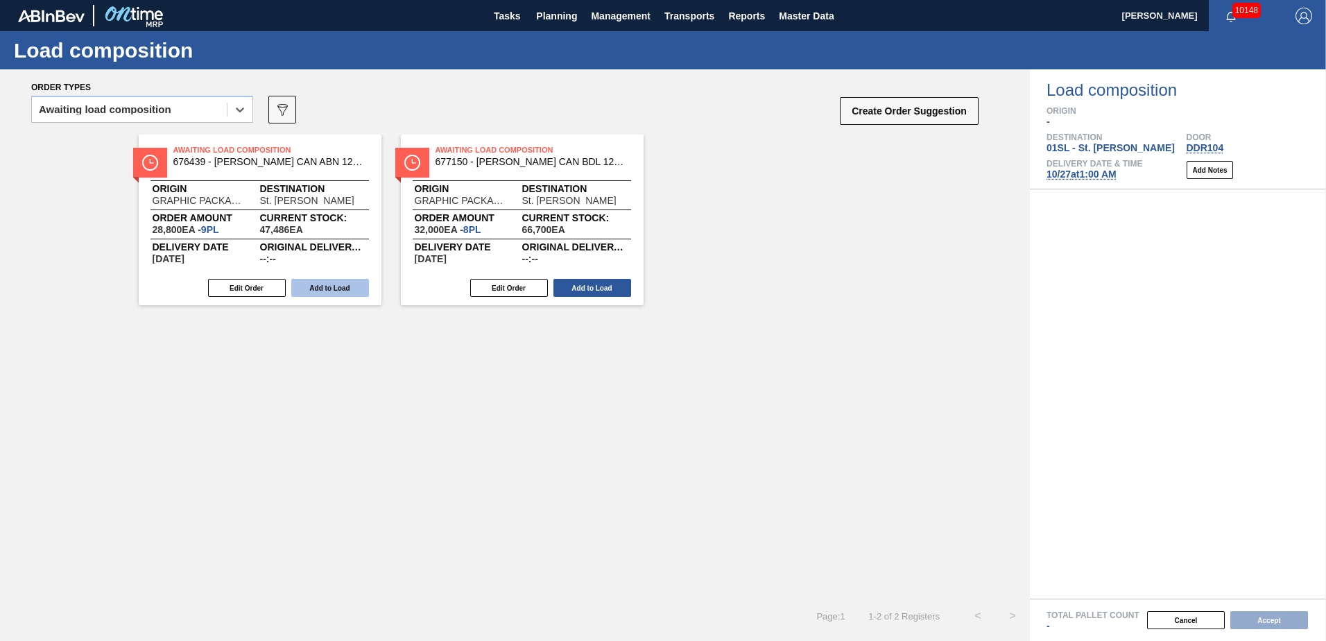
click at [325, 279] on button "Add to Load" at bounding box center [330, 288] width 78 height 18
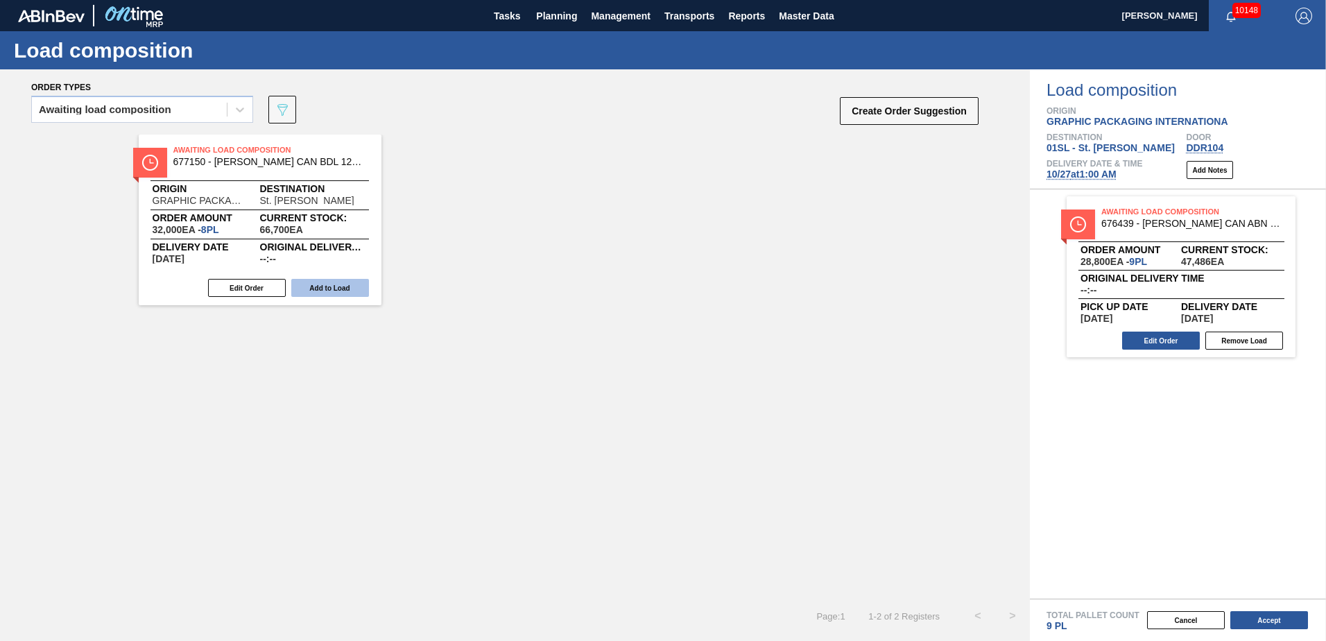
click at [333, 282] on button "Add to Load" at bounding box center [330, 288] width 78 height 18
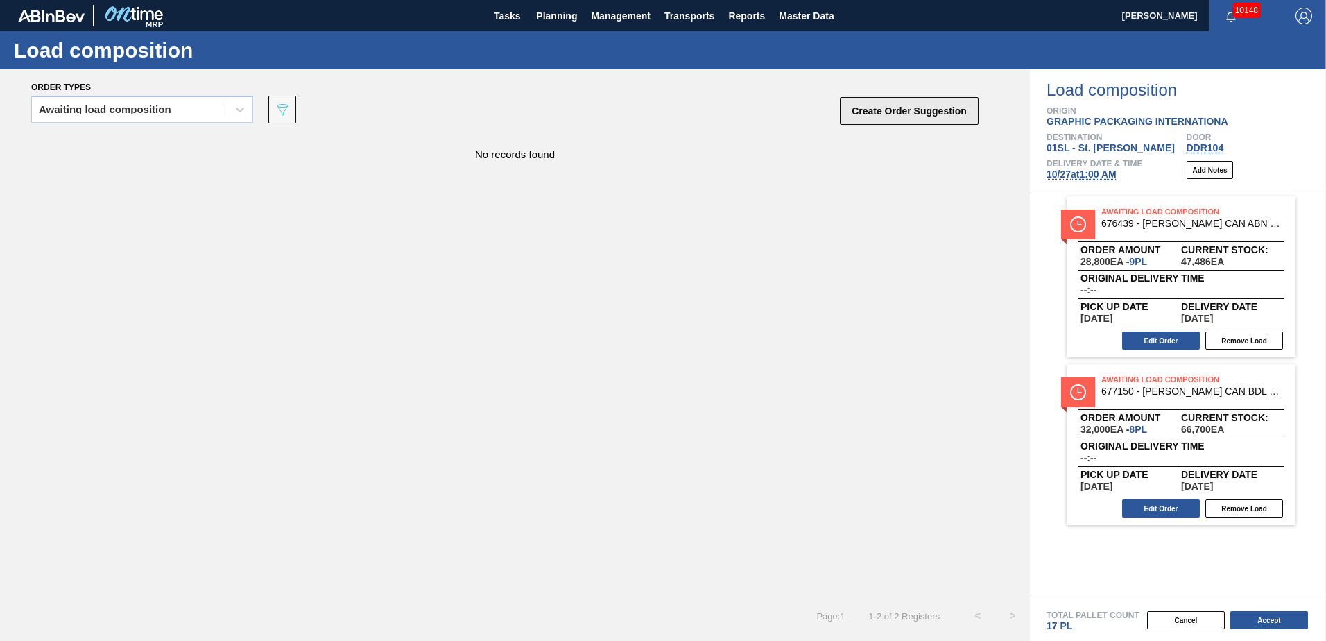
click at [873, 118] on button "Create Order Suggestion" at bounding box center [909, 111] width 139 height 28
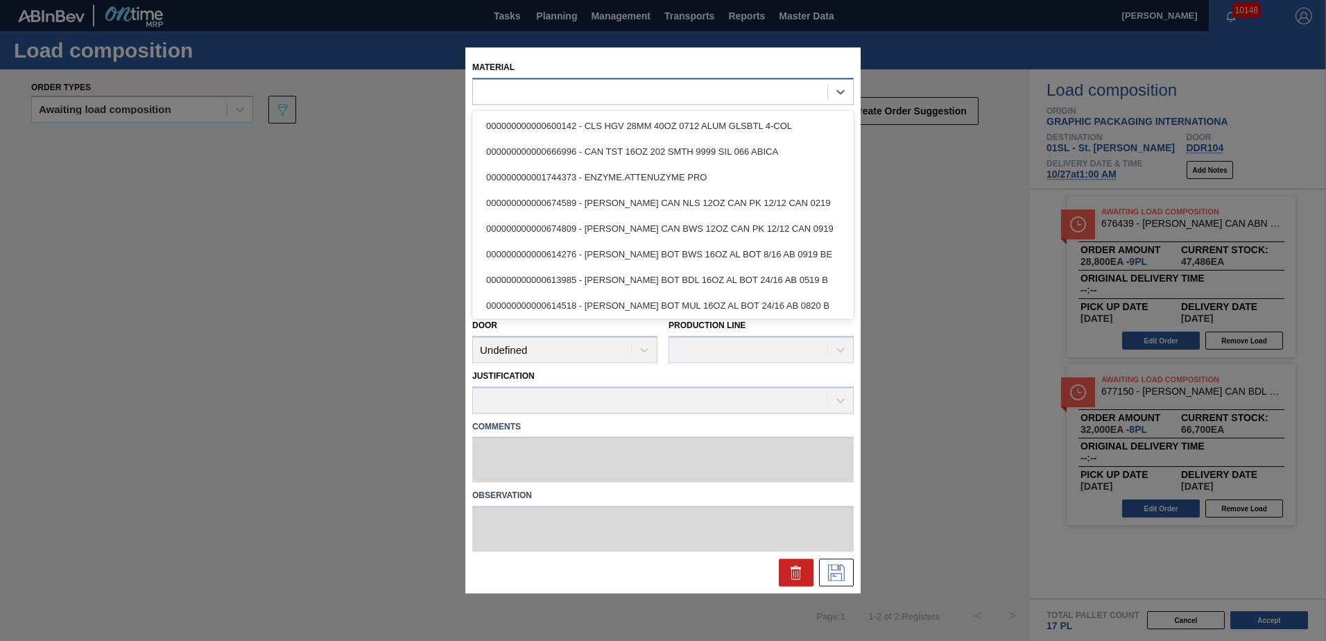
click at [588, 93] on div at bounding box center [650, 92] width 355 height 20
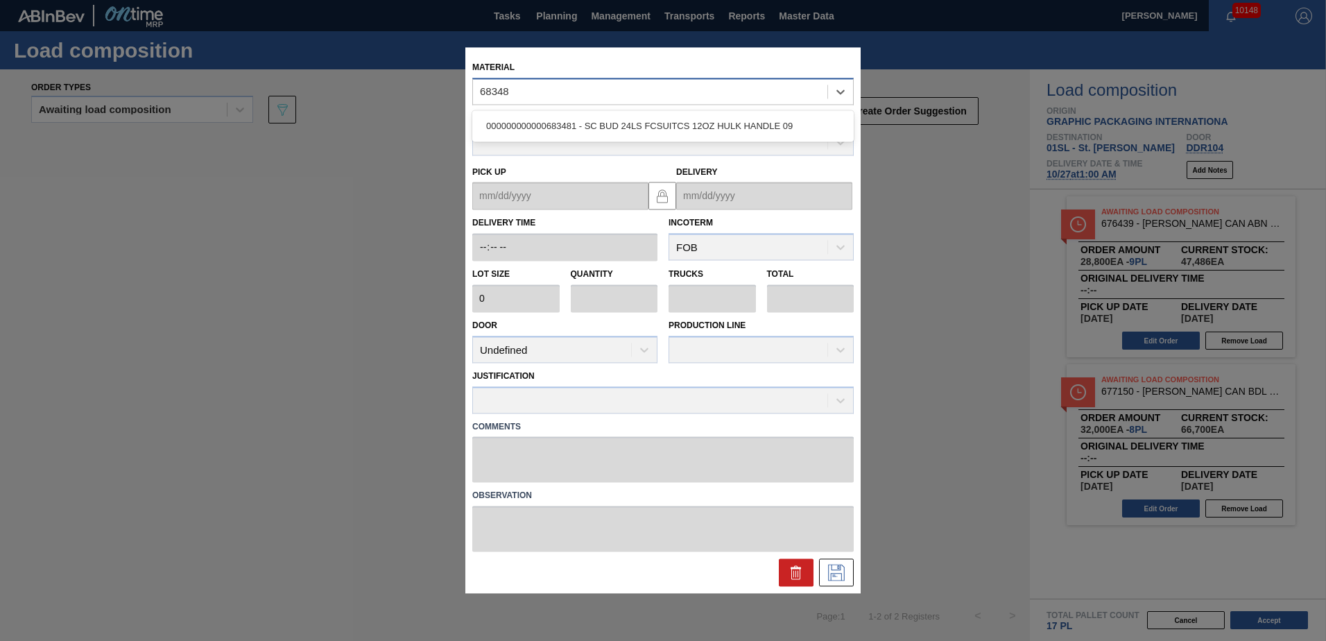
type input "683481"
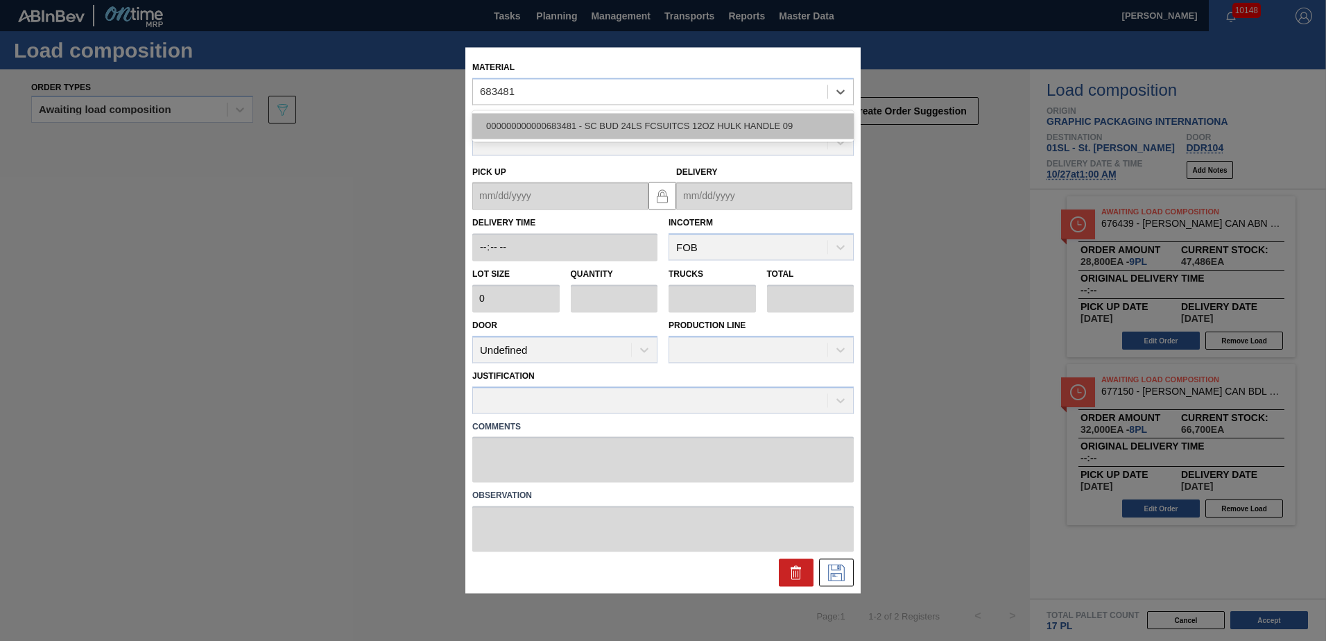
click at [669, 119] on div "000000000000683481 - SC BUD 24LS FCSUITCS 12OZ HULK HANDLE 09" at bounding box center [663, 126] width 382 height 26
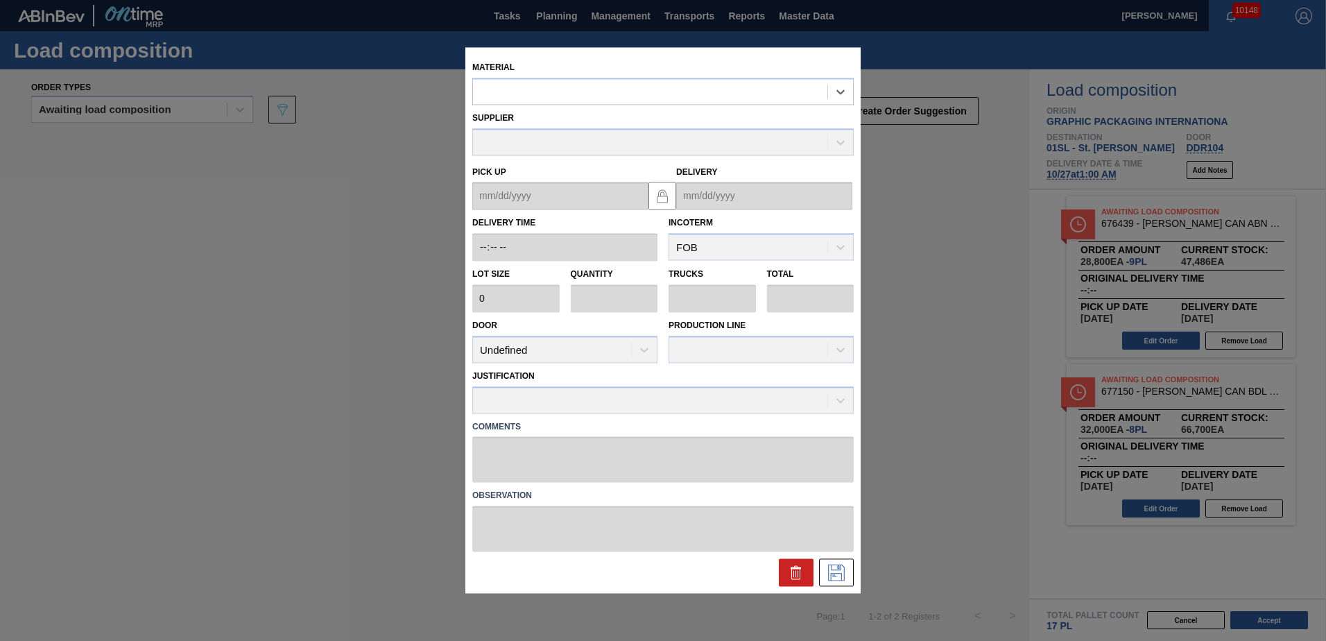
type input "3,200"
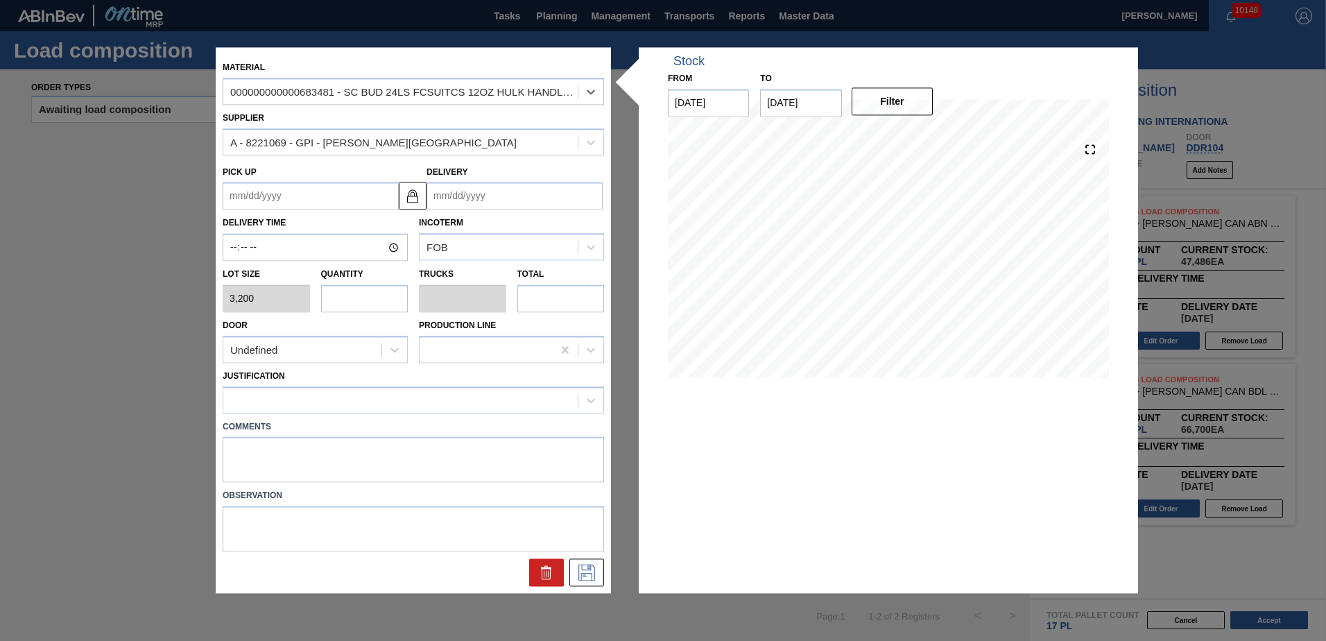
click at [484, 195] on input "Delivery" at bounding box center [515, 196] width 176 height 28
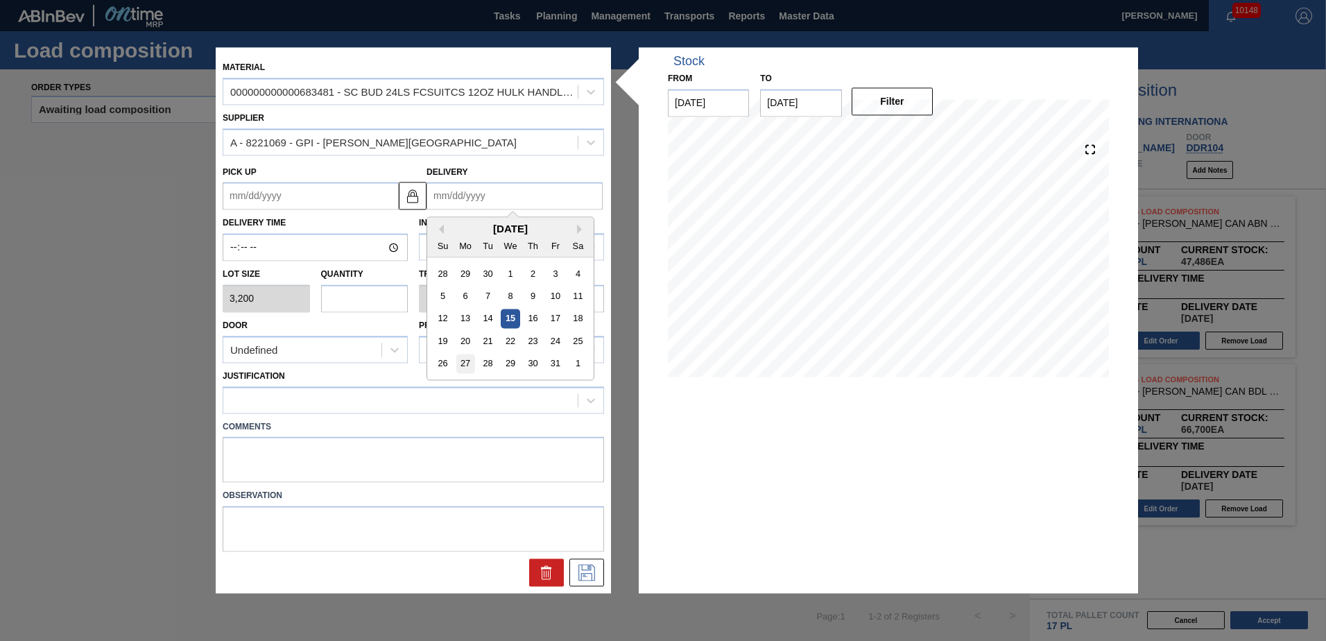
click at [468, 362] on div "27" at bounding box center [465, 364] width 19 height 19
type up "[DATE]"
type input "[DATE]"
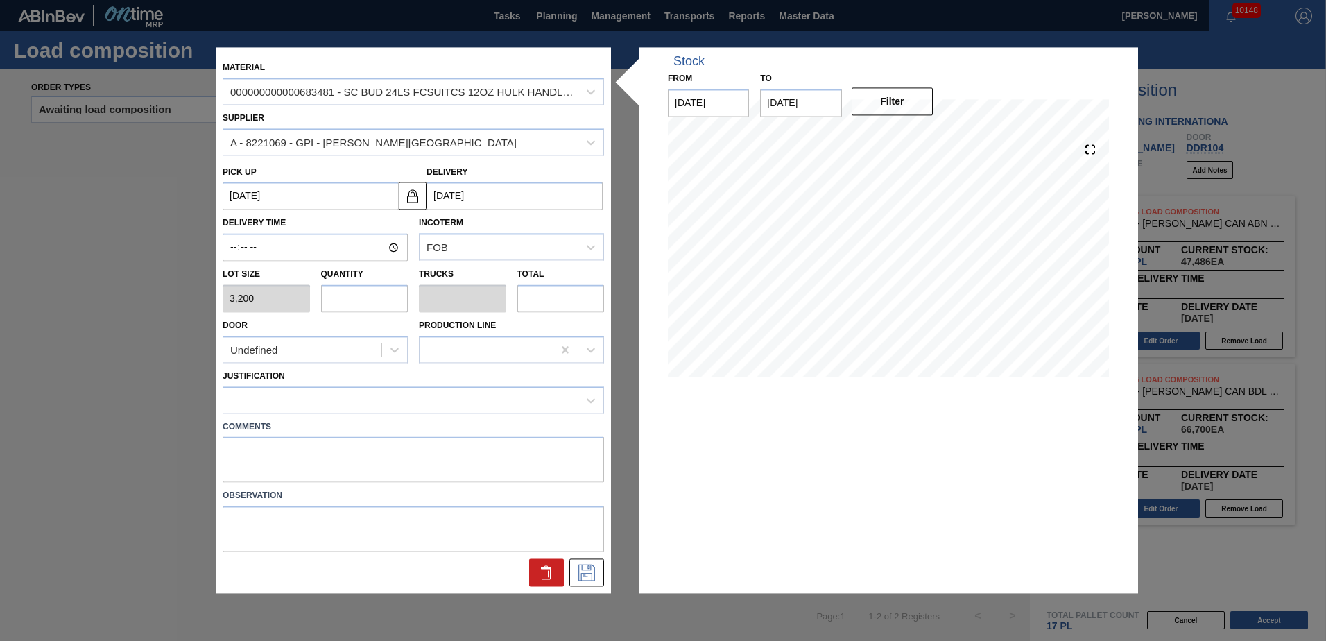
click at [370, 305] on input "text" at bounding box center [364, 298] width 87 height 28
type input "9"
type input "0.375"
type input "28,800"
type input "9"
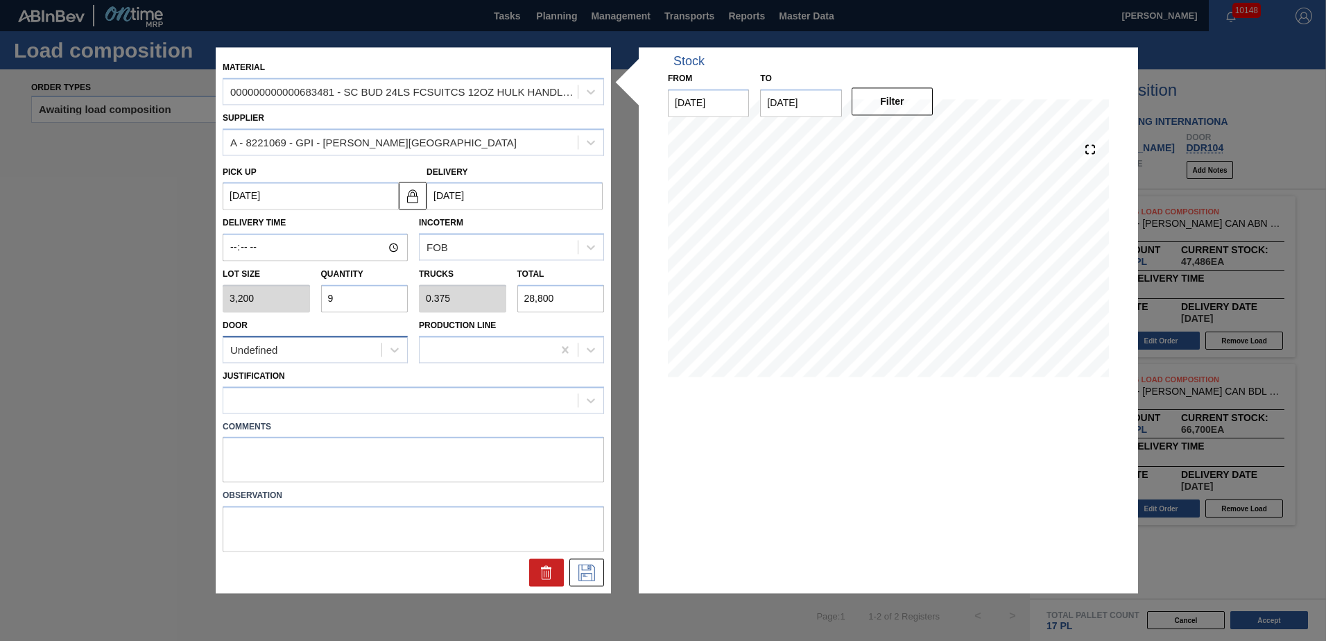
click at [373, 354] on div "Undefined" at bounding box center [302, 350] width 158 height 20
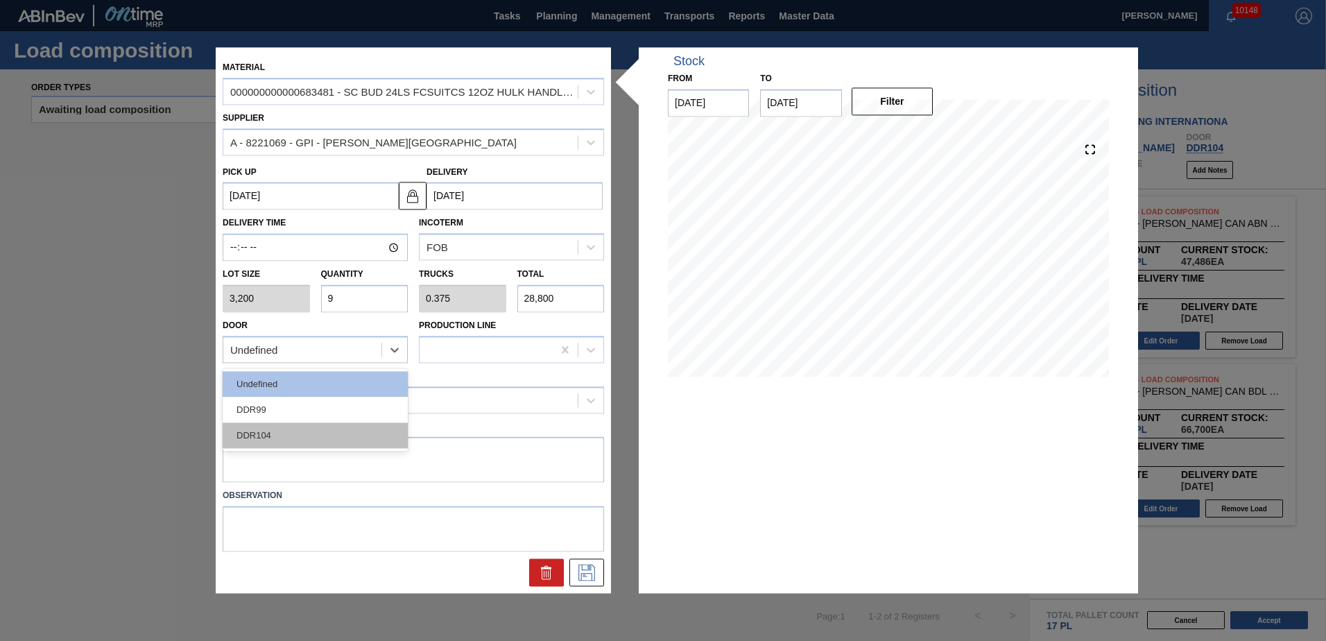
click at [316, 430] on div "DDR104" at bounding box center [315, 435] width 185 height 26
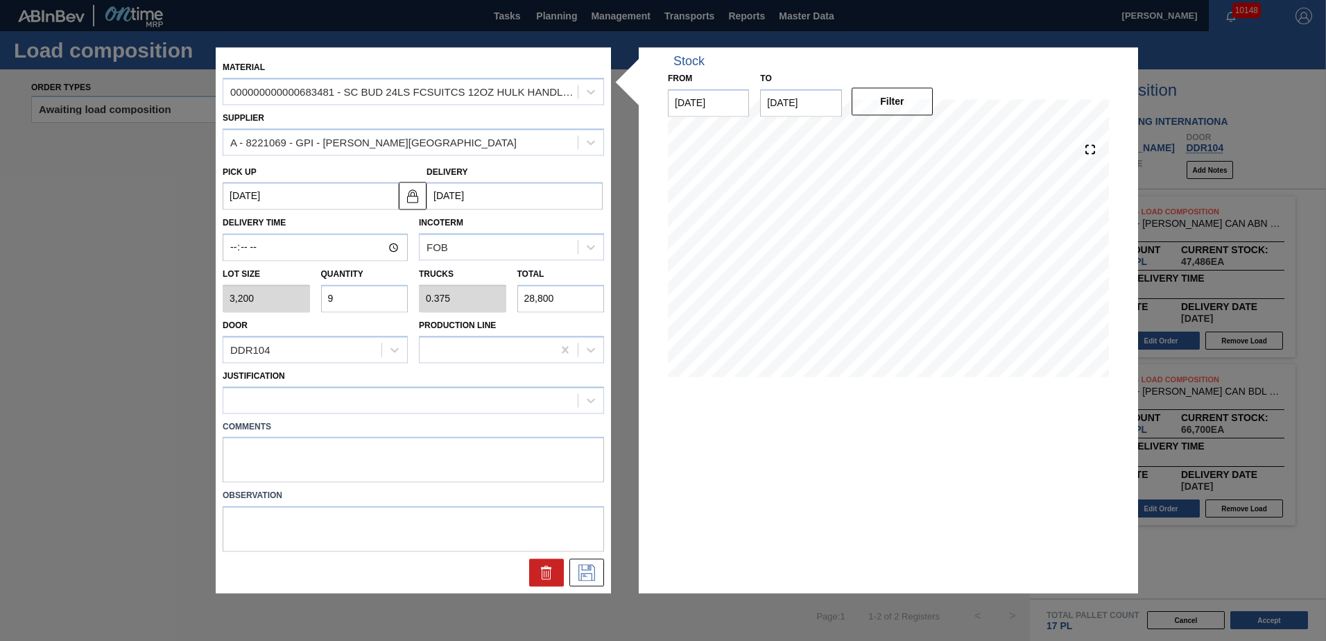
click at [299, 384] on div "Justification" at bounding box center [414, 389] width 382 height 47
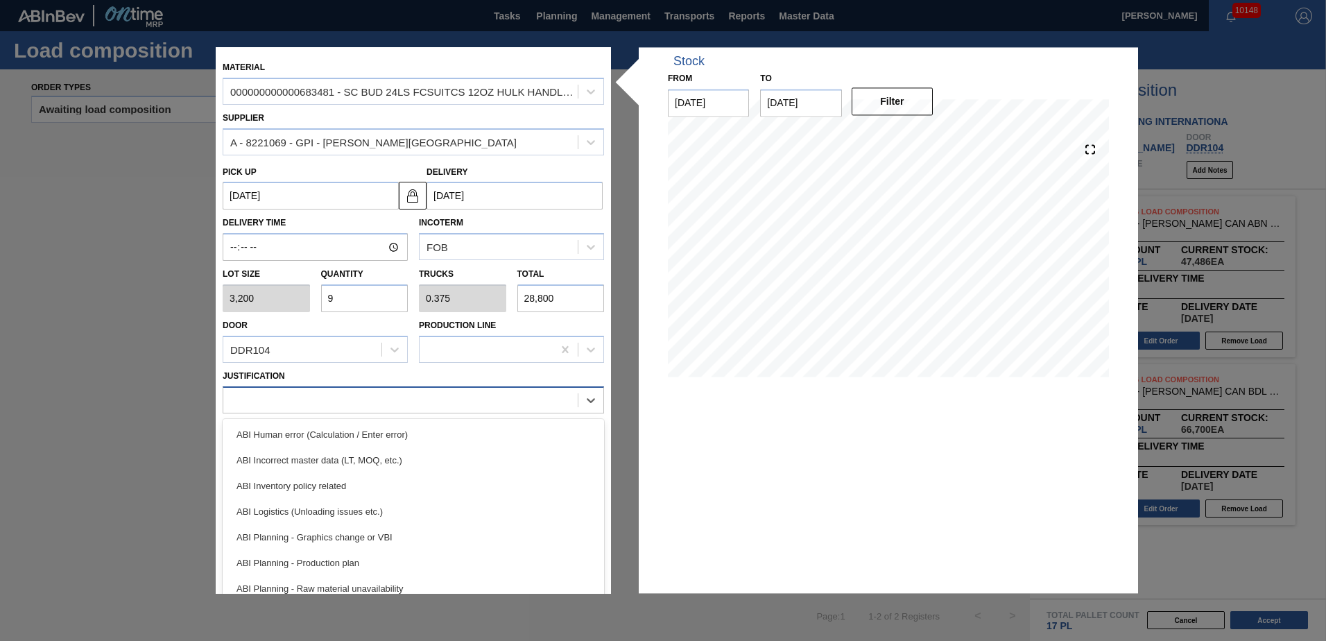
click at [301, 402] on div at bounding box center [400, 400] width 355 height 20
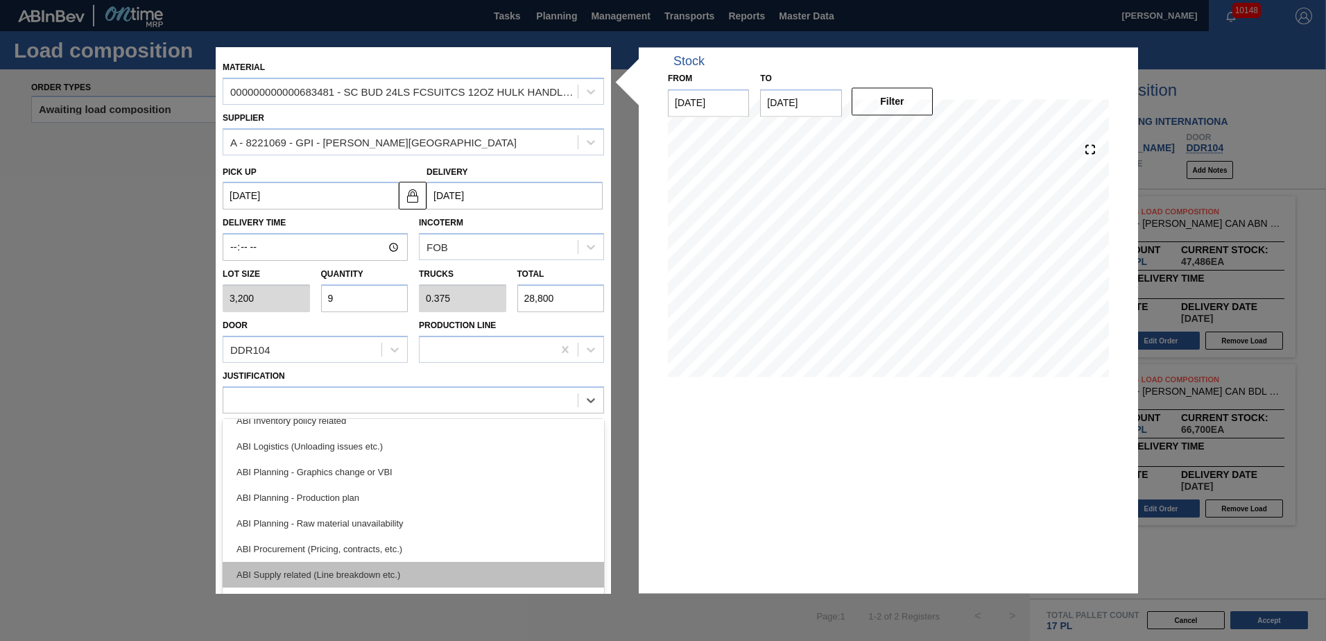
scroll to position [139, 0]
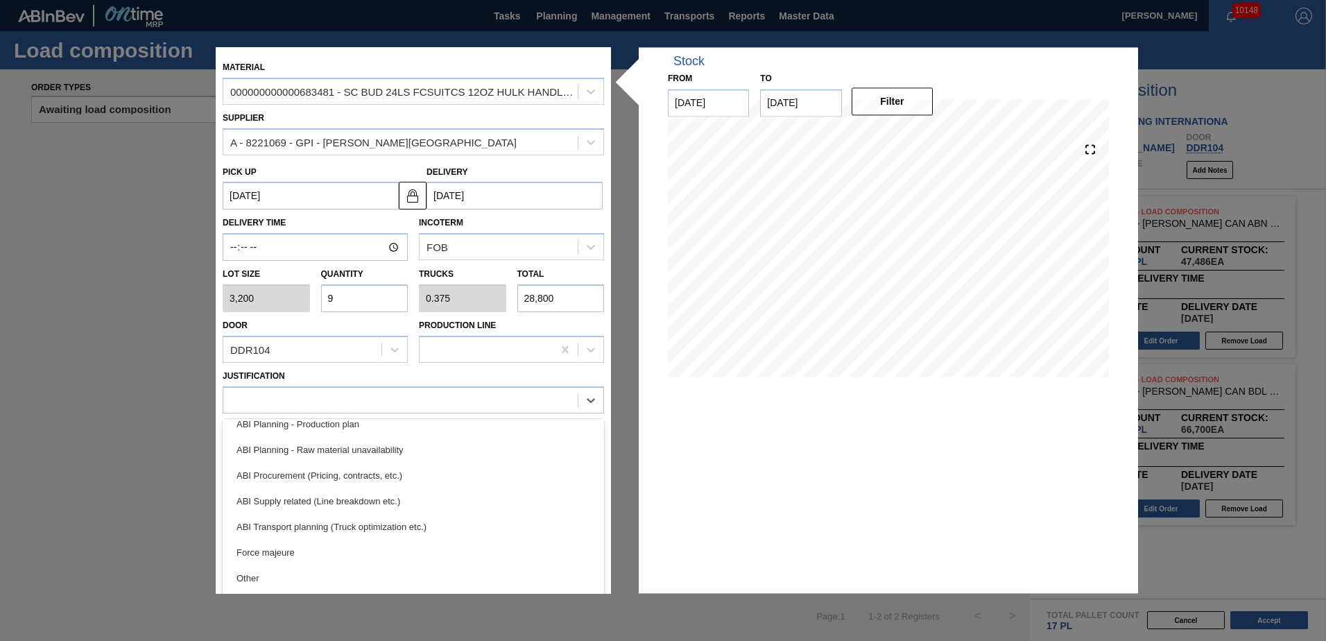
click at [370, 524] on div "ABI Transport planning (Truck optimization etc.)" at bounding box center [414, 527] width 382 height 26
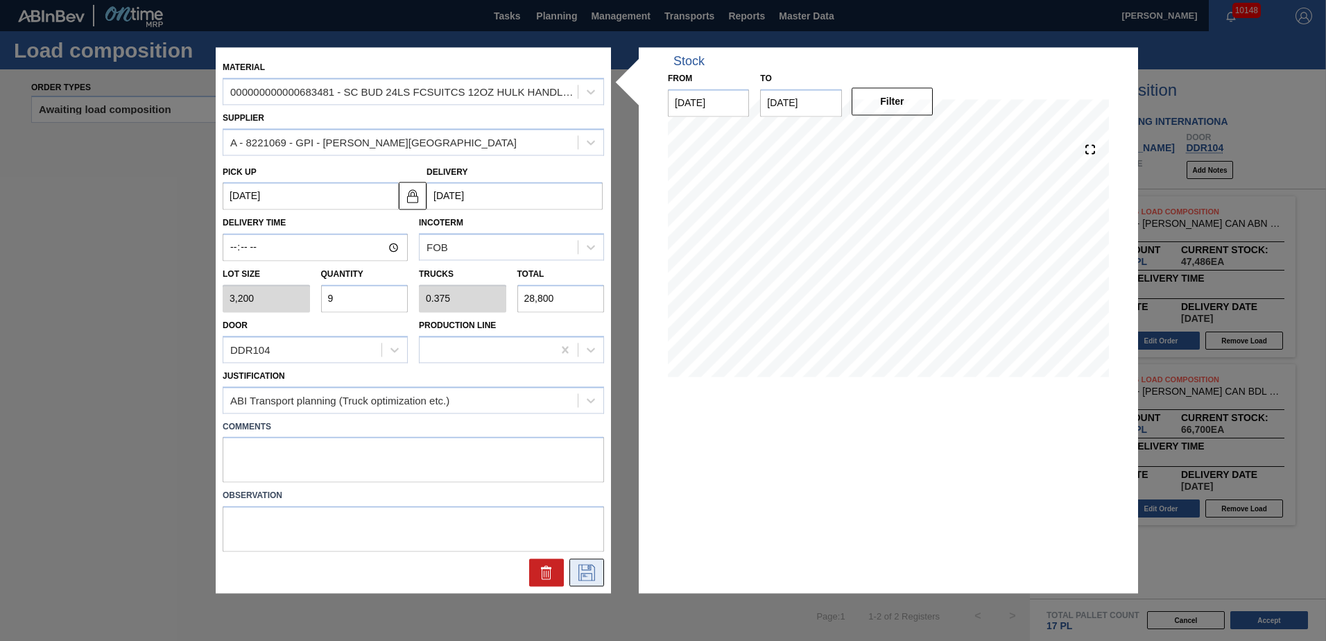
click at [577, 567] on icon at bounding box center [587, 573] width 22 height 17
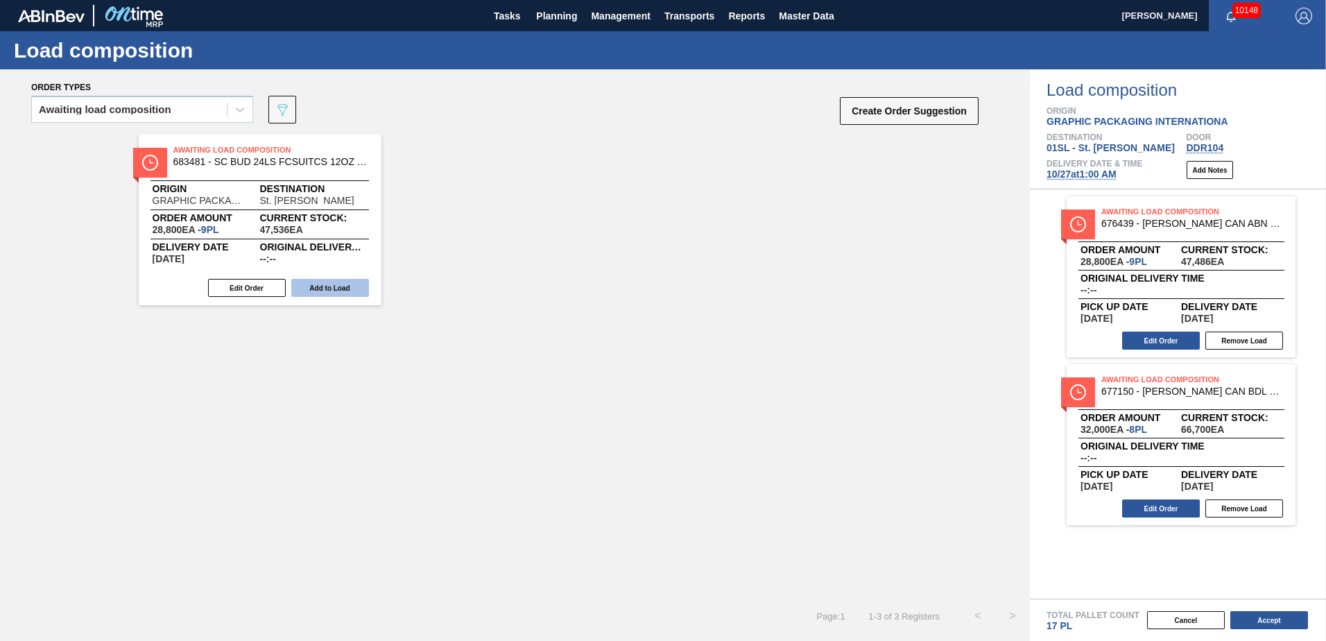
click at [334, 284] on button "Add to Load" at bounding box center [330, 288] width 78 height 18
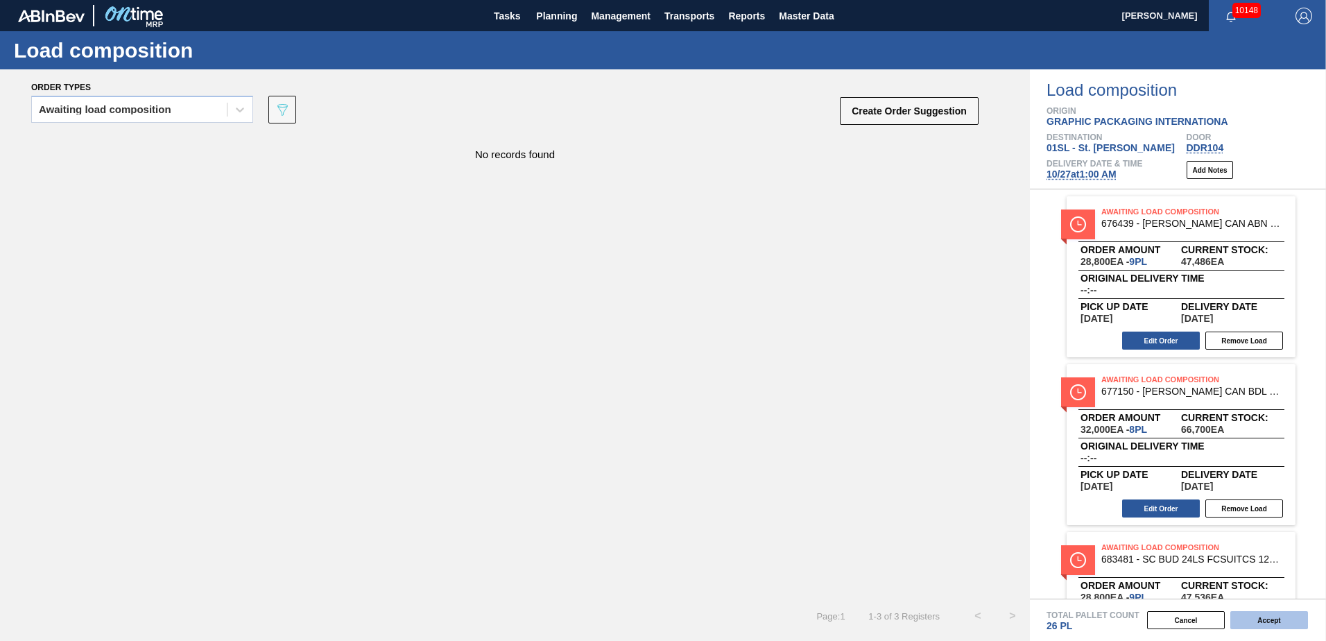
click at [1288, 622] on button "Accept" at bounding box center [1270, 620] width 78 height 18
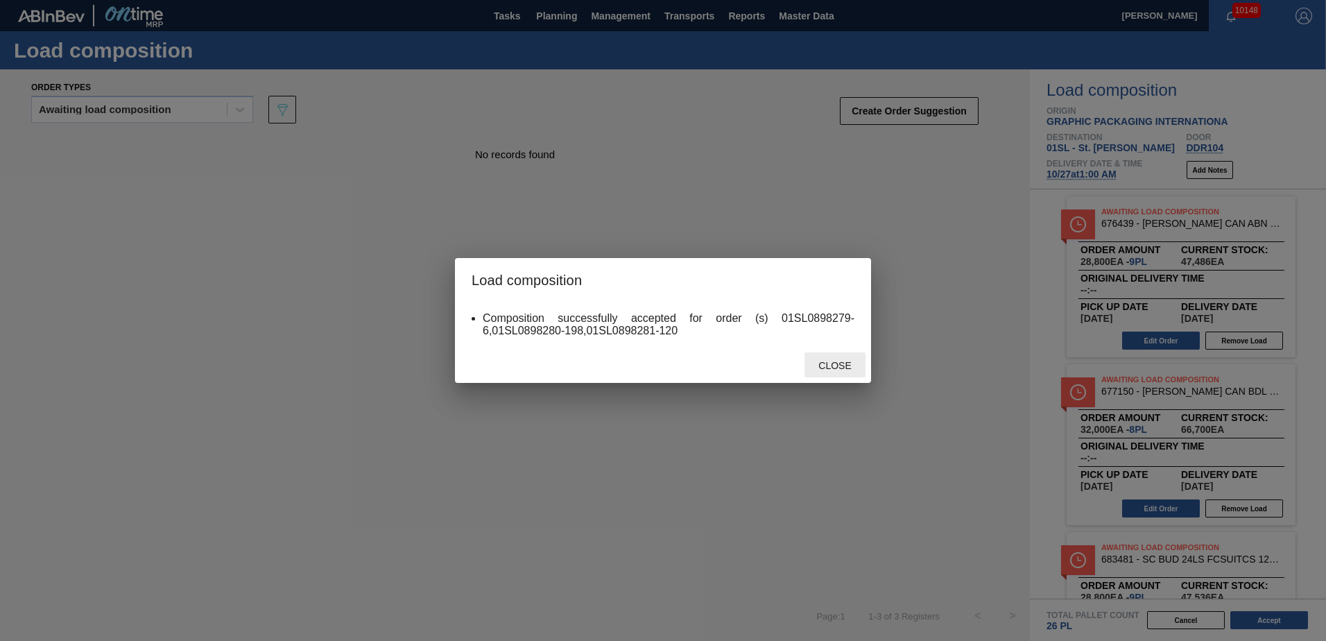
click at [821, 366] on span "Close" at bounding box center [835, 365] width 55 height 11
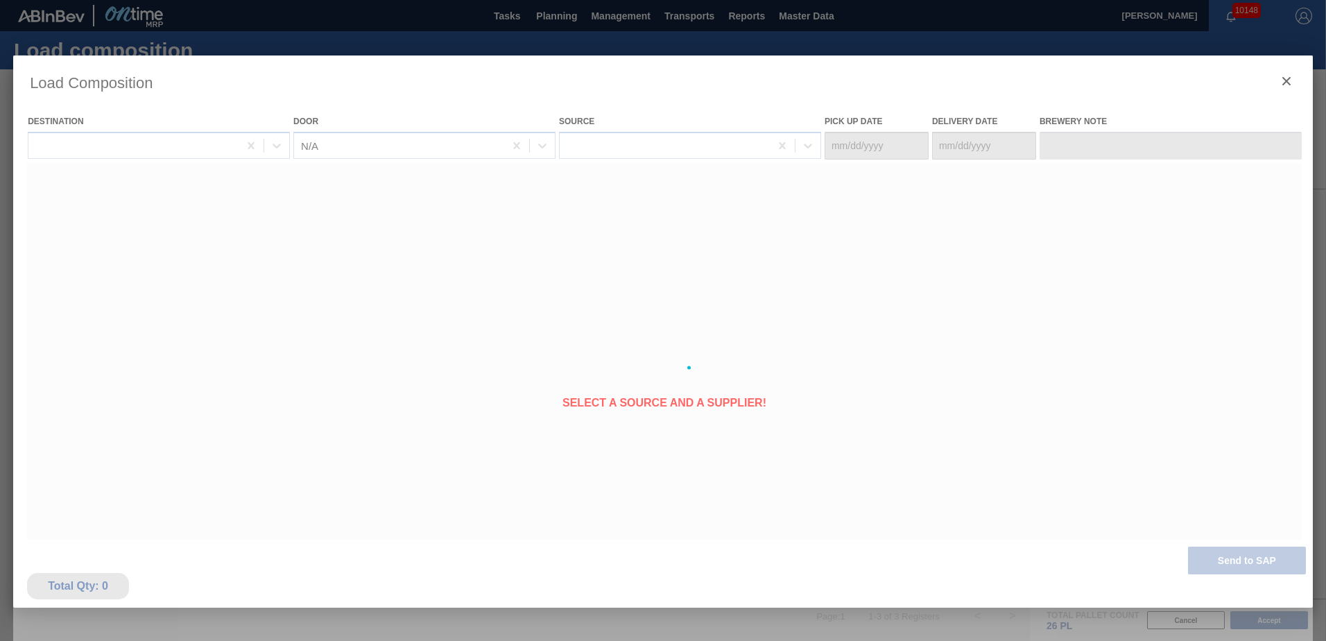
type Date "[DATE]"
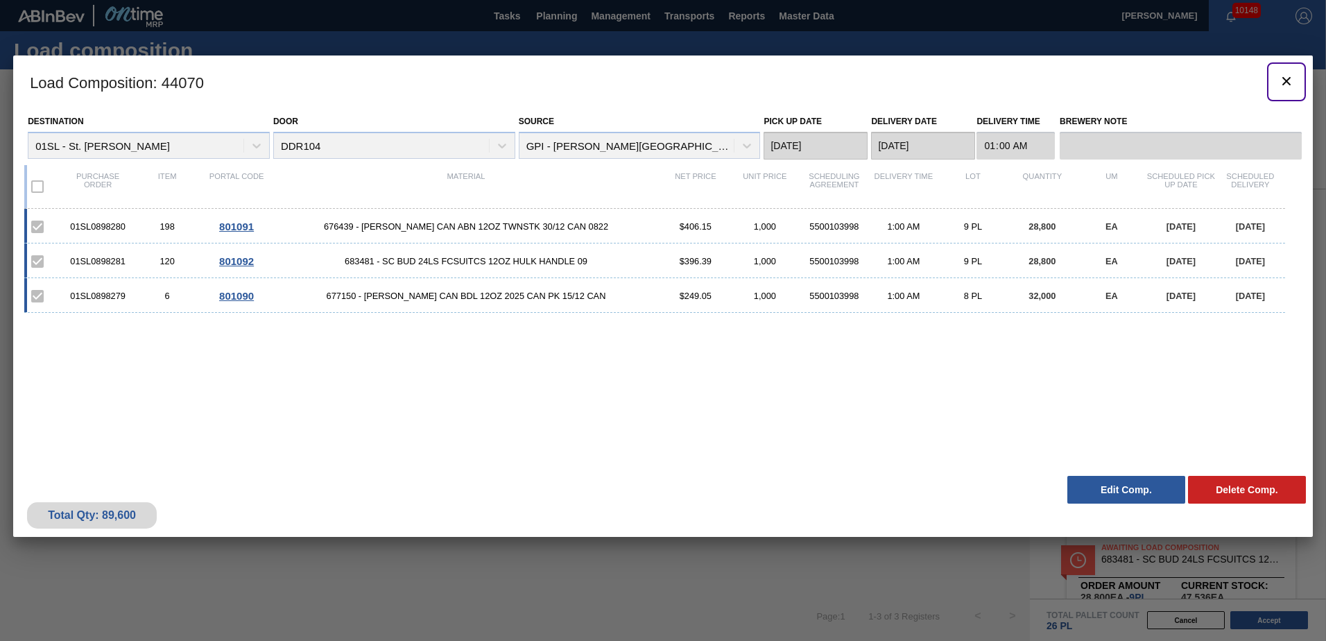
click at [1279, 67] on button "botão de ícone" at bounding box center [1286, 81] width 33 height 33
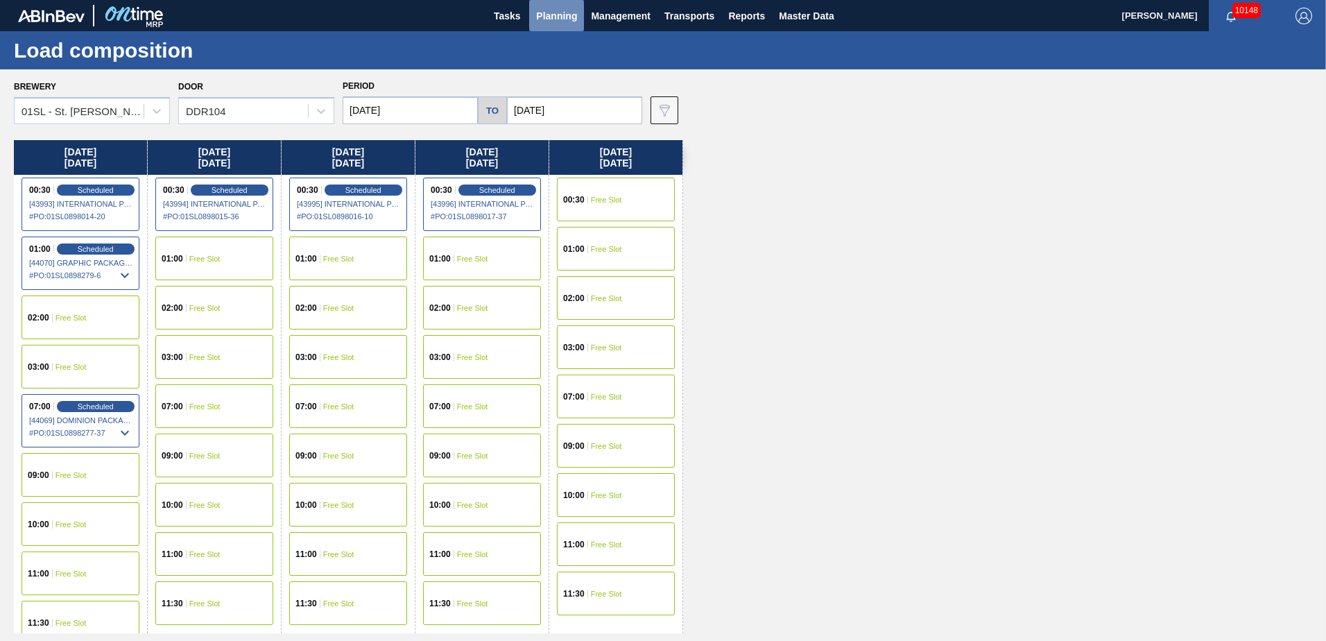
click at [559, 16] on span "Planning" at bounding box center [556, 16] width 41 height 17
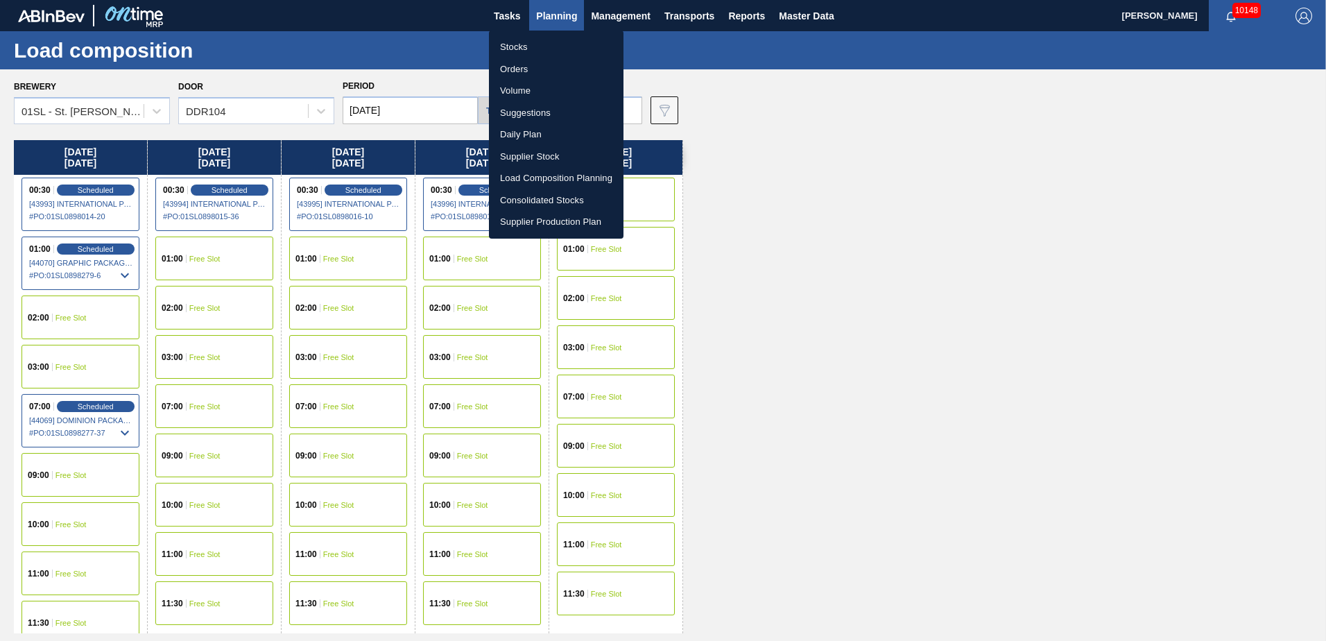
click at [537, 115] on li "Suggestions" at bounding box center [556, 113] width 135 height 22
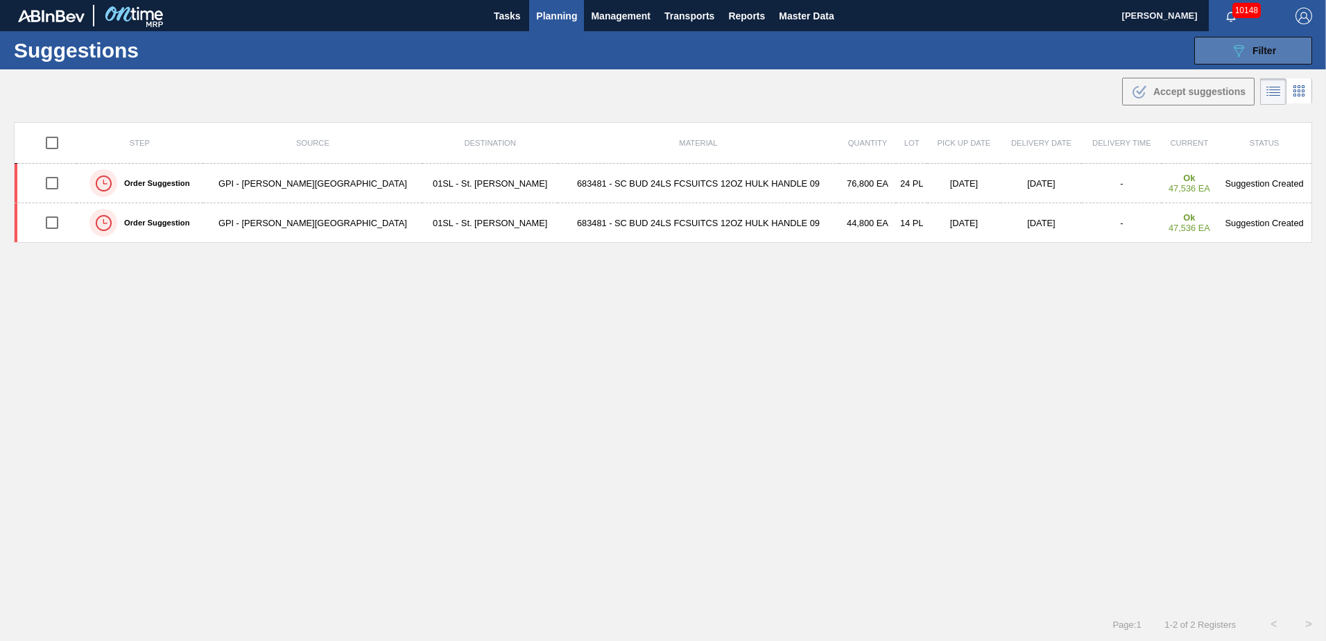
type from "[DATE]"
type to "[DATE]"
click at [1233, 49] on icon "089F7B8B-B2A5-4AFE-B5C0-19BA573D28AC" at bounding box center [1239, 50] width 17 height 17
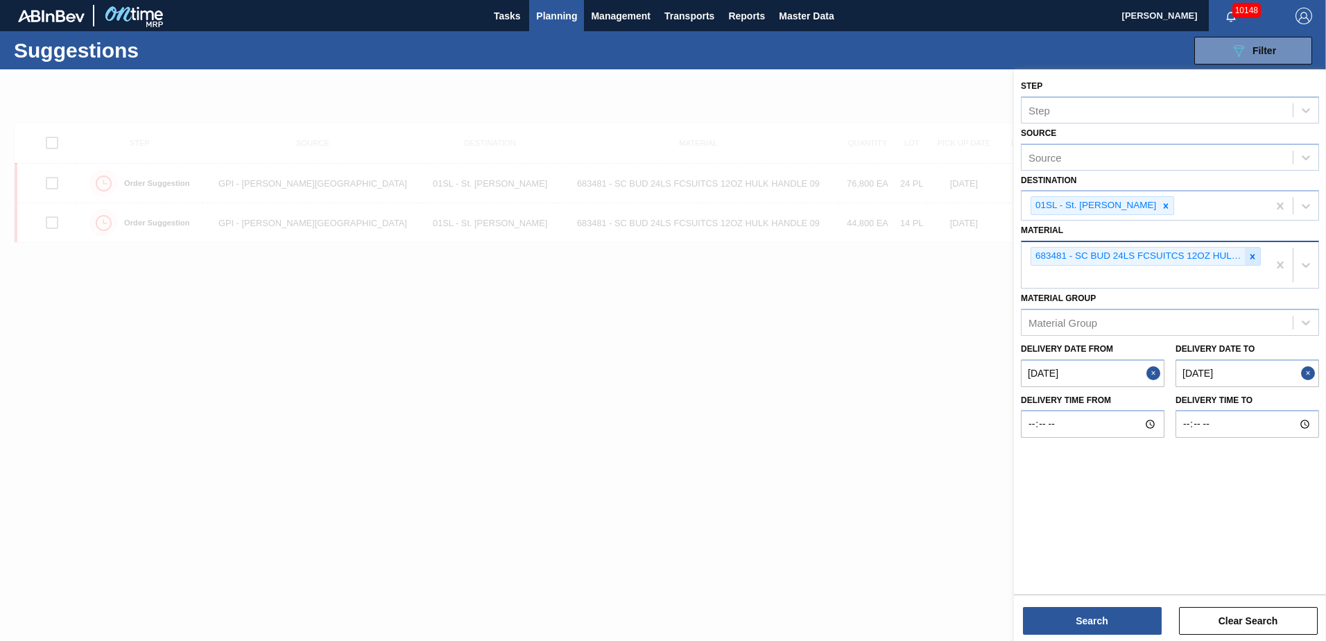
click at [1249, 256] on icon at bounding box center [1253, 257] width 10 height 10
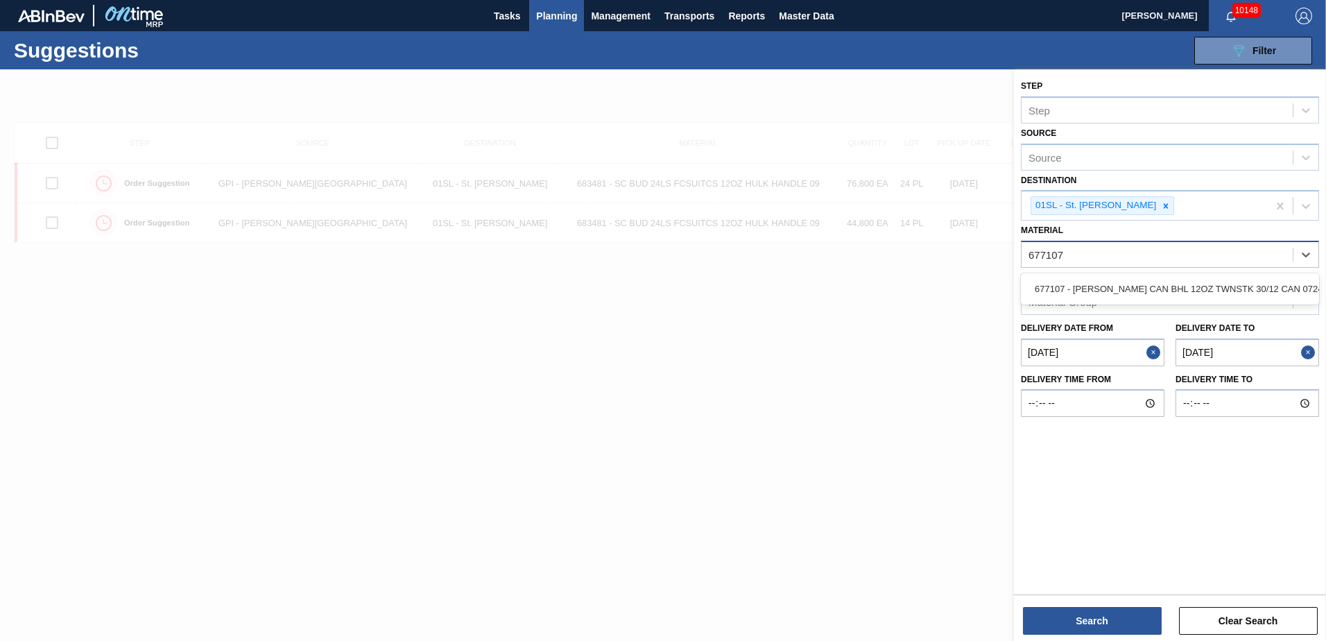
drag, startPoint x: 1255, startPoint y: 276, endPoint x: 1204, endPoint y: 432, distance: 164.3
click at [1255, 277] on div "677107 - [PERSON_NAME] CAN BHL 12OZ TWNSTK 30/12 CAN 0724" at bounding box center [1170, 289] width 298 height 26
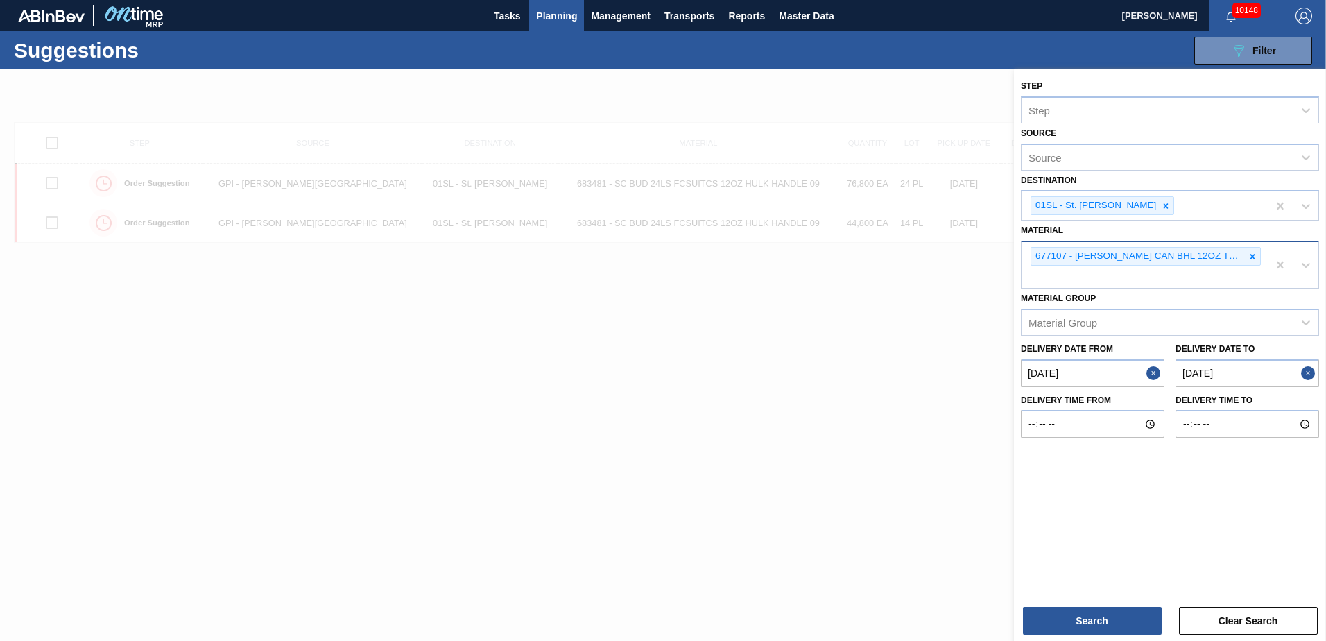
click at [1107, 637] on div "Step Step Source Source Destination 01SL - St. [PERSON_NAME] Material 677107 - …" at bounding box center [1170, 356] width 312 height 574
click at [1098, 619] on button "Search" at bounding box center [1092, 621] width 139 height 28
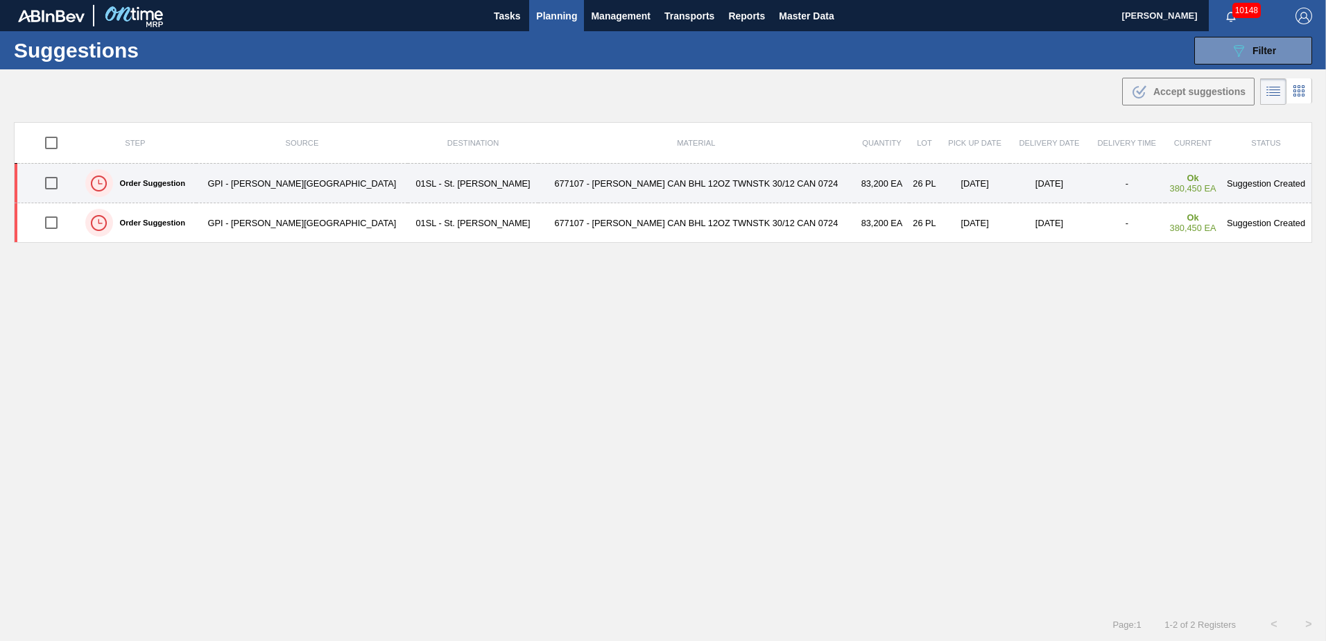
click at [63, 186] on input "checkbox" at bounding box center [51, 183] width 29 height 29
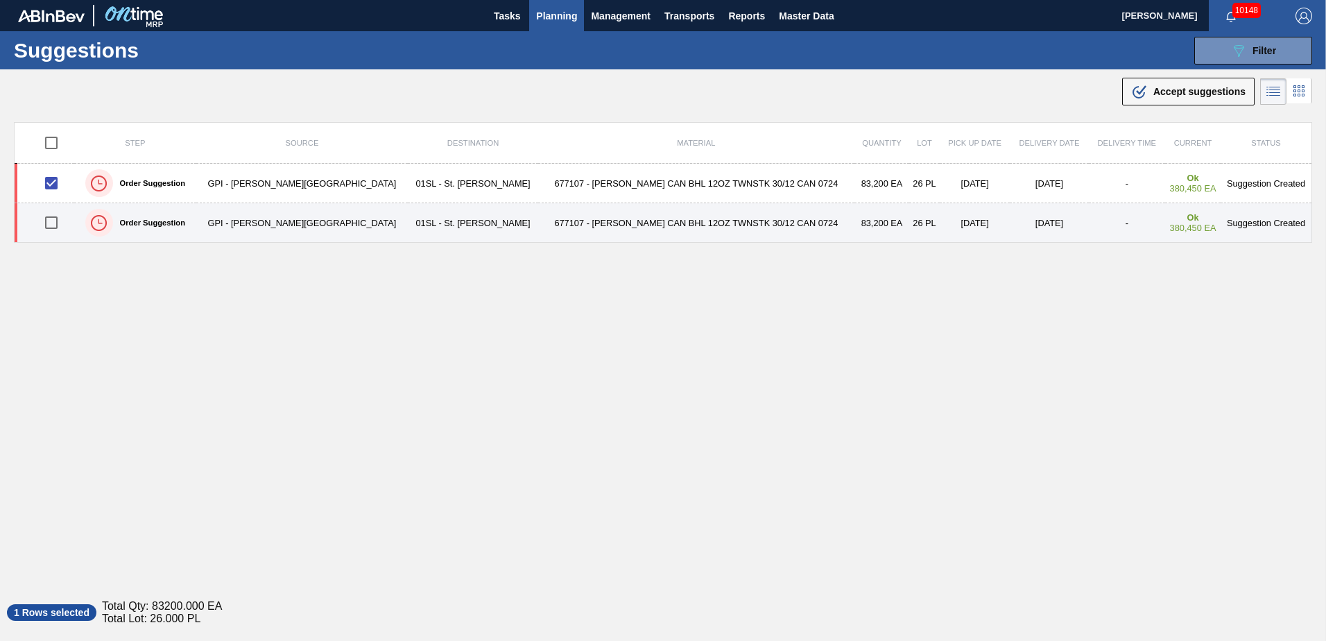
click at [63, 219] on input "checkbox" at bounding box center [51, 222] width 29 height 29
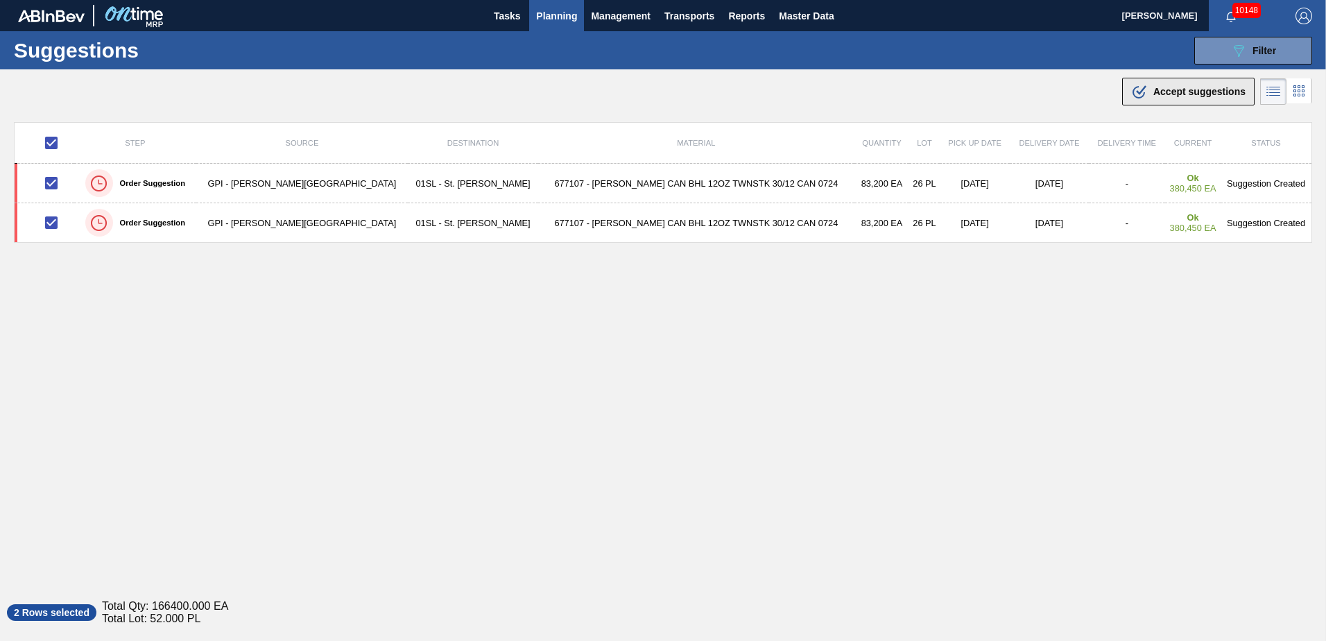
click at [1165, 95] on span "Accept suggestions" at bounding box center [1200, 91] width 92 height 11
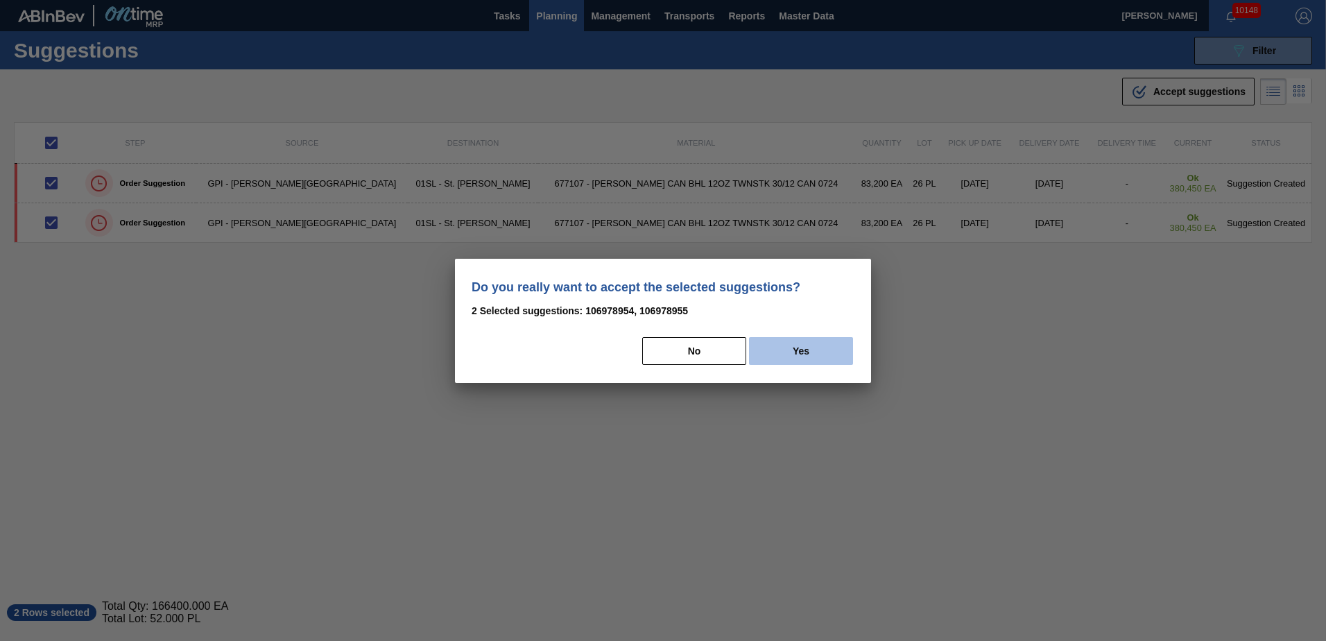
click at [814, 344] on button "Yes" at bounding box center [801, 351] width 104 height 28
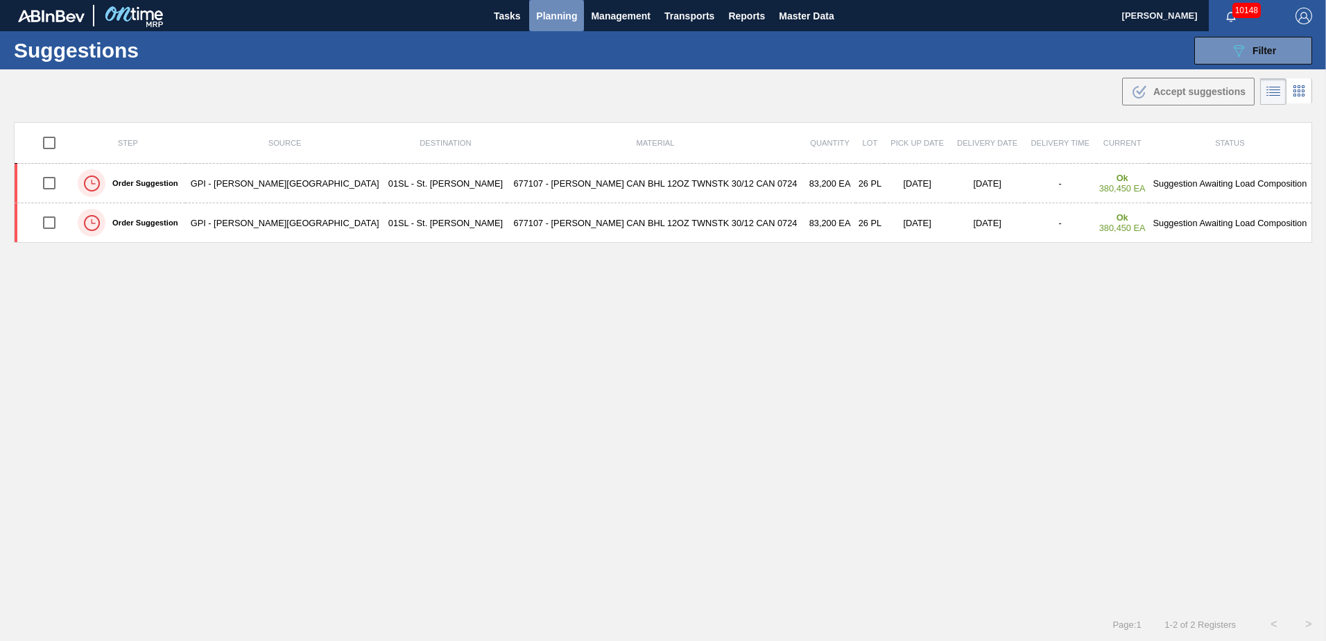
click at [545, 26] on button "Planning" at bounding box center [556, 15] width 55 height 31
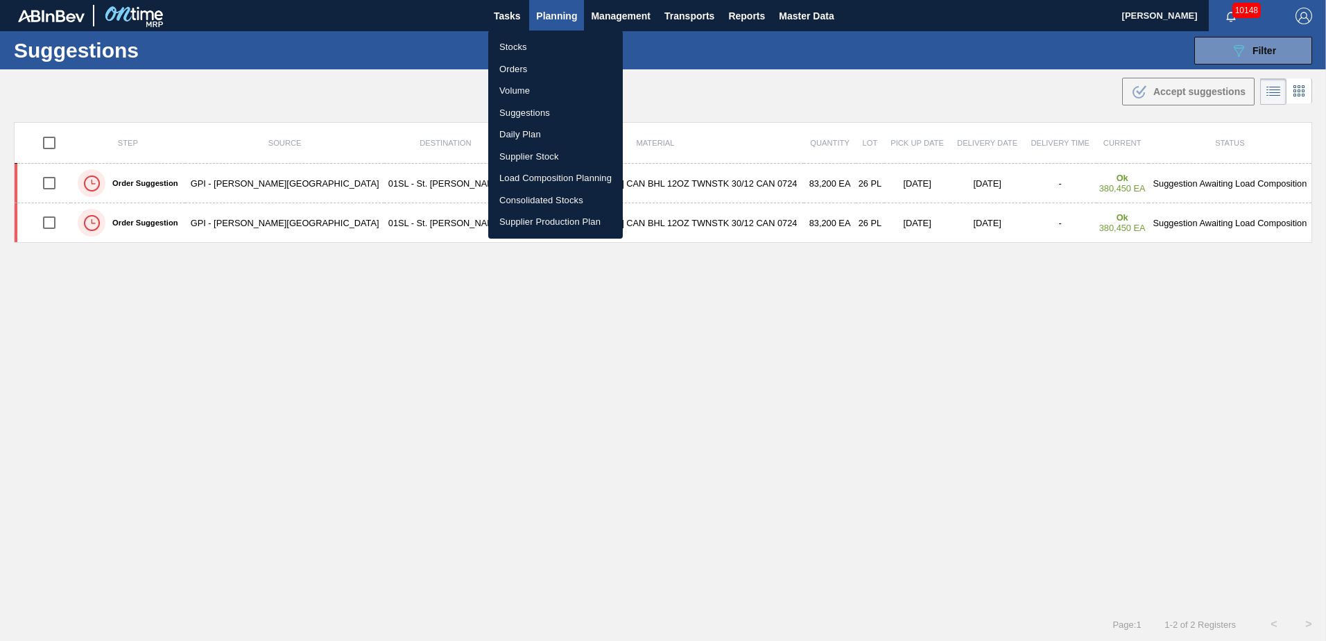
click at [536, 178] on li "Load Composition Planning" at bounding box center [555, 178] width 135 height 22
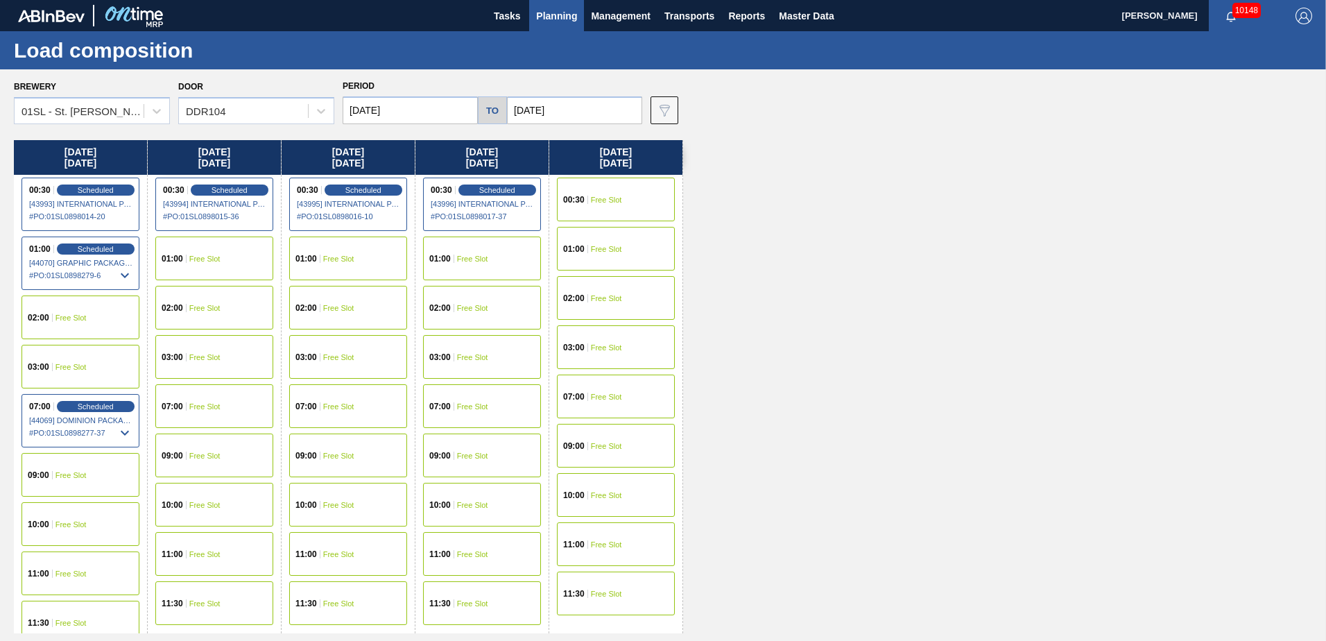
click at [75, 469] on div "09:00 Free Slot" at bounding box center [81, 475] width 118 height 44
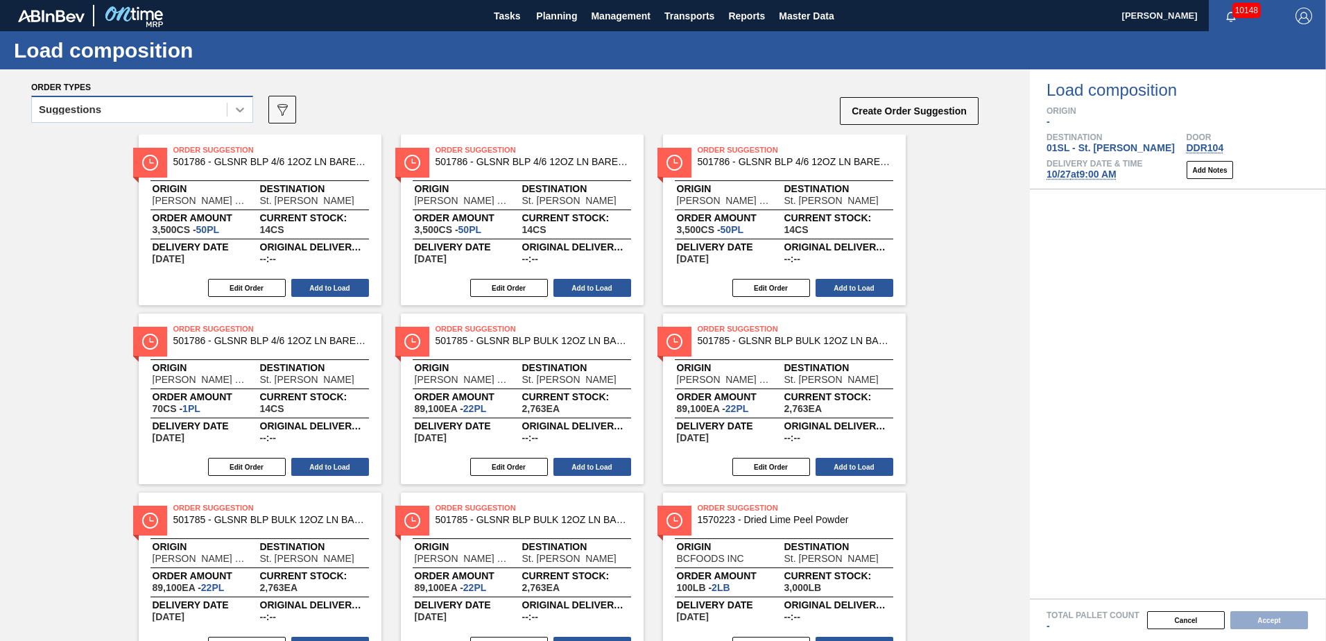
click at [234, 118] on div at bounding box center [240, 109] width 25 height 25
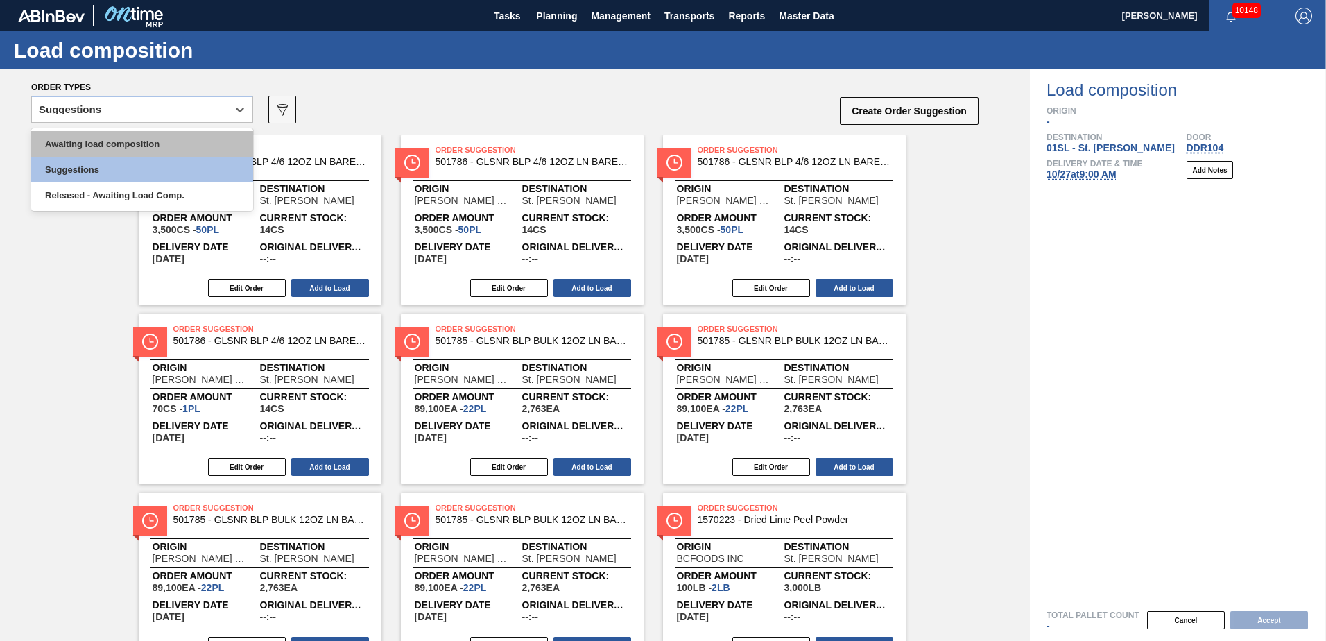
click at [182, 143] on div "Awaiting load composition" at bounding box center [142, 144] width 222 height 26
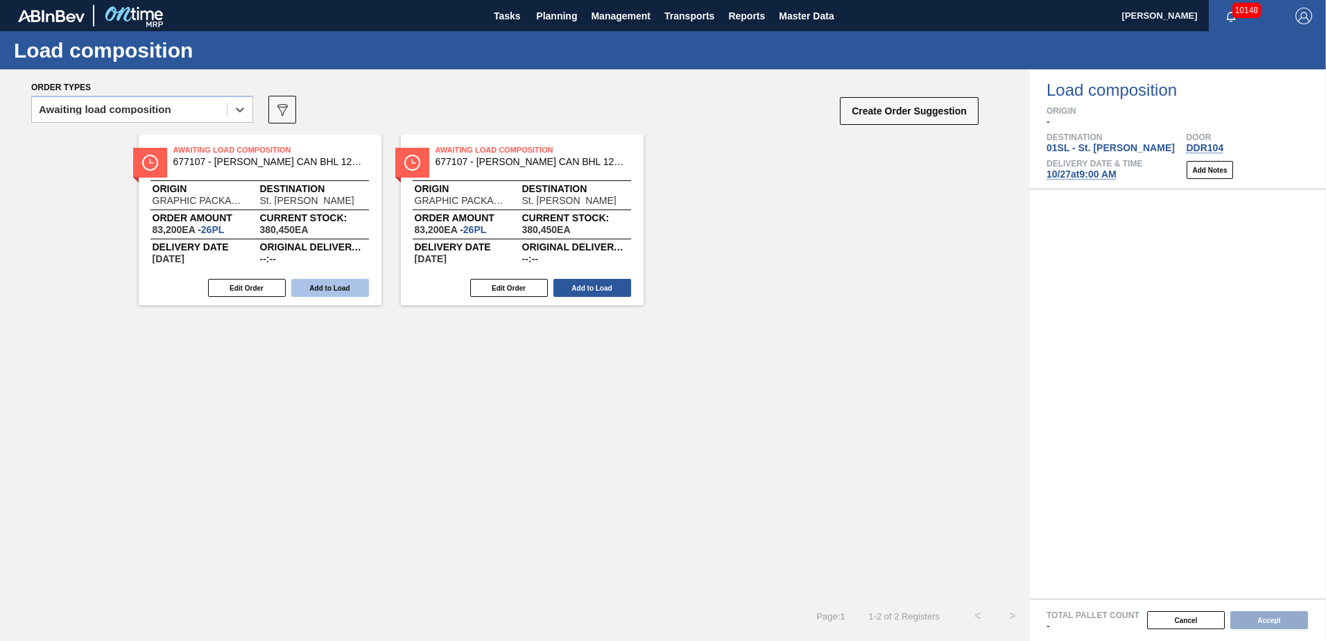
click at [329, 281] on button "Add to Load" at bounding box center [330, 288] width 78 height 18
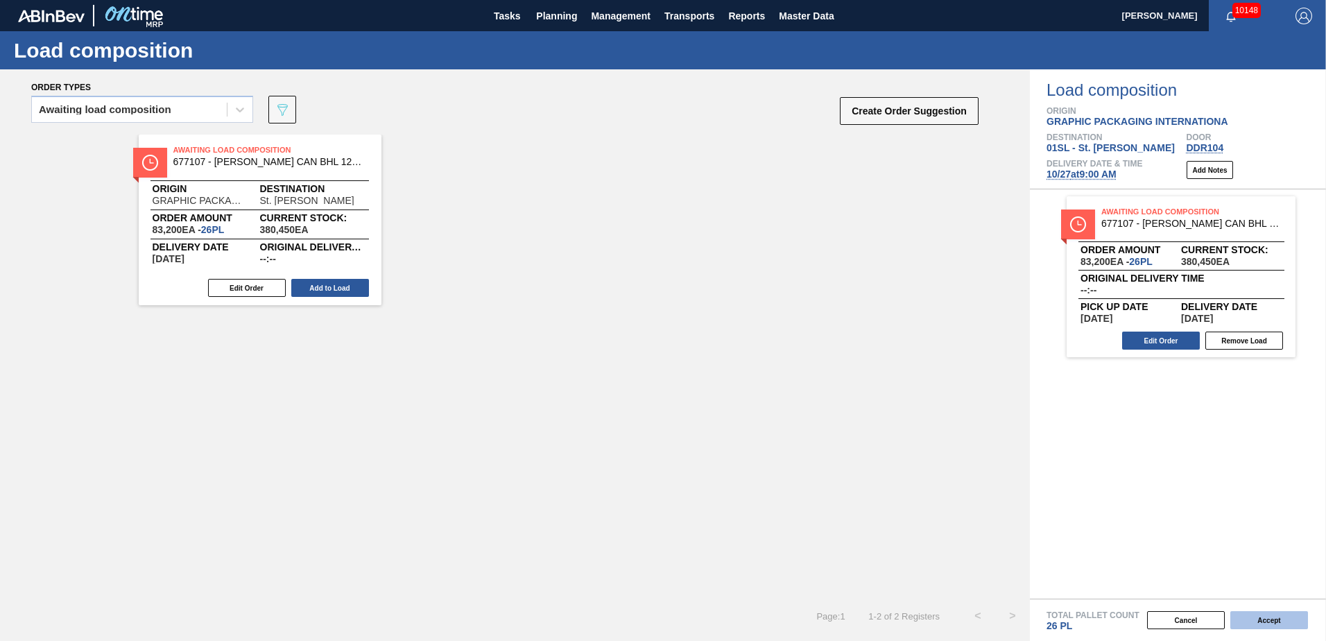
click at [1265, 622] on button "Accept" at bounding box center [1270, 620] width 78 height 18
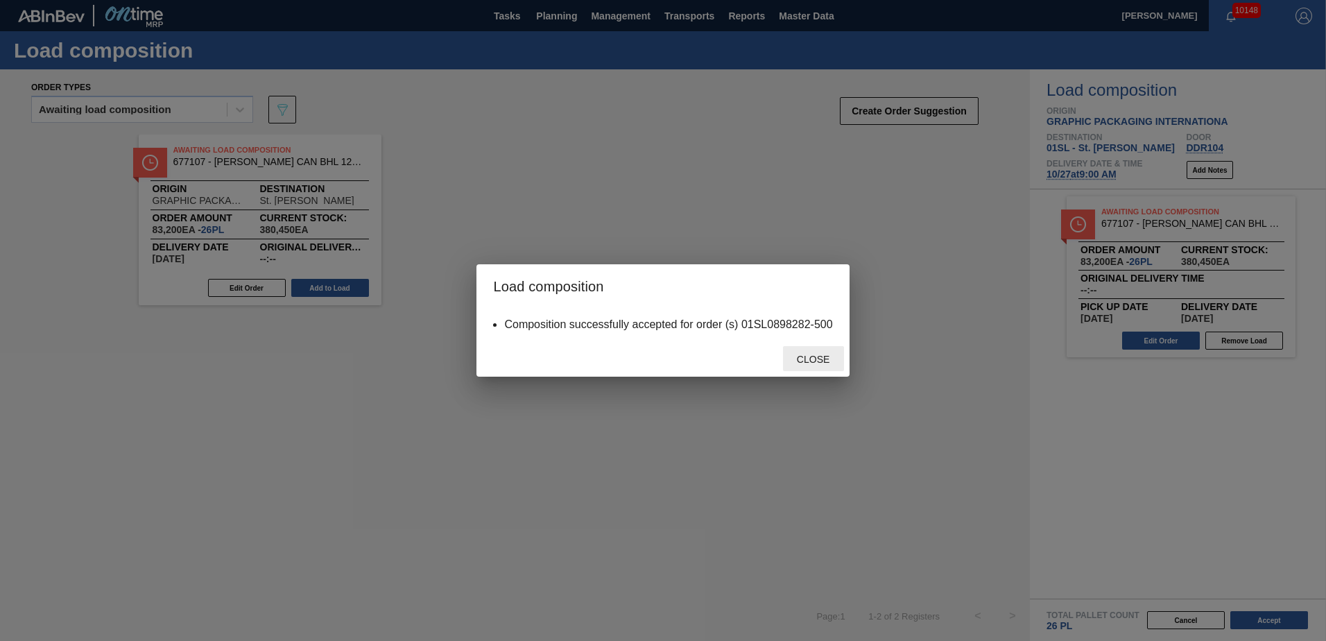
click at [803, 353] on div "Close" at bounding box center [813, 359] width 61 height 26
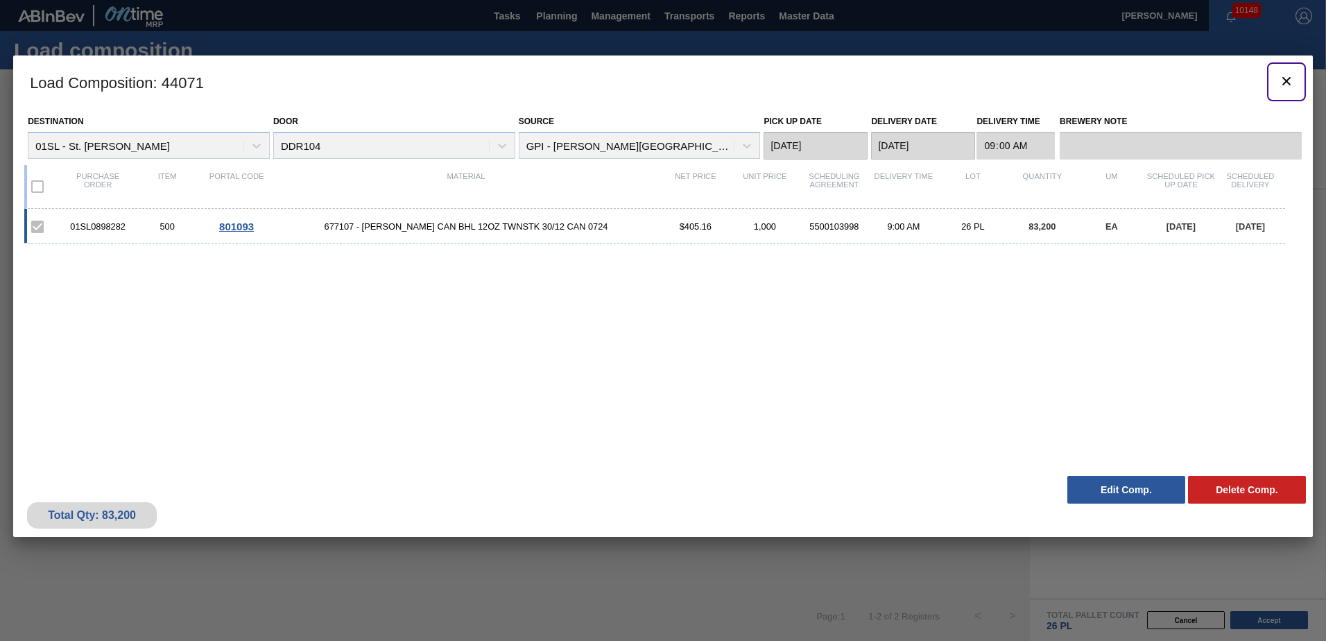
click at [1289, 83] on icon "botão de ícone" at bounding box center [1287, 81] width 8 height 8
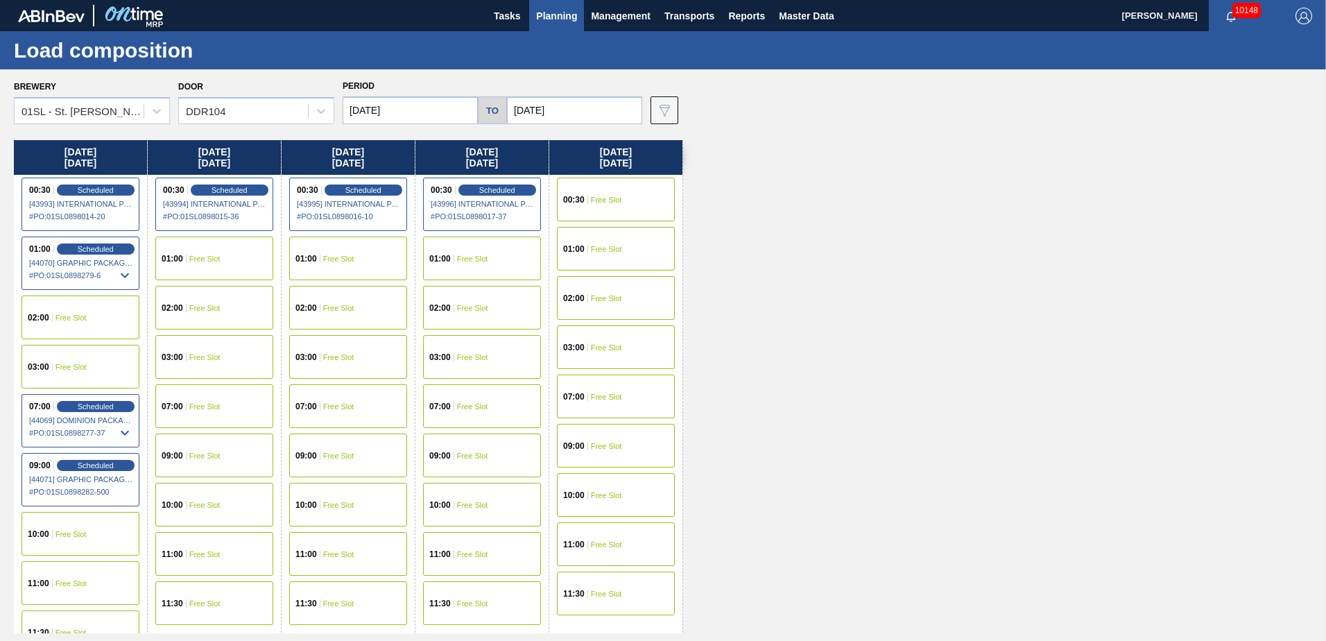
click at [229, 261] on div "01:00 Free Slot" at bounding box center [214, 259] width 118 height 44
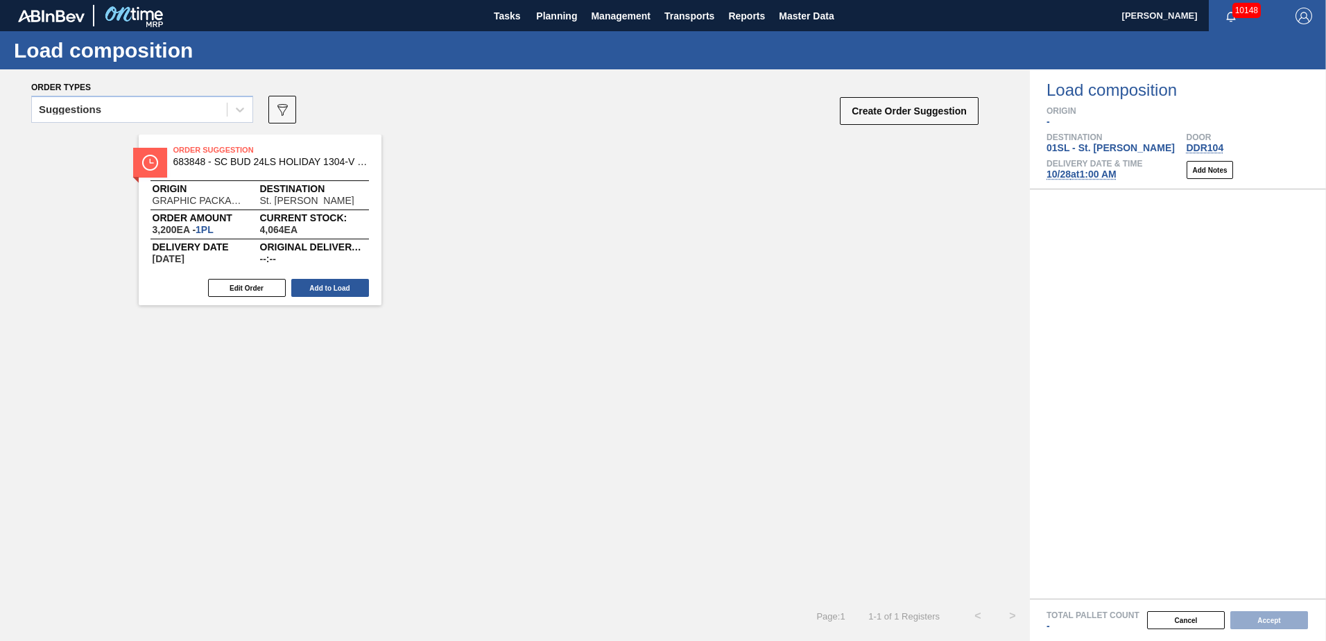
click at [236, 113] on icon at bounding box center [240, 110] width 14 height 14
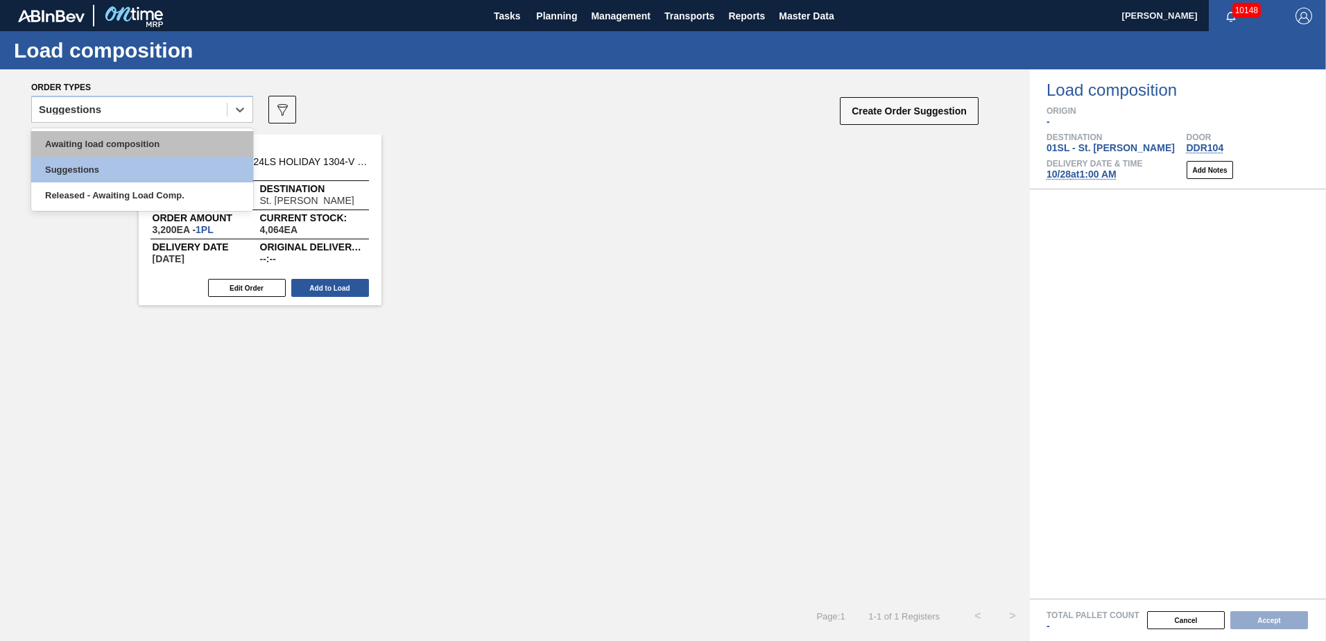
click at [160, 145] on div "Awaiting load composition" at bounding box center [142, 144] width 222 height 26
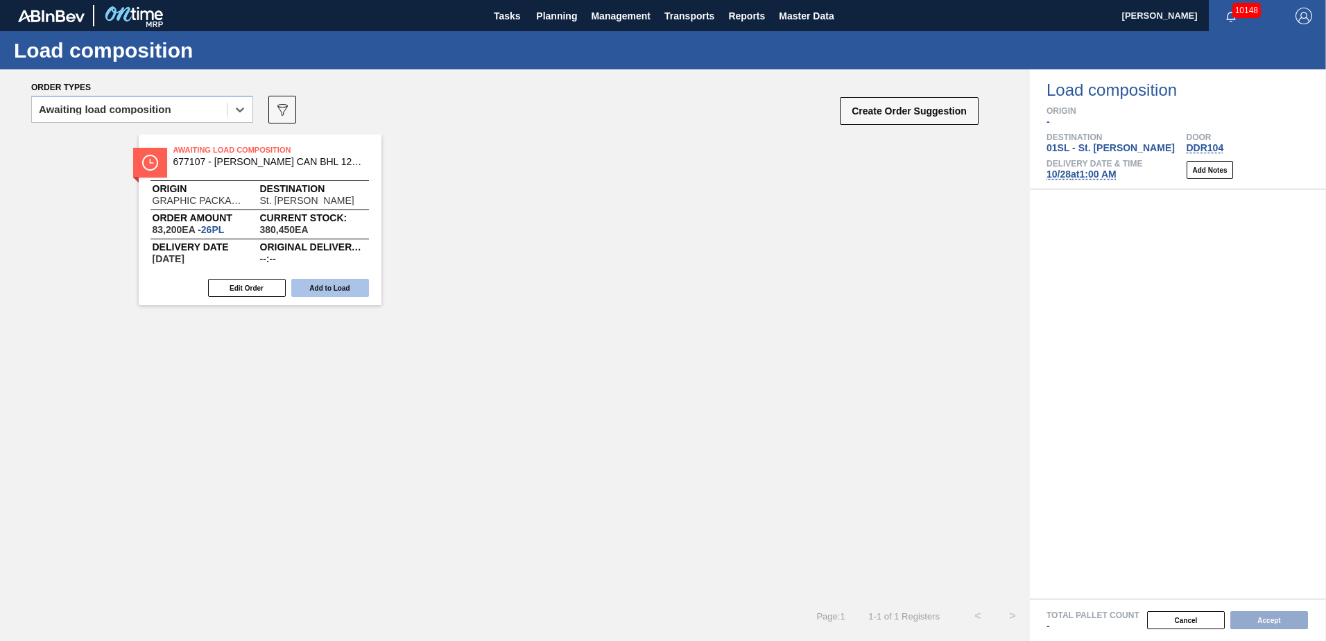
click at [318, 287] on button "Add to Load" at bounding box center [330, 288] width 78 height 18
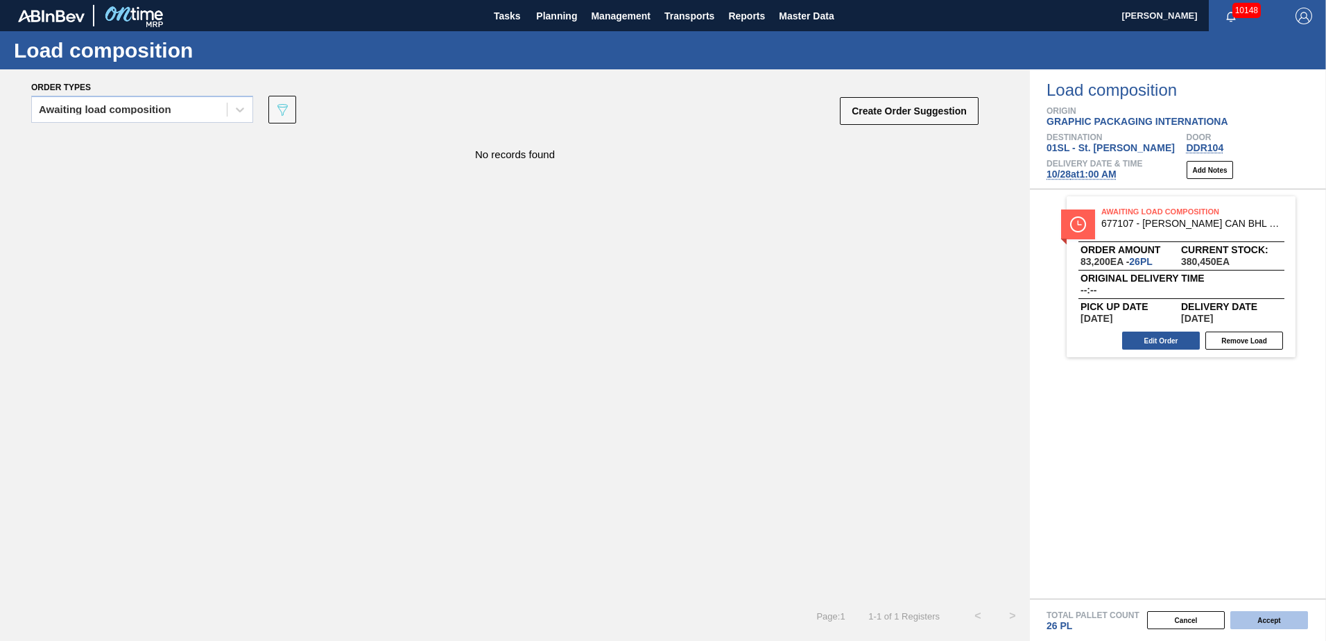
click at [1282, 622] on button "Accept" at bounding box center [1270, 620] width 78 height 18
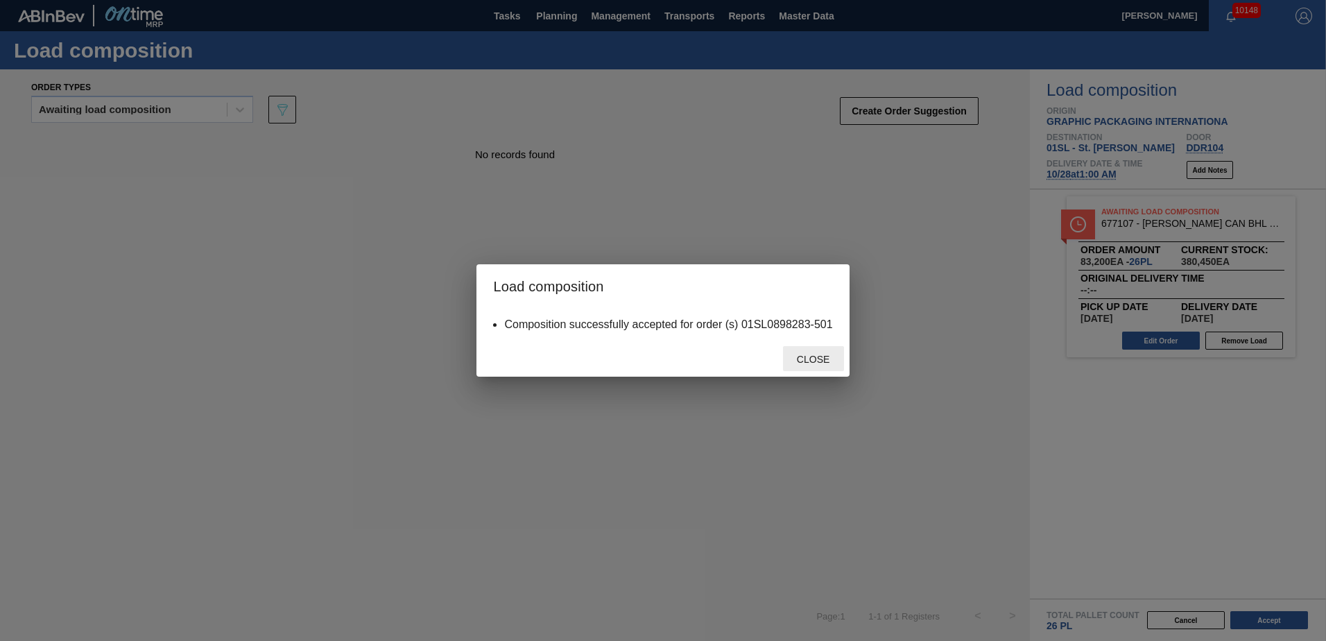
click at [797, 363] on span "Close" at bounding box center [813, 359] width 55 height 11
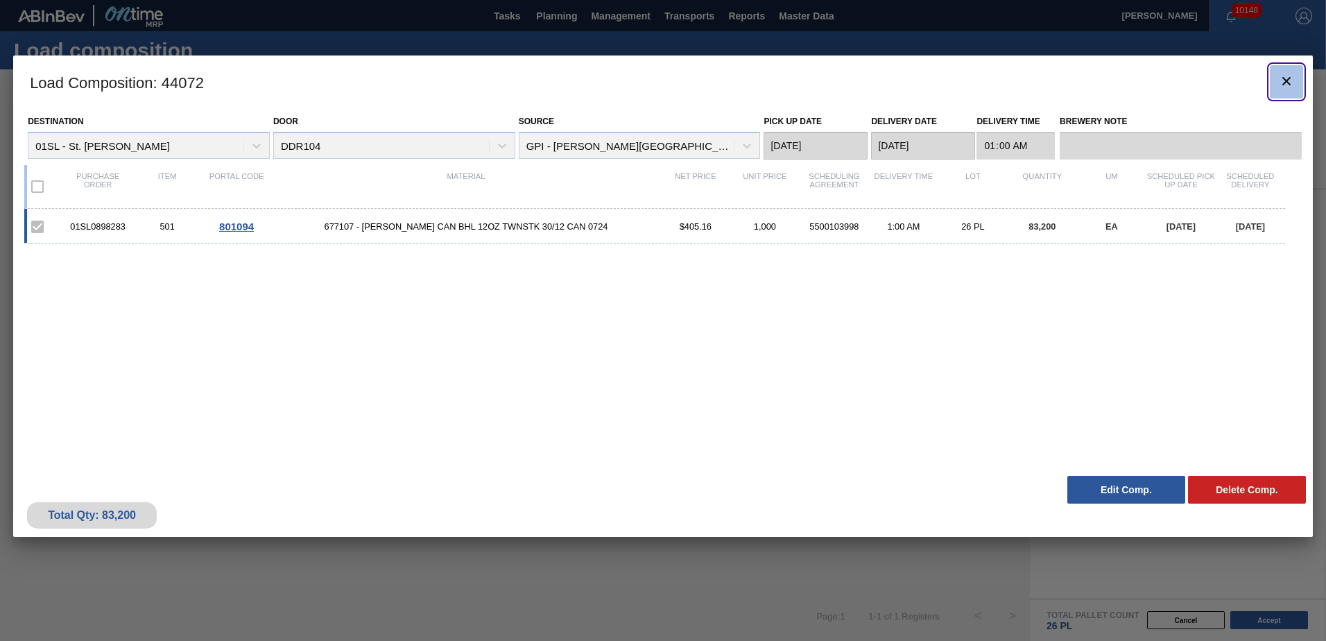
click at [1274, 84] on button "botão de ícone" at bounding box center [1286, 81] width 33 height 33
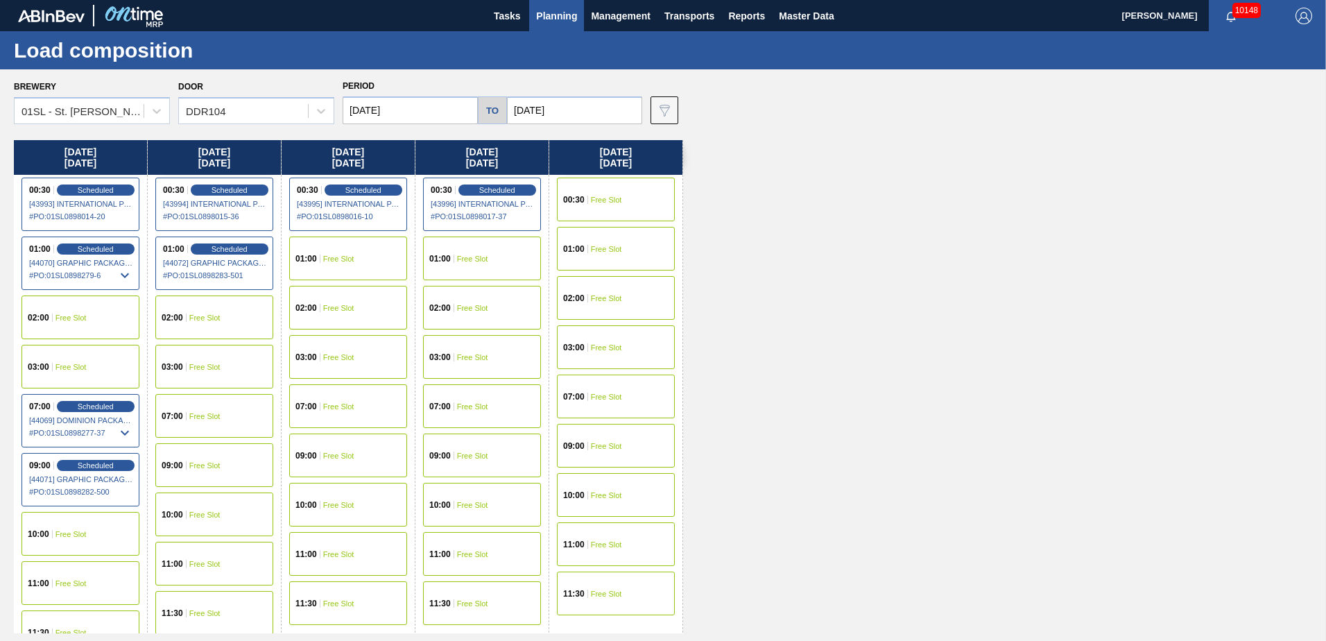
click at [345, 268] on div "01:00 Free Slot" at bounding box center [348, 259] width 118 height 44
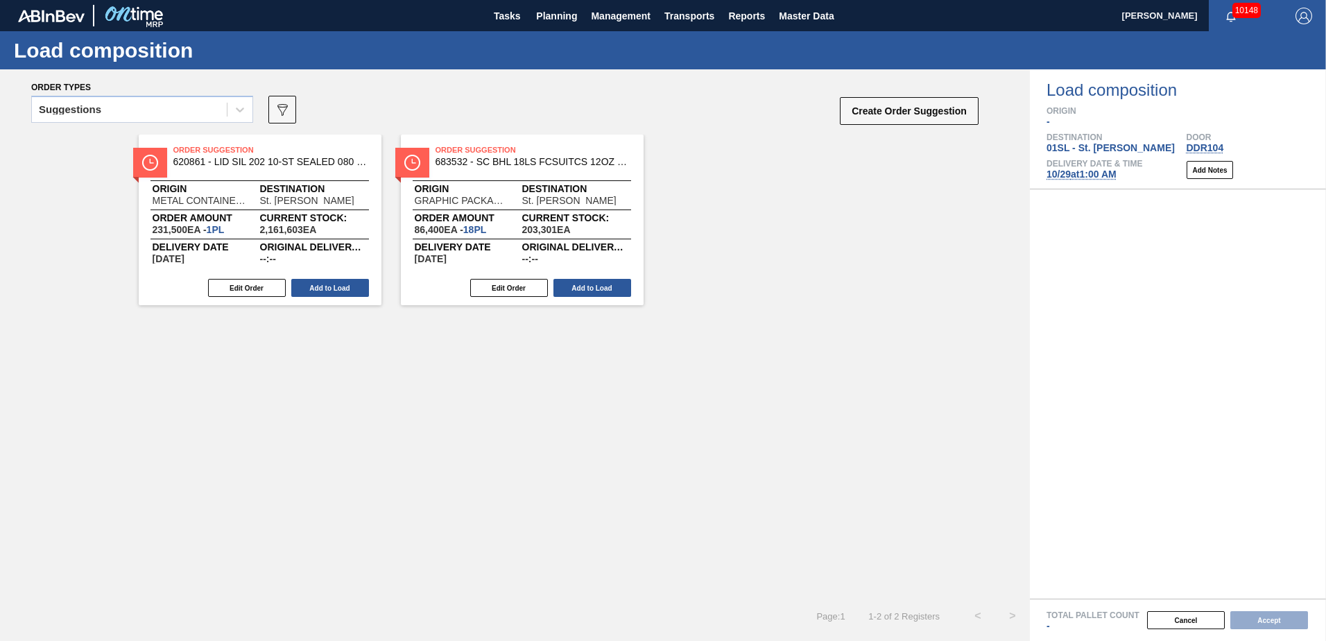
click at [239, 115] on icon at bounding box center [240, 110] width 14 height 14
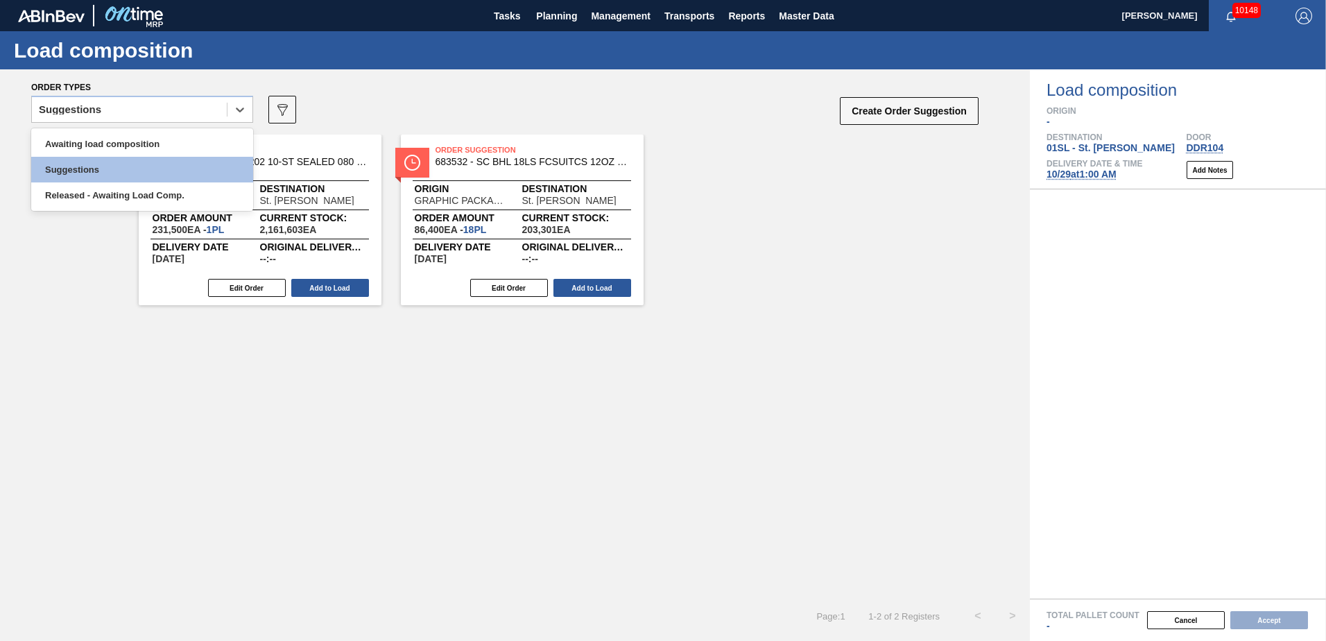
click at [170, 136] on div "Awaiting load composition" at bounding box center [142, 144] width 222 height 26
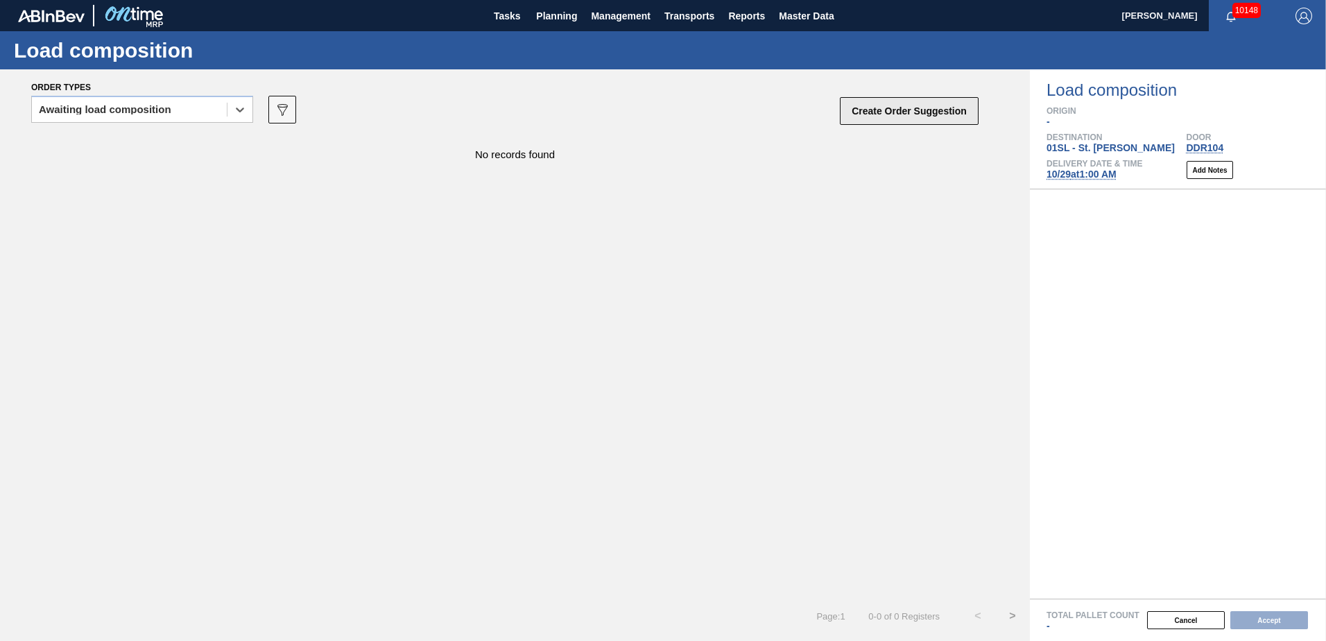
click at [900, 121] on button "Create Order Suggestion" at bounding box center [909, 111] width 139 height 28
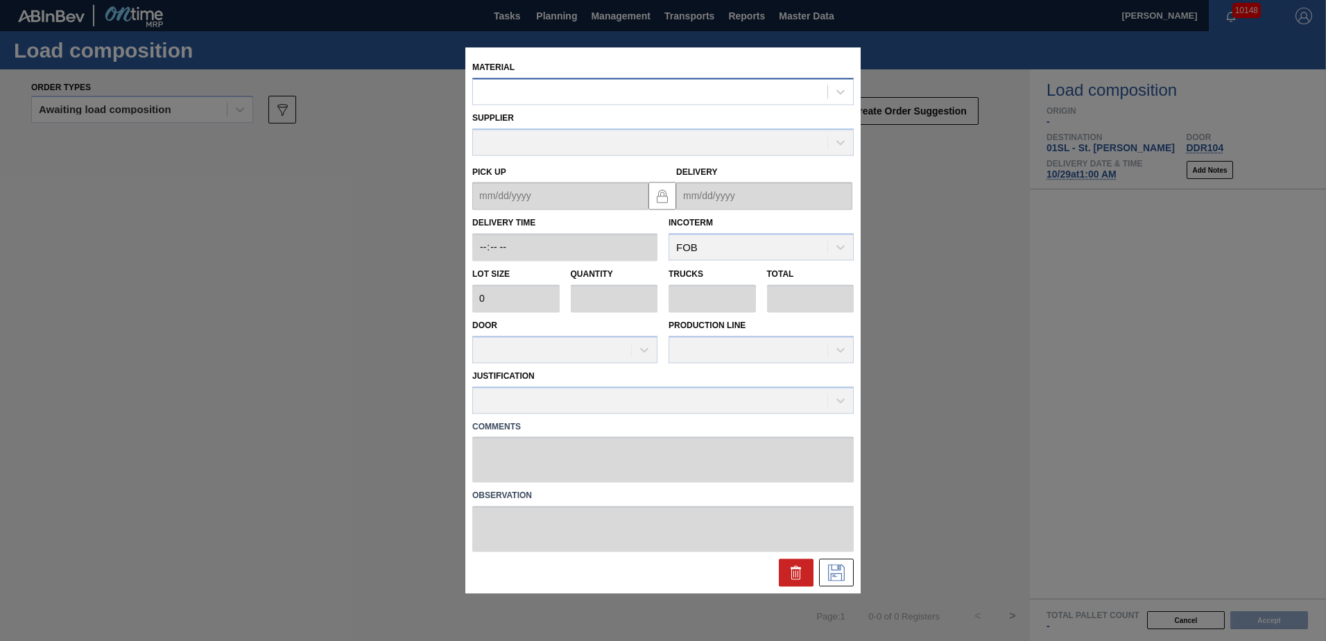
click at [623, 101] on div at bounding box center [650, 92] width 355 height 20
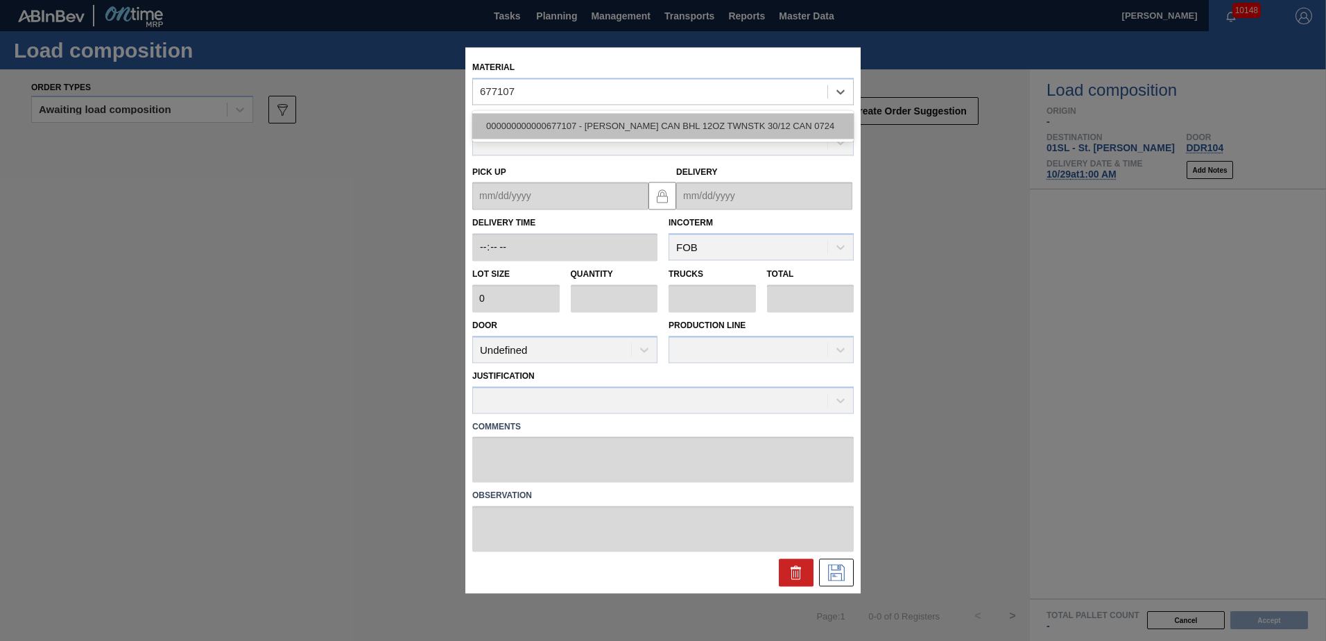
click at [624, 132] on div "000000000000677107 - [PERSON_NAME] CAN BHL 12OZ TWNSTK 30/12 CAN 0724" at bounding box center [663, 126] width 382 height 26
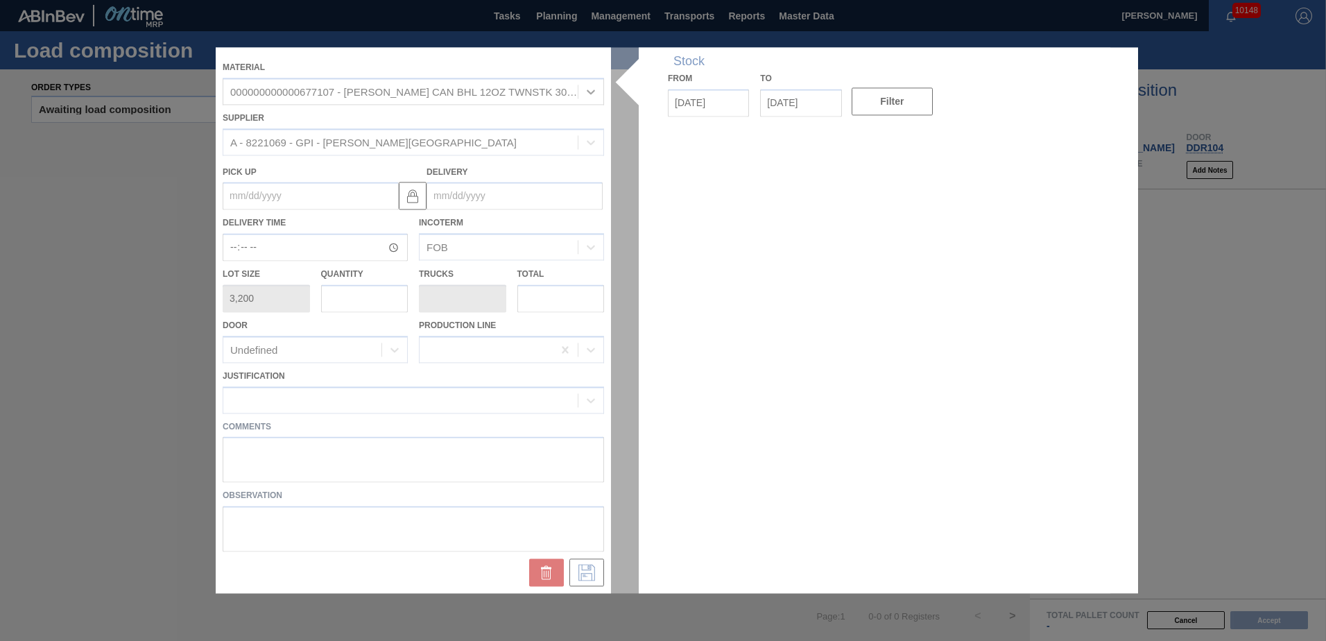
click at [543, 187] on div at bounding box center [663, 320] width 895 height 546
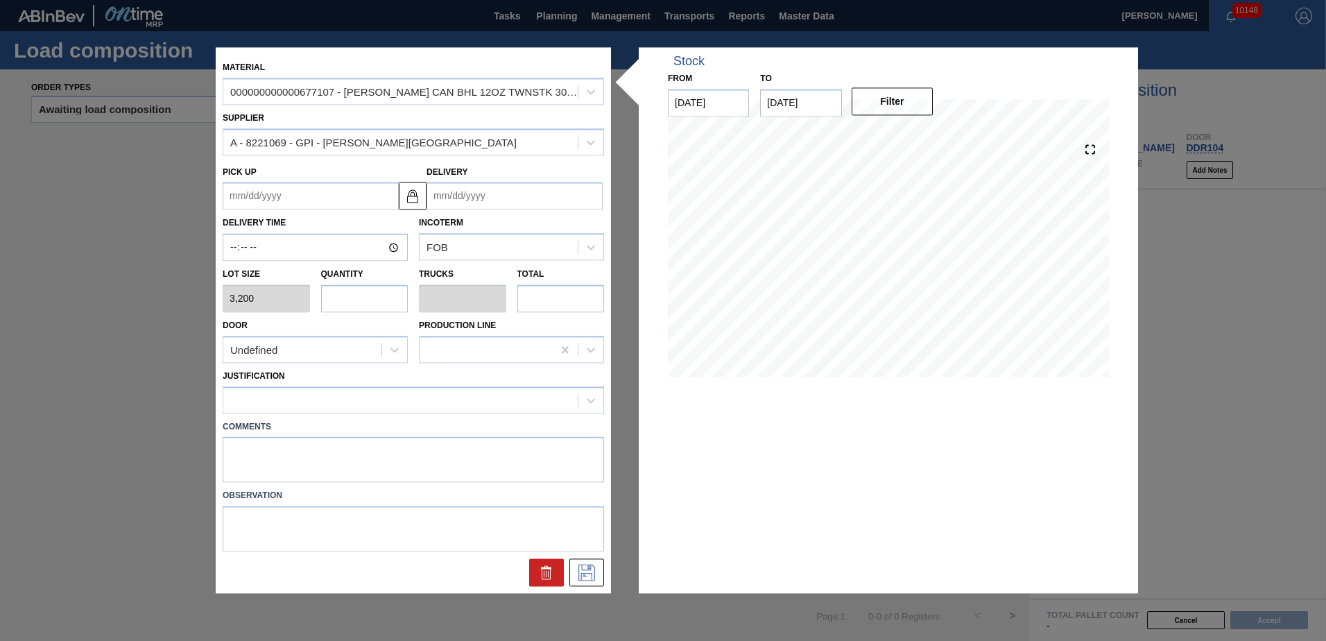
click at [545, 191] on input "Delivery" at bounding box center [515, 196] width 176 height 28
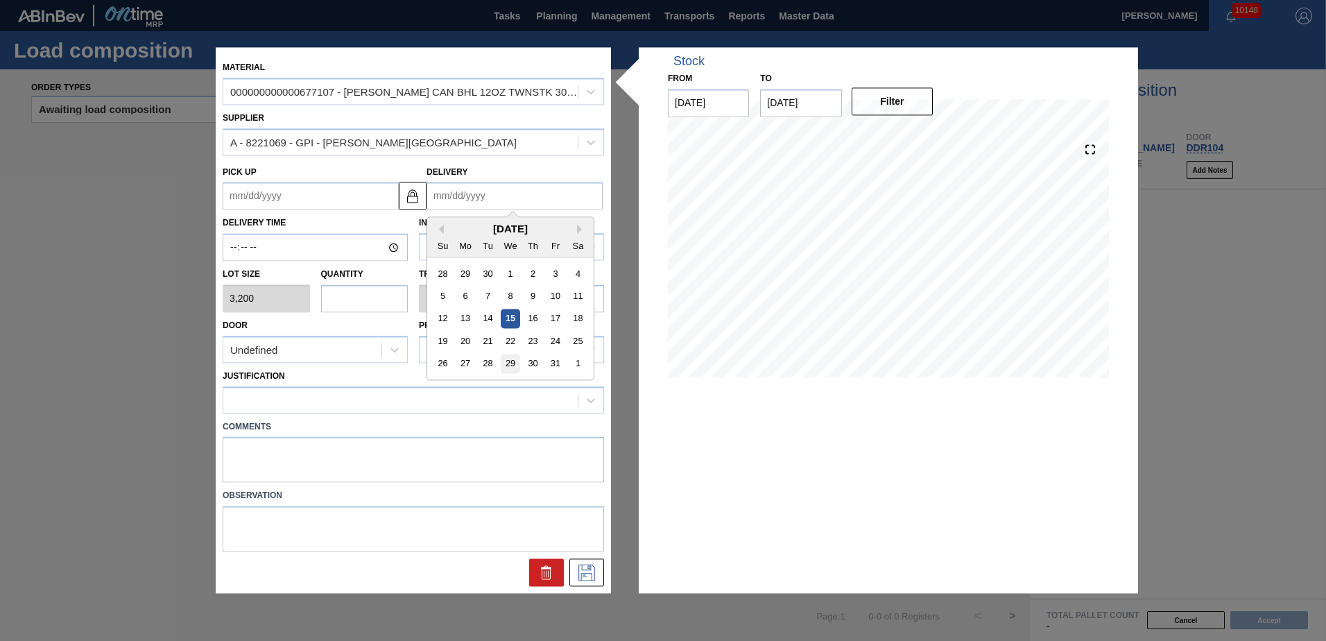
click at [516, 362] on div "29" at bounding box center [510, 364] width 19 height 19
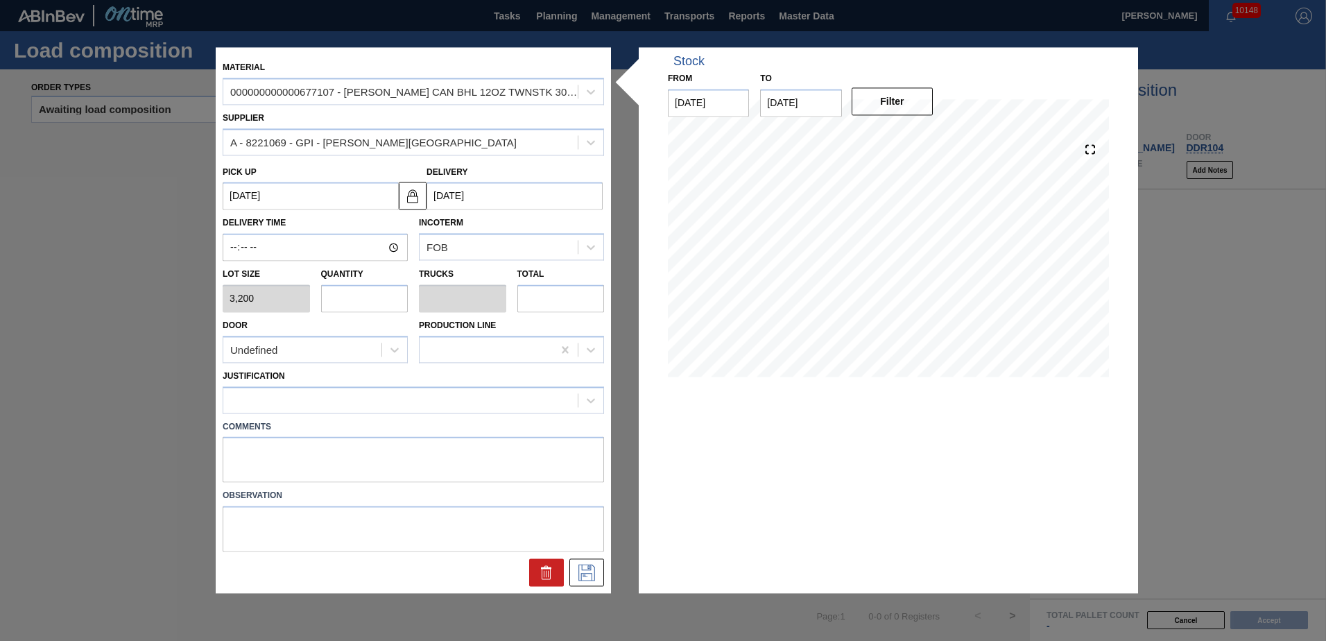
click at [380, 307] on input "text" at bounding box center [364, 298] width 87 height 28
click at [390, 341] on div at bounding box center [394, 349] width 25 height 25
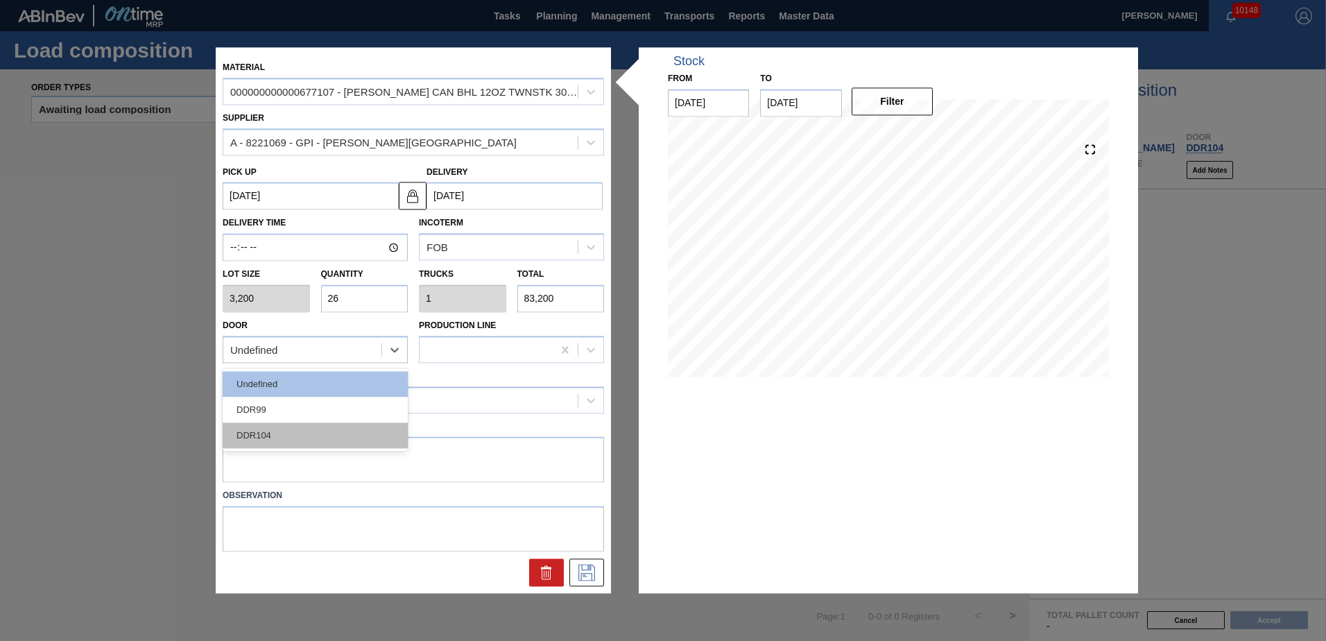
click at [292, 432] on div "DDR104" at bounding box center [315, 435] width 185 height 26
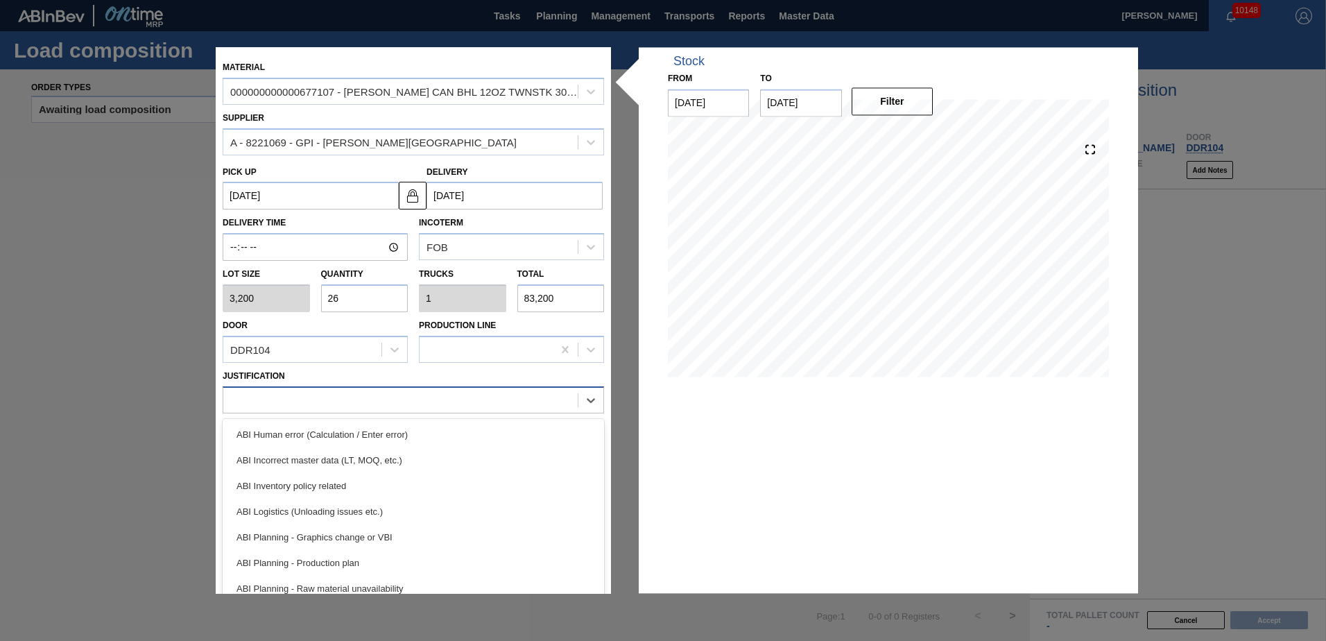
click at [307, 392] on div at bounding box center [400, 400] width 355 height 20
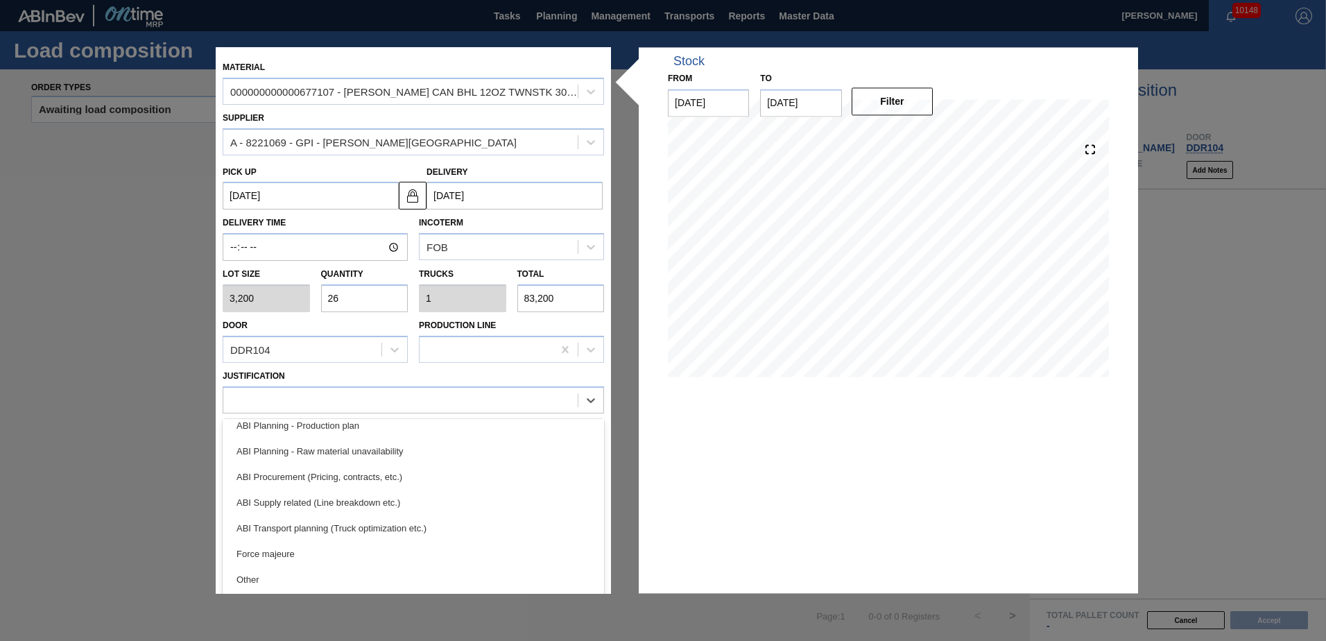
scroll to position [208, 0]
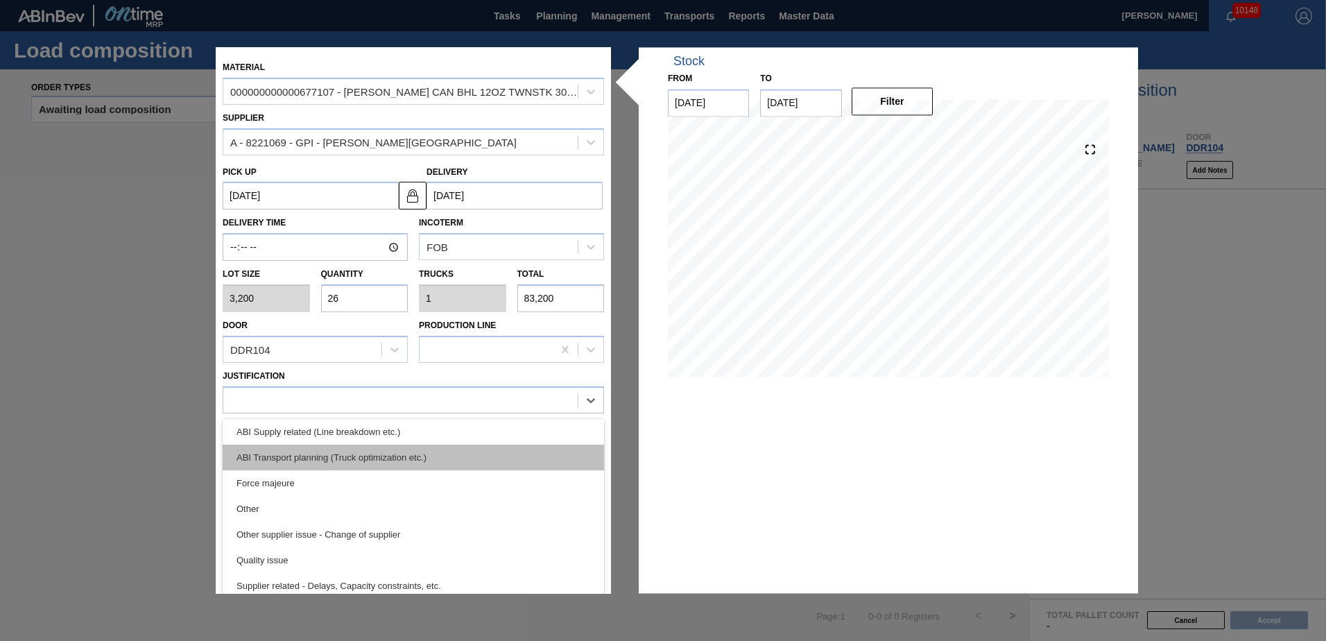
click at [359, 463] on div "ABI Transport planning (Truck optimization etc.)" at bounding box center [414, 458] width 382 height 26
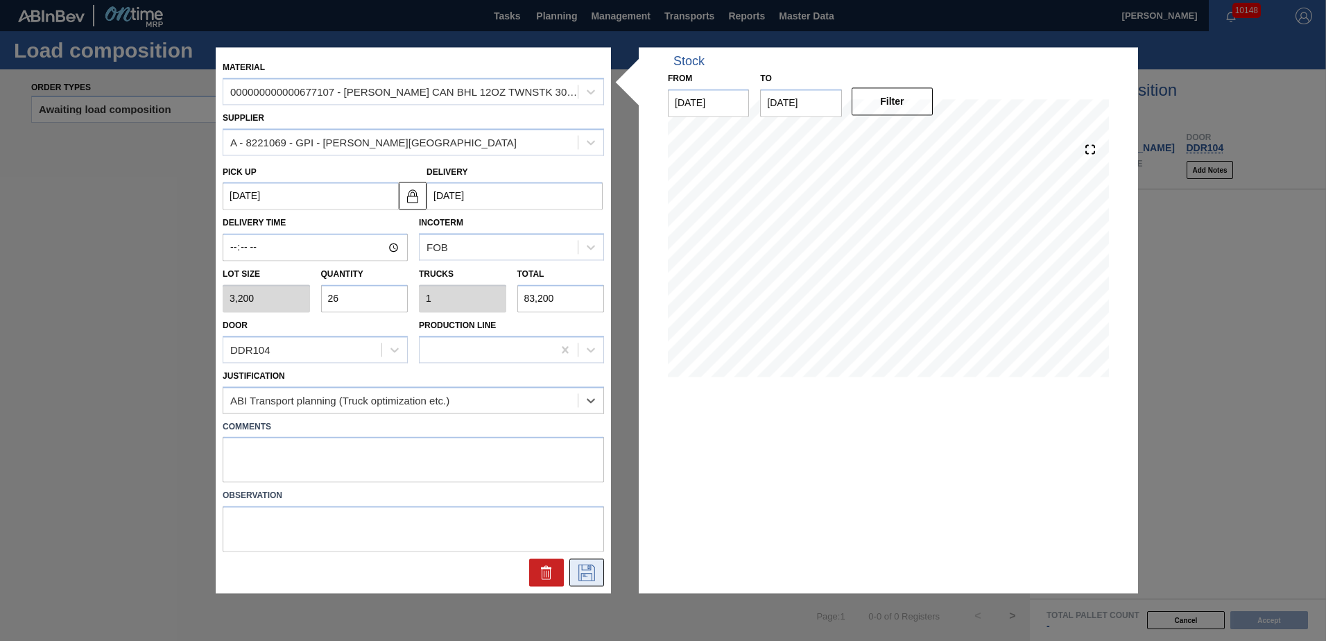
click at [588, 572] on icon at bounding box center [587, 573] width 22 height 17
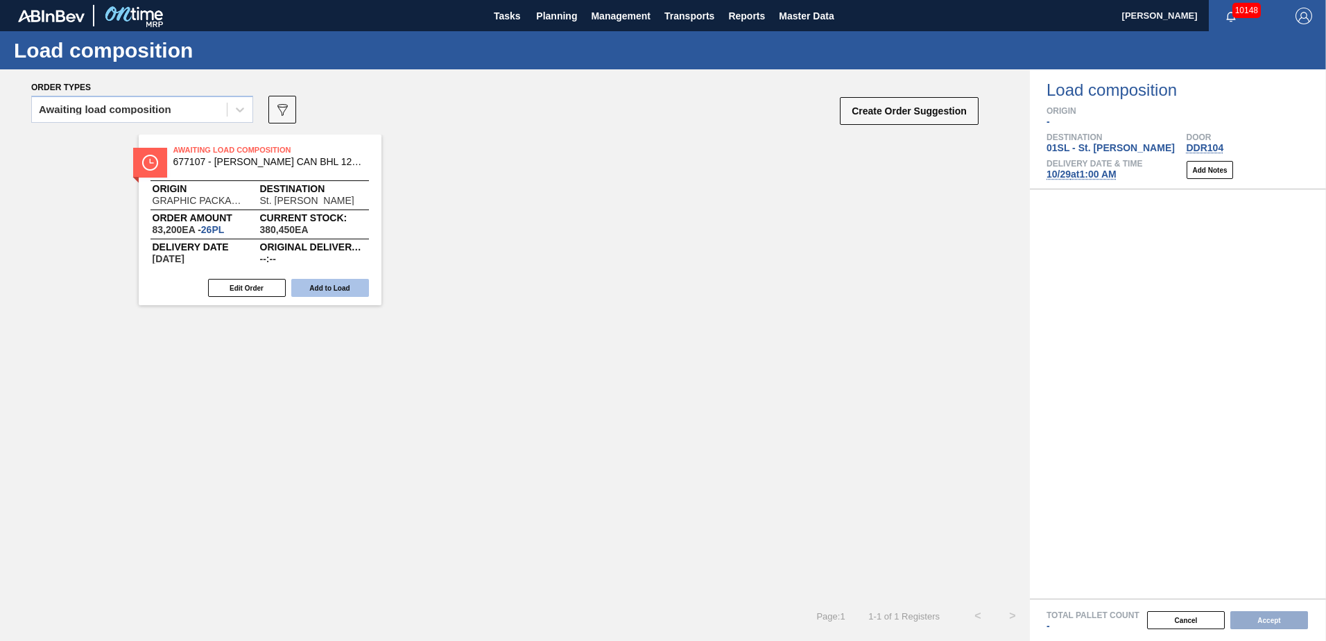
click at [343, 282] on button "Add to Load" at bounding box center [330, 288] width 78 height 18
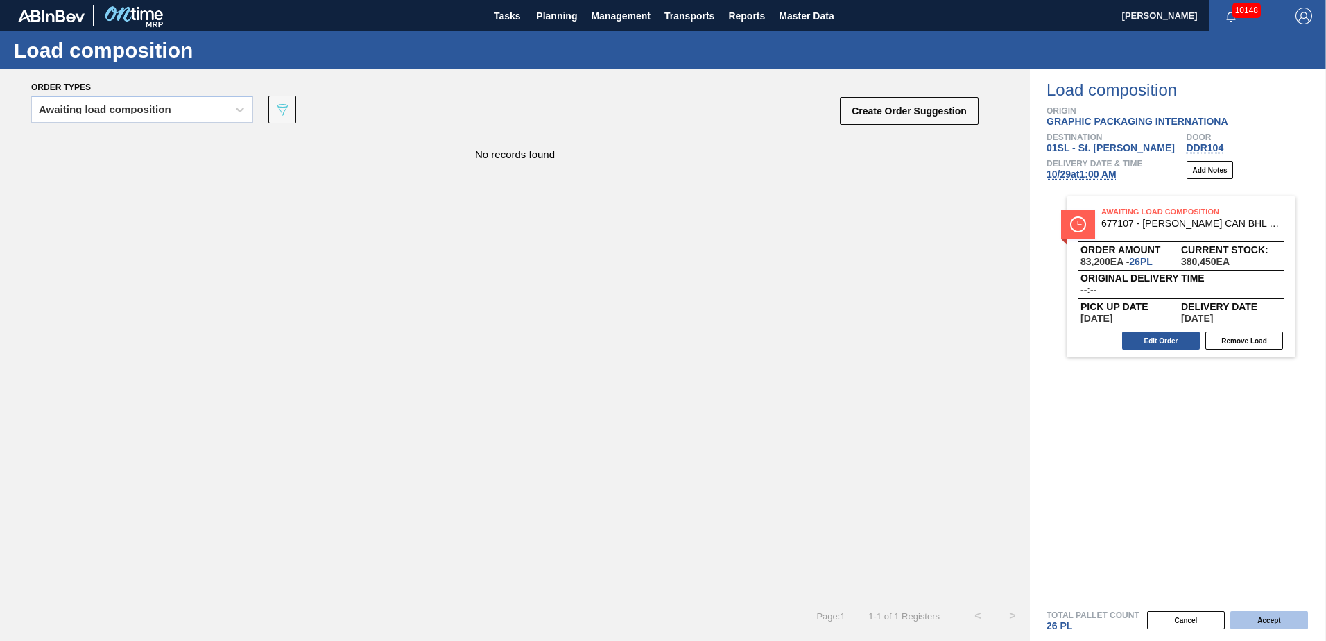
click at [1277, 627] on button "Accept" at bounding box center [1270, 620] width 78 height 18
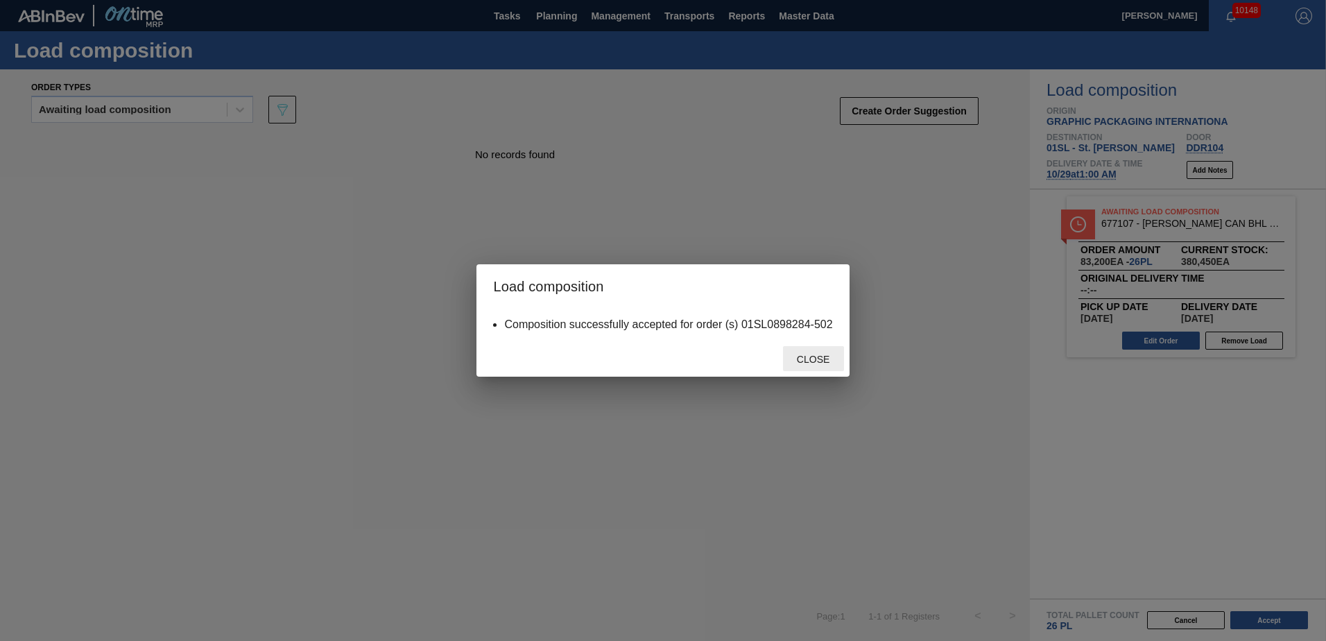
click at [799, 353] on div "Close" at bounding box center [813, 359] width 61 height 26
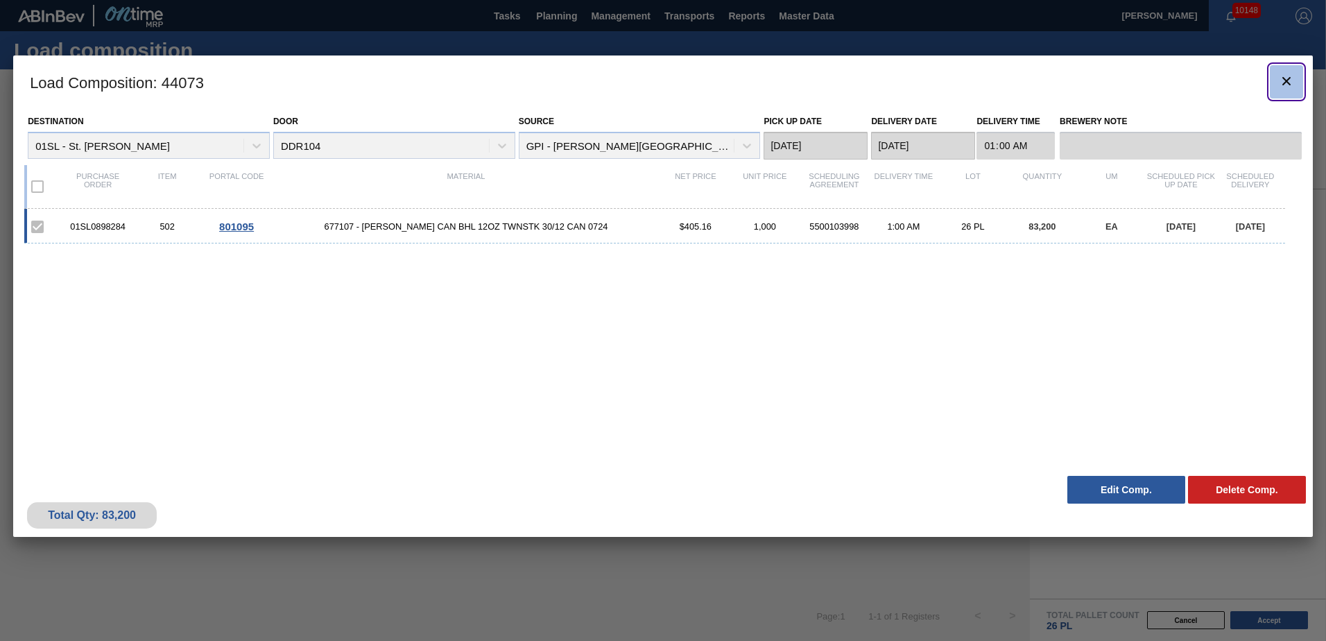
click at [1281, 85] on icon "botão de ícone" at bounding box center [1287, 81] width 17 height 17
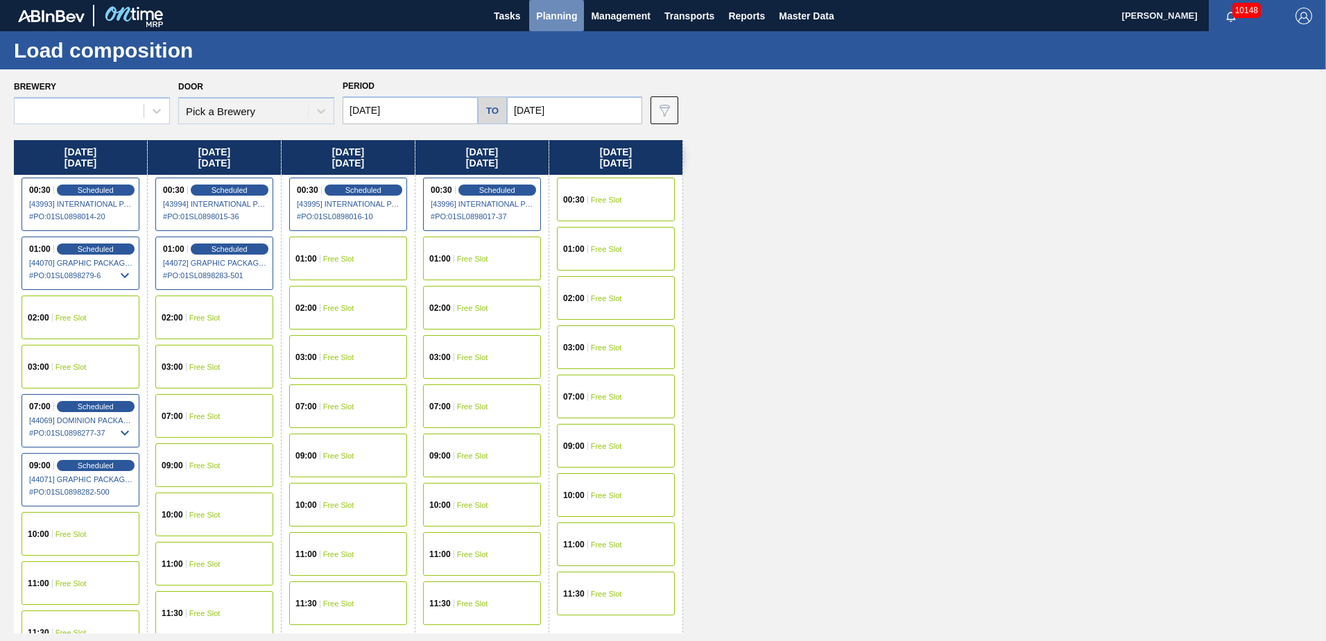
click at [550, 10] on span "Planning" at bounding box center [556, 16] width 41 height 17
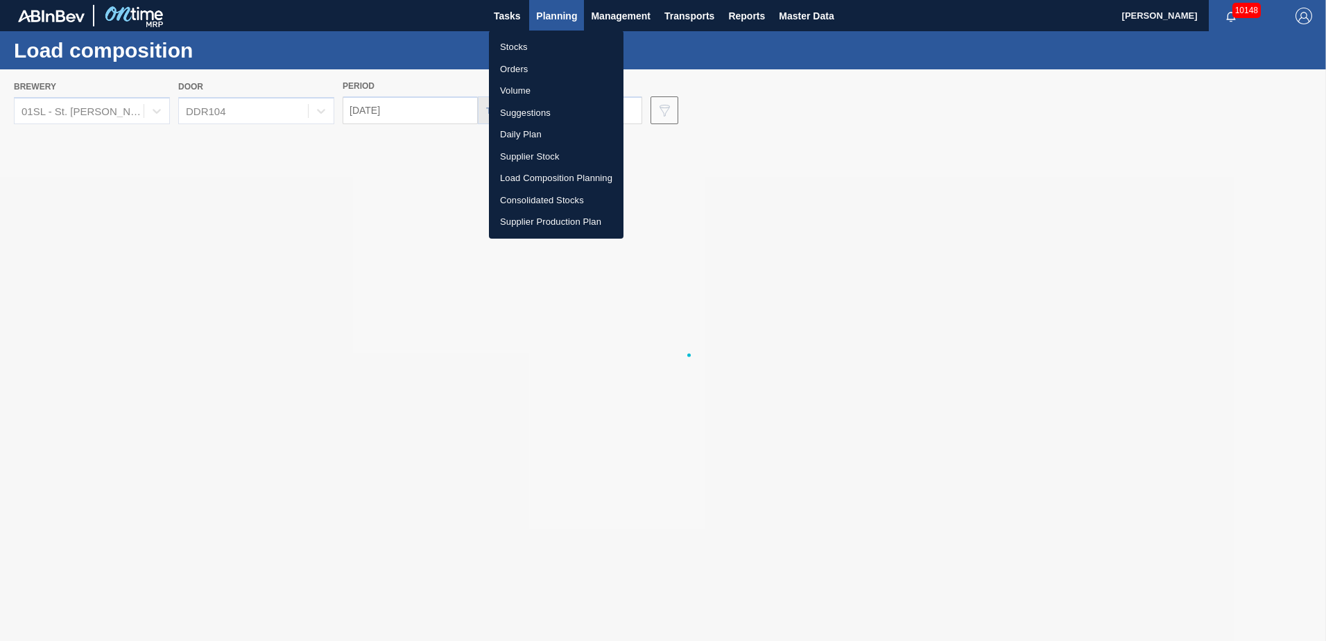
drag, startPoint x: 547, startPoint y: 109, endPoint x: 601, endPoint y: 117, distance: 54.0
click at [547, 109] on li "Suggestions" at bounding box center [556, 113] width 135 height 22
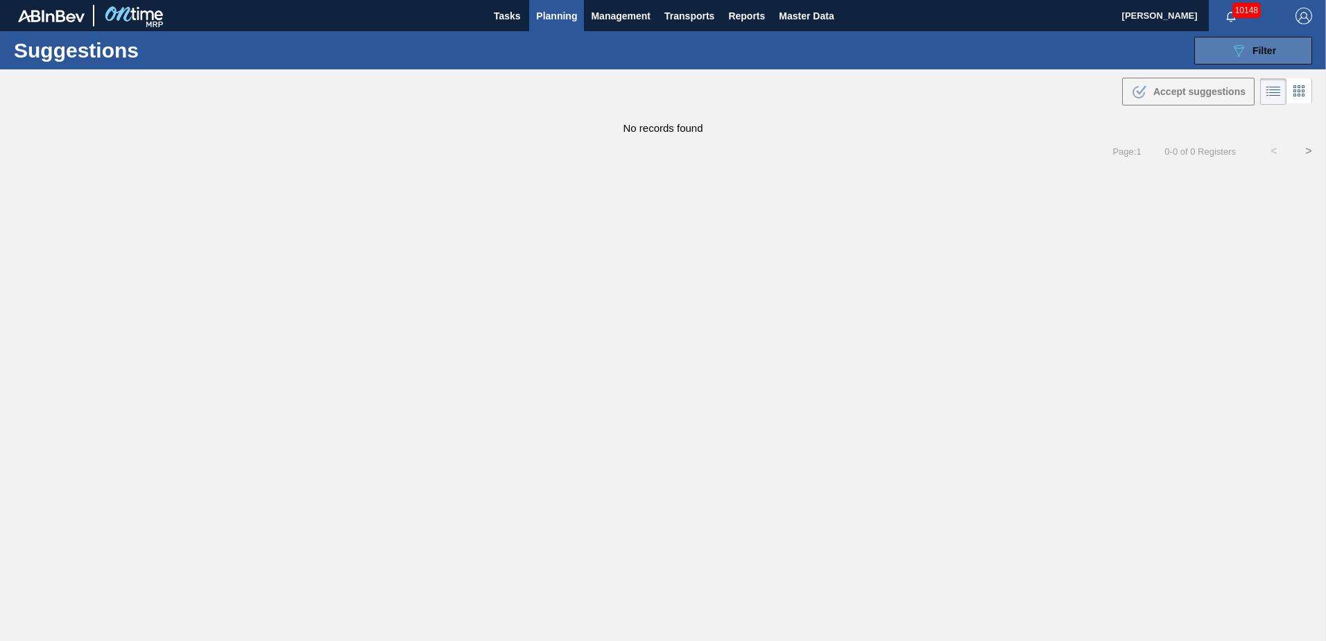
click at [1243, 44] on icon "089F7B8B-B2A5-4AFE-B5C0-19BA573D28AC" at bounding box center [1239, 50] width 17 height 17
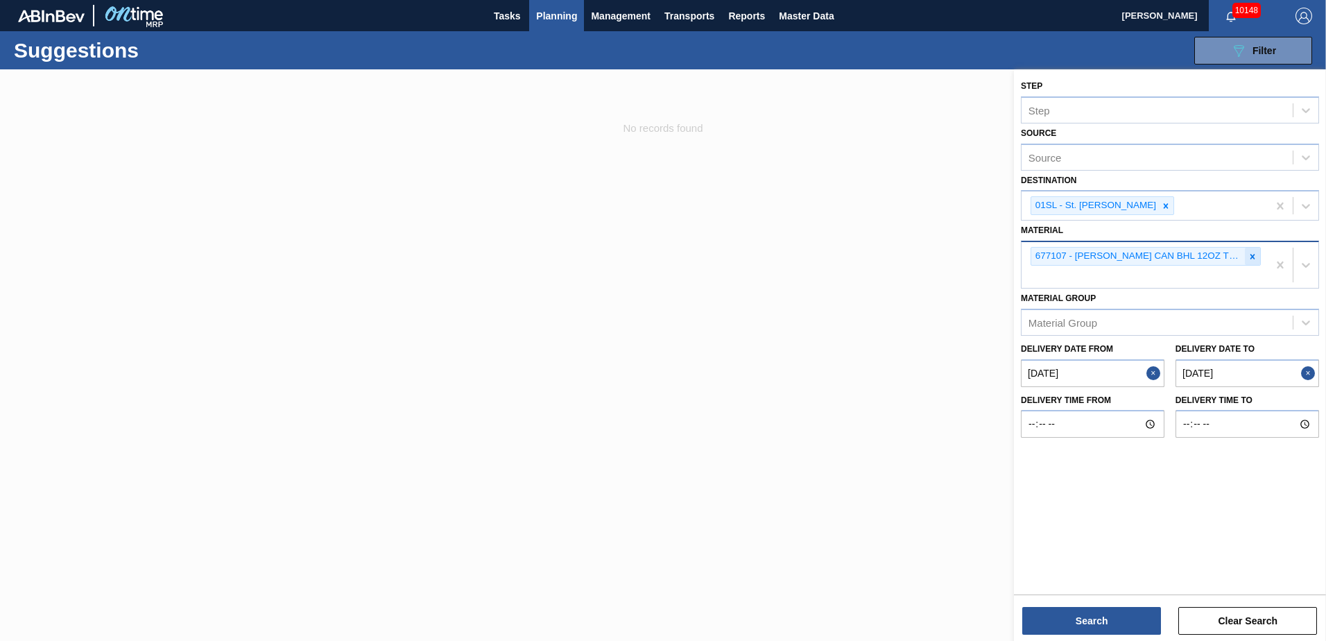
click at [1250, 256] on icon at bounding box center [1253, 257] width 10 height 10
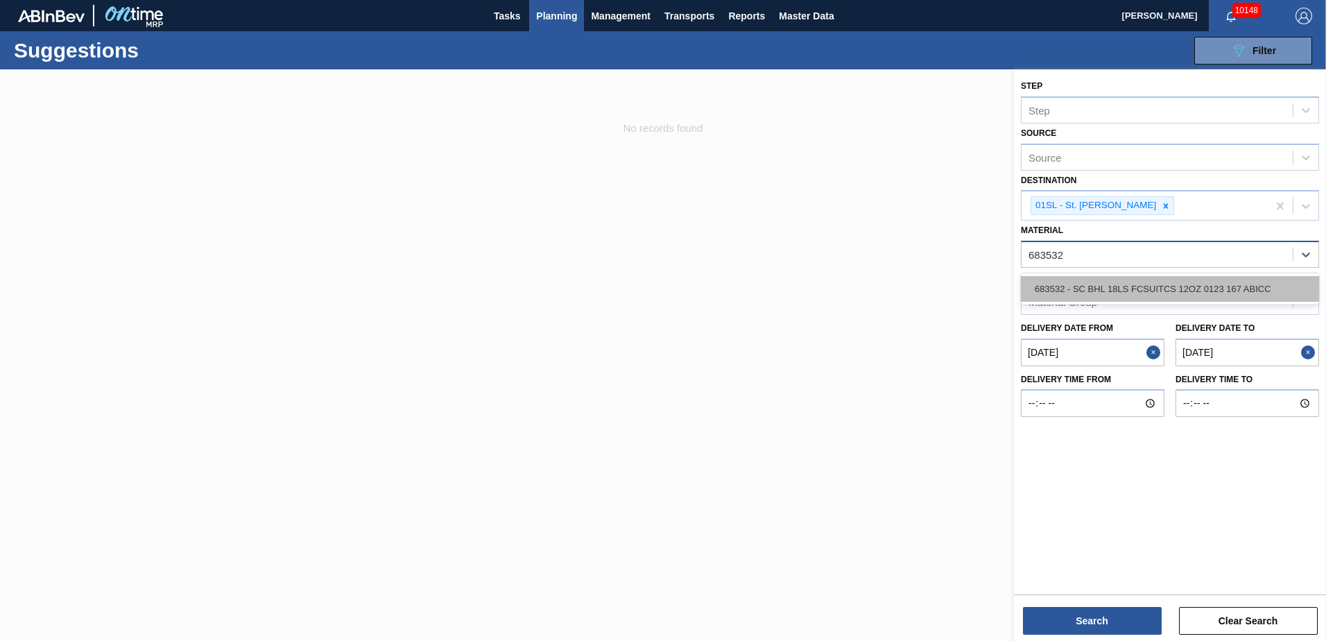
click at [1227, 289] on div "683532 - SC BHL 18LS FCSUITCS 12OZ 0123 167 ABICC" at bounding box center [1170, 289] width 298 height 26
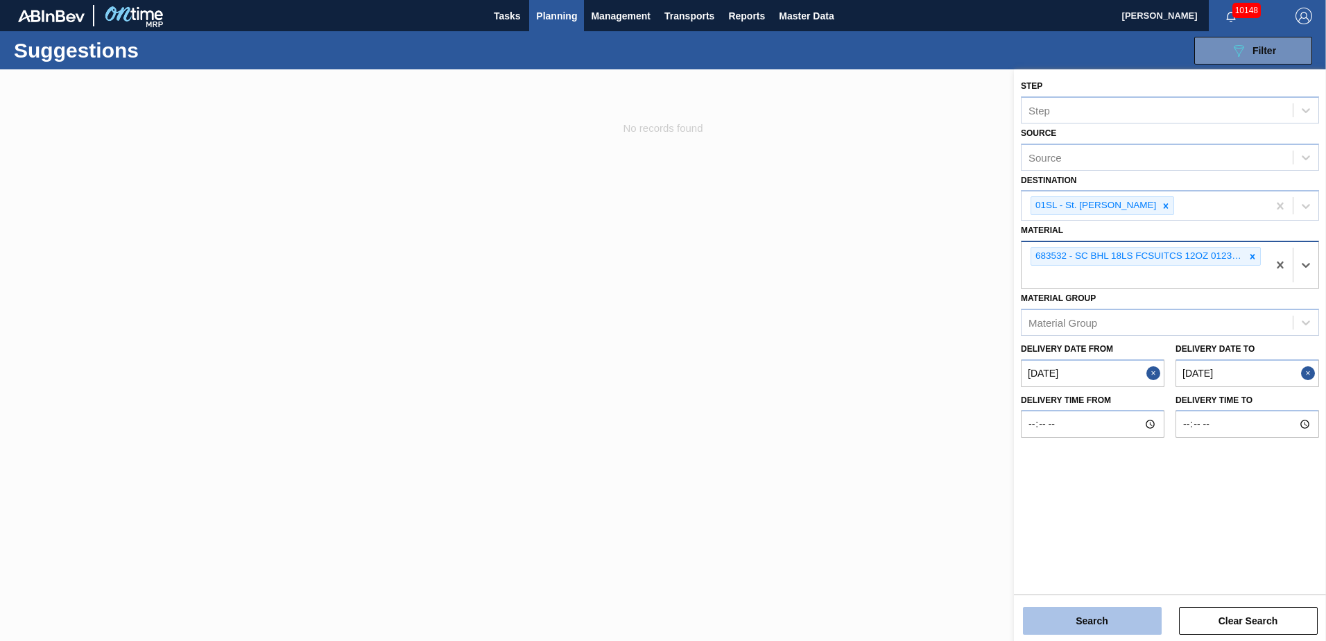
click at [1098, 608] on button "Search" at bounding box center [1092, 621] width 139 height 28
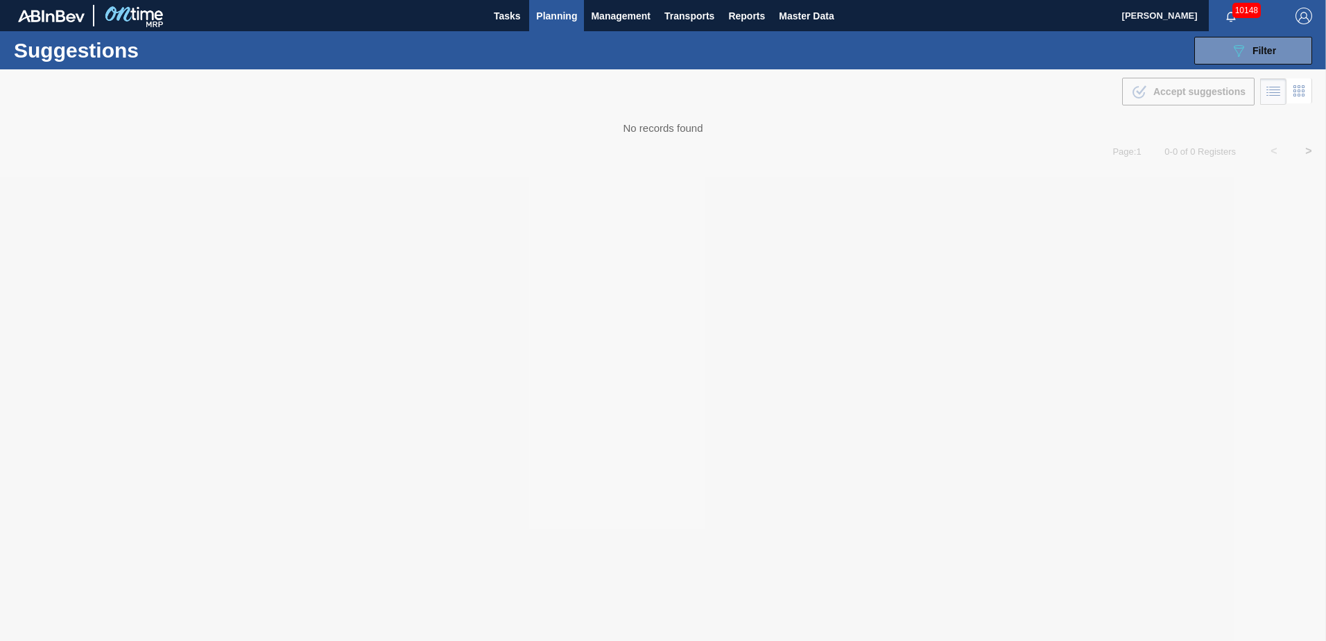
drag, startPoint x: 1098, startPoint y: 608, endPoint x: 629, endPoint y: 515, distance: 478.1
click at [629, 515] on div at bounding box center [663, 355] width 1326 height 572
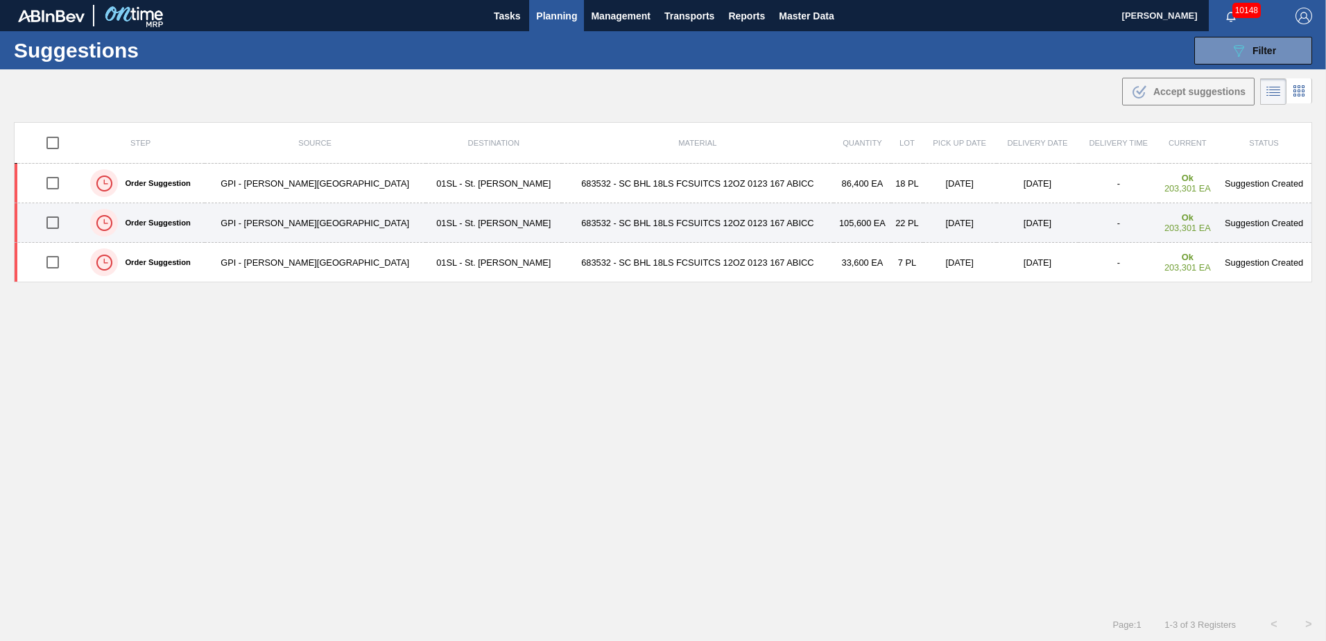
click at [46, 222] on input "checkbox" at bounding box center [52, 222] width 29 height 29
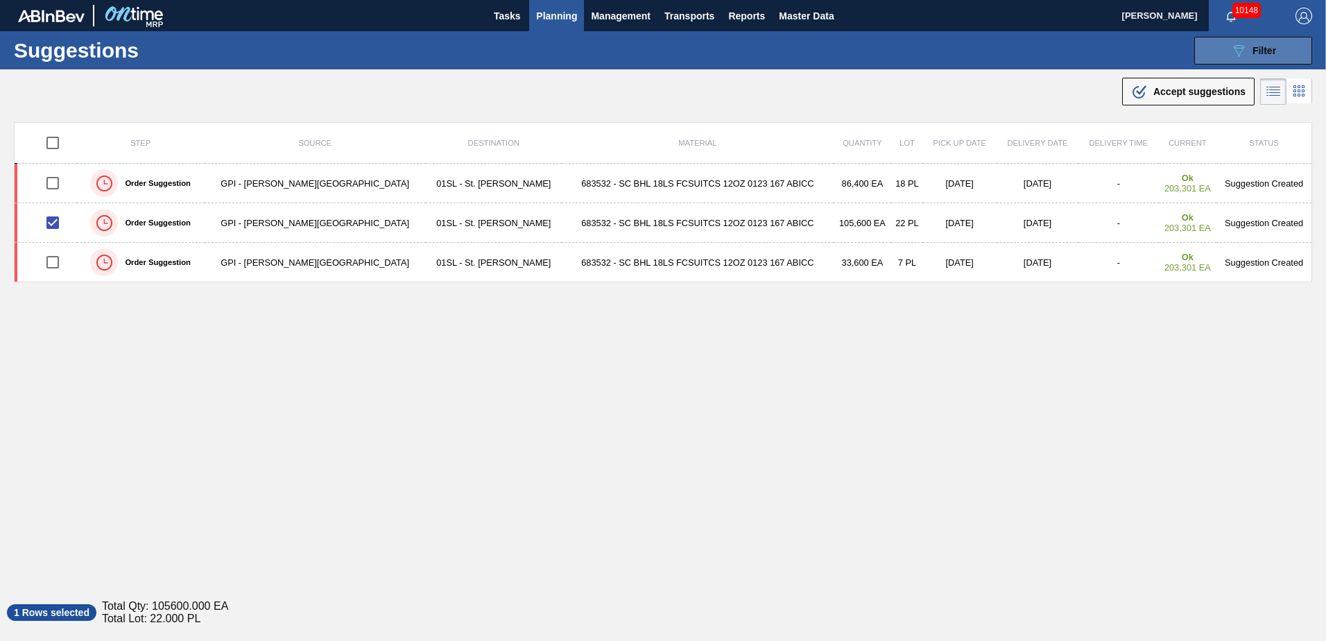
click at [1244, 44] on icon "089F7B8B-B2A5-4AFE-B5C0-19BA573D28AC" at bounding box center [1239, 50] width 17 height 17
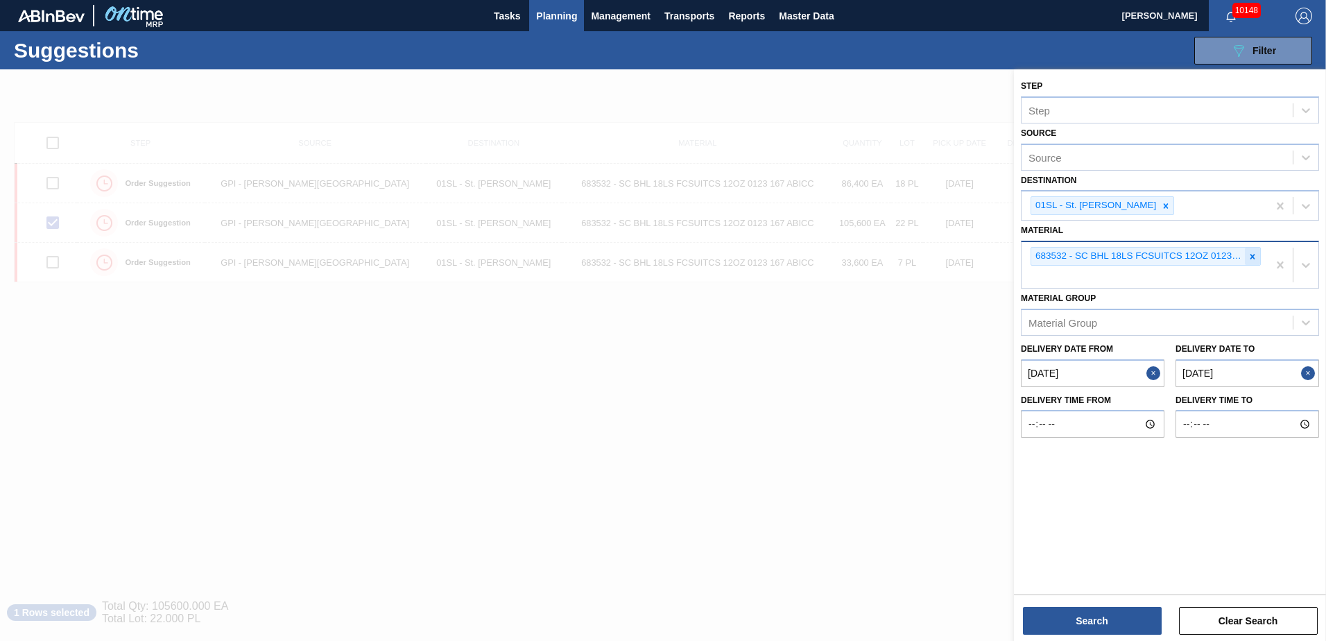
click at [1256, 261] on icon at bounding box center [1253, 257] width 10 height 10
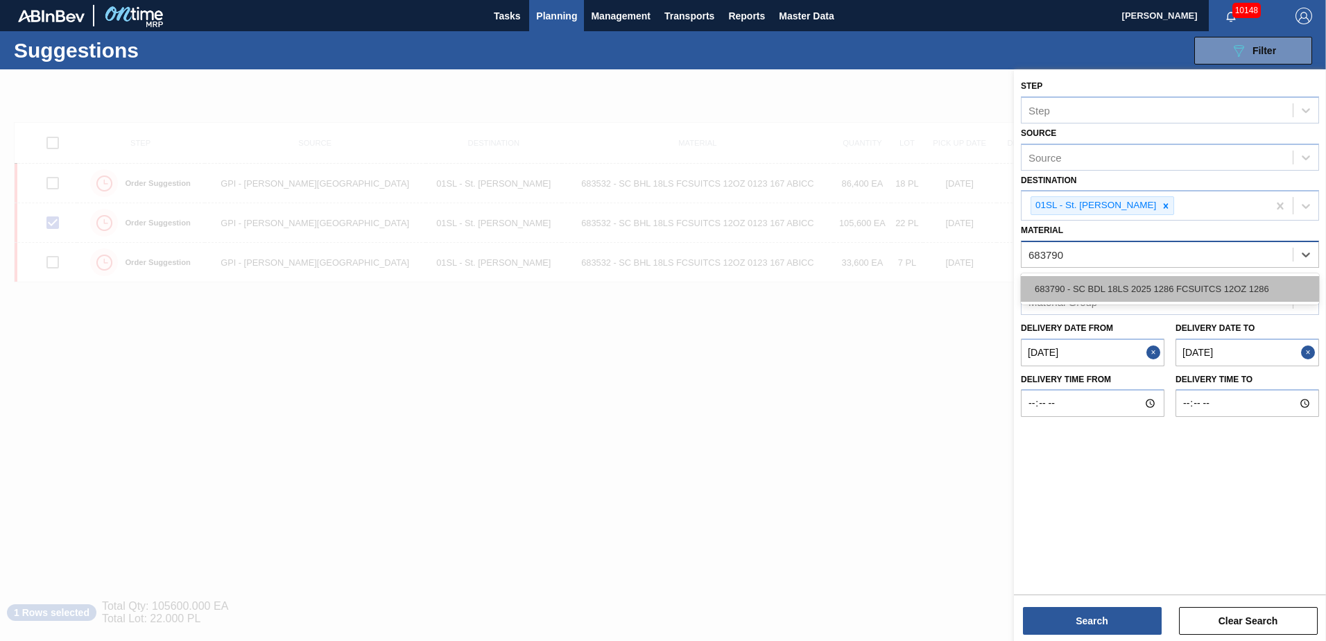
click at [1222, 284] on div "683790 - SC BDL 18LS 2025 1286 FCSUITCS 12OZ 1286" at bounding box center [1170, 289] width 298 height 26
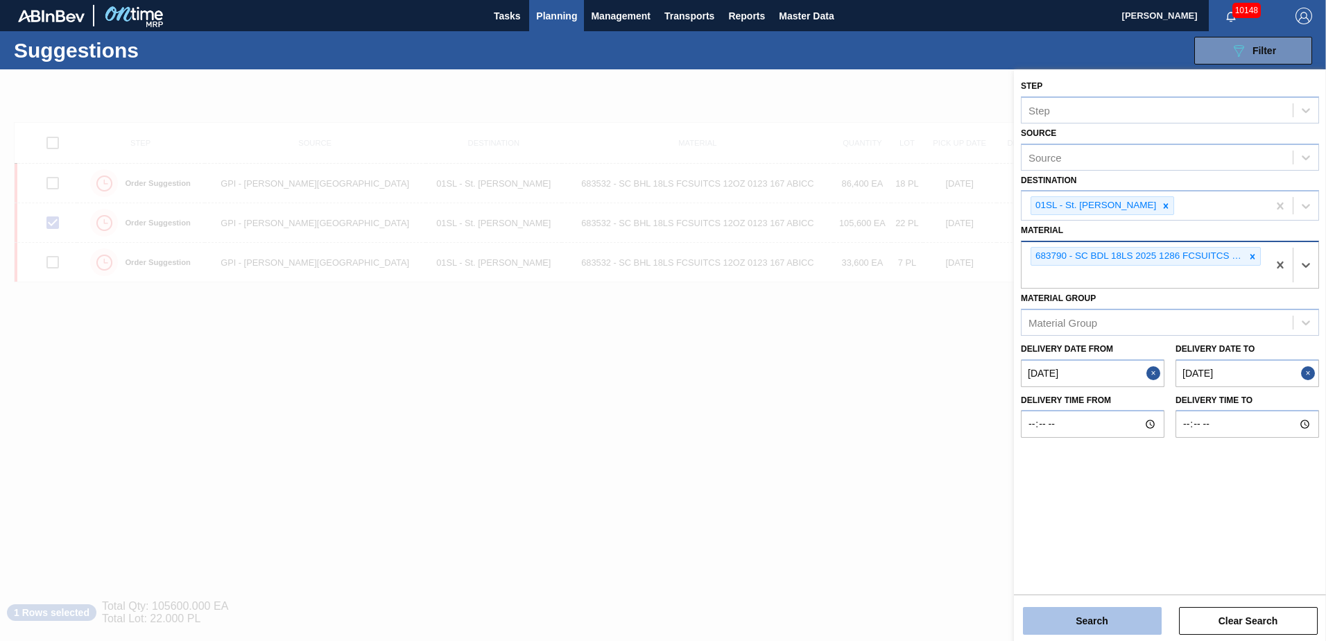
click at [1052, 617] on button "Search" at bounding box center [1092, 621] width 139 height 28
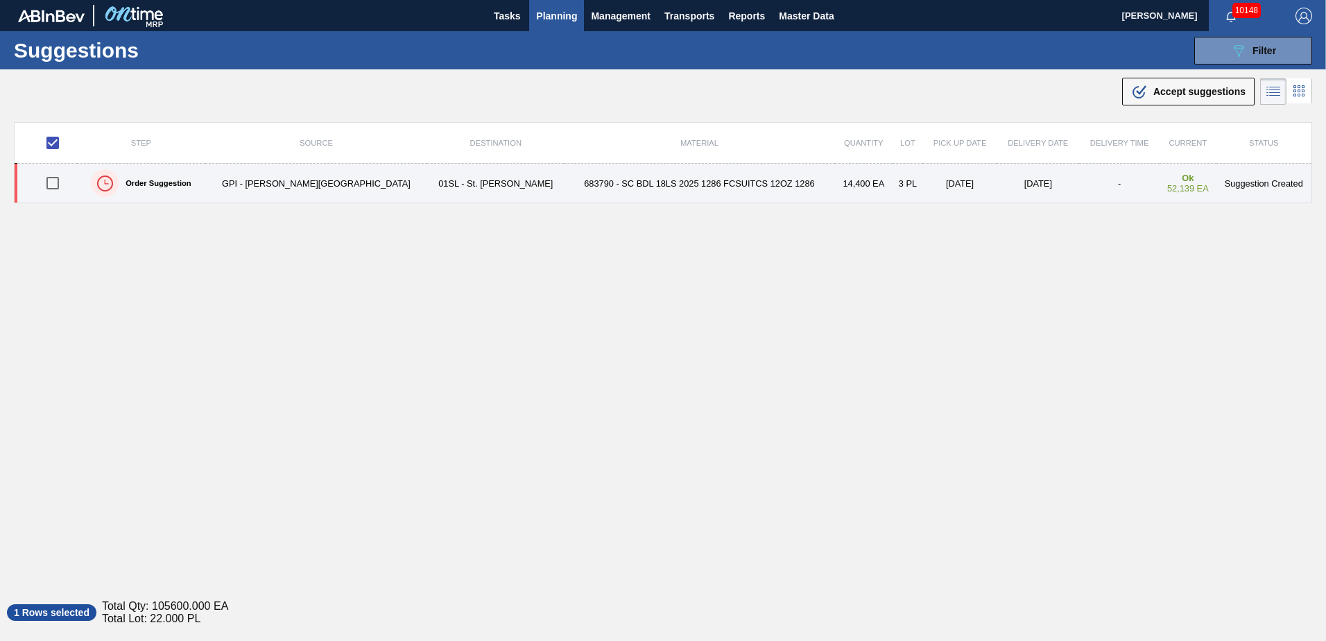
click at [56, 187] on input "checkbox" at bounding box center [52, 183] width 29 height 29
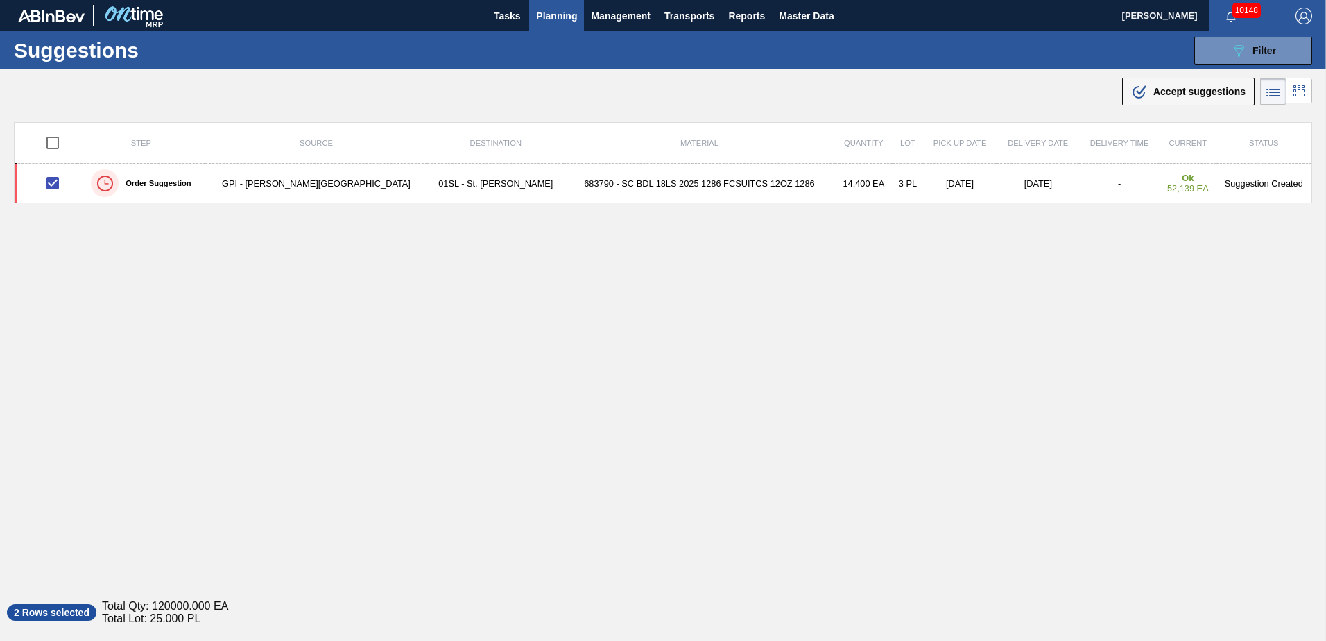
click at [1129, 95] on button ".b{fill:var(--color-action-default)} Accept suggestions" at bounding box center [1189, 92] width 133 height 28
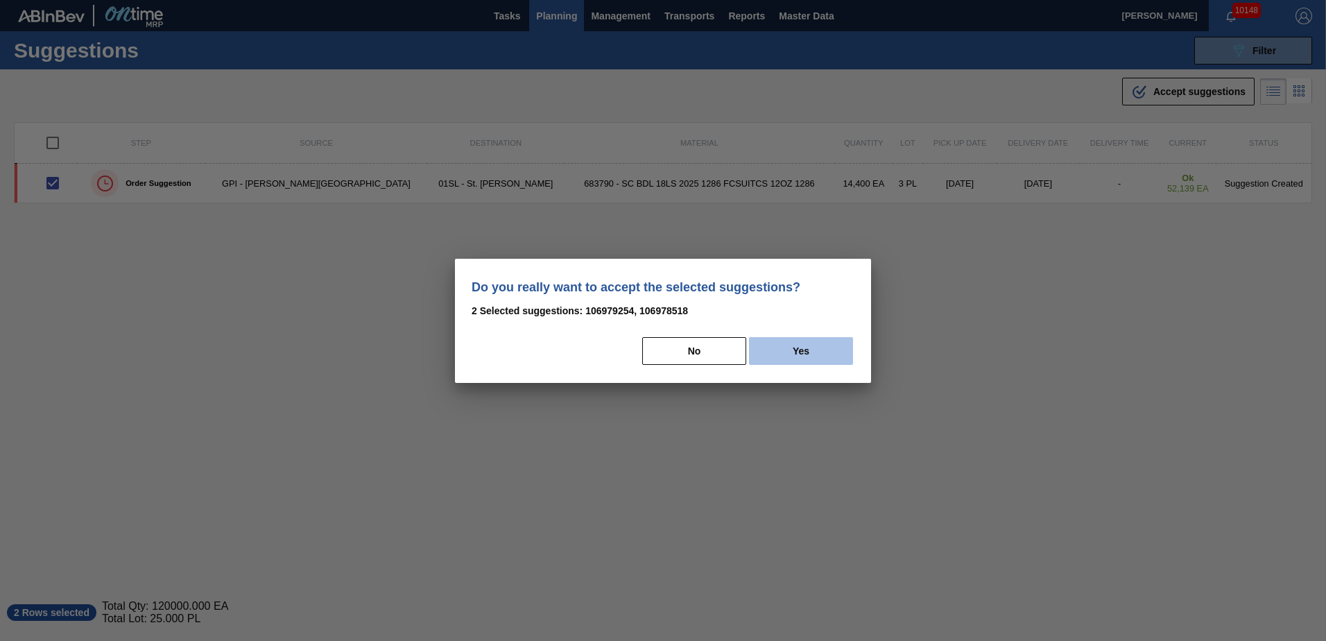
click at [792, 356] on button "Yes" at bounding box center [801, 351] width 104 height 28
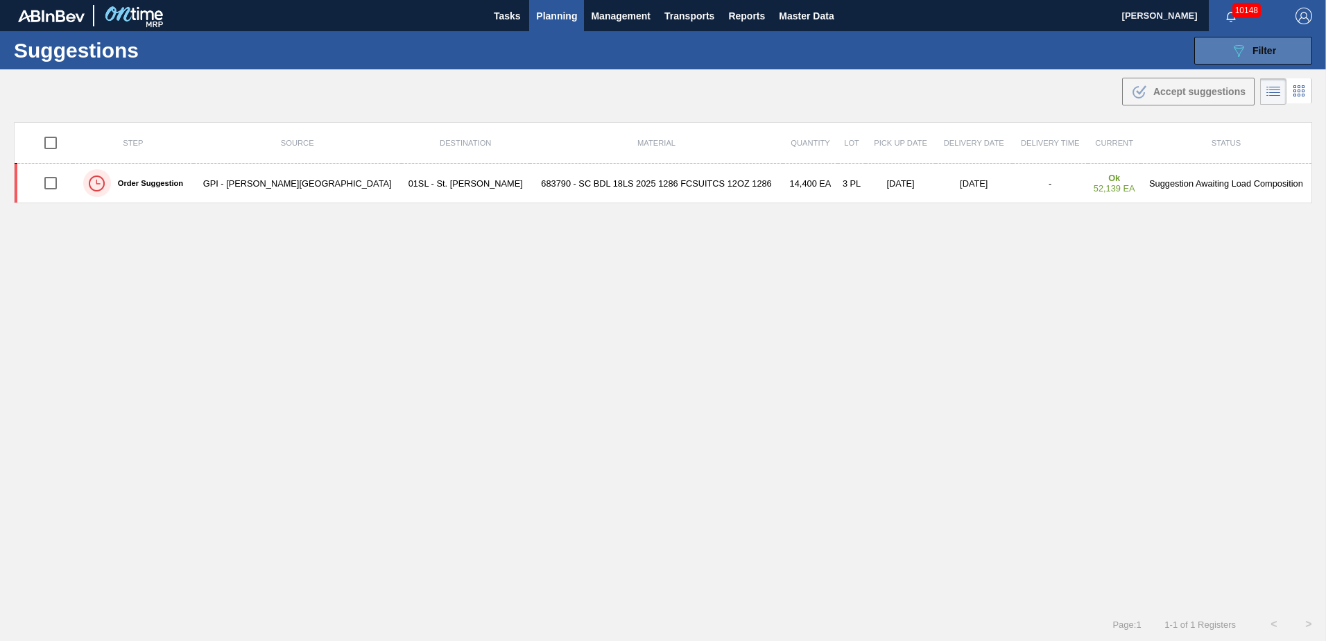
click at [1243, 54] on icon "089F7B8B-B2A5-4AFE-B5C0-19BA573D28AC" at bounding box center [1239, 50] width 17 height 17
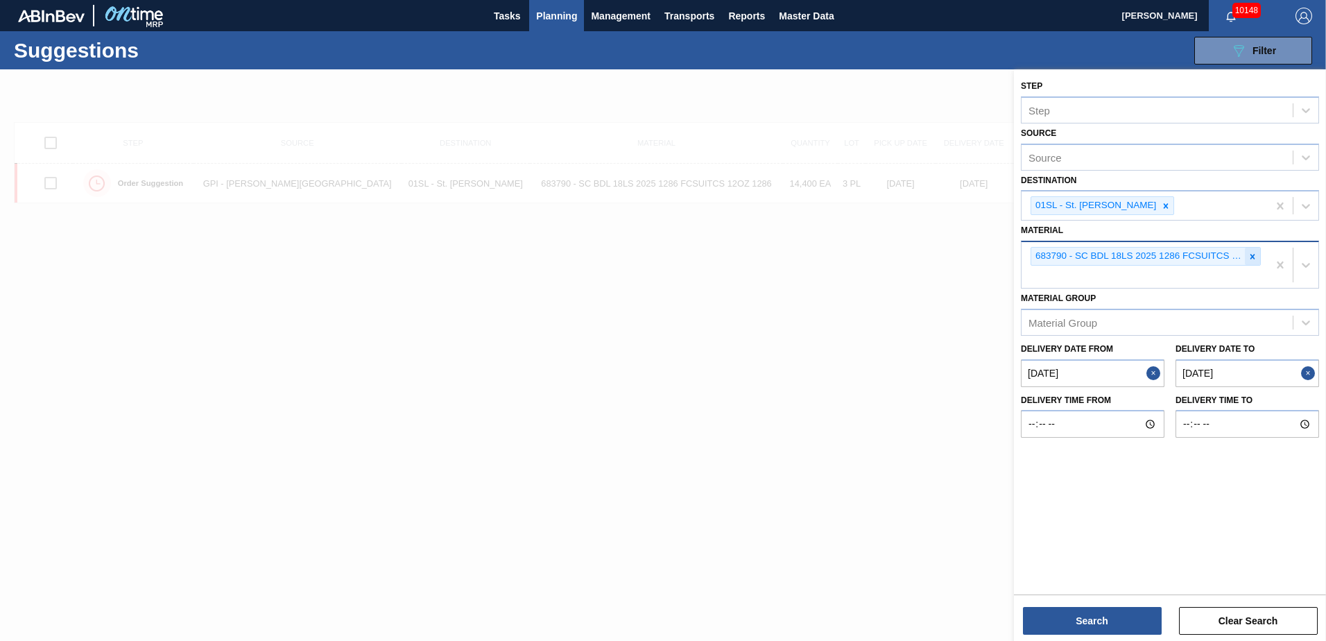
click at [1254, 258] on icon at bounding box center [1253, 257] width 10 height 10
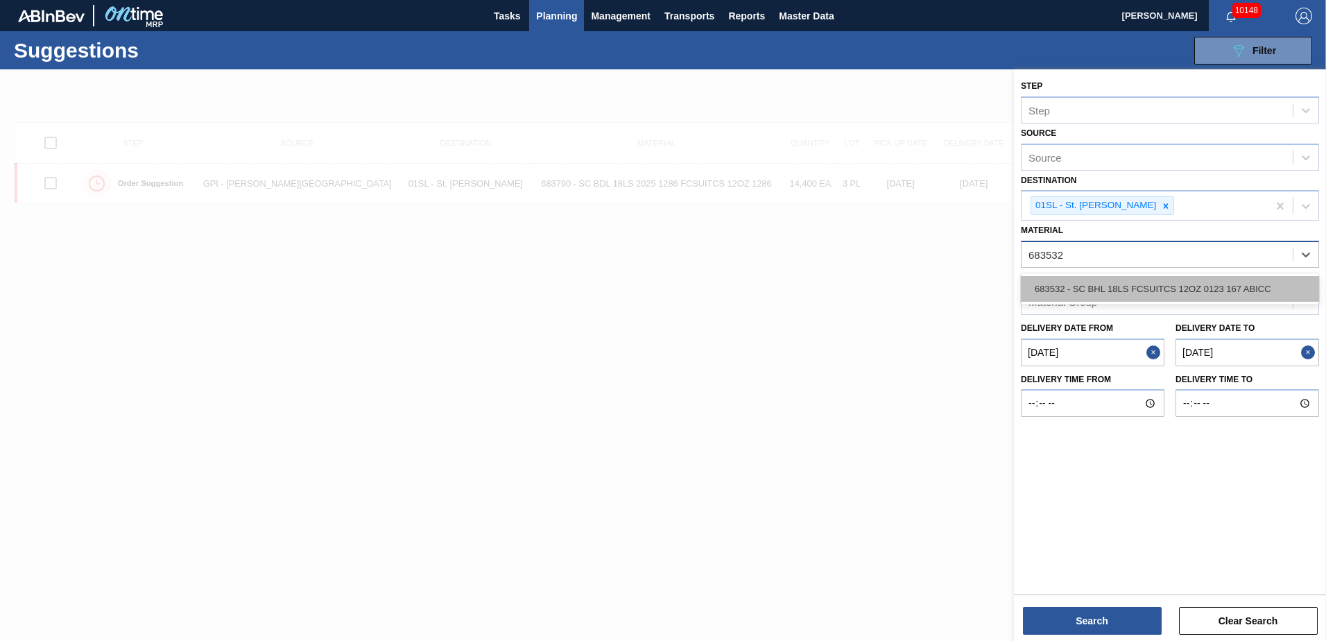
click at [1241, 282] on div "683532 - SC BHL 18LS FCSUITCS 12OZ 0123 167 ABICC" at bounding box center [1170, 289] width 298 height 26
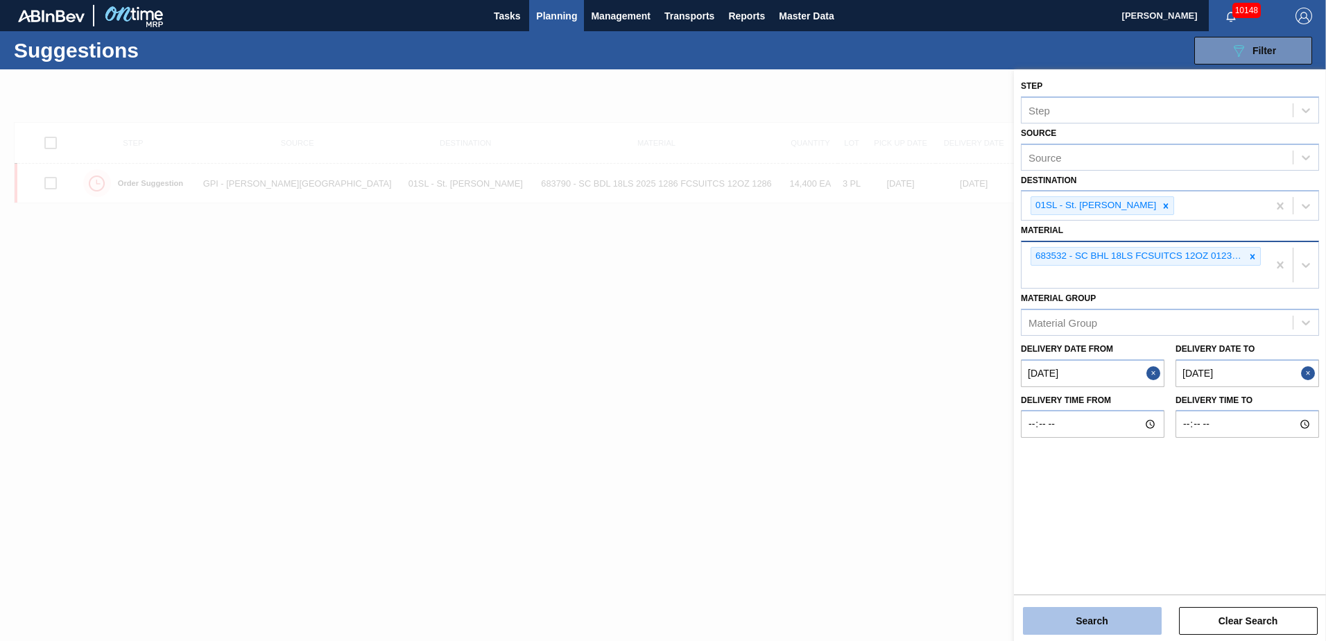
click at [1084, 617] on button "Search" at bounding box center [1092, 621] width 139 height 28
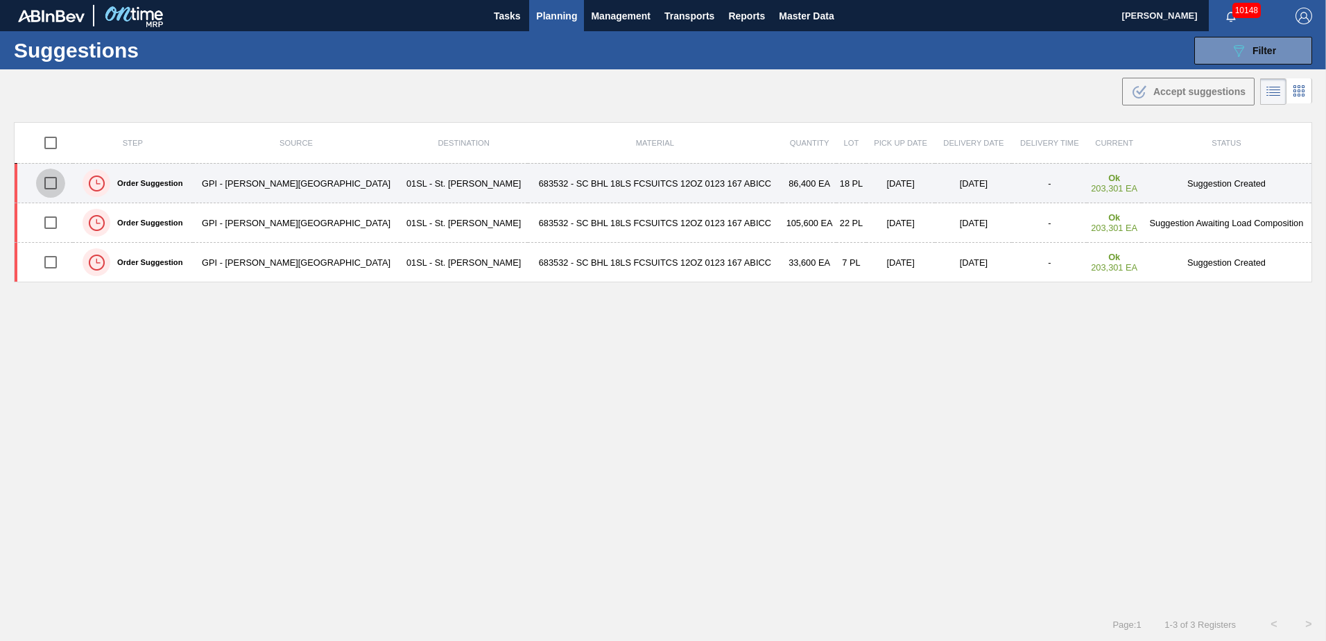
click at [47, 188] on input "checkbox" at bounding box center [50, 183] width 29 height 29
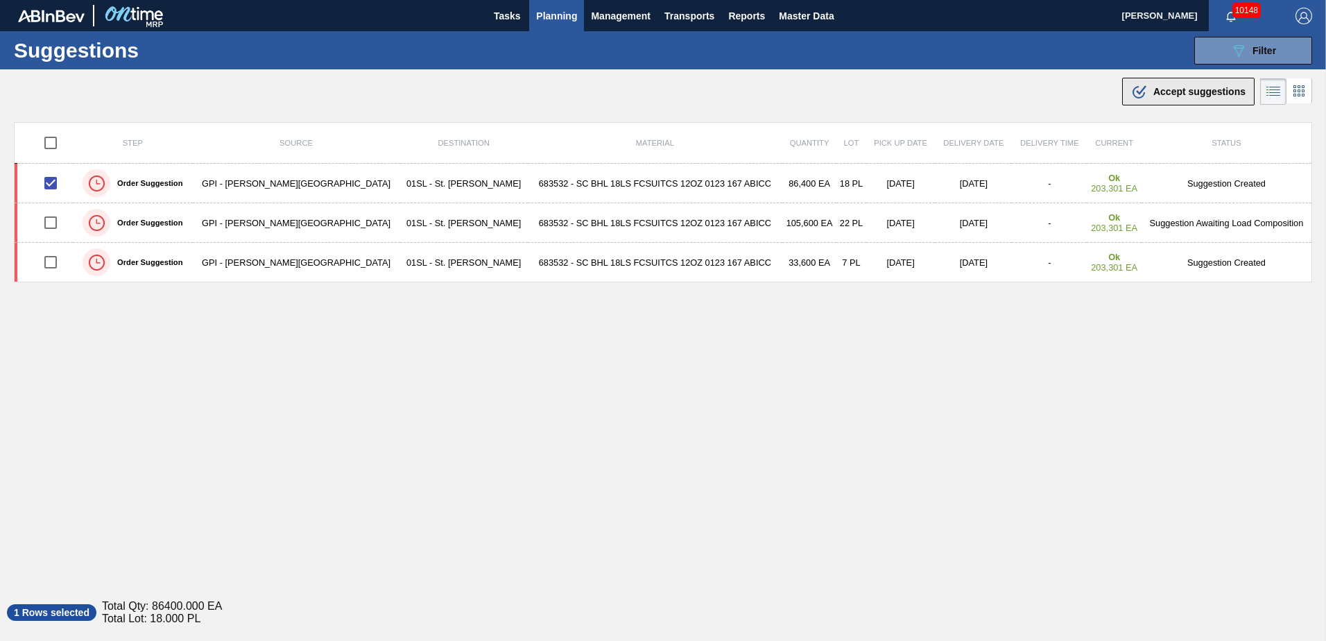
click at [1154, 87] on span "Accept suggestions" at bounding box center [1200, 91] width 92 height 11
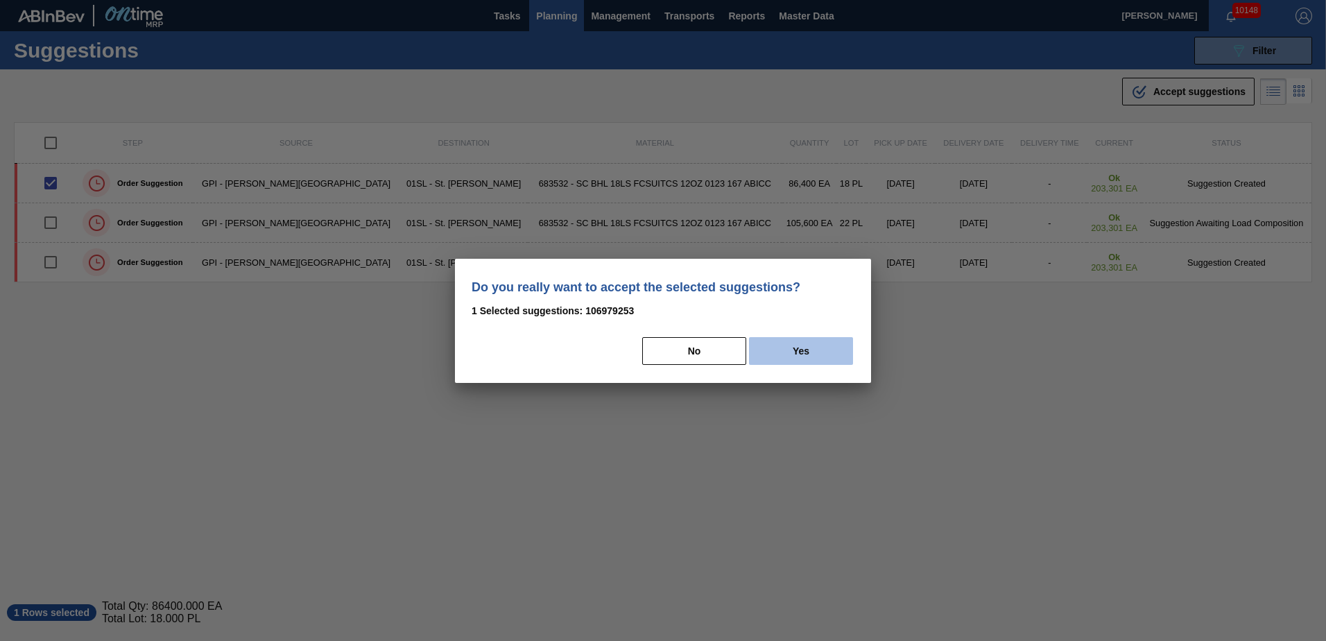
click at [823, 349] on button "Yes" at bounding box center [801, 351] width 104 height 28
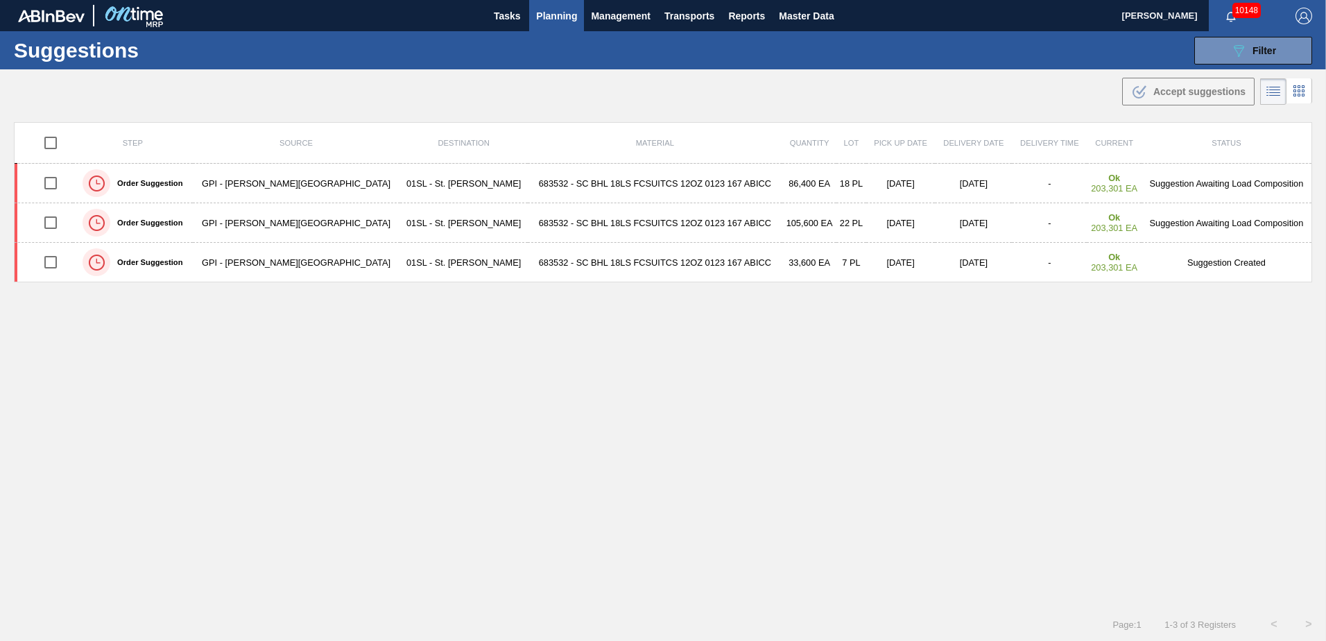
click at [561, 13] on span "Planning" at bounding box center [556, 16] width 41 height 17
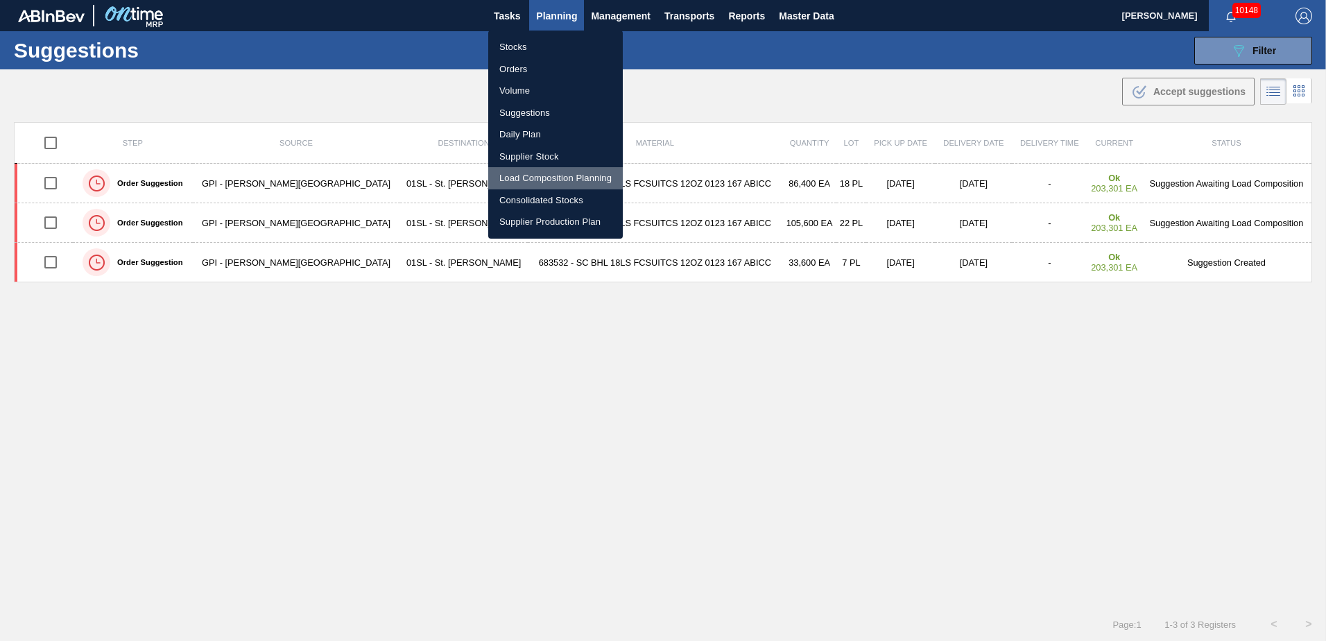
click at [522, 185] on li "Load Composition Planning" at bounding box center [555, 178] width 135 height 22
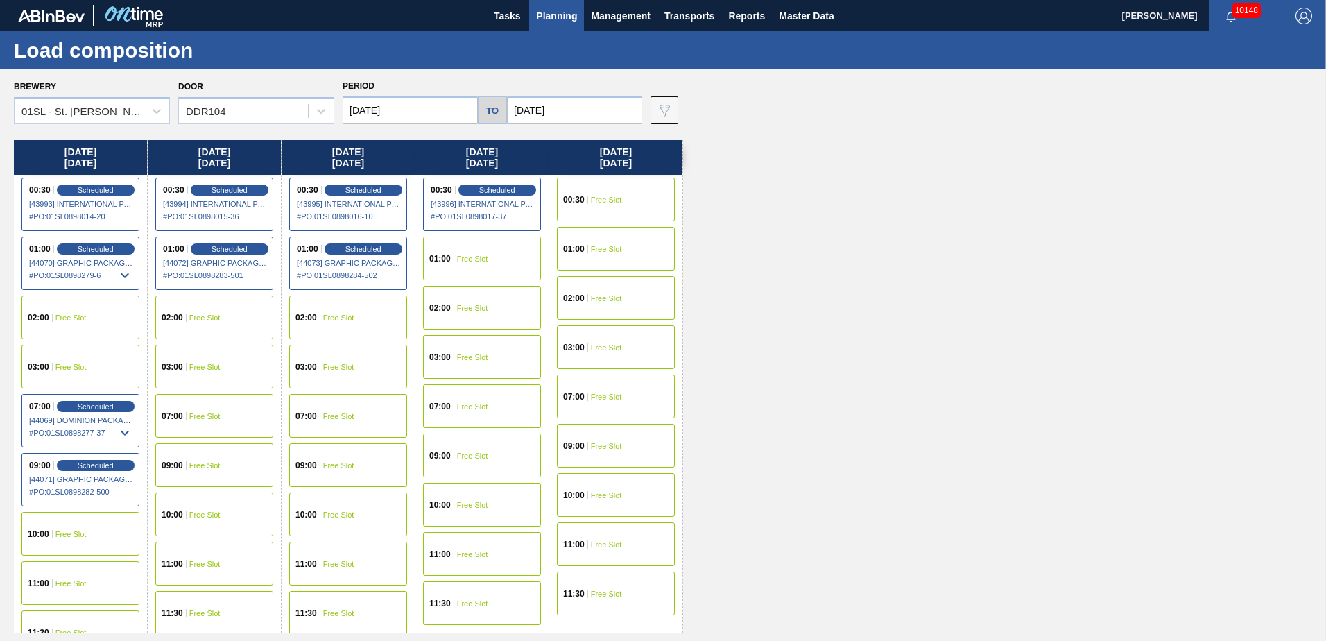
click at [70, 323] on div "02:00 Free Slot" at bounding box center [81, 318] width 118 height 44
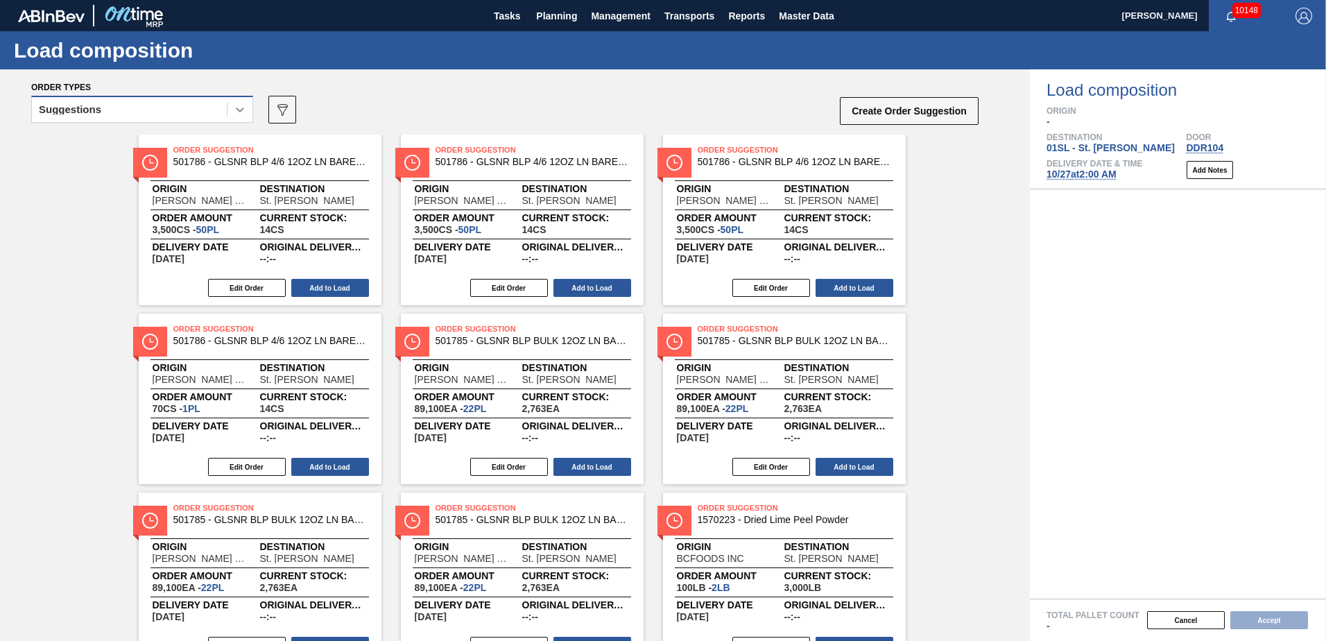
click at [232, 117] on div at bounding box center [240, 109] width 25 height 25
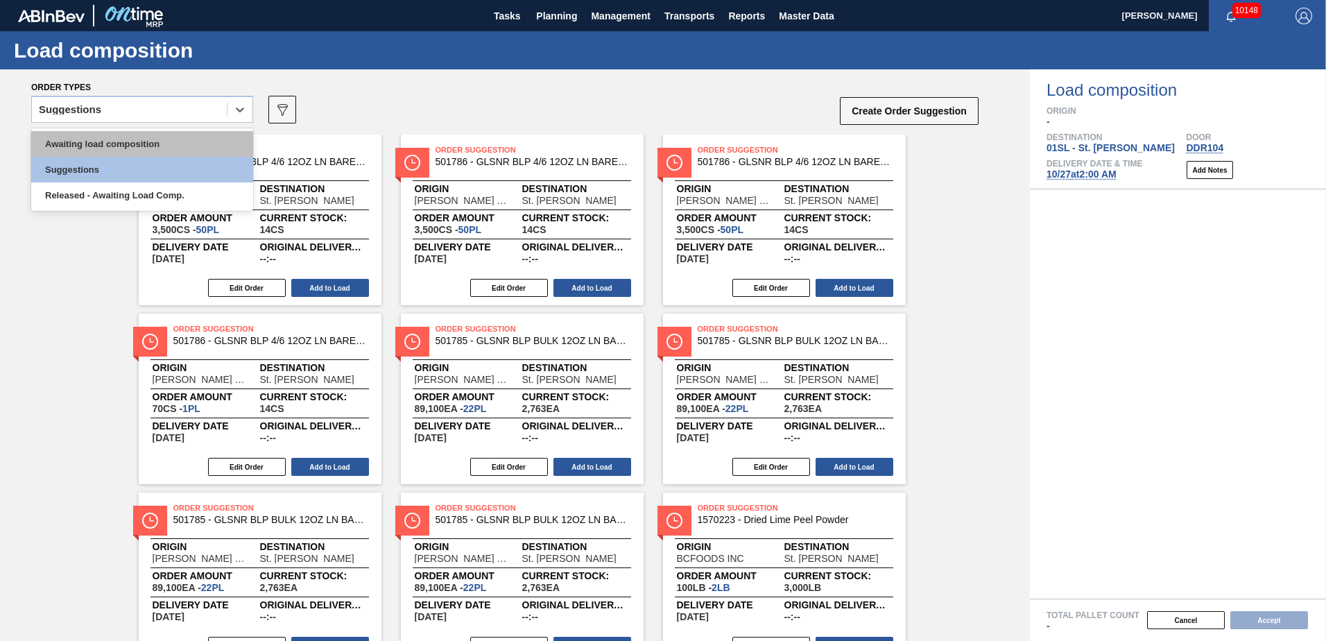
click at [161, 142] on div "Awaiting load composition" at bounding box center [142, 144] width 222 height 26
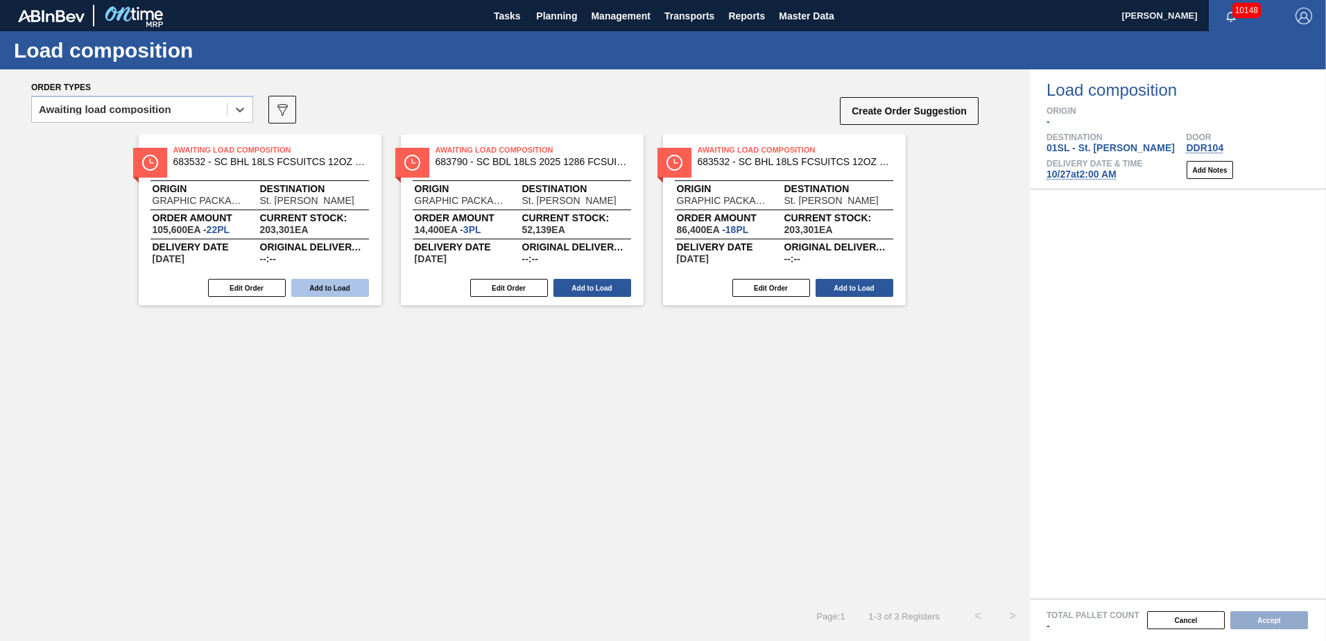
click at [332, 292] on button "Add to Load" at bounding box center [330, 288] width 78 height 18
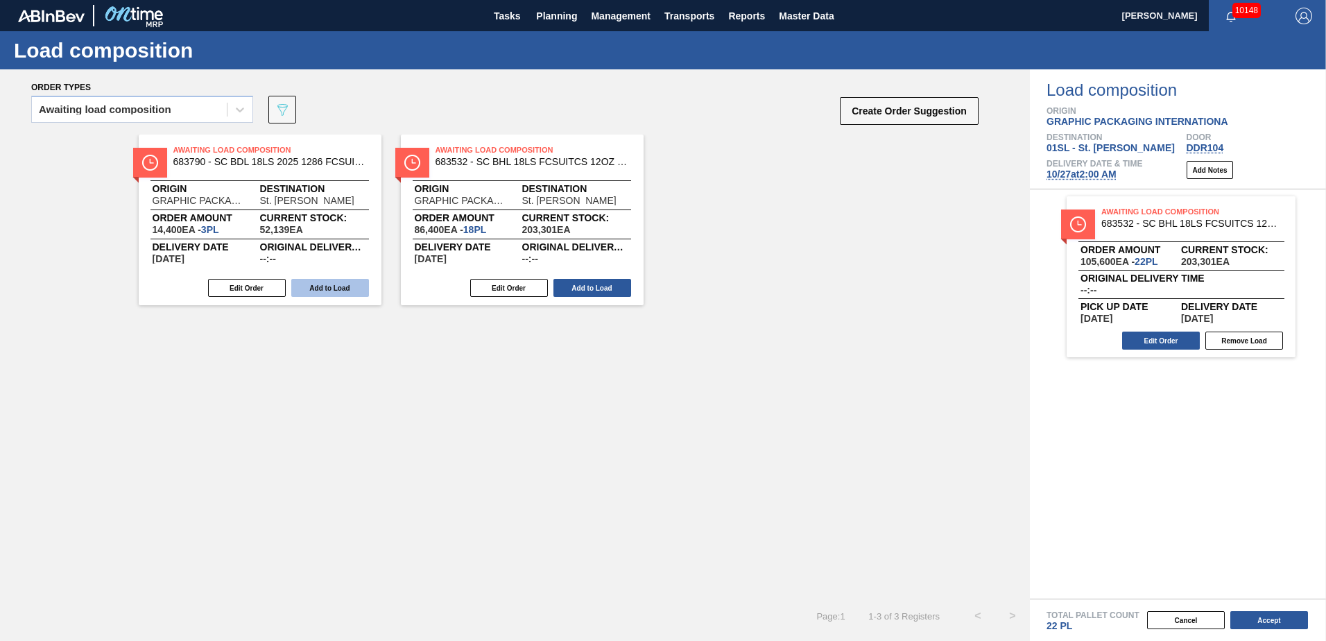
click at [325, 290] on button "Add to Load" at bounding box center [330, 288] width 78 height 18
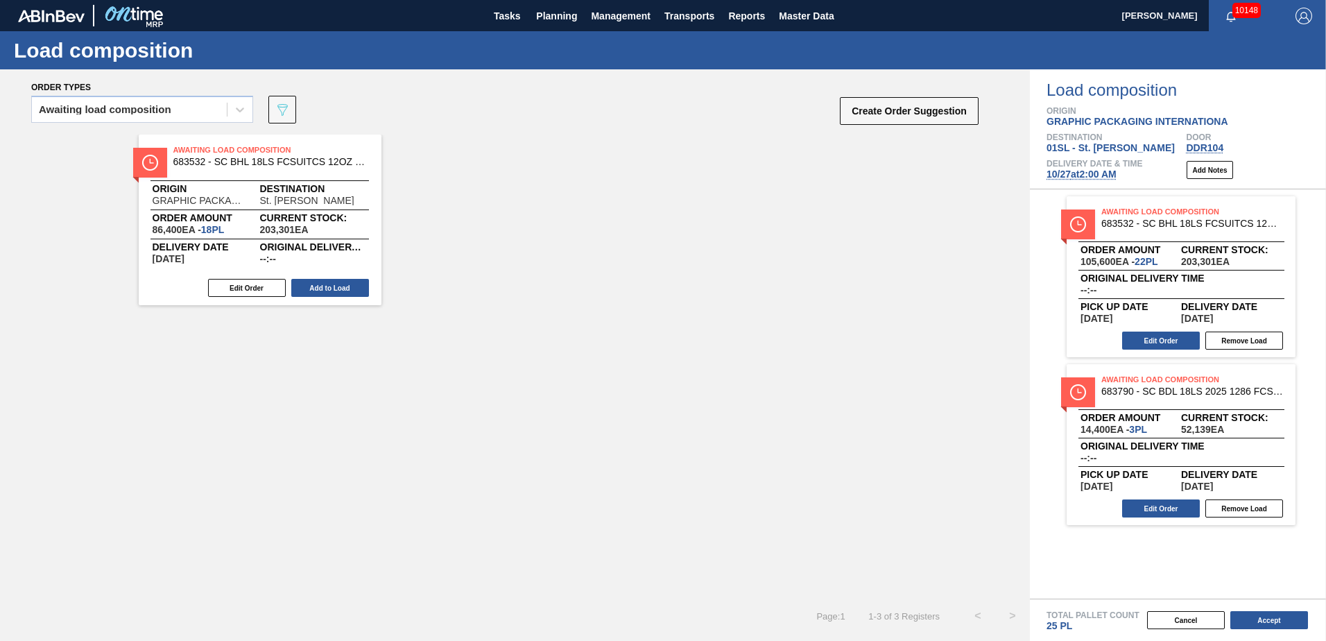
click at [325, 290] on button "Add to Load" at bounding box center [330, 288] width 78 height 18
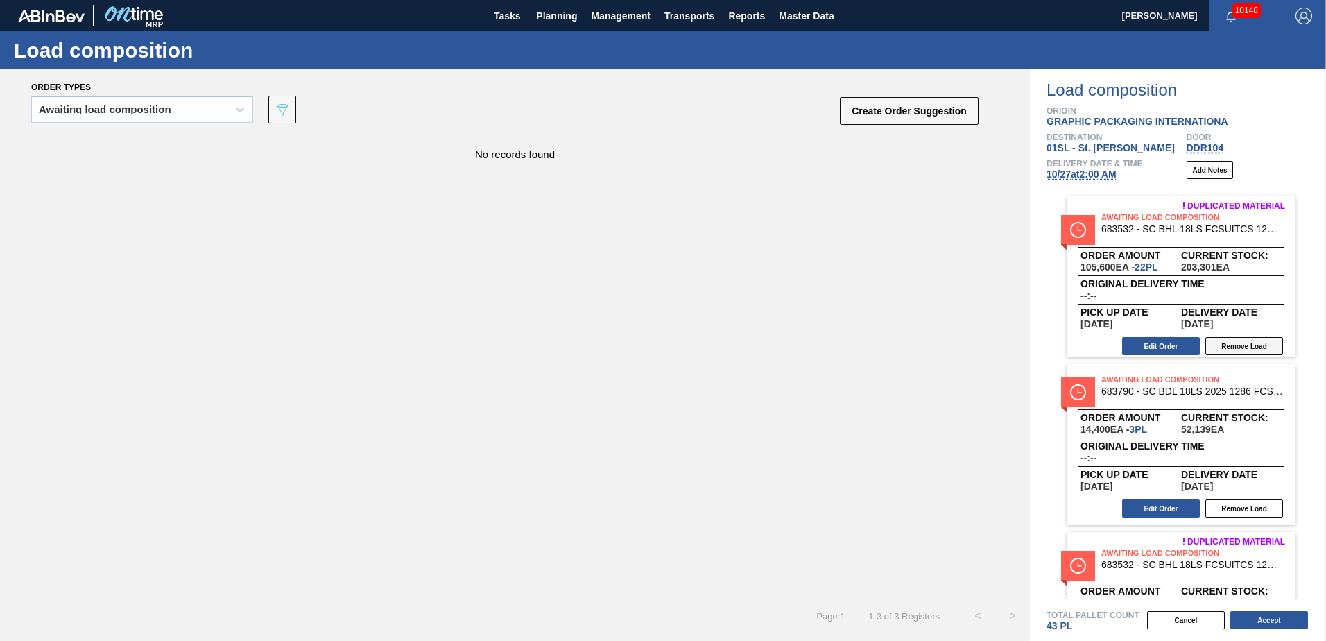
click at [1240, 337] on button "Remove Load" at bounding box center [1245, 346] width 78 height 18
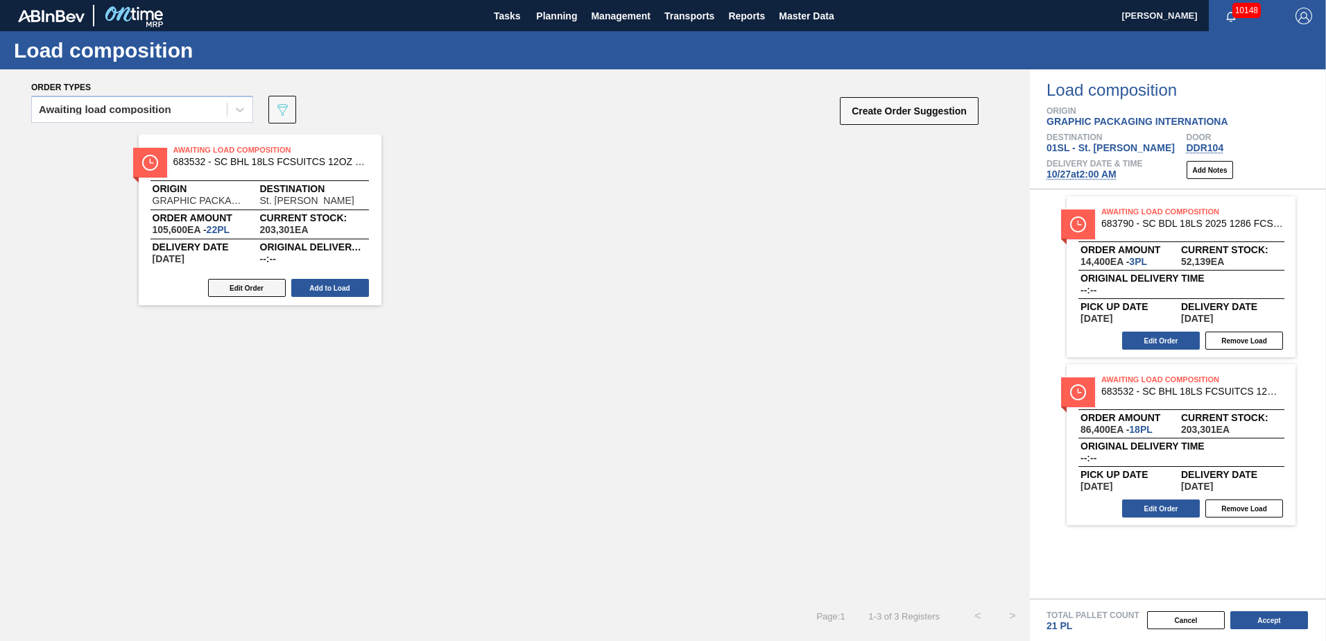
click at [234, 285] on button "Edit Order" at bounding box center [247, 288] width 78 height 18
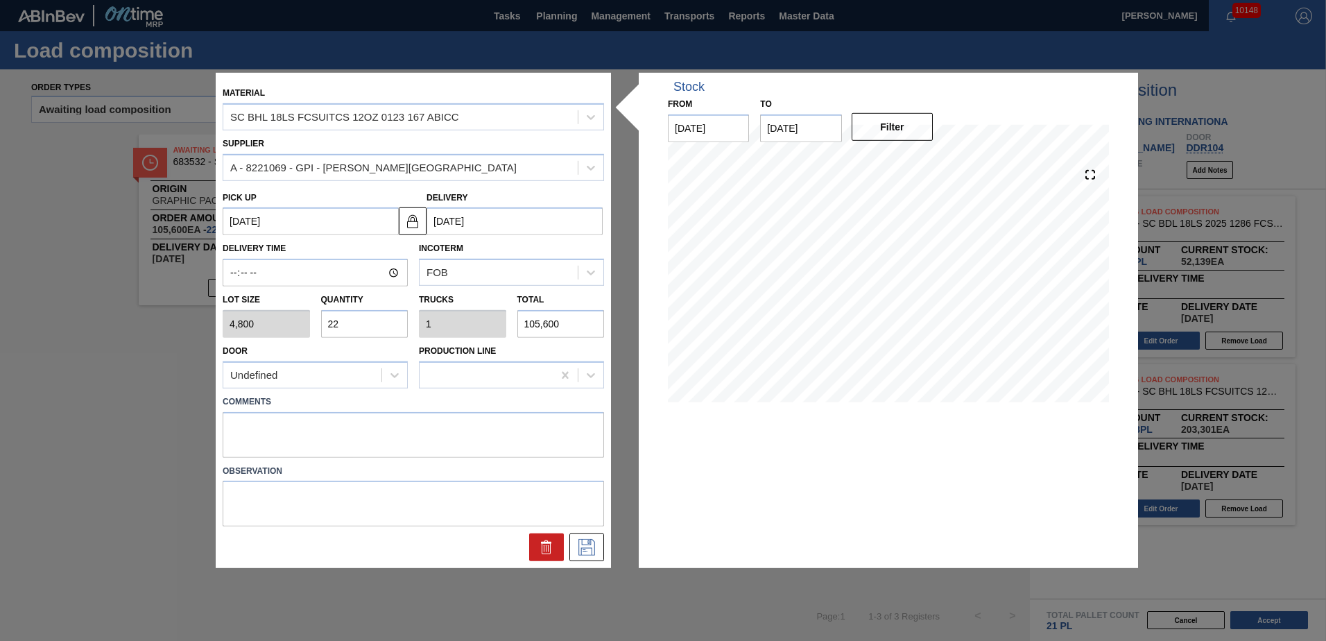
click at [375, 318] on input "22" at bounding box center [364, 324] width 87 height 28
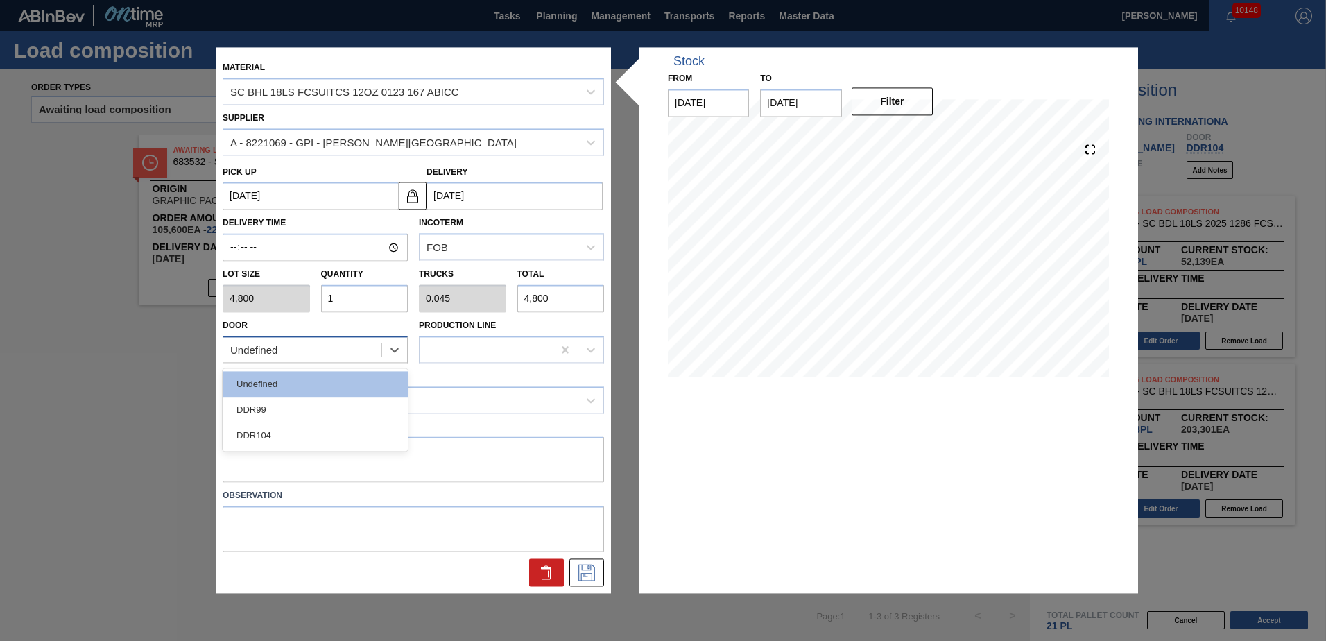
click at [344, 359] on div "Undefined" at bounding box center [302, 350] width 158 height 20
click at [310, 438] on div "DDR104" at bounding box center [315, 435] width 185 height 26
click at [323, 405] on div at bounding box center [400, 400] width 355 height 20
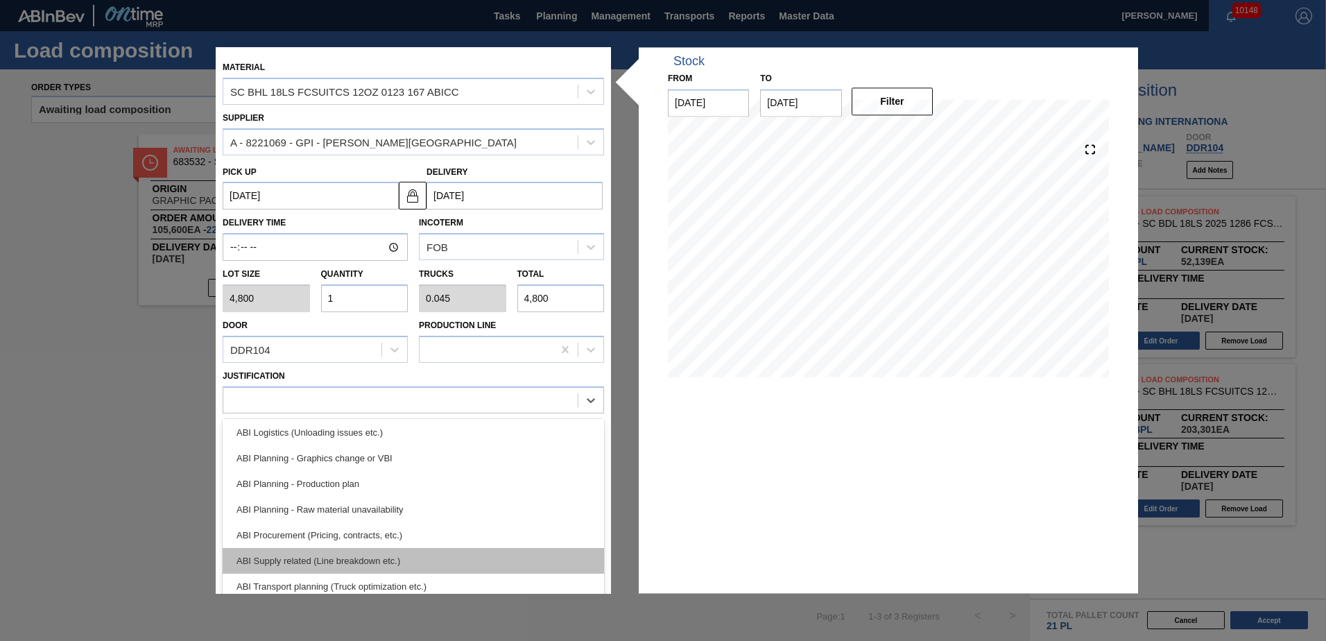
scroll to position [139, 0]
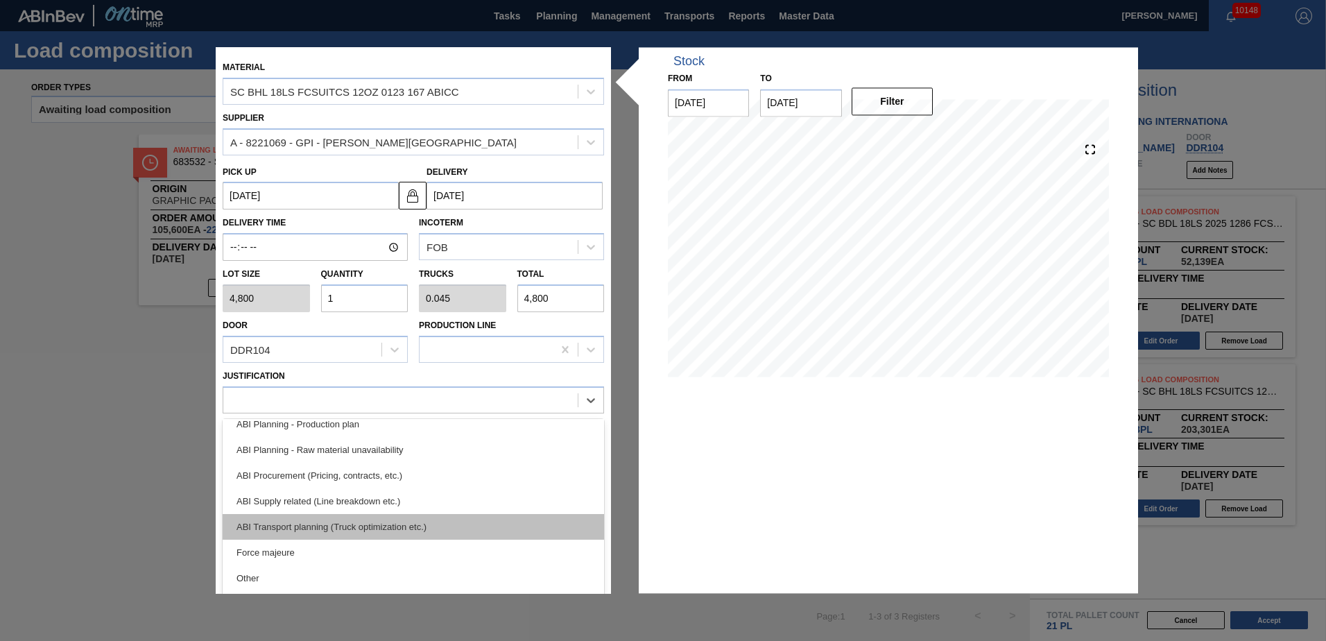
click at [373, 534] on div "ABI Transport planning (Truck optimization etc.)" at bounding box center [414, 527] width 382 height 26
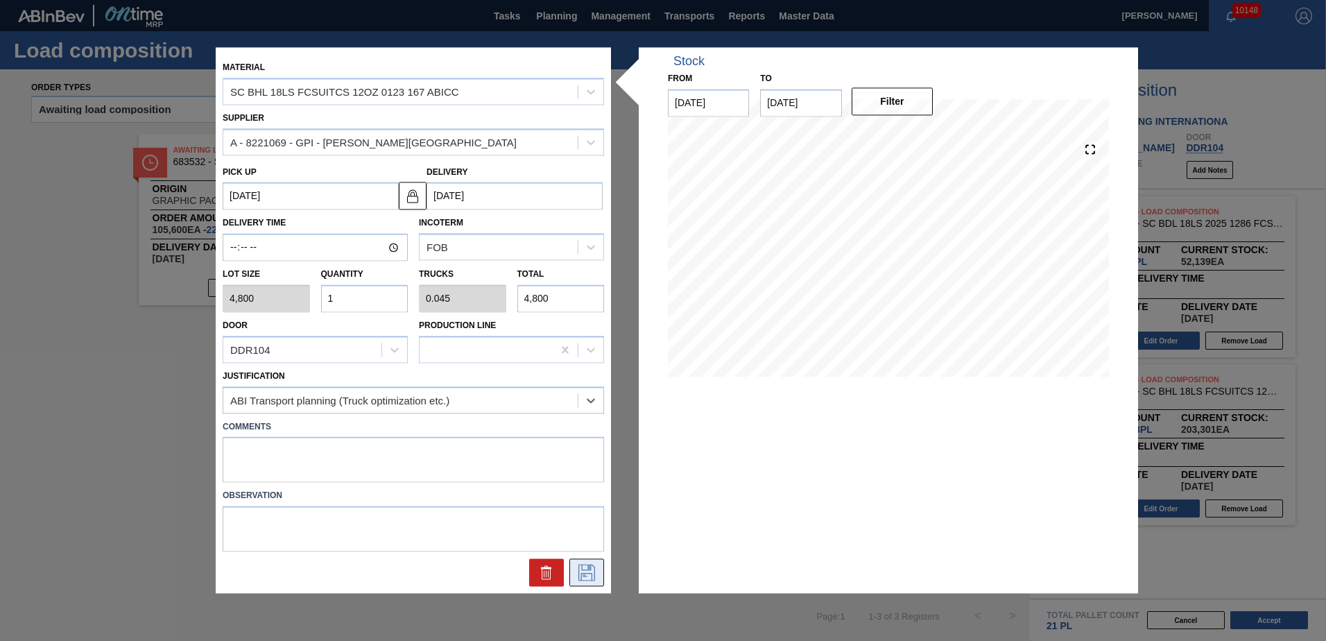
click at [599, 579] on button at bounding box center [587, 573] width 35 height 28
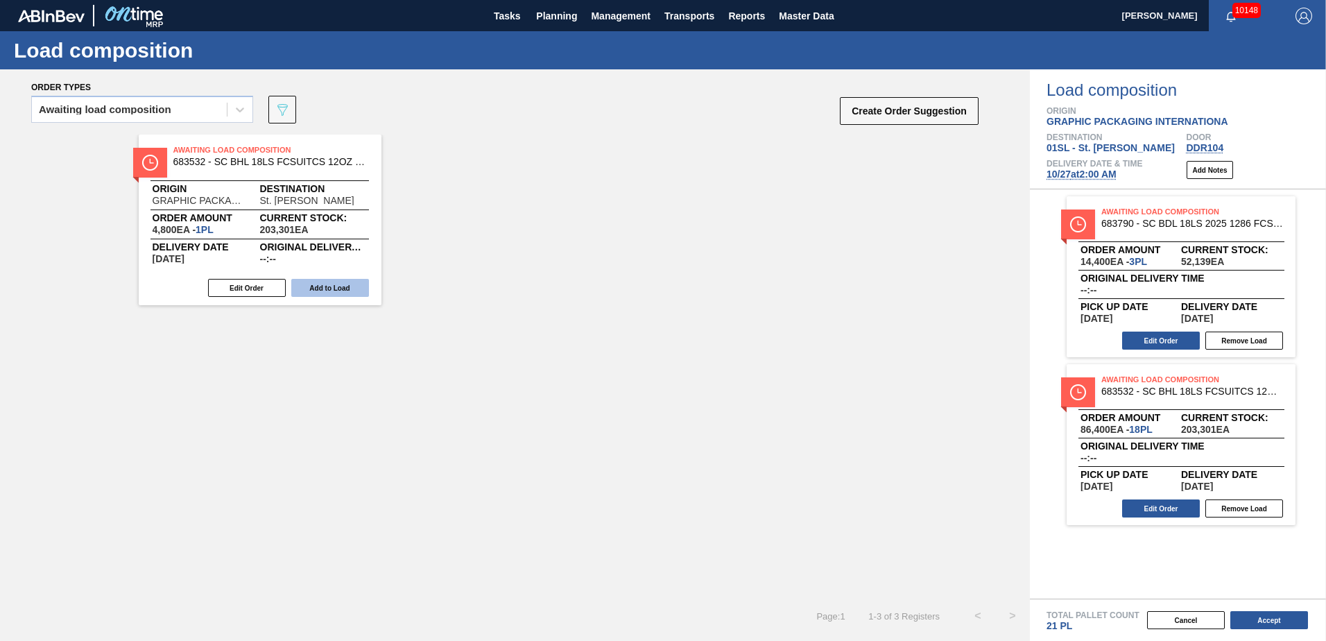
click at [332, 289] on button "Add to Load" at bounding box center [330, 288] width 78 height 18
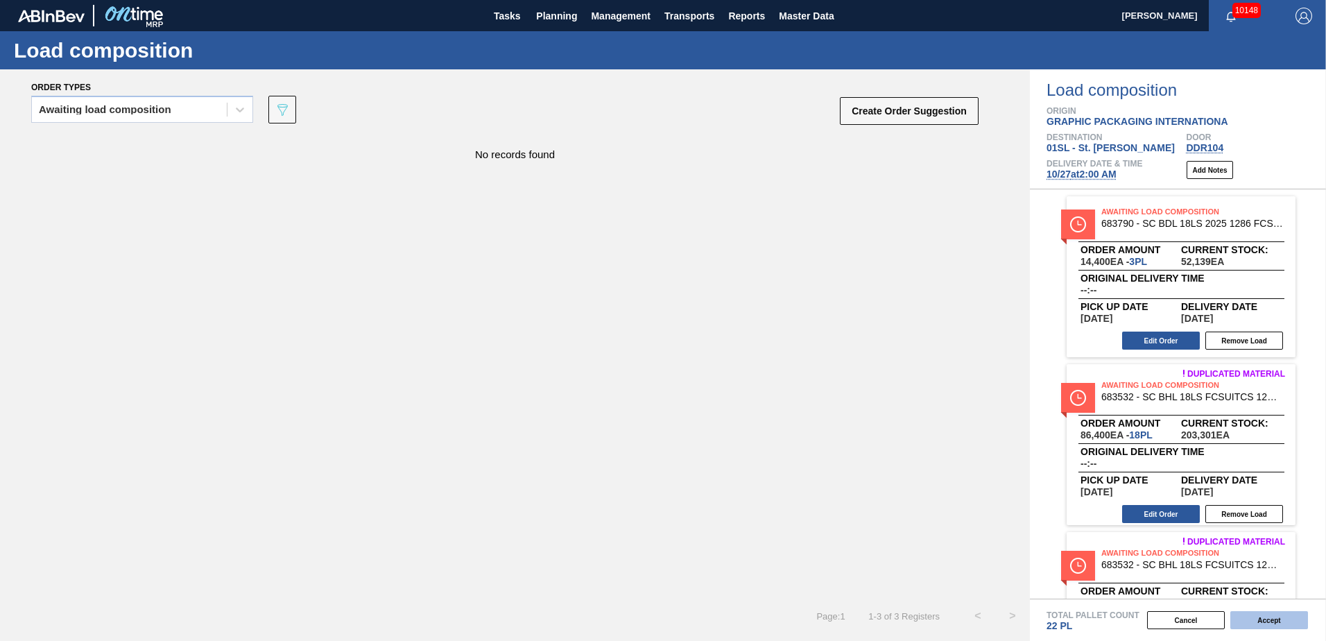
click at [1277, 619] on button "Accept" at bounding box center [1270, 620] width 78 height 18
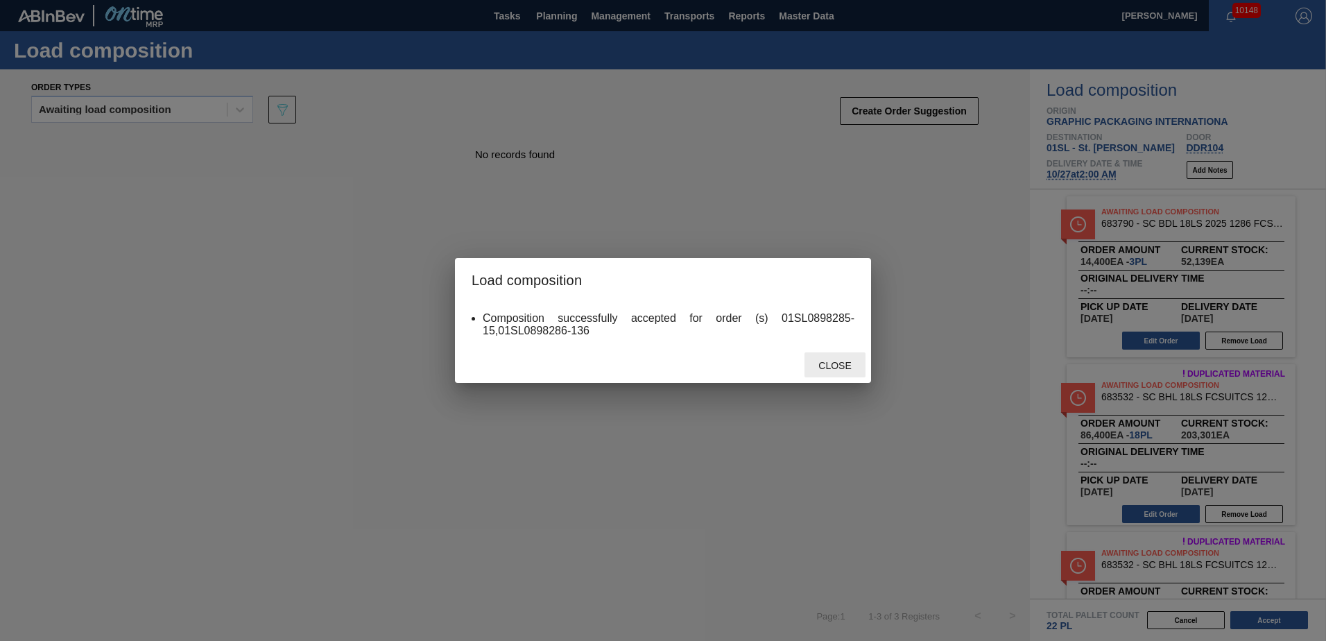
click at [842, 366] on span "Close" at bounding box center [835, 365] width 55 height 11
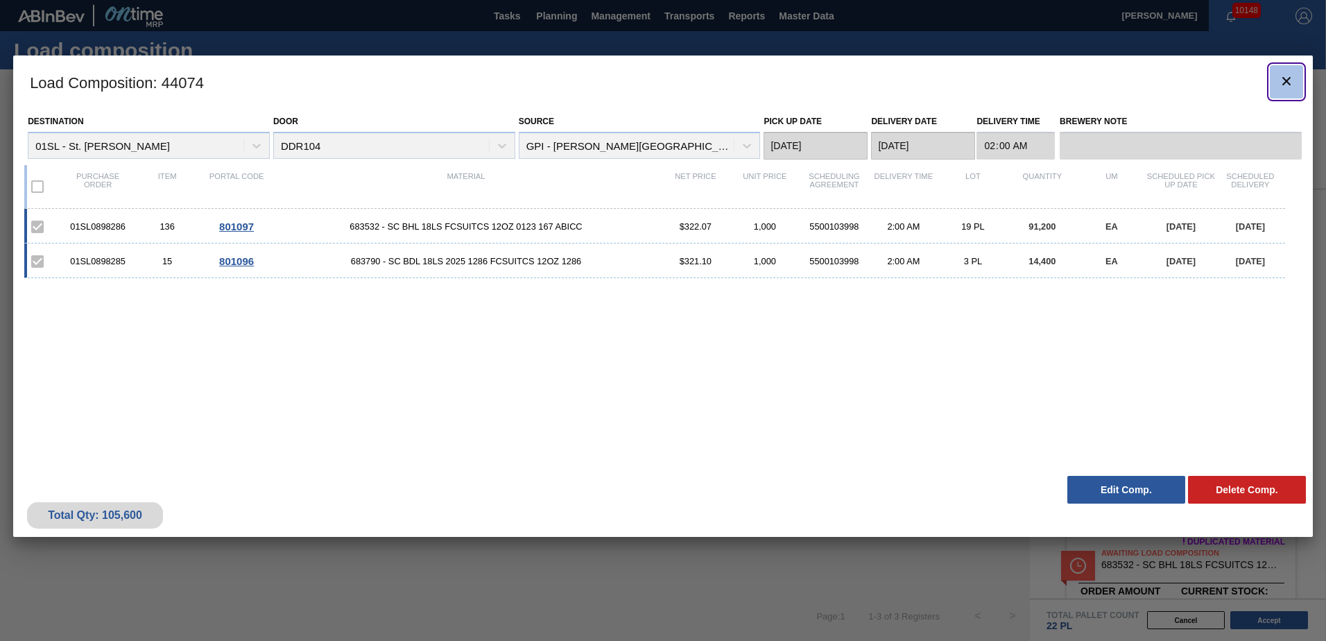
click at [1288, 80] on icon "botão de ícone" at bounding box center [1287, 81] width 8 height 8
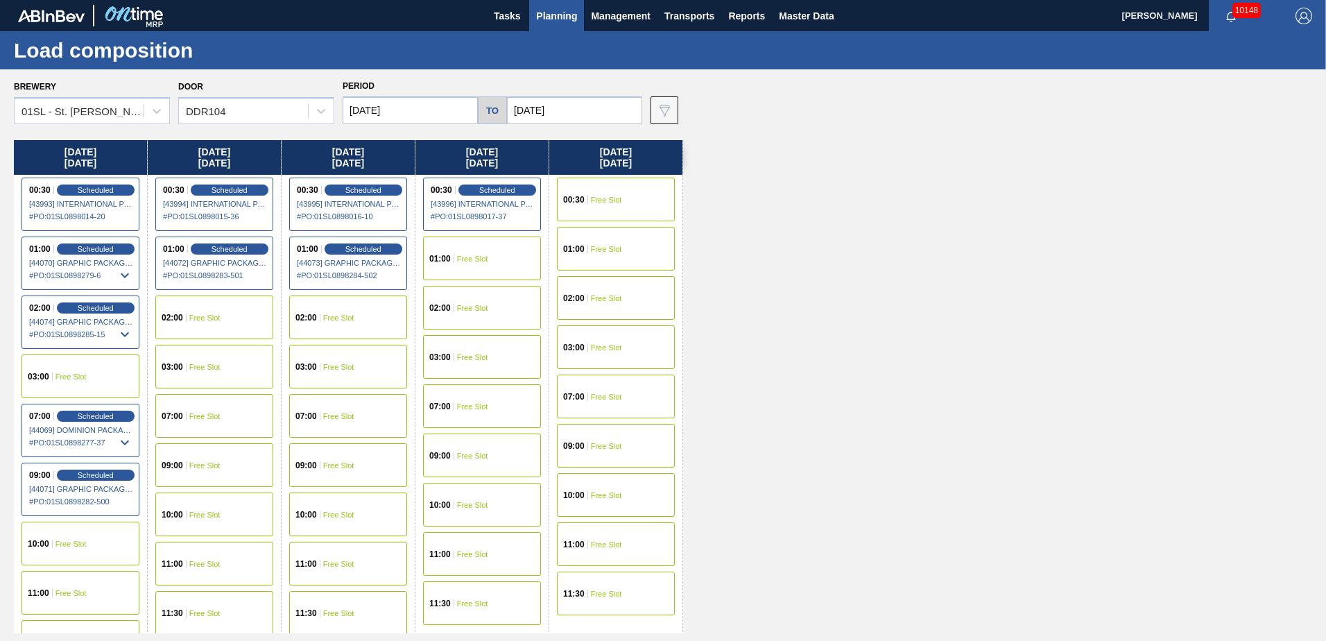
click at [549, 8] on span "Planning" at bounding box center [556, 16] width 41 height 17
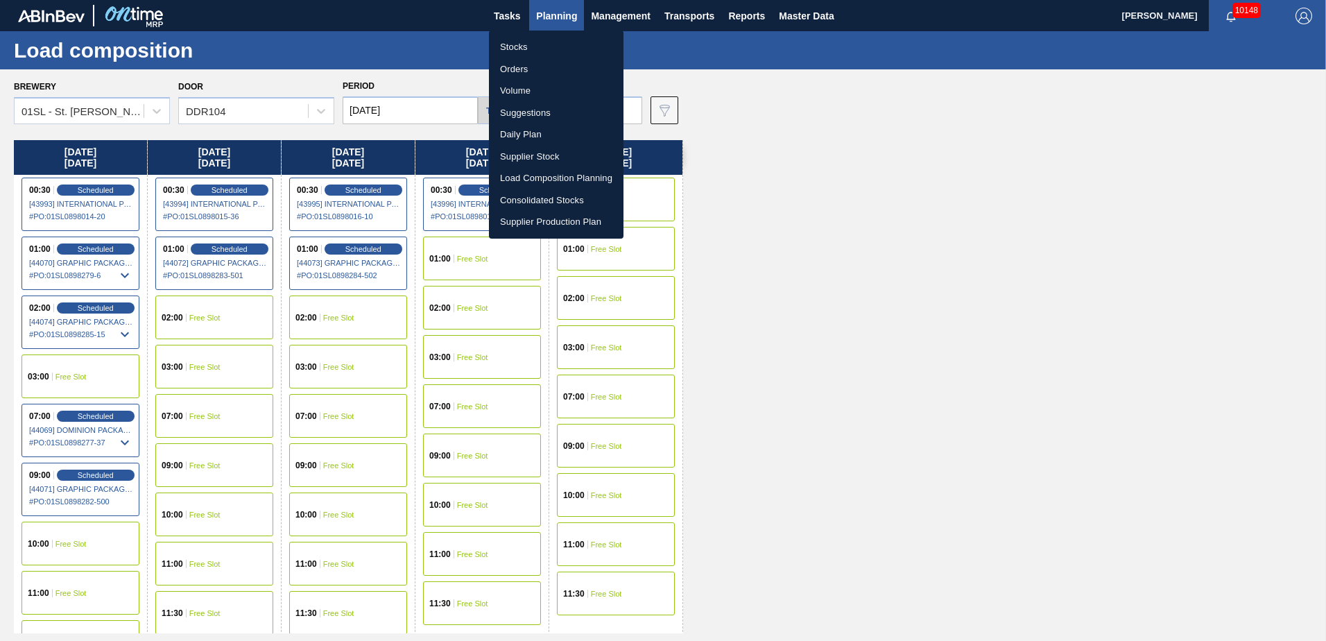
click at [532, 114] on li "Suggestions" at bounding box center [556, 113] width 135 height 22
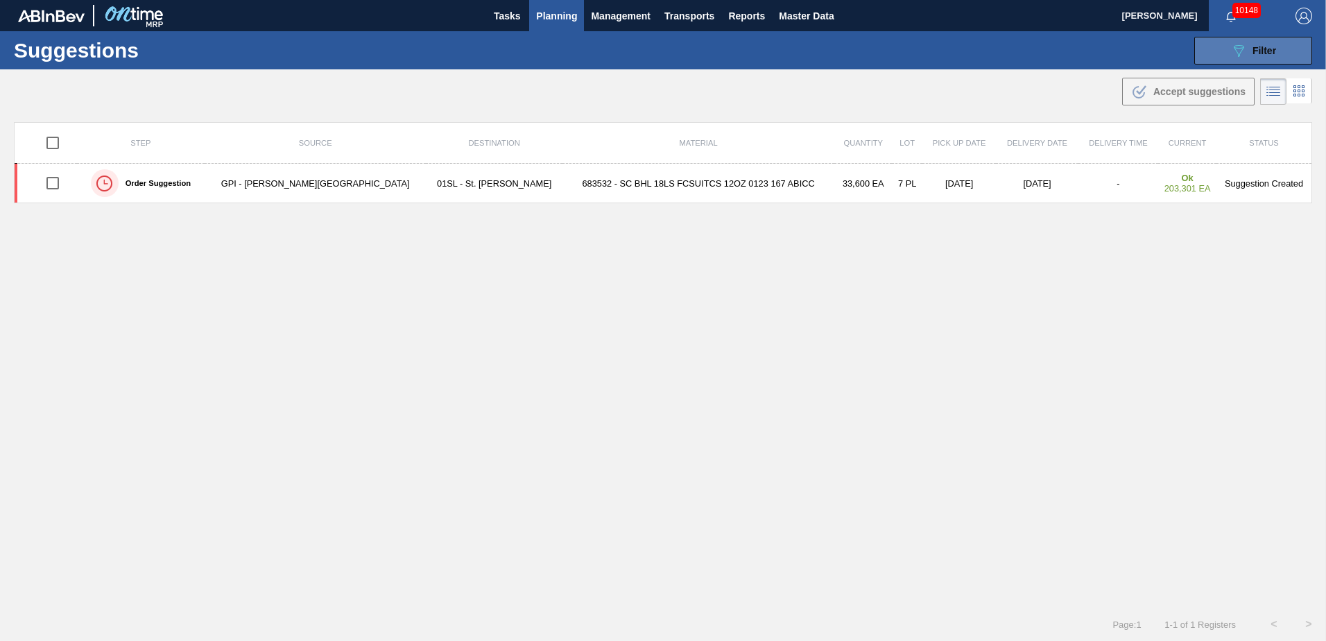
click at [1270, 46] on span "Filter" at bounding box center [1265, 50] width 24 height 11
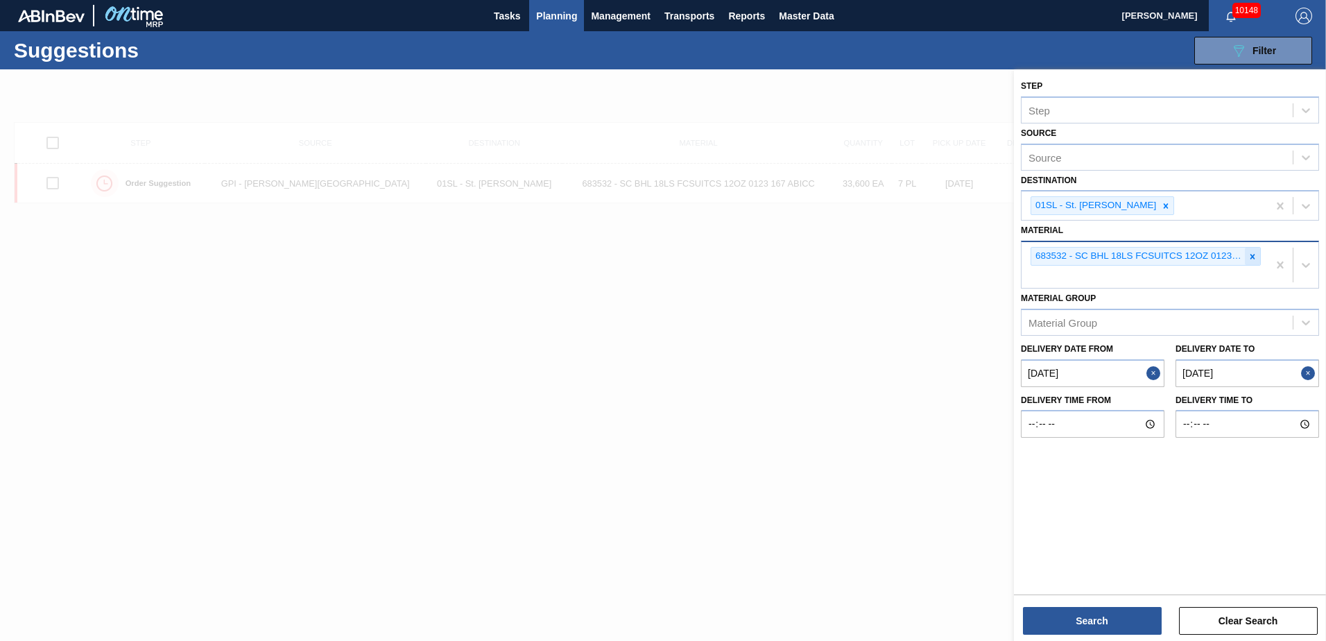
click at [1253, 257] on icon at bounding box center [1253, 256] width 5 height 5
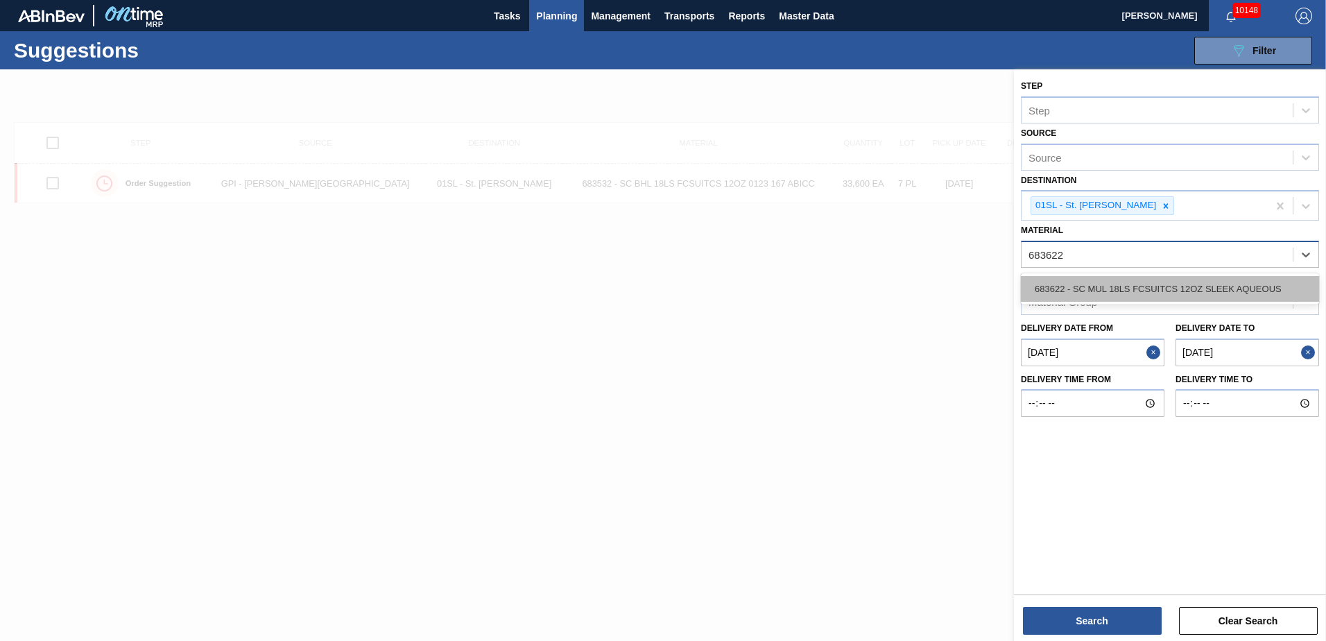
click at [1218, 284] on div "683622 - SC MUL 18LS FCSUITCS 12OZ SLEEK AQUEOUS" at bounding box center [1170, 289] width 298 height 26
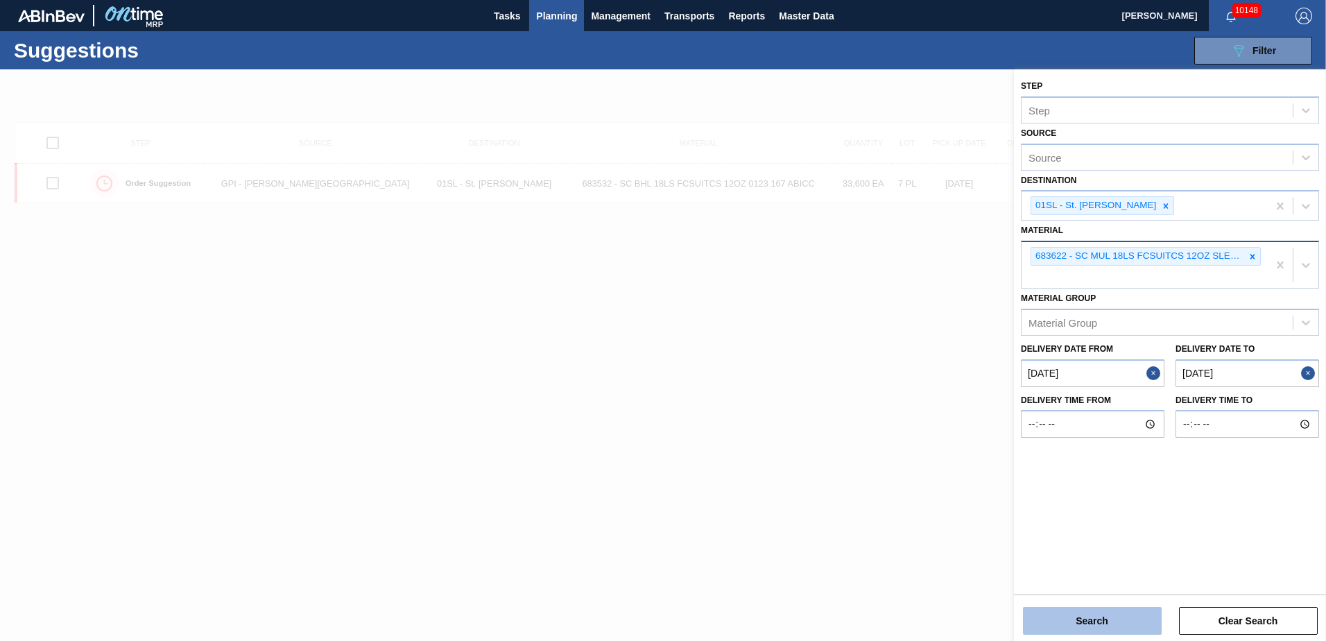
click at [1103, 615] on button "Search" at bounding box center [1092, 621] width 139 height 28
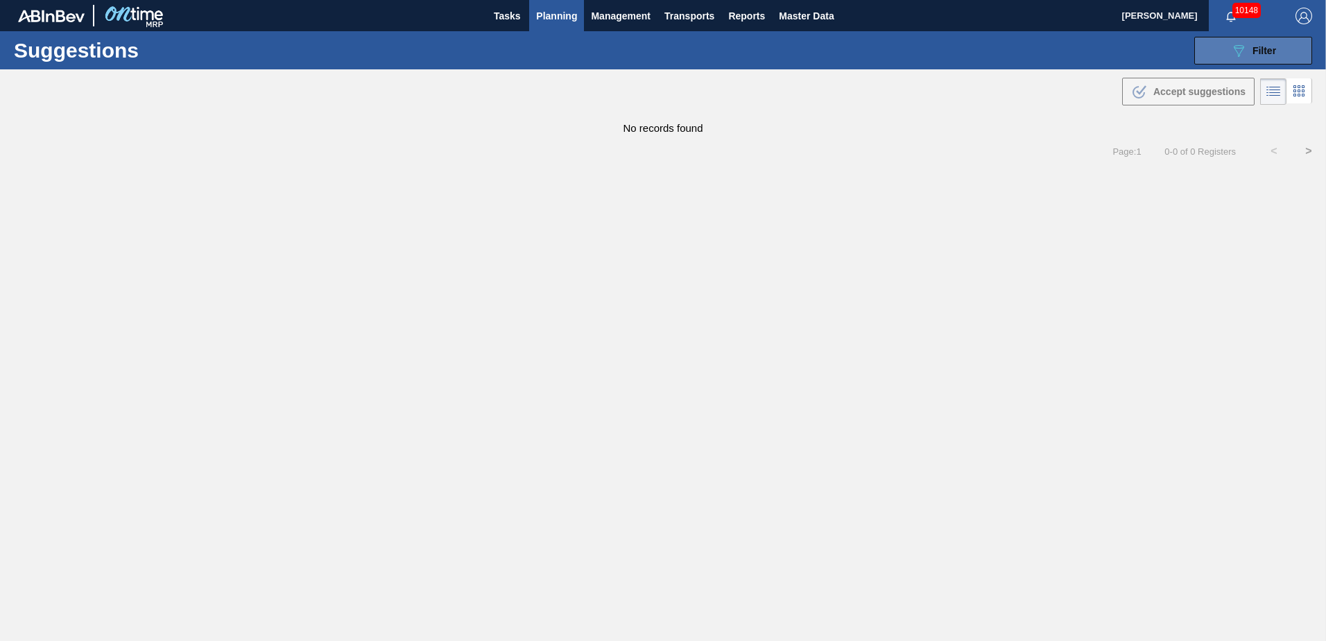
click at [1273, 42] on div "089F7B8B-B2A5-4AFE-B5C0-19BA573D28AC Filter" at bounding box center [1254, 50] width 46 height 17
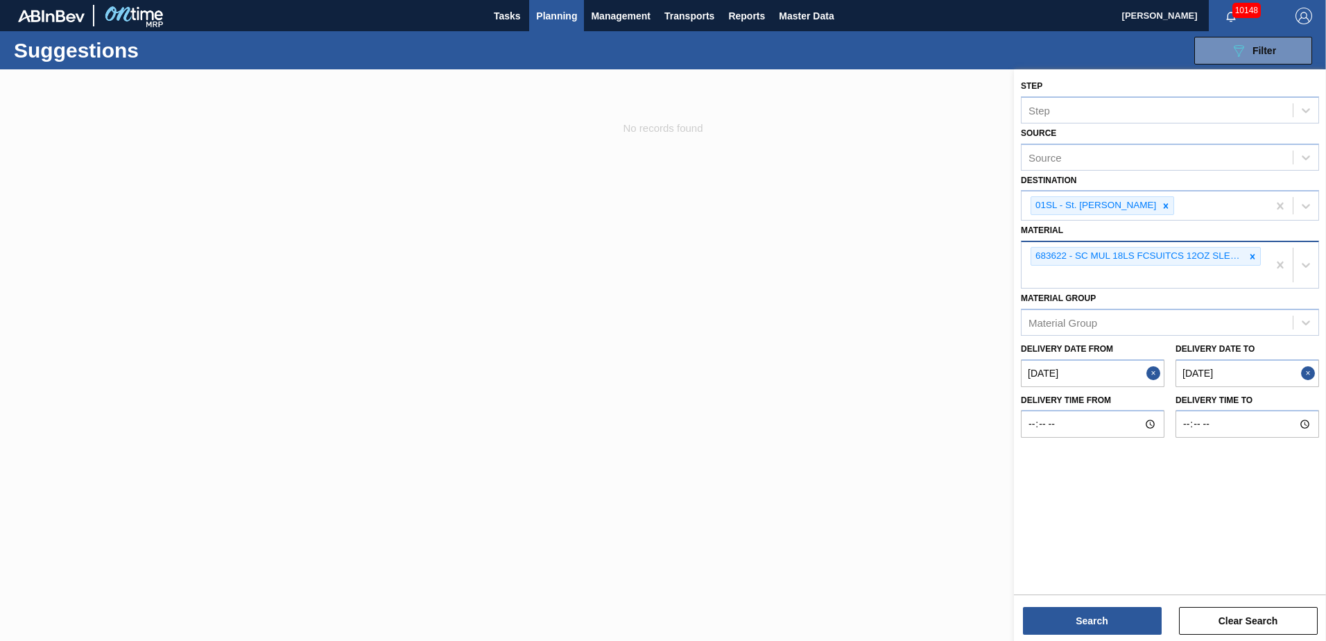
click at [564, 6] on button "Planning" at bounding box center [556, 15] width 55 height 31
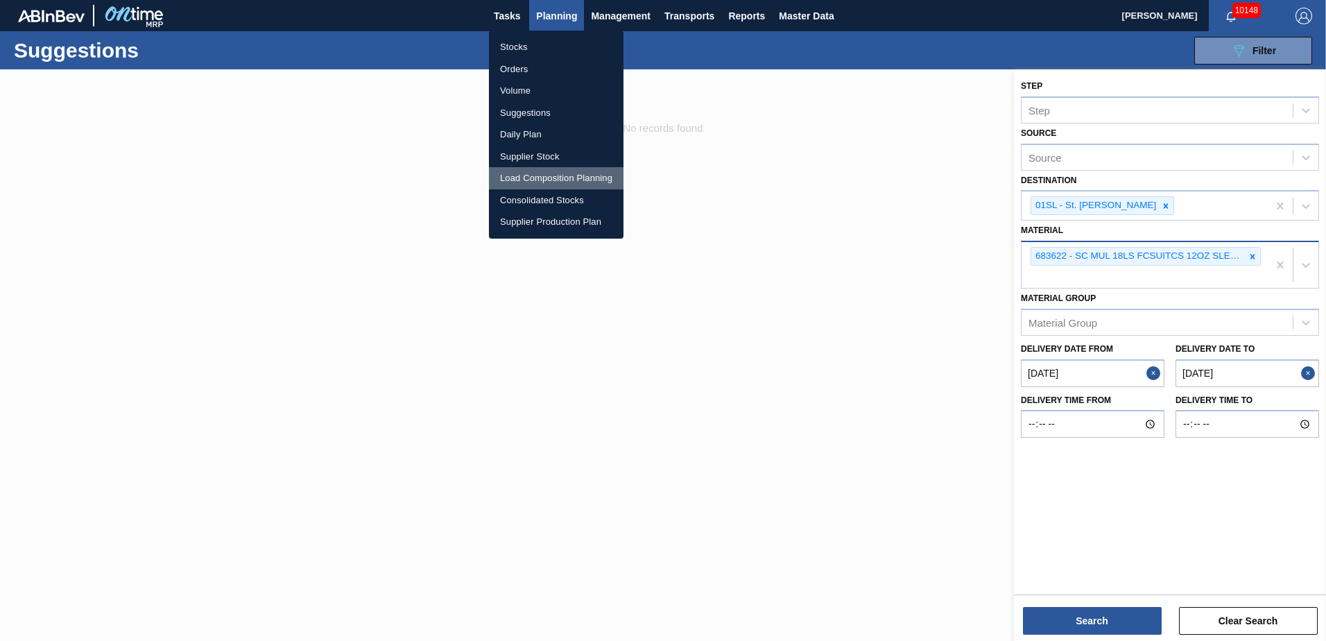
click at [530, 176] on li "Load Composition Planning" at bounding box center [556, 178] width 135 height 22
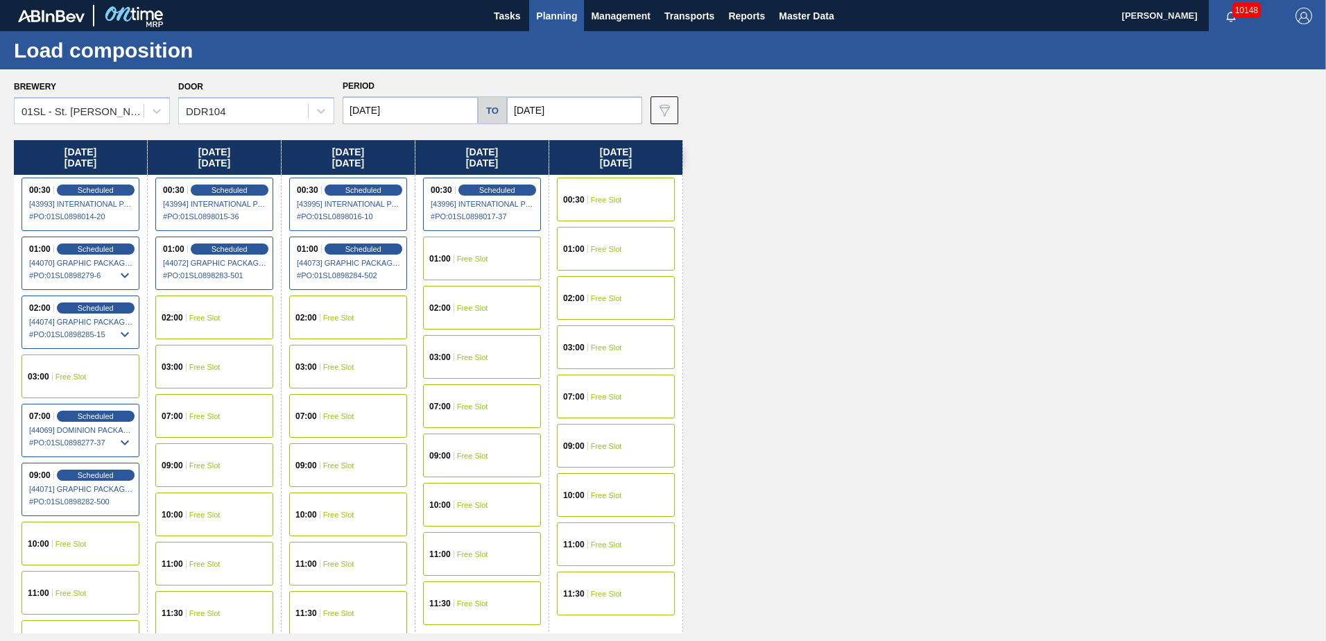
click at [320, 456] on div "09:00 Free Slot" at bounding box center [348, 465] width 118 height 44
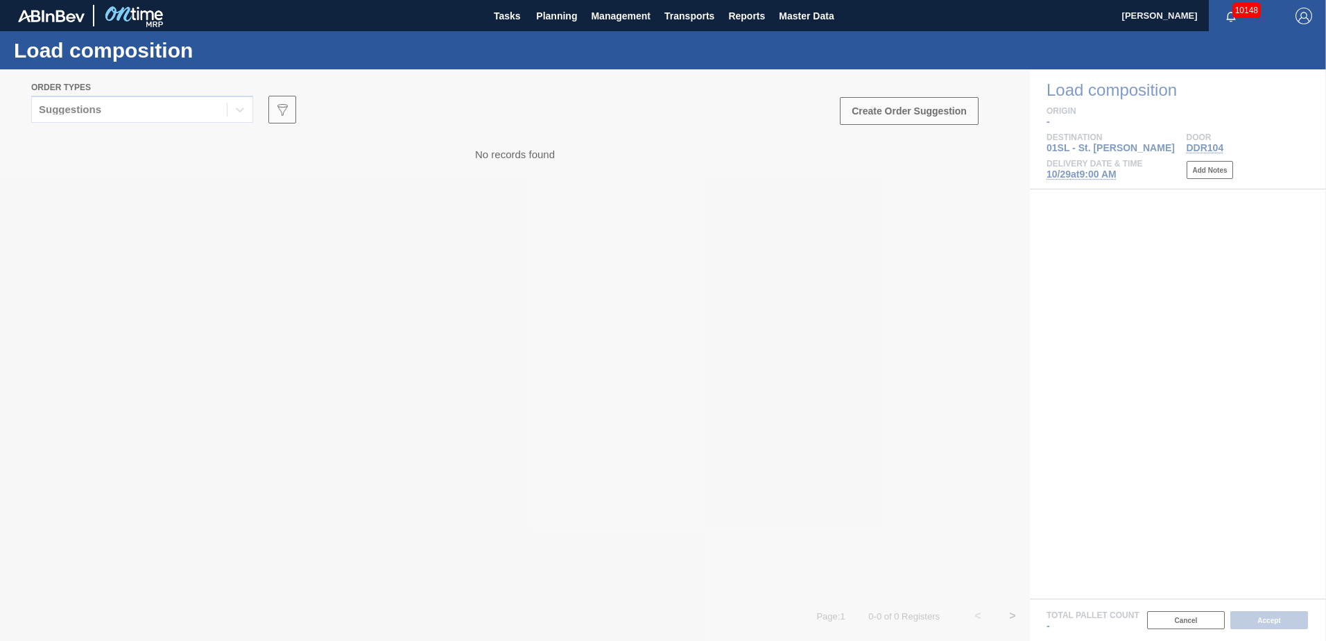
click at [234, 108] on div at bounding box center [663, 355] width 1326 height 572
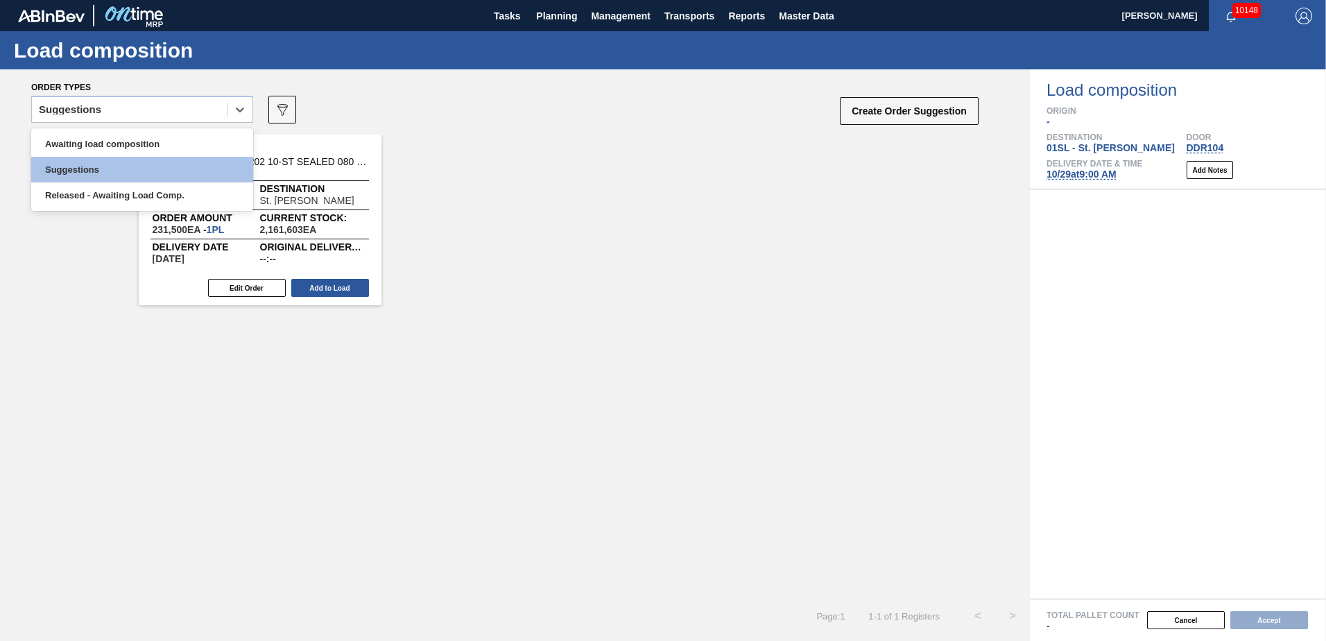
click at [242, 109] on icon at bounding box center [240, 110] width 8 height 5
click at [144, 143] on div "Awaiting load composition" at bounding box center [142, 144] width 222 height 26
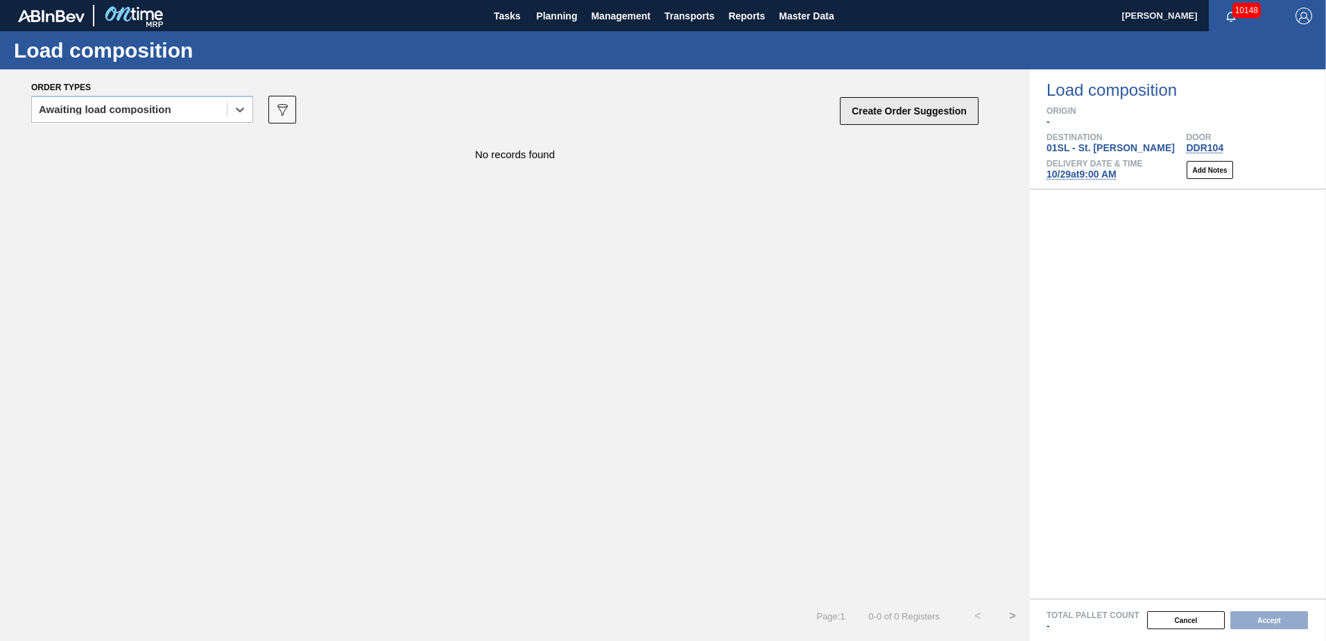
click at [909, 107] on button "Create Order Suggestion" at bounding box center [909, 111] width 139 height 28
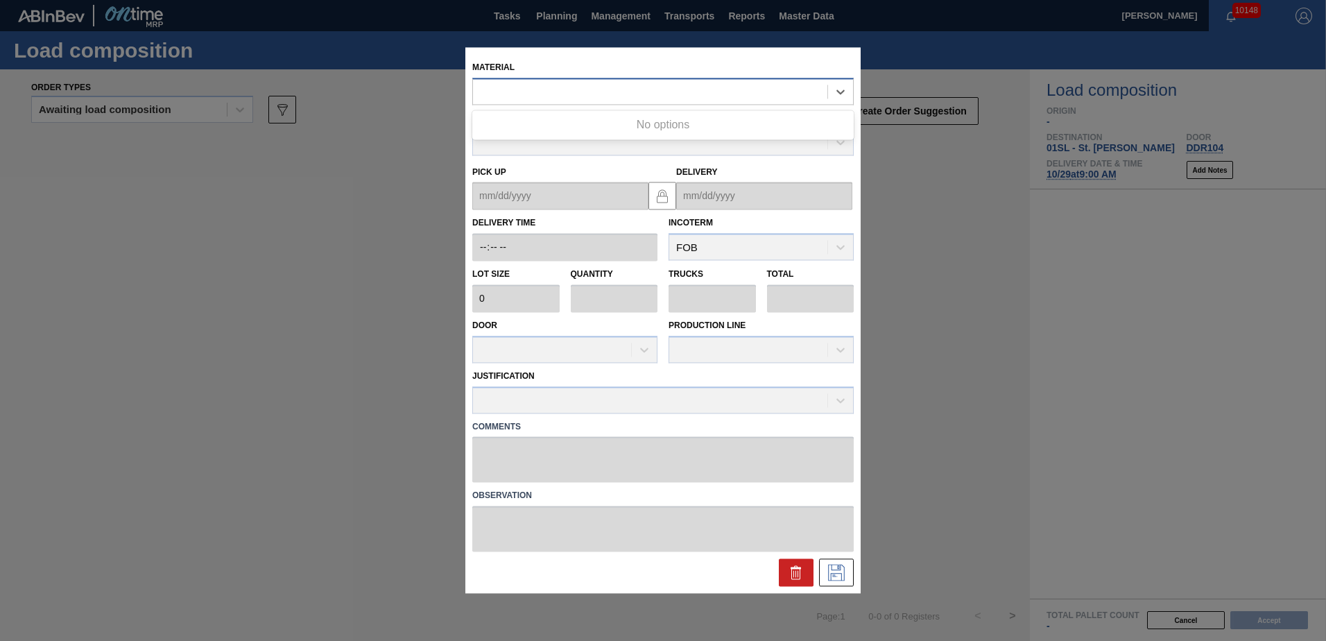
click at [536, 95] on div at bounding box center [650, 92] width 355 height 20
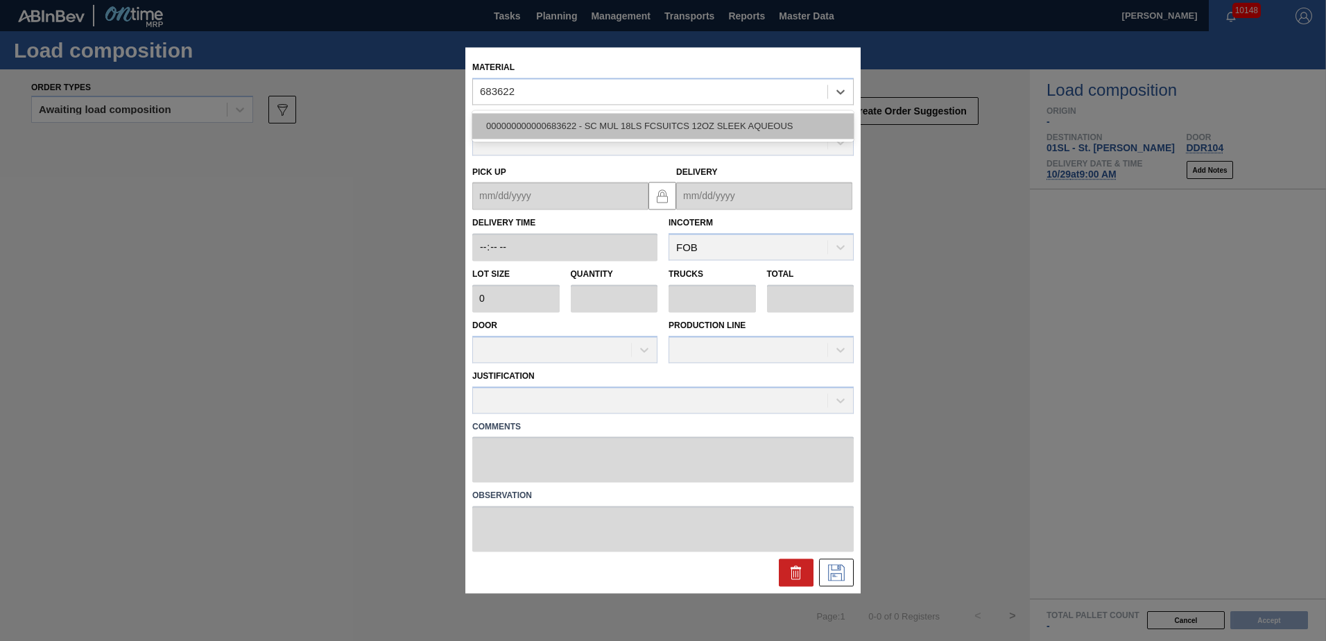
click at [574, 126] on div "000000000000683622 - SC MUL 18LS FCSUITCS 12OZ SLEEK AQUEOUS" at bounding box center [663, 126] width 382 height 26
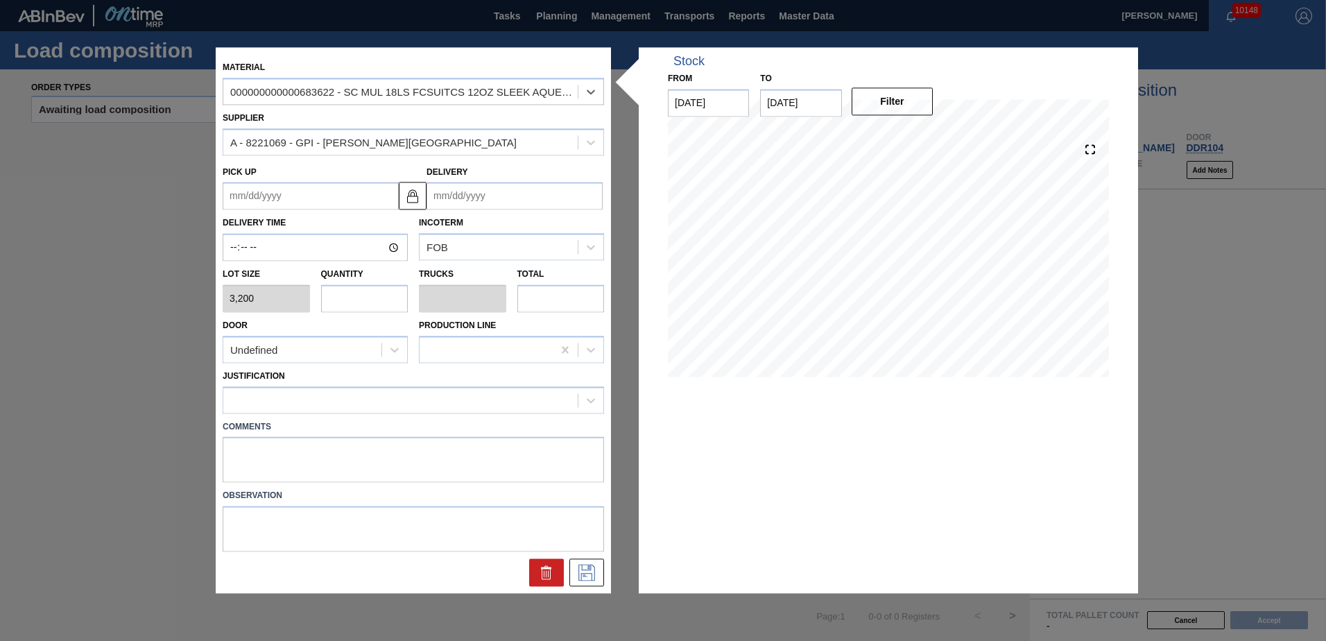
click at [506, 193] on input "Delivery" at bounding box center [515, 196] width 176 height 28
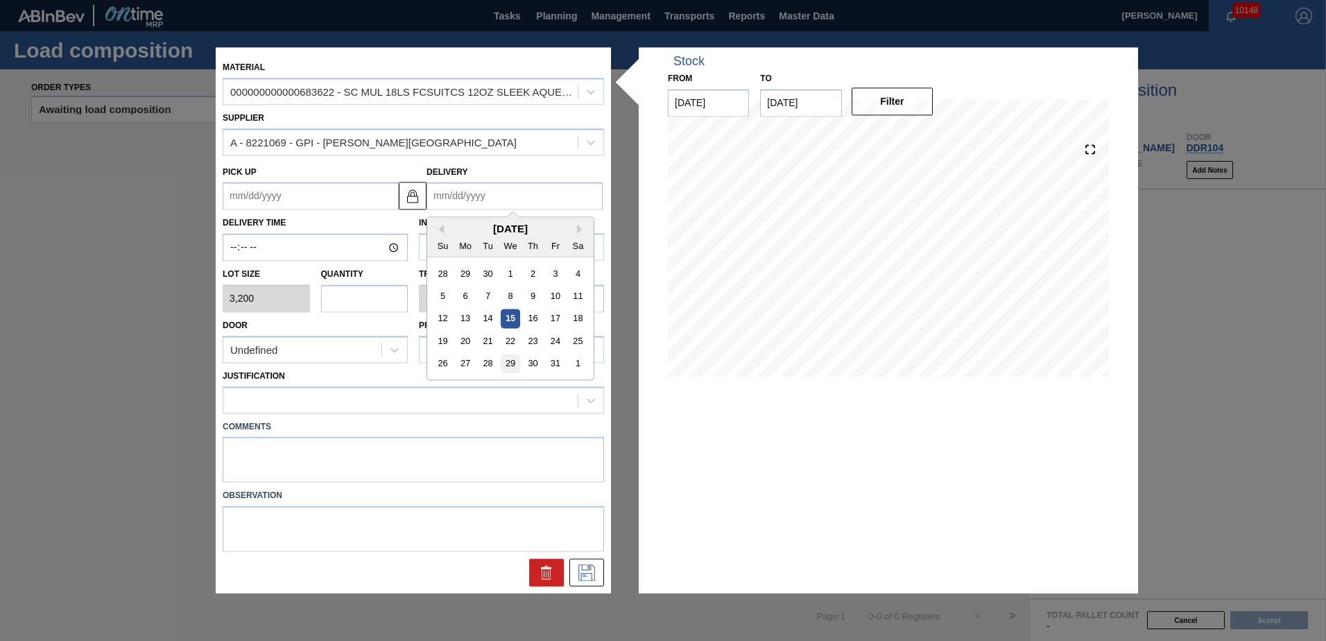
click at [513, 367] on div "29" at bounding box center [510, 364] width 19 height 19
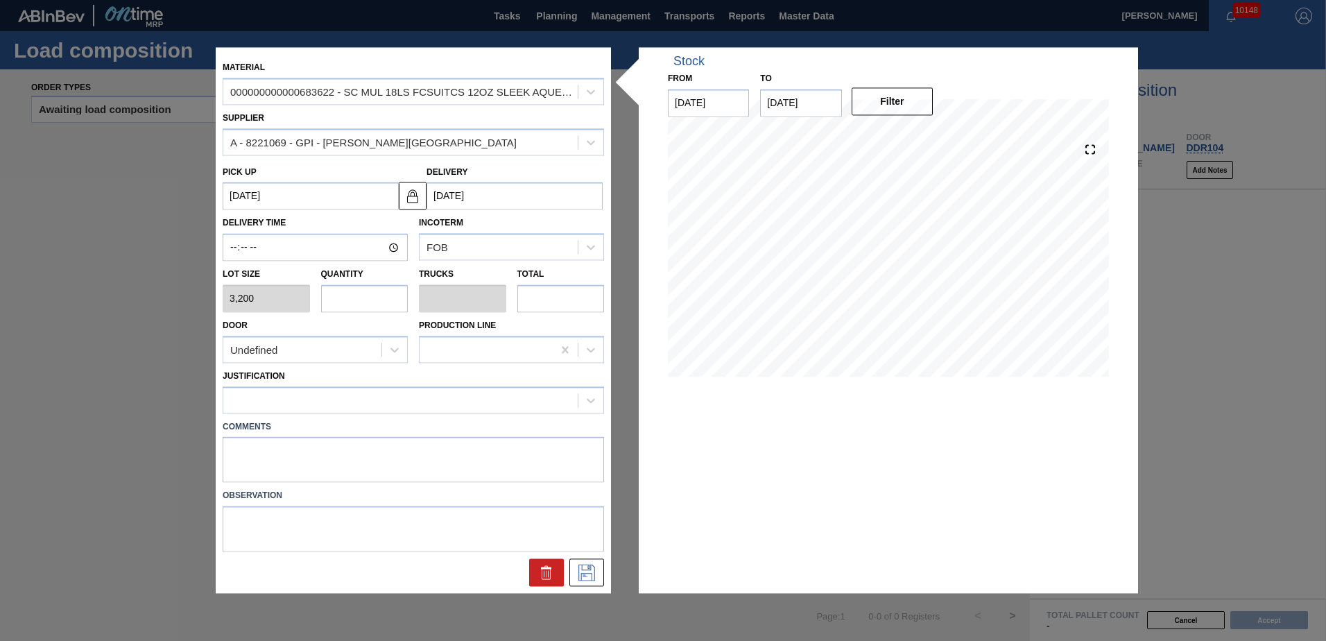
click at [377, 296] on input "text" at bounding box center [364, 298] width 87 height 28
click at [287, 345] on div "Undefined" at bounding box center [302, 350] width 158 height 20
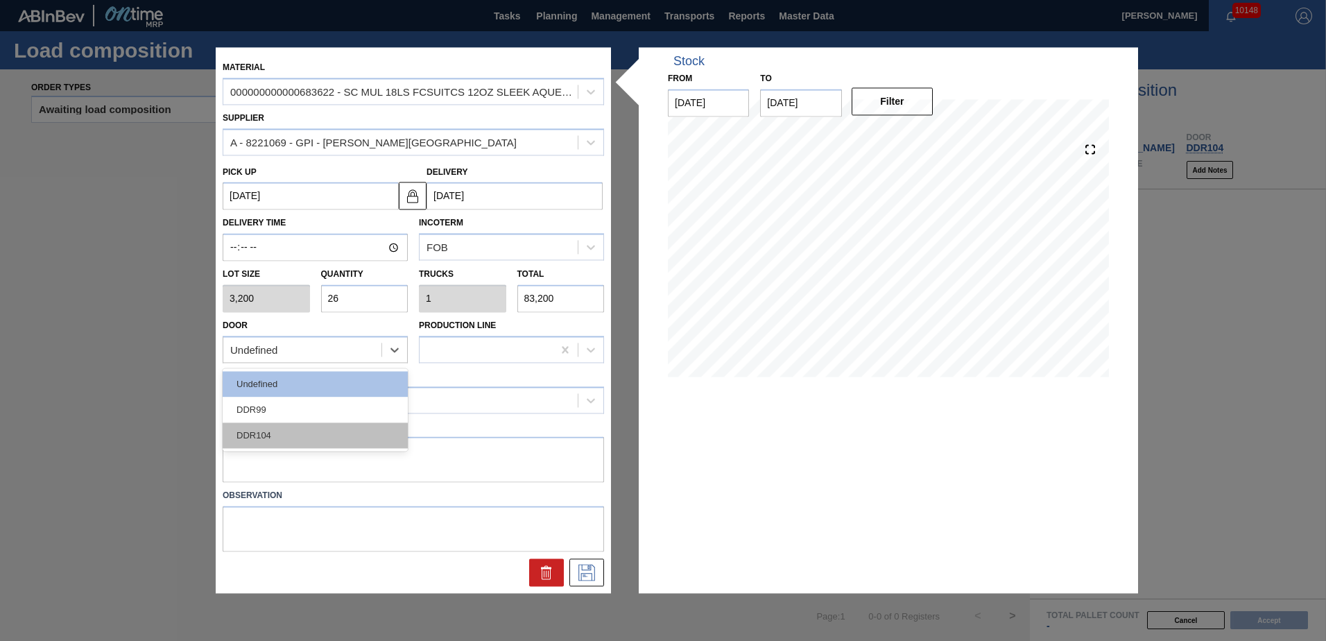
click at [293, 433] on div "DDR104" at bounding box center [315, 435] width 185 height 26
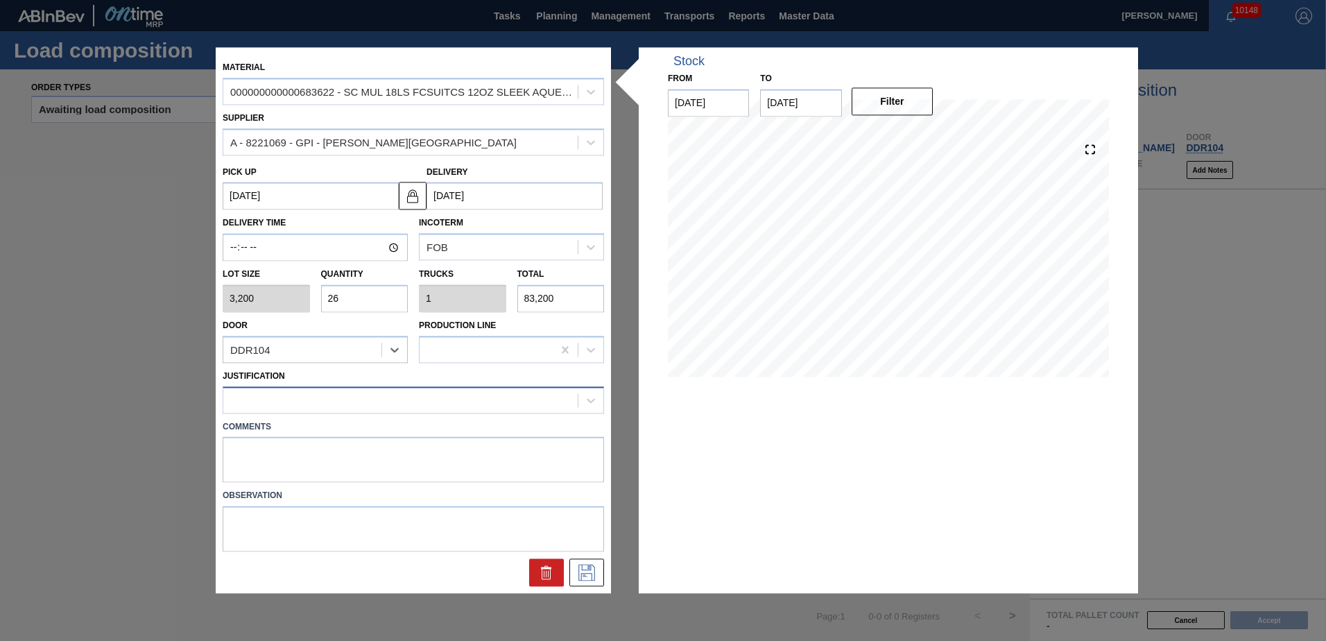
click at [335, 401] on div at bounding box center [400, 400] width 355 height 20
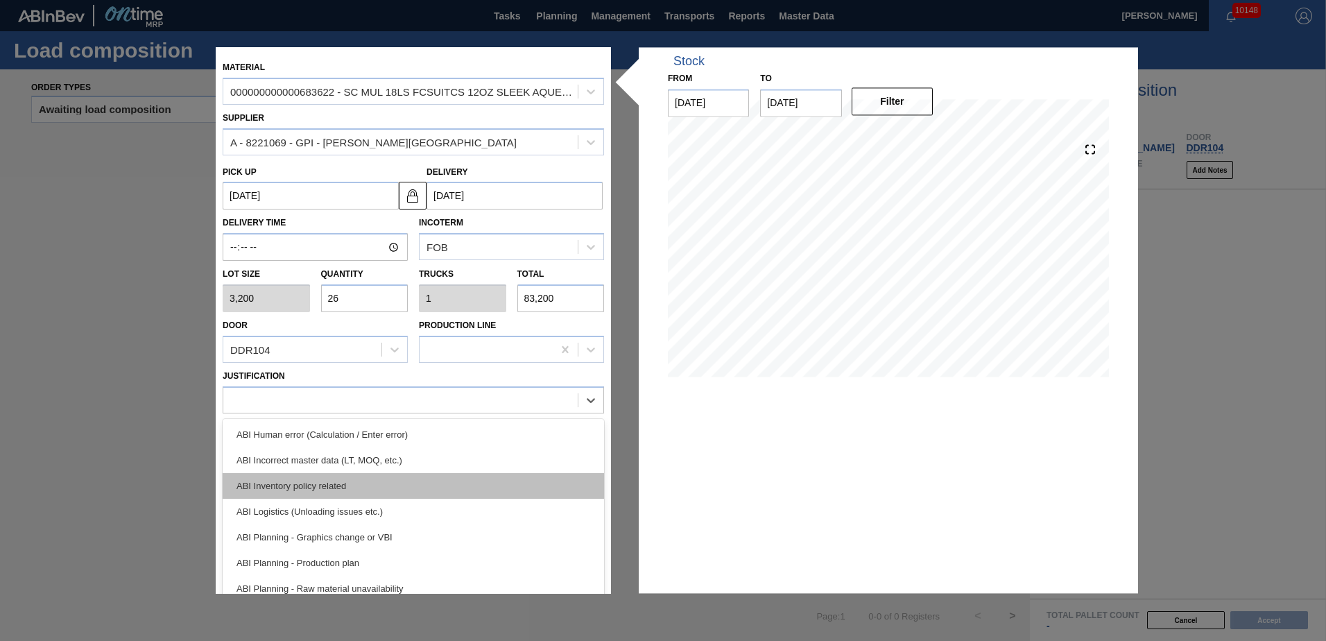
scroll to position [139, 0]
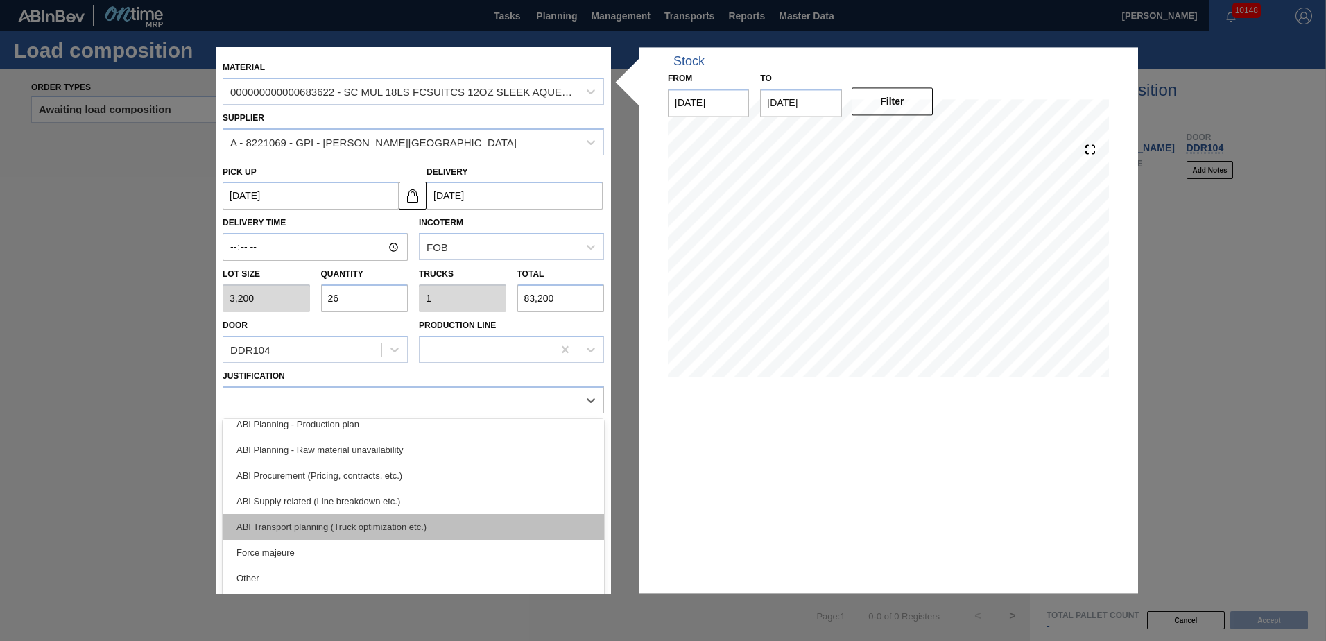
click at [359, 518] on div "ABI Transport planning (Truck optimization etc.)" at bounding box center [414, 527] width 382 height 26
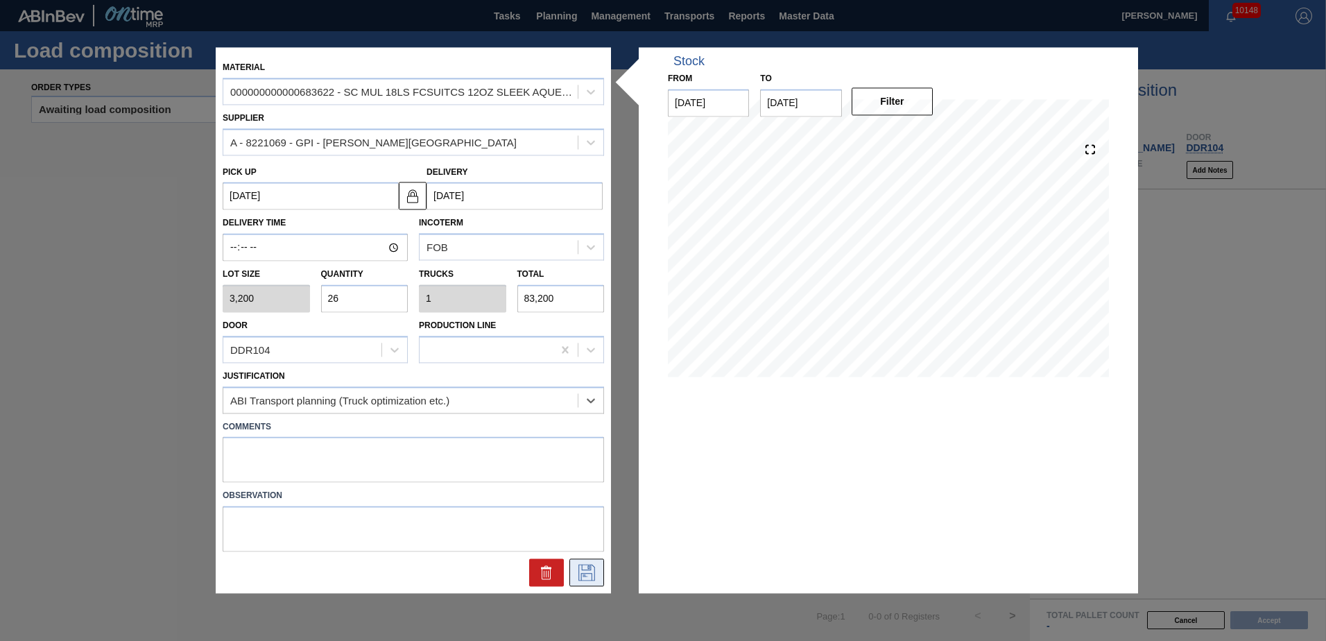
click at [586, 576] on icon at bounding box center [587, 573] width 22 height 17
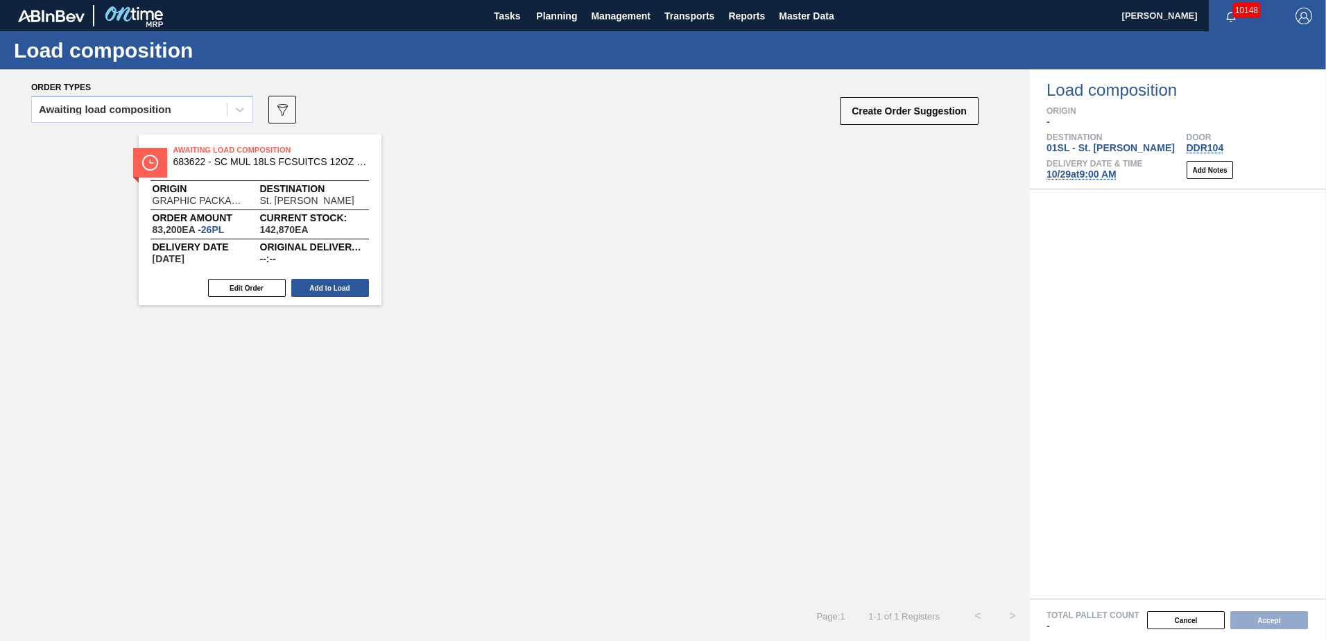
click at [340, 297] on div "Edit Order Add to Load" at bounding box center [255, 288] width 232 height 21
click at [324, 289] on button "Add to Load" at bounding box center [330, 288] width 78 height 18
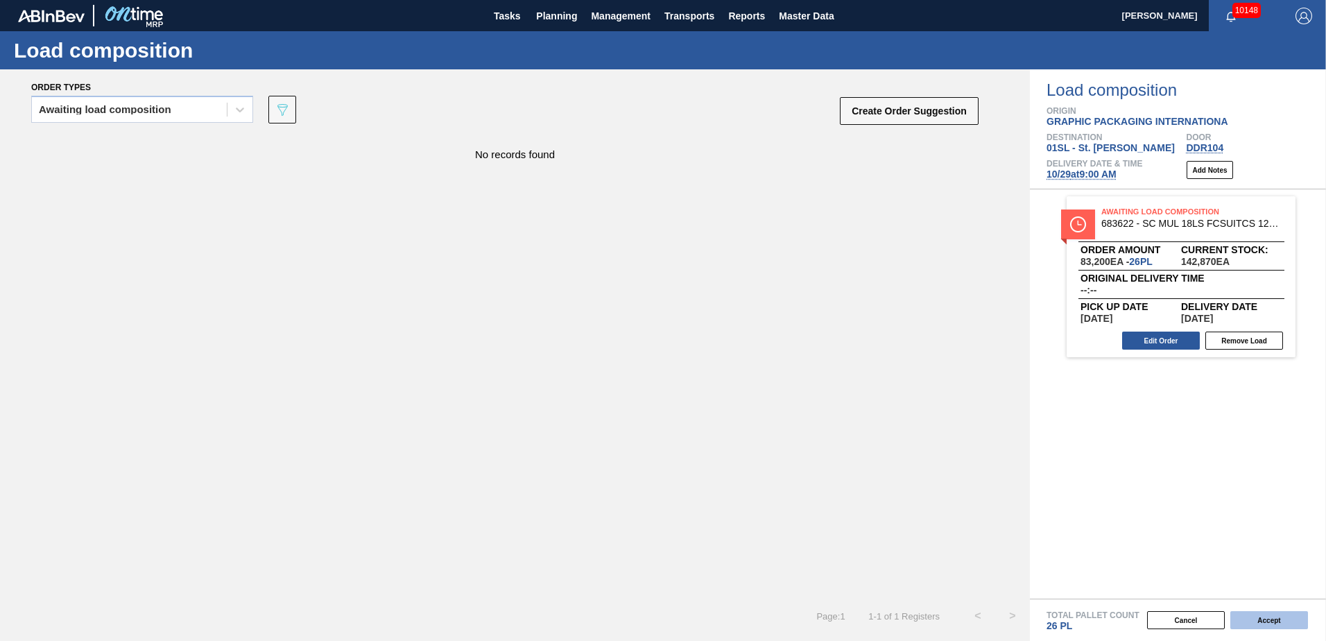
click at [1262, 614] on button "Accept" at bounding box center [1270, 620] width 78 height 18
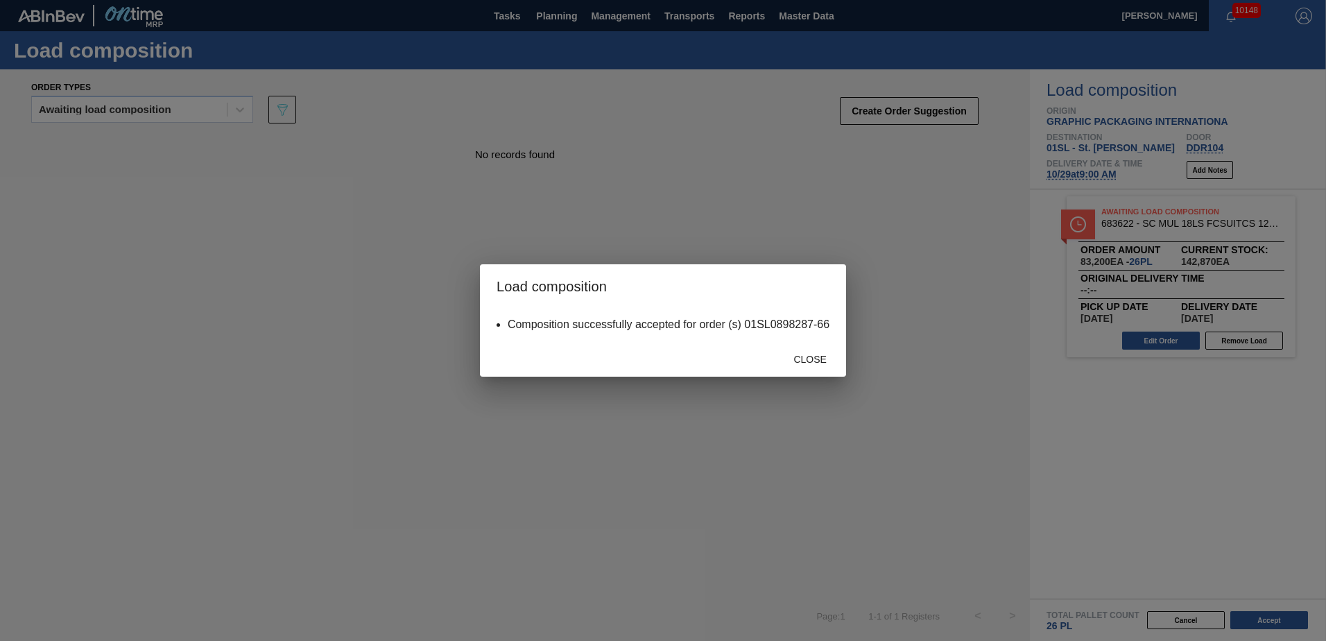
click at [818, 366] on div "Close" at bounding box center [810, 359] width 61 height 26
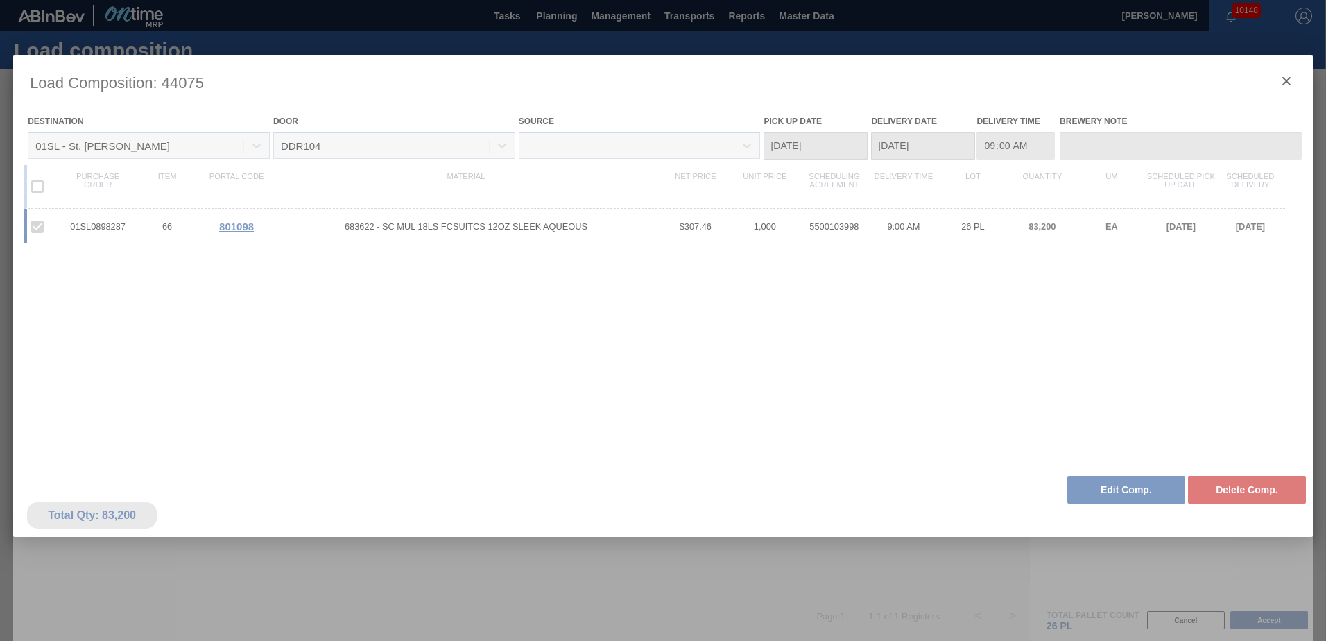
click at [1283, 81] on div at bounding box center [663, 368] width 1300 height 624
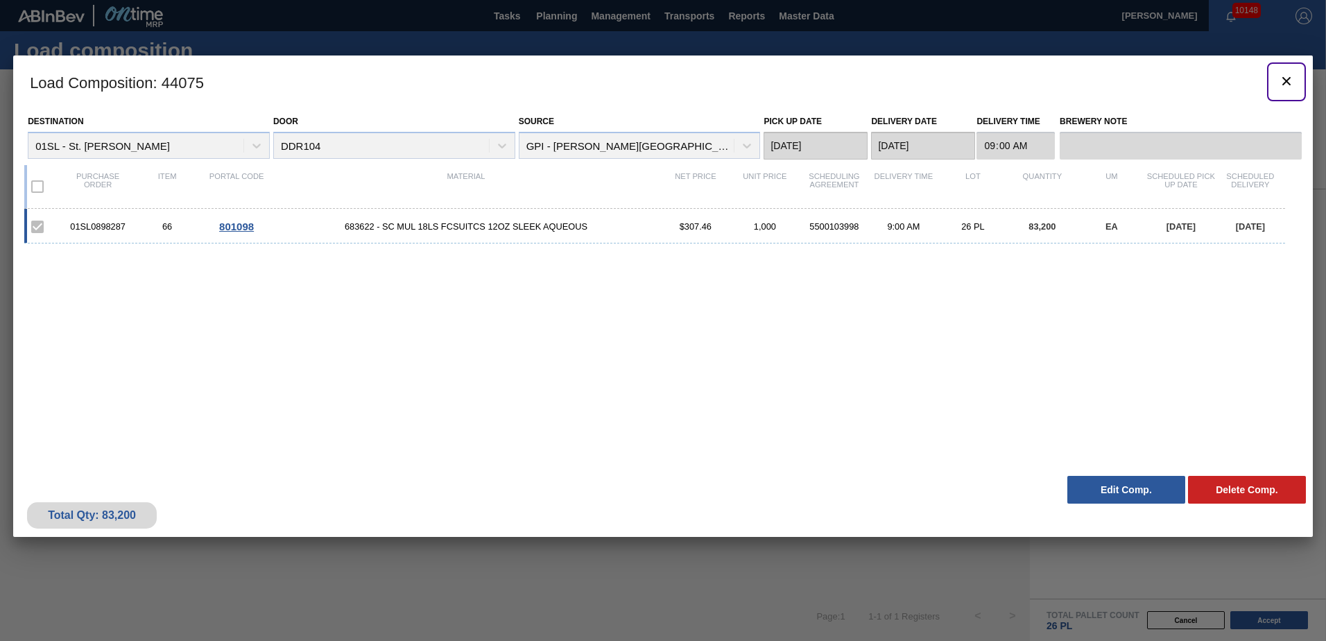
click at [1283, 80] on icon "botão de ícone" at bounding box center [1287, 81] width 17 height 17
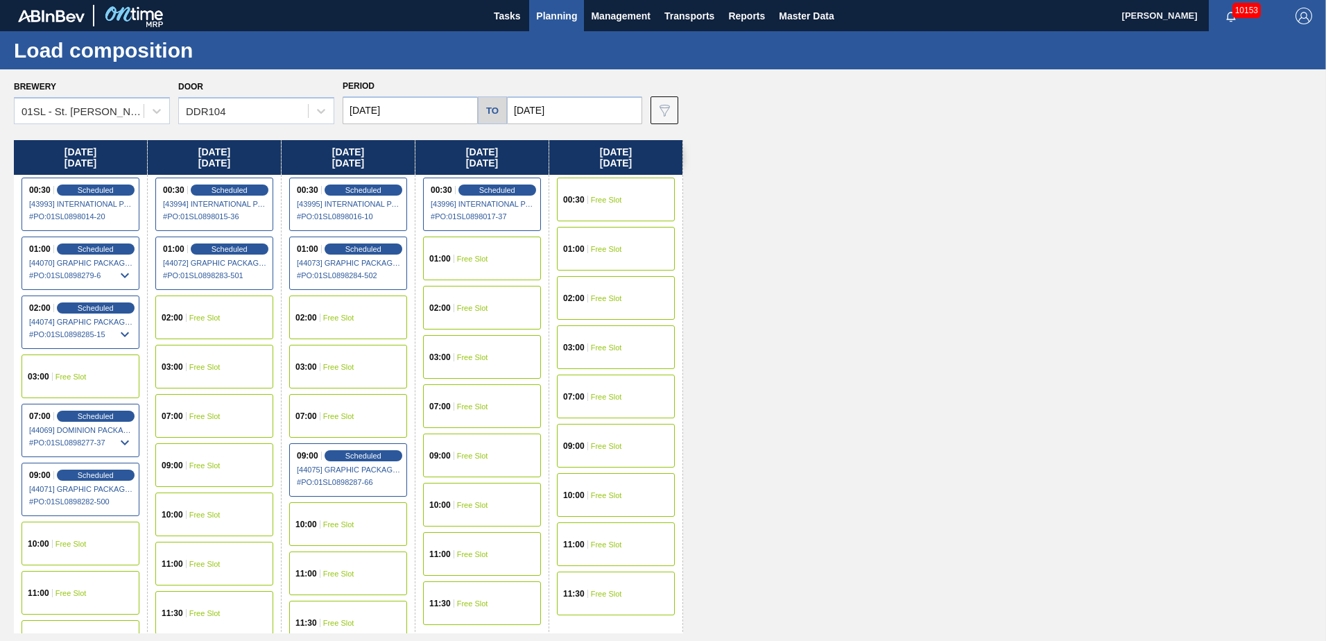
click at [551, 15] on span "Planning" at bounding box center [556, 16] width 41 height 17
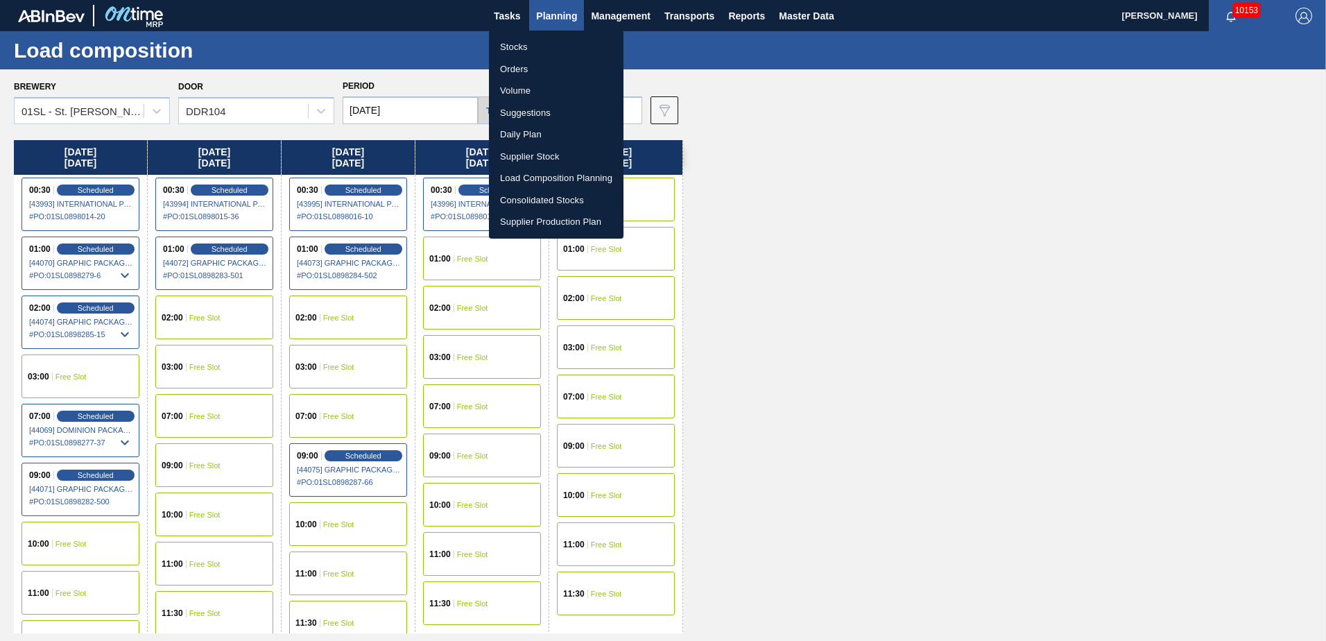
click at [535, 118] on li "Suggestions" at bounding box center [556, 113] width 135 height 22
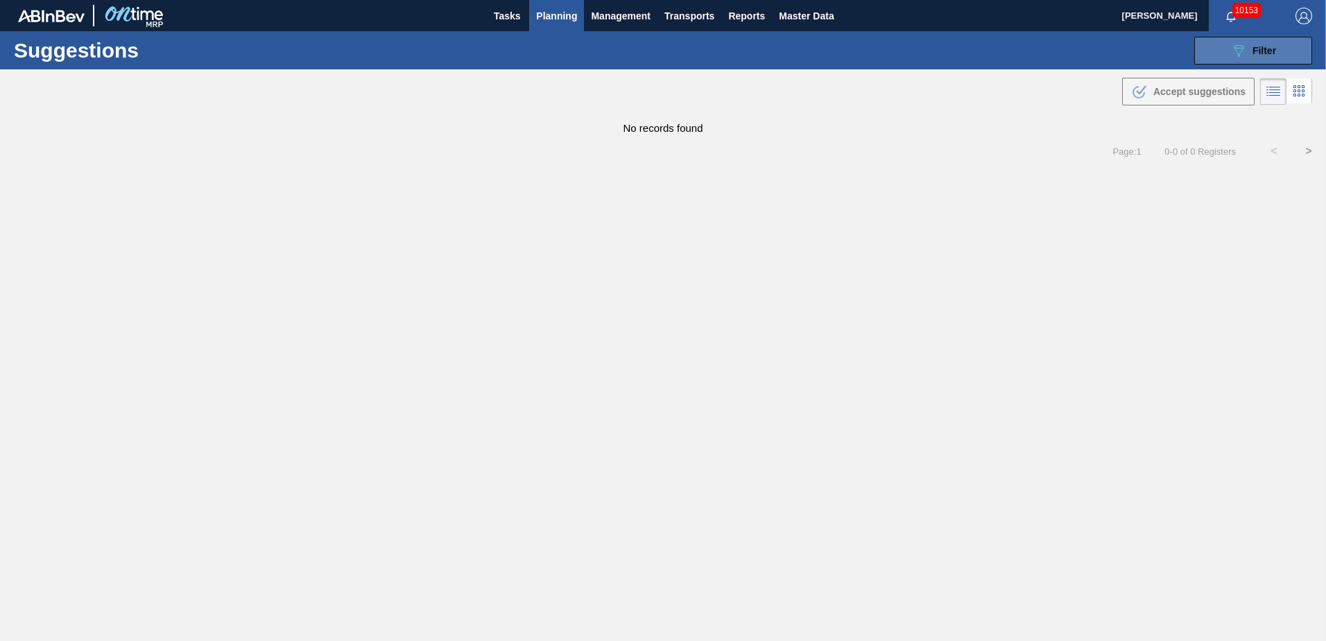
click at [1236, 37] on button "089F7B8B-B2A5-4AFE-B5C0-19BA573D28AC Filter" at bounding box center [1254, 51] width 118 height 28
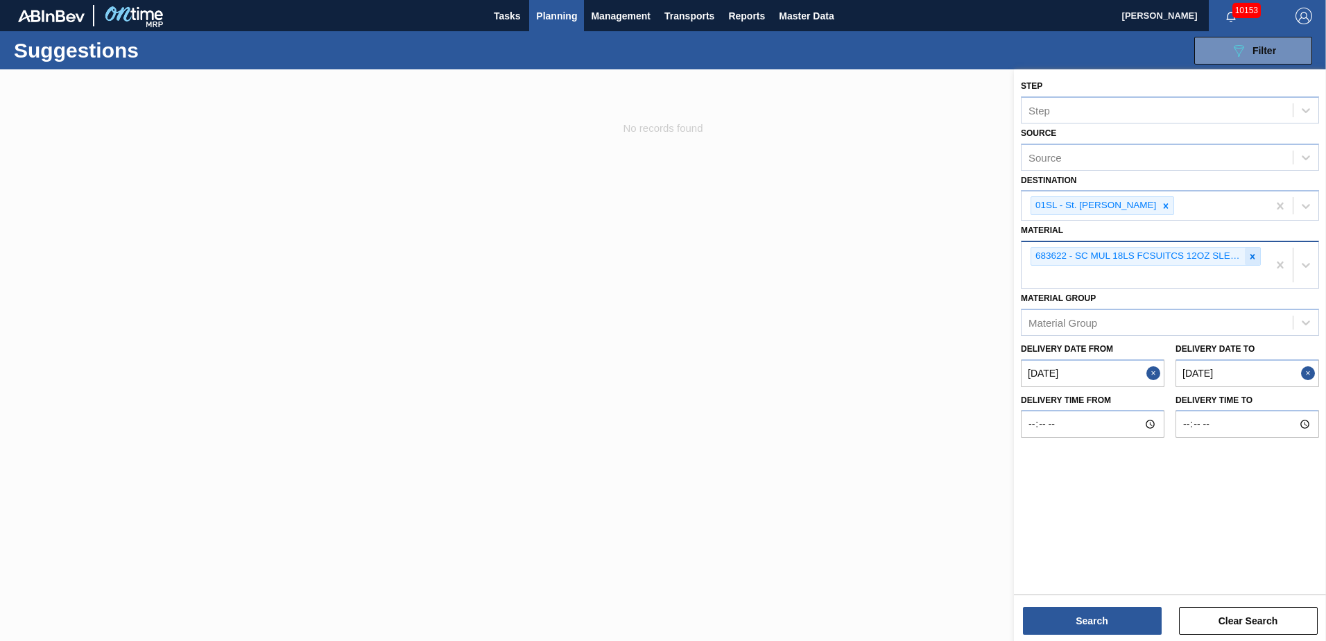
click at [1251, 255] on icon at bounding box center [1253, 257] width 10 height 10
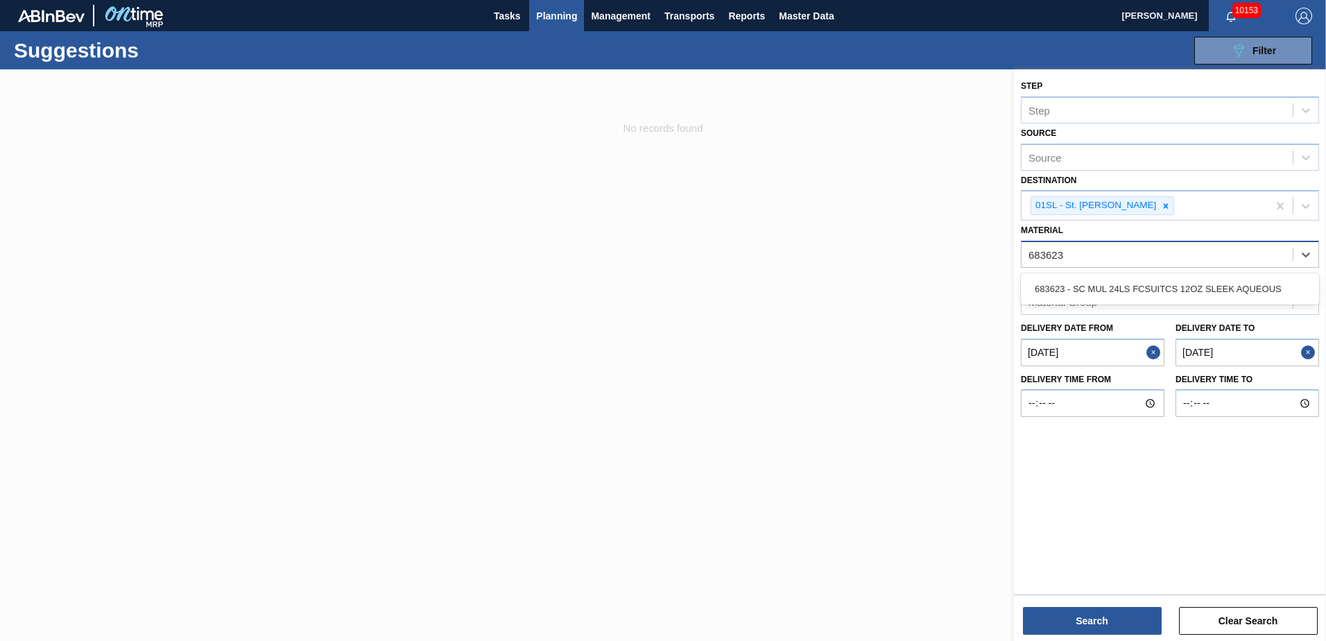
click at [1215, 280] on div "683623 - SC MUL 24LS FCSUITCS 12OZ SLEEK AQUEOUS" at bounding box center [1170, 289] width 298 height 26
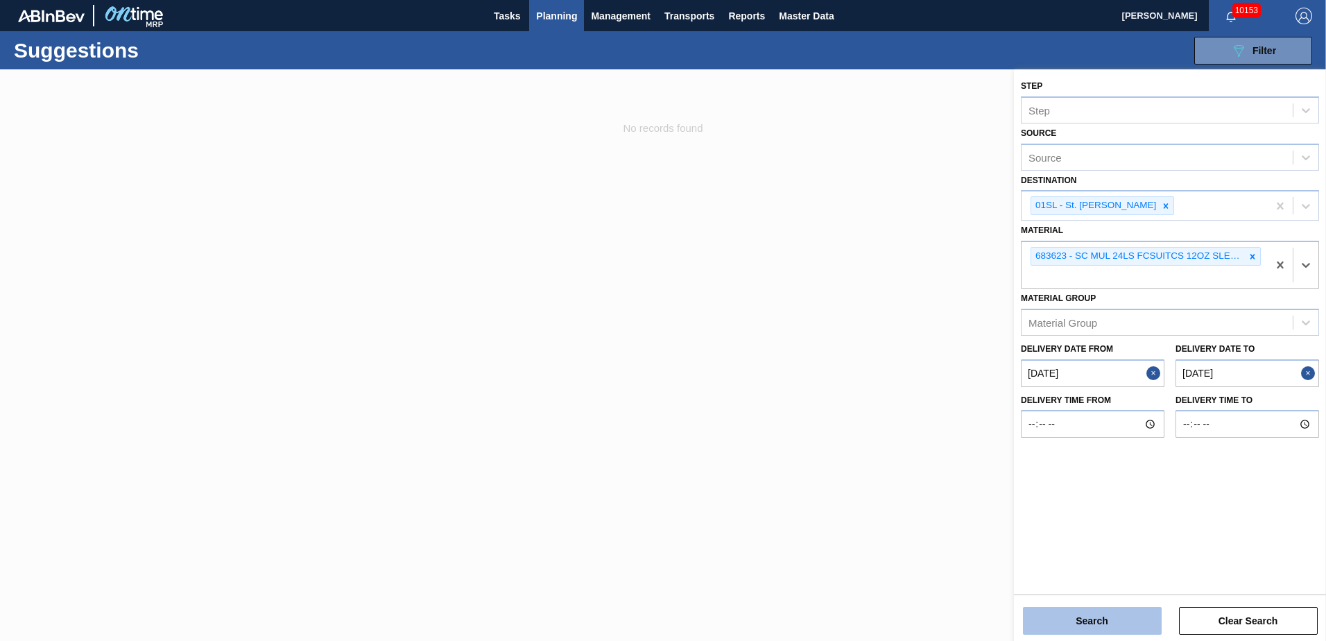
click at [1103, 624] on button "Search" at bounding box center [1092, 621] width 139 height 28
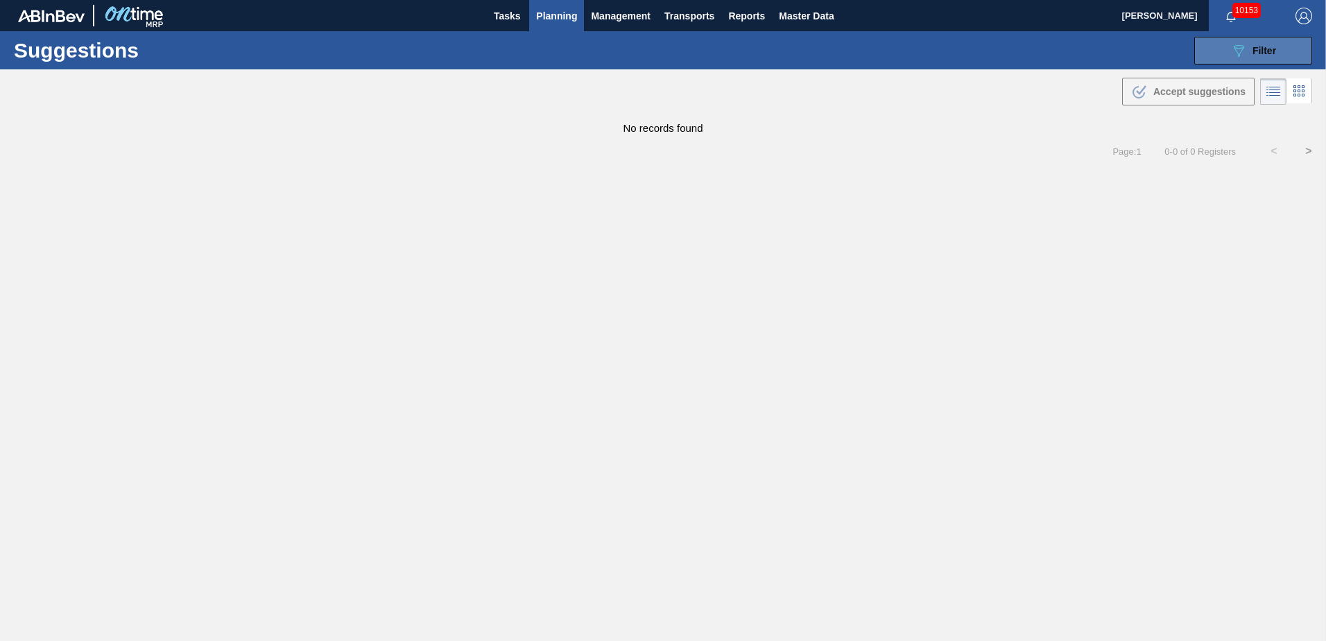
click at [1250, 53] on div "089F7B8B-B2A5-4AFE-B5C0-19BA573D28AC Filter" at bounding box center [1254, 50] width 46 height 17
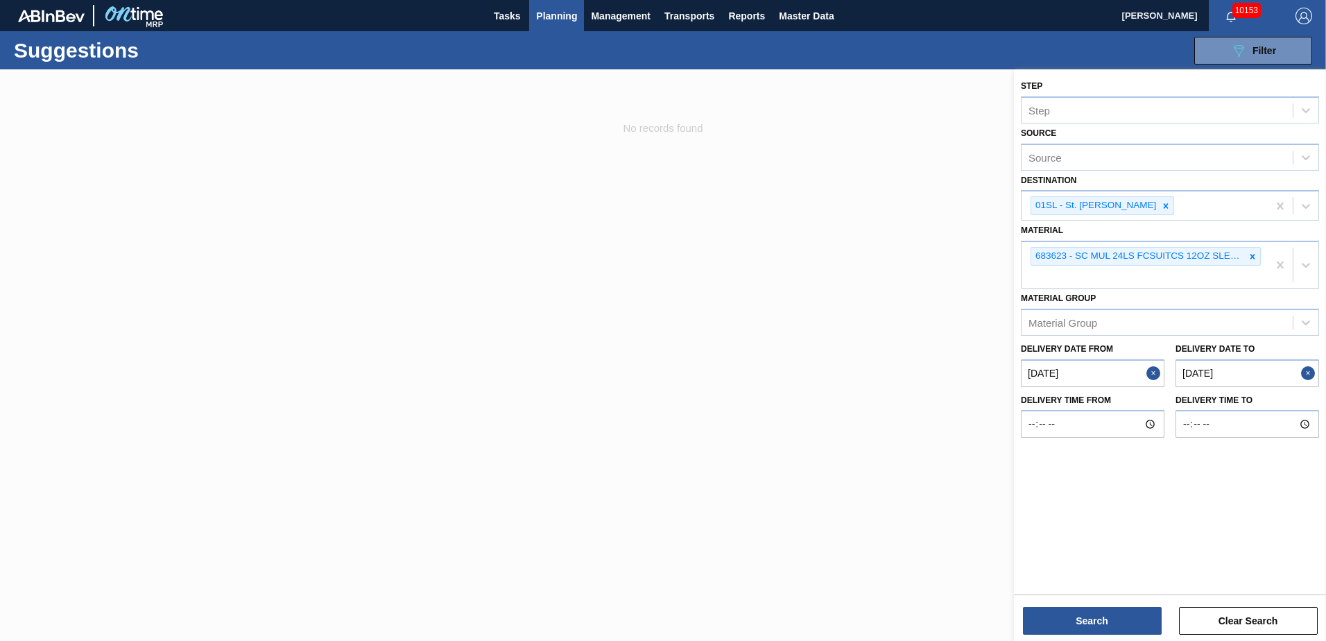
click at [568, 11] on span "Planning" at bounding box center [556, 16] width 41 height 17
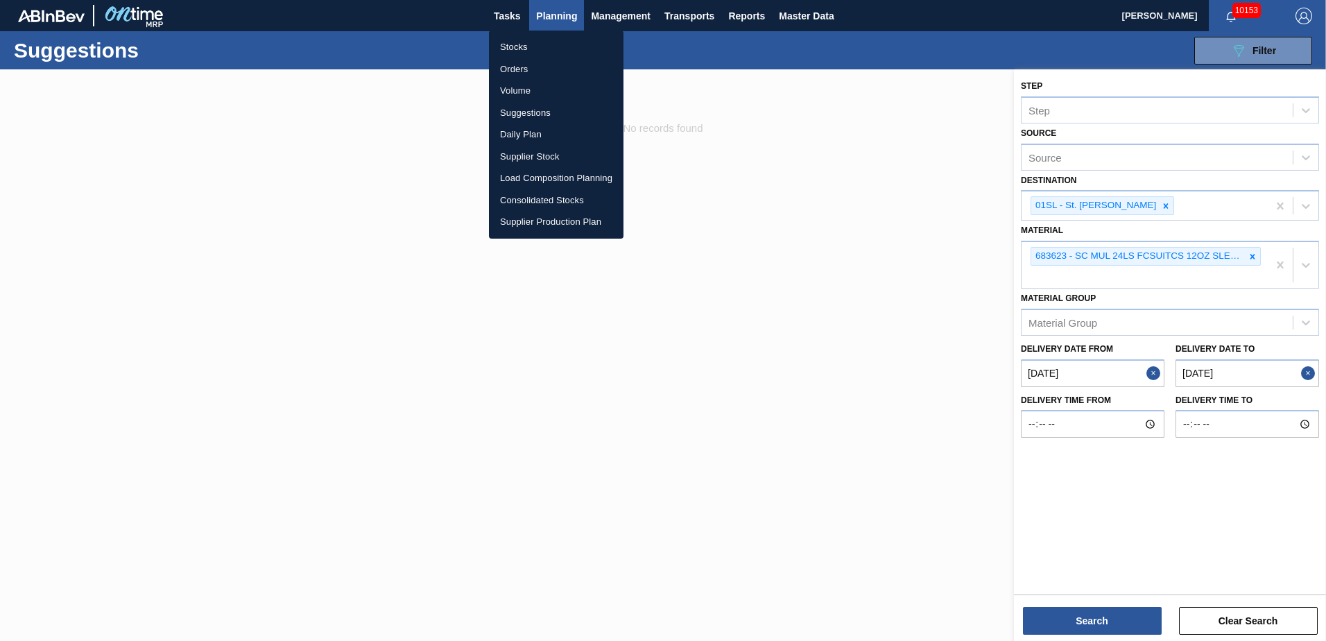
click at [513, 114] on li "Suggestions" at bounding box center [556, 113] width 135 height 22
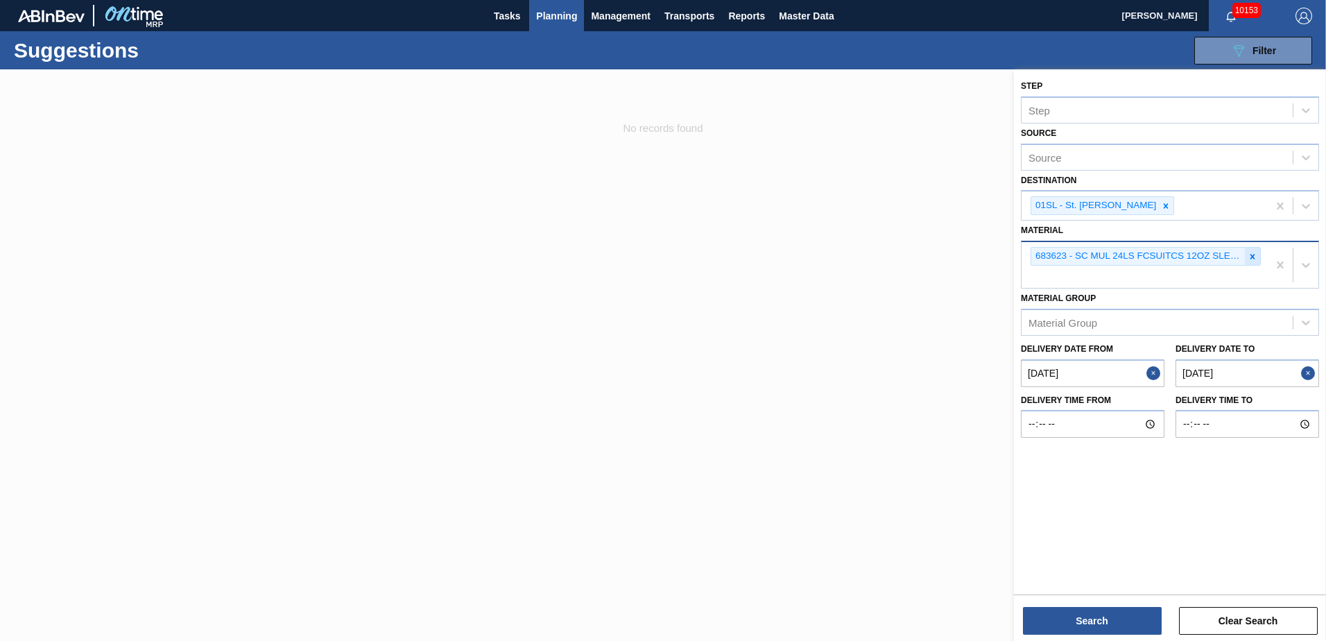
click at [1249, 252] on icon at bounding box center [1253, 257] width 10 height 10
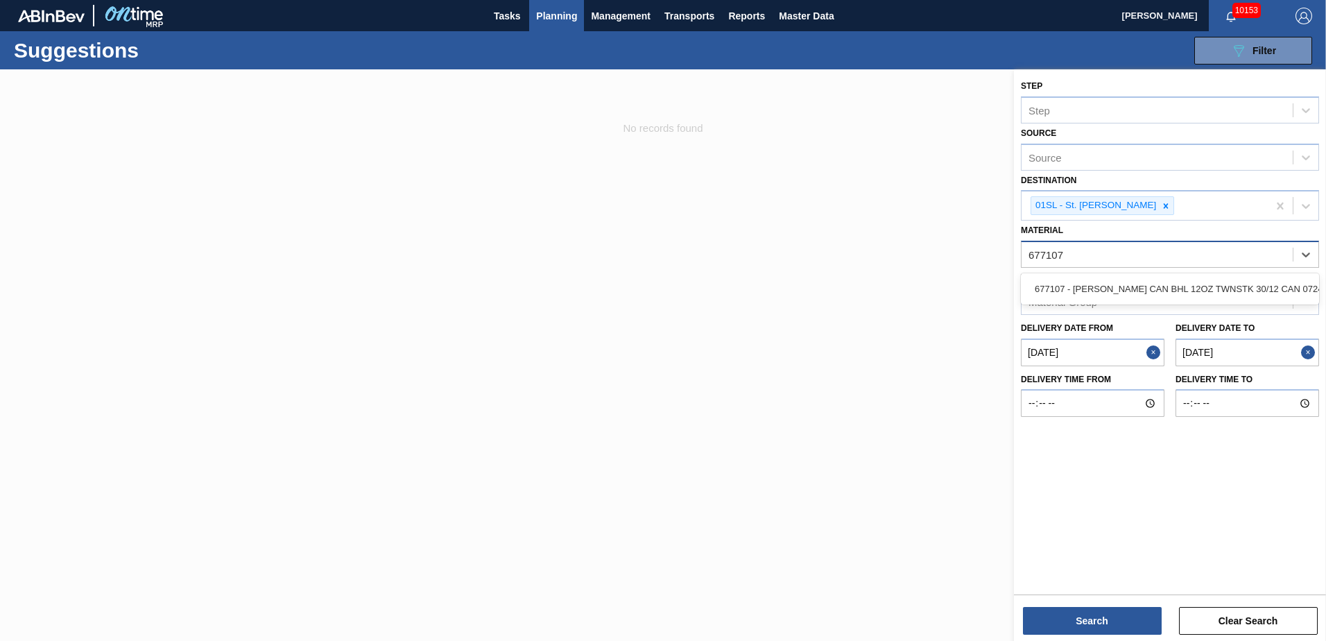
click at [1219, 288] on div "677107 - [PERSON_NAME] CAN BHL 12OZ TWNSTK 30/12 CAN 0724" at bounding box center [1170, 289] width 298 height 26
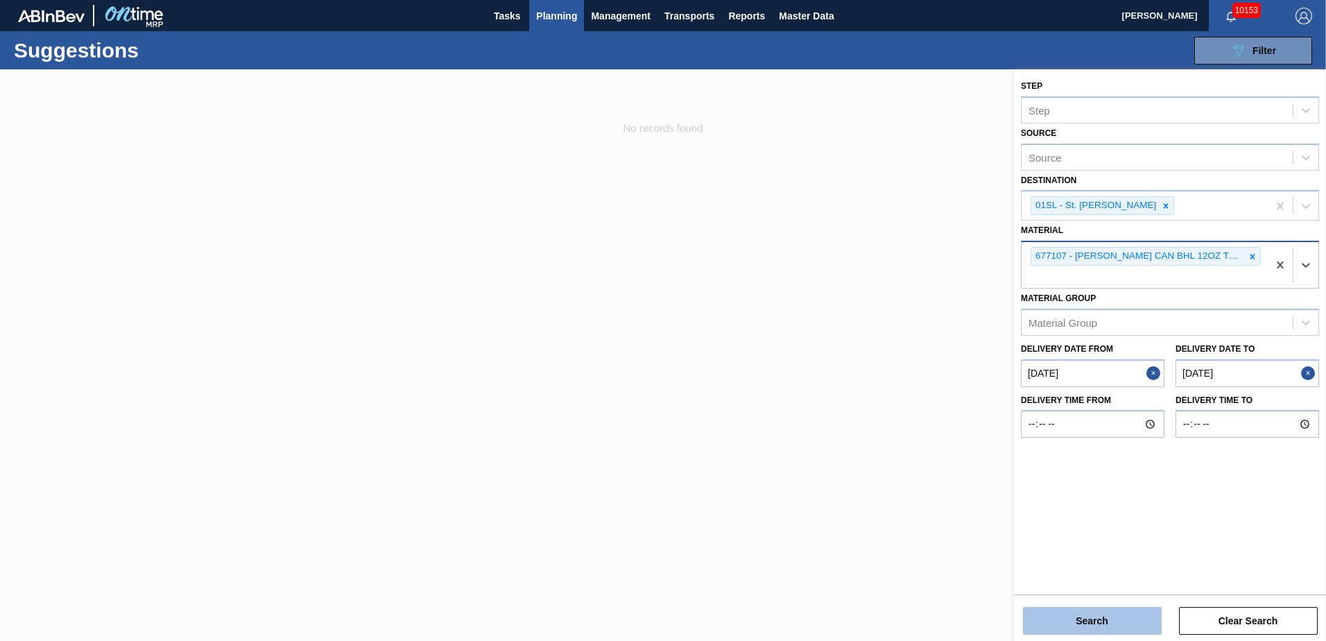
click at [1123, 615] on button "Search" at bounding box center [1092, 621] width 139 height 28
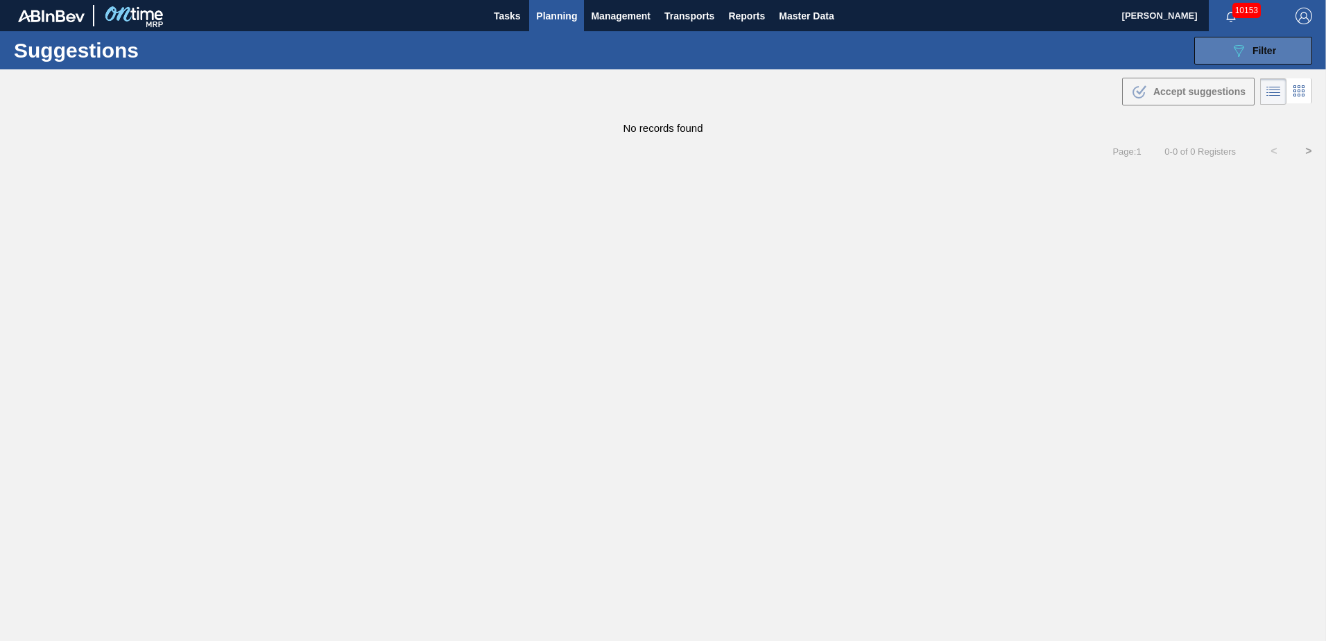
click at [1275, 61] on button "089F7B8B-B2A5-4AFE-B5C0-19BA573D28AC Filter" at bounding box center [1254, 51] width 118 height 28
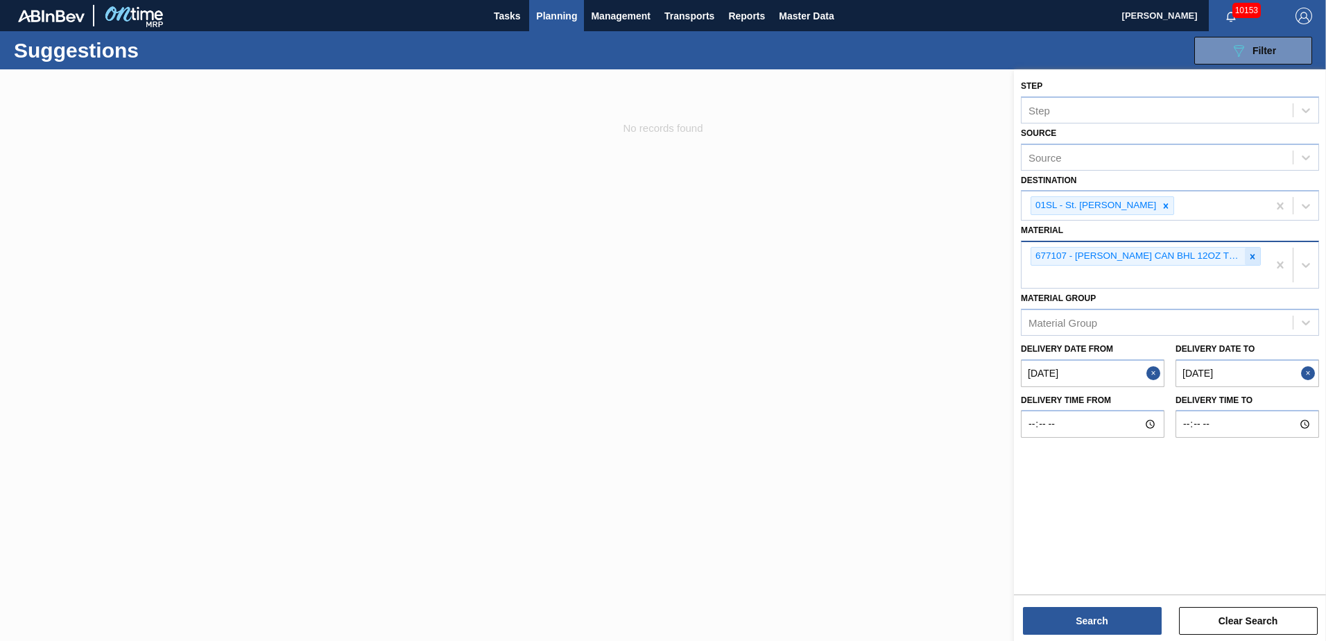
click at [1250, 264] on div at bounding box center [1252, 256] width 15 height 17
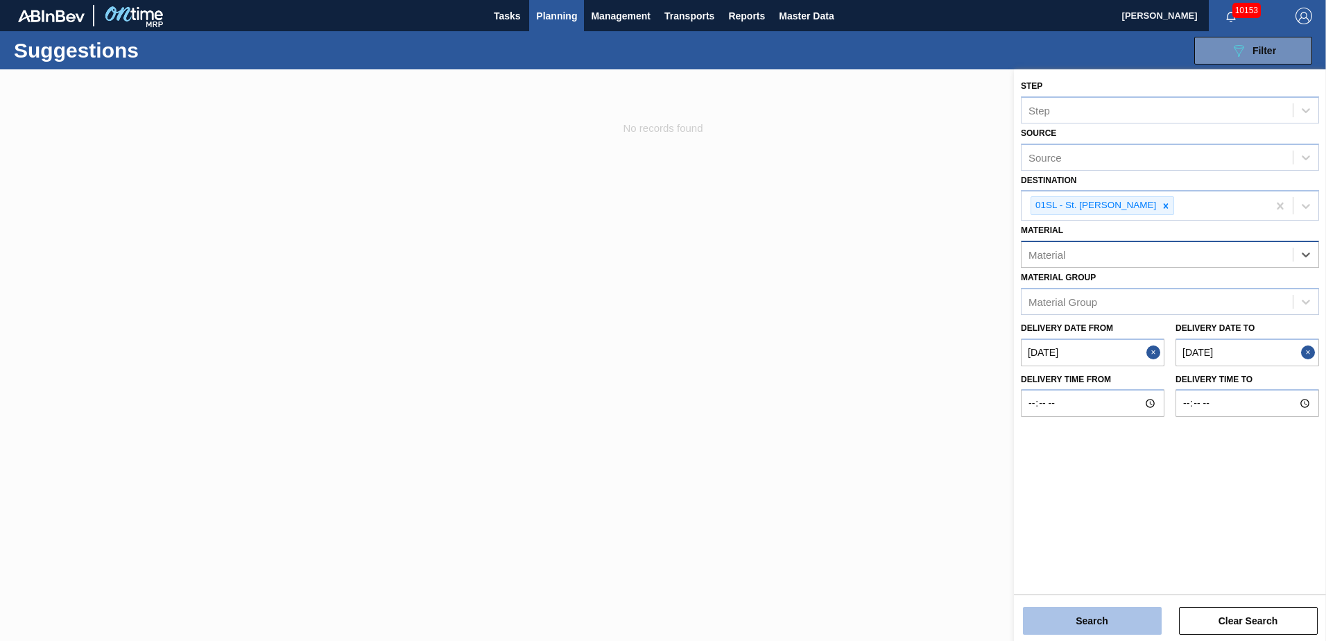
click at [1109, 626] on button "Search" at bounding box center [1092, 621] width 139 height 28
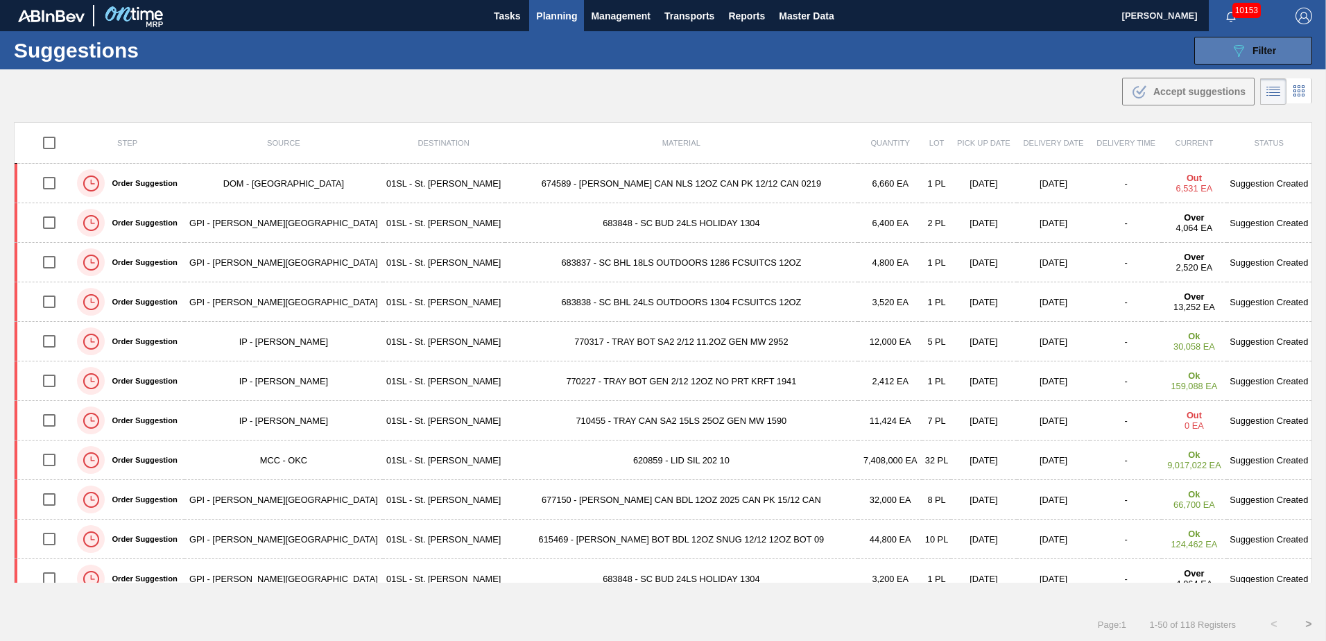
click at [1247, 62] on button "089F7B8B-B2A5-4AFE-B5C0-19BA573D28AC Filter" at bounding box center [1254, 51] width 118 height 28
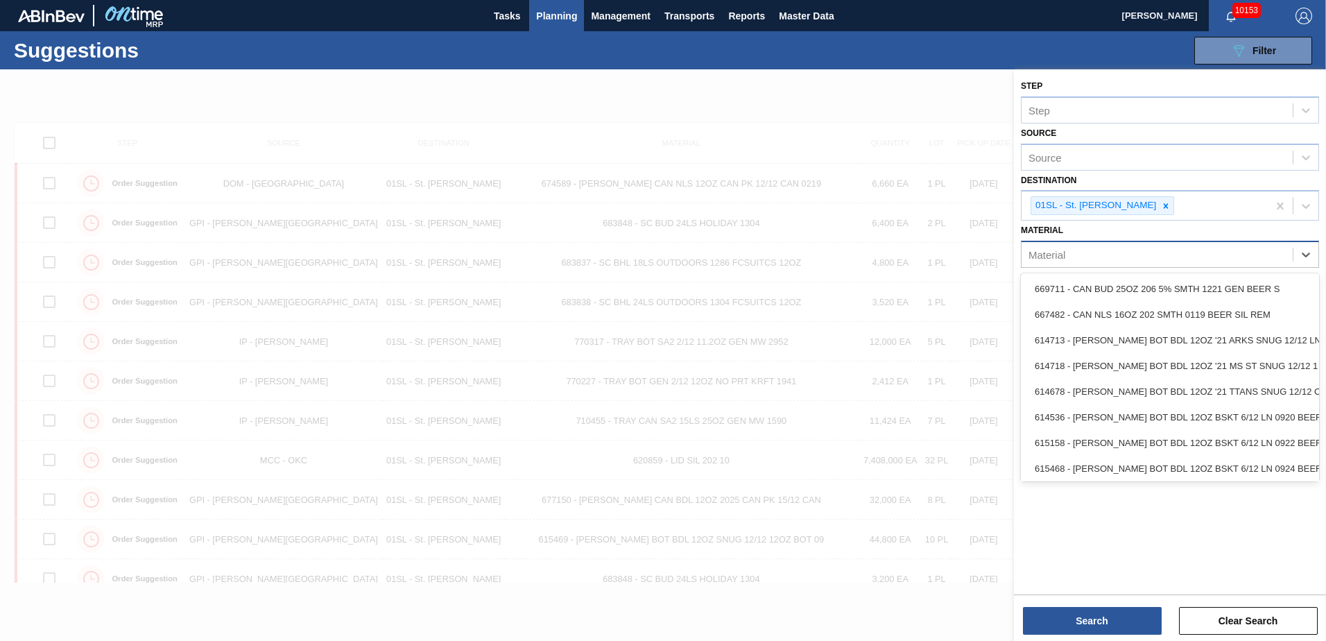
click at [1098, 255] on div "Material" at bounding box center [1157, 255] width 271 height 20
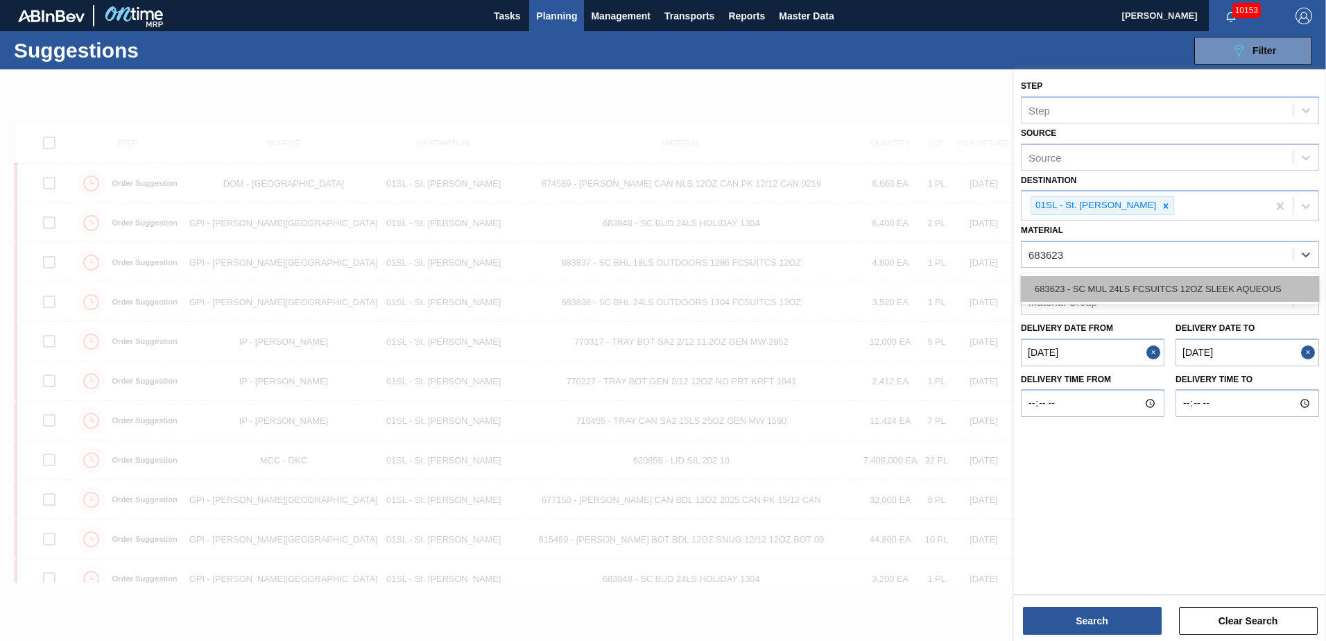
click at [1107, 284] on div "683623 - SC MUL 24LS FCSUITCS 12OZ SLEEK AQUEOUS" at bounding box center [1170, 289] width 298 height 26
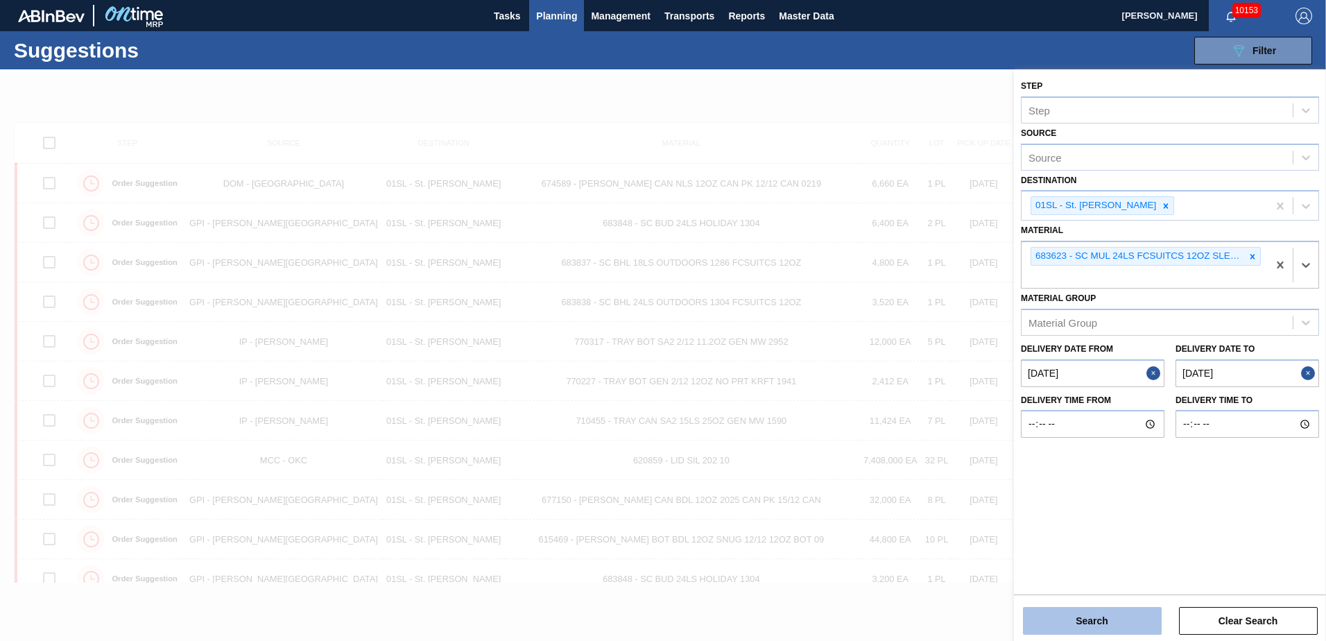
click at [1108, 624] on button "Search" at bounding box center [1092, 621] width 139 height 28
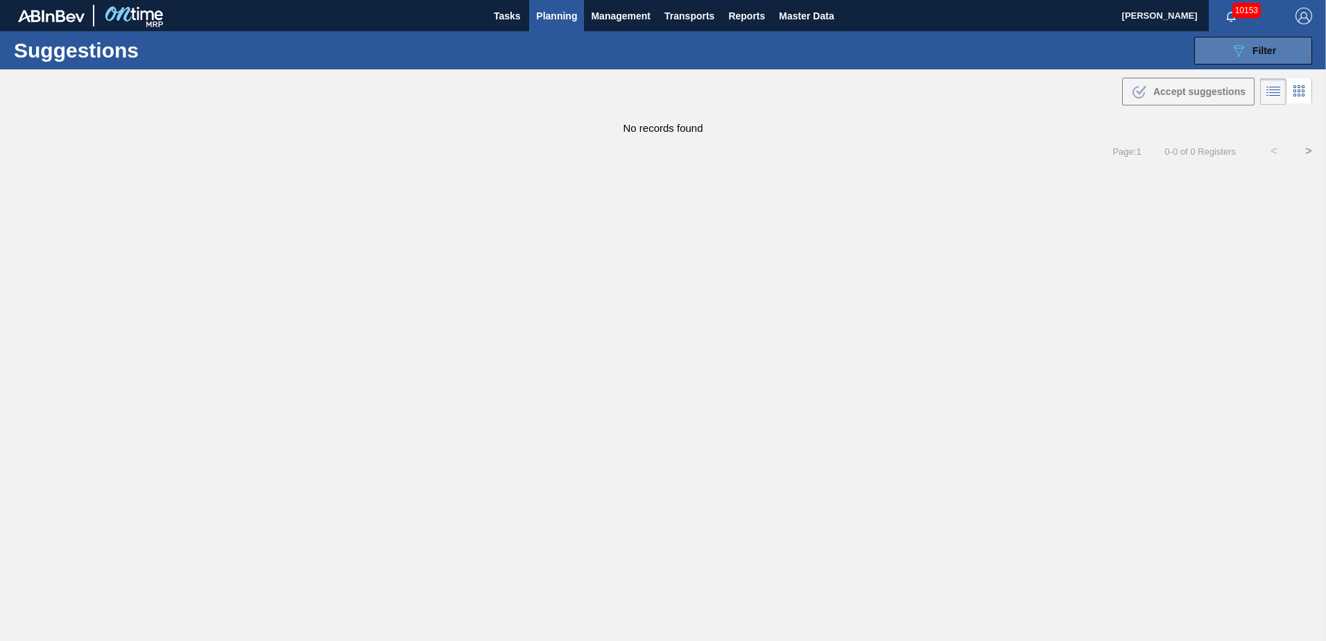
click at [1261, 53] on span "Filter" at bounding box center [1265, 50] width 24 height 11
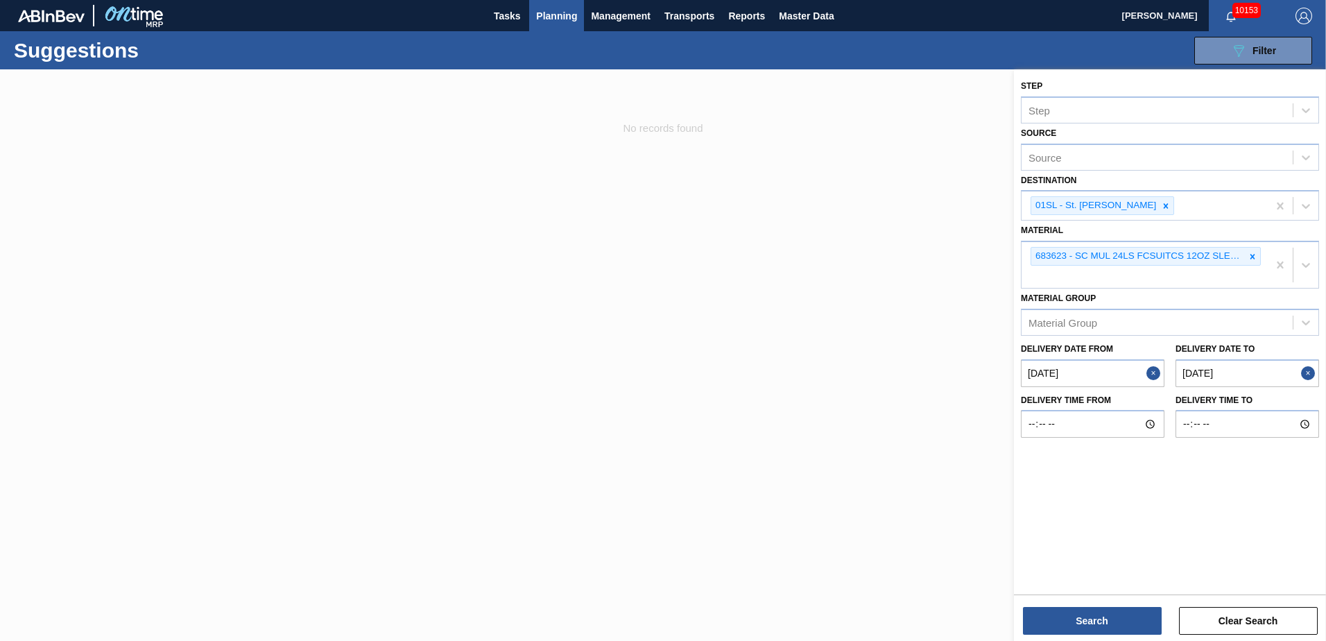
click at [555, 5] on button "Planning" at bounding box center [556, 15] width 55 height 31
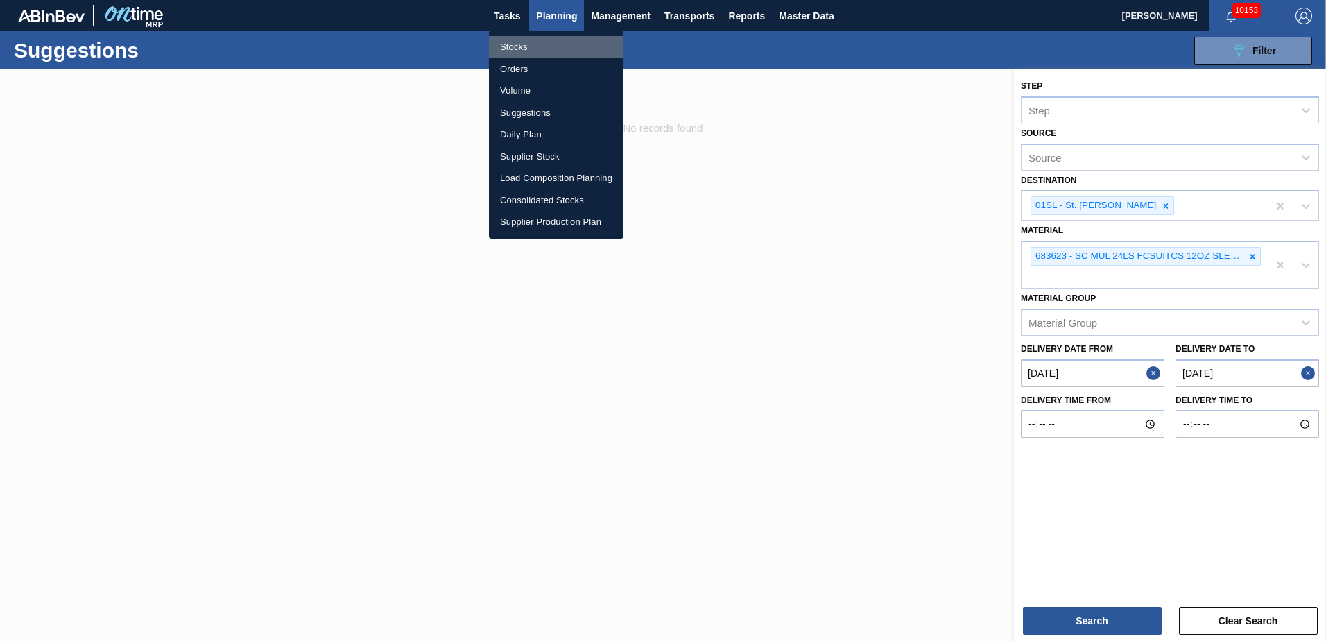
click at [540, 40] on li "Stocks" at bounding box center [556, 47] width 135 height 22
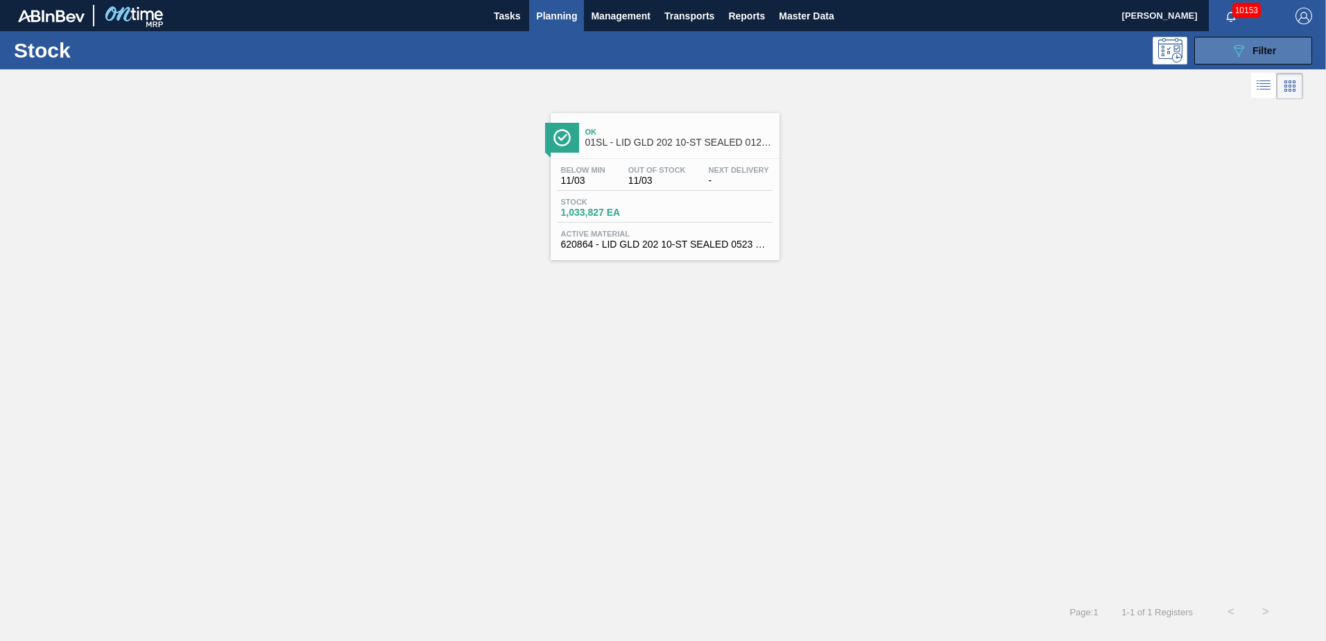
click at [1256, 56] on span "Filter" at bounding box center [1265, 50] width 24 height 11
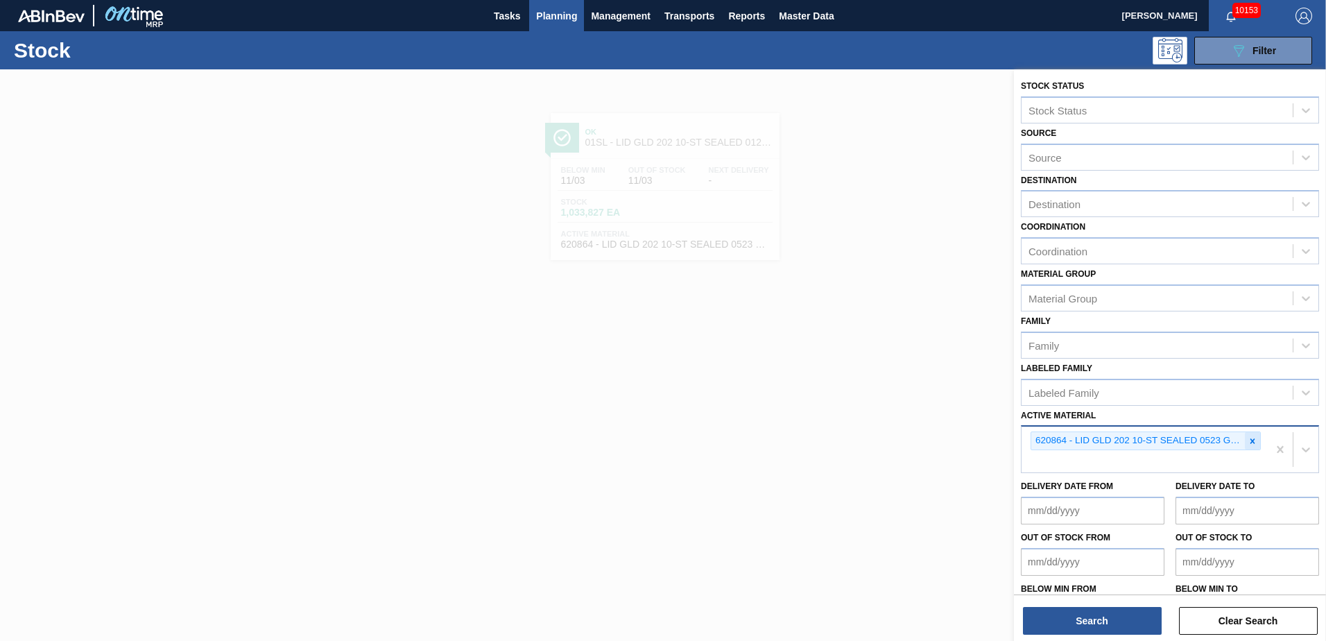
click at [1248, 443] on icon at bounding box center [1253, 441] width 10 height 10
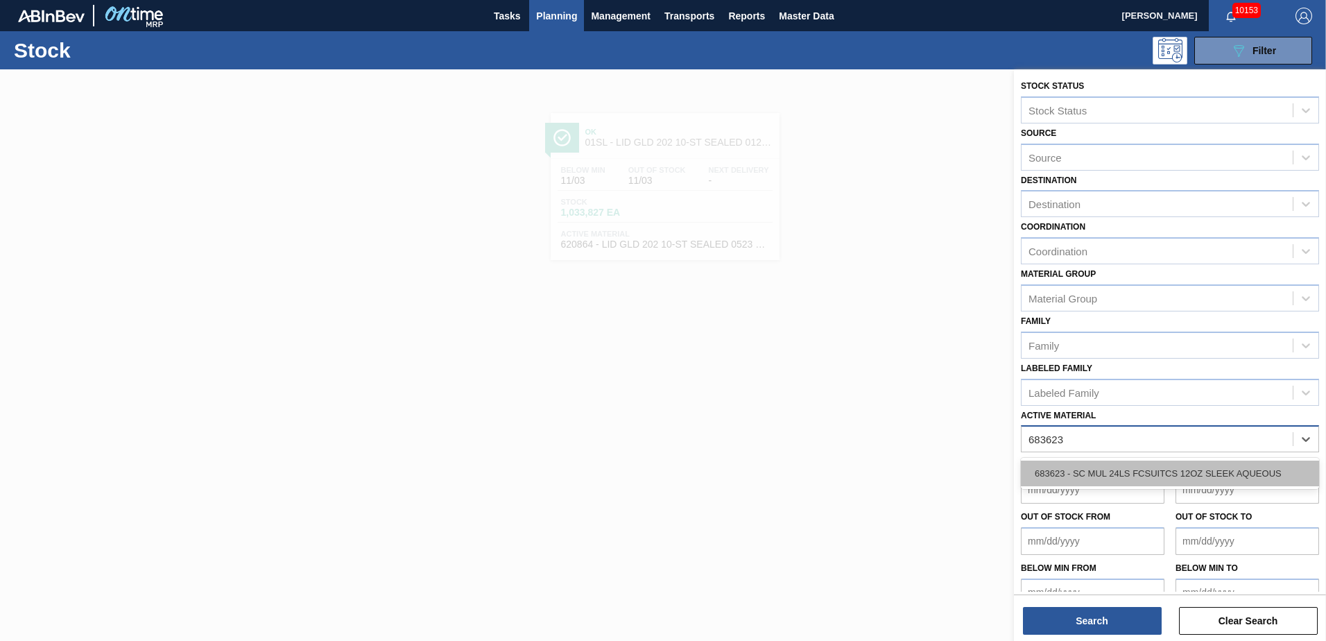
click at [1212, 465] on div "683623 - SC MUL 24LS FCSUITCS 12OZ SLEEK AQUEOUS" at bounding box center [1170, 474] width 298 height 26
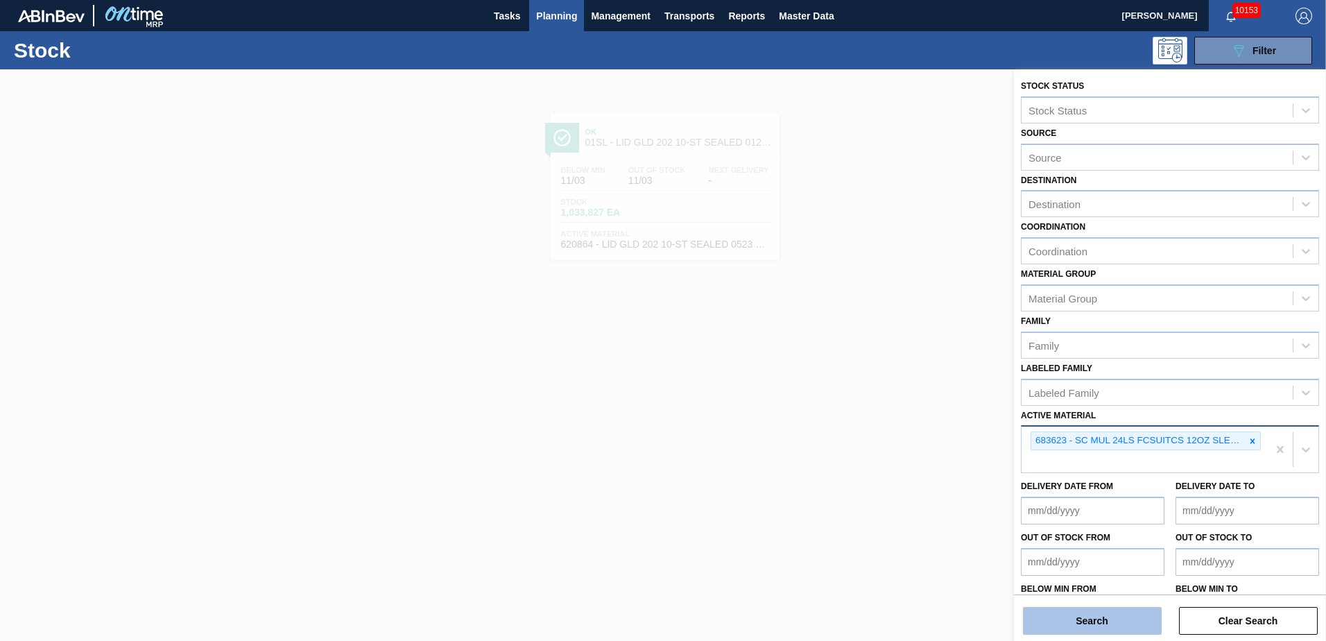
click at [1112, 629] on button "Search" at bounding box center [1092, 621] width 139 height 28
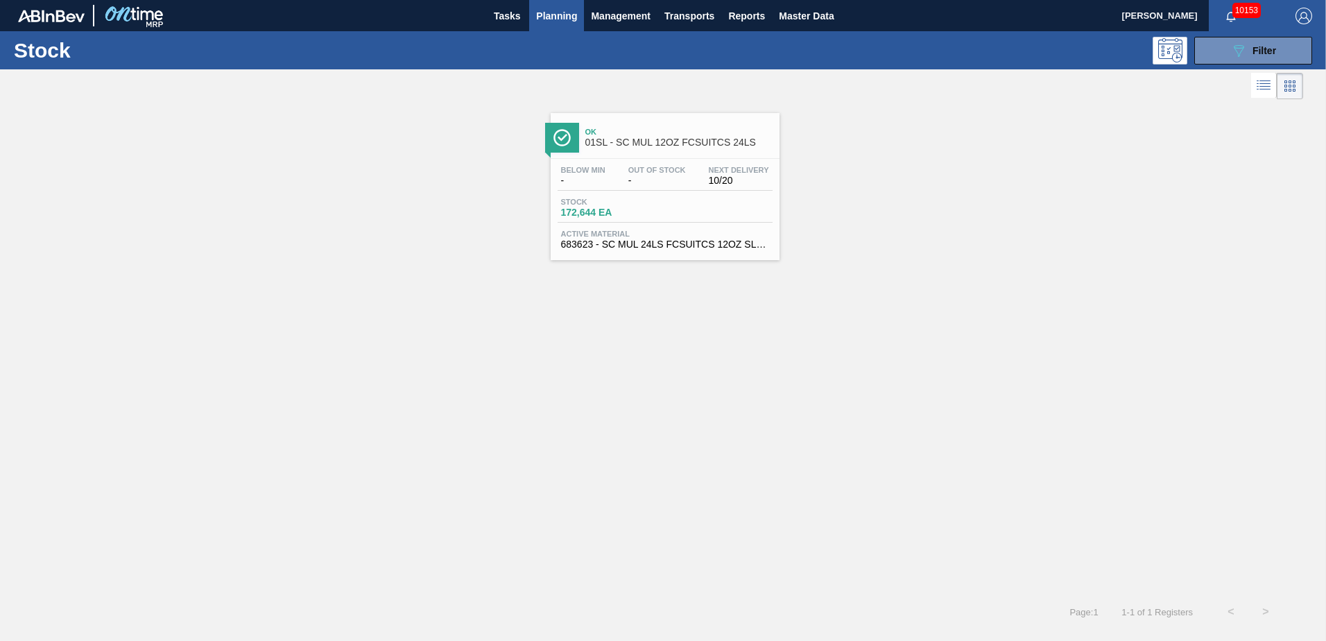
click at [706, 144] on span "01SL - SC MUL 12OZ FCSUITCS 24LS" at bounding box center [679, 142] width 187 height 10
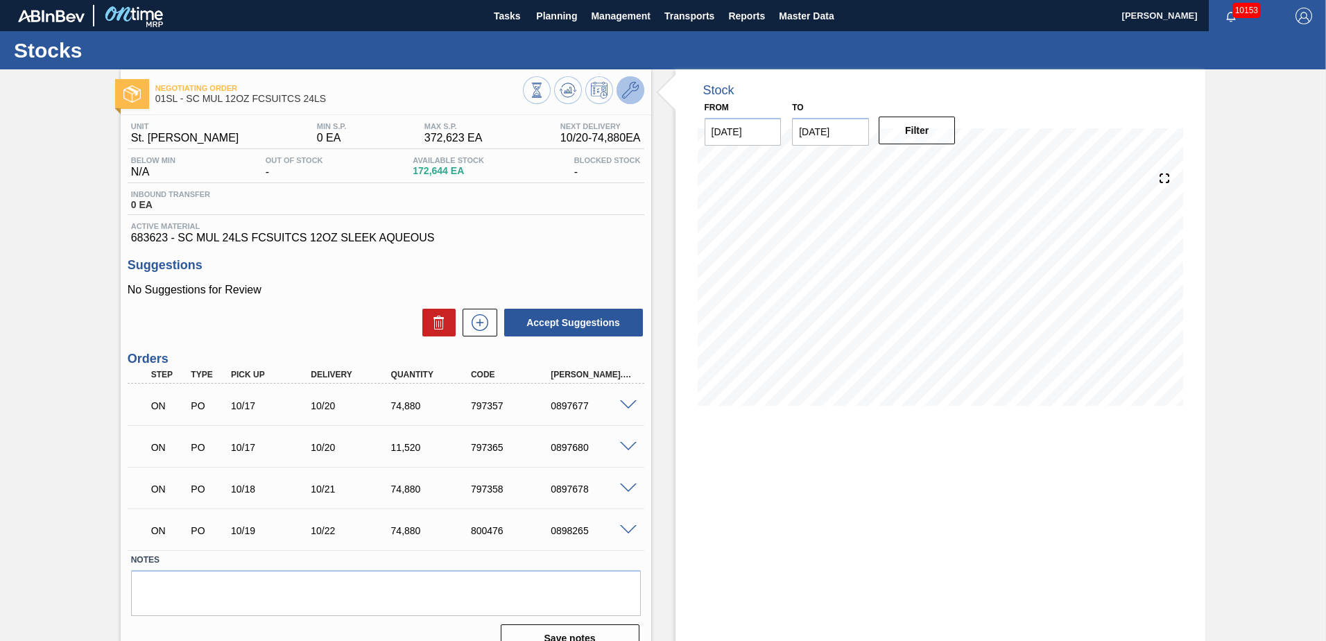
click at [624, 84] on icon at bounding box center [630, 90] width 17 height 17
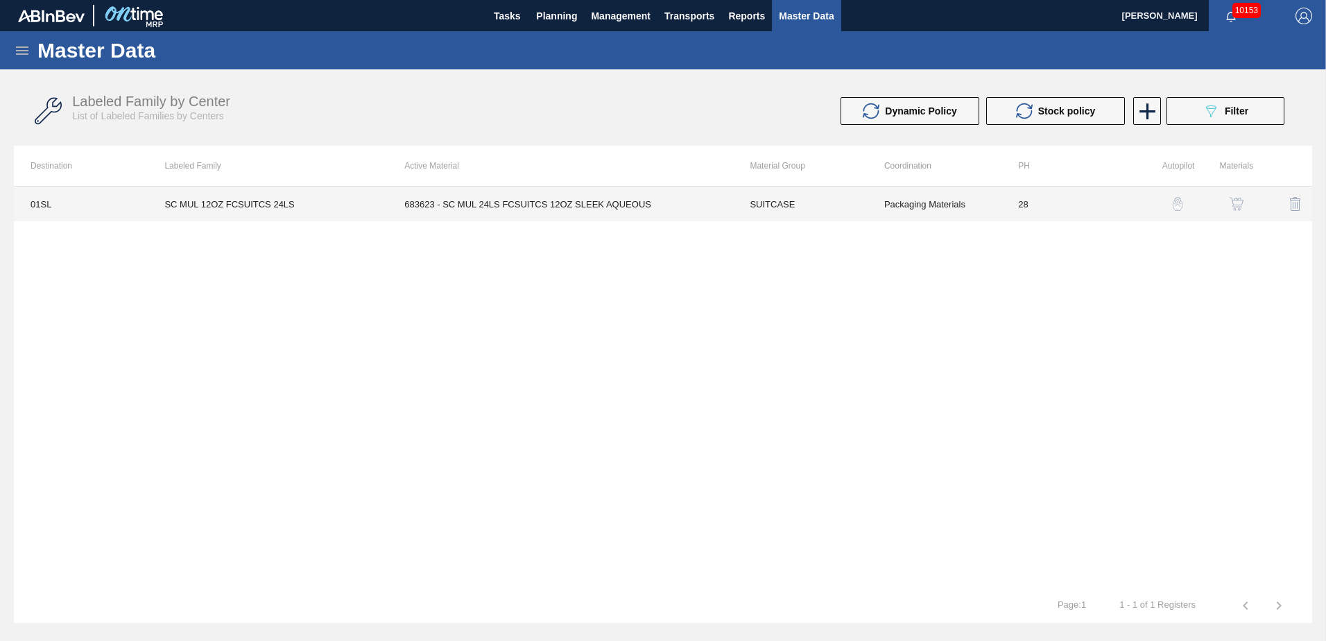
click at [612, 198] on td "683623 - SC MUL 24LS FCSUITCS 12OZ SLEEK AQUEOUS" at bounding box center [560, 204] width 345 height 35
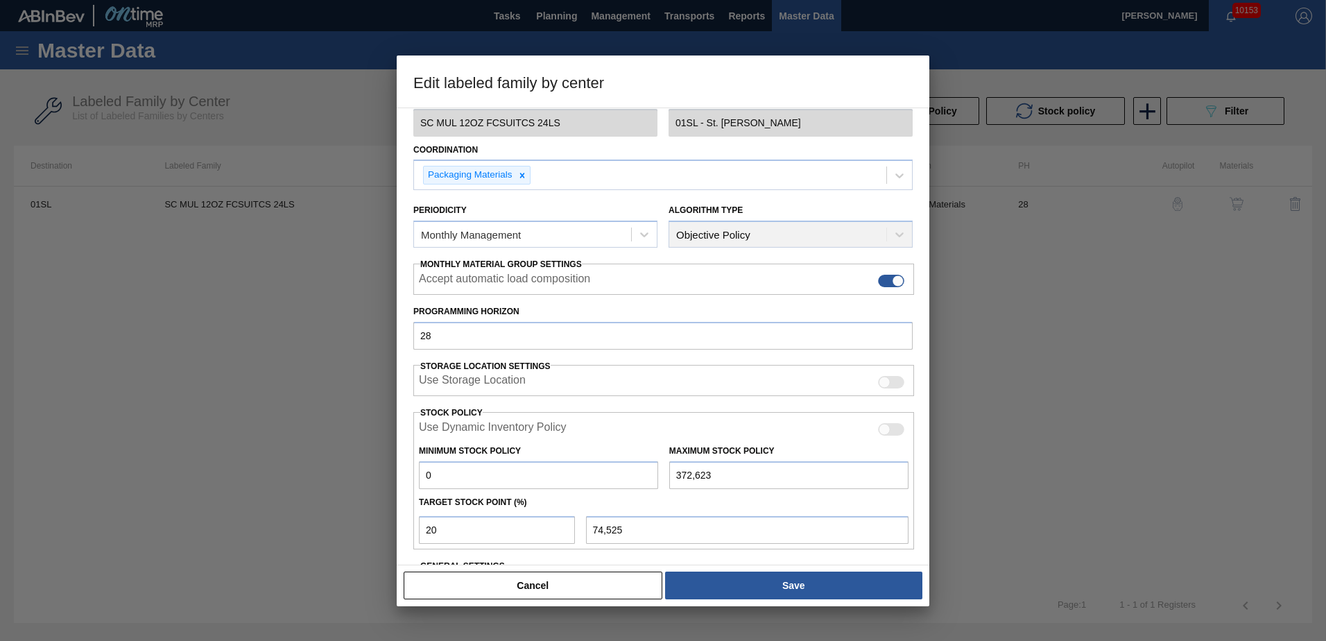
scroll to position [180, 0]
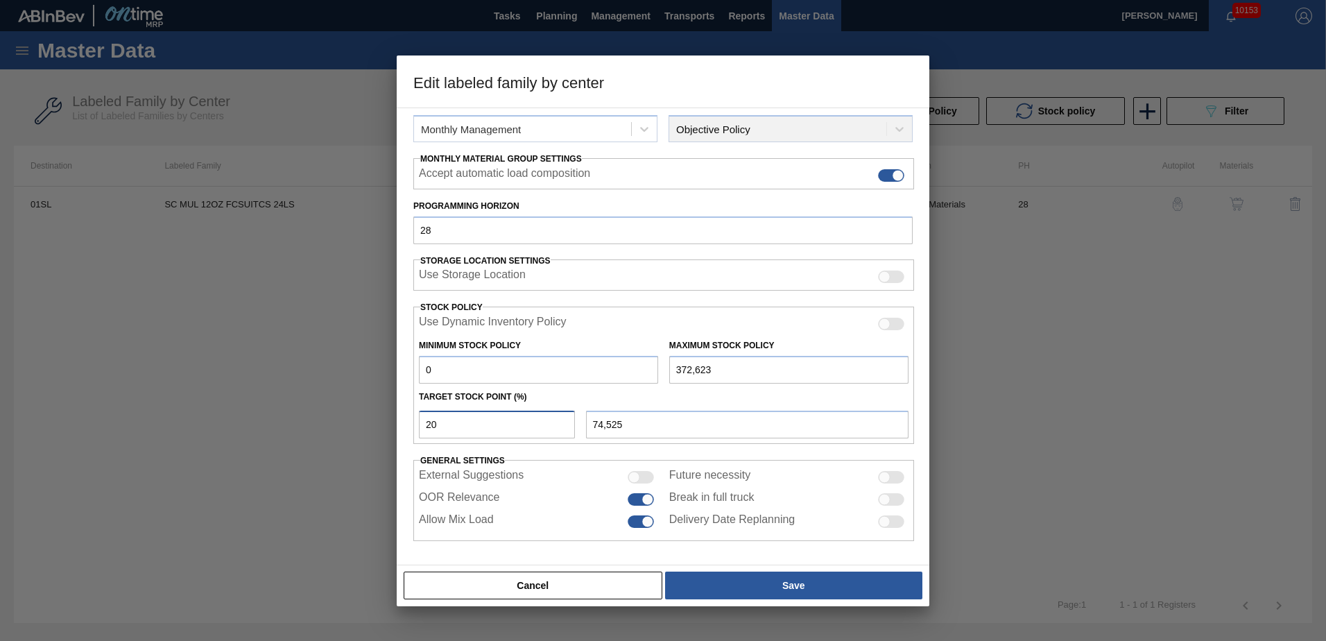
drag, startPoint x: 420, startPoint y: 431, endPoint x: 400, endPoint y: 430, distance: 20.1
click at [400, 430] on div "Material Group SUITCASE Family Suitcases Labeled Family SC MUL 12OZ FCSUITCS 24…" at bounding box center [663, 337] width 533 height 458
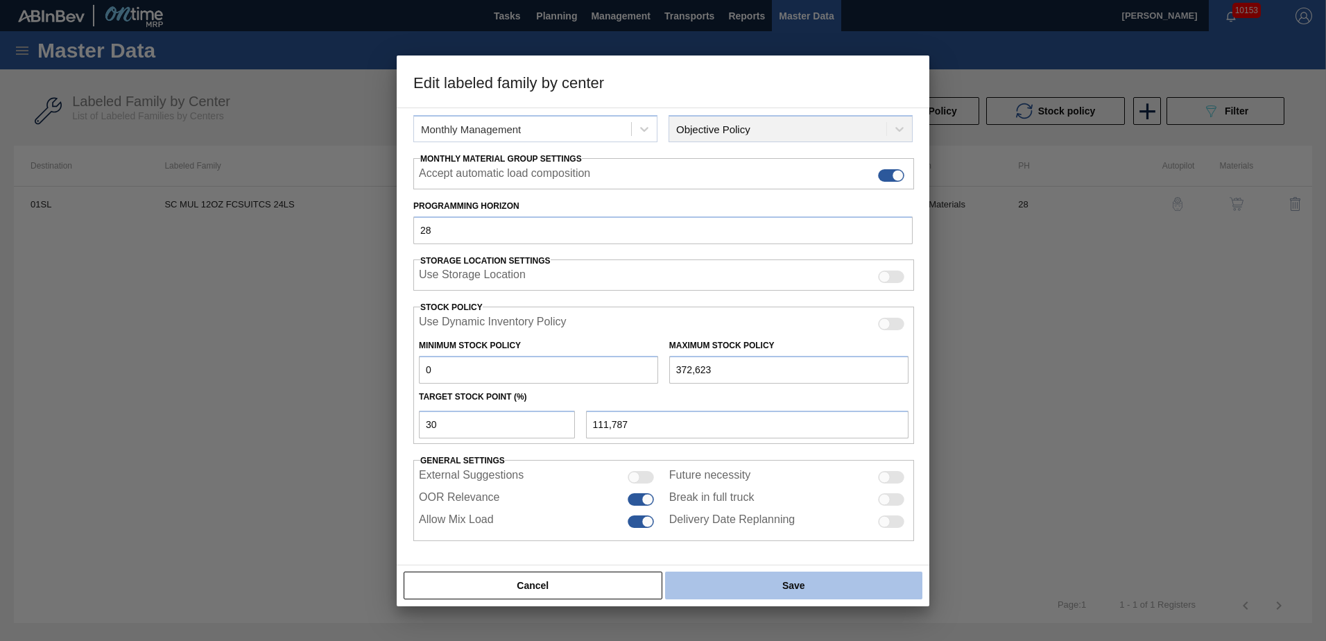
click at [858, 579] on button "Save" at bounding box center [793, 586] width 257 height 28
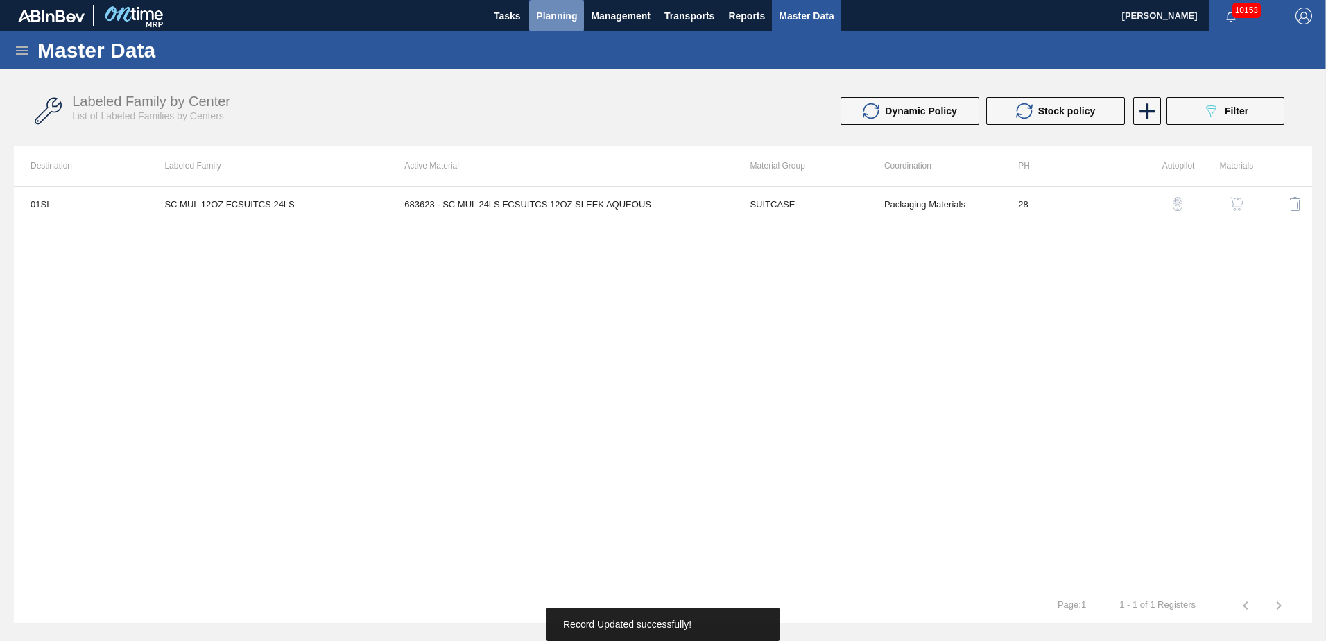
click at [562, 17] on span "Planning" at bounding box center [556, 16] width 41 height 17
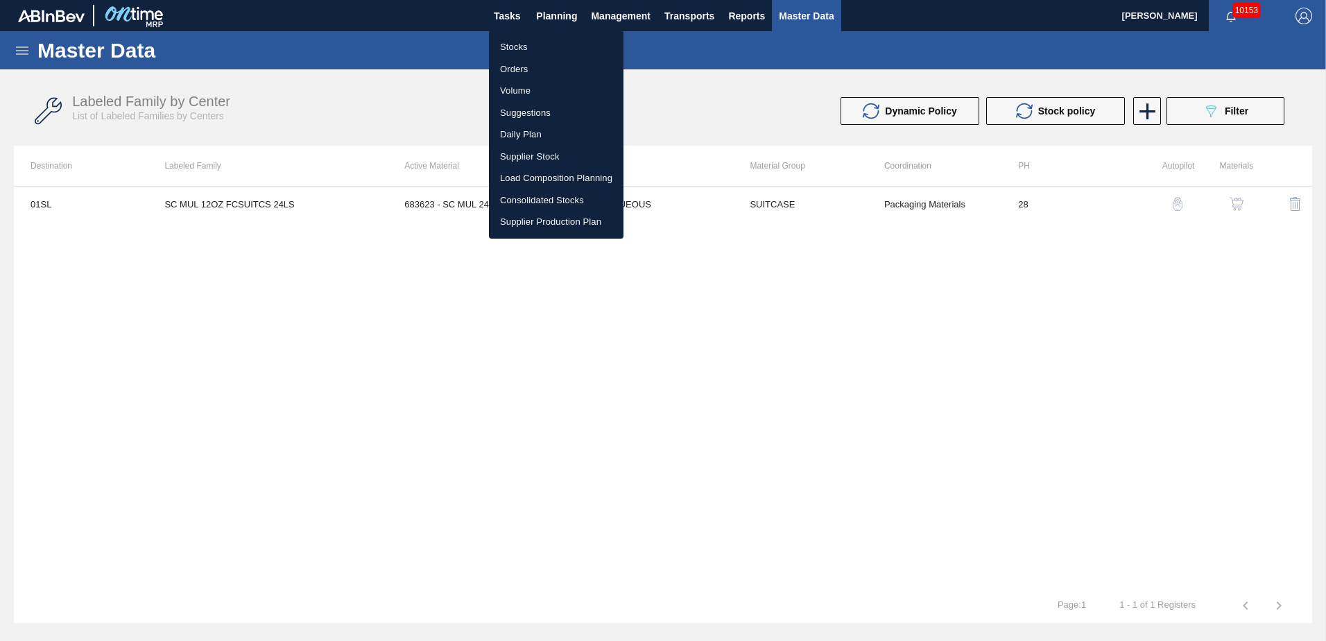
click at [522, 111] on li "Suggestions" at bounding box center [556, 113] width 135 height 22
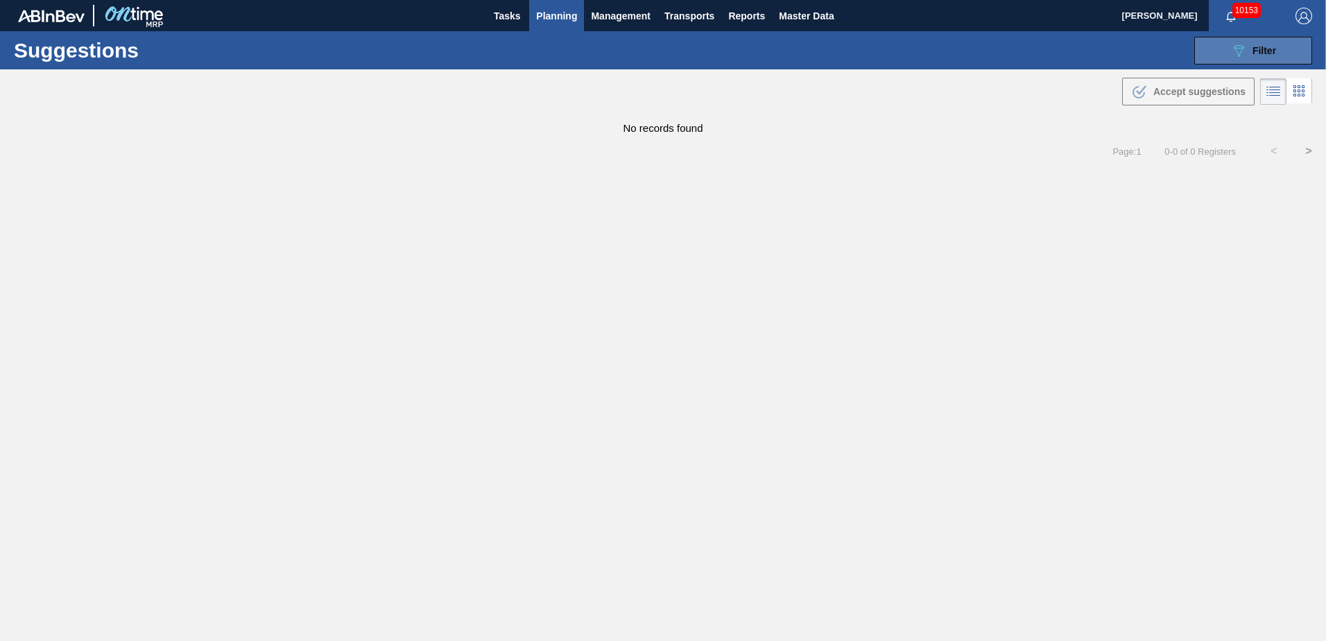
click at [1224, 51] on button "089F7B8B-B2A5-4AFE-B5C0-19BA573D28AC Filter" at bounding box center [1254, 51] width 118 height 28
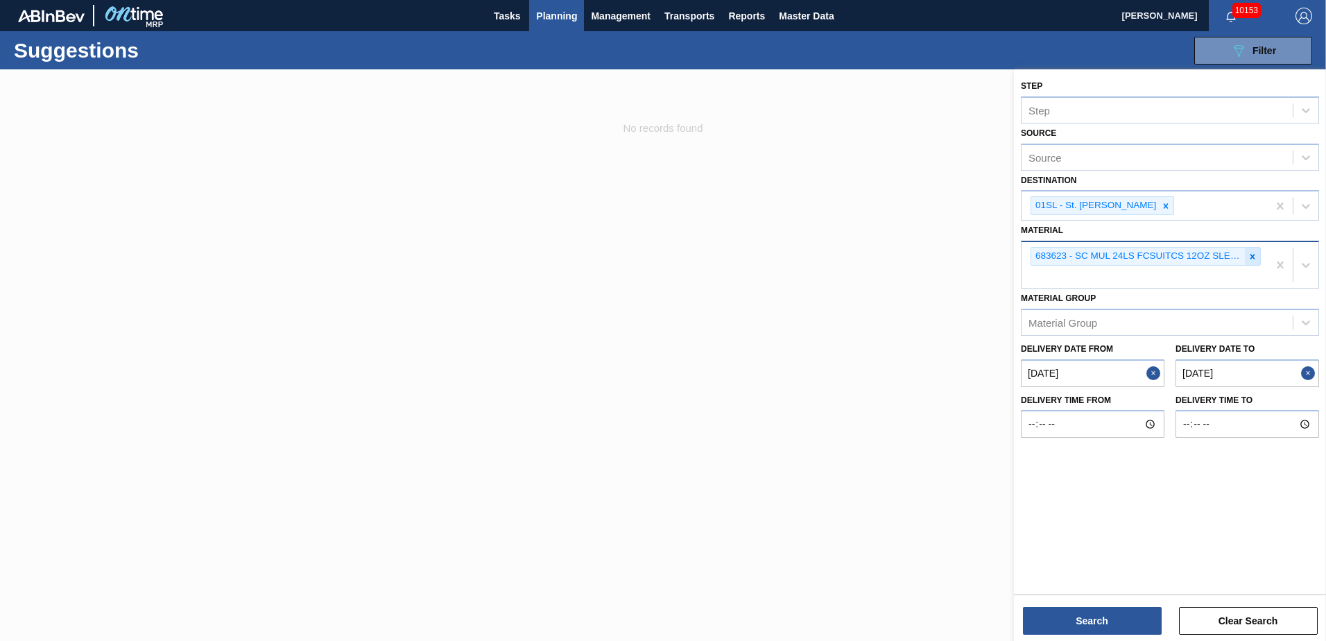
click at [1247, 261] on div at bounding box center [1252, 256] width 15 height 17
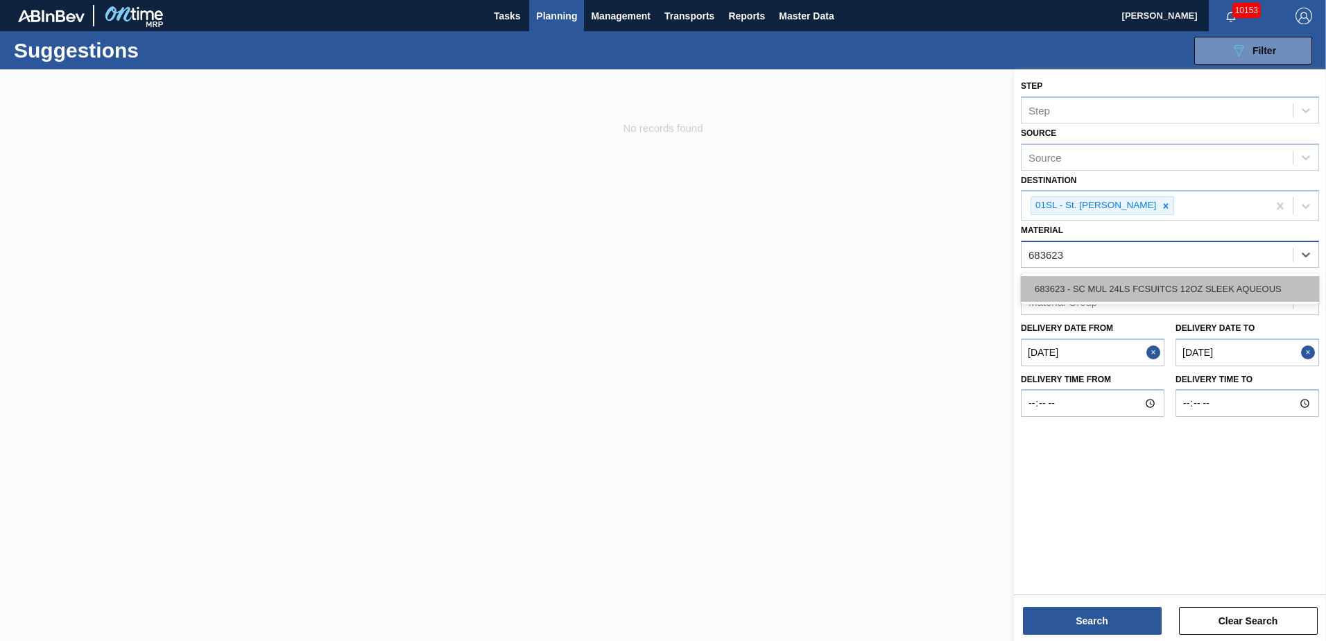
click at [1261, 282] on div "683623 - SC MUL 24LS FCSUITCS 12OZ SLEEK AQUEOUS" at bounding box center [1170, 289] width 298 height 26
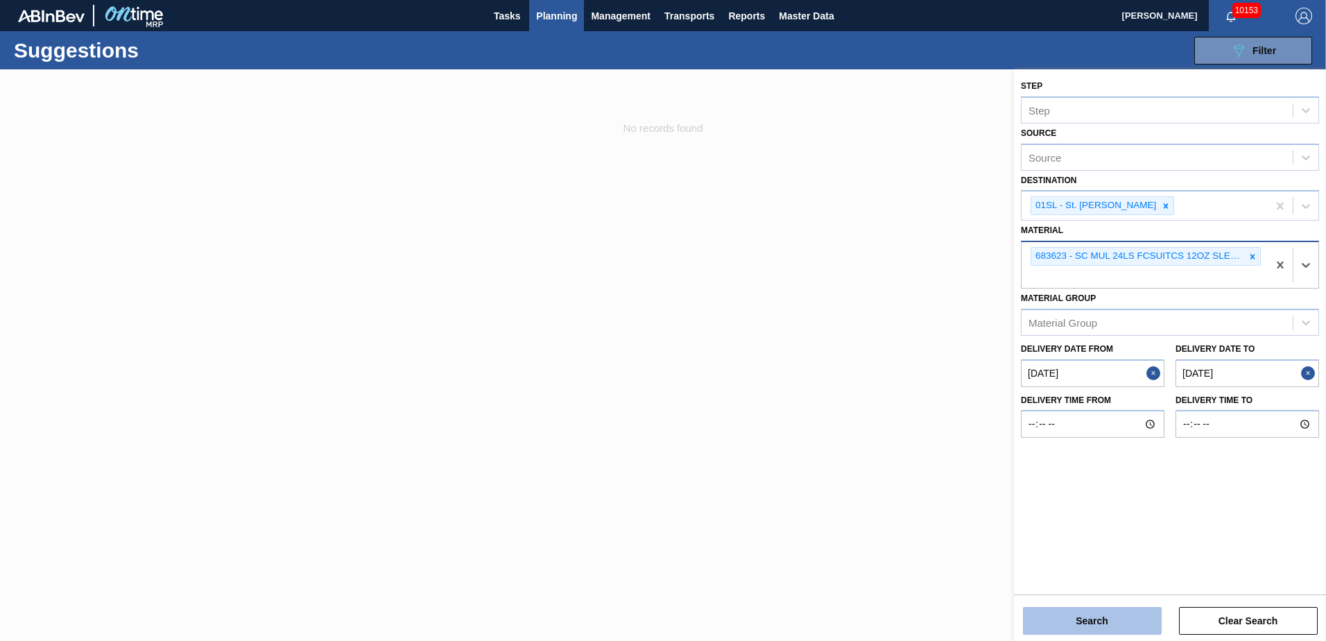
click at [1059, 622] on button "Search" at bounding box center [1092, 621] width 139 height 28
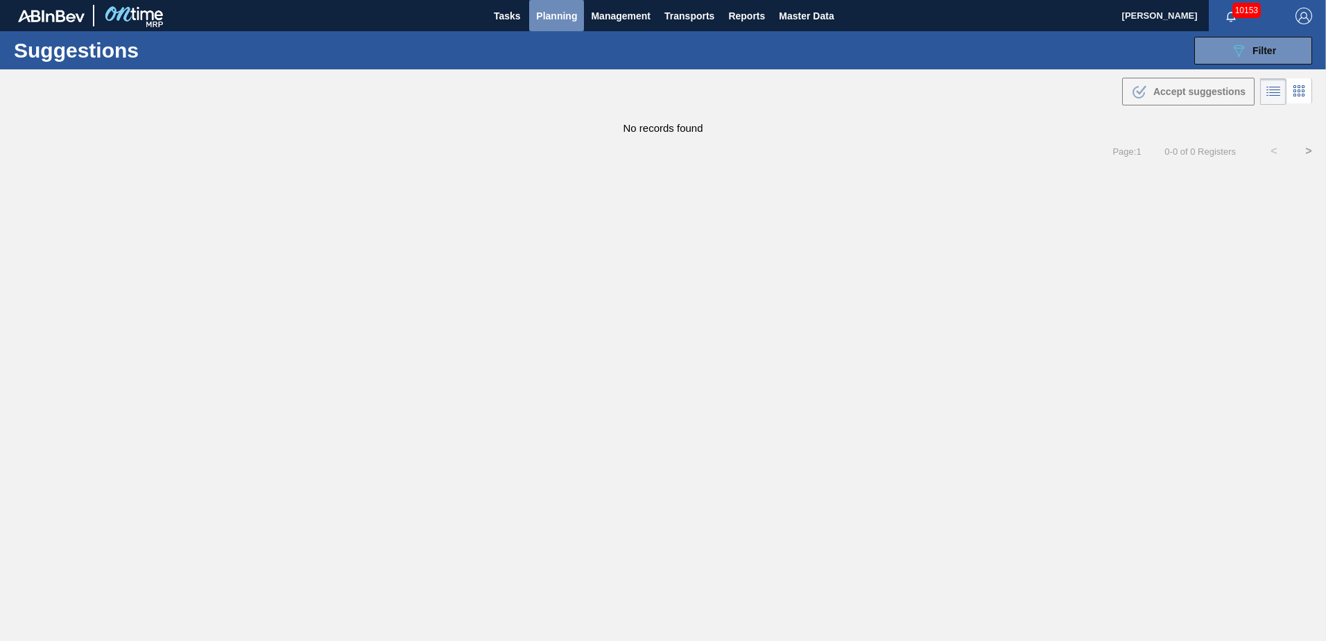
click at [546, 15] on span "Planning" at bounding box center [556, 16] width 41 height 17
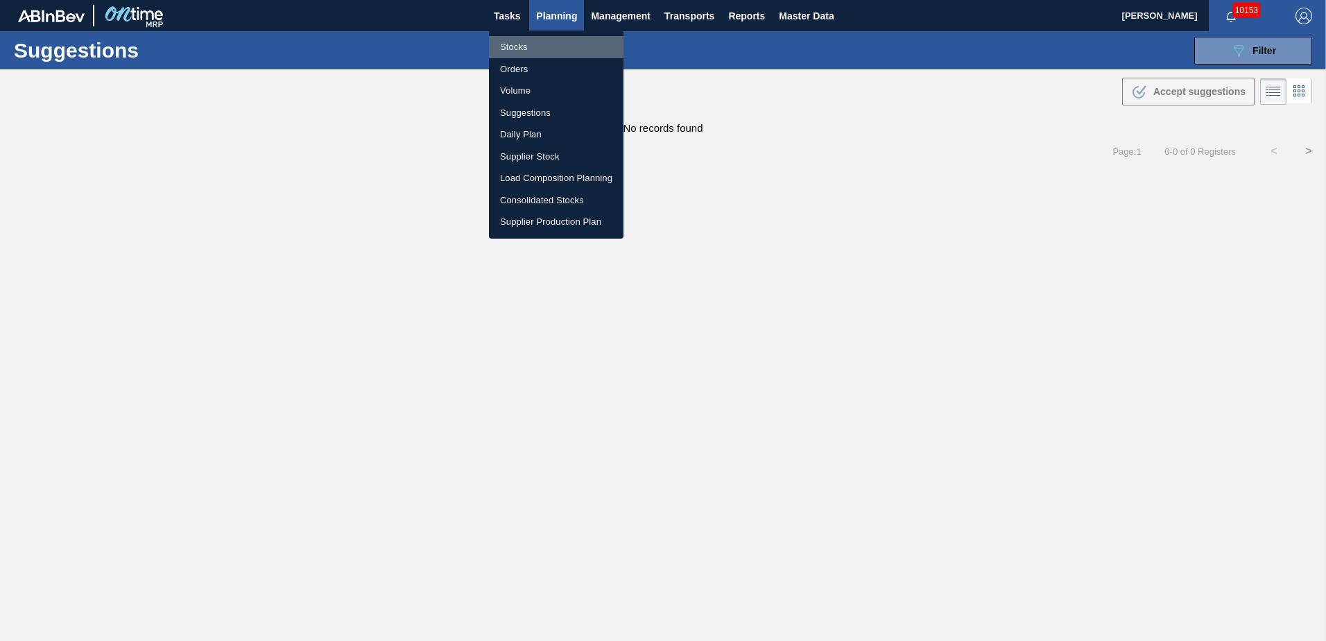
click at [518, 47] on li "Stocks" at bounding box center [556, 47] width 135 height 22
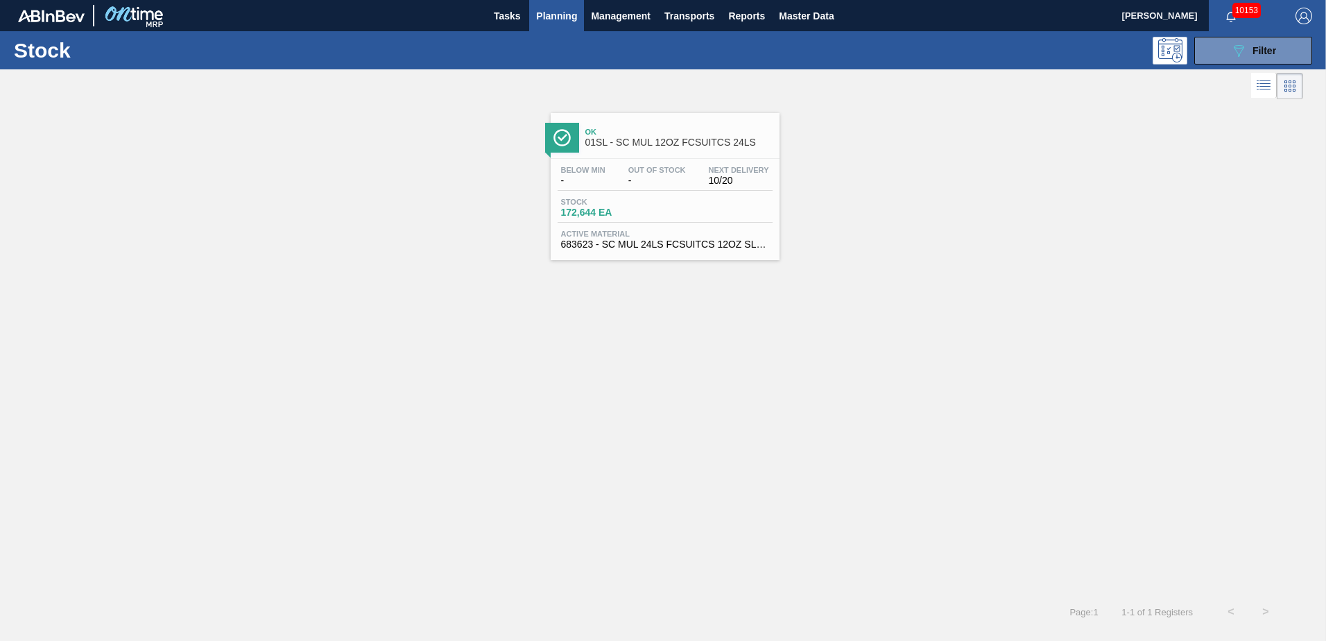
click at [605, 144] on span "01SL - SC MUL 12OZ FCSUITCS 24LS" at bounding box center [679, 142] width 187 height 10
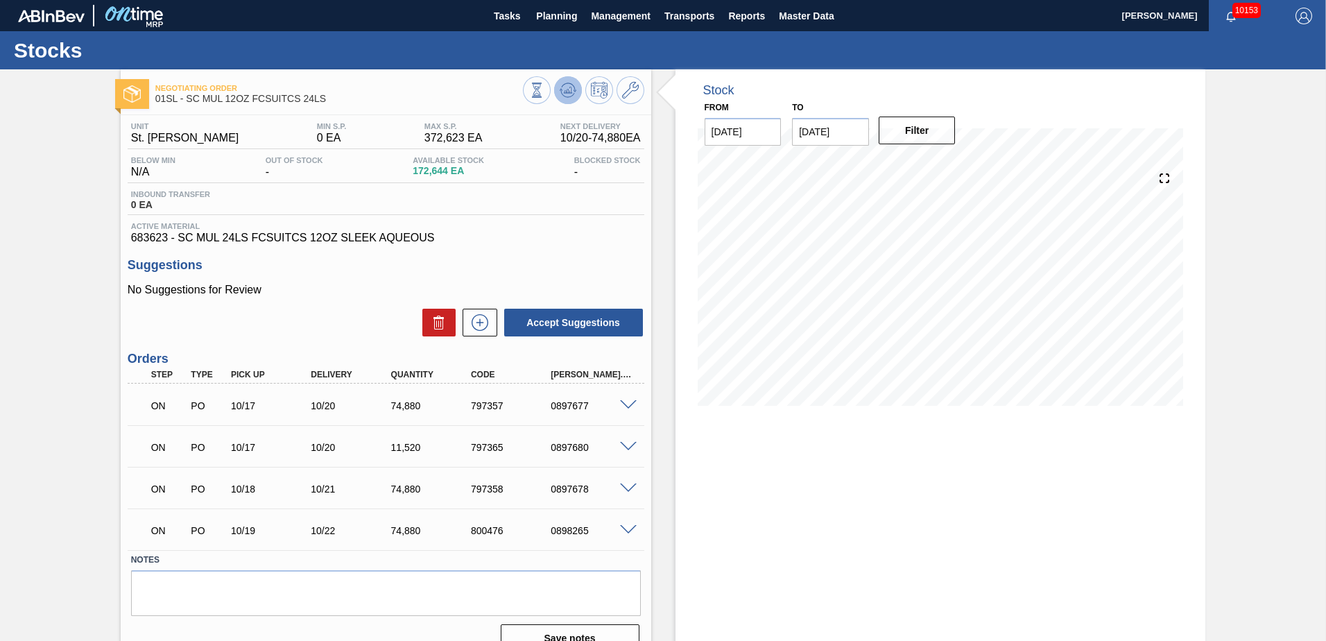
click at [565, 95] on icon at bounding box center [568, 90] width 17 height 17
